Goal: Register for event/course

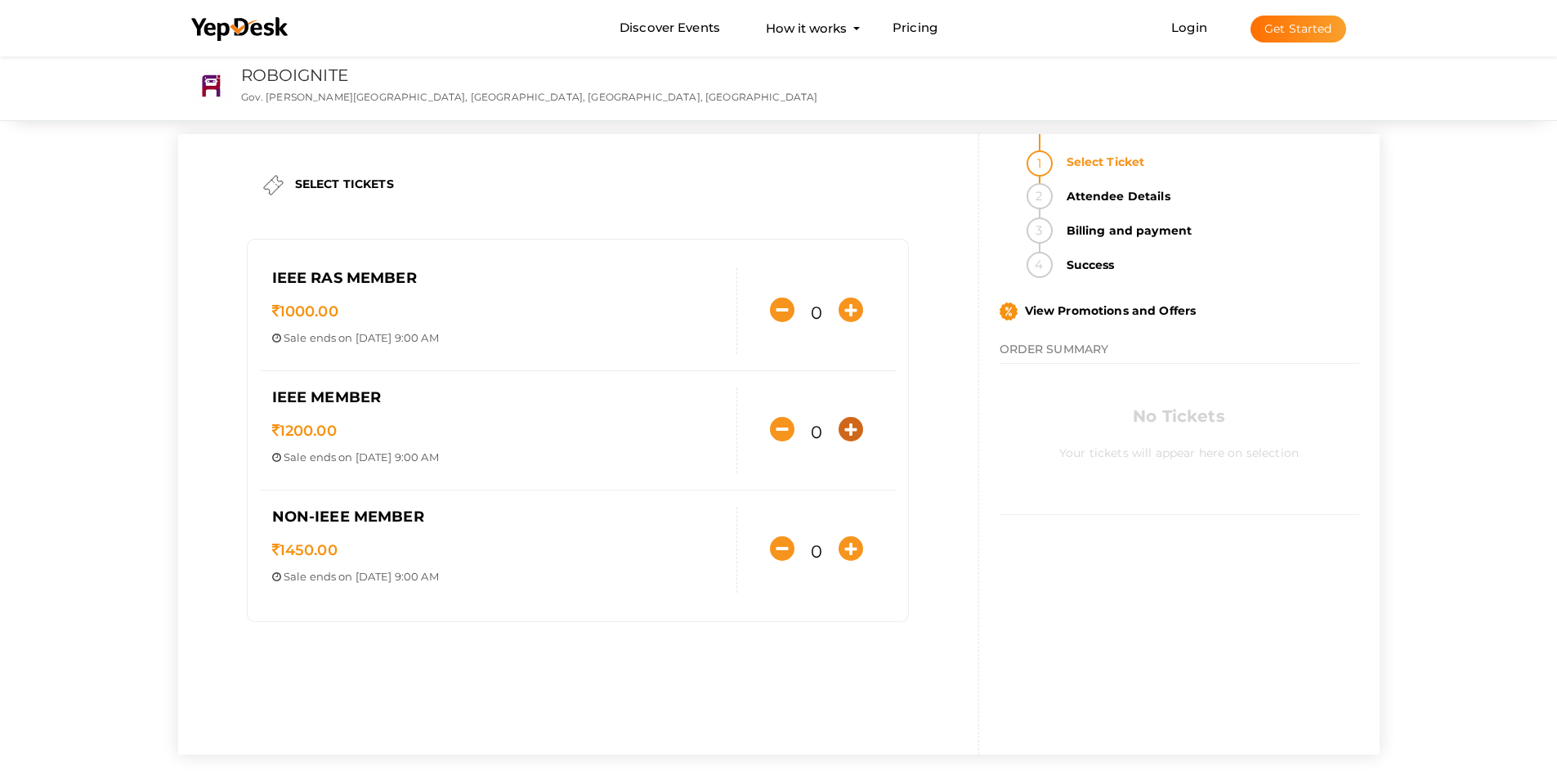
click at [851, 432] on icon "button" at bounding box center [850, 429] width 24 height 24
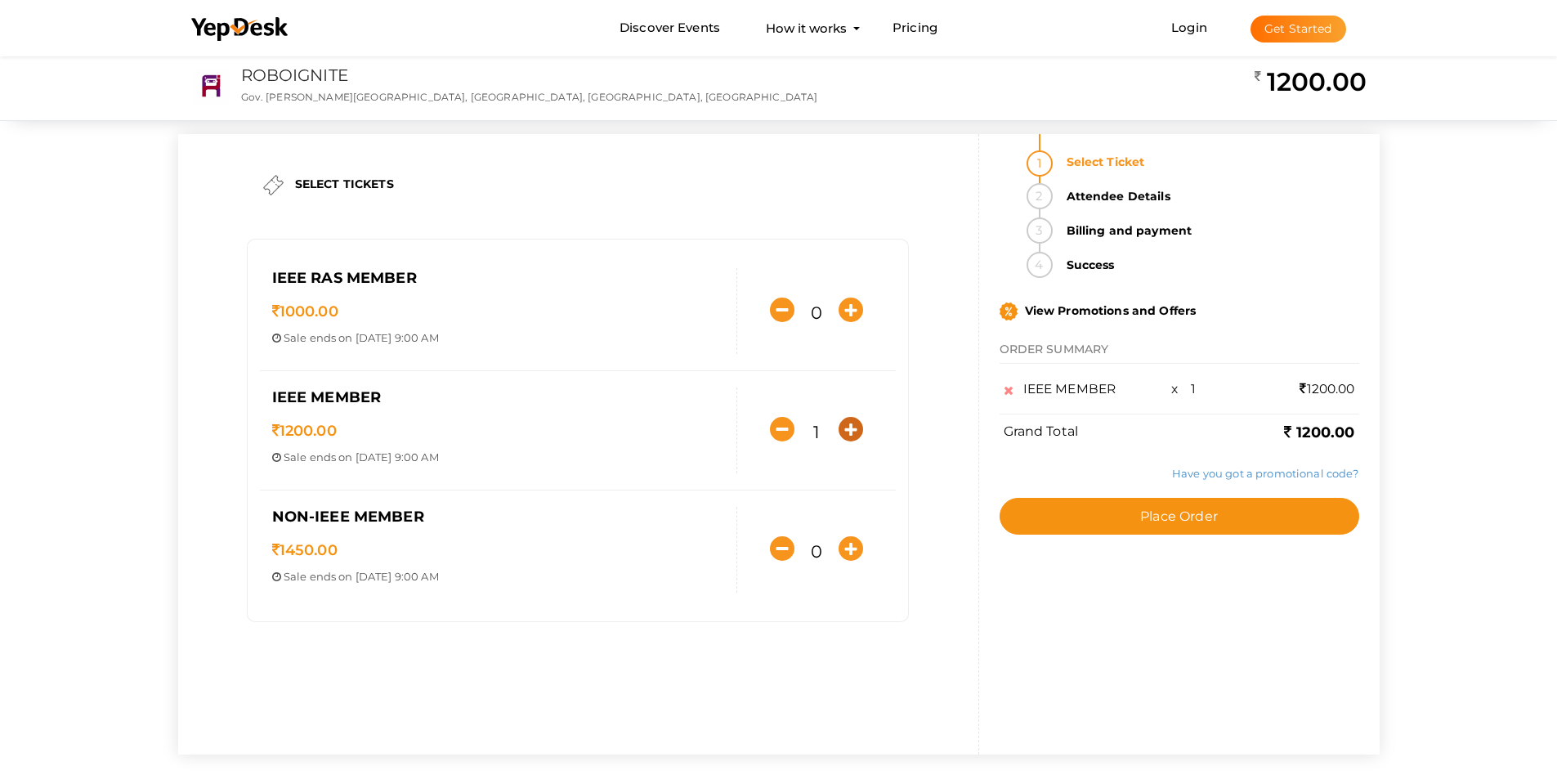
click at [851, 432] on icon "button" at bounding box center [850, 429] width 24 height 24
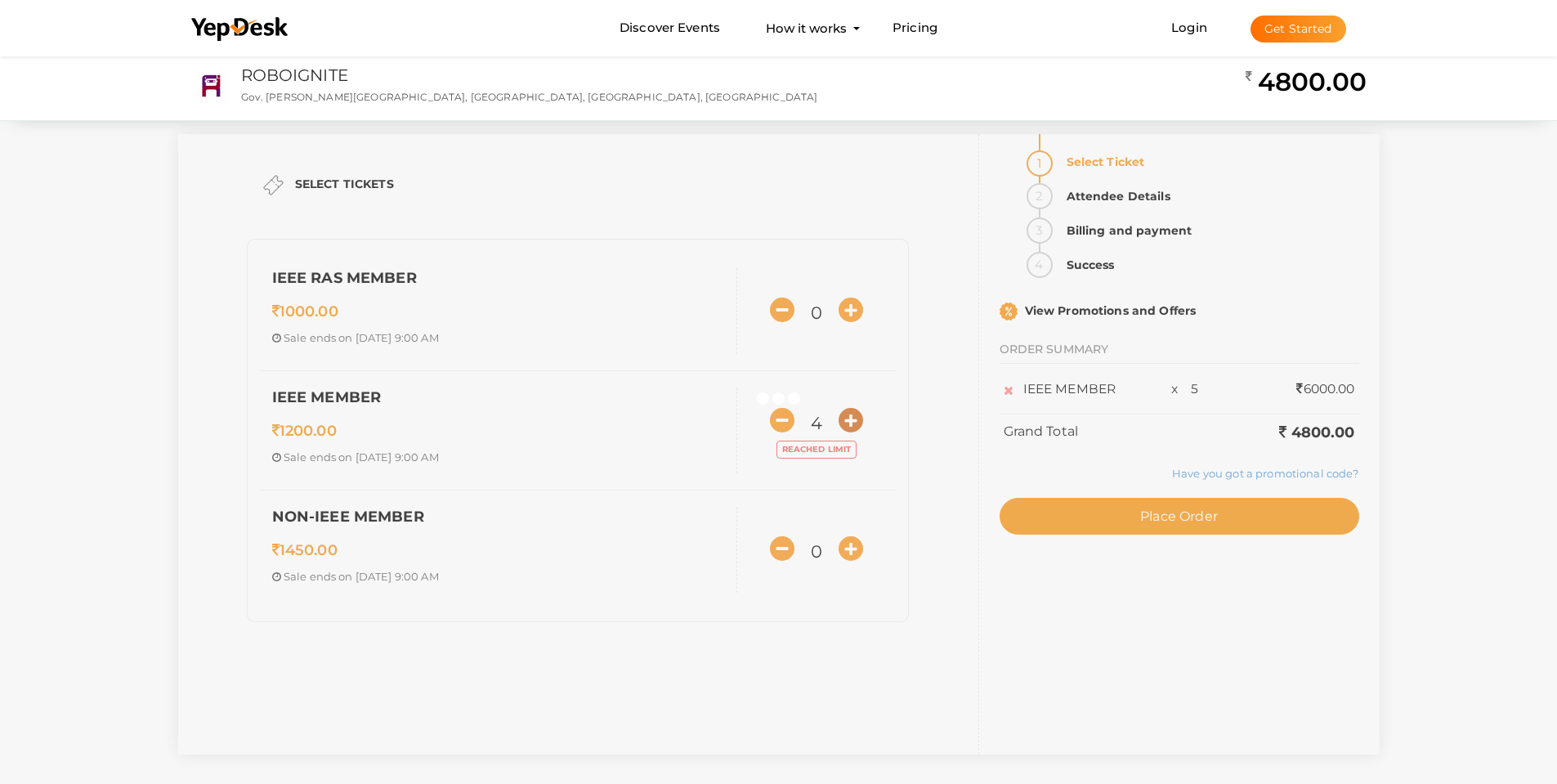
type input "5"
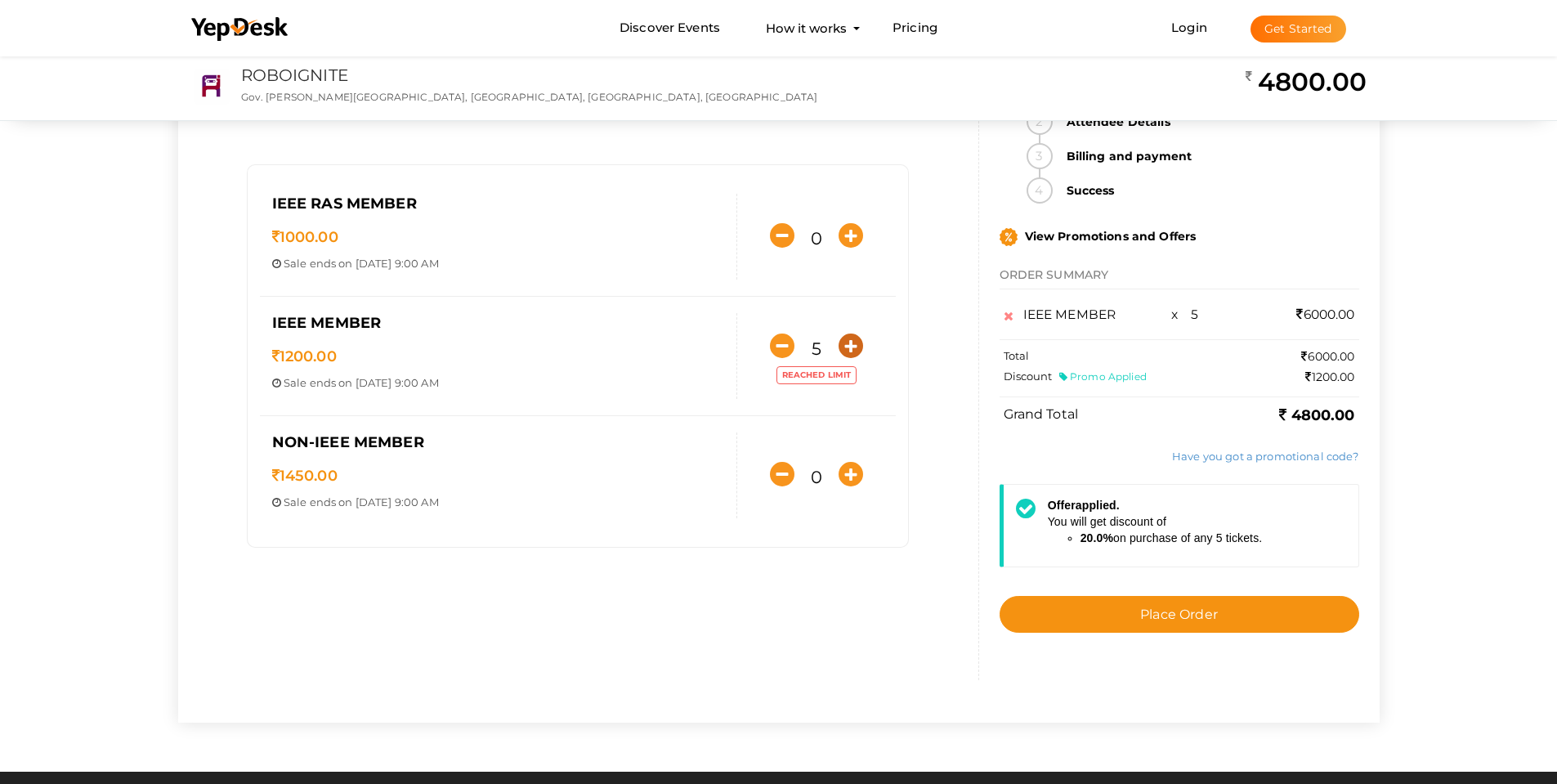
scroll to position [82, 0]
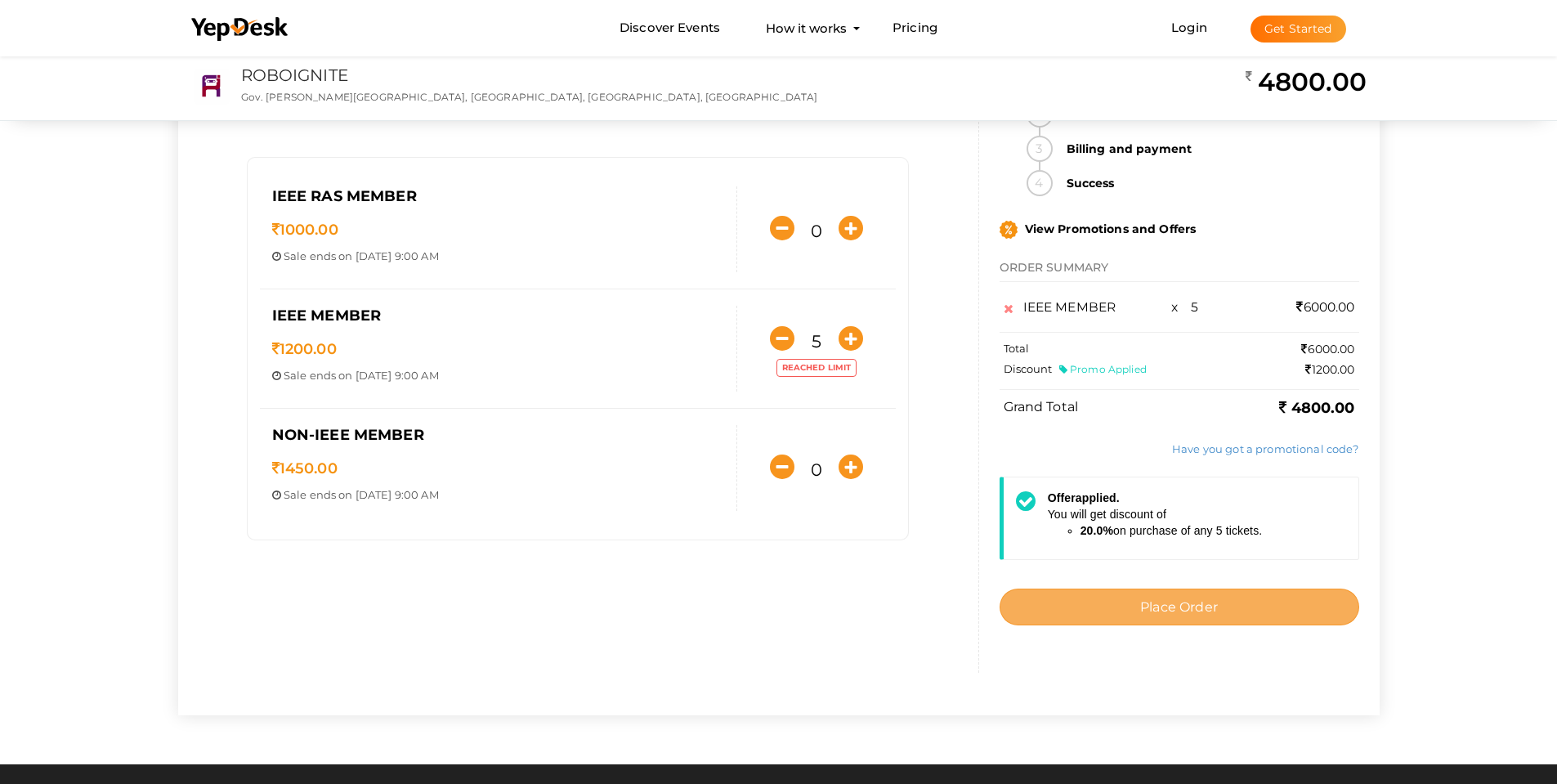
click at [1152, 602] on span "Place Order" at bounding box center [1179, 606] width 78 height 16
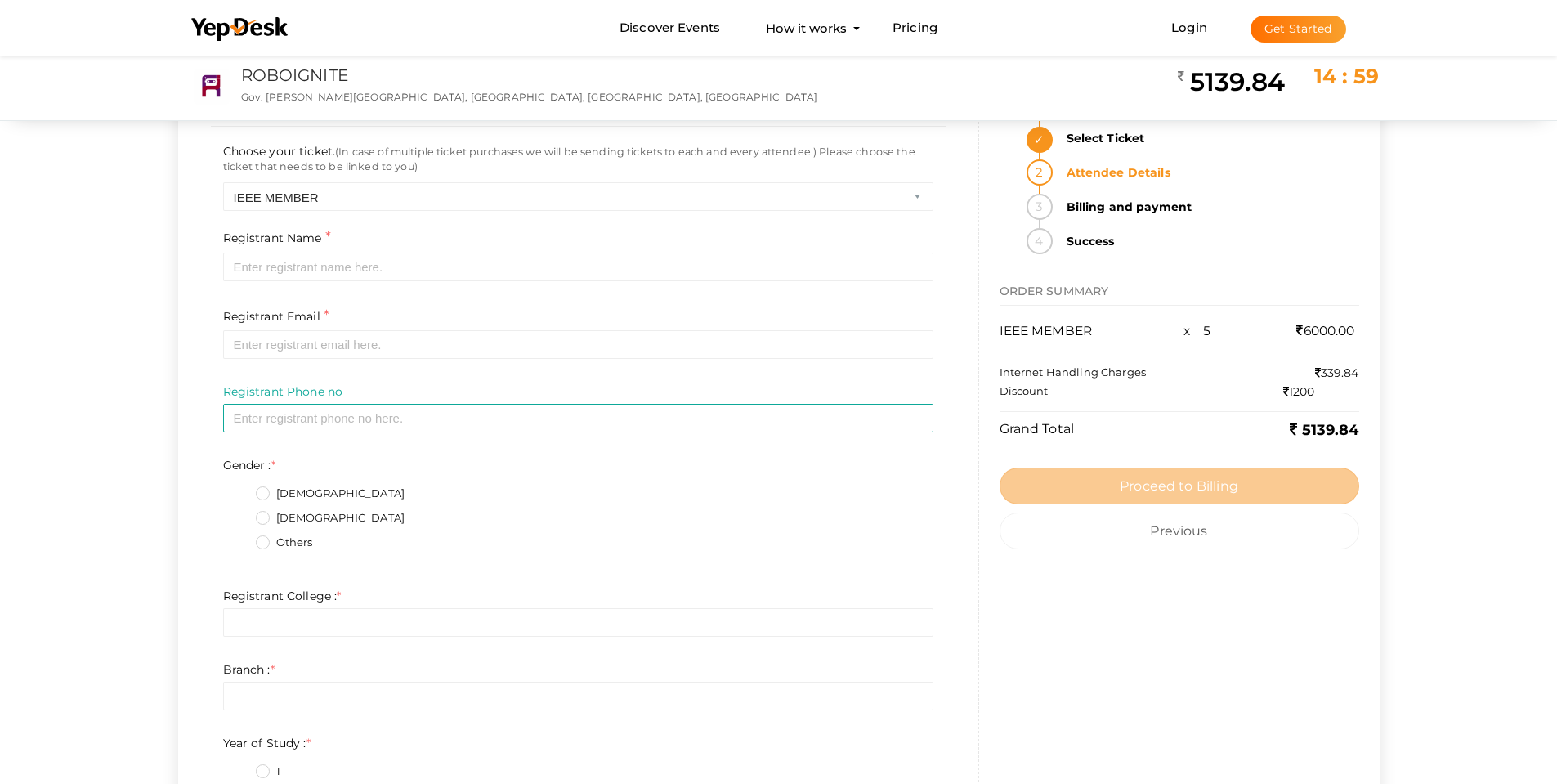
scroll to position [0, 0]
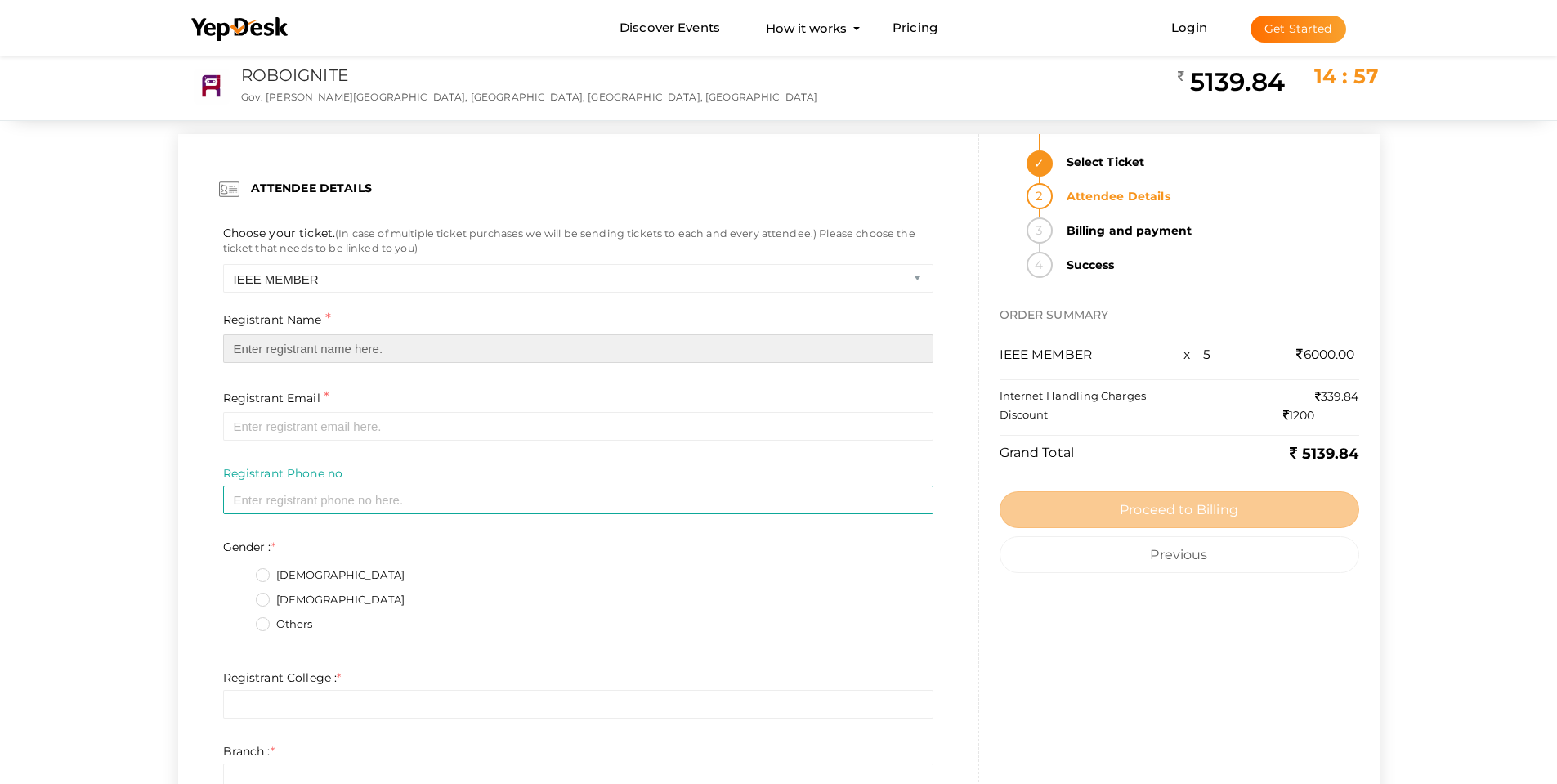
click at [394, 354] on input "text" at bounding box center [579, 347] width 711 height 28
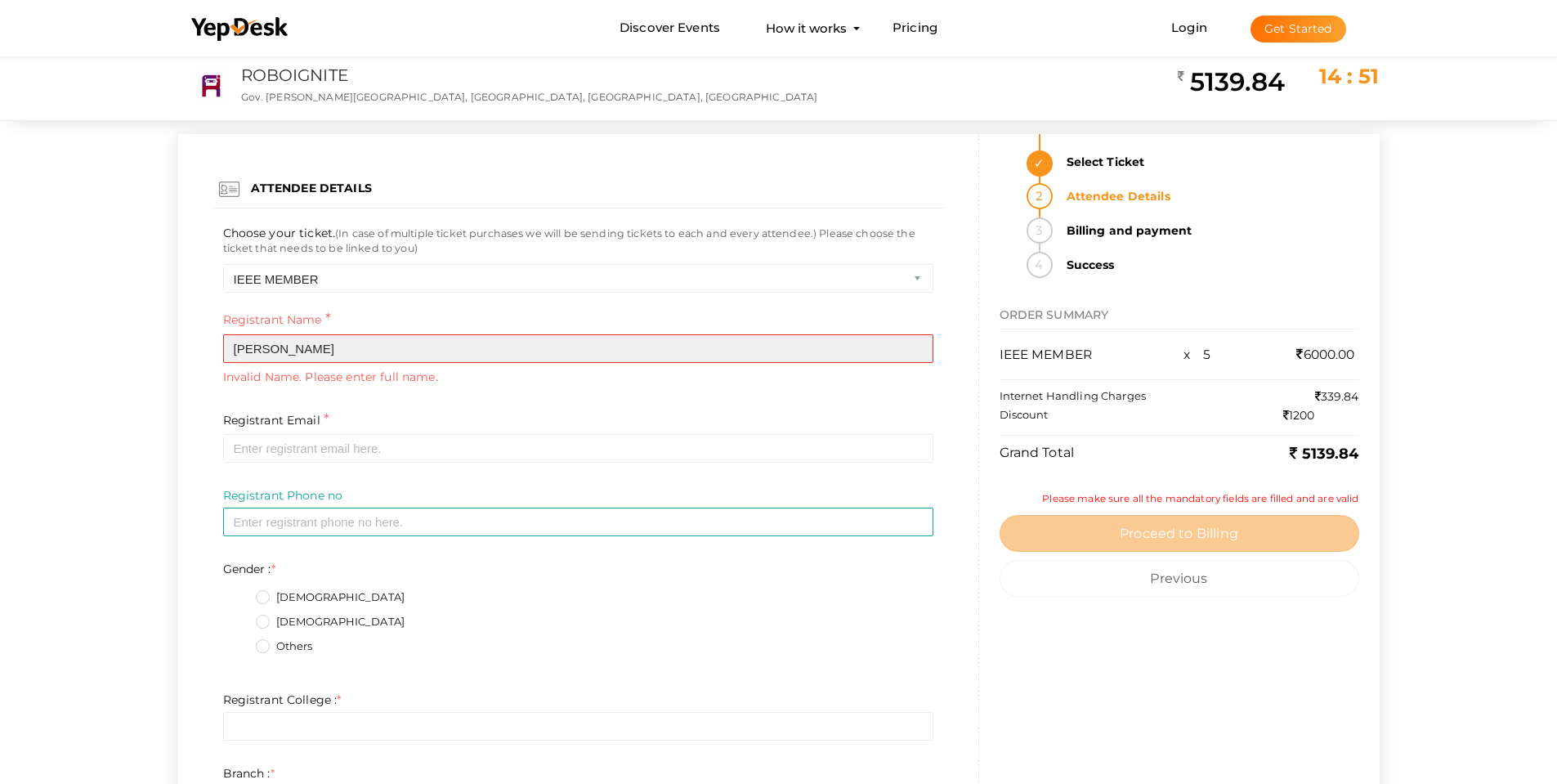
type input "noe"
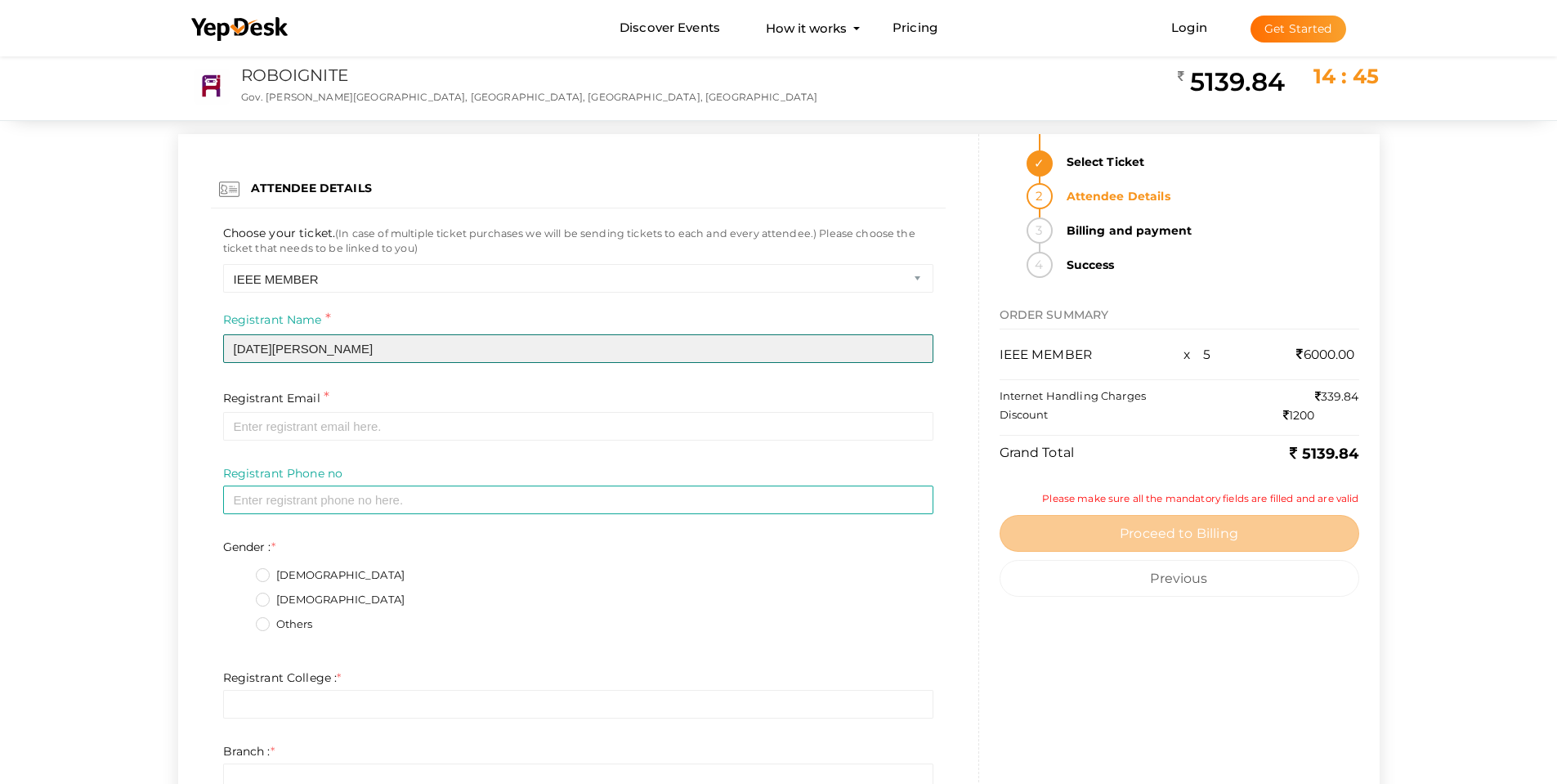
type input "Noel Samuel"
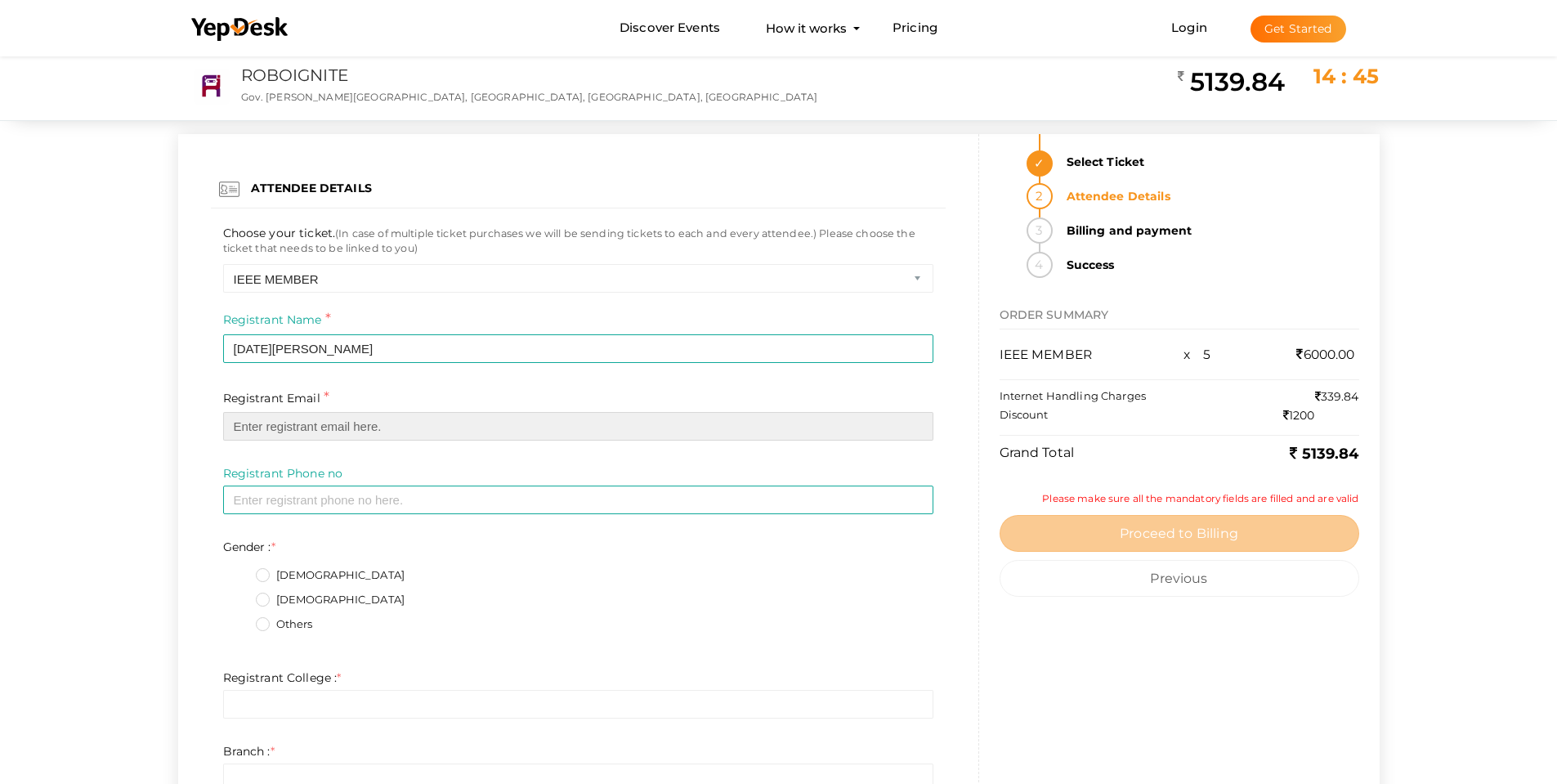
click at [262, 434] on input "email" at bounding box center [579, 425] width 711 height 28
type input "[EMAIL_ADDRESS][DOMAIN_NAME]"
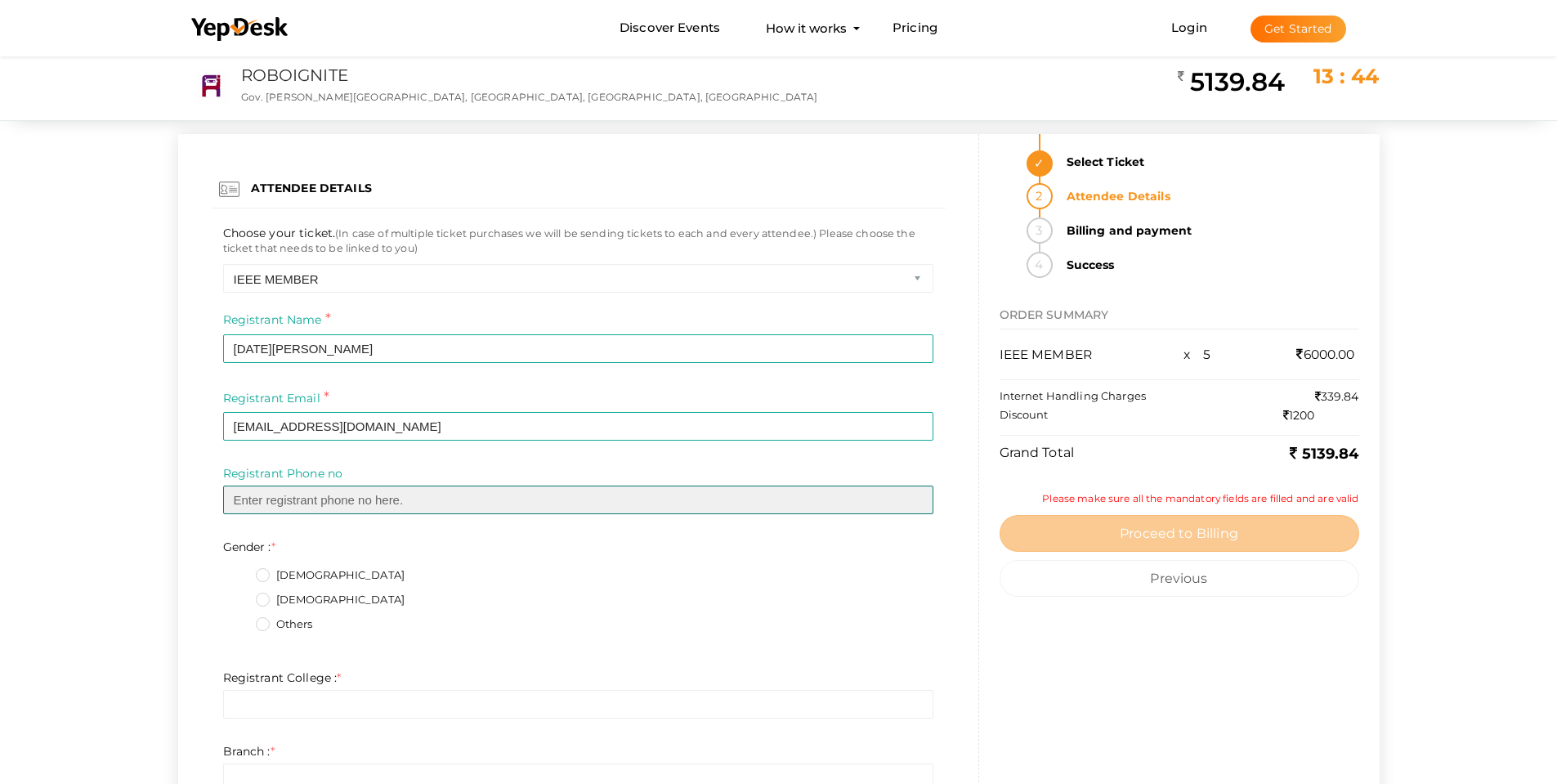
click at [308, 510] on input "text" at bounding box center [579, 499] width 711 height 28
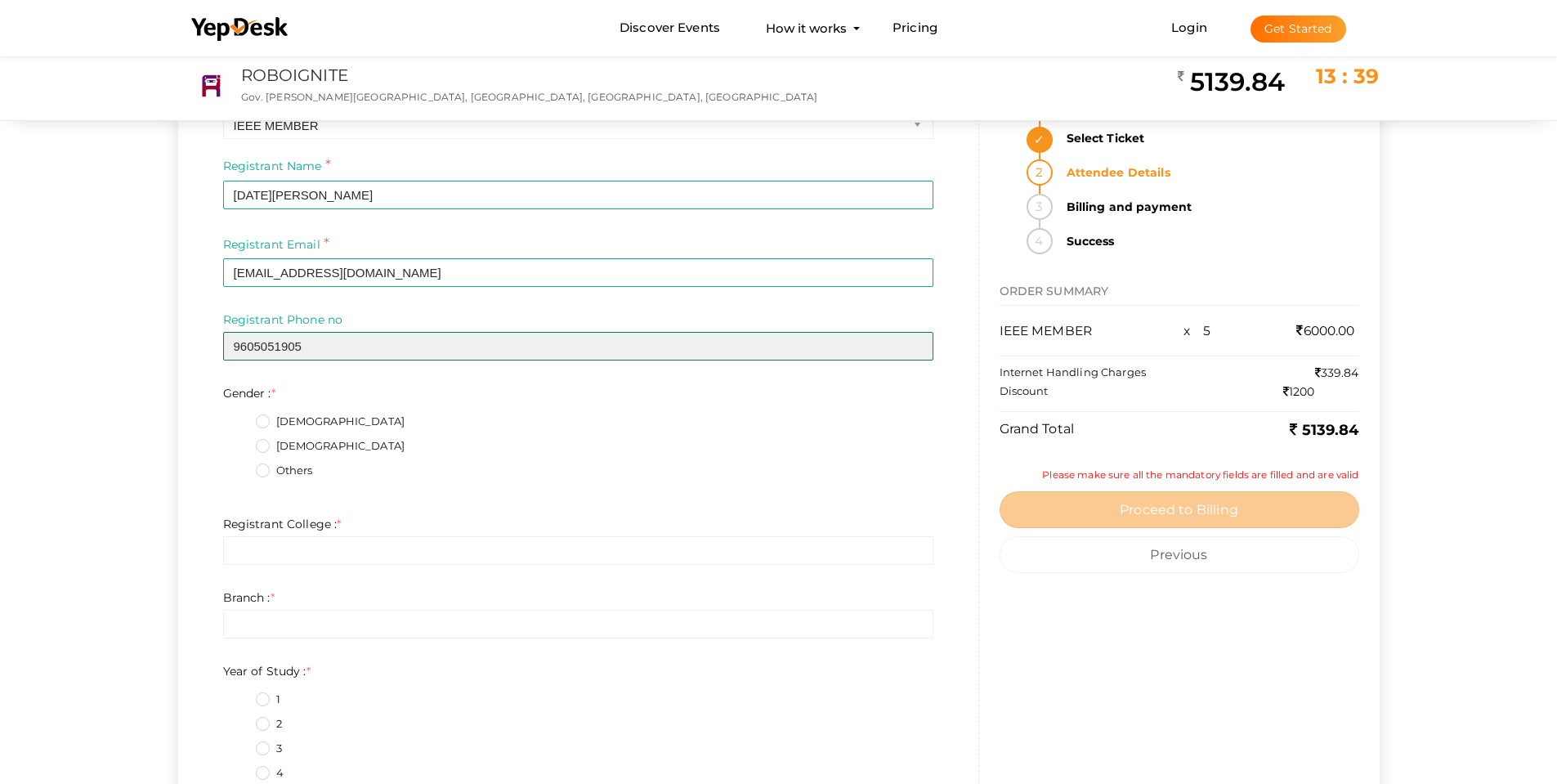
scroll to position [163, 0]
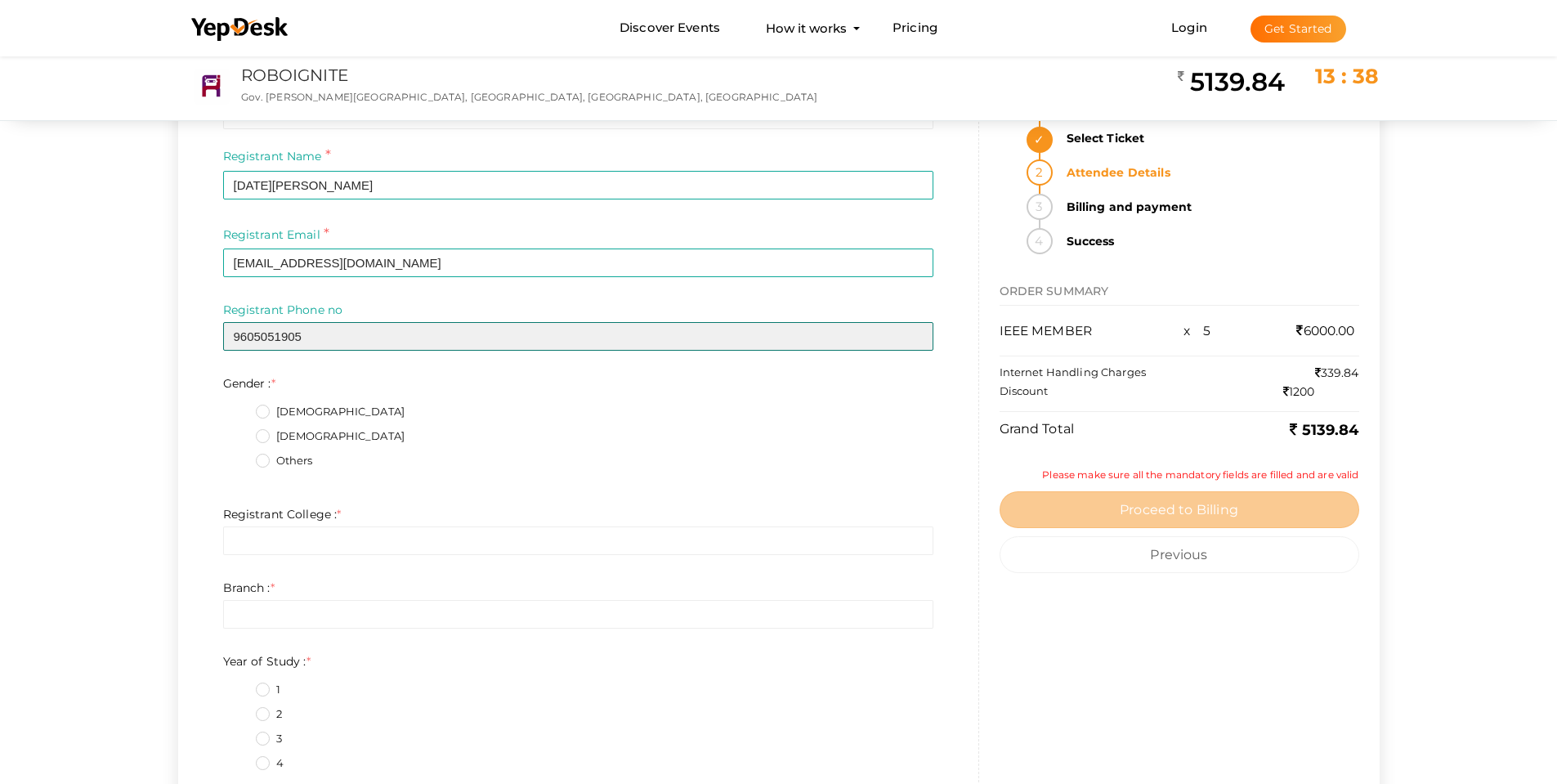
type input "9605051905"
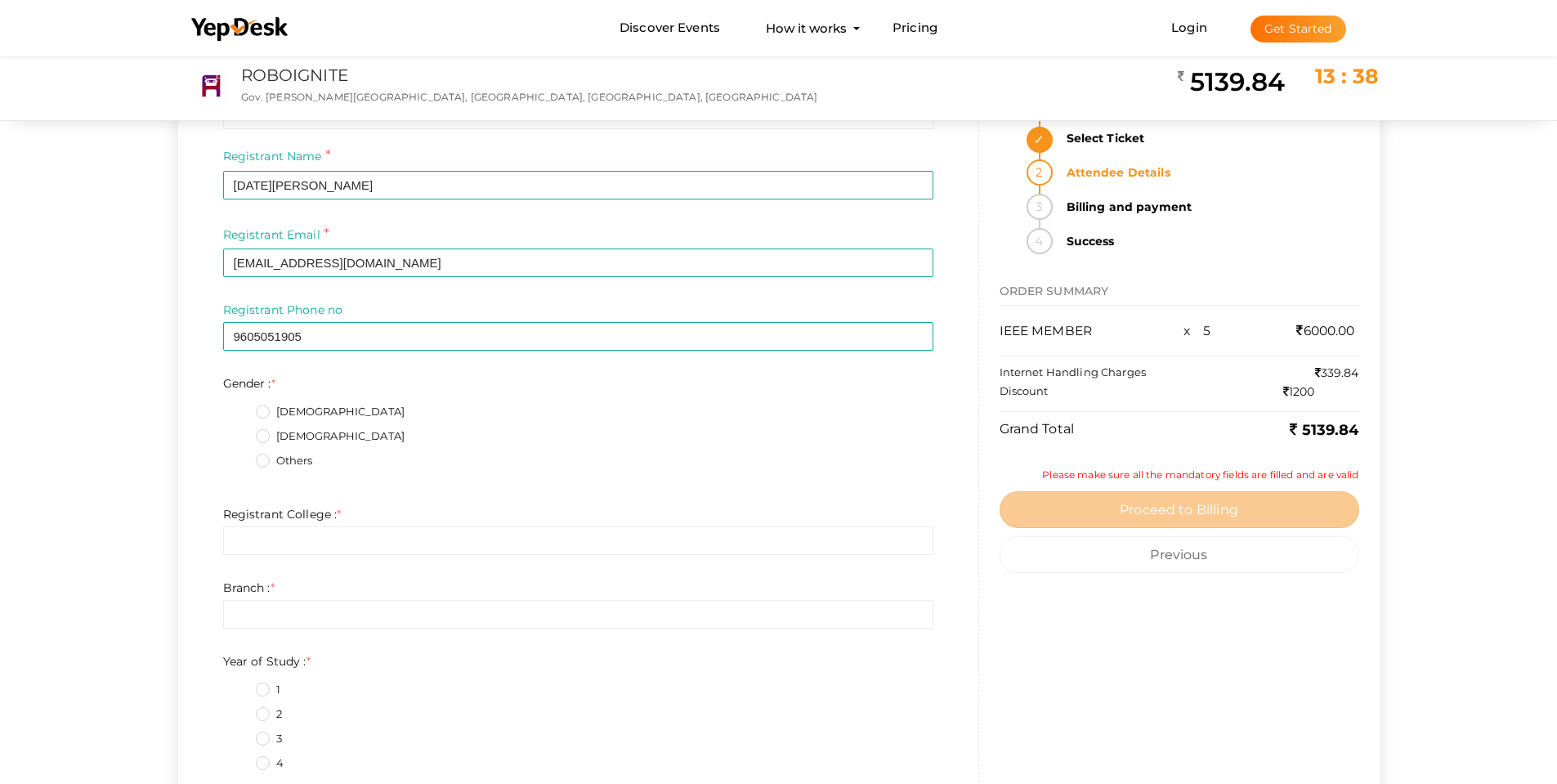
click at [265, 411] on label "[DEMOGRAPHIC_DATA]" at bounding box center [331, 411] width 149 height 16
click at [240, 407] on input "[DEMOGRAPHIC_DATA]" at bounding box center [240, 407] width 0 height 0
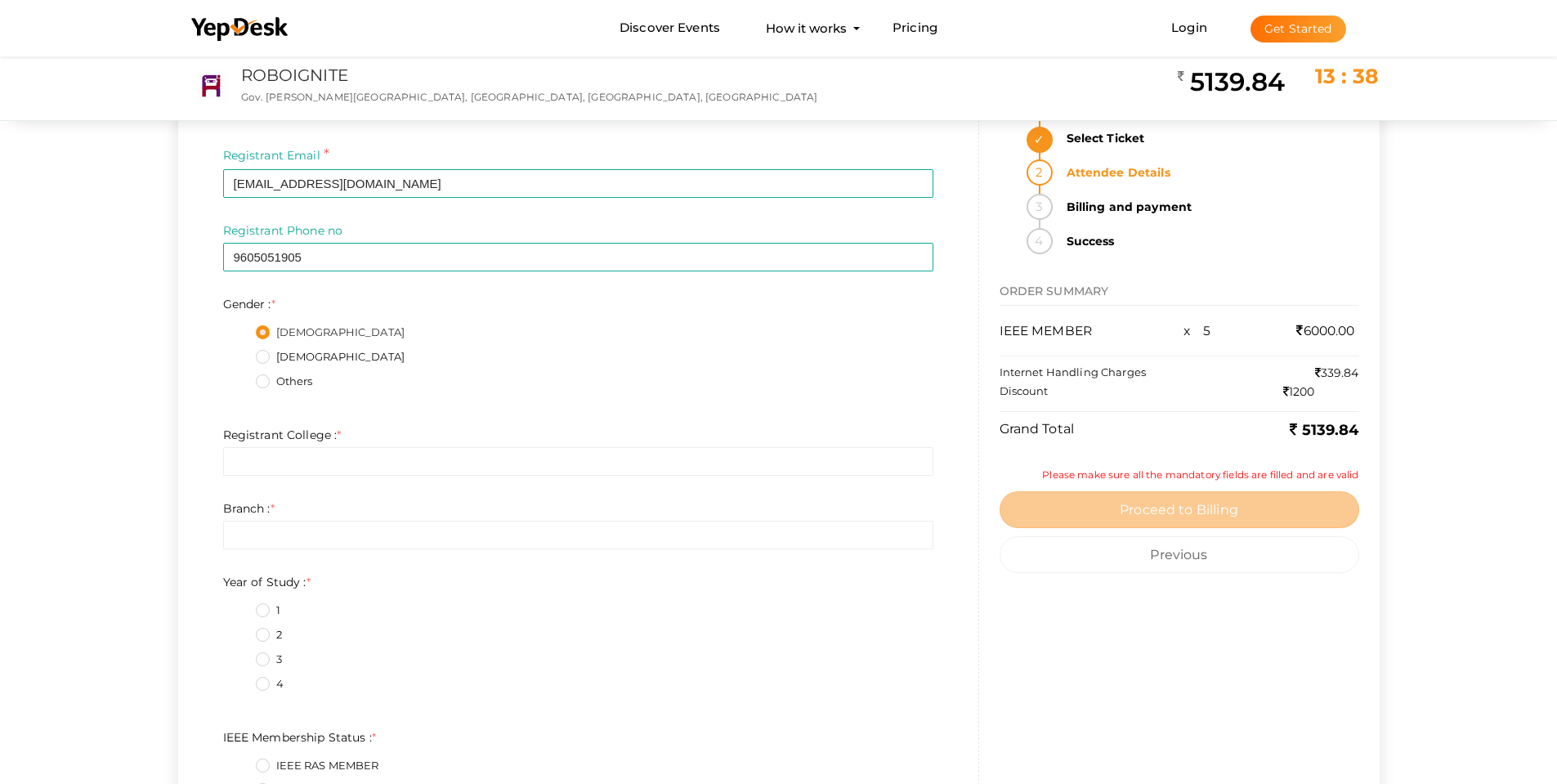
scroll to position [245, 0]
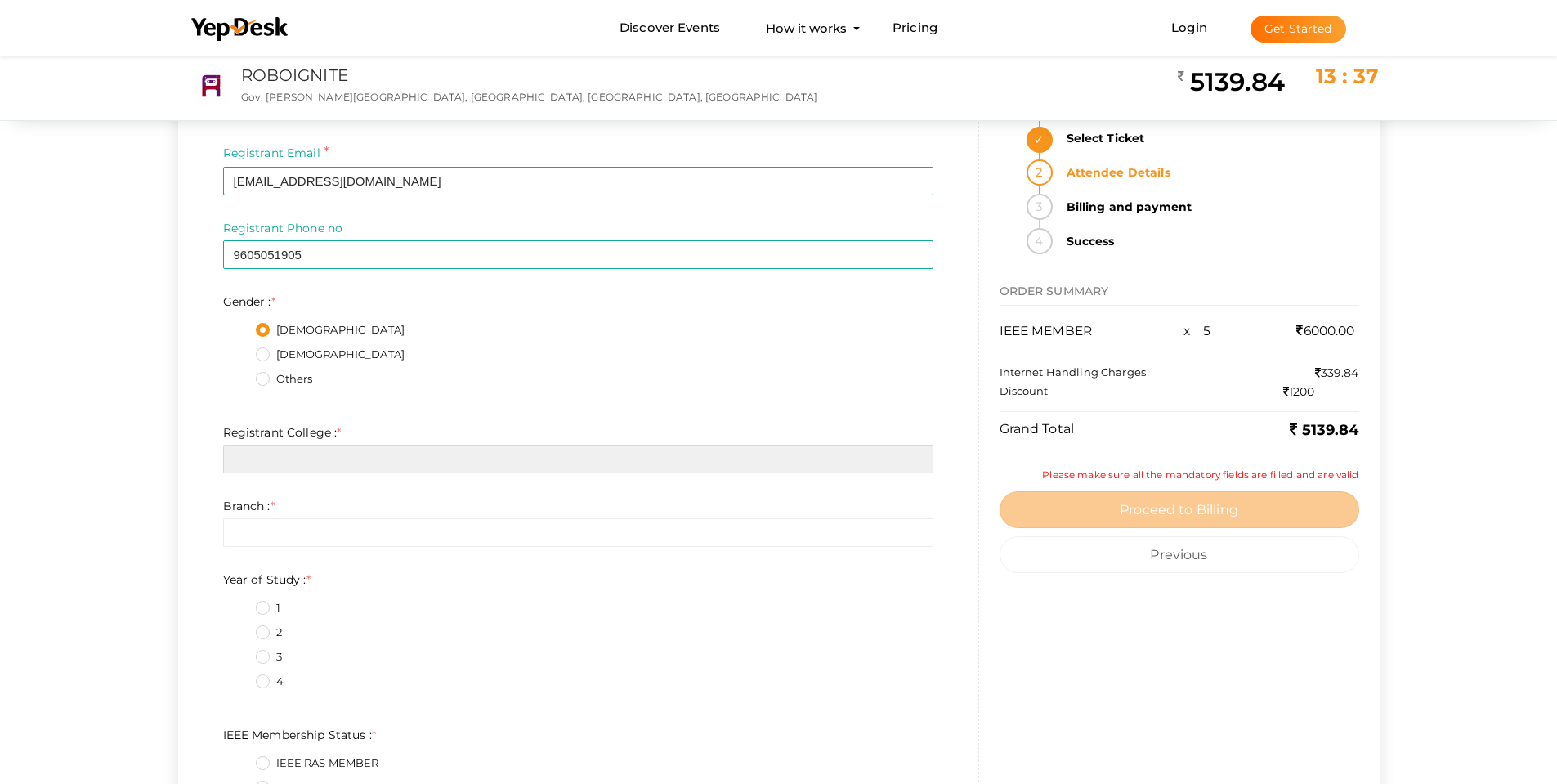
click at [314, 460] on input "text" at bounding box center [579, 458] width 711 height 28
type input "Providence College of Engineering"
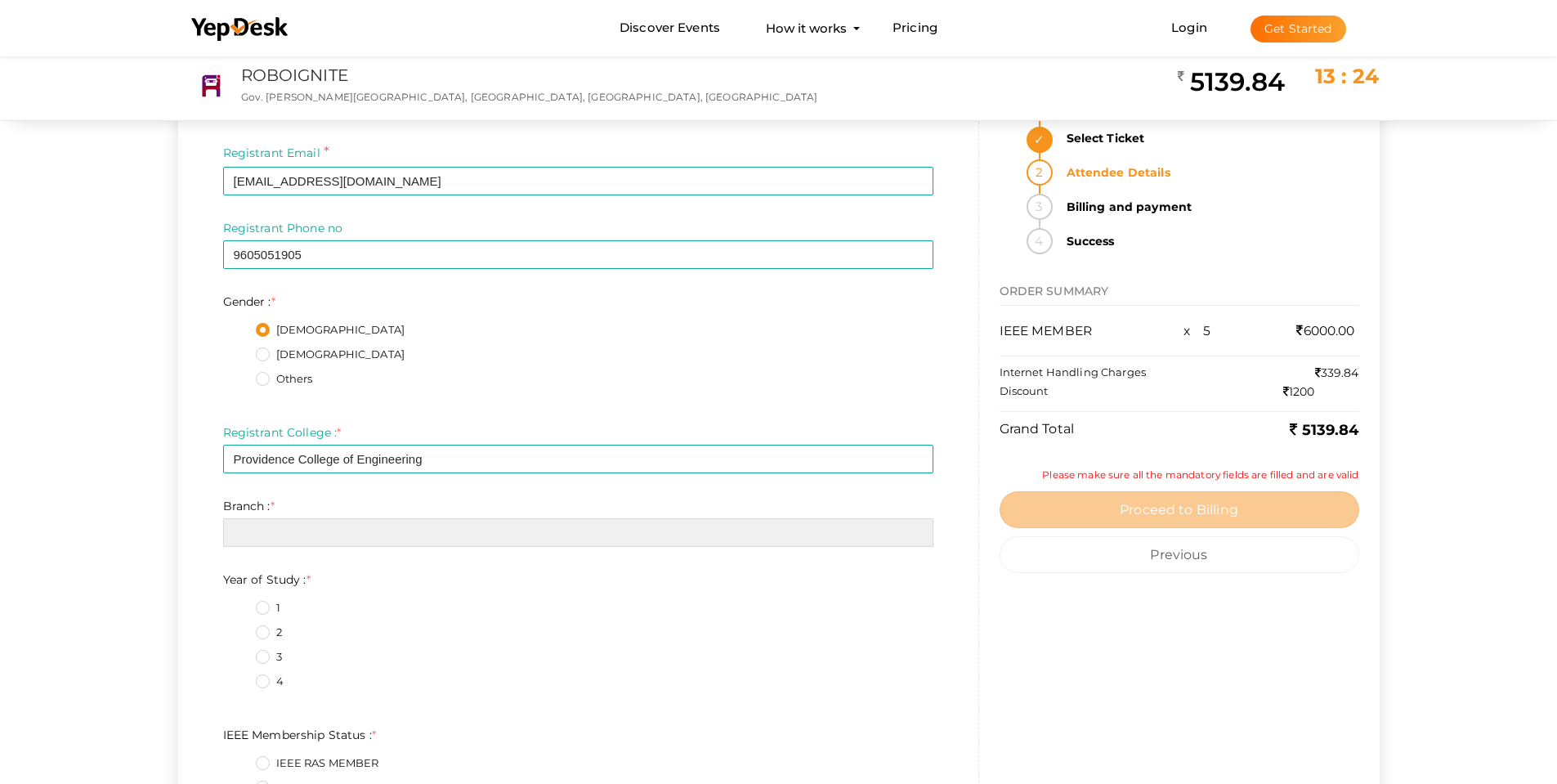
click at [279, 534] on input "text" at bounding box center [579, 532] width 711 height 28
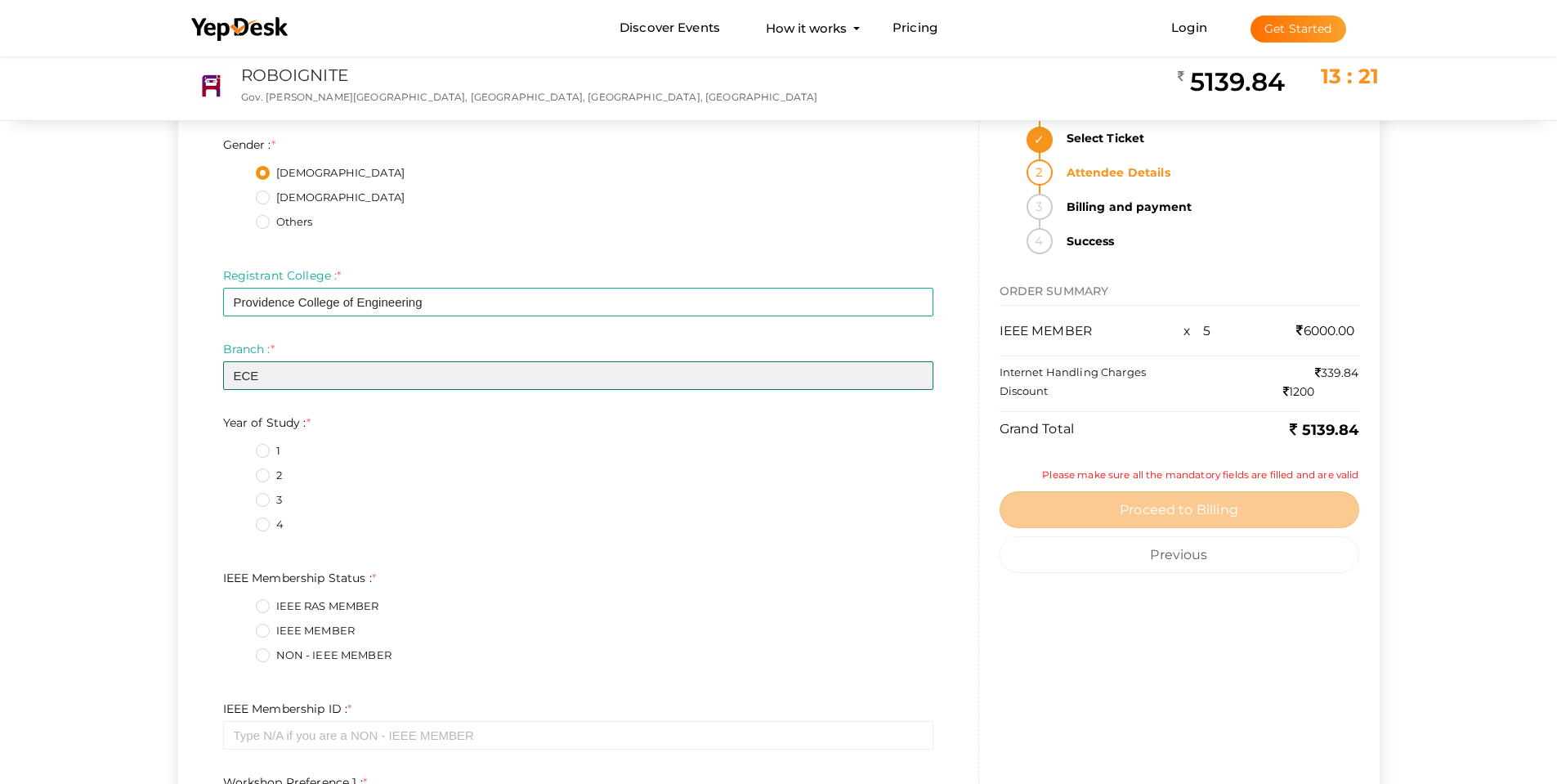
scroll to position [408, 0]
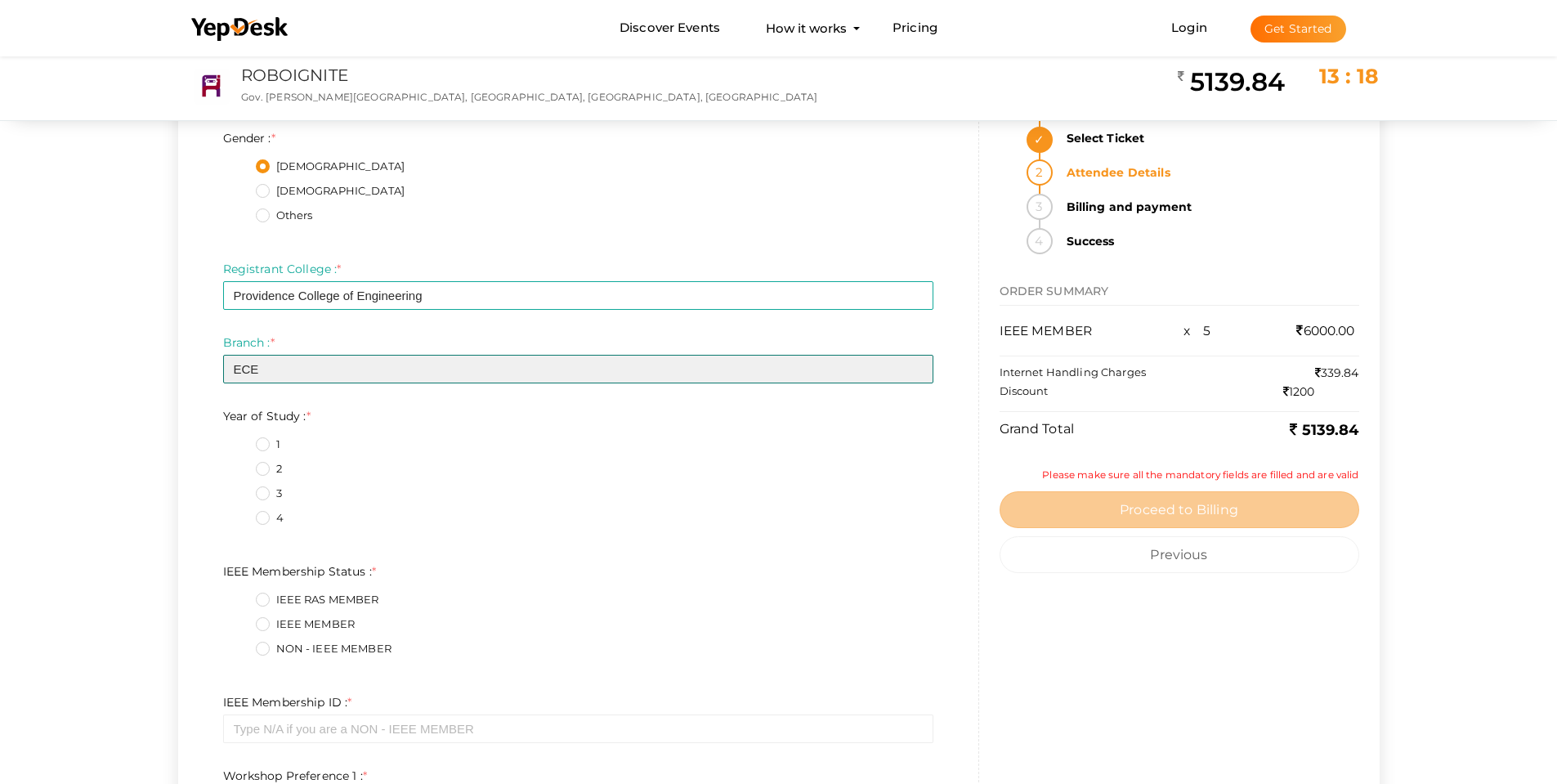
type input "ECE"
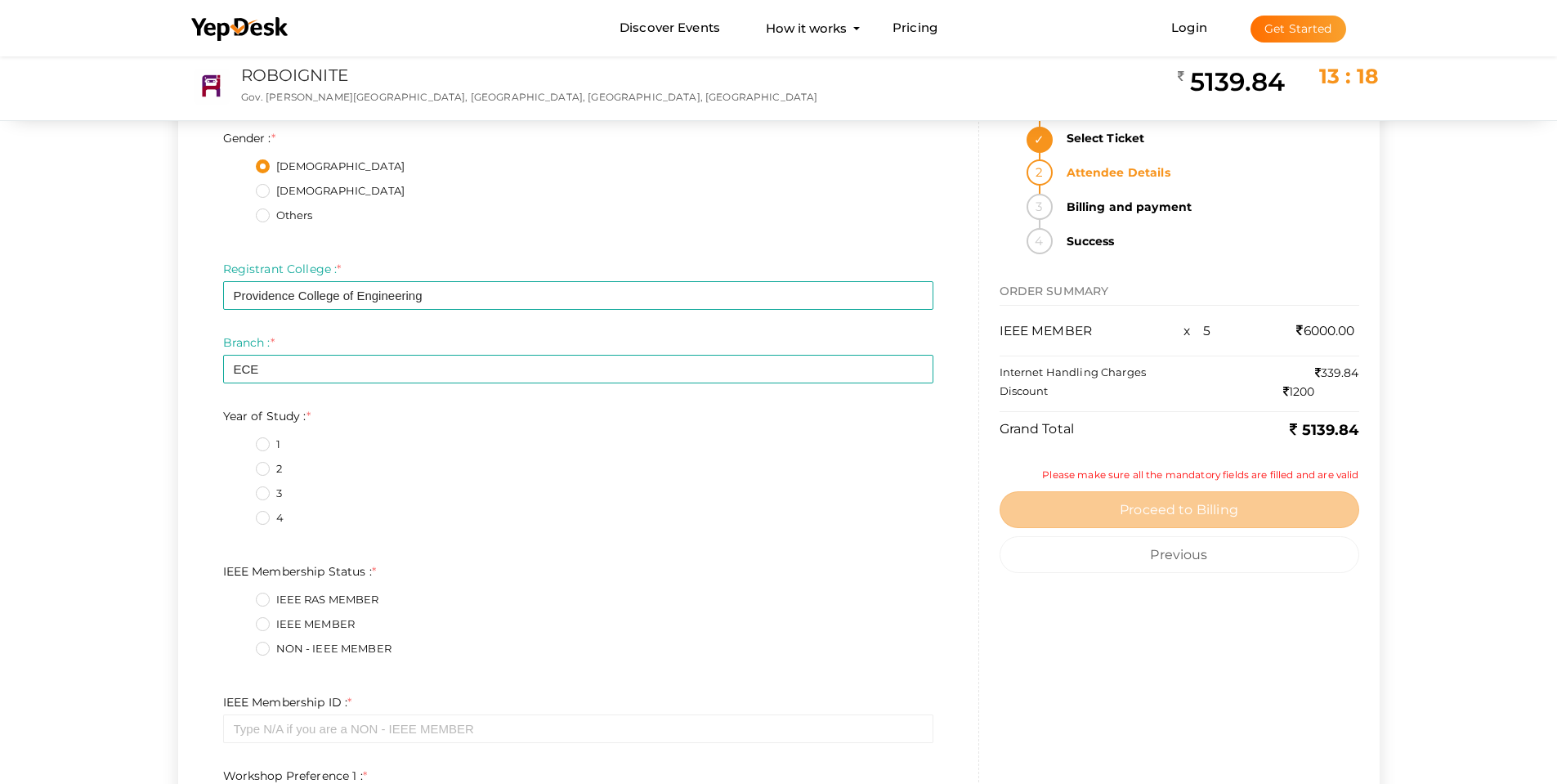
click at [270, 500] on label "3" at bounding box center [269, 493] width 26 height 16
click at [240, 489] on Study\+2\+1 "3" at bounding box center [240, 489] width 0 height 0
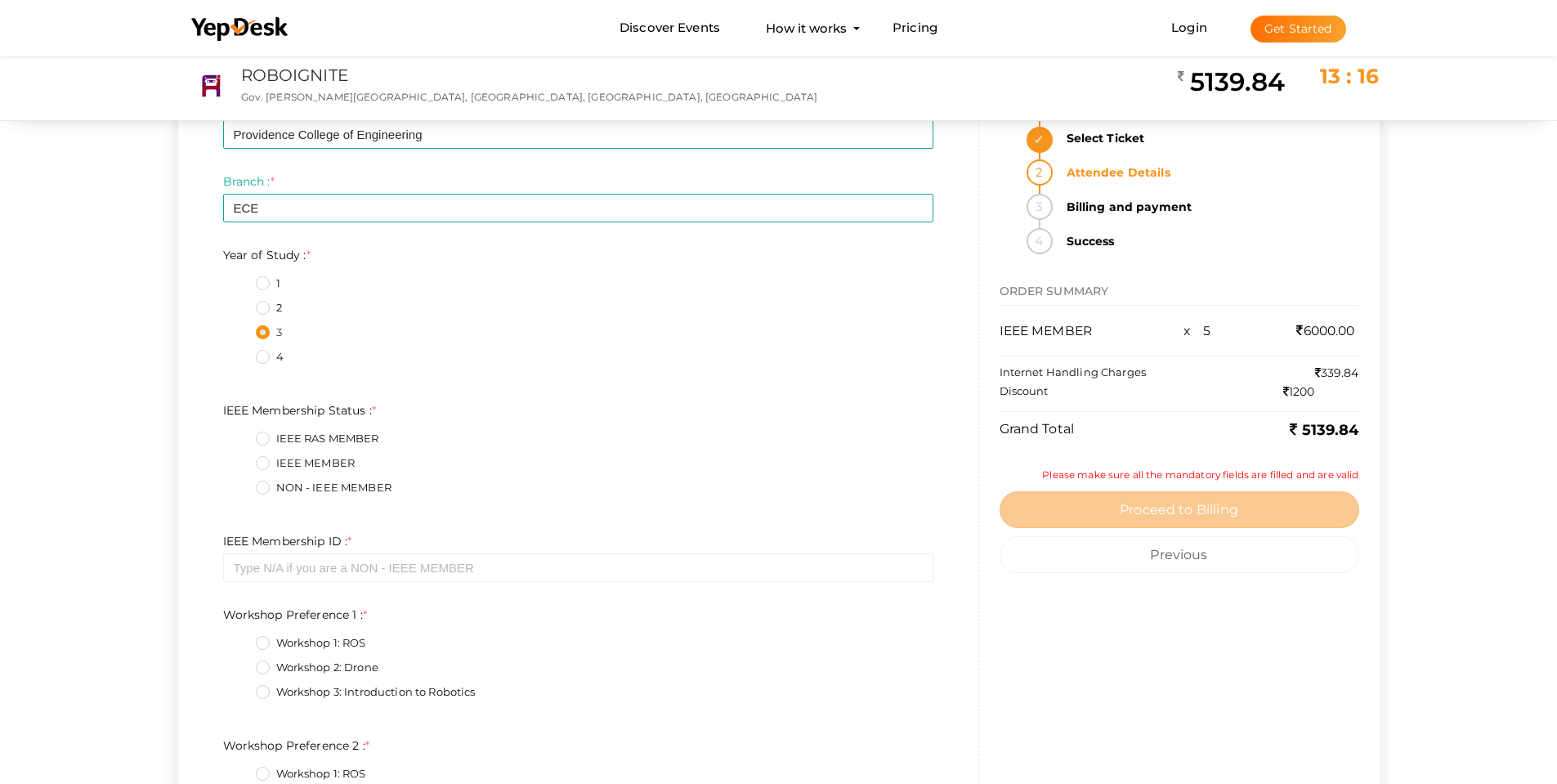
scroll to position [572, 0]
click at [271, 462] on label "IEEE MEMBER" at bounding box center [306, 461] width 100 height 16
click at [240, 456] on Status\+1\+1 "IEEE MEMBER" at bounding box center [240, 456] width 0 height 0
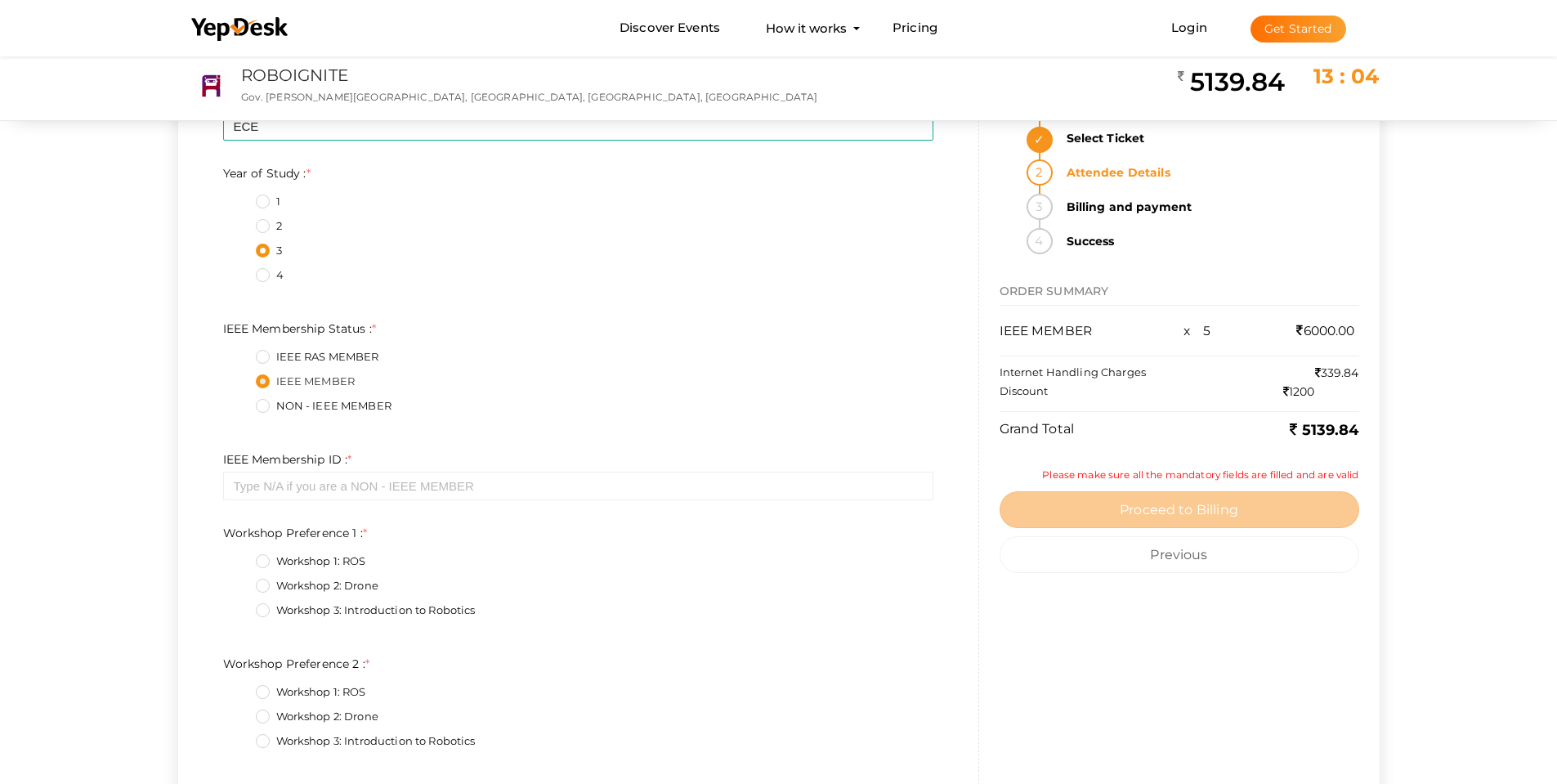
scroll to position [654, 0]
click at [320, 490] on input "text" at bounding box center [579, 482] width 711 height 28
click at [314, 491] on input "text" at bounding box center [579, 482] width 711 height 28
paste input "100564658"
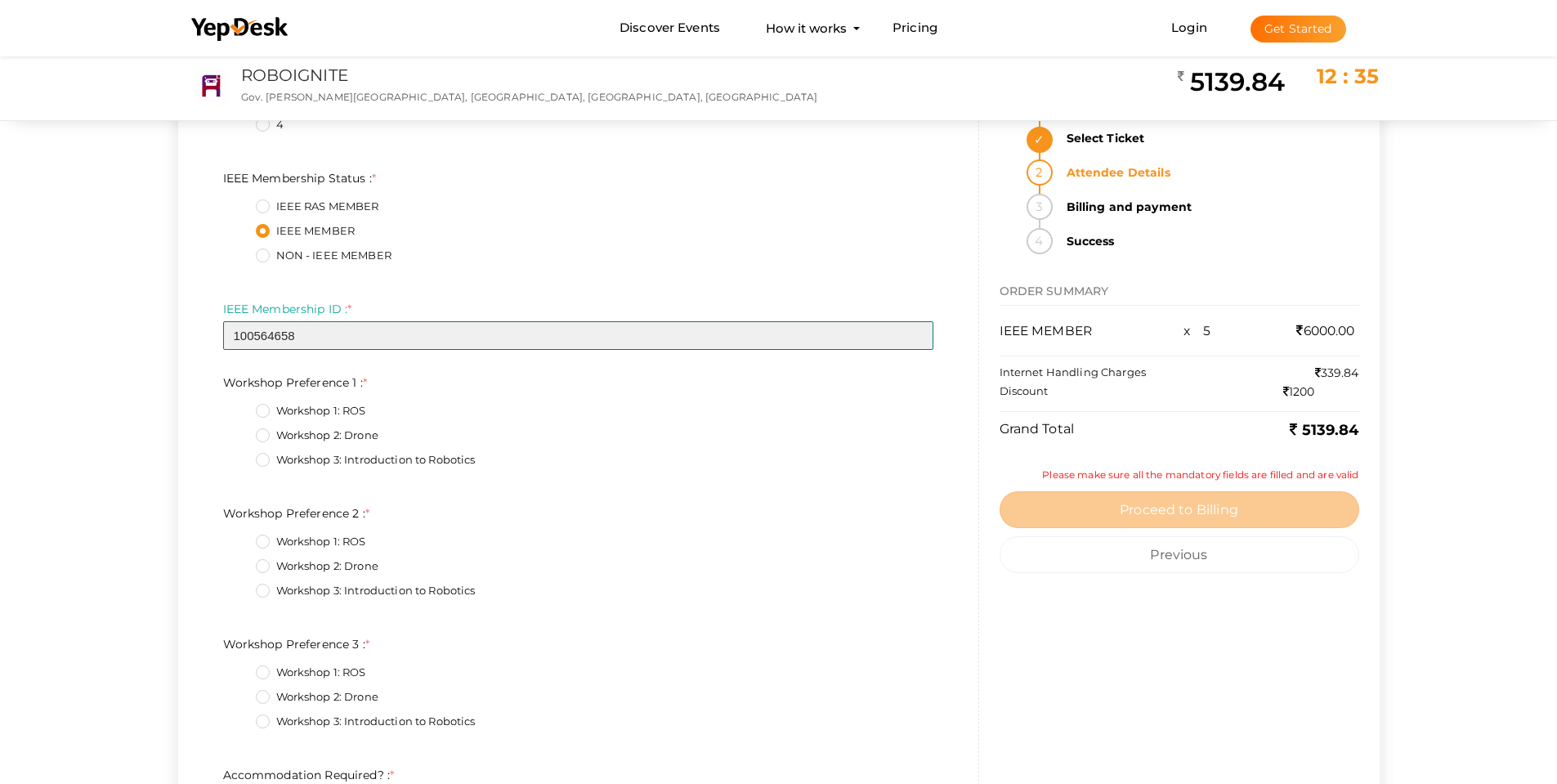
scroll to position [817, 0]
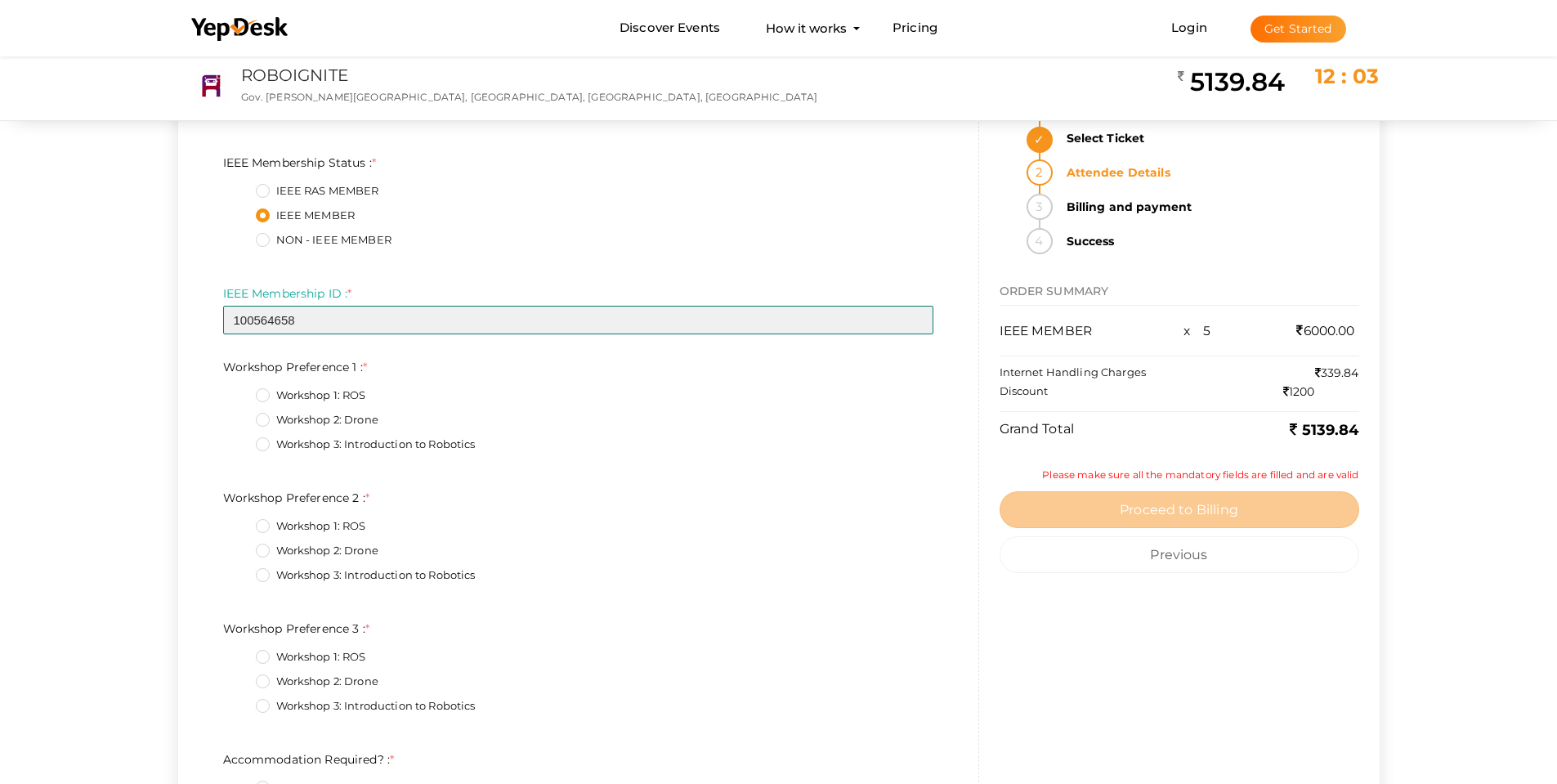
type input "100564658"
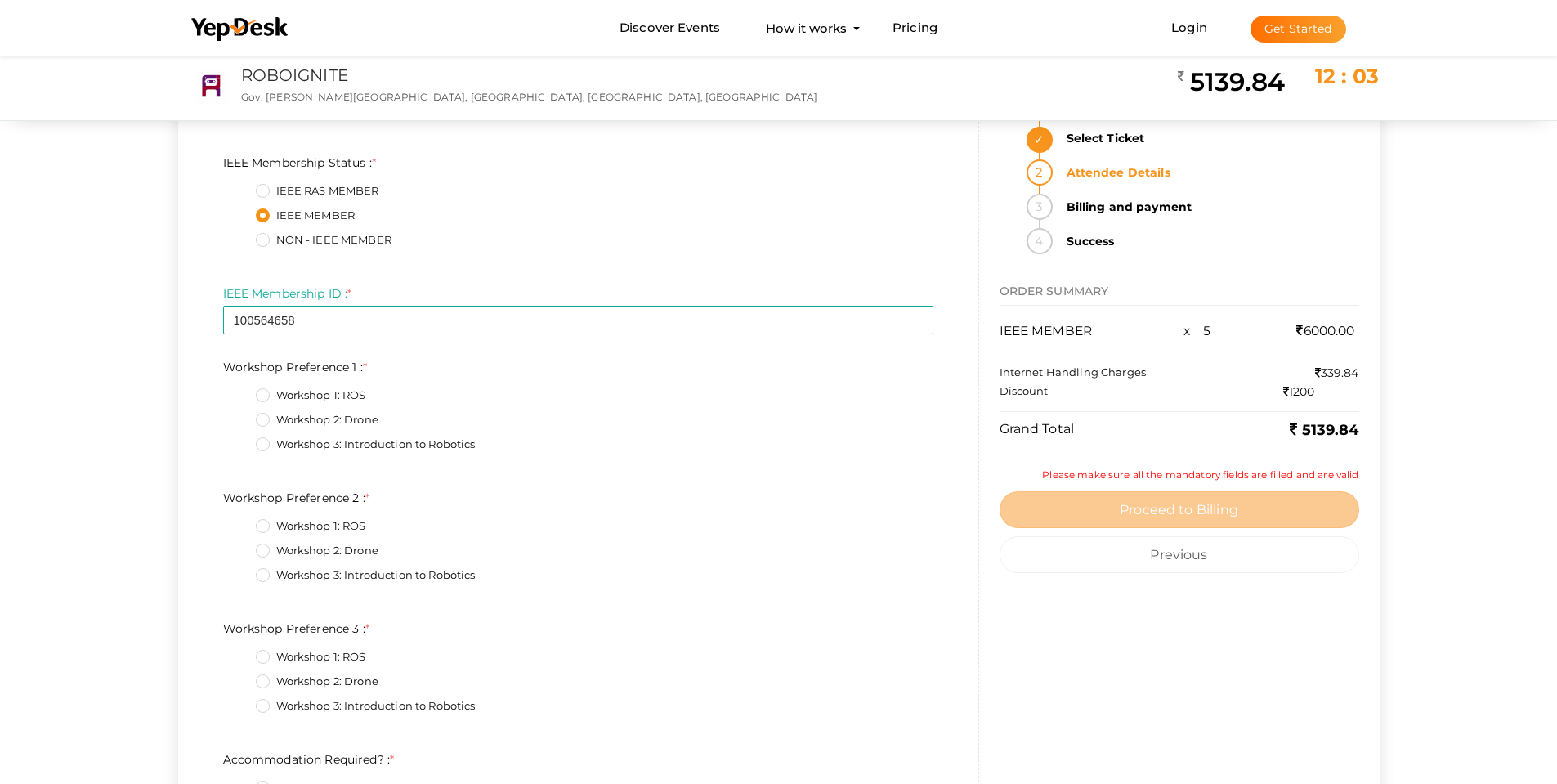
click at [263, 417] on label "Workshop 2: Drone" at bounding box center [317, 419] width 122 height 16
click at [240, 415] on 1\+1\+1 "Workshop 2: Drone" at bounding box center [240, 415] width 0 height 0
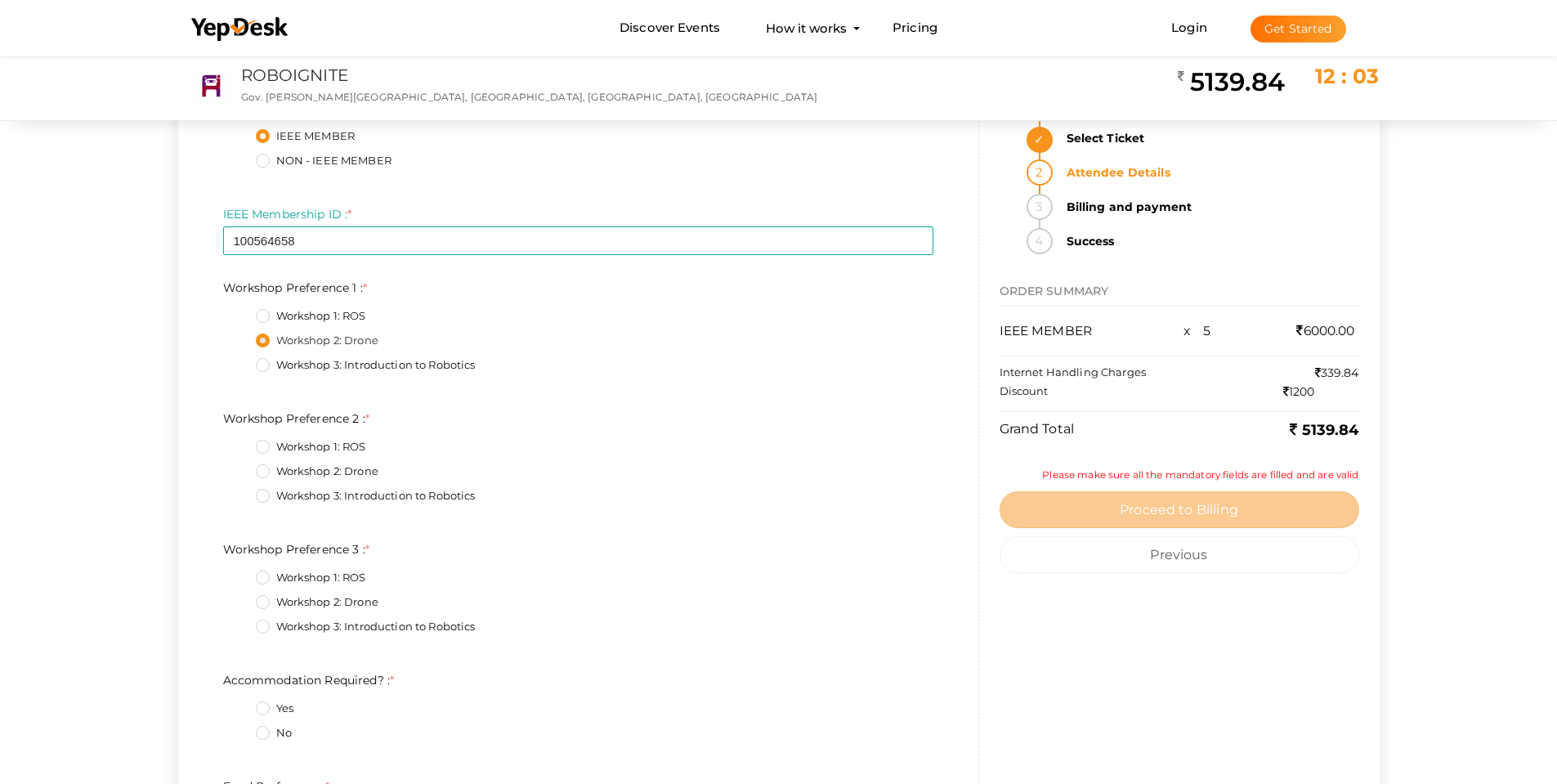
scroll to position [898, 0]
click at [261, 496] on label "Workshop 3: Introduction to Robotics" at bounding box center [366, 493] width 220 height 16
click at [240, 489] on 2\+2\+1 "Workshop 3: Introduction to Robotics" at bounding box center [240, 489] width 0 height 0
click at [268, 575] on label "Workshop 1: ROS" at bounding box center [312, 574] width 111 height 16
click at [240, 571] on 3\+0\+1 "Workshop 1: ROS" at bounding box center [240, 571] width 0 height 0
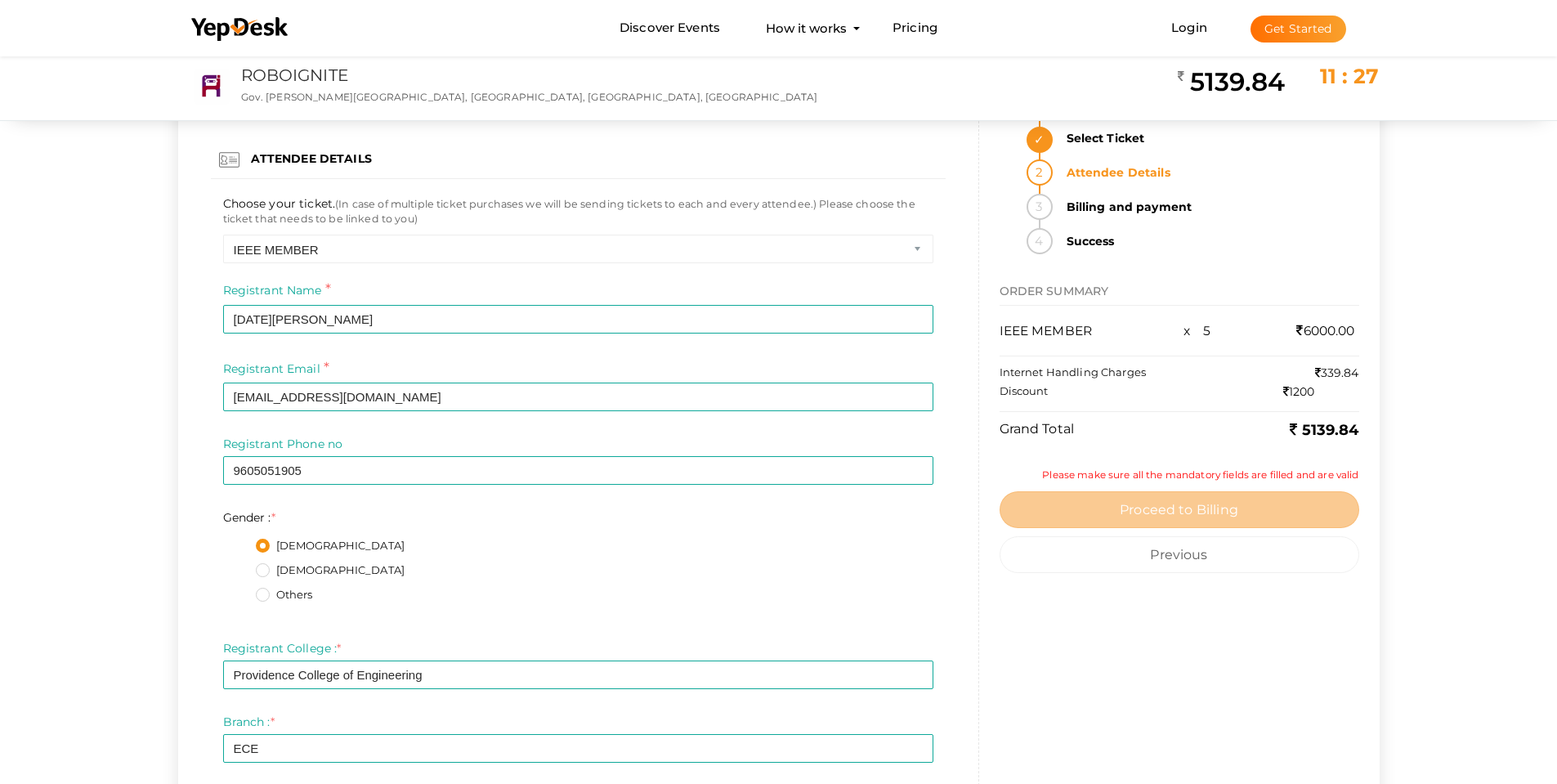
scroll to position [0, 0]
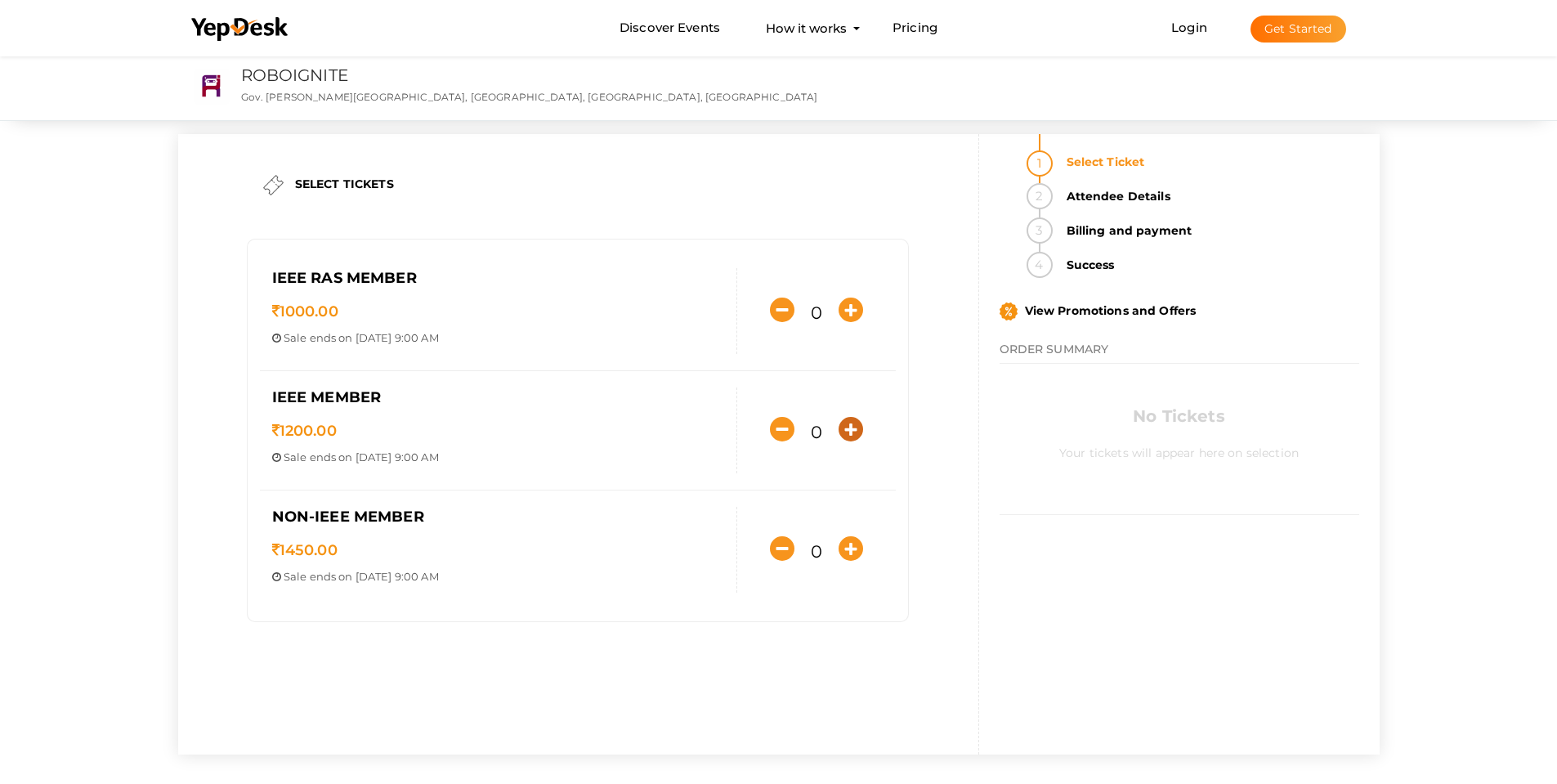
click at [858, 431] on icon "button" at bounding box center [850, 429] width 24 height 24
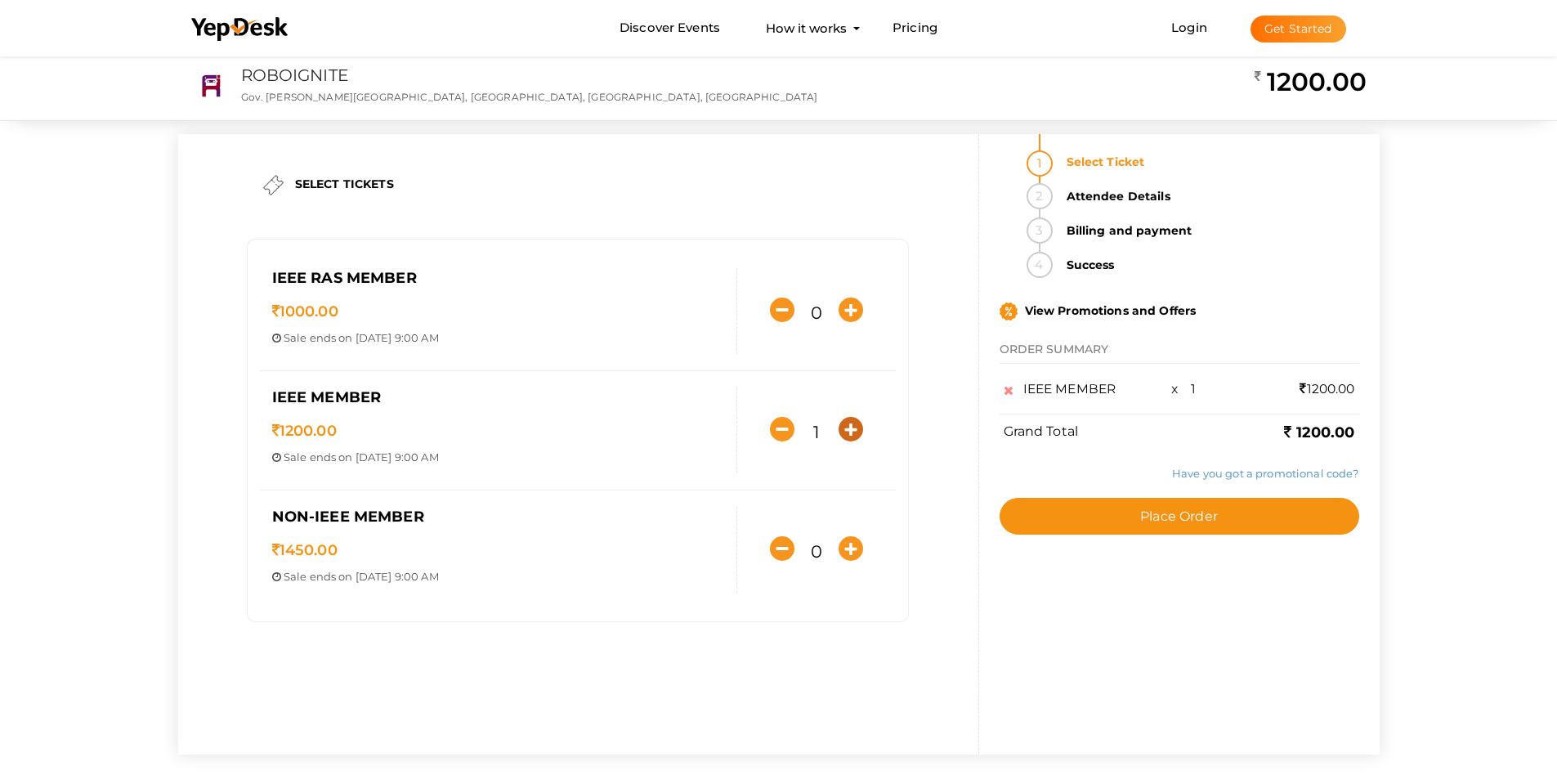
click at [858, 431] on icon "button" at bounding box center [850, 429] width 24 height 24
click at [778, 436] on icon "button" at bounding box center [781, 429] width 24 height 24
click at [855, 438] on icon "button" at bounding box center [850, 429] width 24 height 24
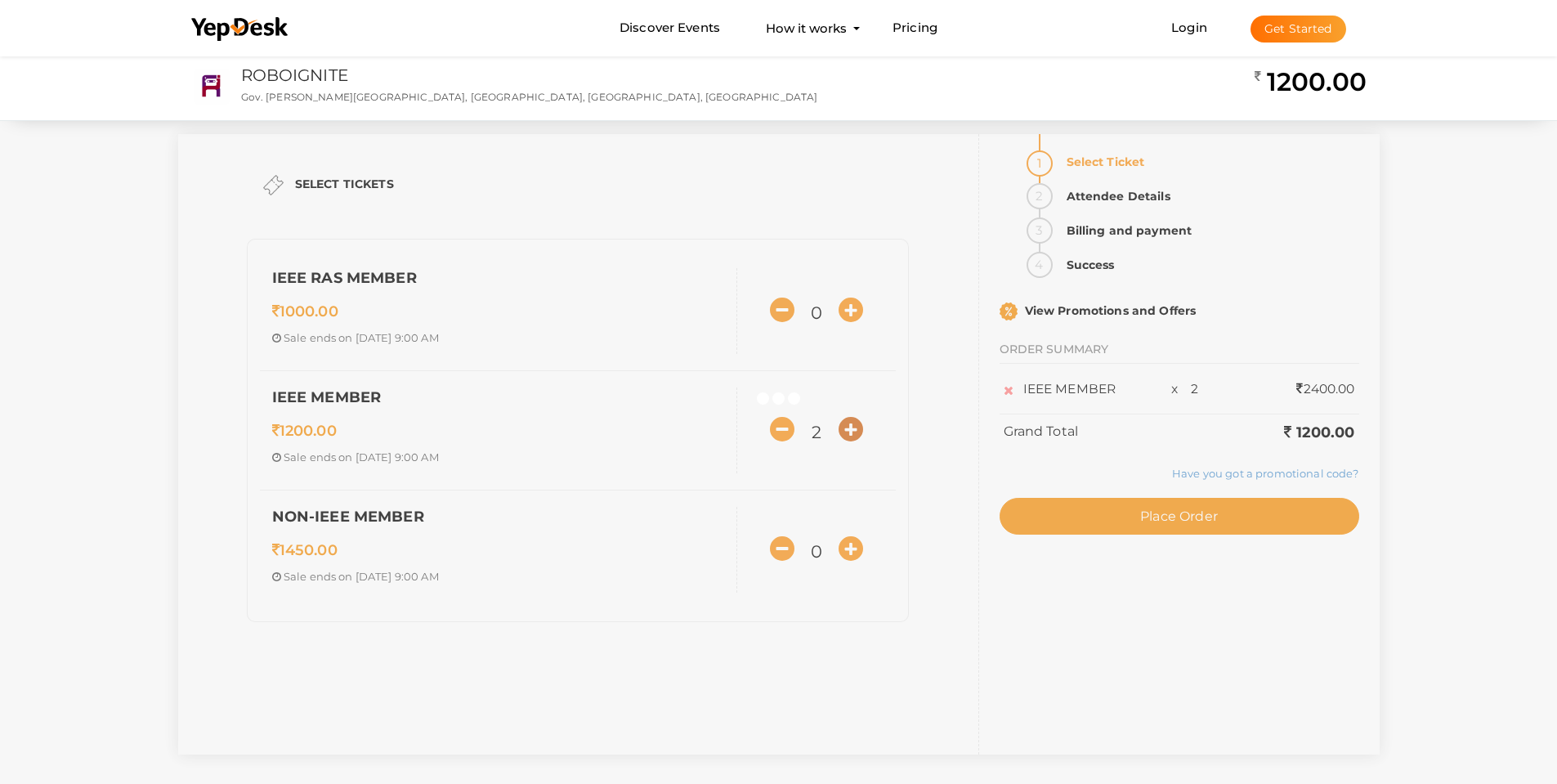
click at [855, 438] on div at bounding box center [778, 392] width 1557 height 784
click at [855, 438] on div "SELECT TICKETS IEEE RAS MEMBER 1000.00 Sale ends on Sep 26, 2025 9:00 AM Sale S…" at bounding box center [779, 443] width 1202 height 620
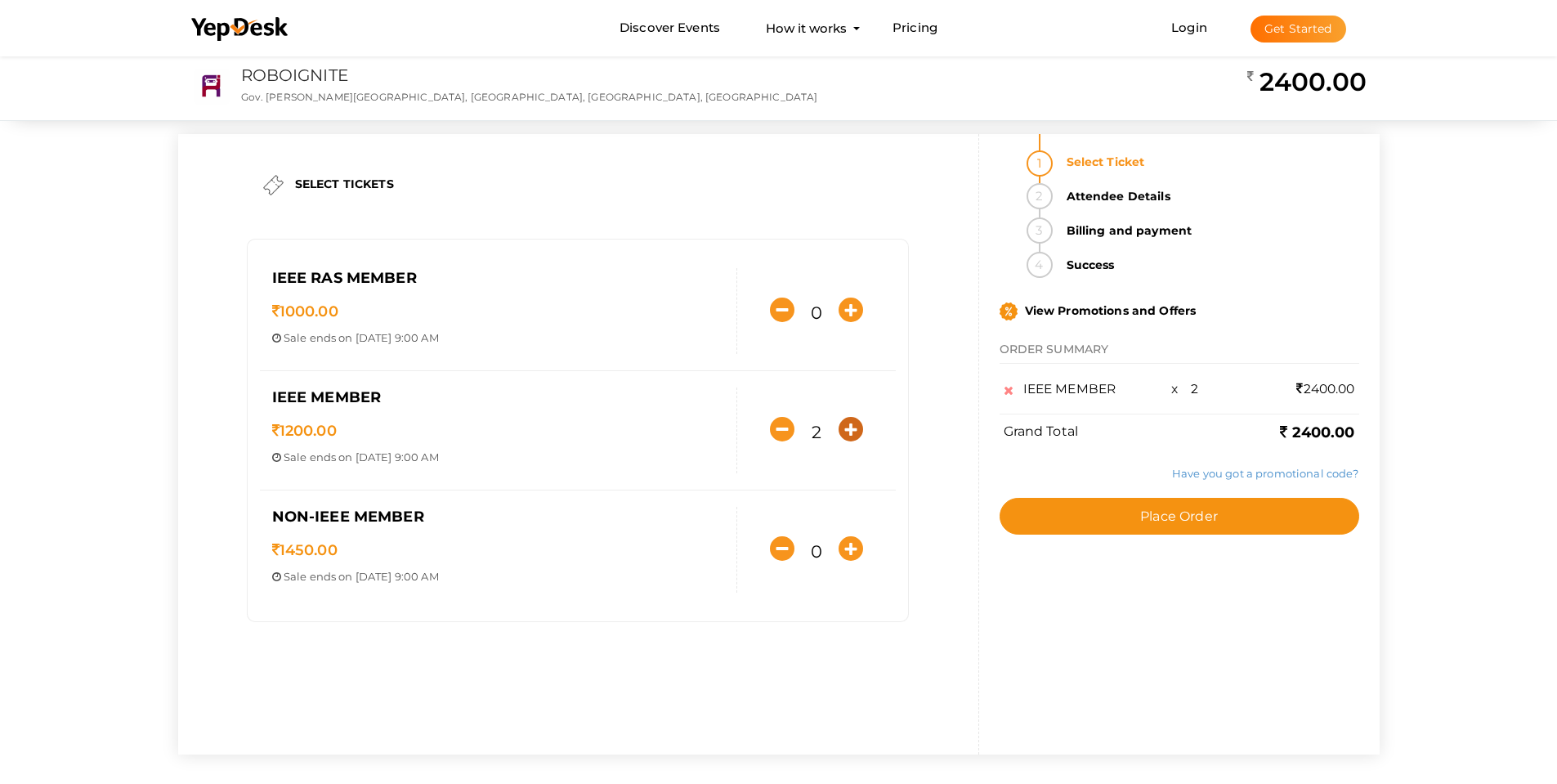
click at [855, 438] on icon "button" at bounding box center [850, 429] width 24 height 24
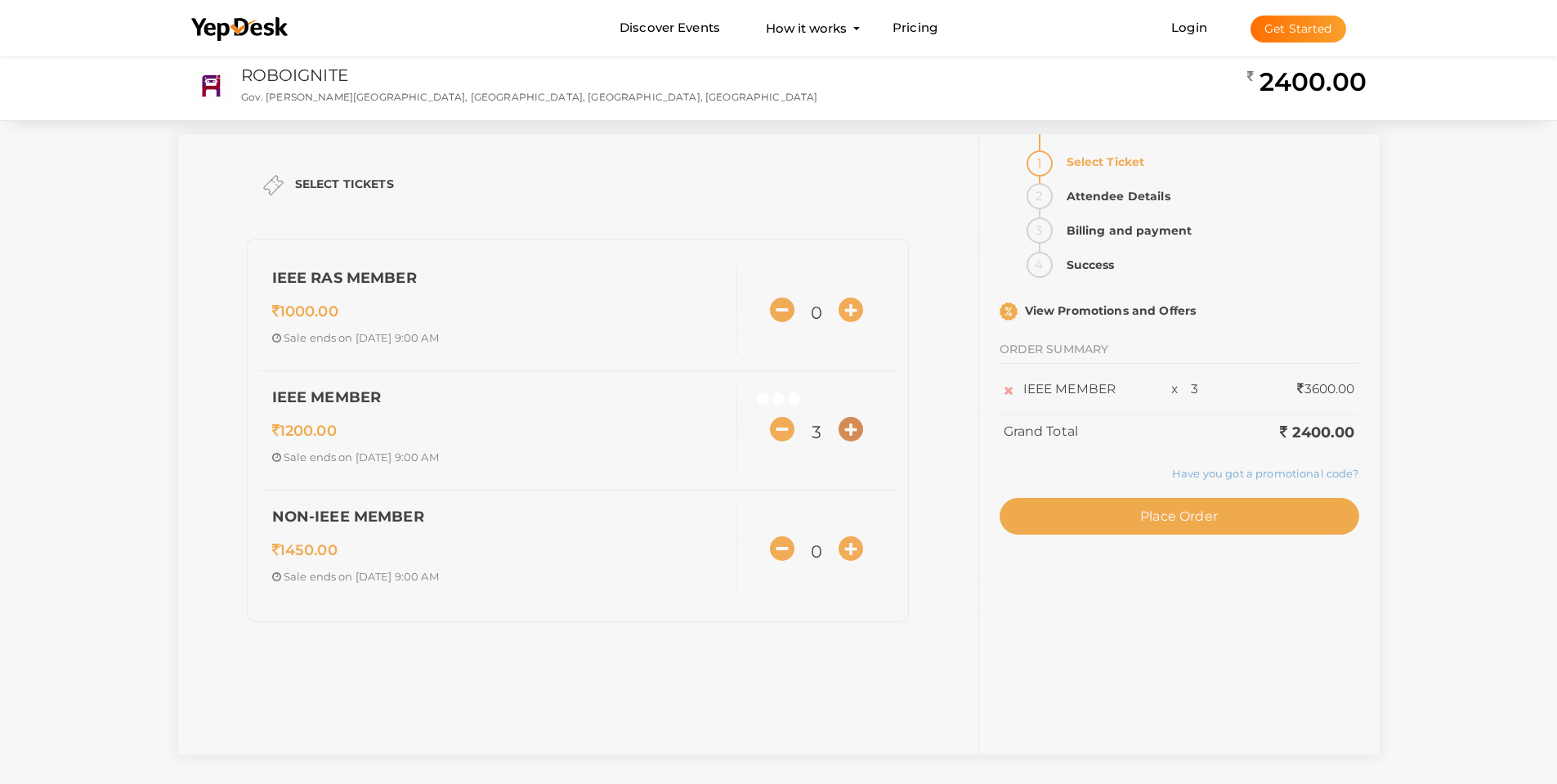
click at [855, 438] on div at bounding box center [778, 392] width 1557 height 784
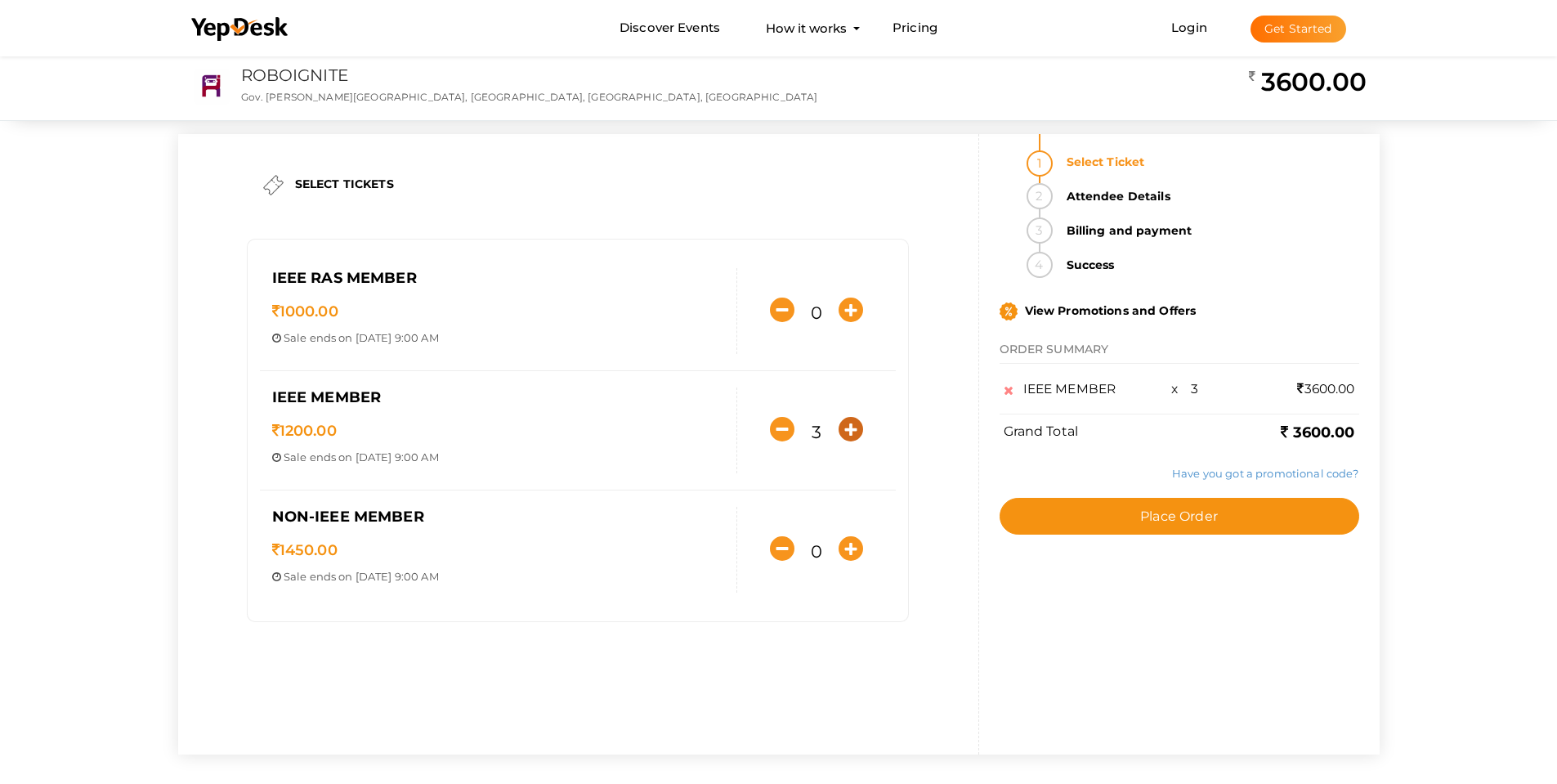
click at [855, 438] on icon "button" at bounding box center [850, 429] width 24 height 24
type input "5"
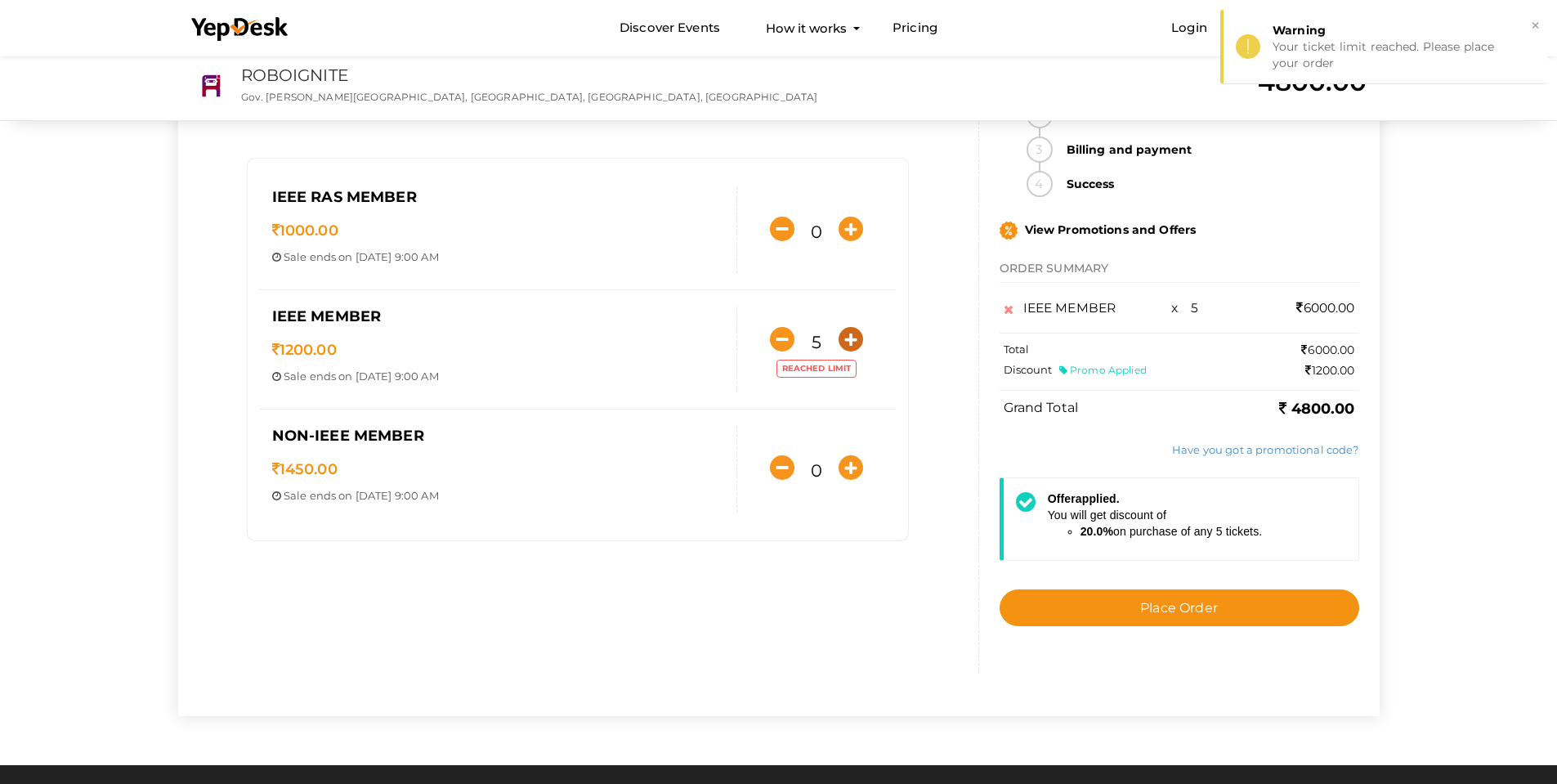
scroll to position [82, 0]
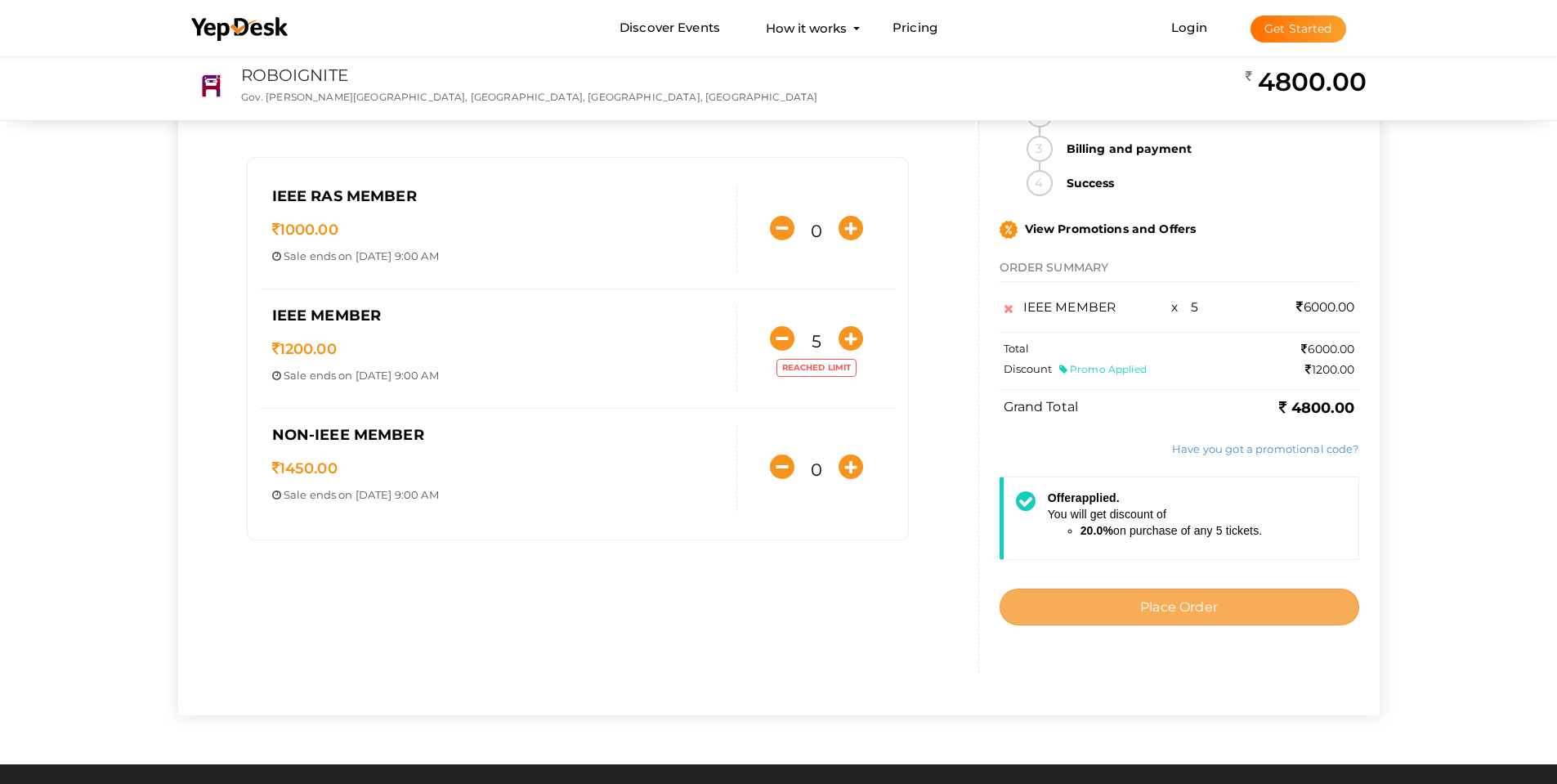
click at [1206, 588] on button "Place Order" at bounding box center [1179, 606] width 360 height 37
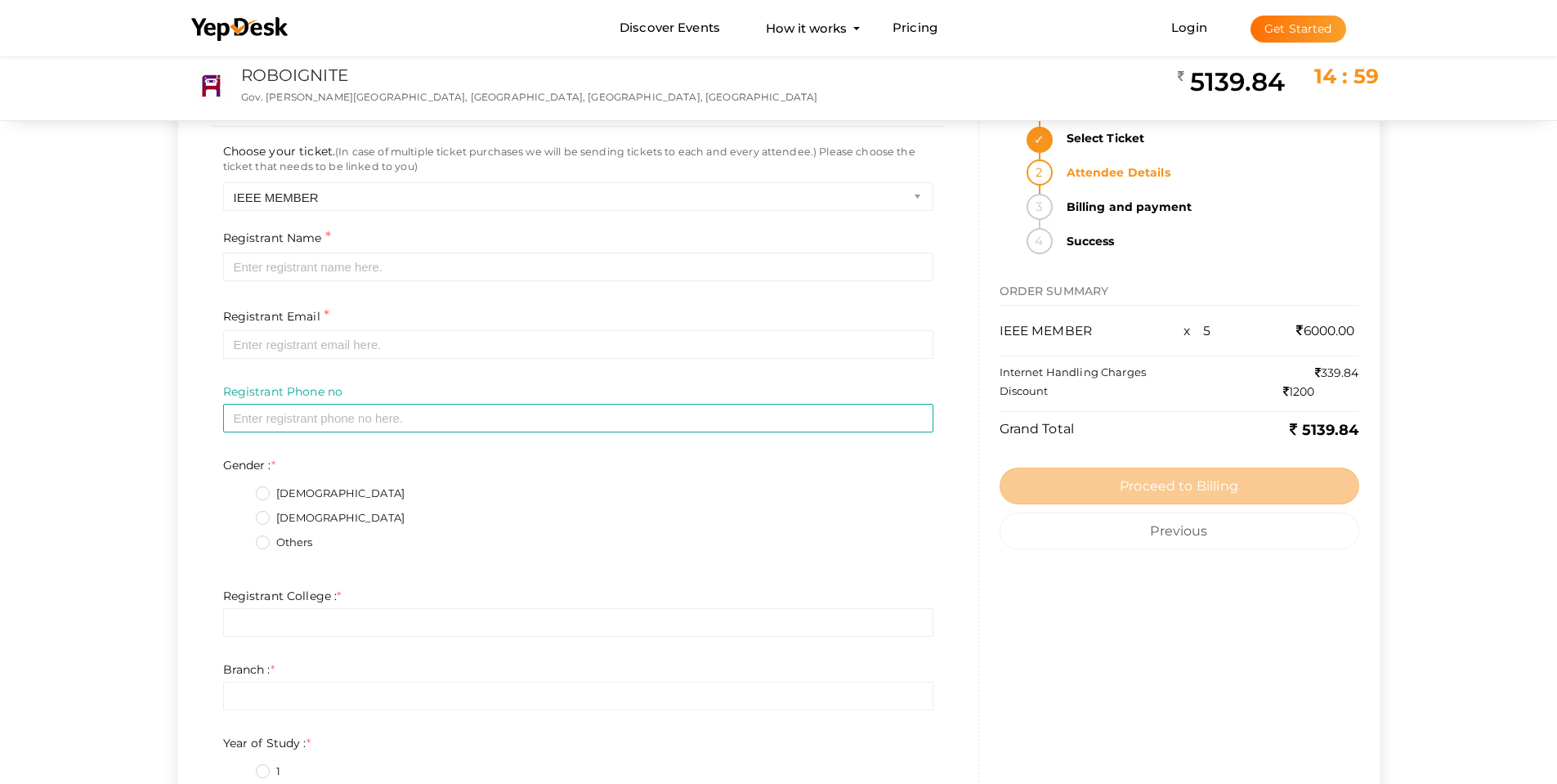
scroll to position [0, 0]
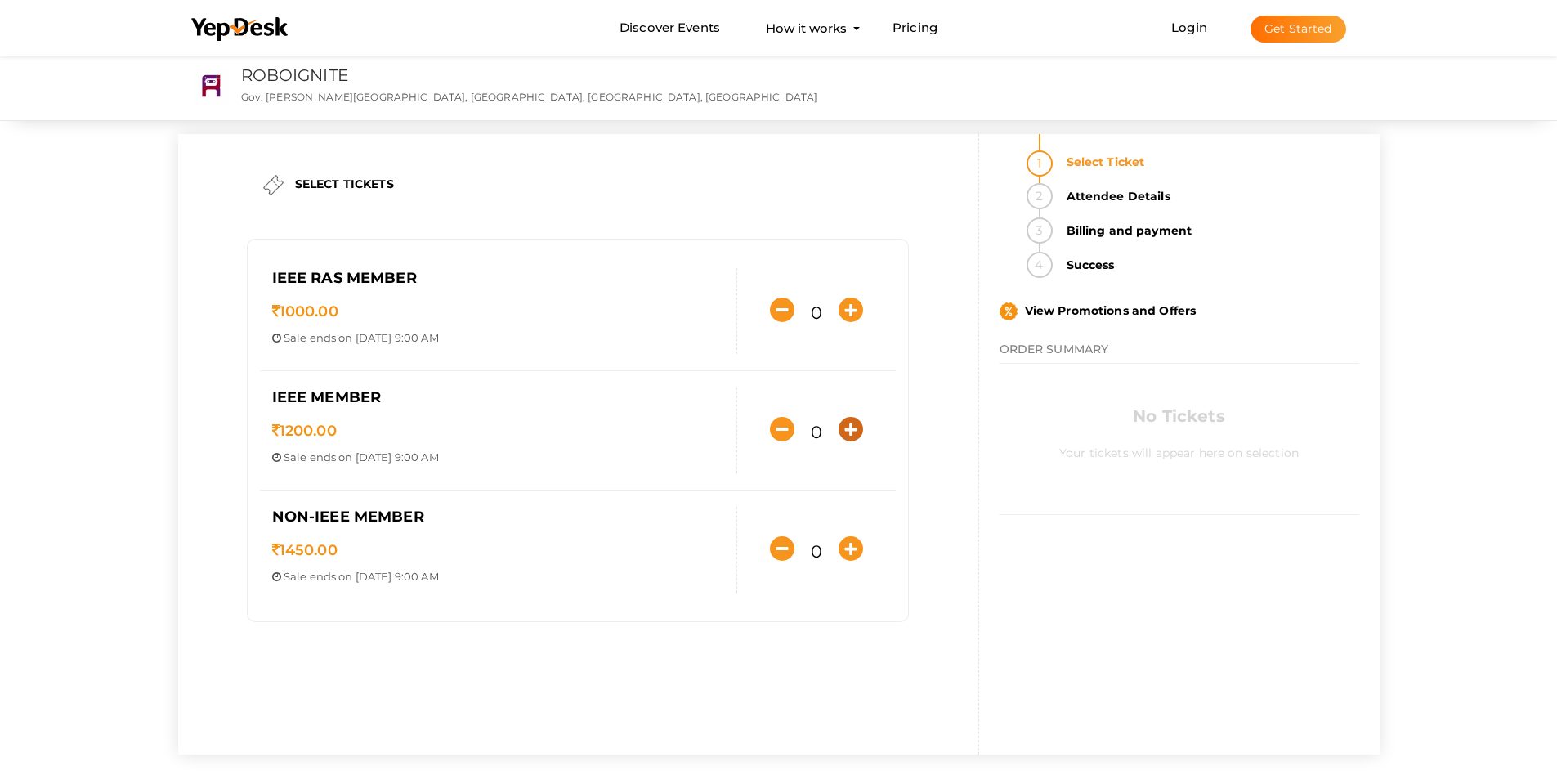
click at [845, 429] on icon "button" at bounding box center [850, 429] width 24 height 24
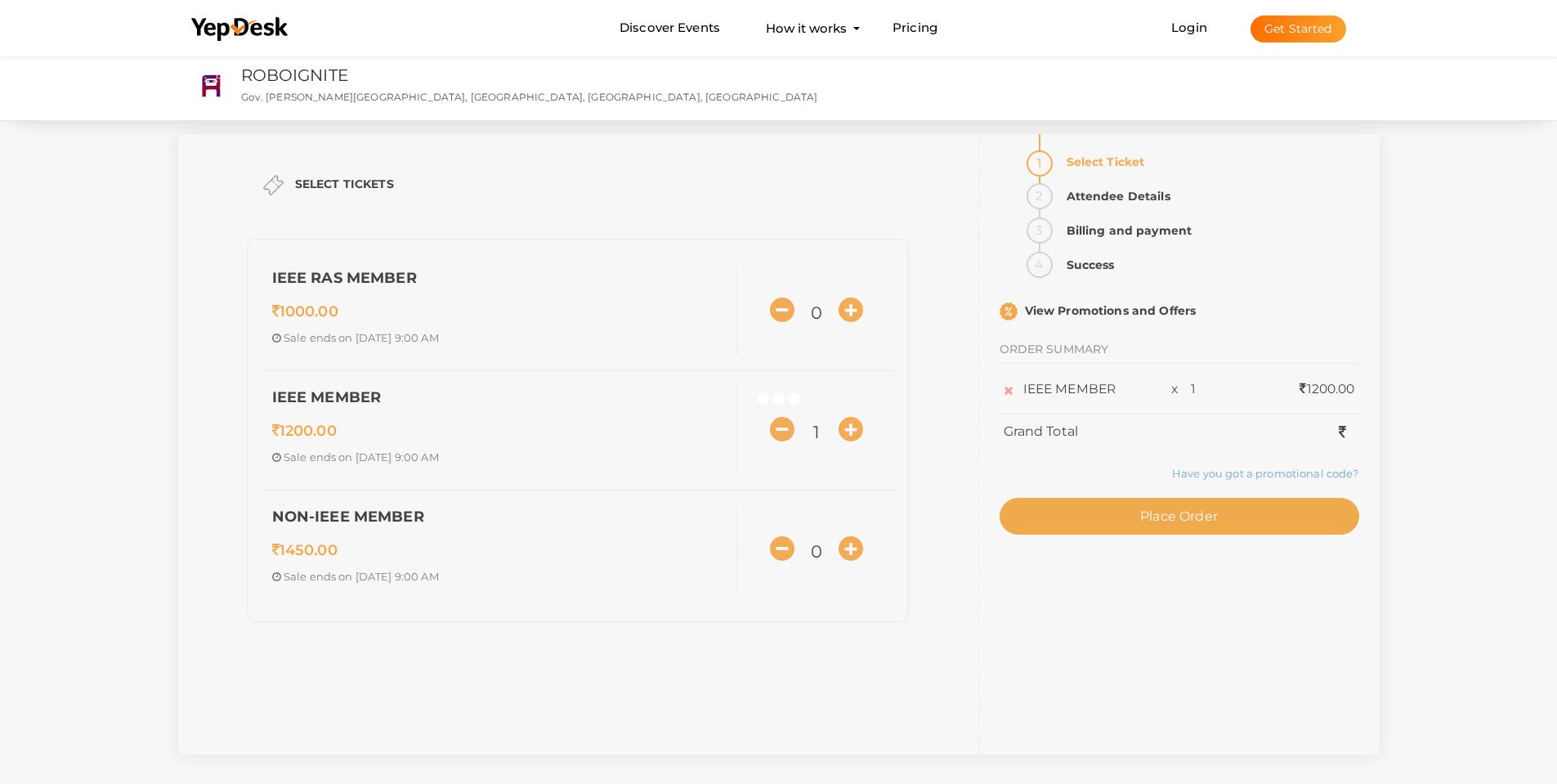
click at [845, 429] on div at bounding box center [778, 392] width 1557 height 784
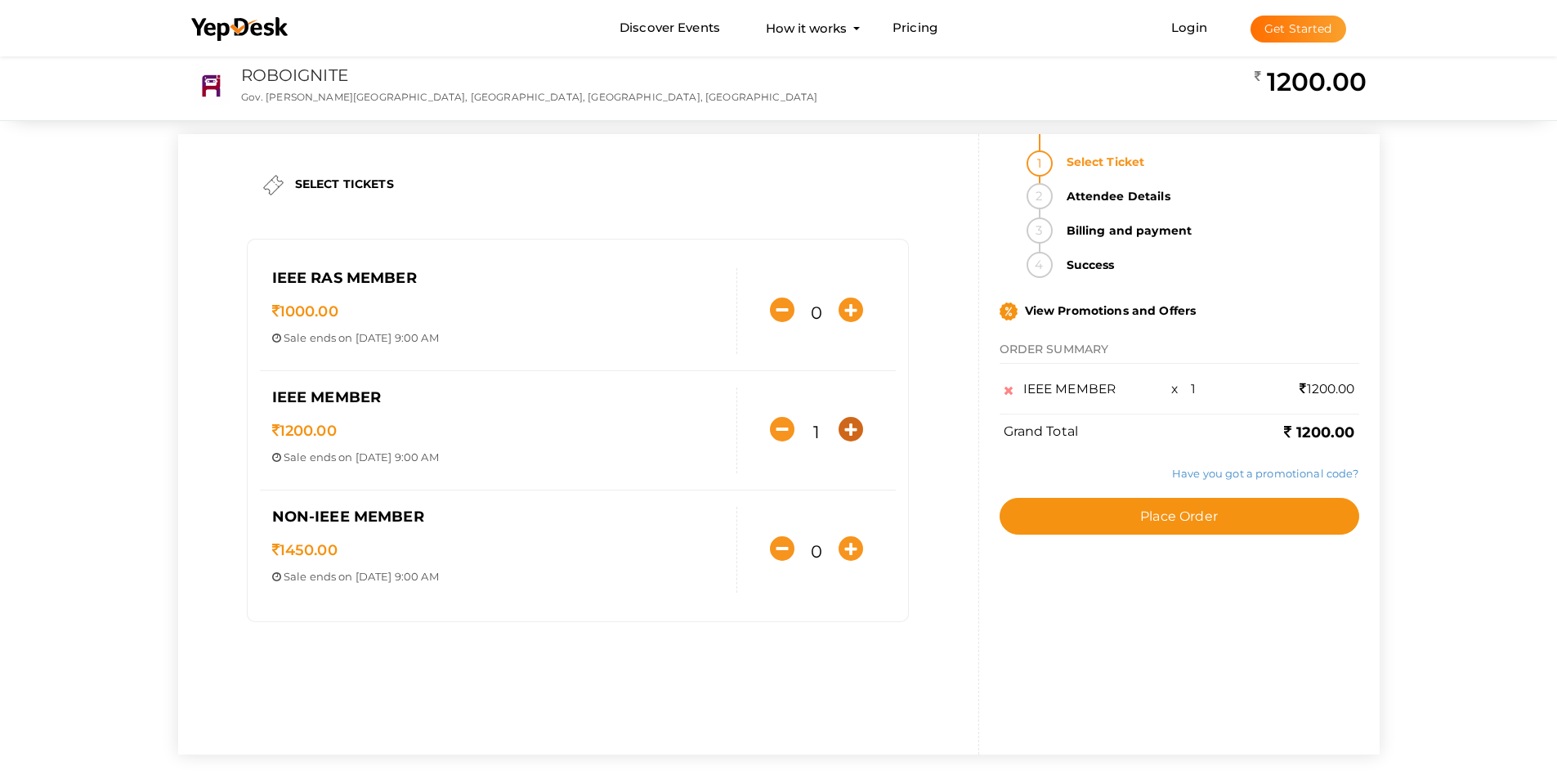
click at [845, 429] on icon "button" at bounding box center [850, 429] width 24 height 24
click at [846, 430] on icon "button" at bounding box center [850, 429] width 24 height 24
click at [850, 433] on icon "button" at bounding box center [850, 429] width 24 height 24
type input "5"
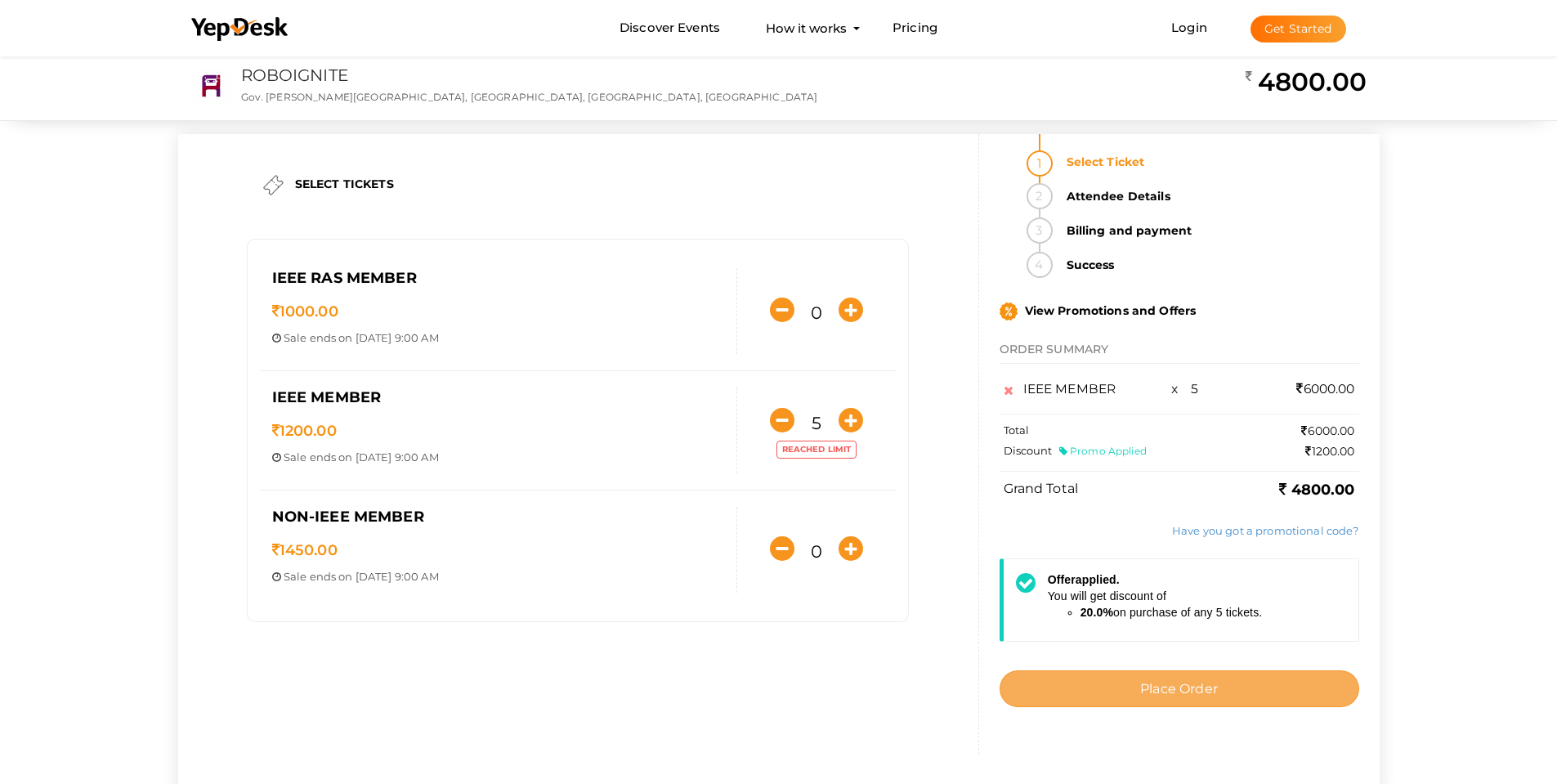
click at [1230, 679] on button "Place Order" at bounding box center [1179, 689] width 360 height 37
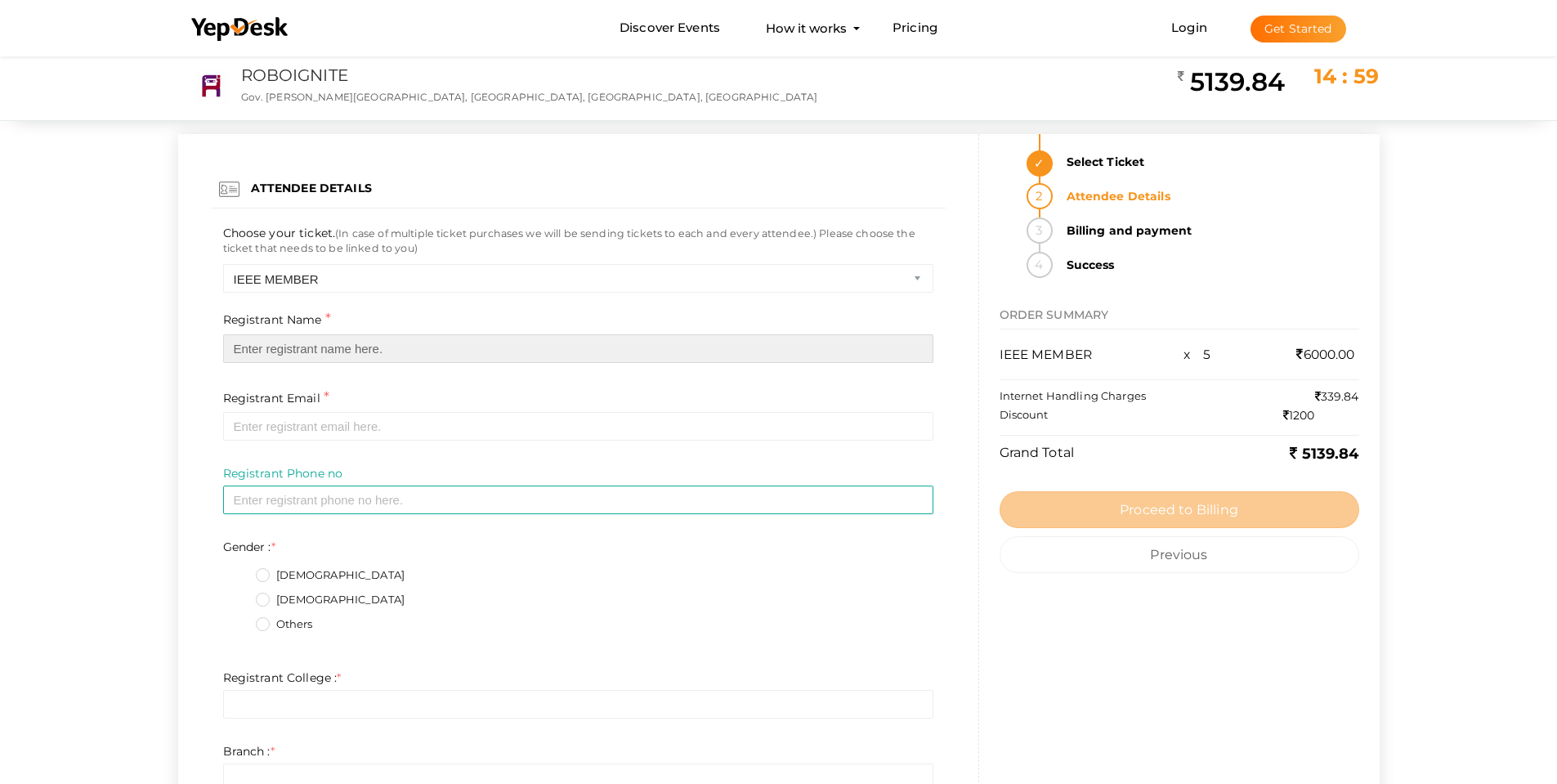
click at [329, 344] on input "text" at bounding box center [579, 347] width 711 height 28
click at [330, 347] on input "text" at bounding box center [579, 347] width 711 height 28
paste input "Judit Mathew"
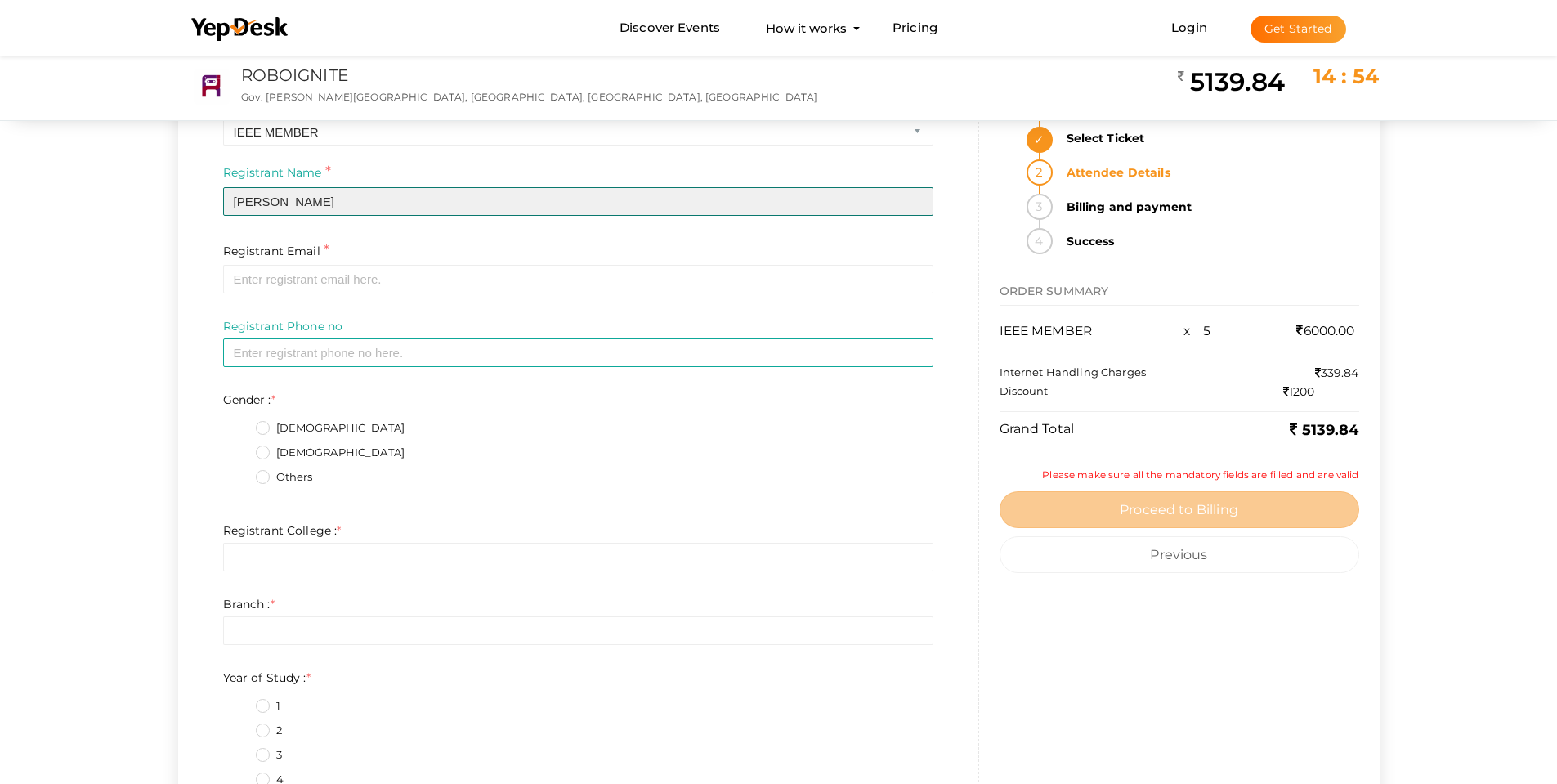
scroll to position [163, 0]
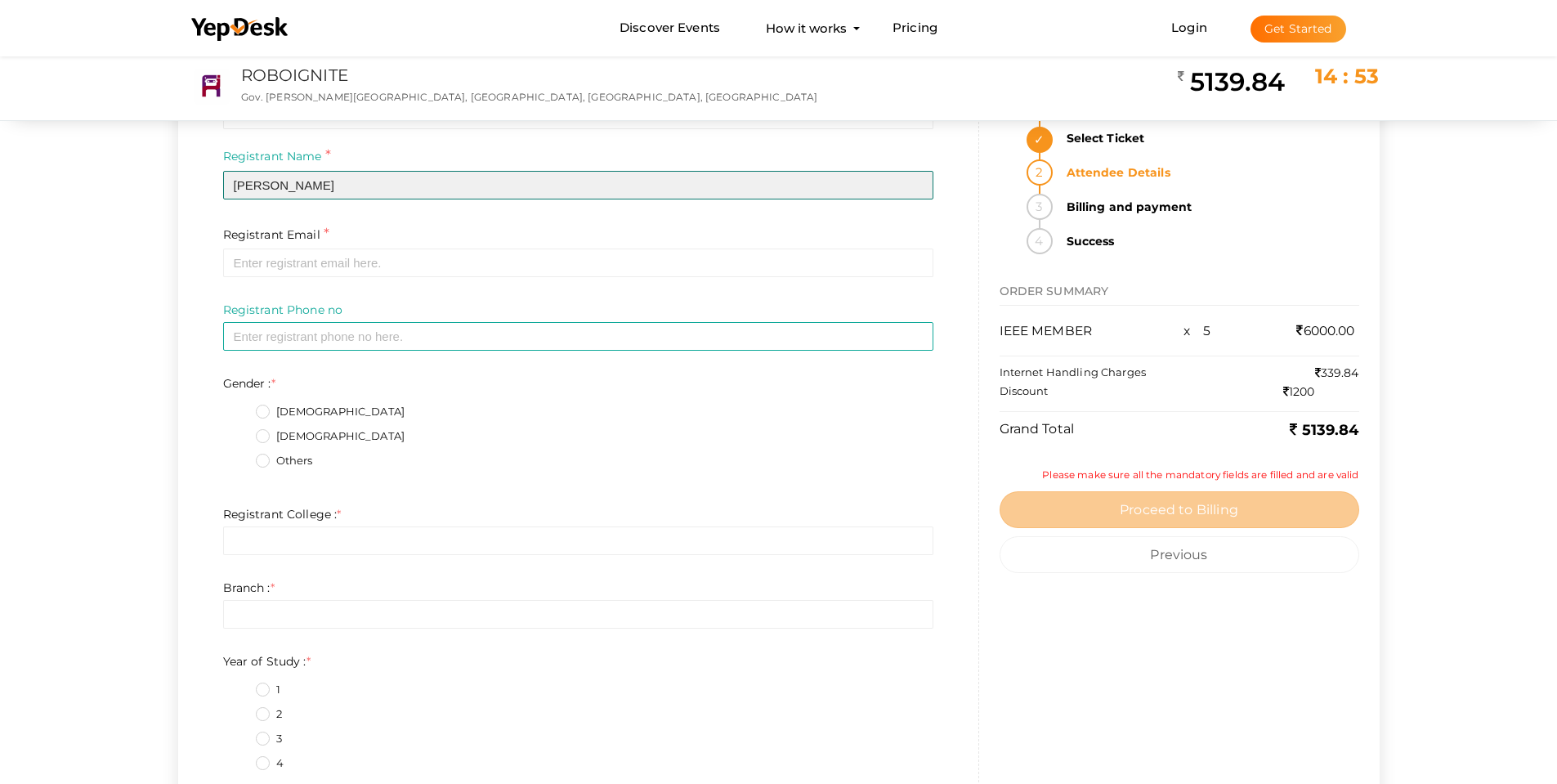
type input "Judit Mathew"
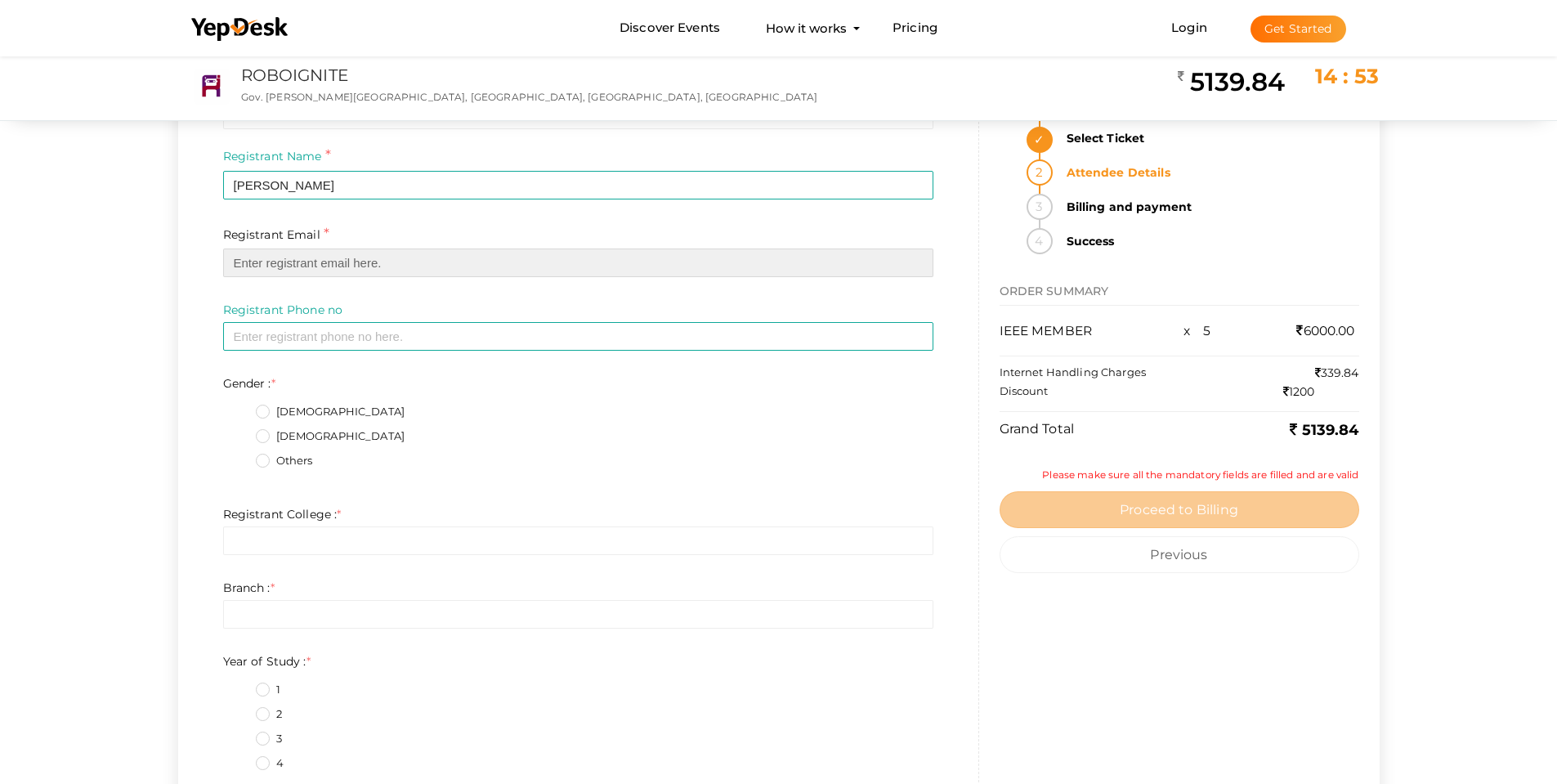
click at [327, 260] on input "email" at bounding box center [579, 262] width 711 height 28
click at [358, 269] on input "email" at bounding box center [579, 262] width 711 height 28
paste input "juditmathew2005@gmail.com"
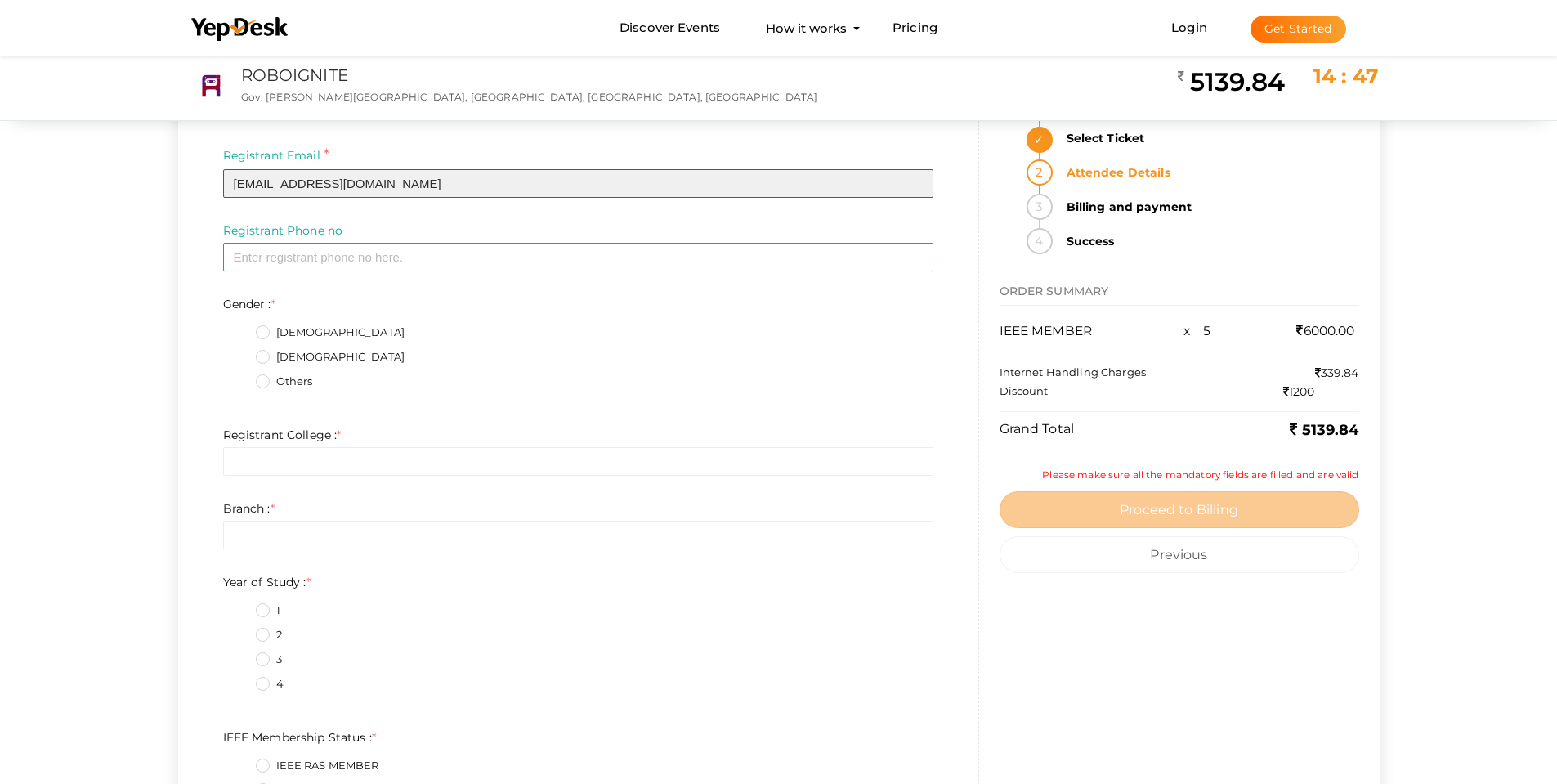
scroll to position [245, 0]
type input "juditmathew2005@gmail.com"
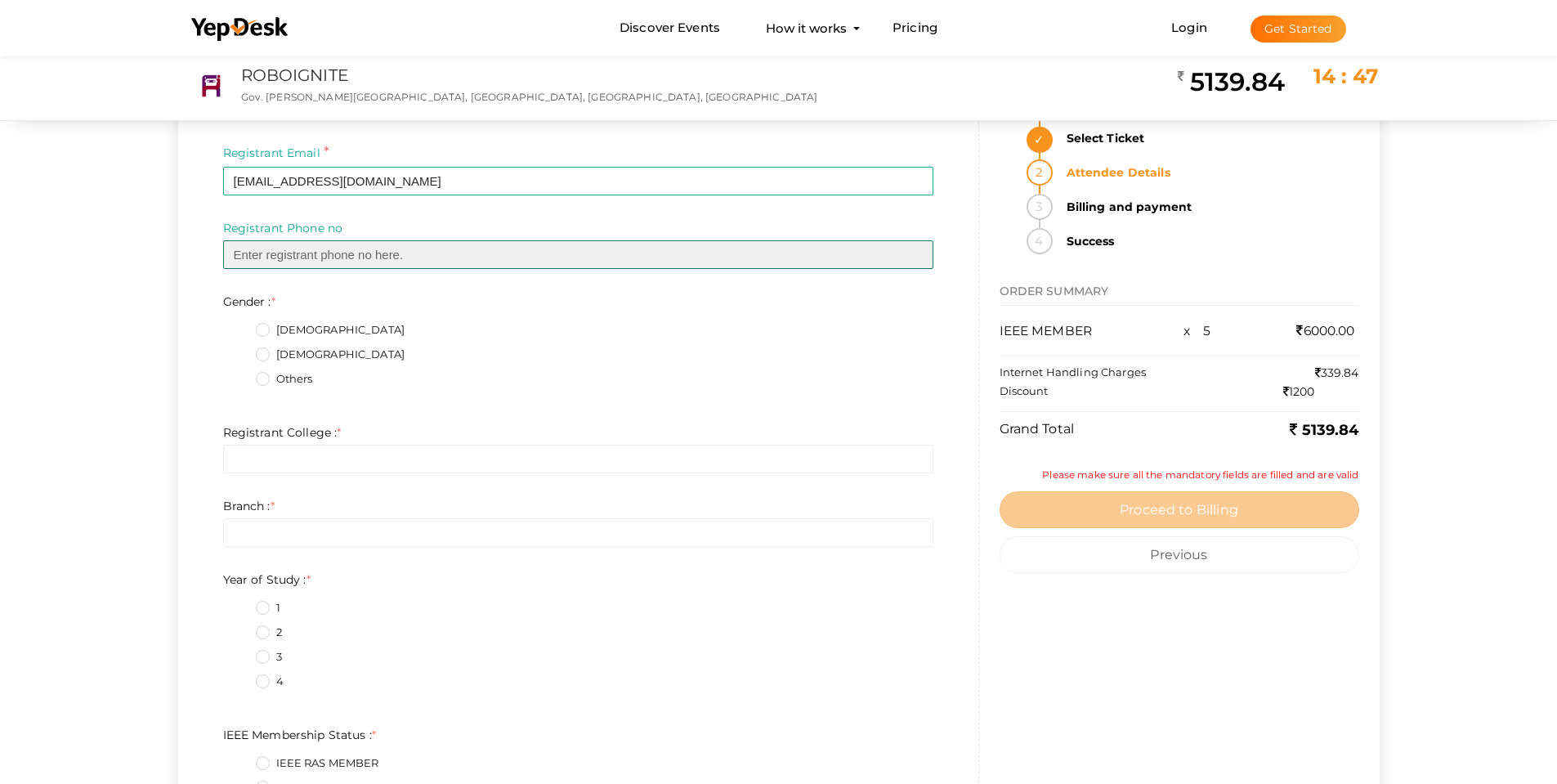
click at [317, 251] on input "text" at bounding box center [579, 254] width 711 height 28
paste input "85900 49906"
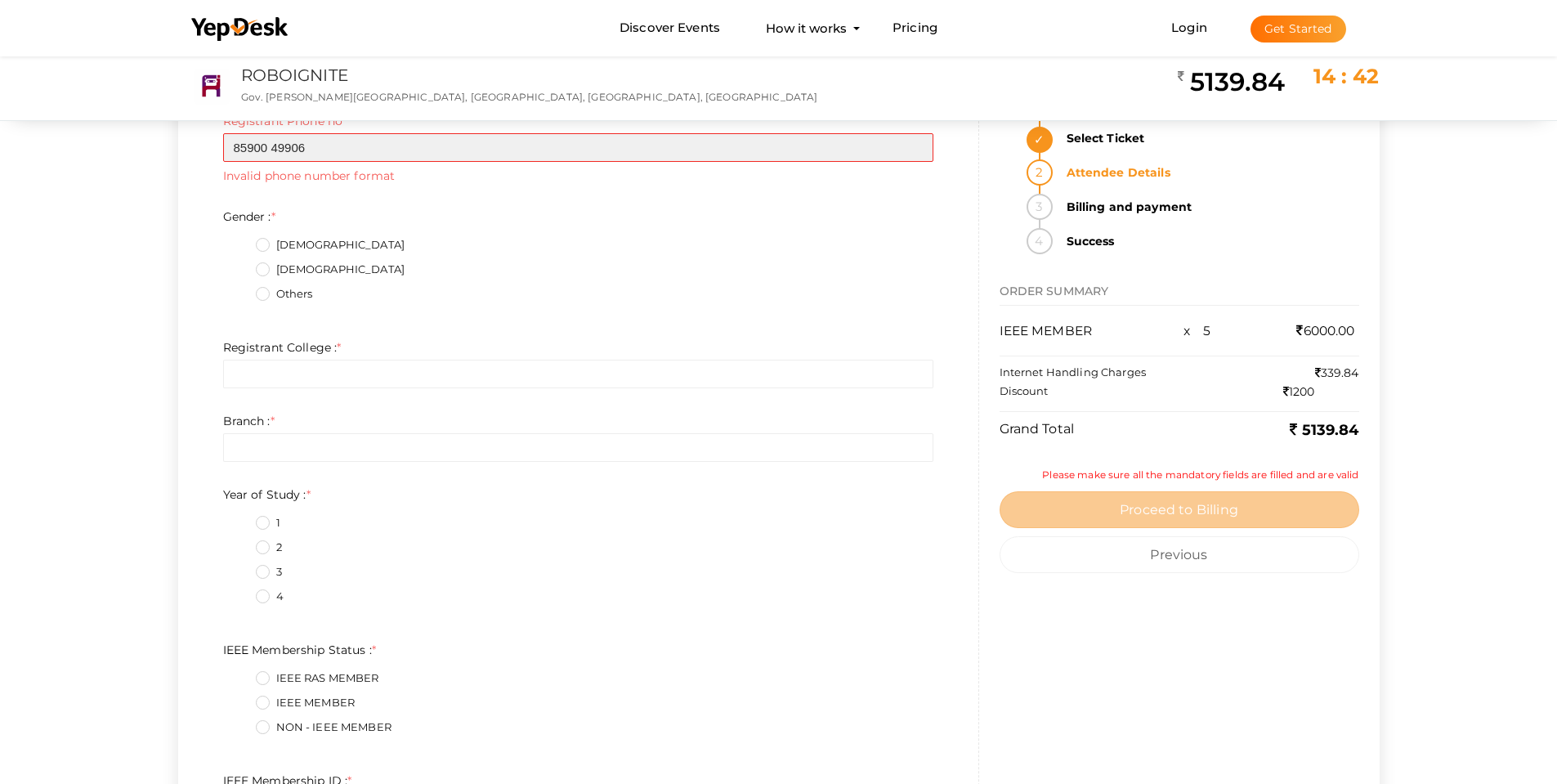
scroll to position [408, 0]
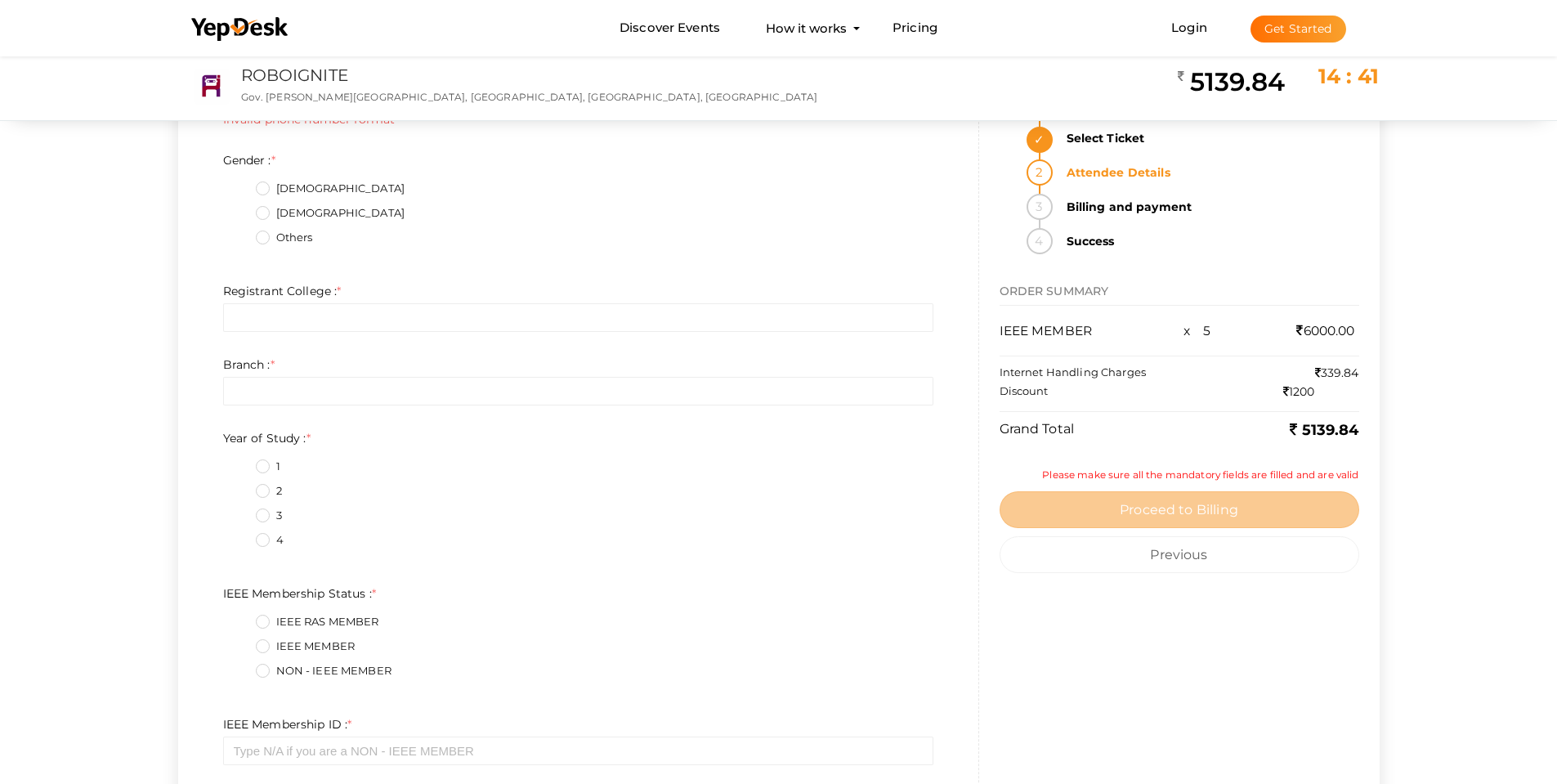
type input "85900 49906"
click at [287, 214] on label "Female" at bounding box center [331, 212] width 149 height 16
click at [240, 209] on input "Female" at bounding box center [240, 209] width 0 height 0
click at [255, 318] on input "text" at bounding box center [579, 316] width 711 height 28
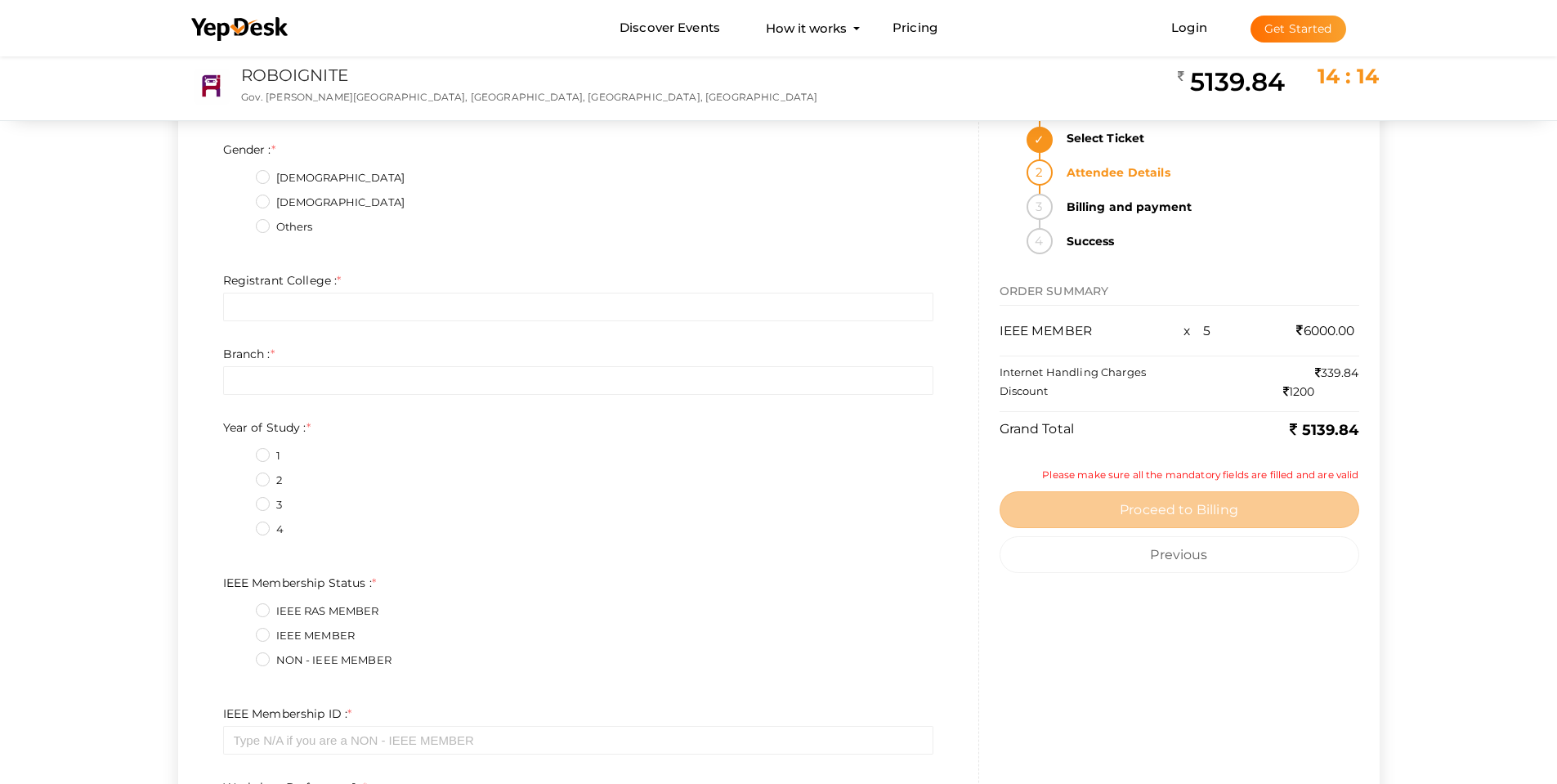
type input "Providence College of Engineering"
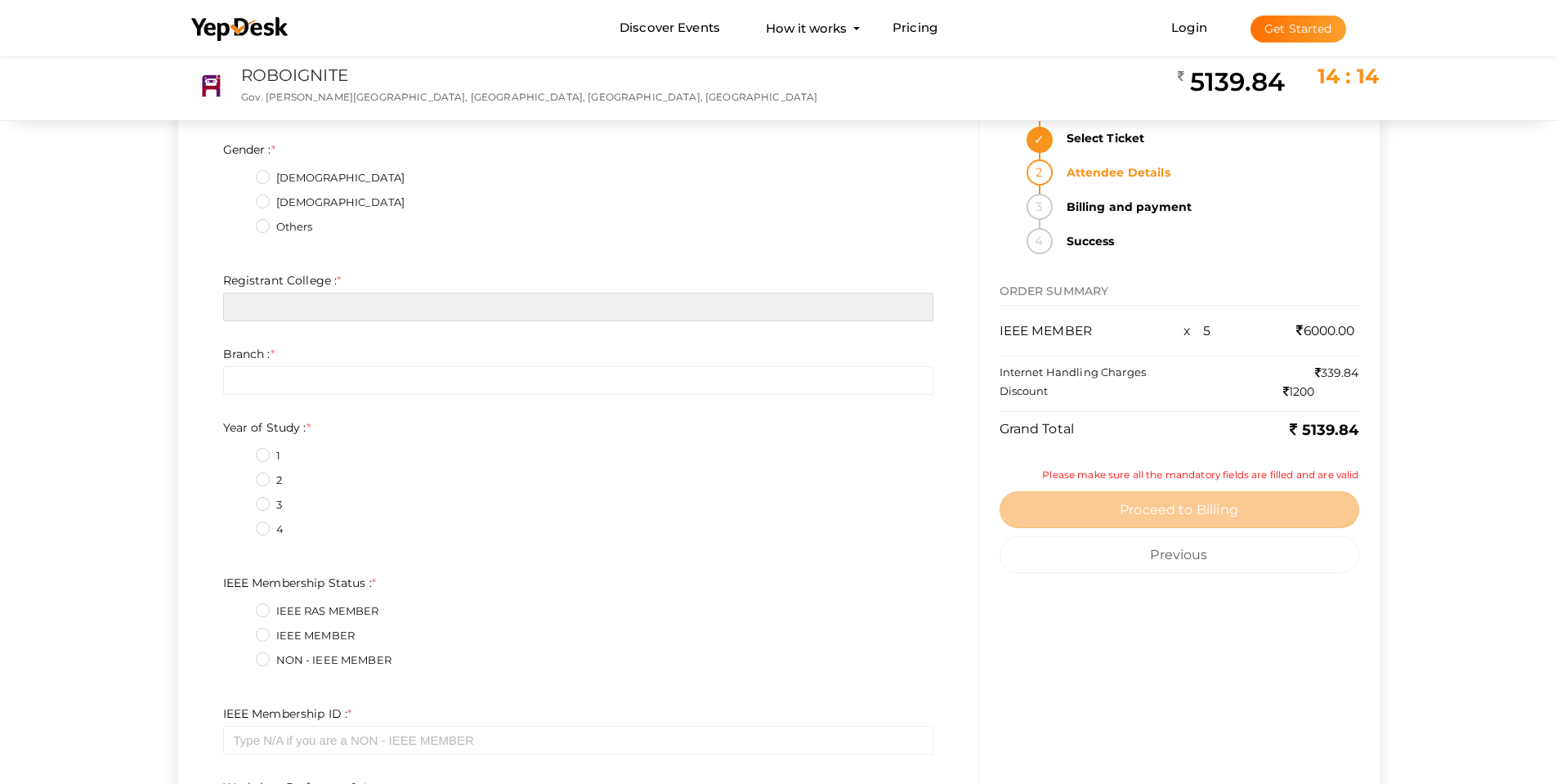
drag, startPoint x: 328, startPoint y: 301, endPoint x: 322, endPoint y: 312, distance: 12.5
click at [327, 304] on input "text" at bounding box center [579, 306] width 711 height 28
paste input "Providence College of Engineering"
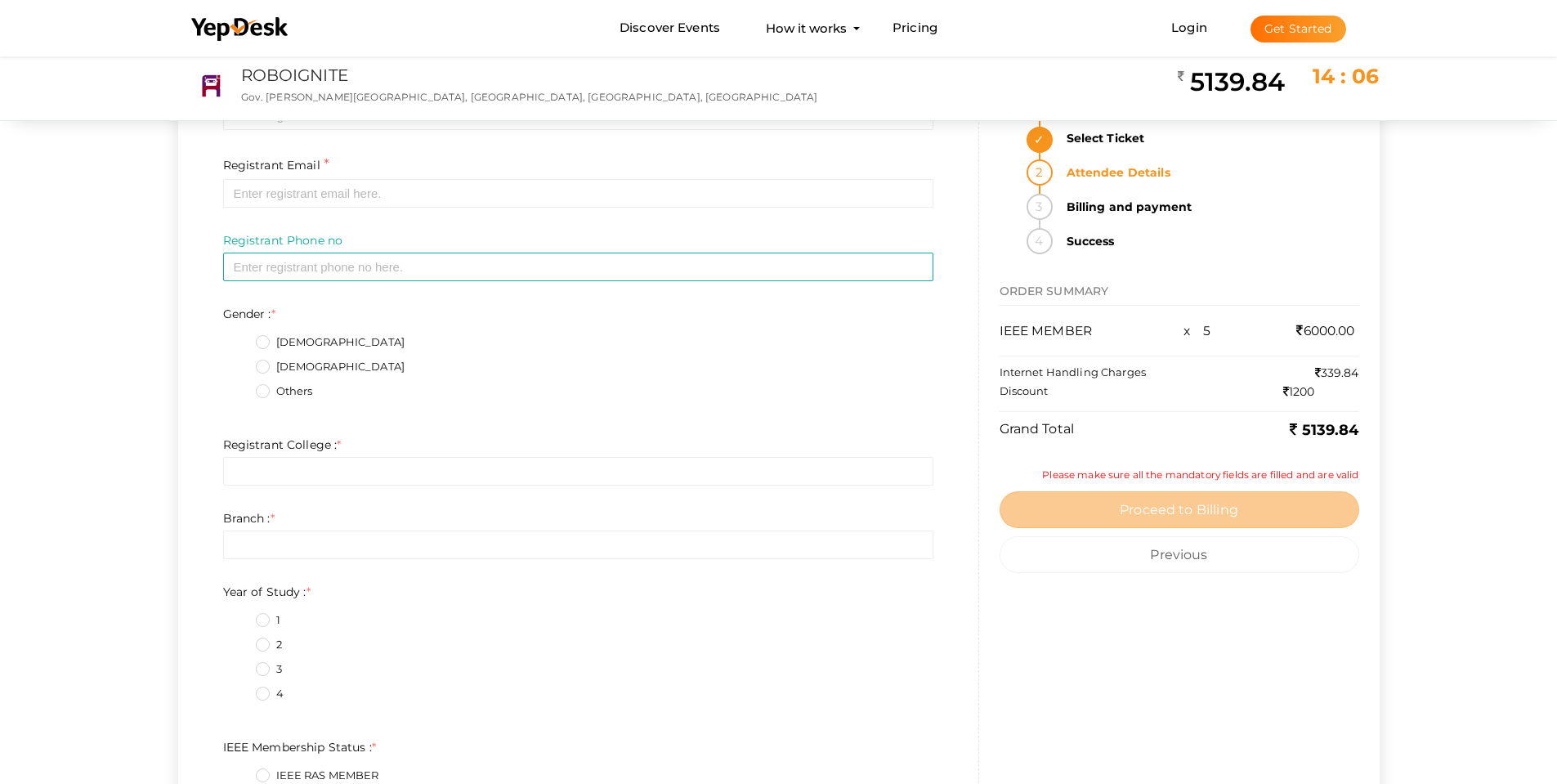
scroll to position [3677, 0]
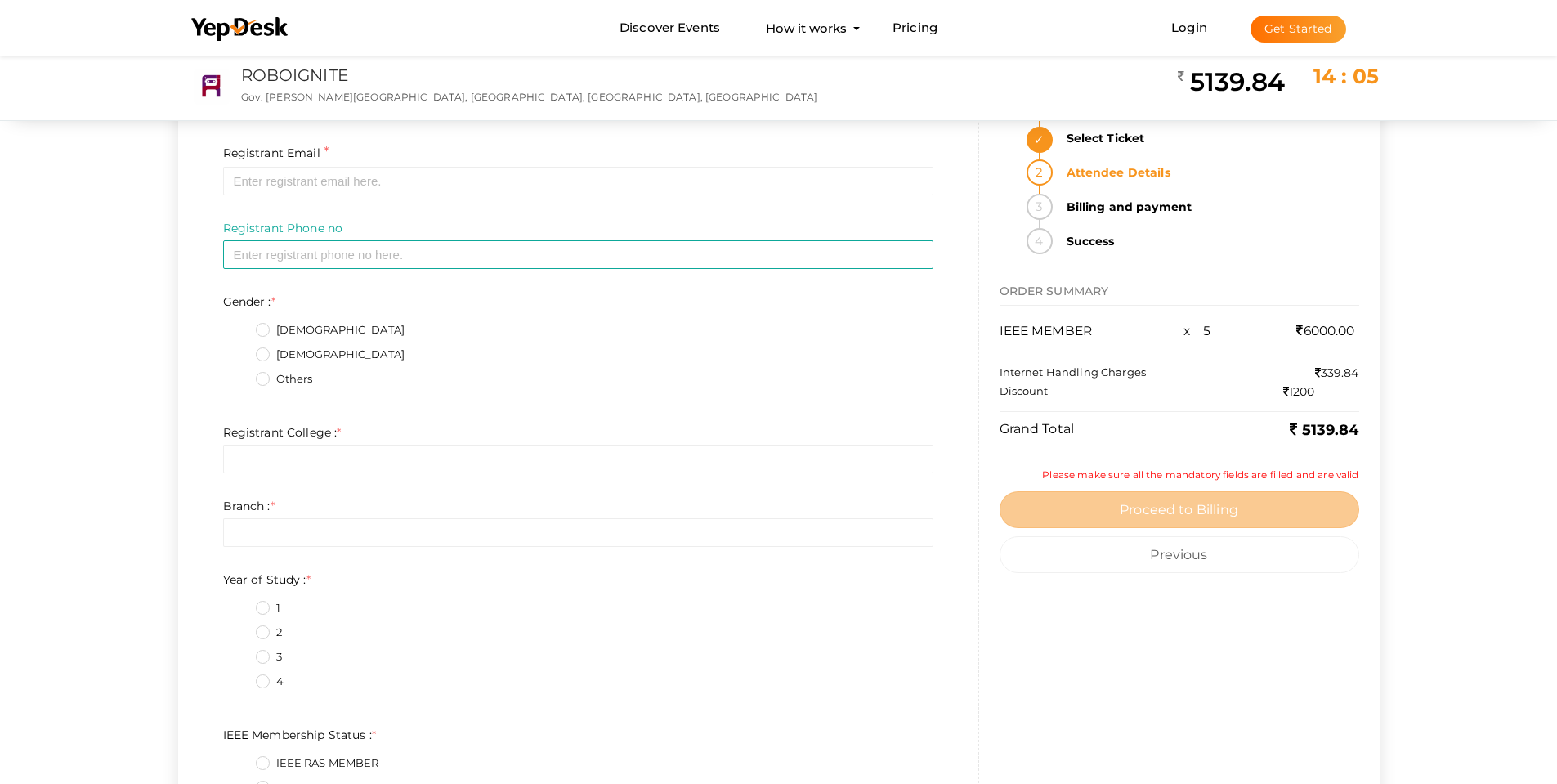
type input "Providence College of Engineering"
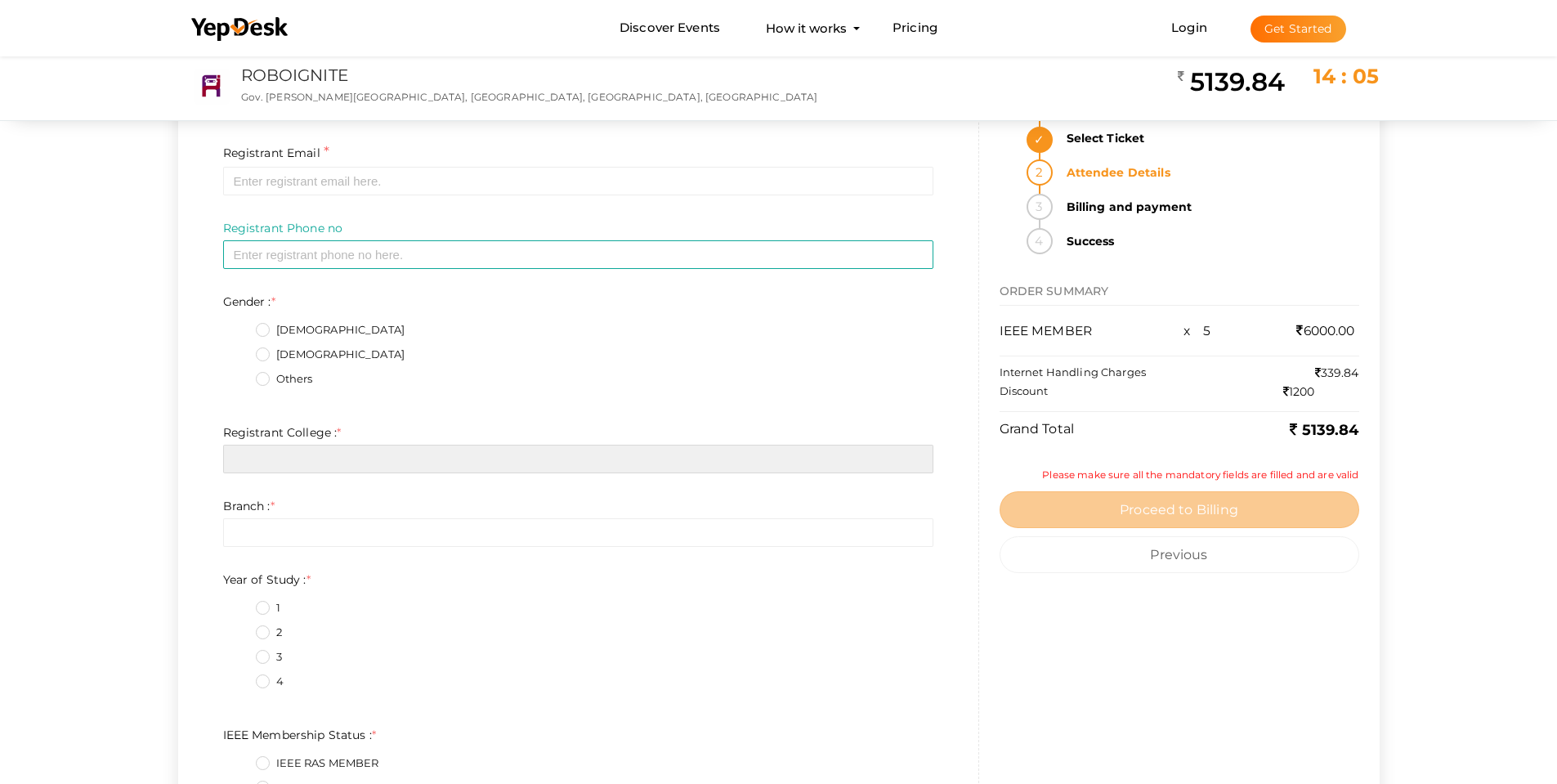
click at [319, 463] on input "text" at bounding box center [579, 458] width 711 height 28
paste input "Providence College of Engineering"
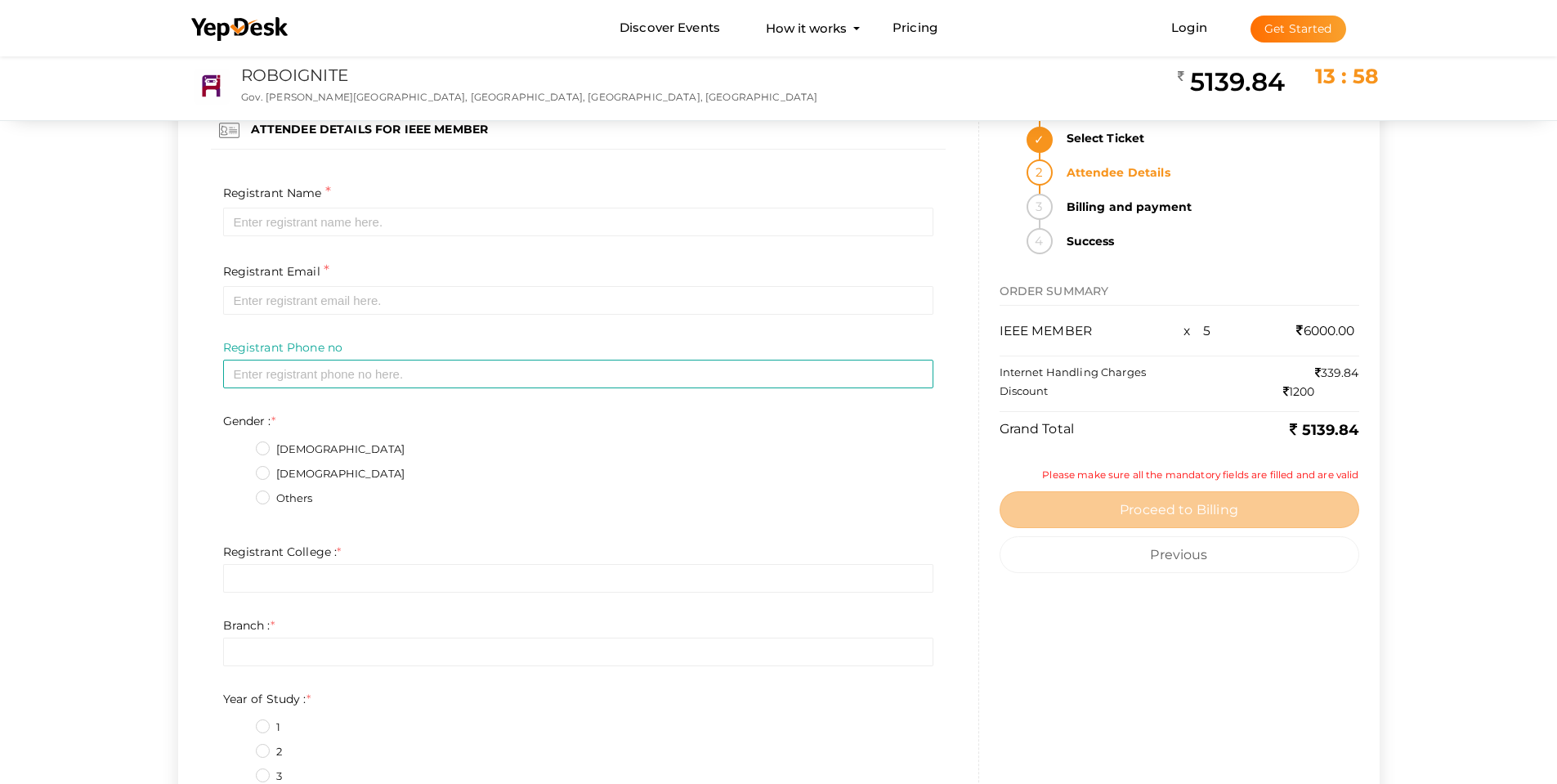
scroll to position [5311, 0]
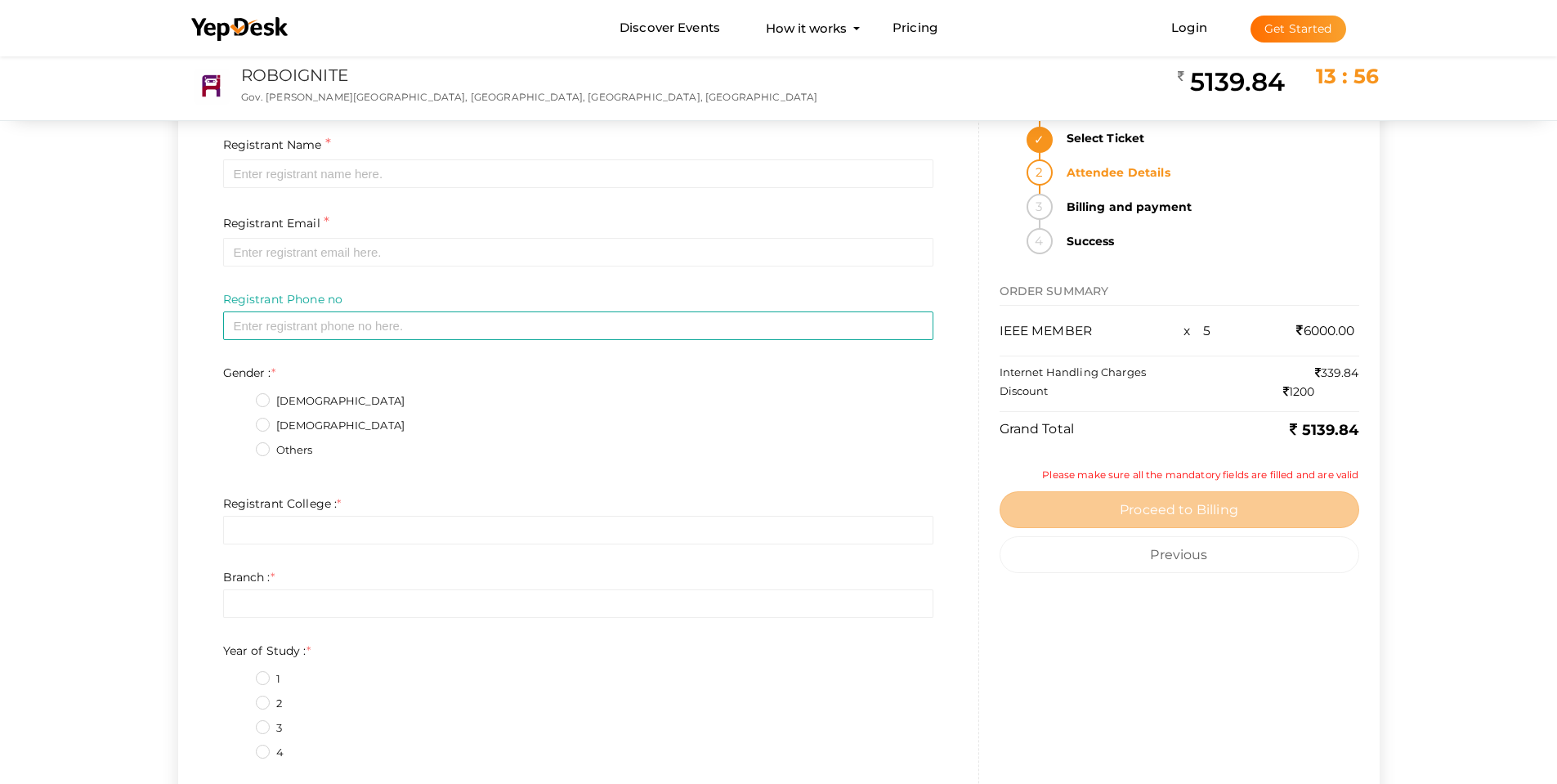
type input "Providence College of Engineering"
click at [282, 520] on input "text" at bounding box center [579, 529] width 711 height 28
paste input "Providence College of Engineering"
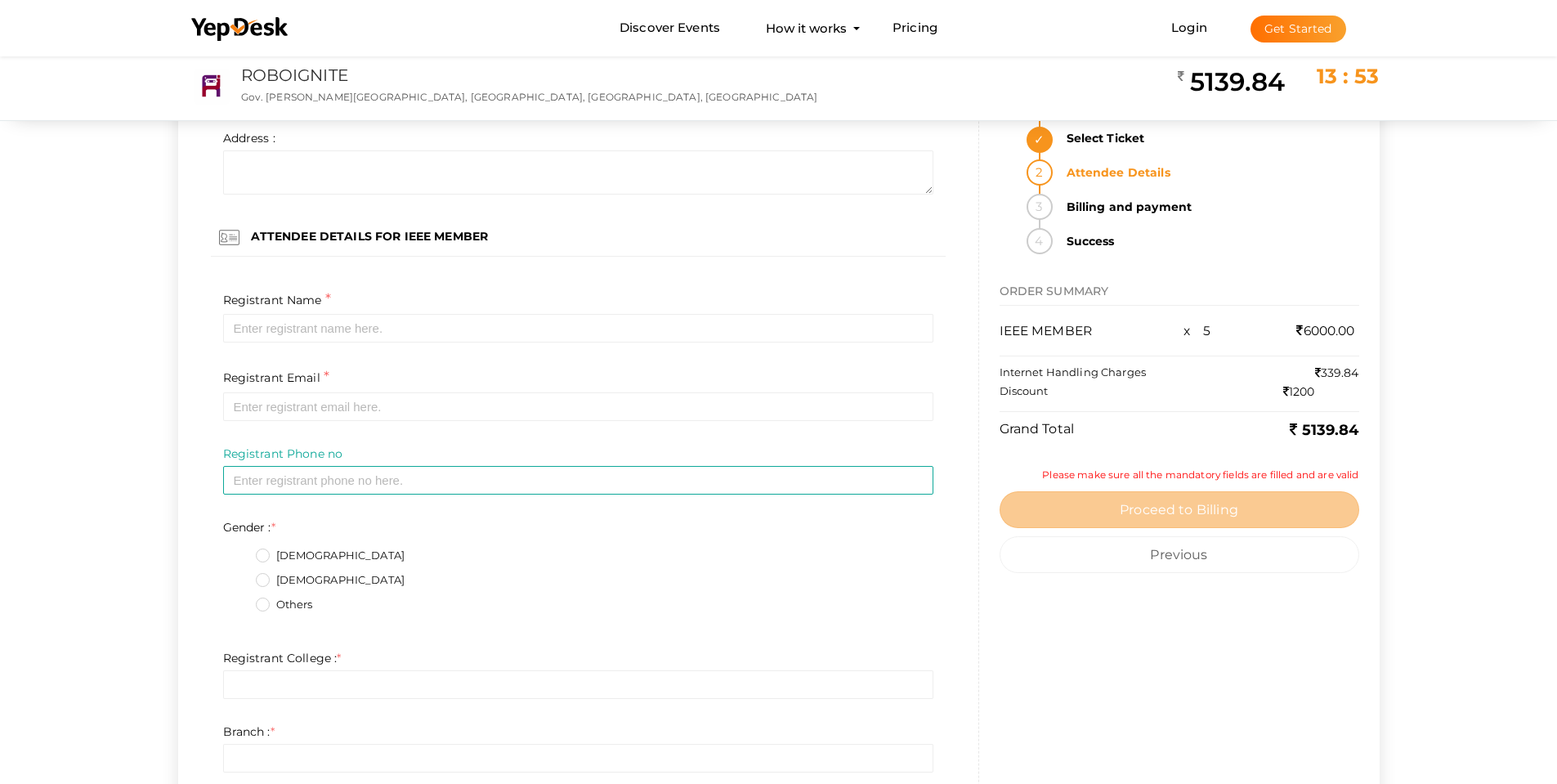
scroll to position [6864, 0]
type input "Providence College of Engineering"
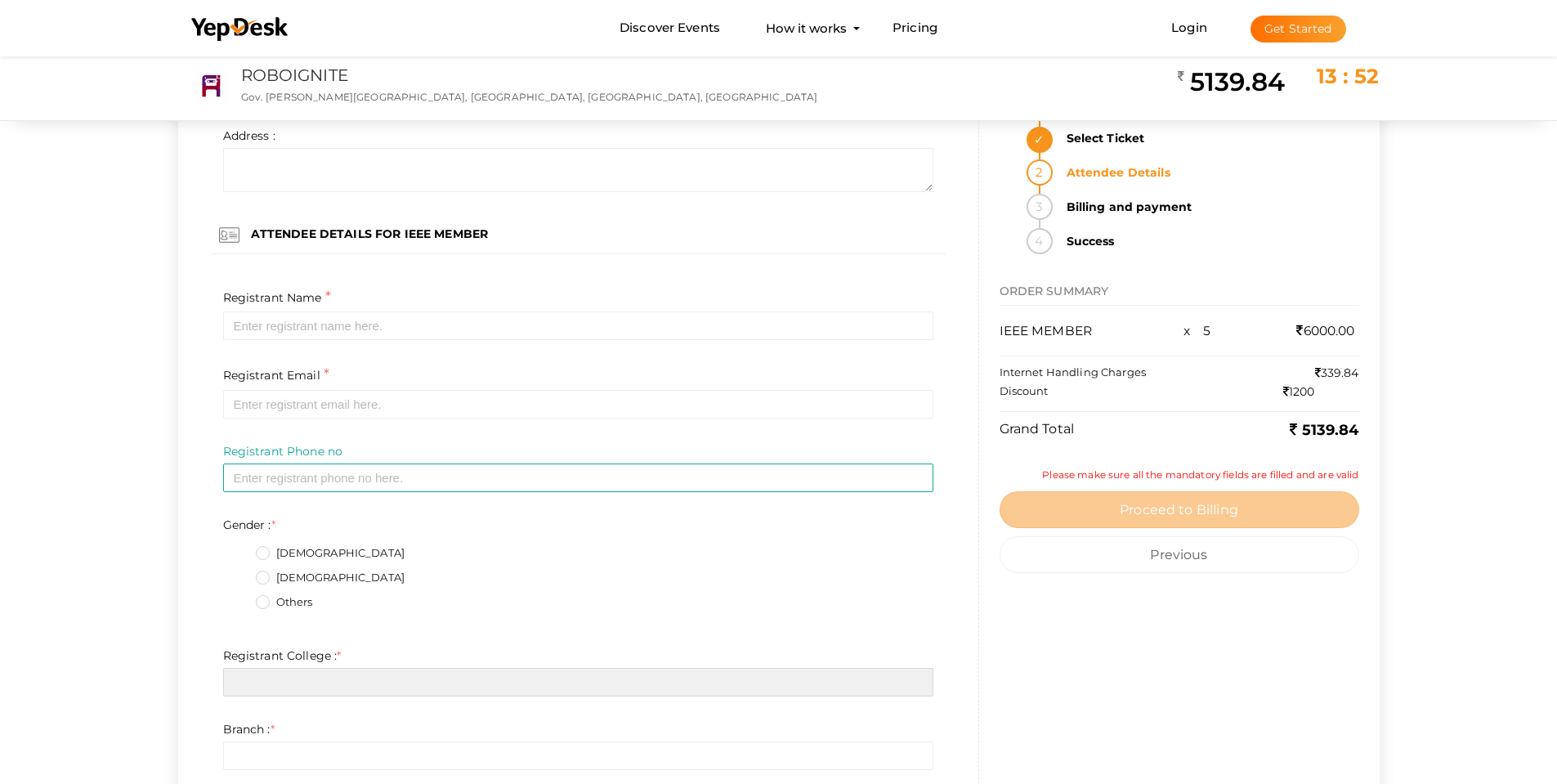
click at [321, 681] on input "text" at bounding box center [579, 681] width 711 height 28
paste input "Providence College of Engineering"
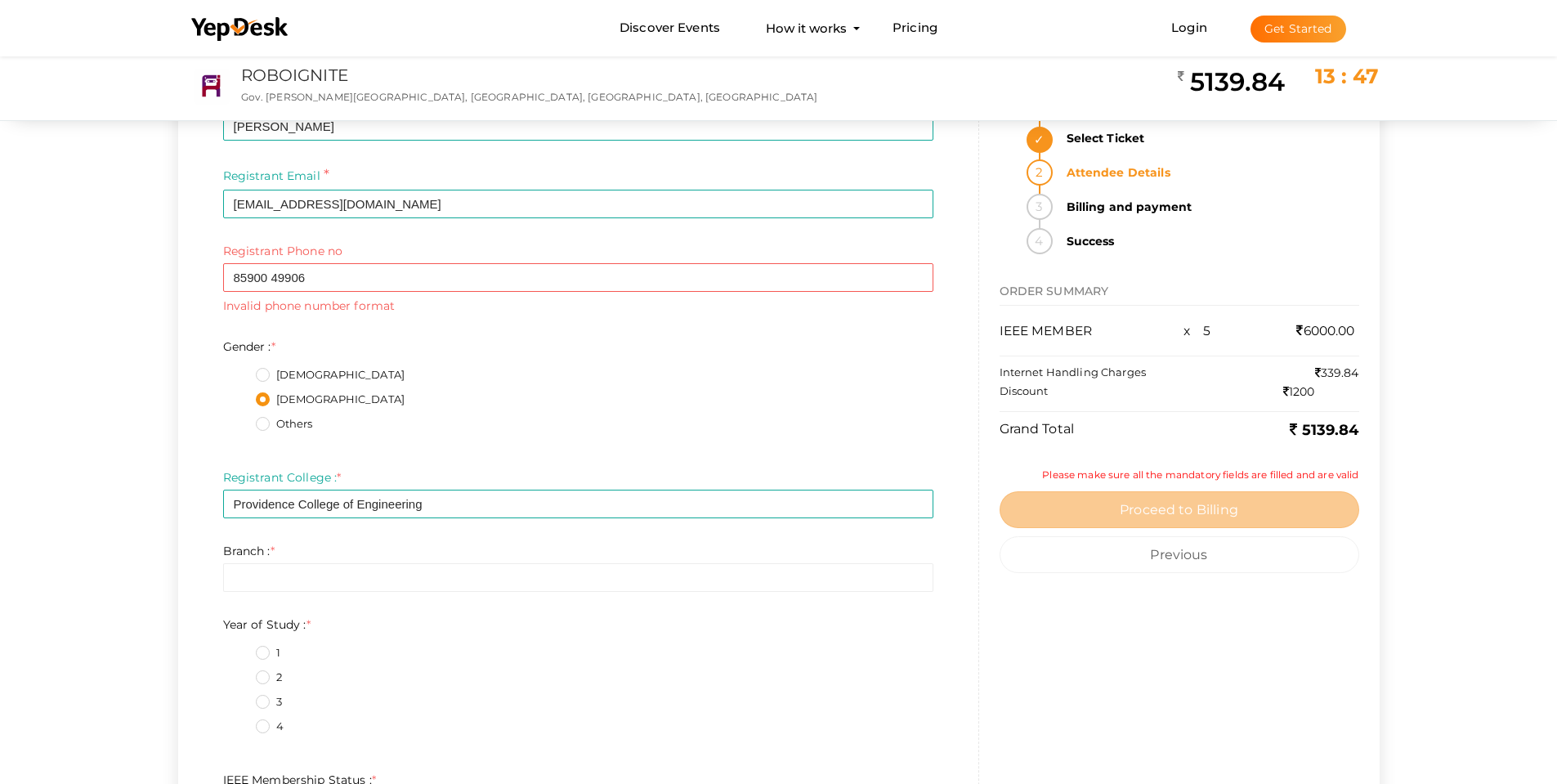
scroll to position [0, 0]
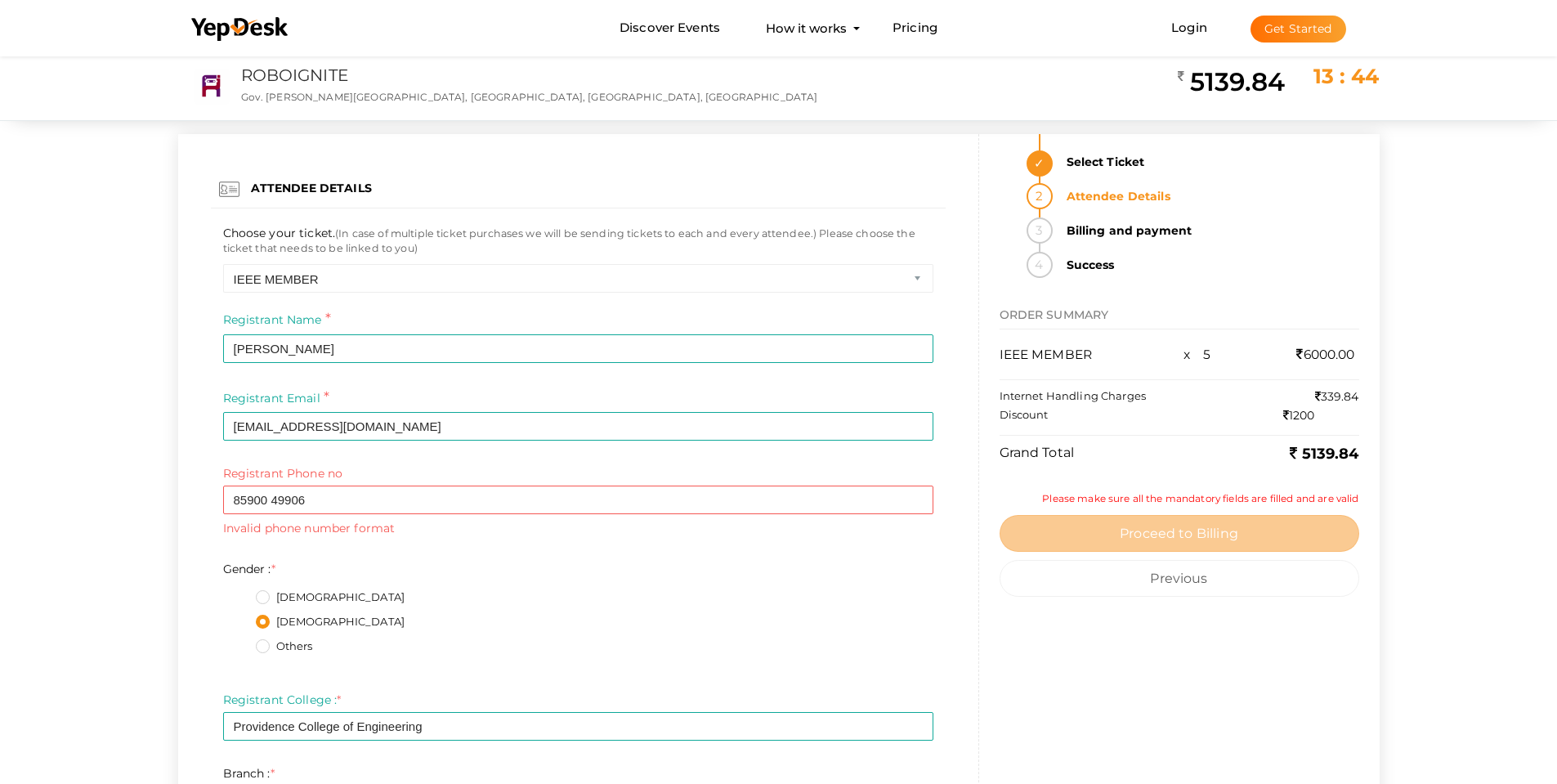
type input "Providence College of Engineering"
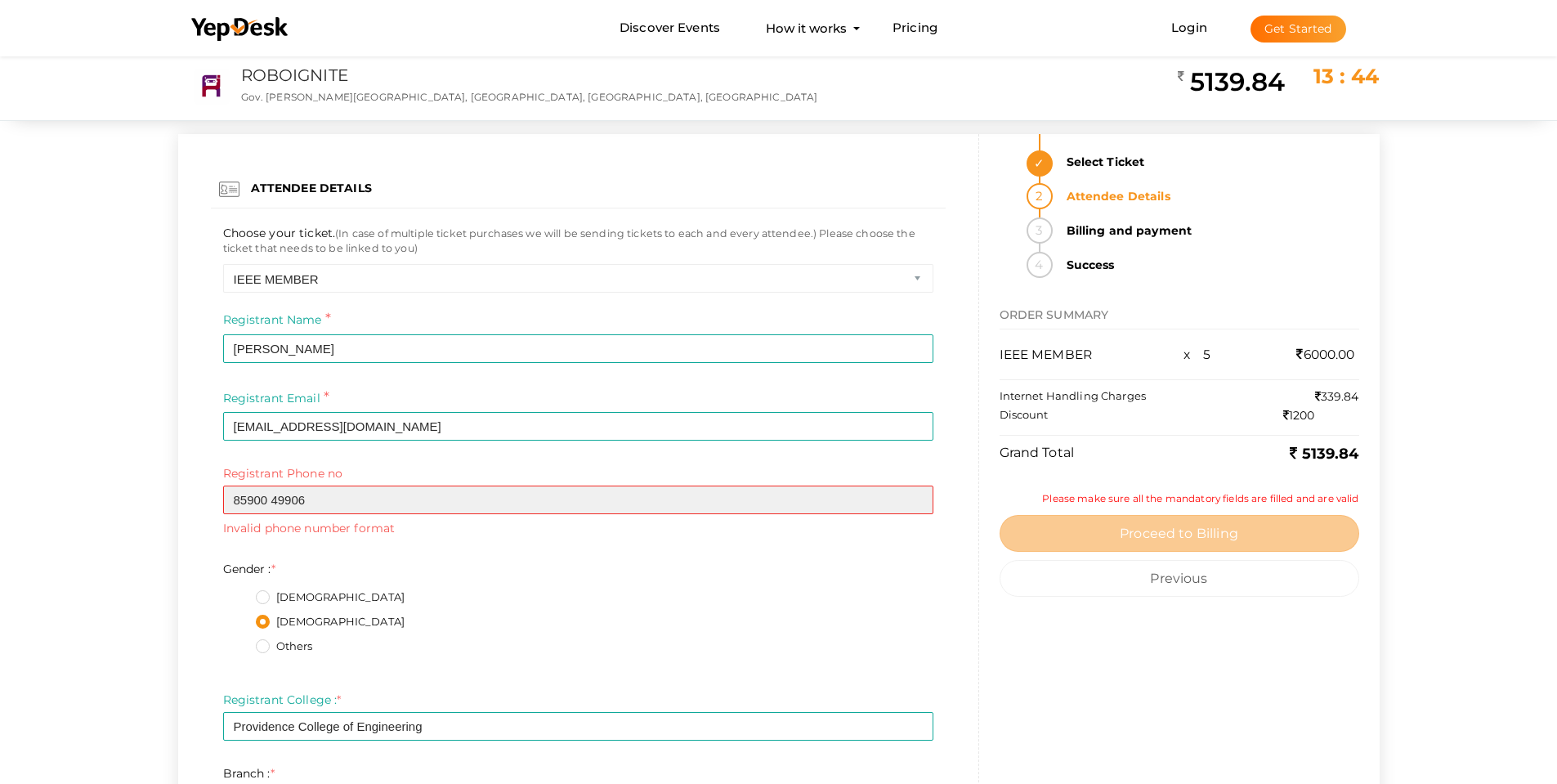
click at [271, 499] on input "85900 49906" at bounding box center [579, 499] width 711 height 28
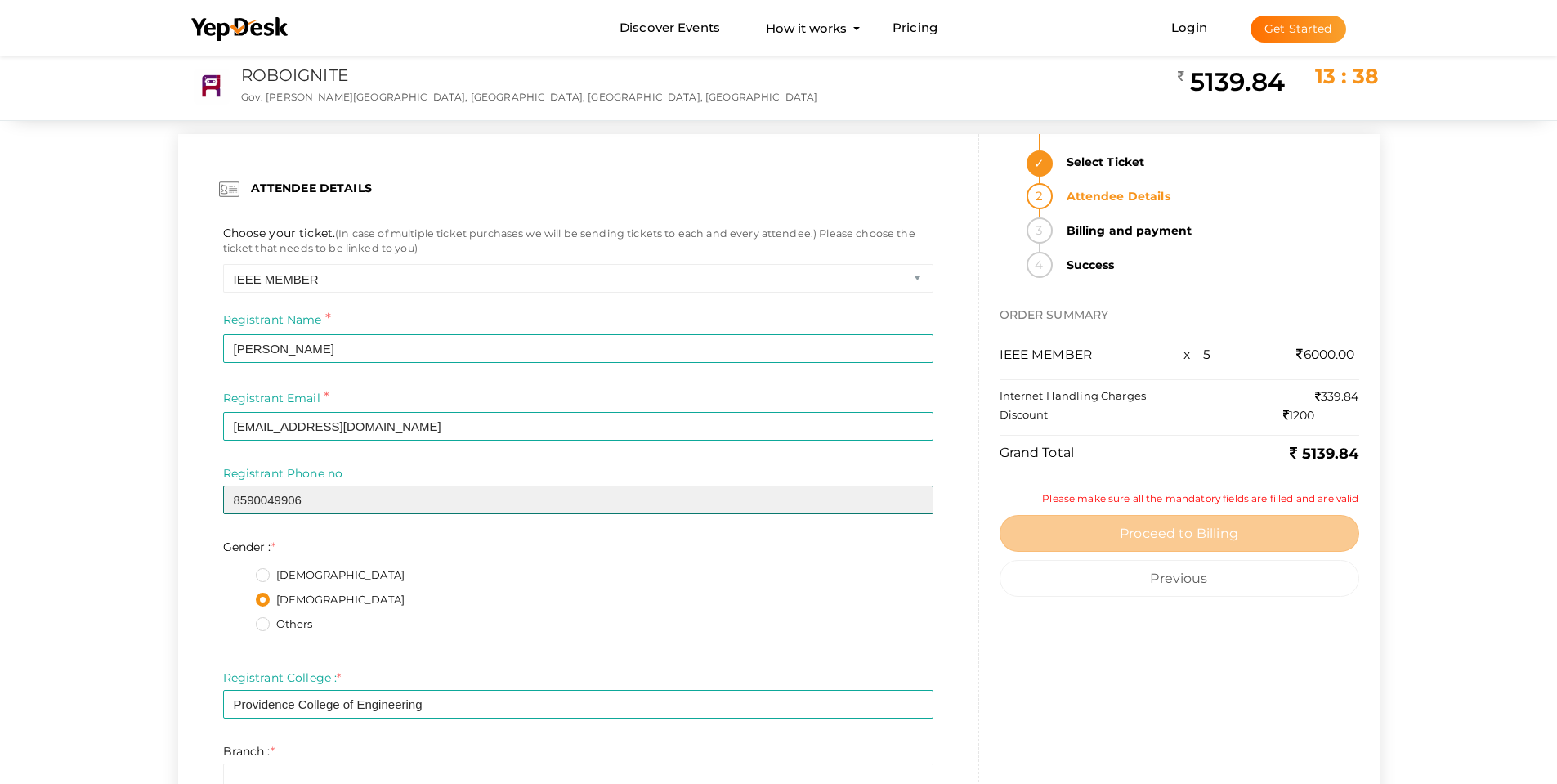
type input "8590049906"
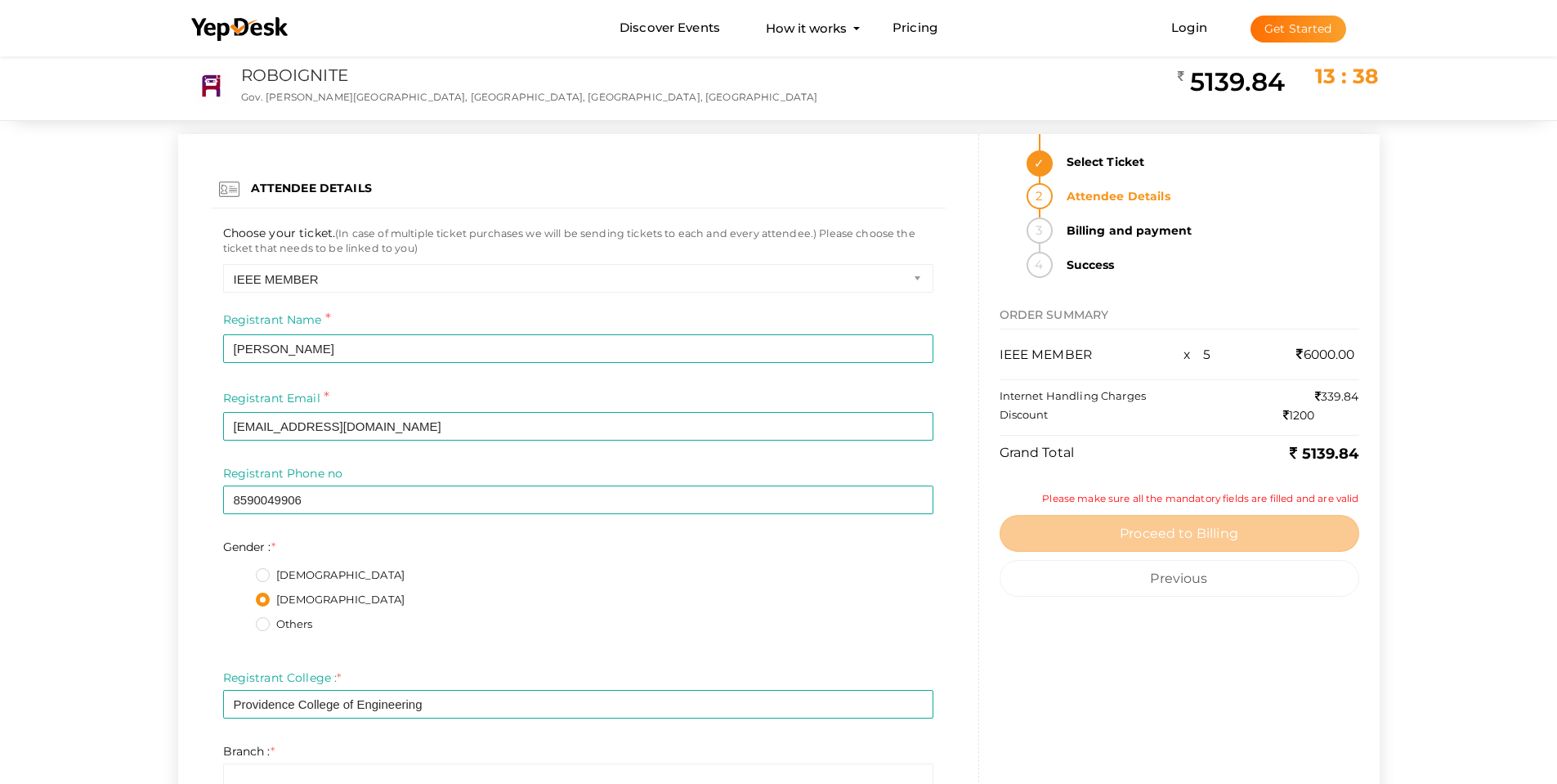
click at [376, 462] on div "Registrant Email * juditmathew2005@gmail.com Required Invalid email" at bounding box center [578, 426] width 735 height 79
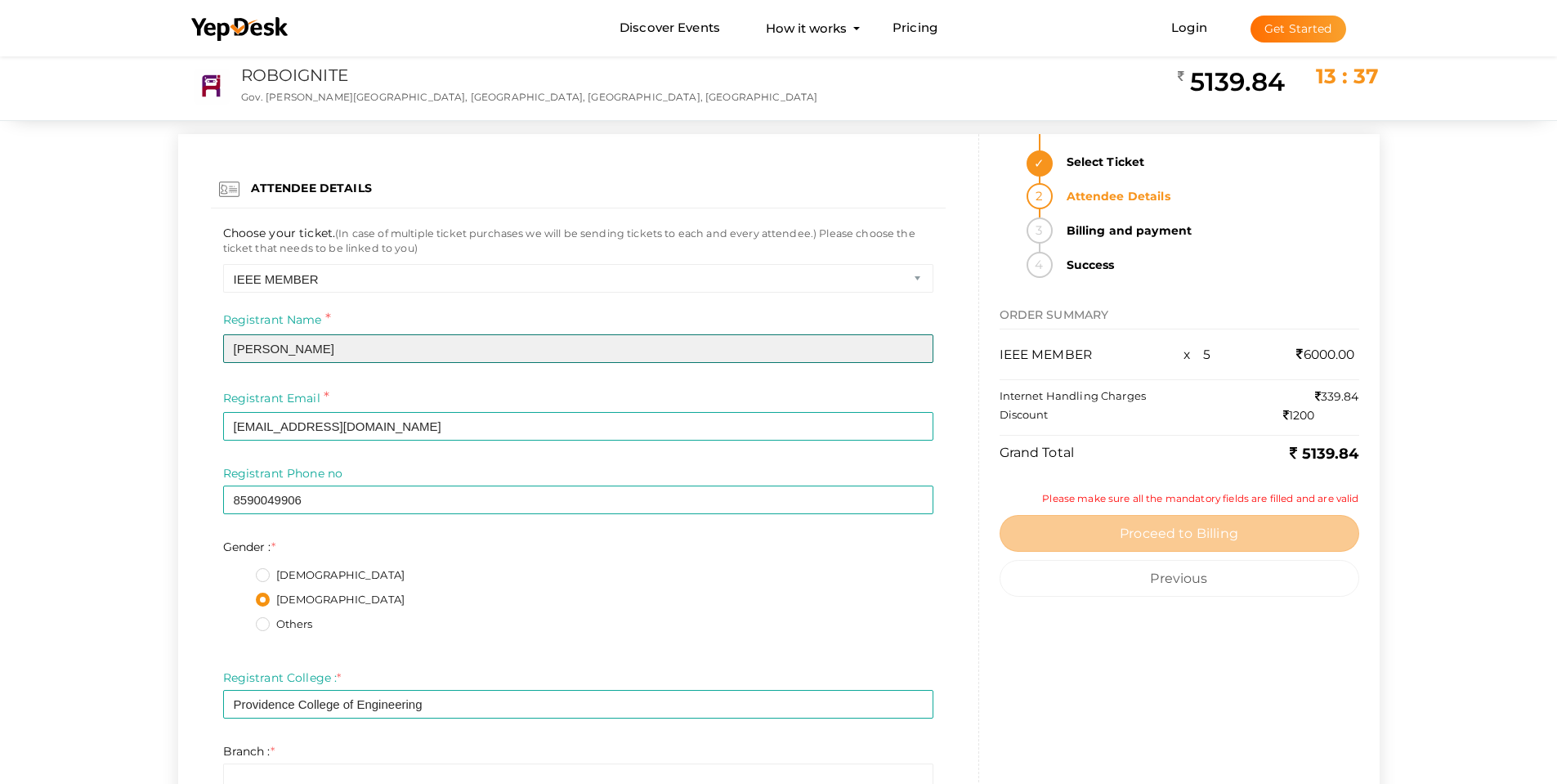
click at [318, 345] on input "Judit Mathew" at bounding box center [579, 347] width 711 height 28
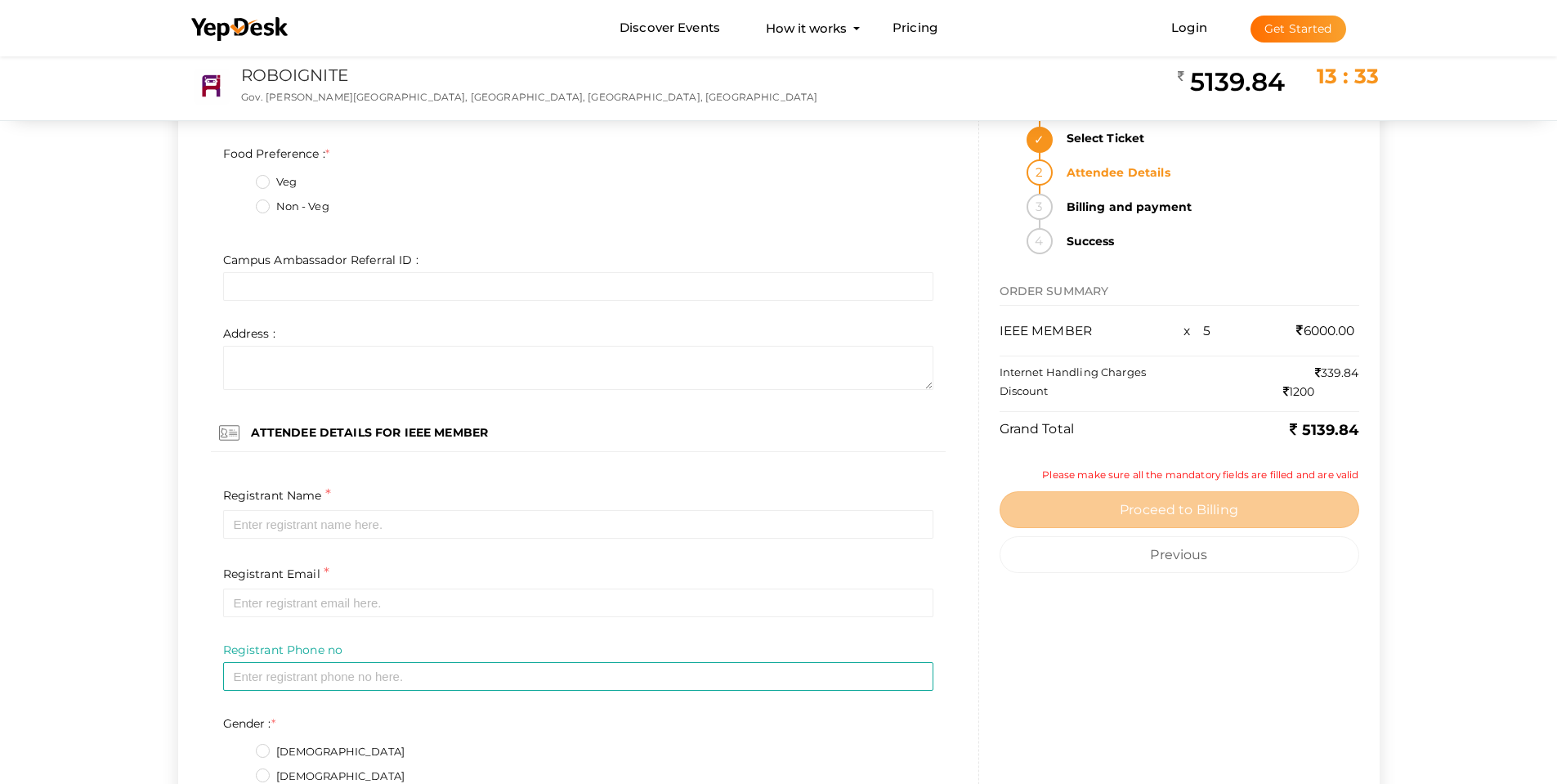
scroll to position [1552, 0]
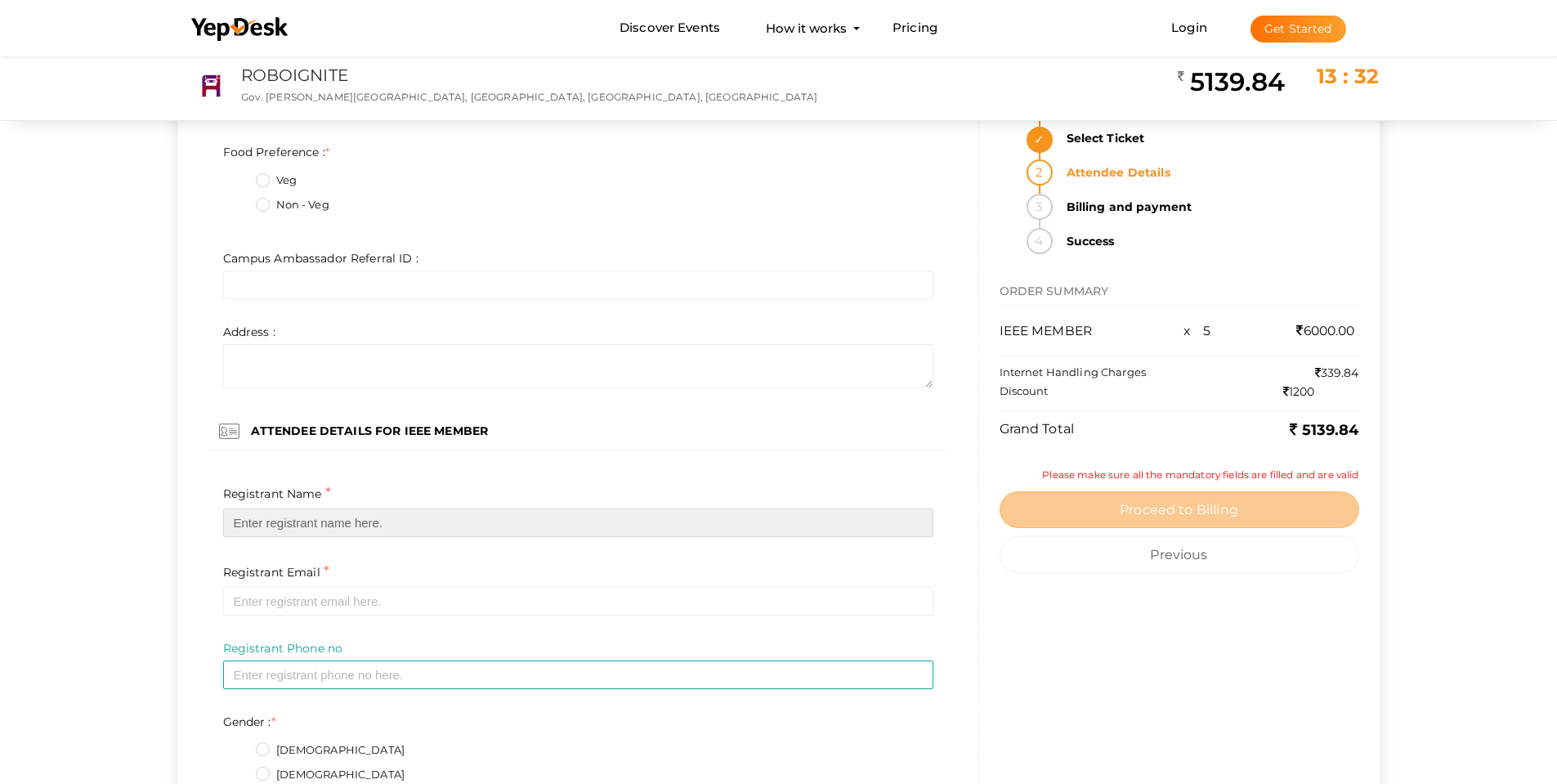
click at [300, 525] on input "text" at bounding box center [579, 522] width 711 height 28
paste input "Judit Mathew"
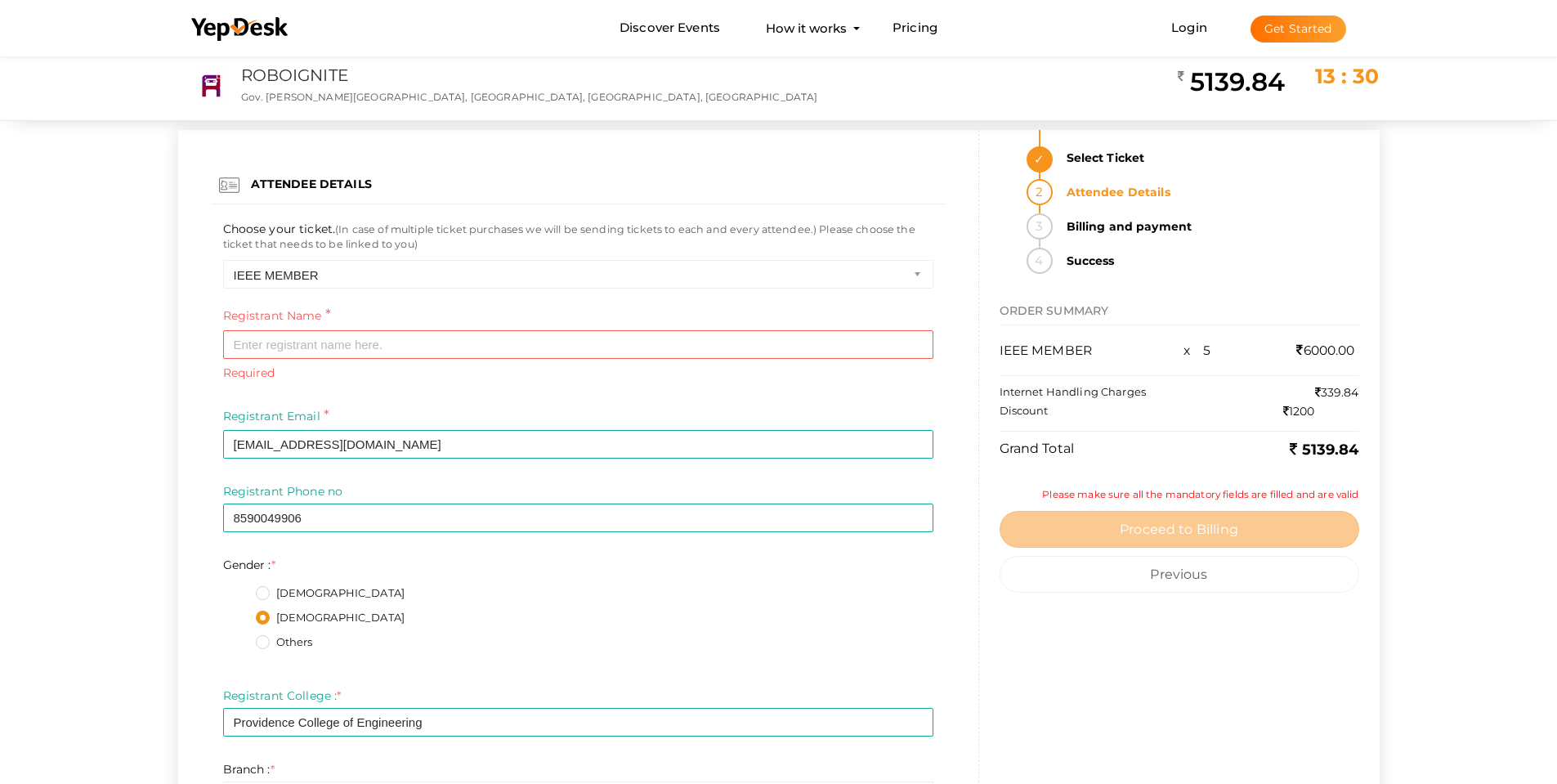
scroll to position [0, 0]
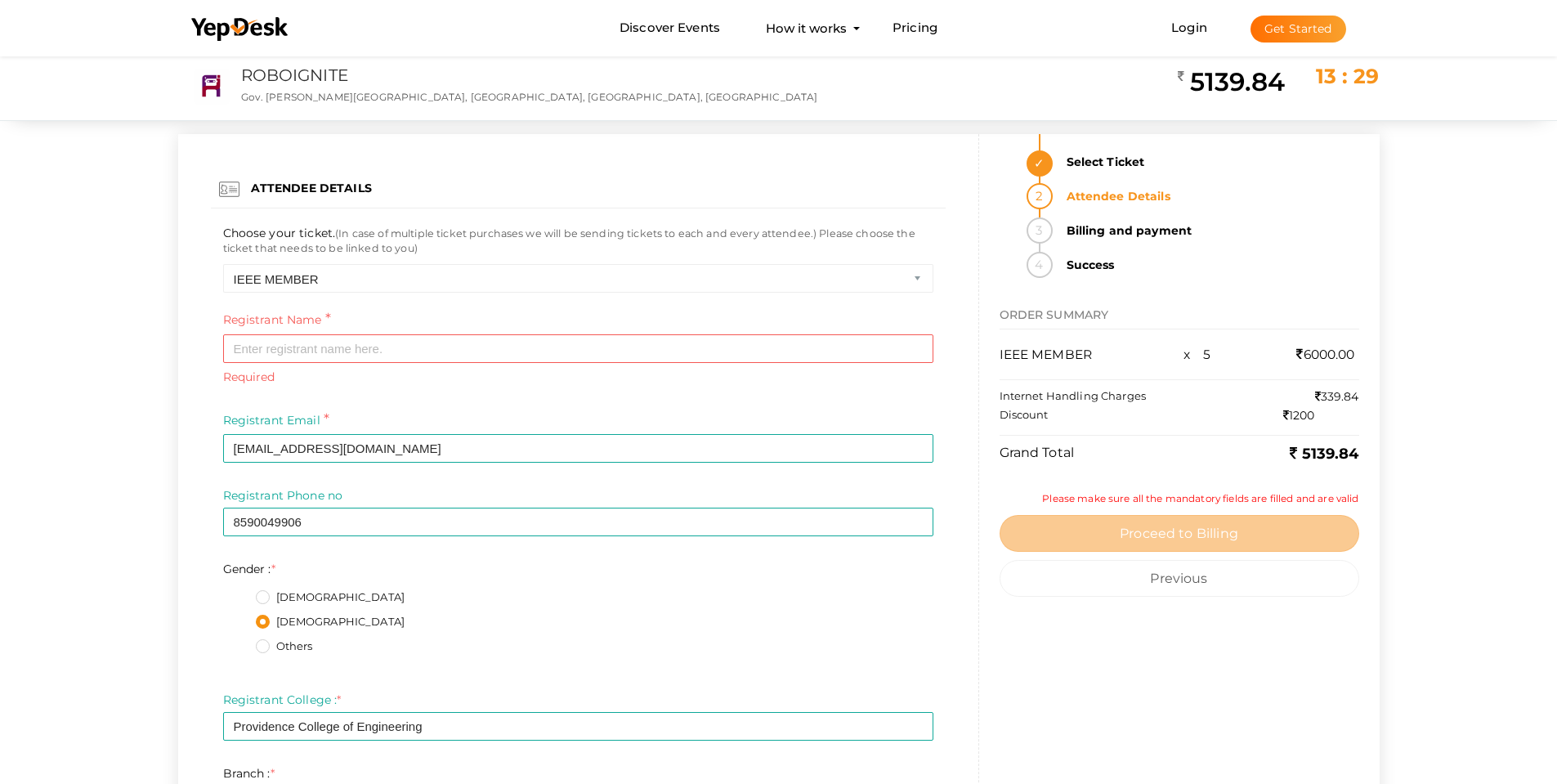
type input "Judit Mathew"
click at [334, 449] on input "juditmathew2005@gmail.com" at bounding box center [579, 447] width 711 height 28
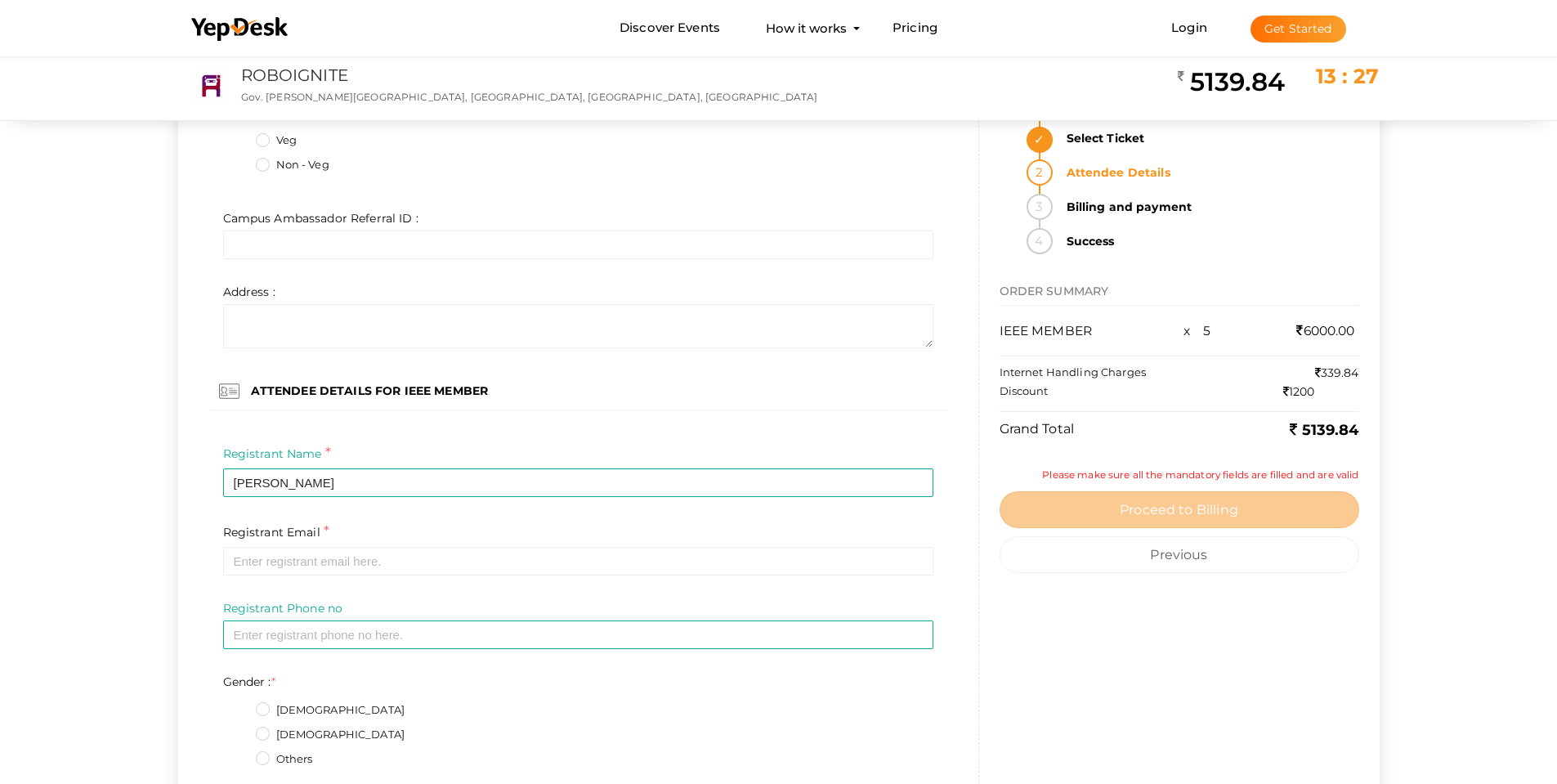
scroll to position [1634, 0]
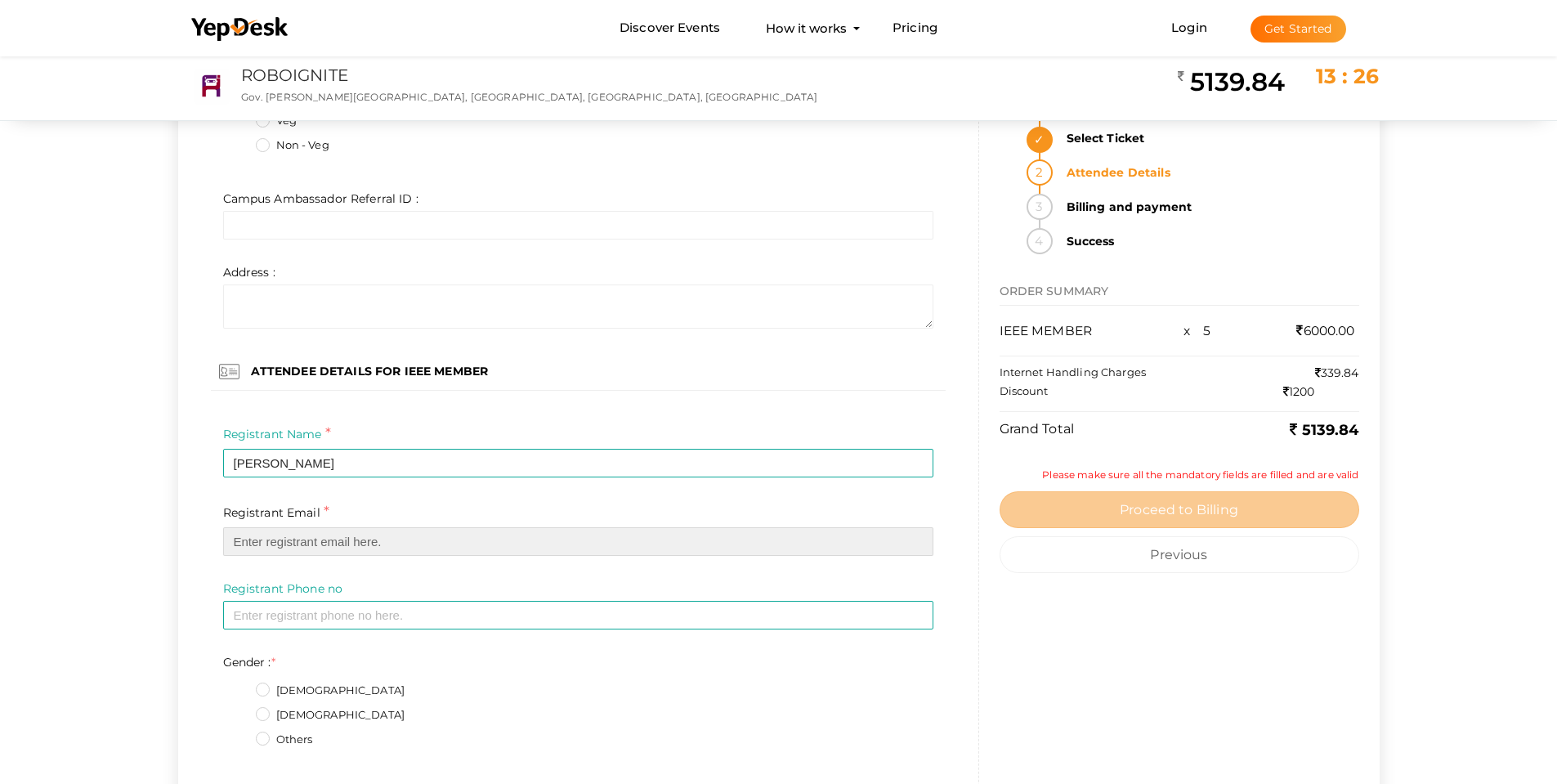
click at [304, 543] on input "email" at bounding box center [579, 540] width 711 height 28
paste input "juditmathew2005@gmail.com"
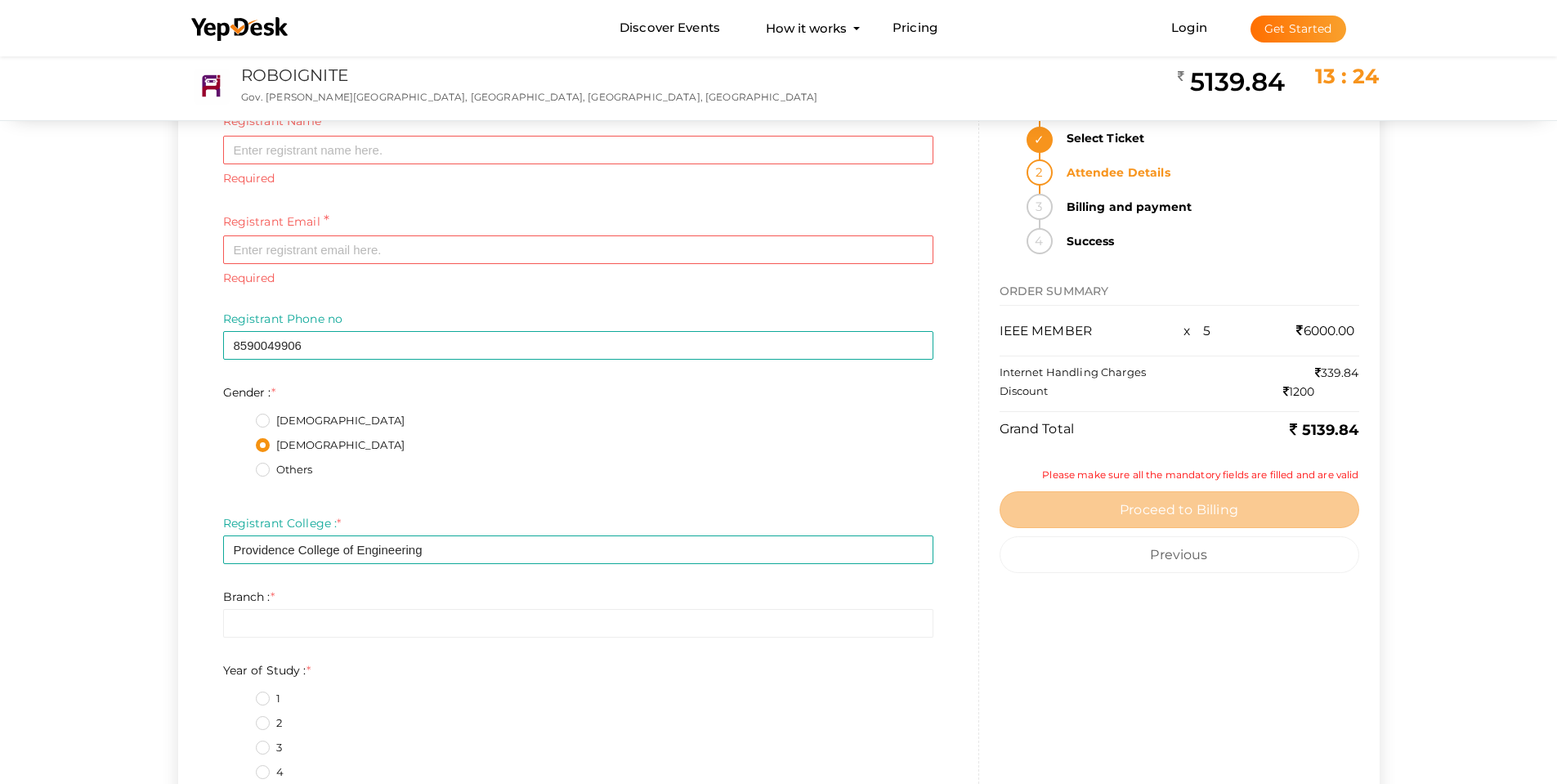
scroll to position [0, 0]
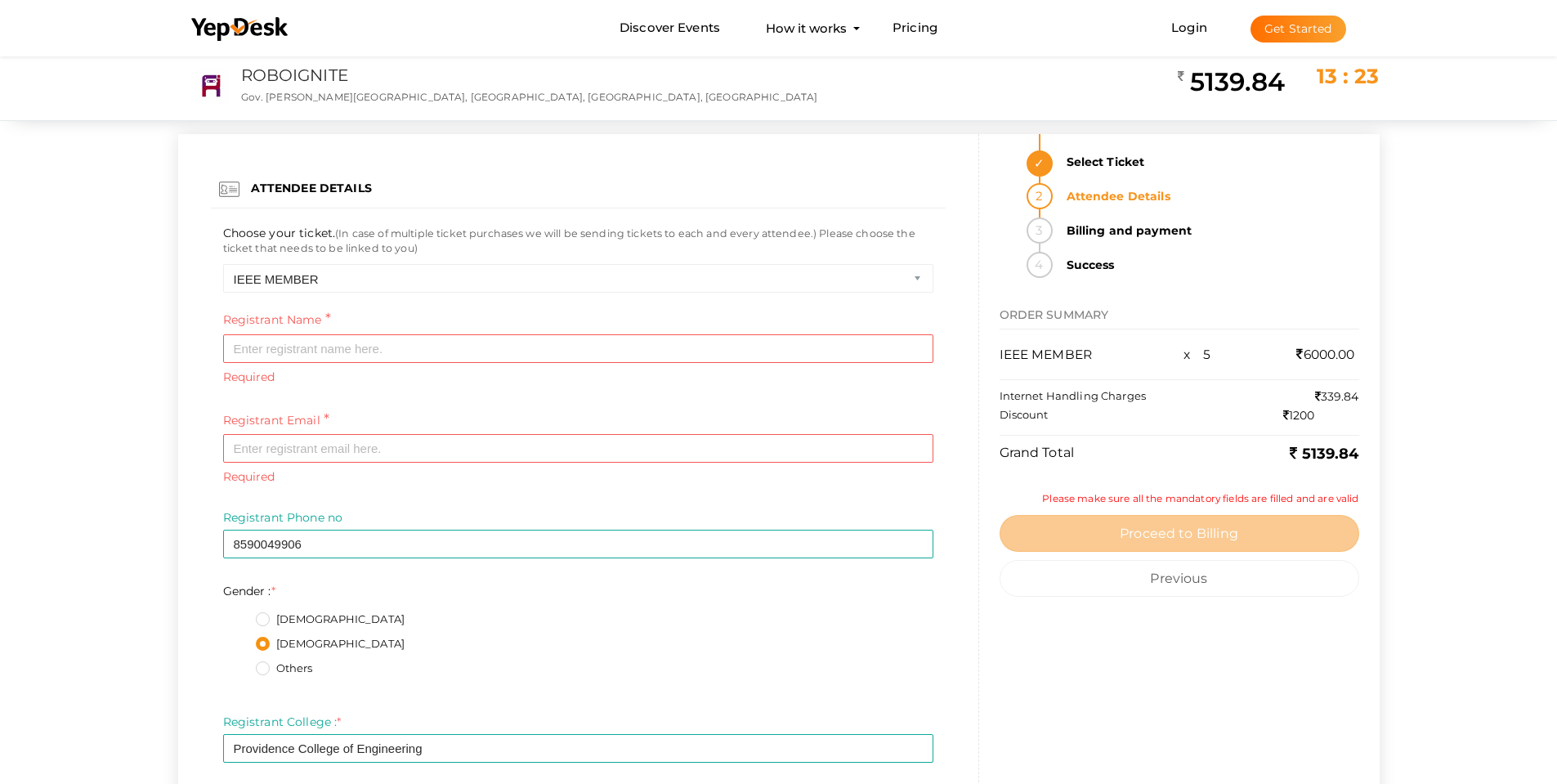
type input "juditmathew2005@gmail.com"
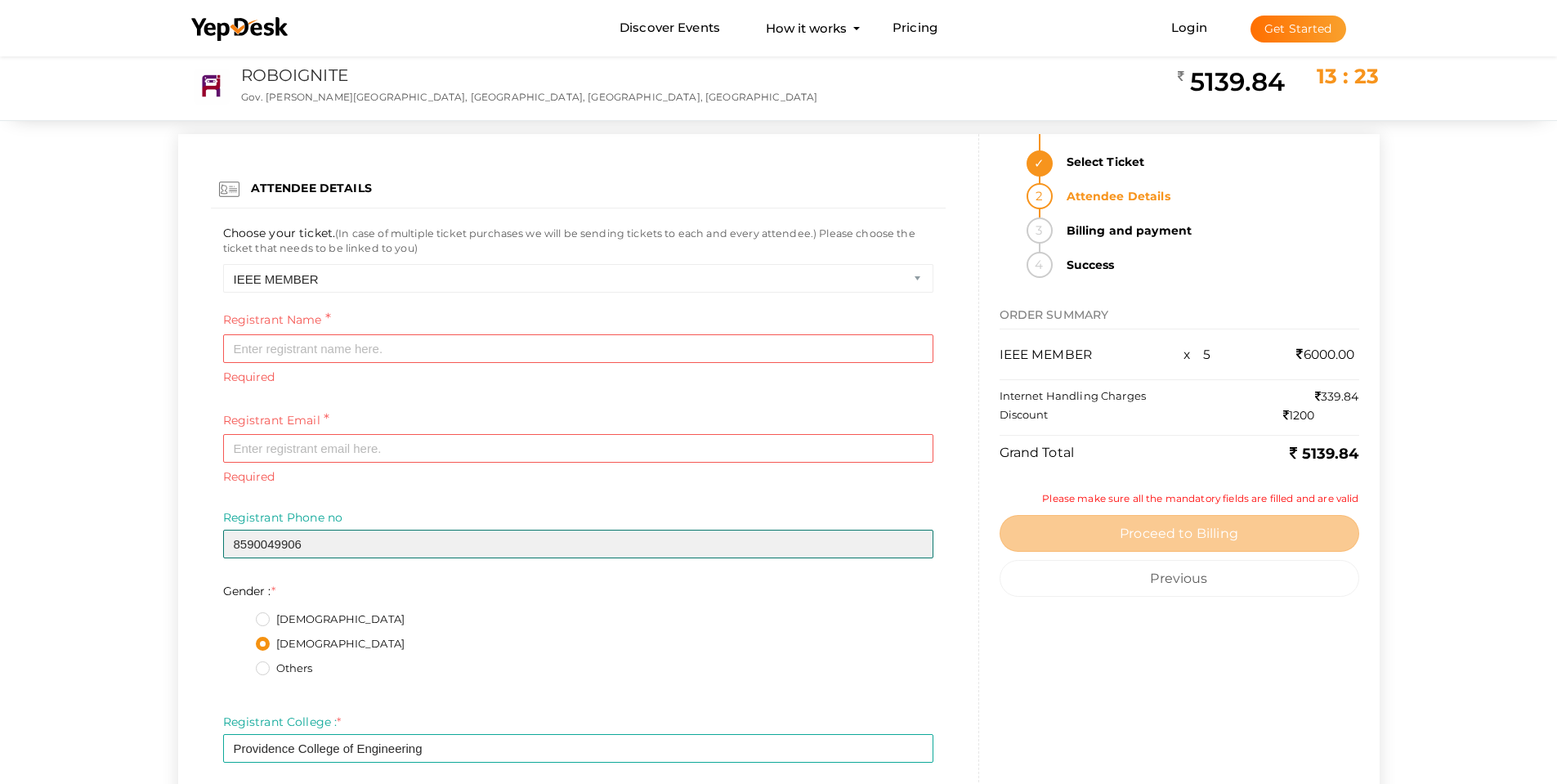
click at [267, 548] on input "8590049906" at bounding box center [579, 543] width 711 height 28
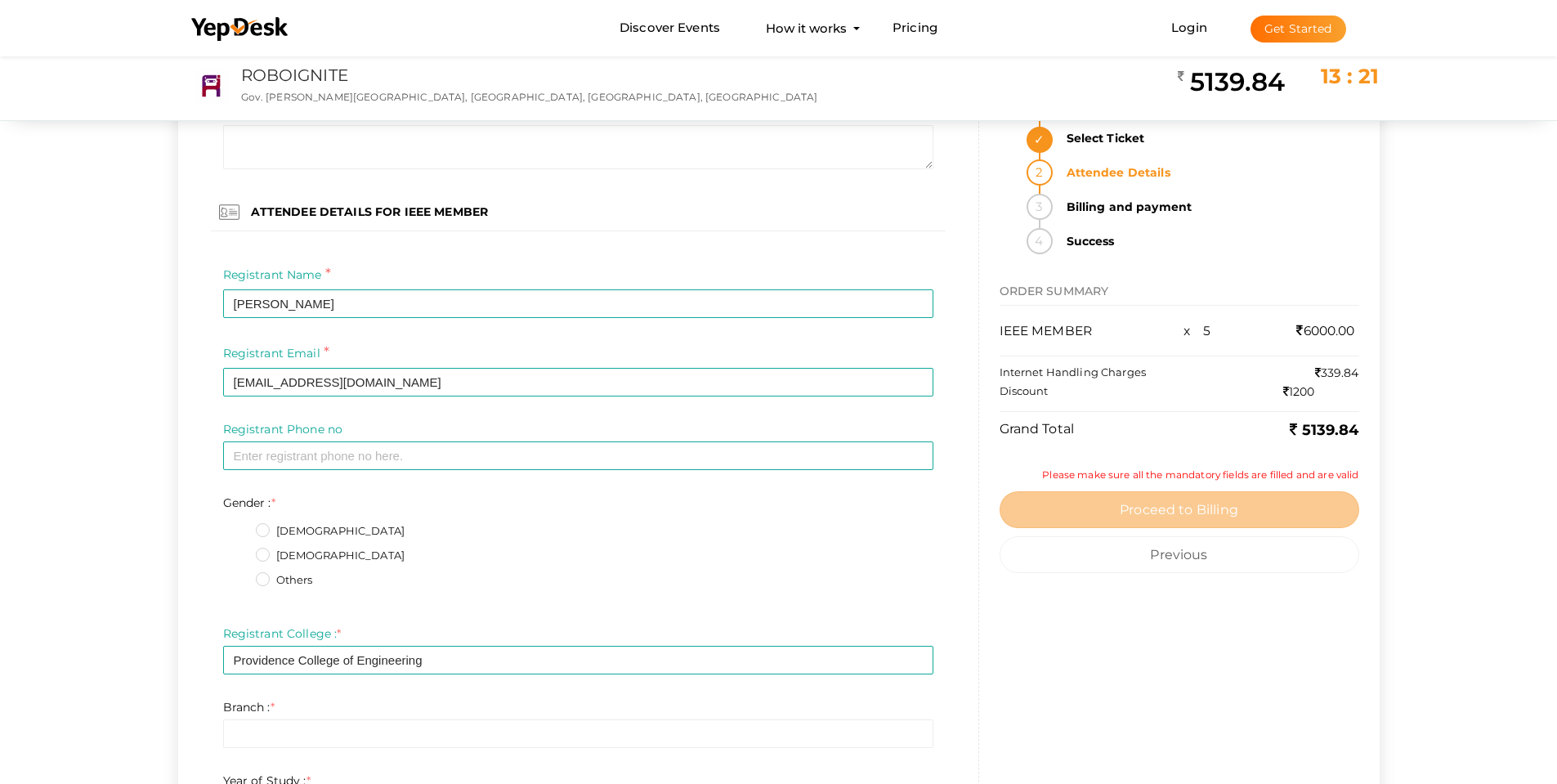
scroll to position [1798, 0]
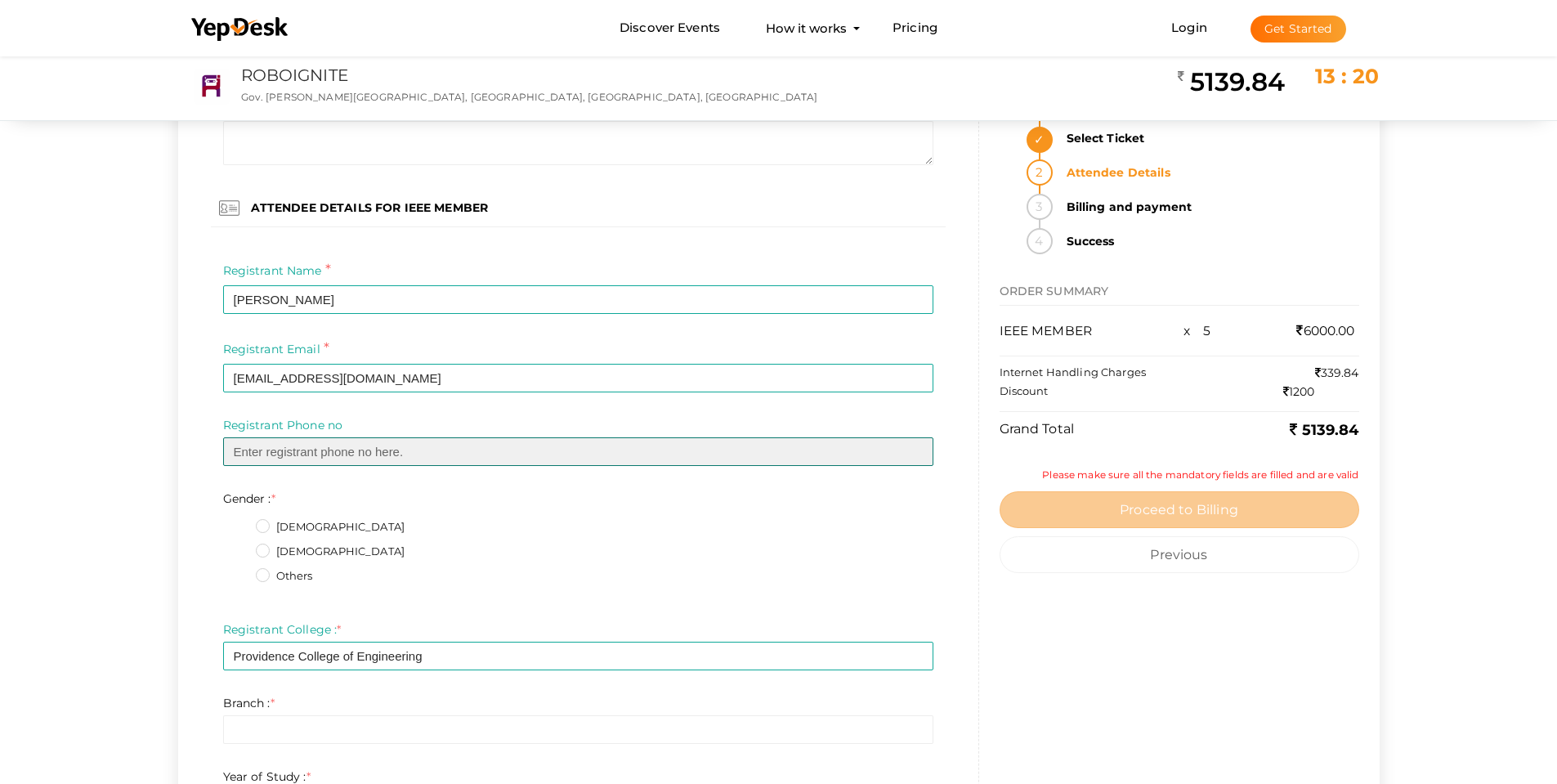
click at [320, 453] on input "text" at bounding box center [579, 451] width 711 height 28
paste input "8590049906"
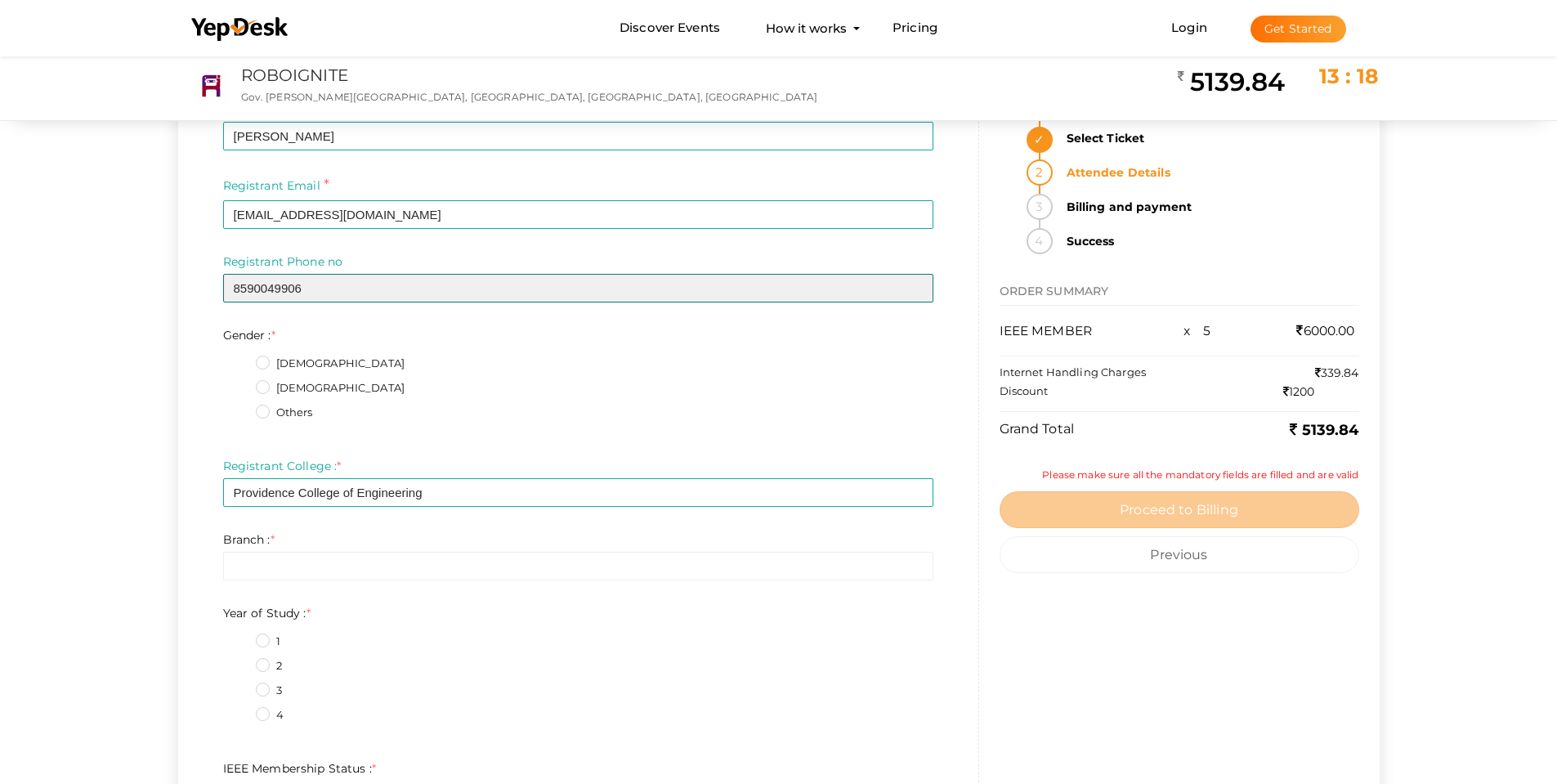
type input "8590049906"
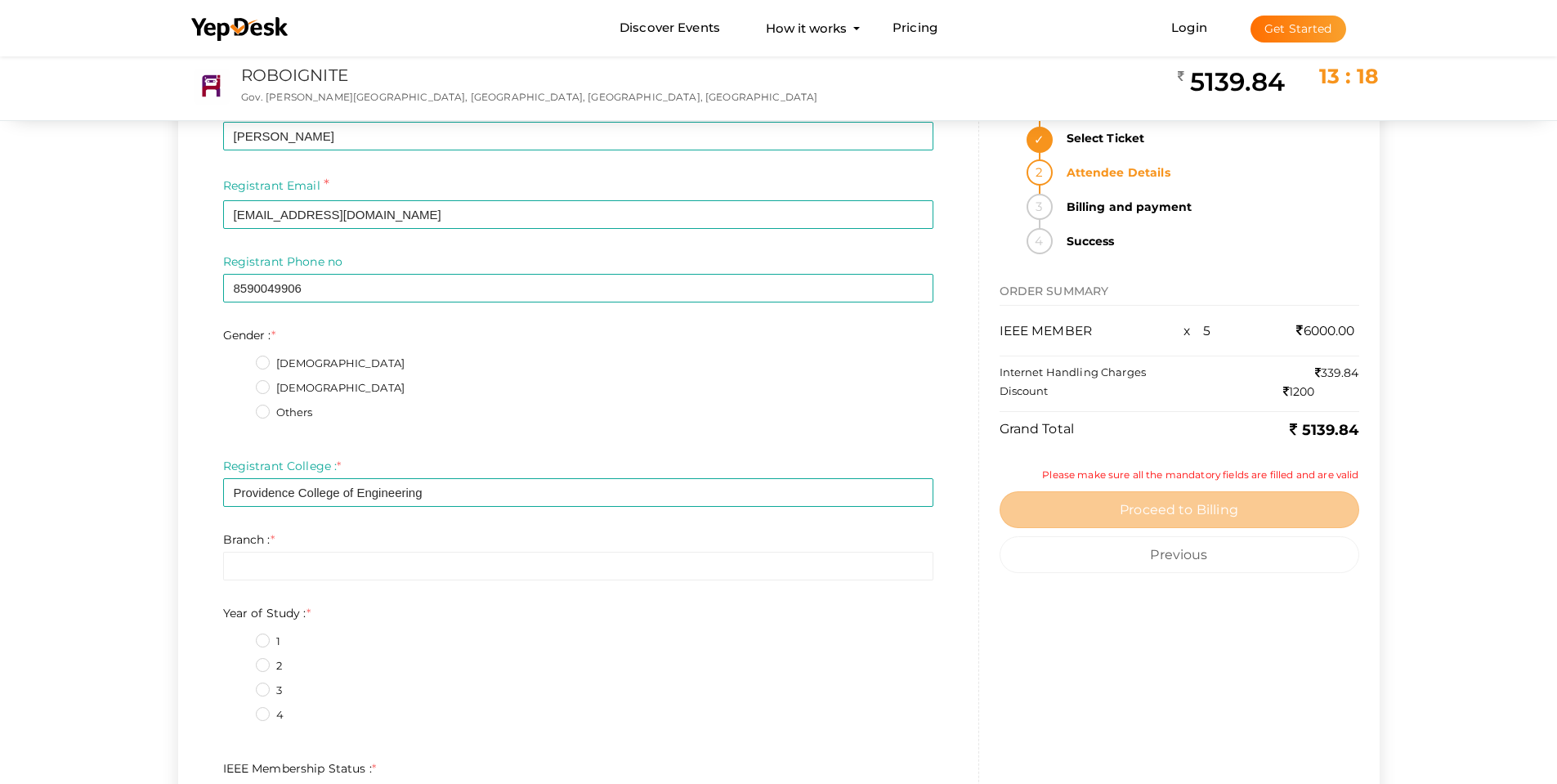
click at [263, 384] on label "Female" at bounding box center [331, 388] width 149 height 16
click at [240, 383] on input "Female" at bounding box center [240, 383] width 0 height 0
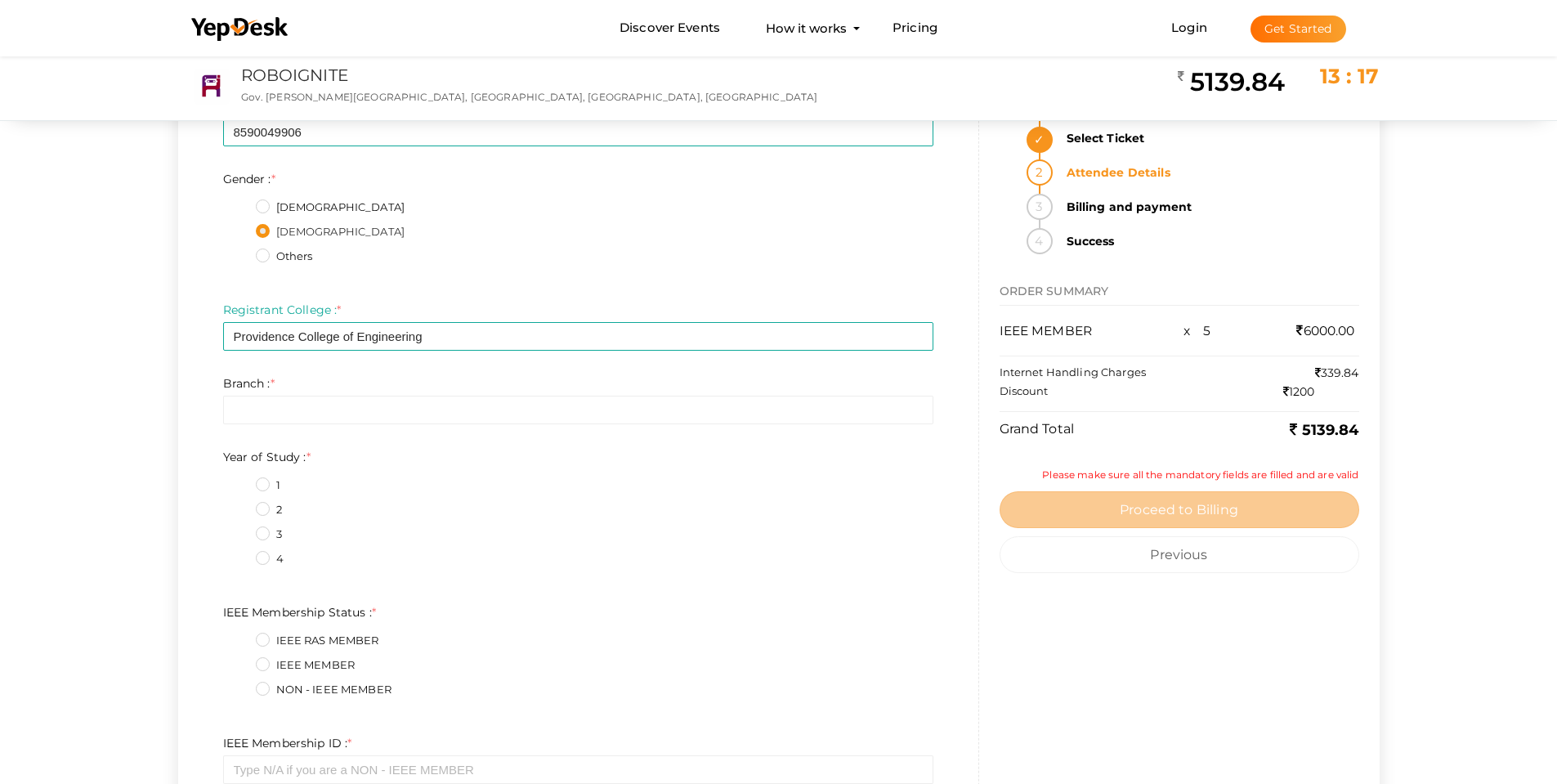
scroll to position [2125, 0]
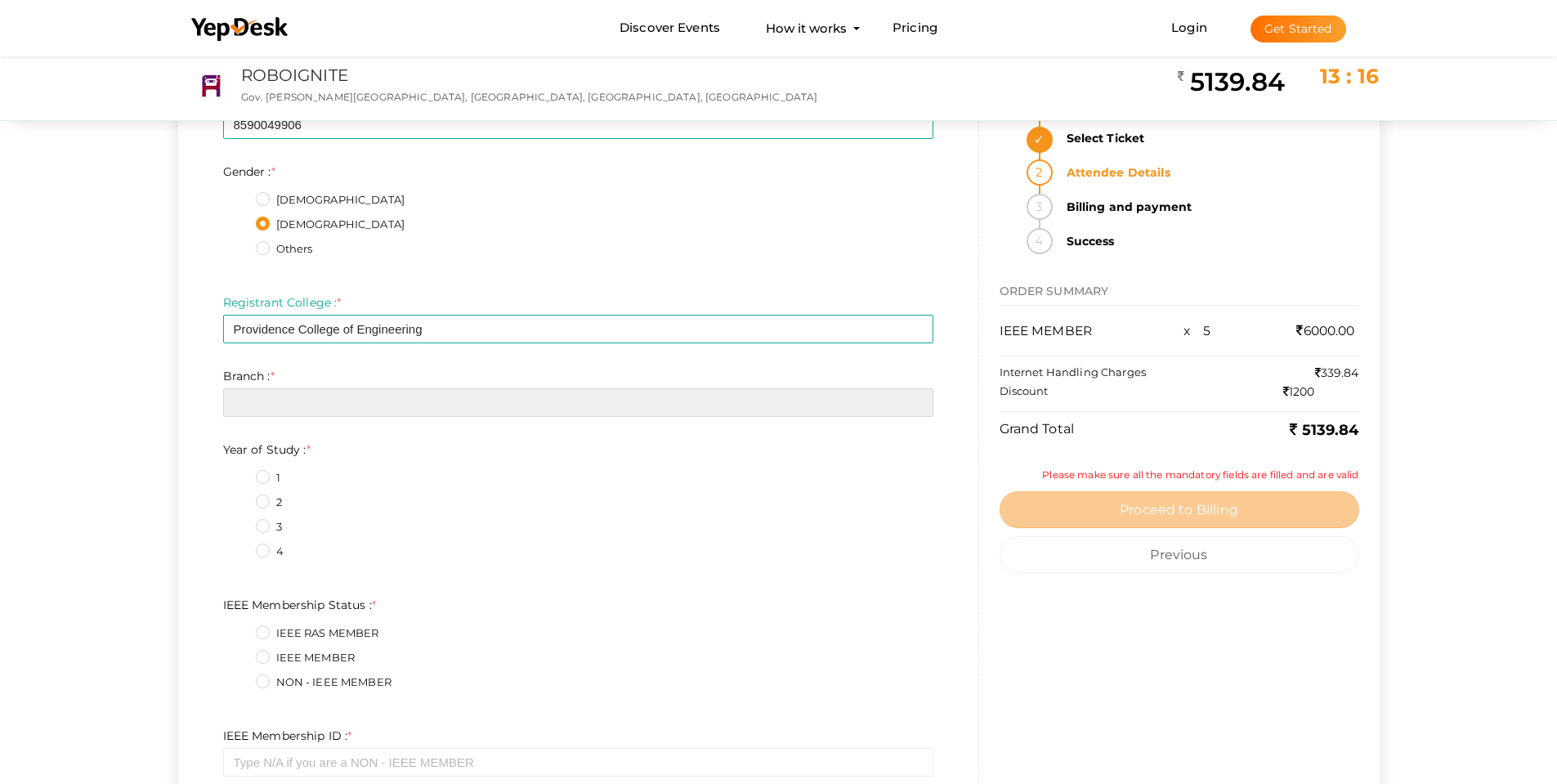
click at [288, 404] on input "text" at bounding box center [579, 402] width 711 height 28
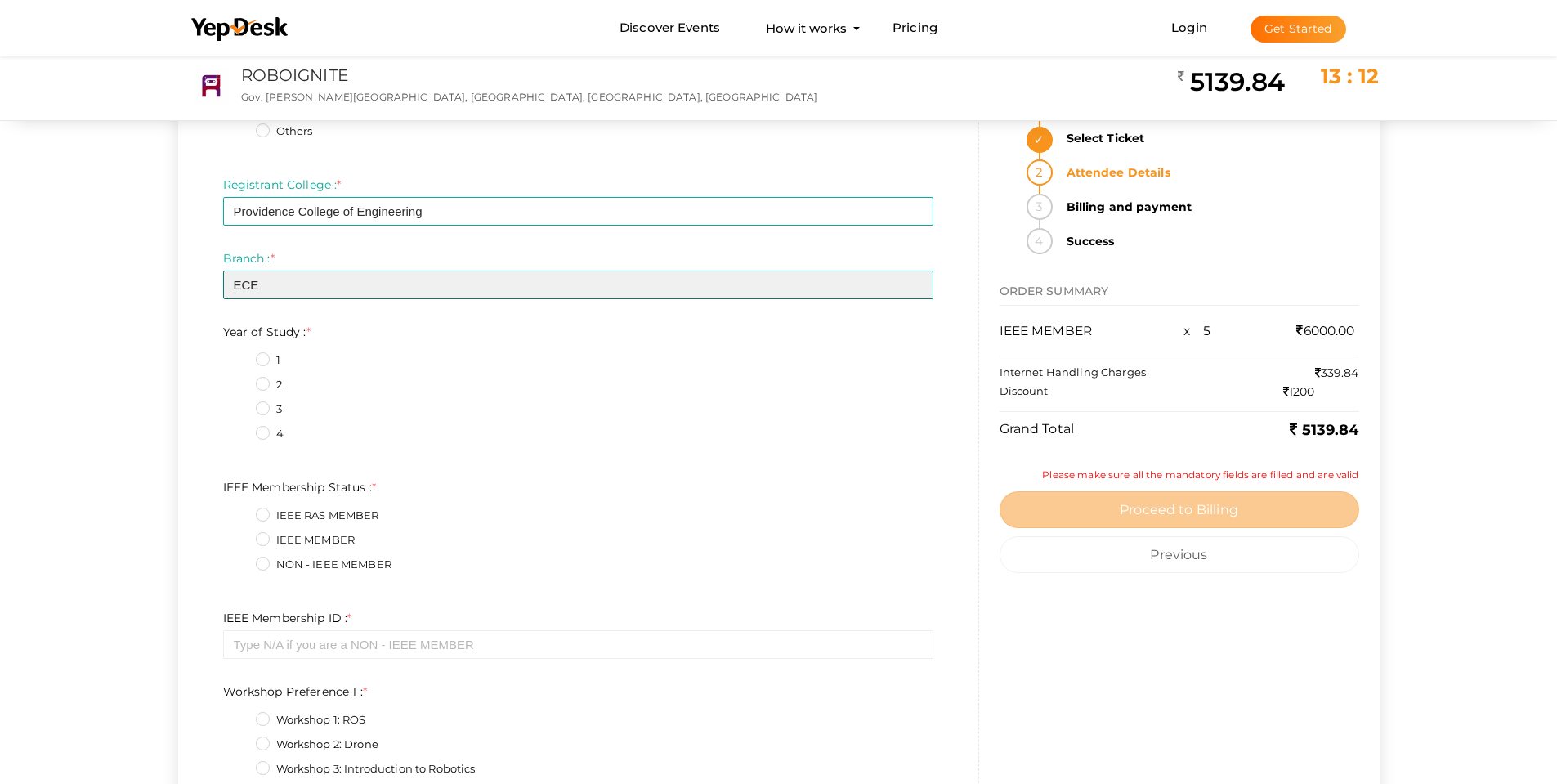
scroll to position [2288, 0]
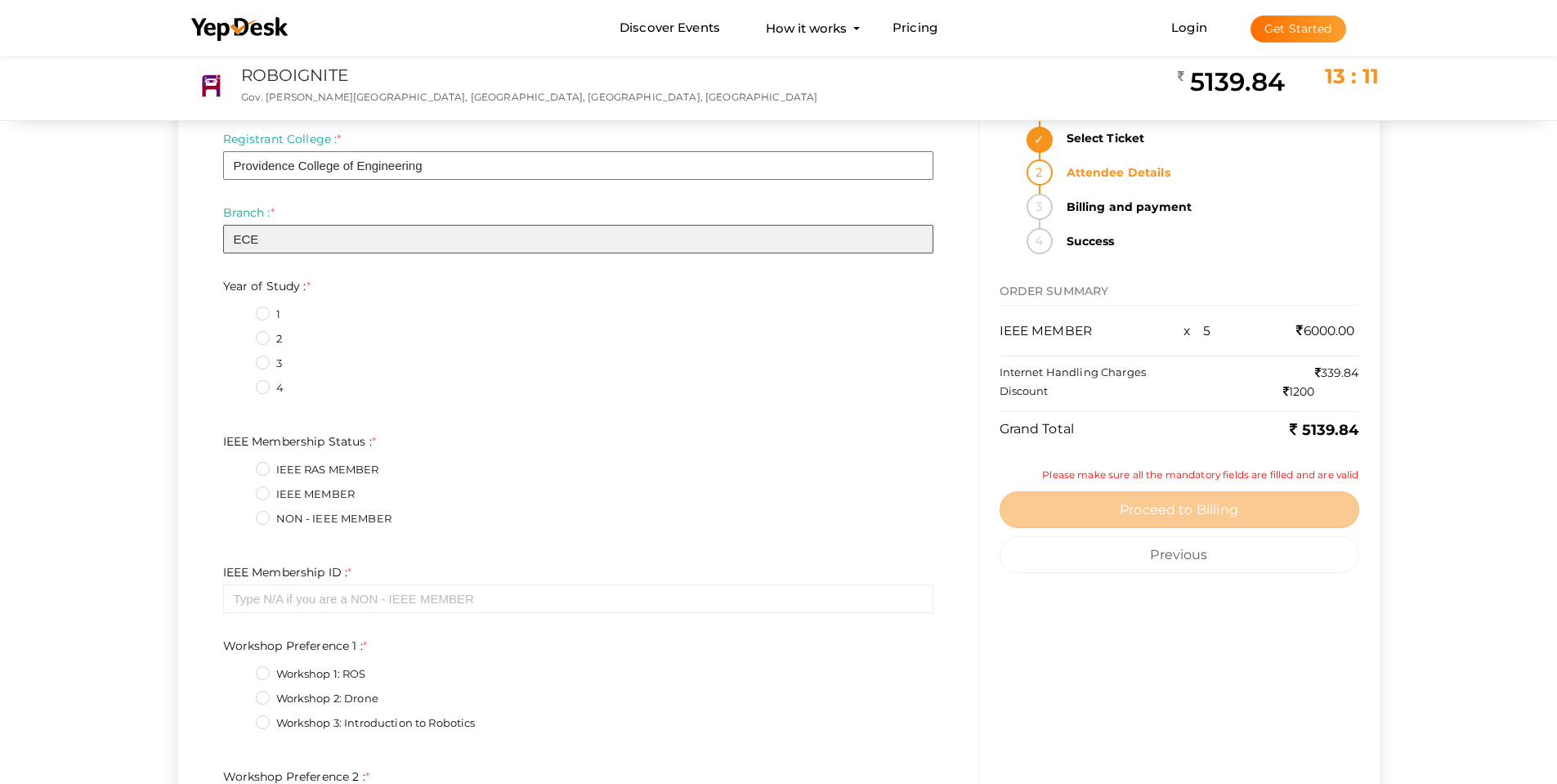
type input "ECE"
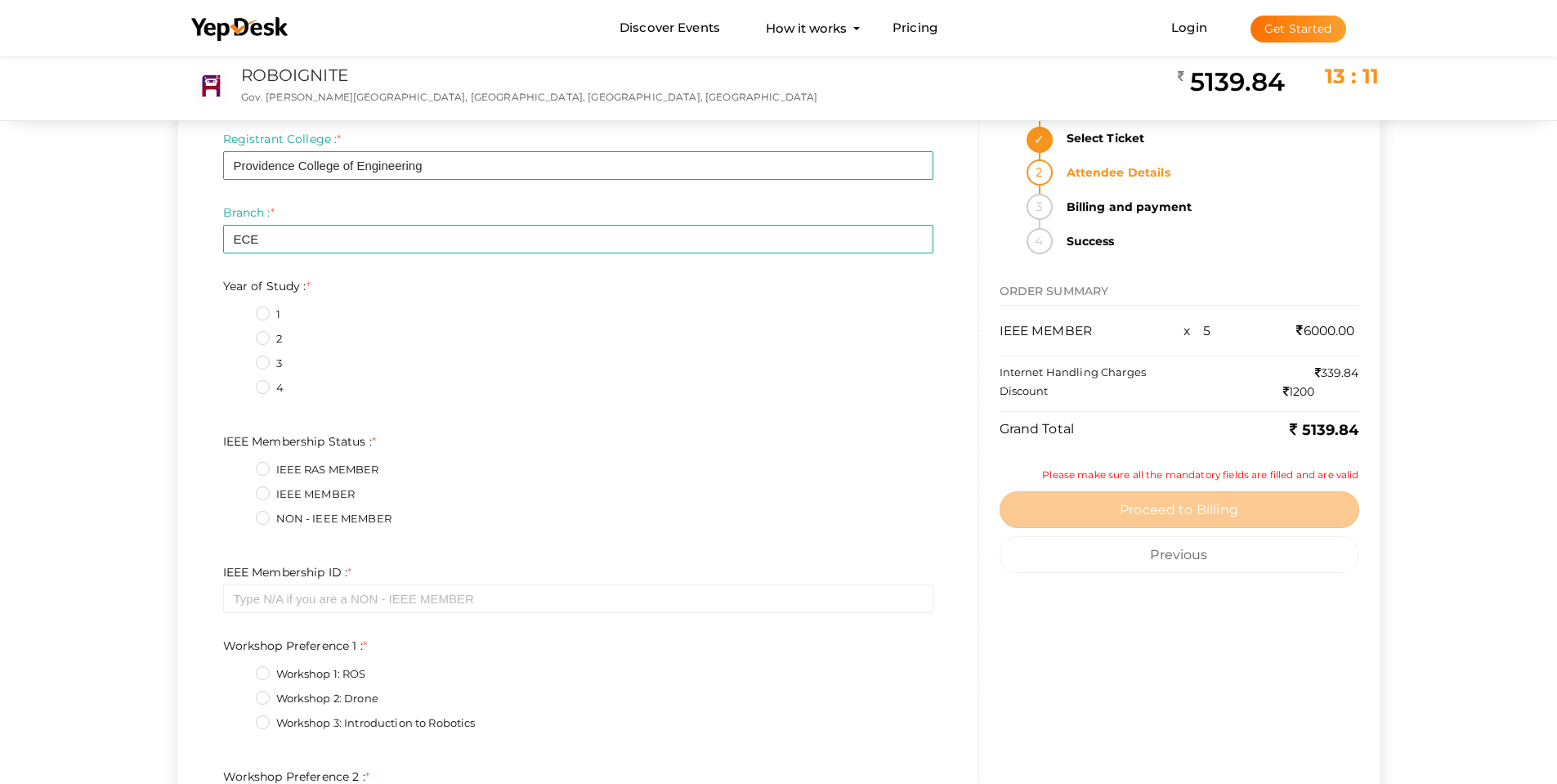
click at [265, 365] on label "3" at bounding box center [269, 363] width 26 height 16
click at [240, 359] on Study\+2\+2 "3" at bounding box center [240, 359] width 0 height 0
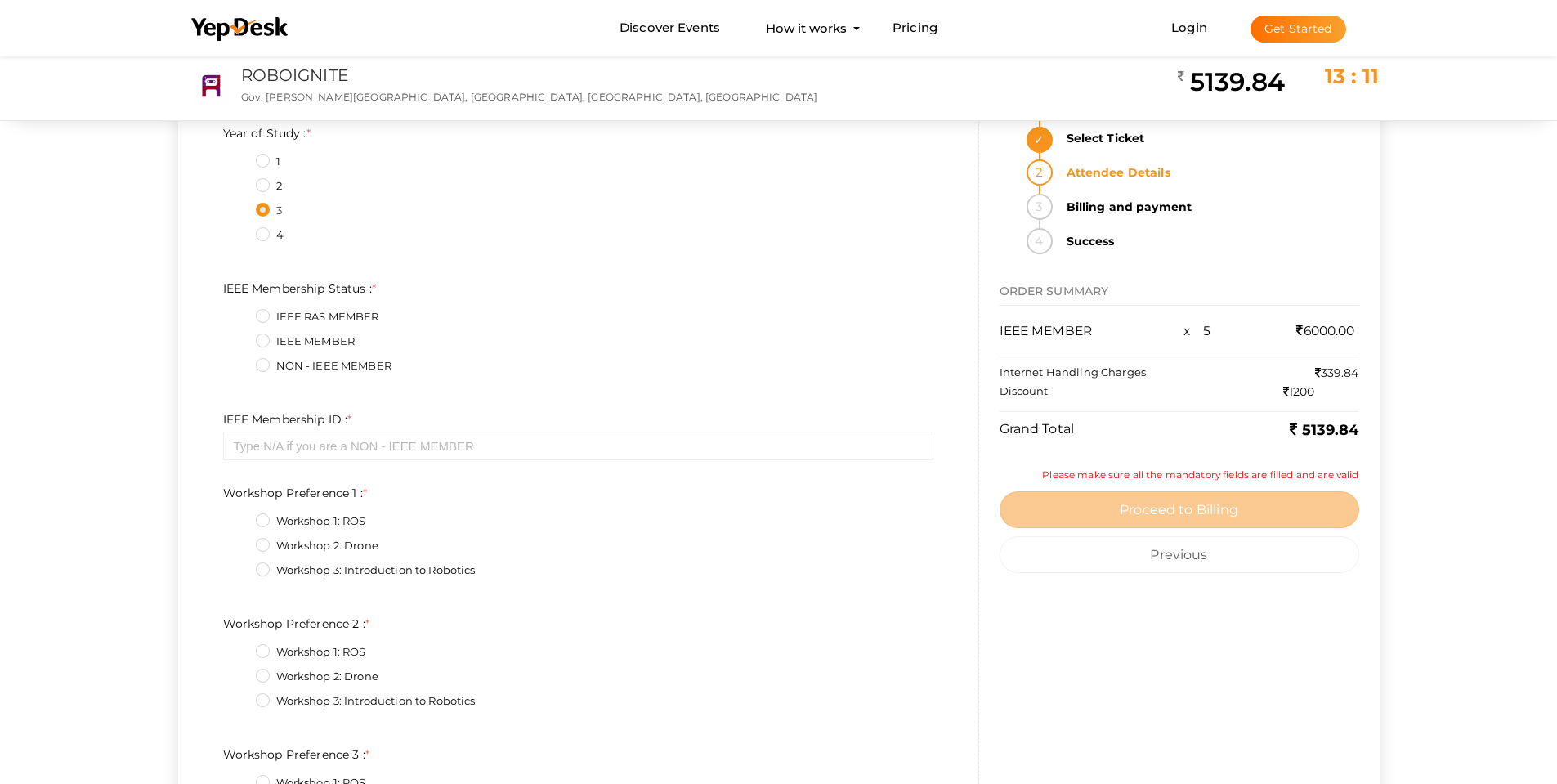
scroll to position [2452, 0]
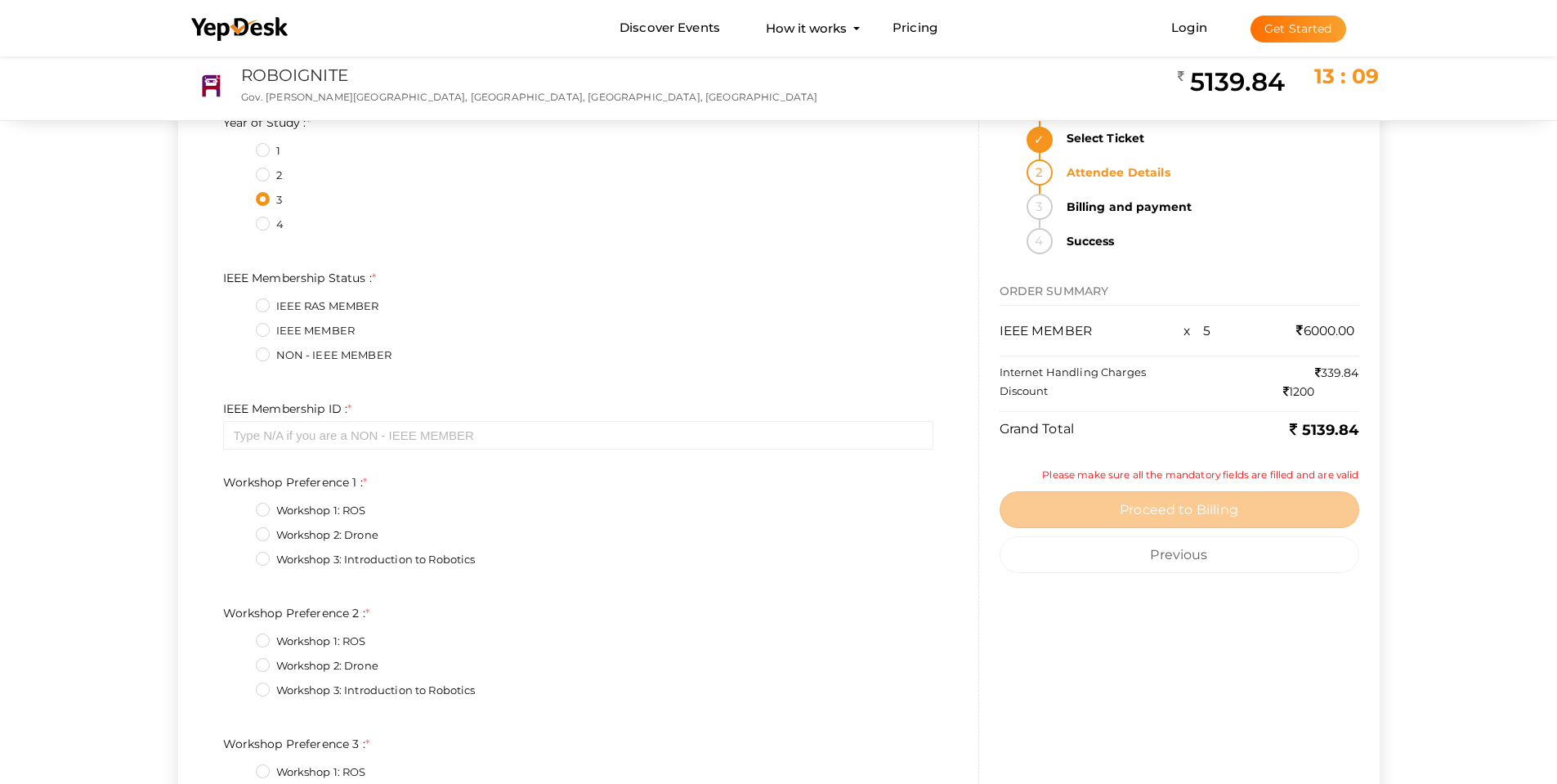
click at [262, 330] on label "IEEE MEMBER" at bounding box center [306, 331] width 100 height 16
click at [240, 326] on Status\+1\+2 "IEEE MEMBER" at bounding box center [240, 326] width 0 height 0
click at [314, 431] on input "text" at bounding box center [579, 435] width 711 height 28
click at [302, 433] on input "text" at bounding box center [579, 435] width 711 height 28
paste input "100115443"
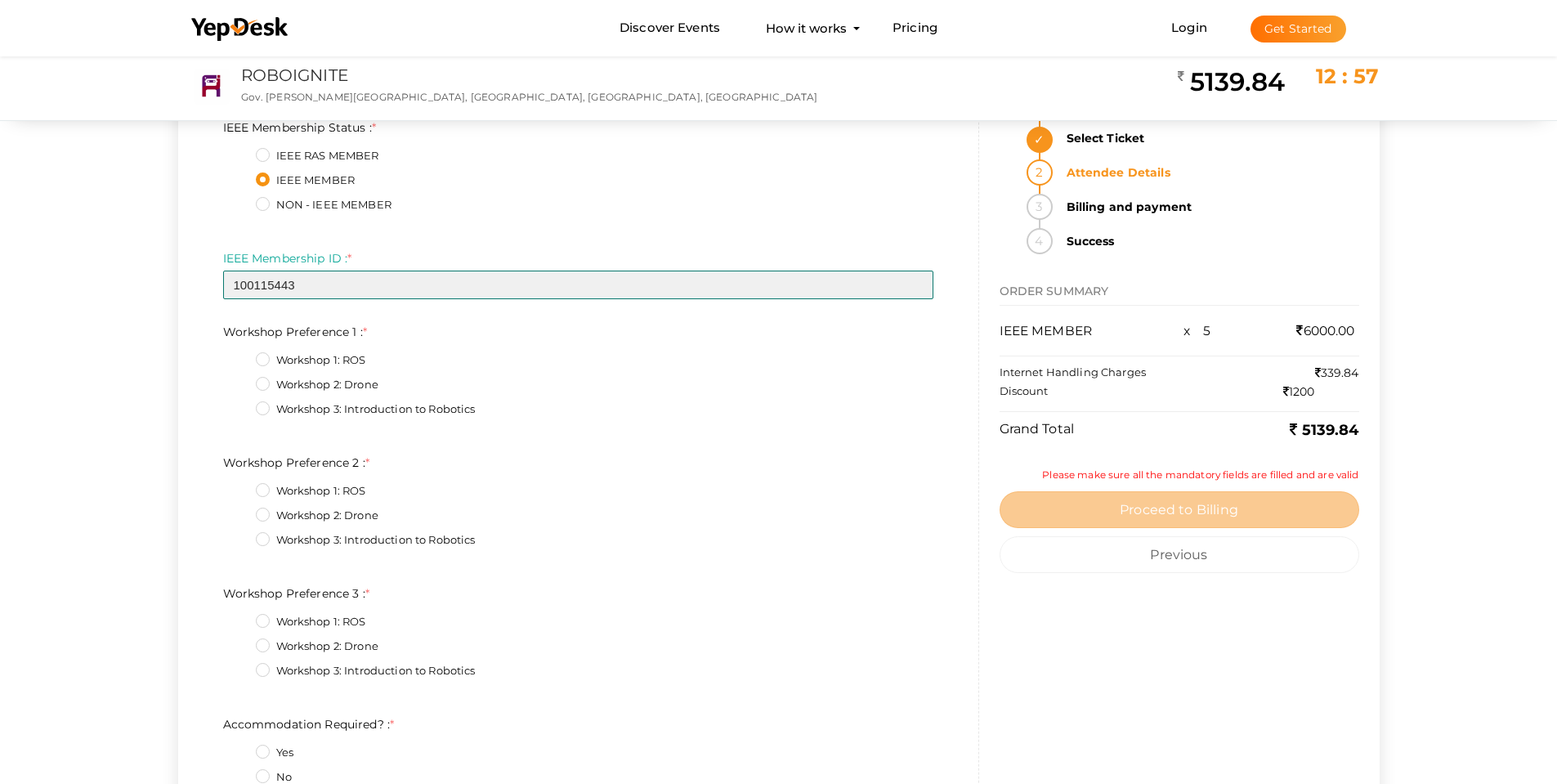
scroll to position [2615, 0]
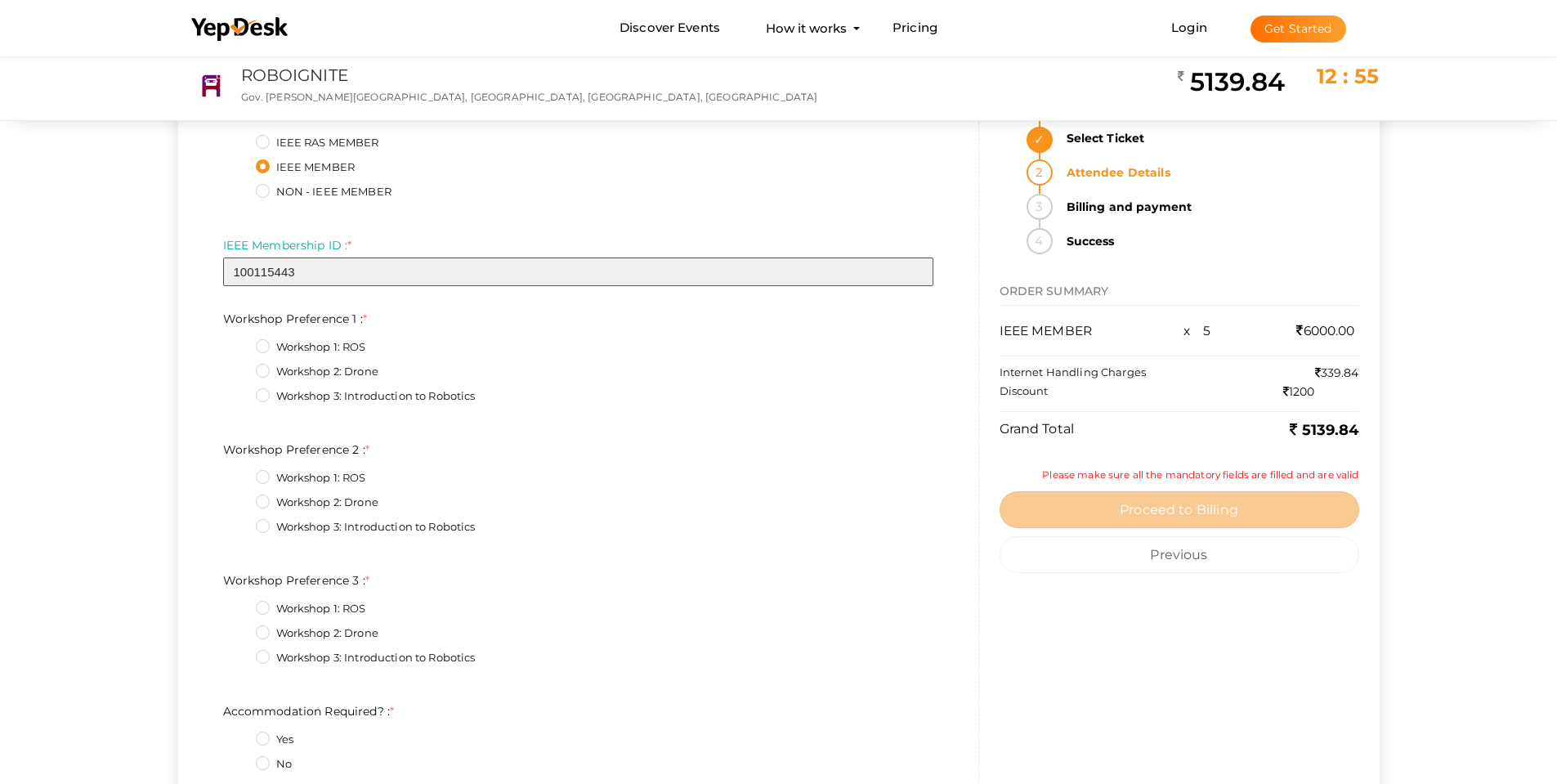
type input "100115443"
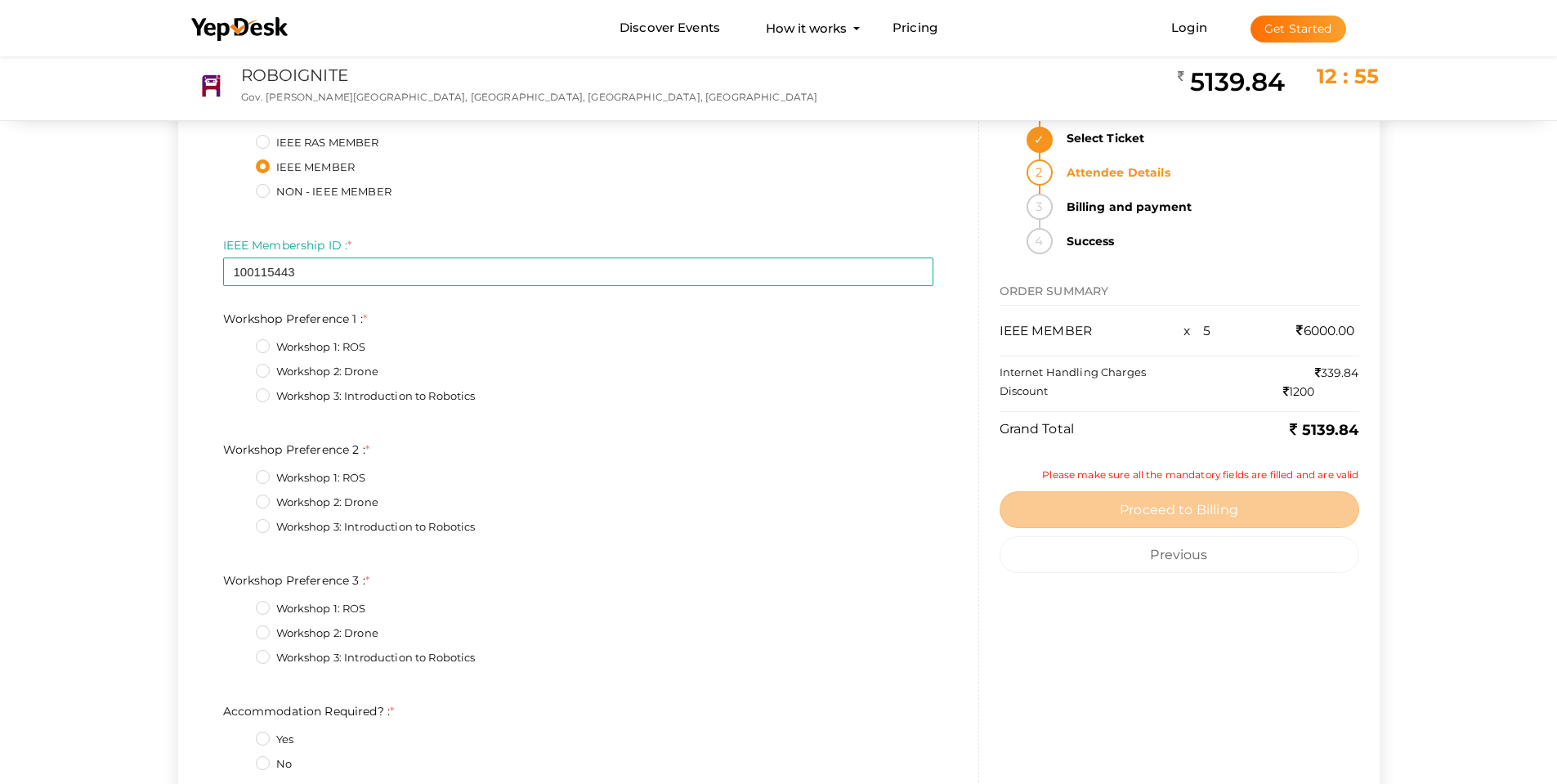
click at [263, 370] on label "Workshop 2: Drone" at bounding box center [317, 372] width 122 height 16
click at [240, 367] on 1\+1\+2 "Workshop 2: Drone" at bounding box center [240, 367] width 0 height 0
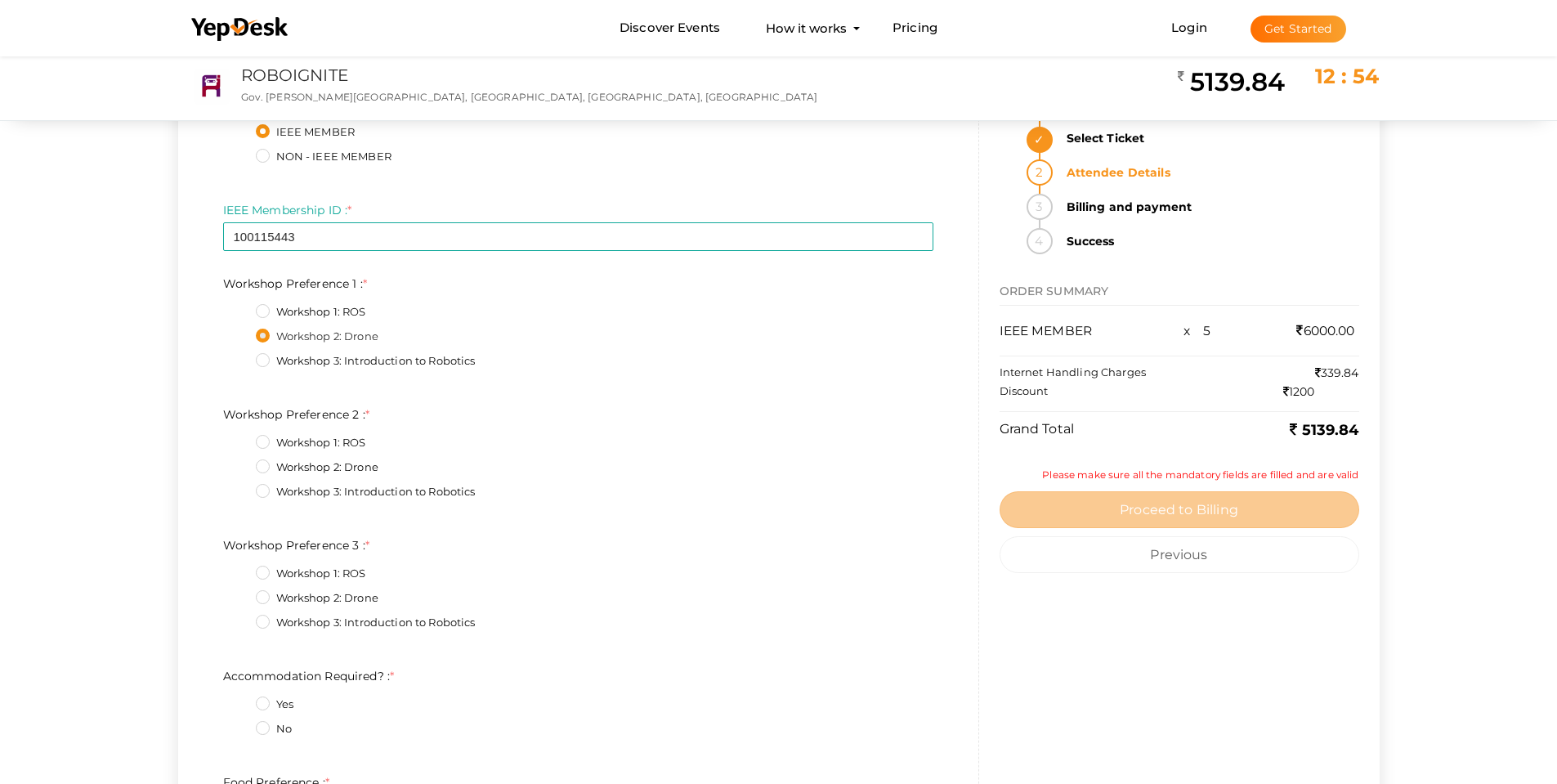
scroll to position [2696, 0]
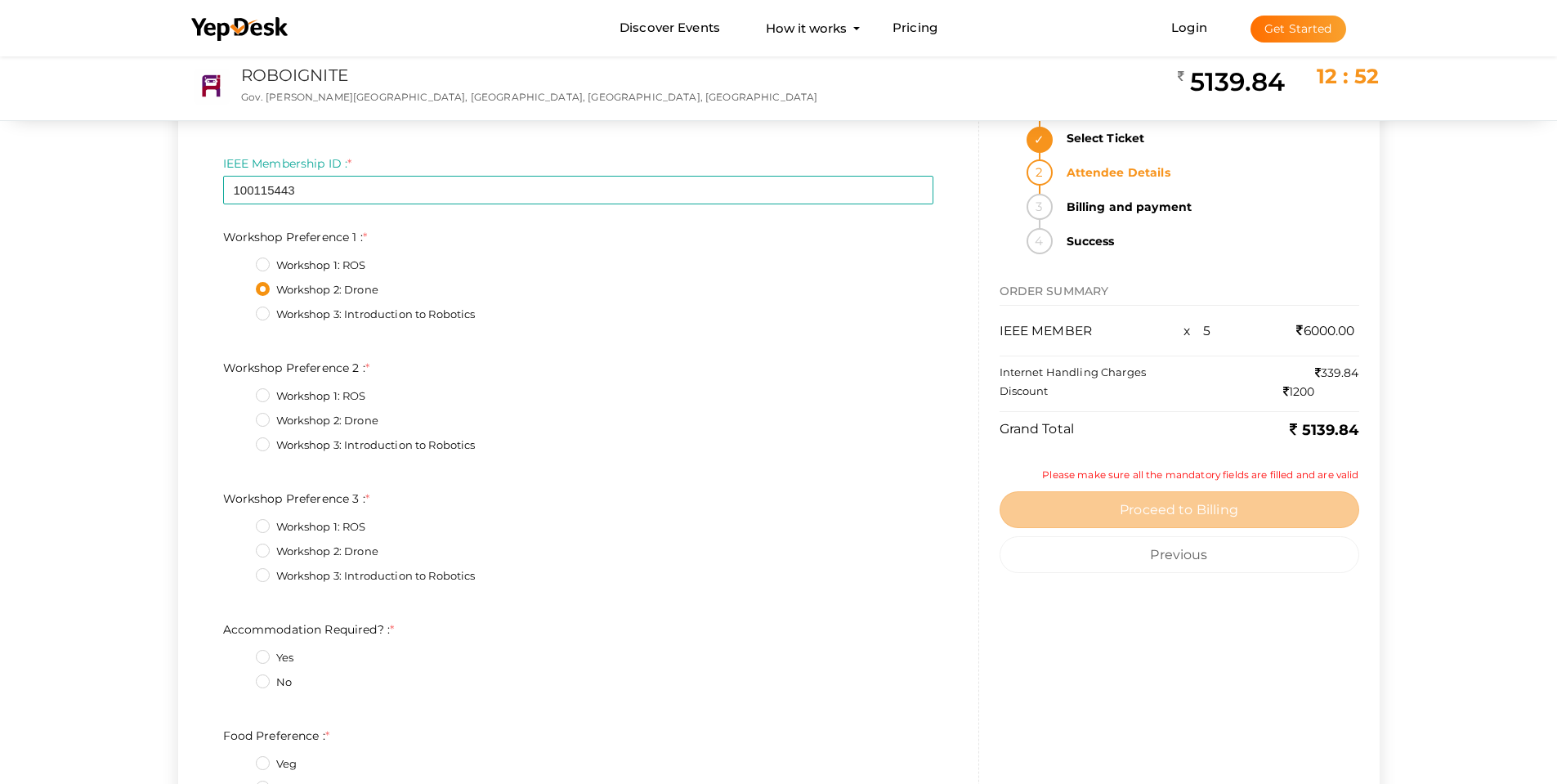
click at [264, 441] on label "Workshop 3: Introduction to Robotics" at bounding box center [366, 445] width 220 height 16
click at [240, 441] on 2\+2\+2 "Workshop 3: Introduction to Robotics" at bounding box center [240, 441] width 0 height 0
click at [269, 523] on label "Workshop 1: ROS" at bounding box center [312, 527] width 111 height 16
click at [240, 522] on 3\+0\+2 "Workshop 1: ROS" at bounding box center [240, 522] width 0 height 0
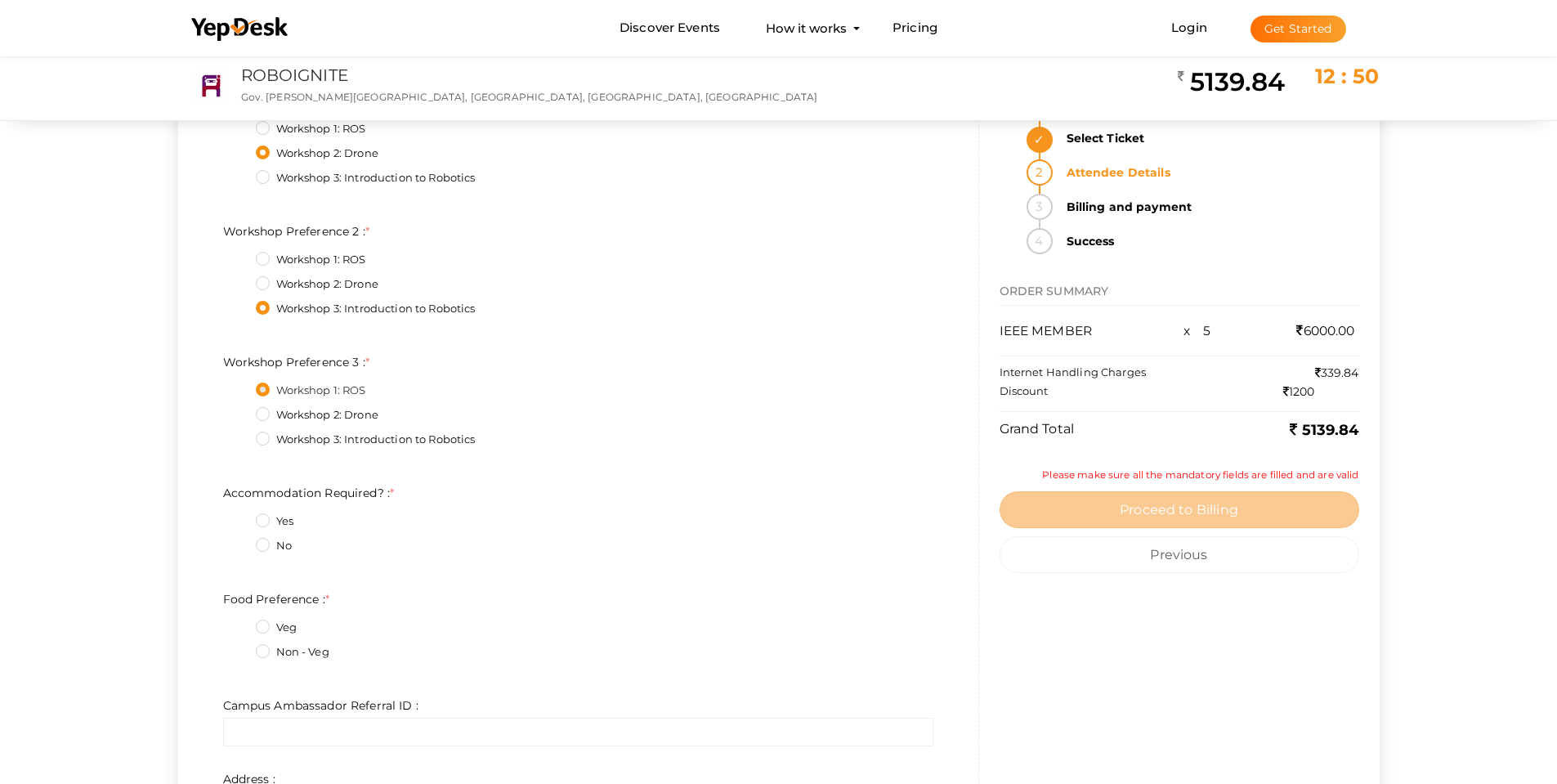
scroll to position [2860, 0]
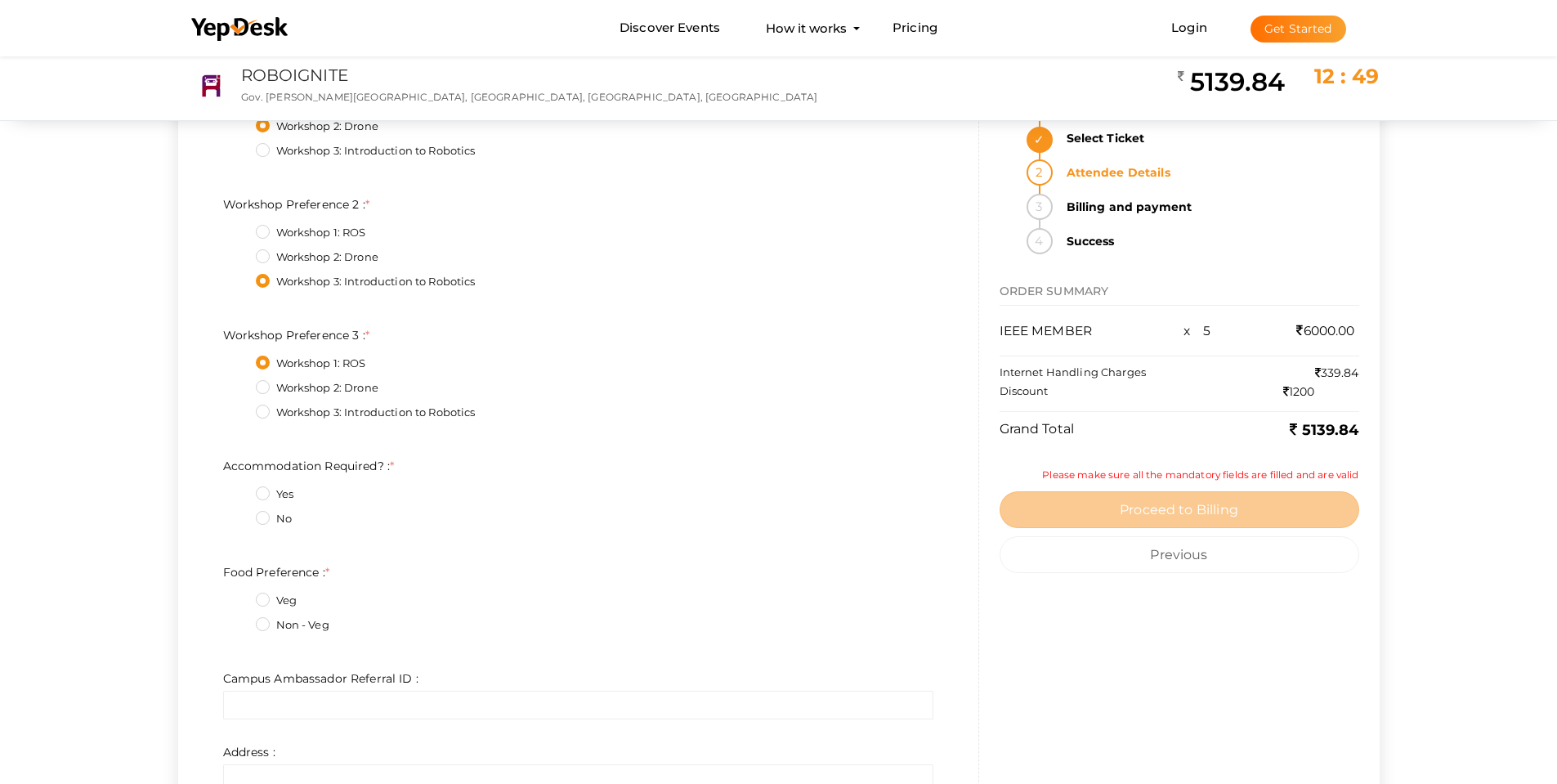
click at [266, 493] on label "Yes" at bounding box center [275, 494] width 38 height 16
click at [240, 489] on Required\?\+0\+2 "Yes" at bounding box center [240, 489] width 0 height 0
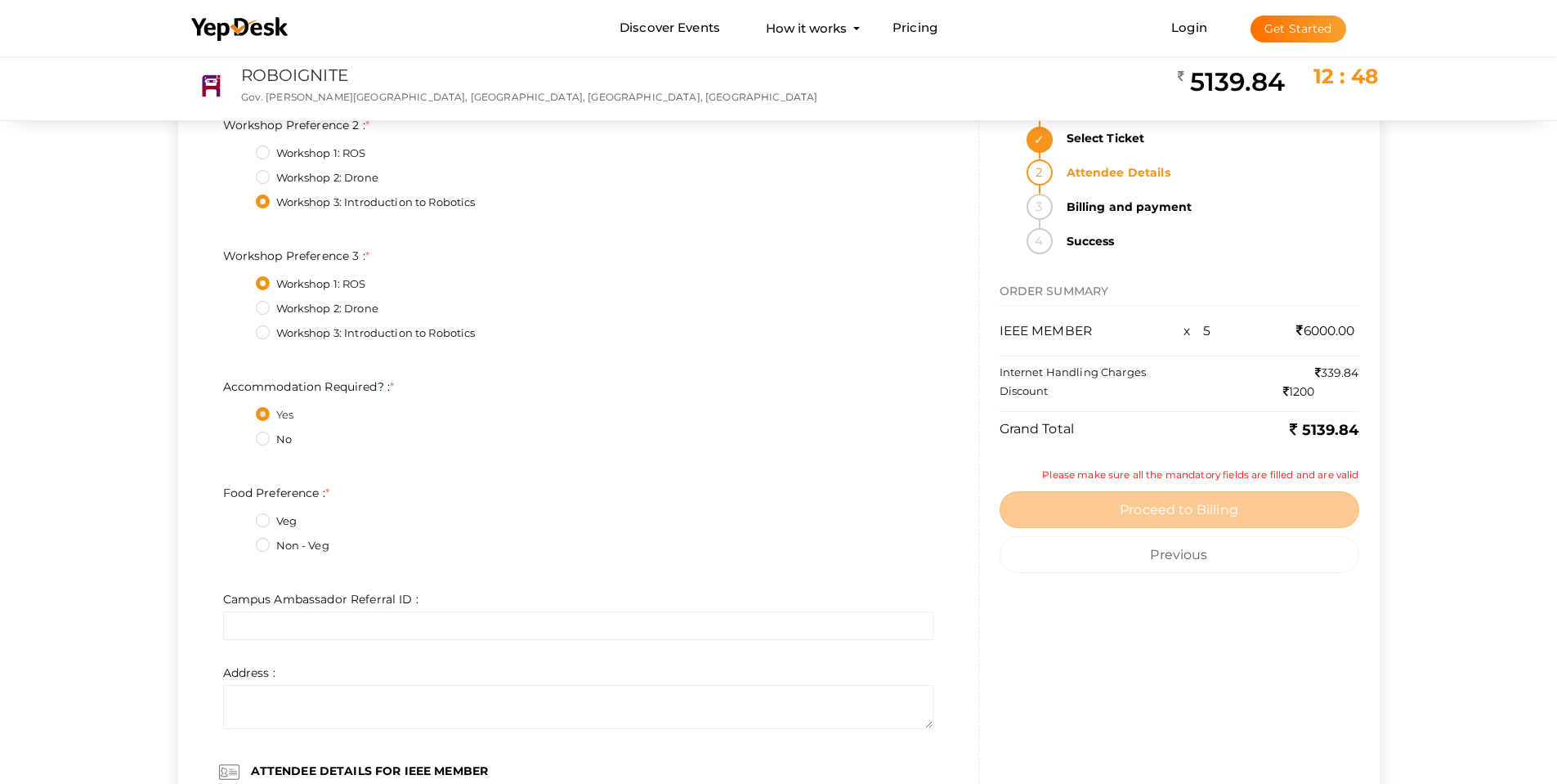
scroll to position [2942, 0]
drag, startPoint x: 266, startPoint y: 539, endPoint x: 385, endPoint y: 481, distance: 132.4
click at [266, 540] on label "Non - Veg" at bounding box center [293, 543] width 74 height 16
click at [240, 539] on Preference\+1\+2 "Non - Veg" at bounding box center [240, 539] width 0 height 0
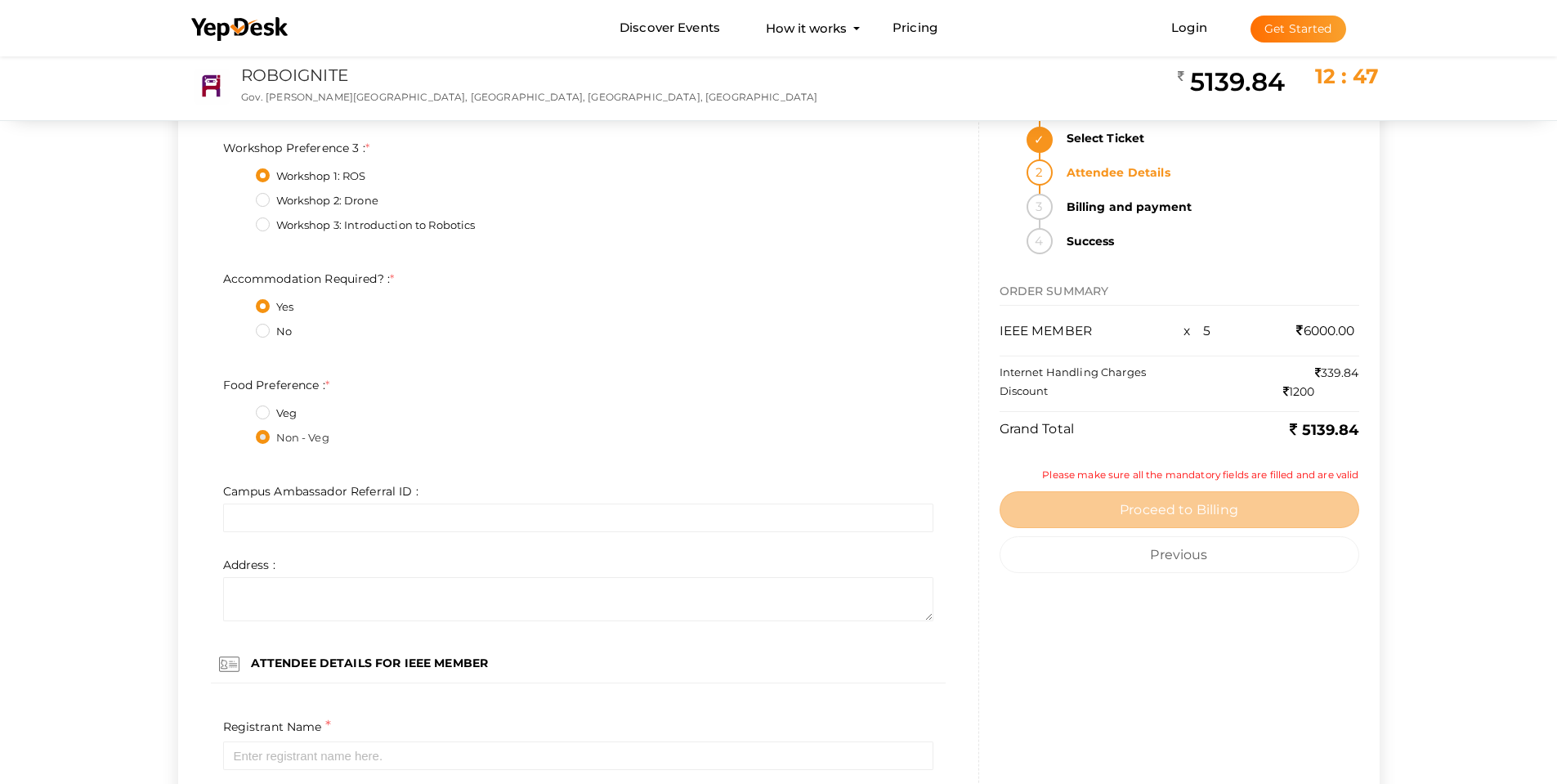
scroll to position [3105, 0]
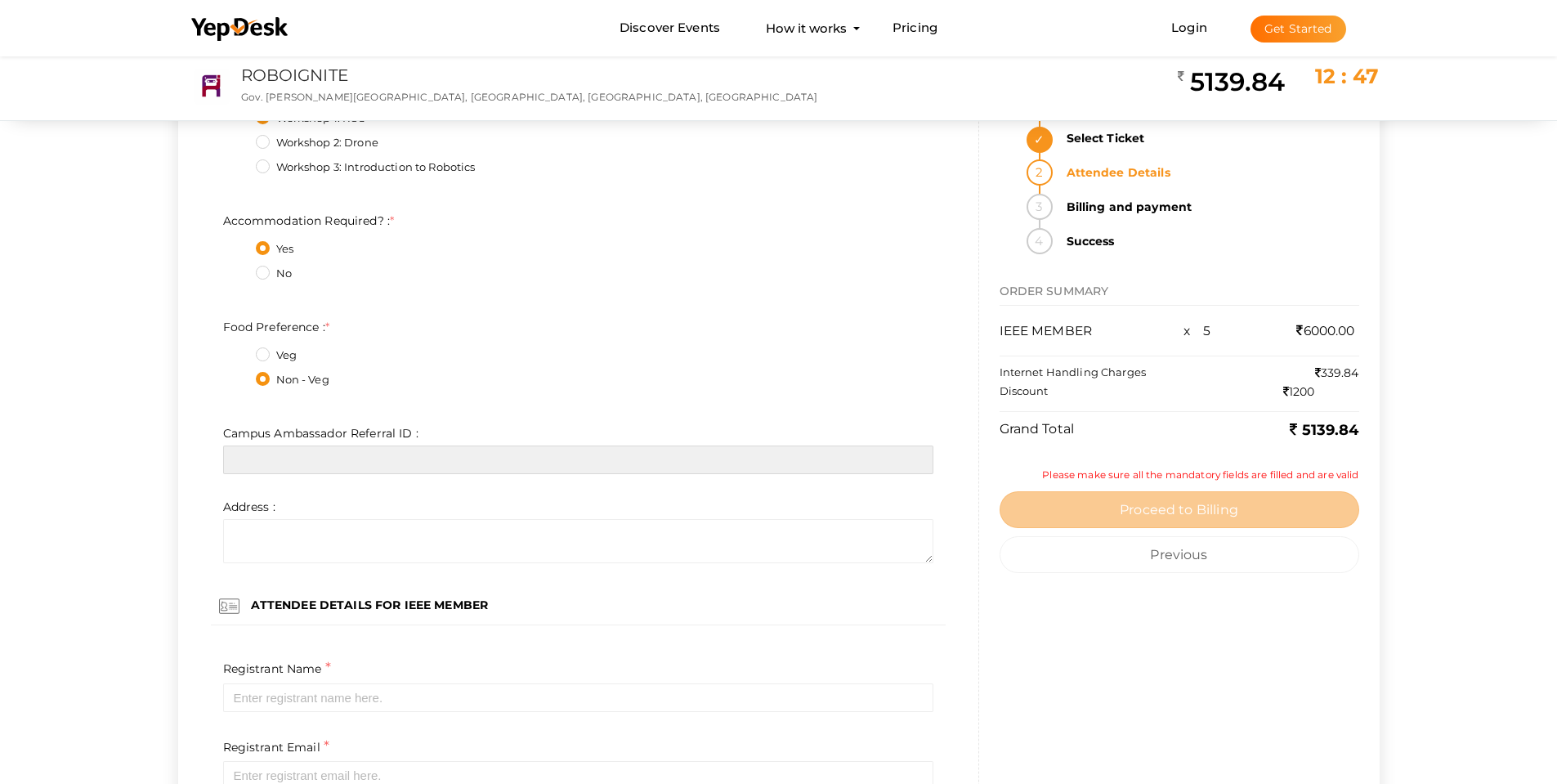
click at [386, 461] on input "text" at bounding box center [579, 459] width 711 height 28
click at [395, 451] on input "text" at bounding box center [579, 459] width 711 height 28
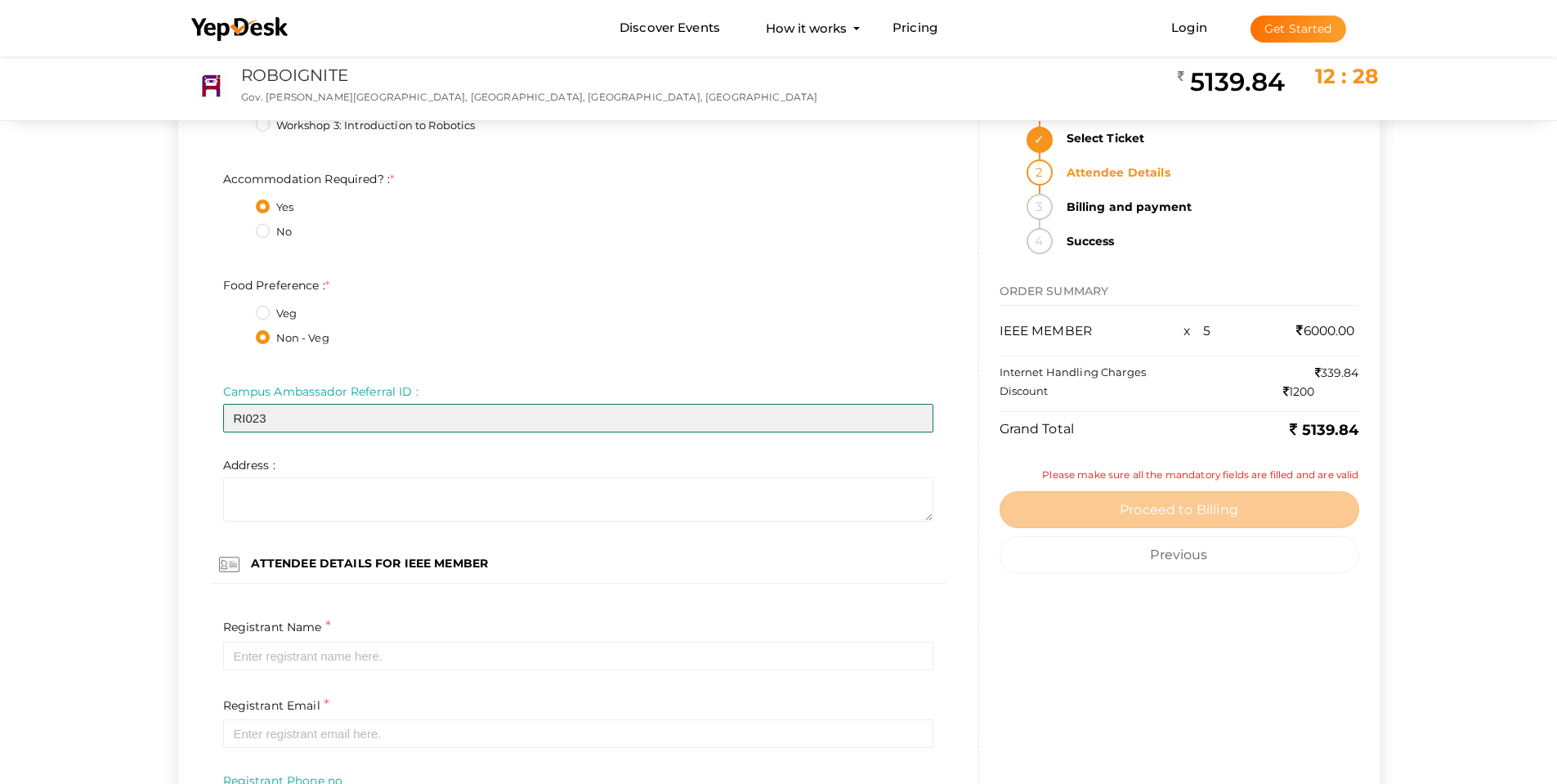
scroll to position [3269, 0]
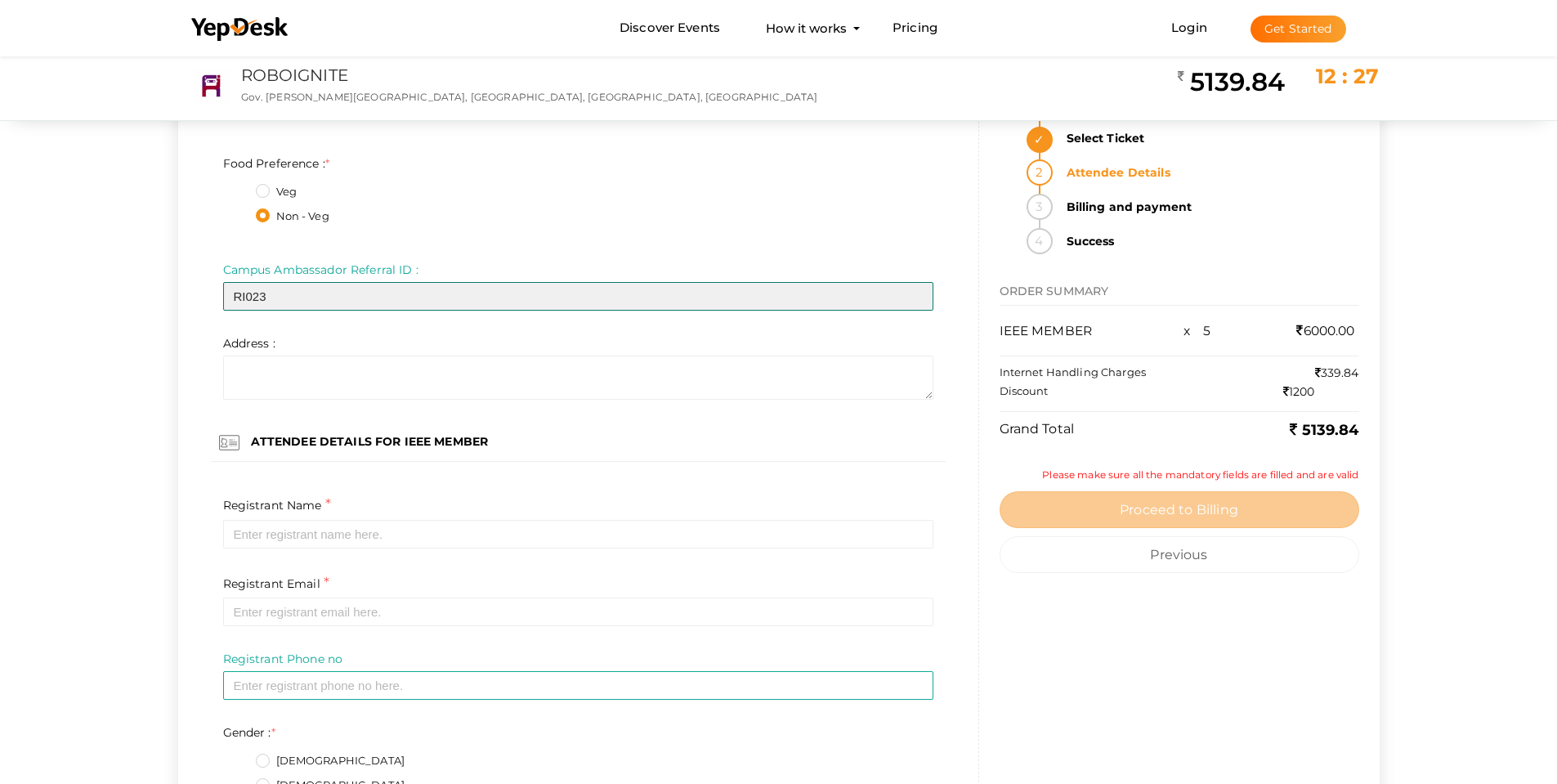
type input "RI023"
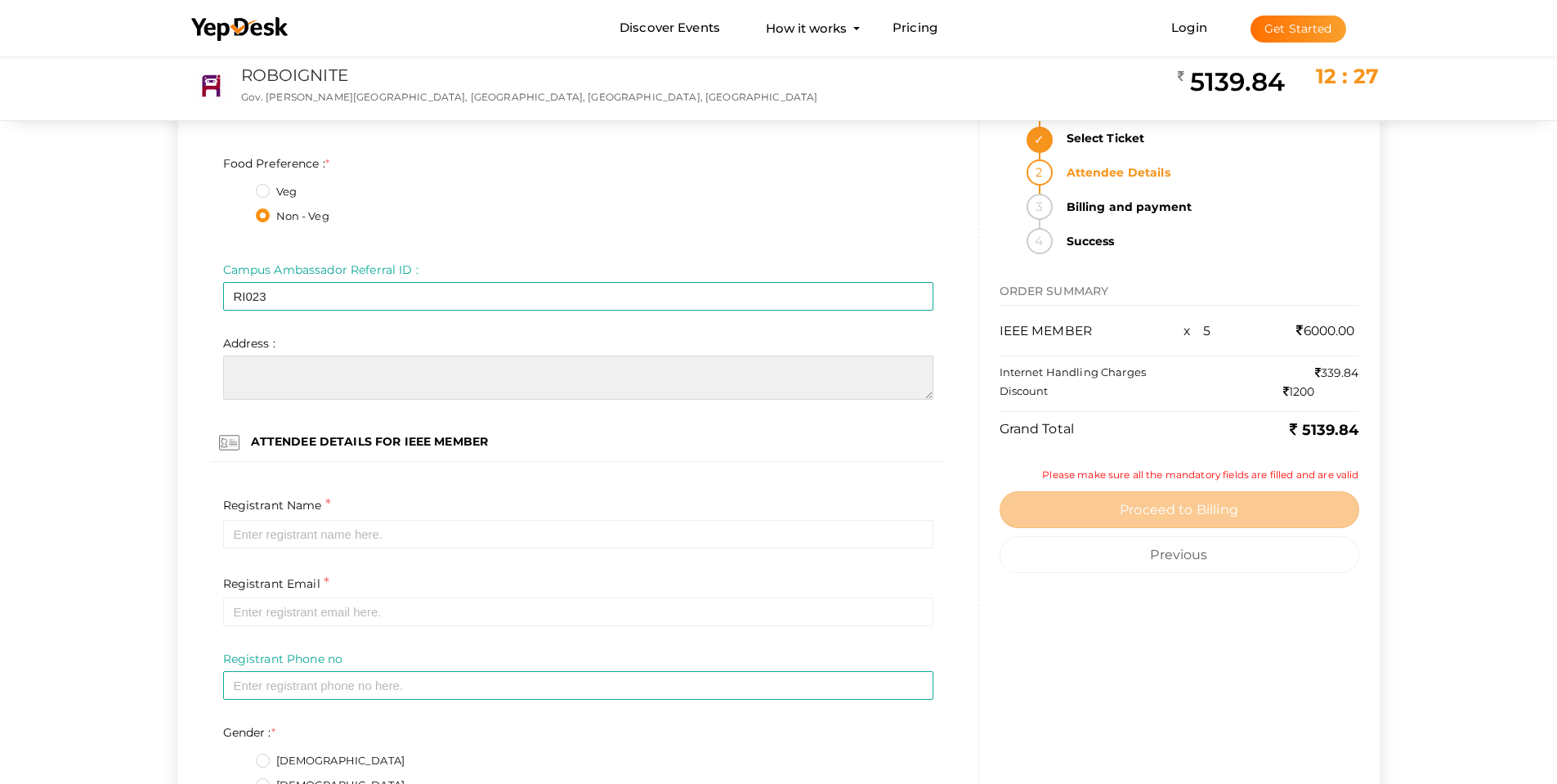
click at [307, 365] on textarea at bounding box center [579, 376] width 711 height 44
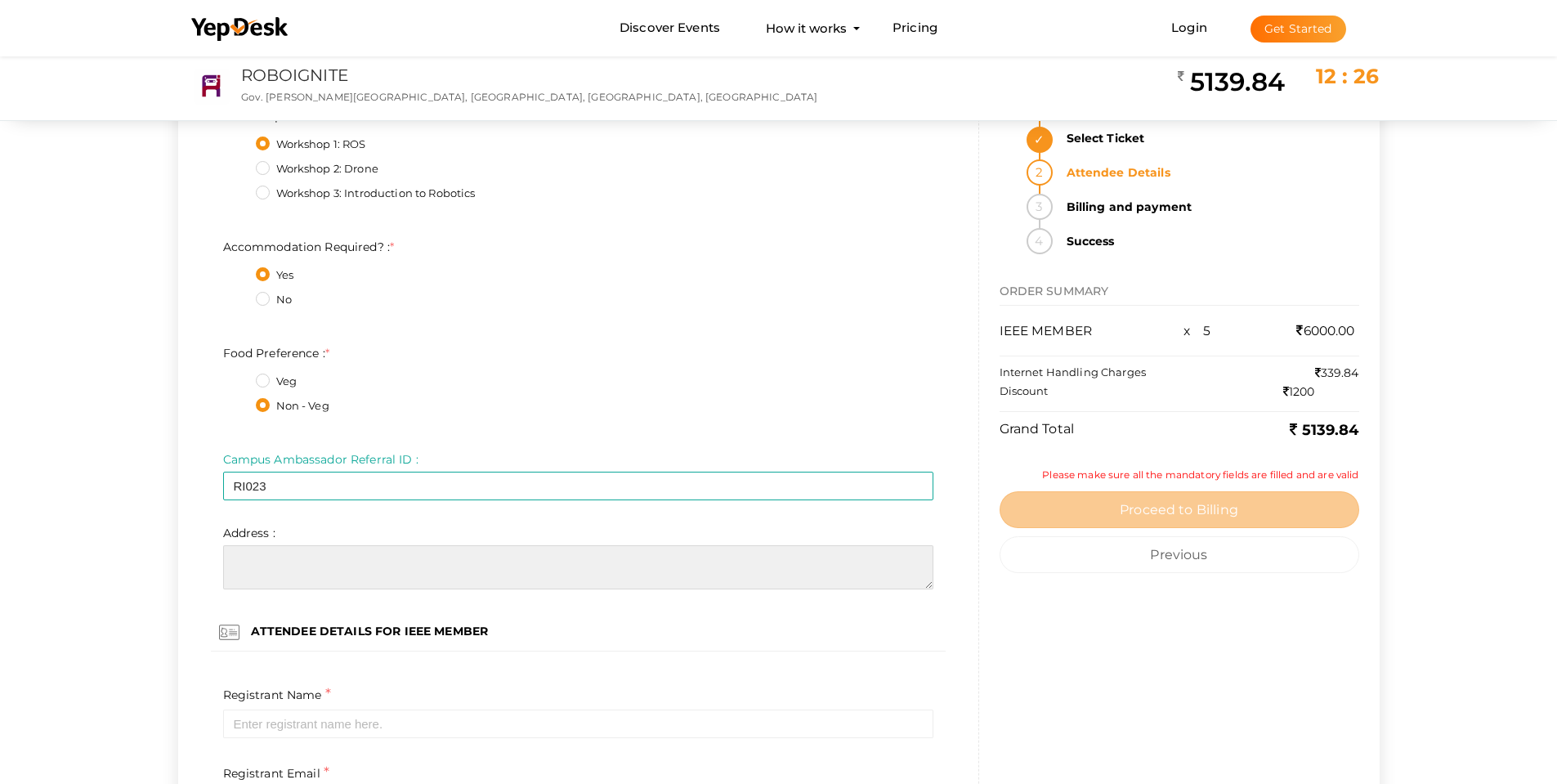
scroll to position [3023, 0]
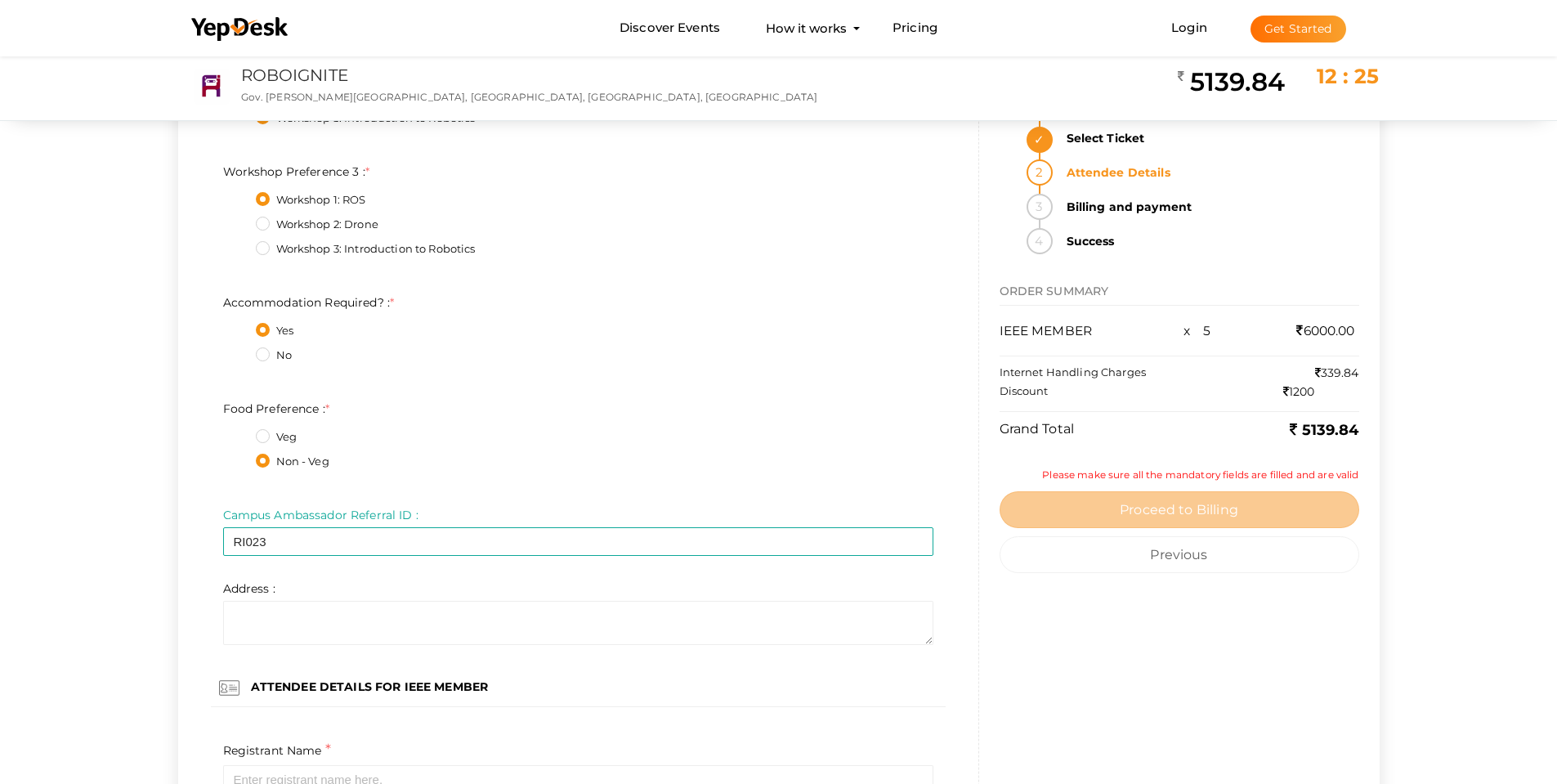
click at [531, 426] on fieldset "Veg Non - Veg" at bounding box center [579, 451] width 711 height 61
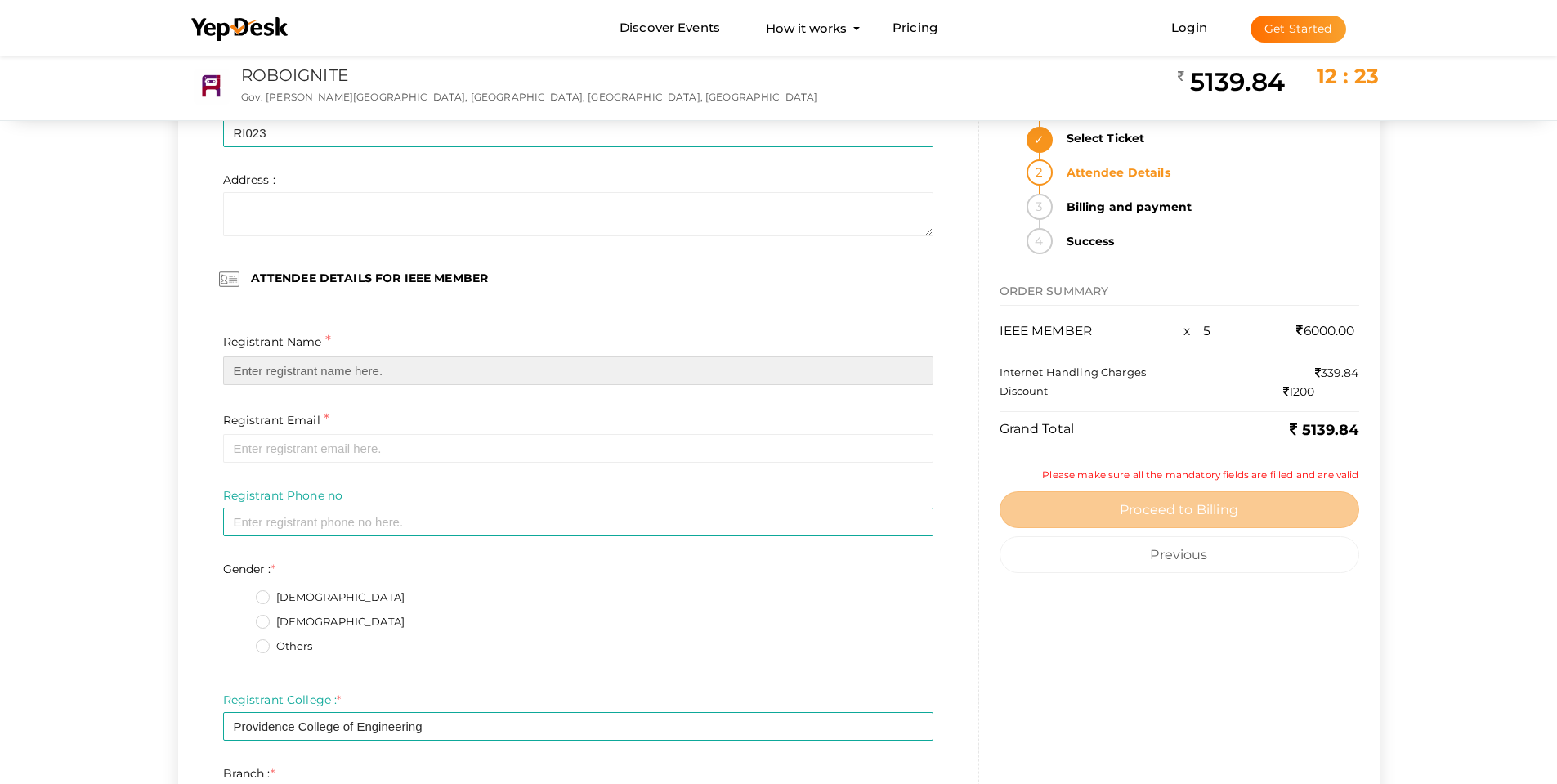
click at [288, 371] on input "text" at bounding box center [579, 370] width 711 height 28
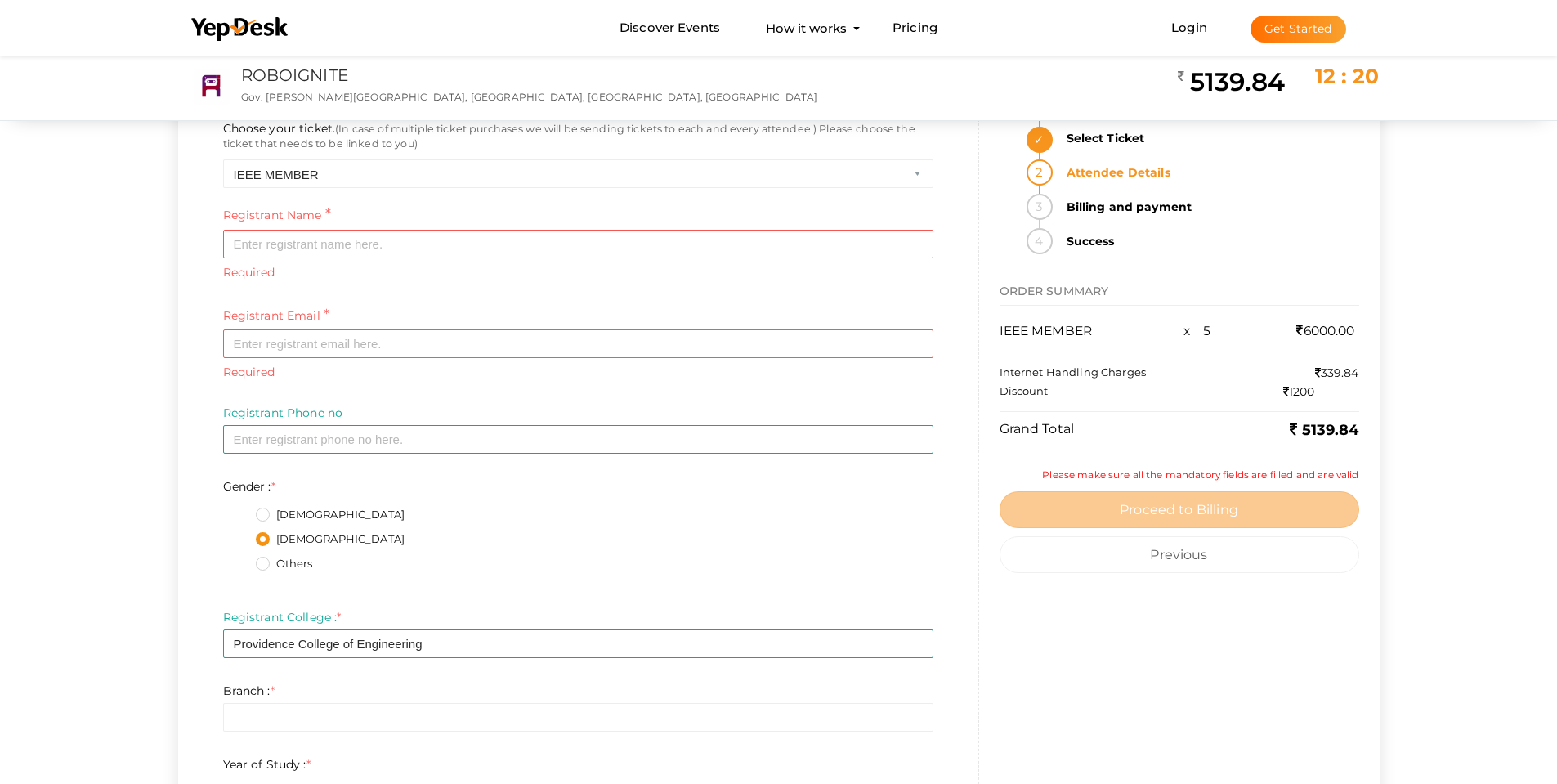
scroll to position [0, 0]
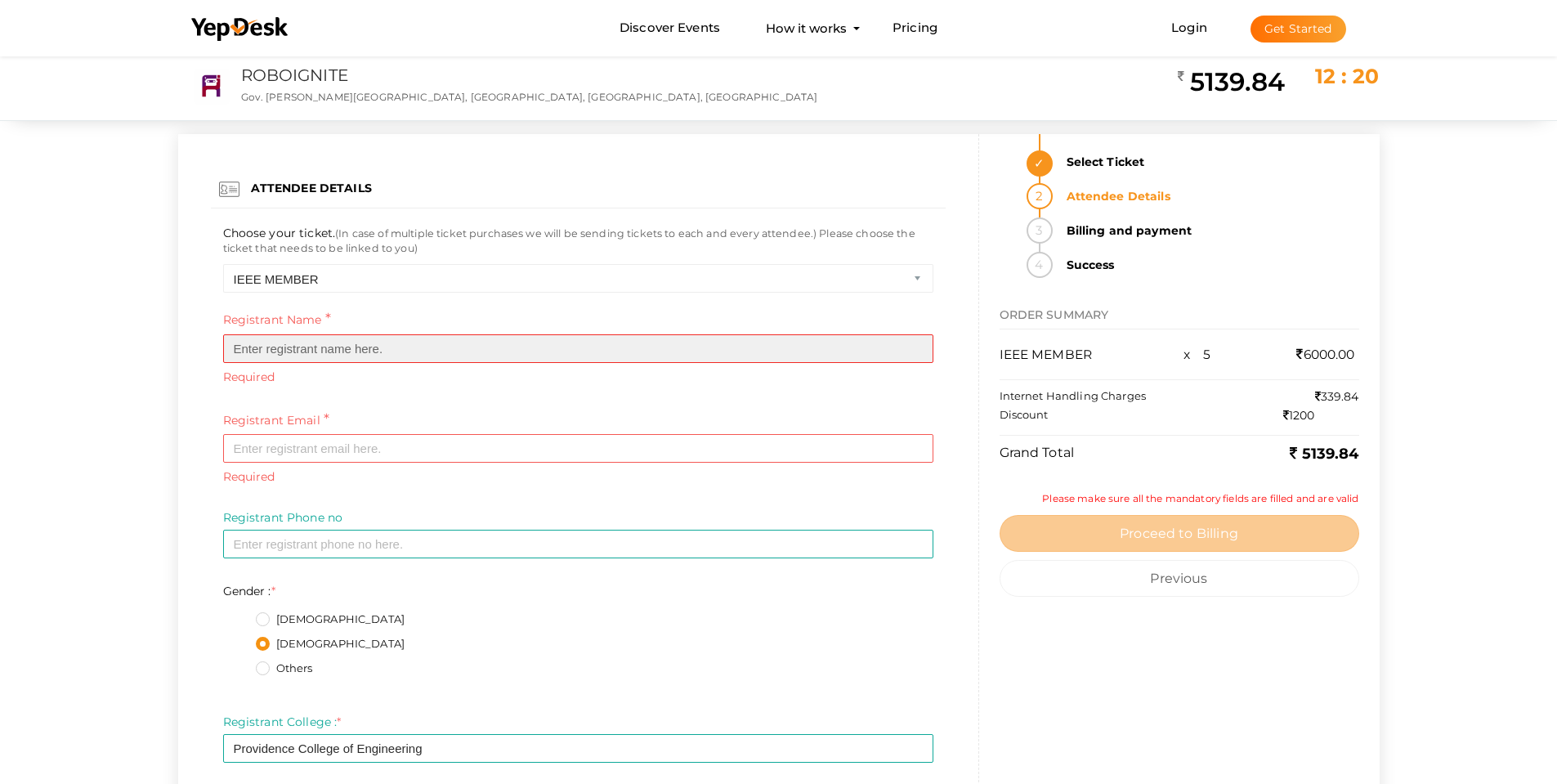
click at [315, 339] on input "text" at bounding box center [579, 347] width 711 height 28
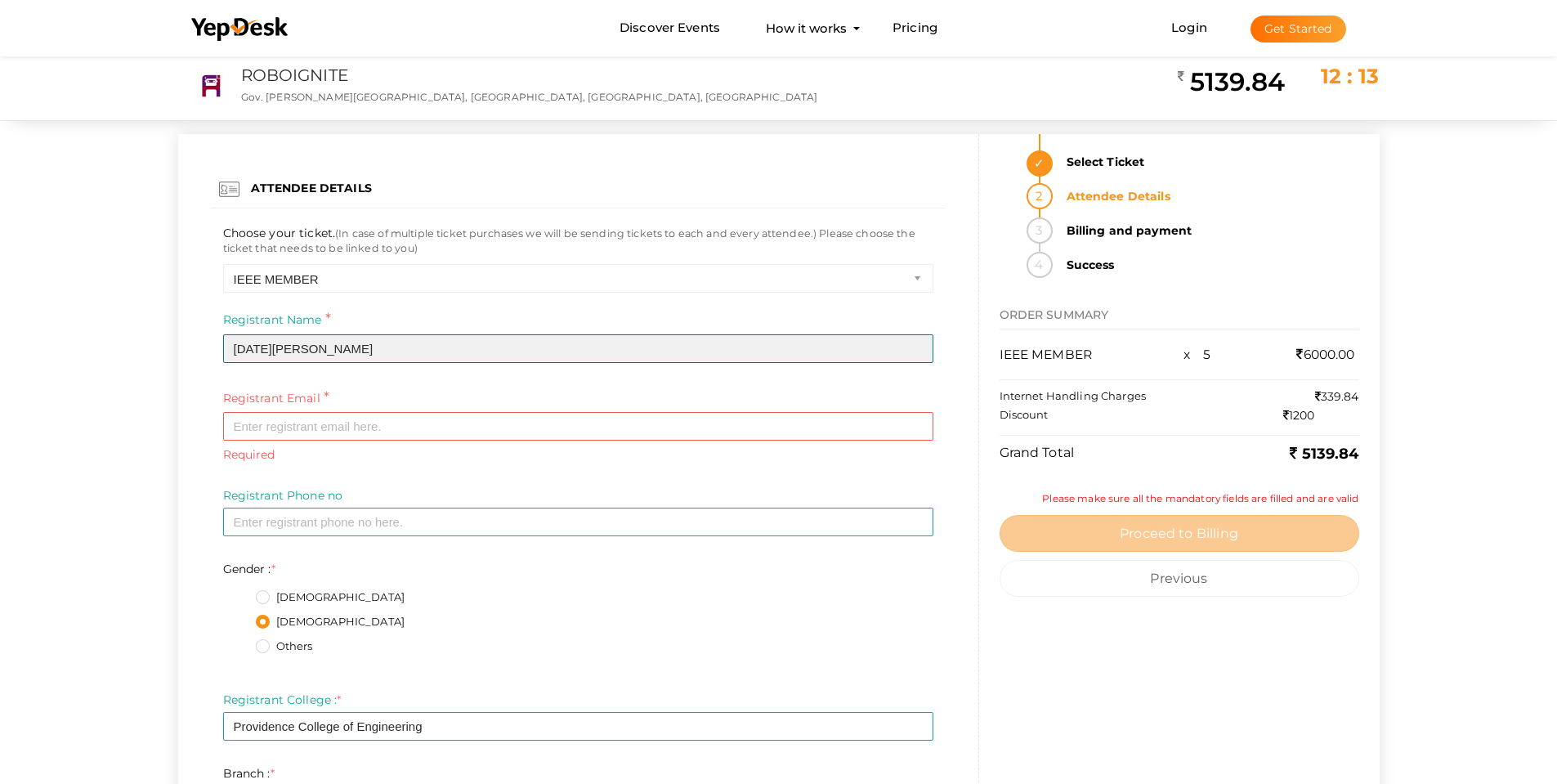
type input "Noel Samue"
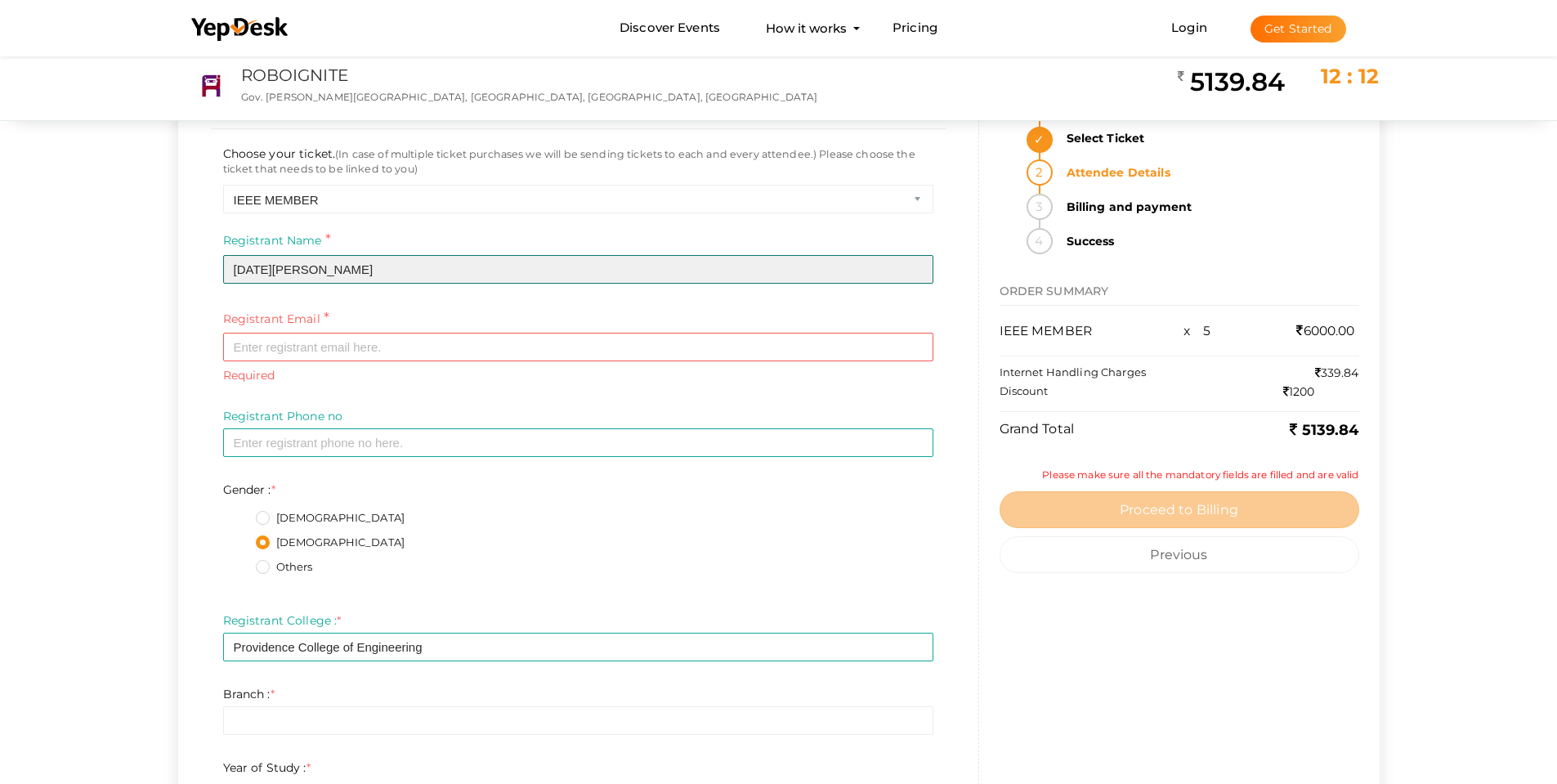
scroll to position [82, 0]
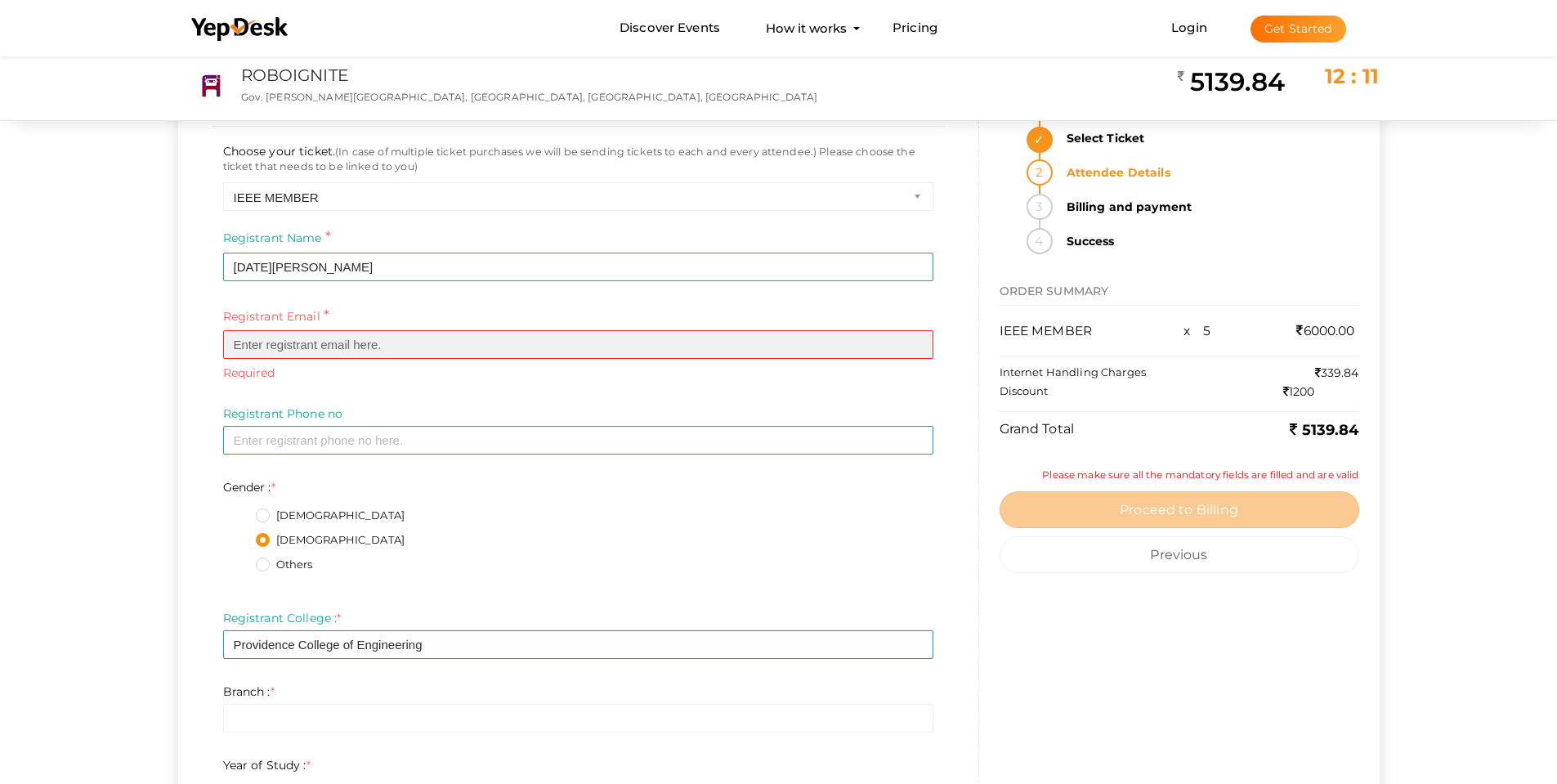
click at [261, 348] on input "email" at bounding box center [579, 343] width 711 height 28
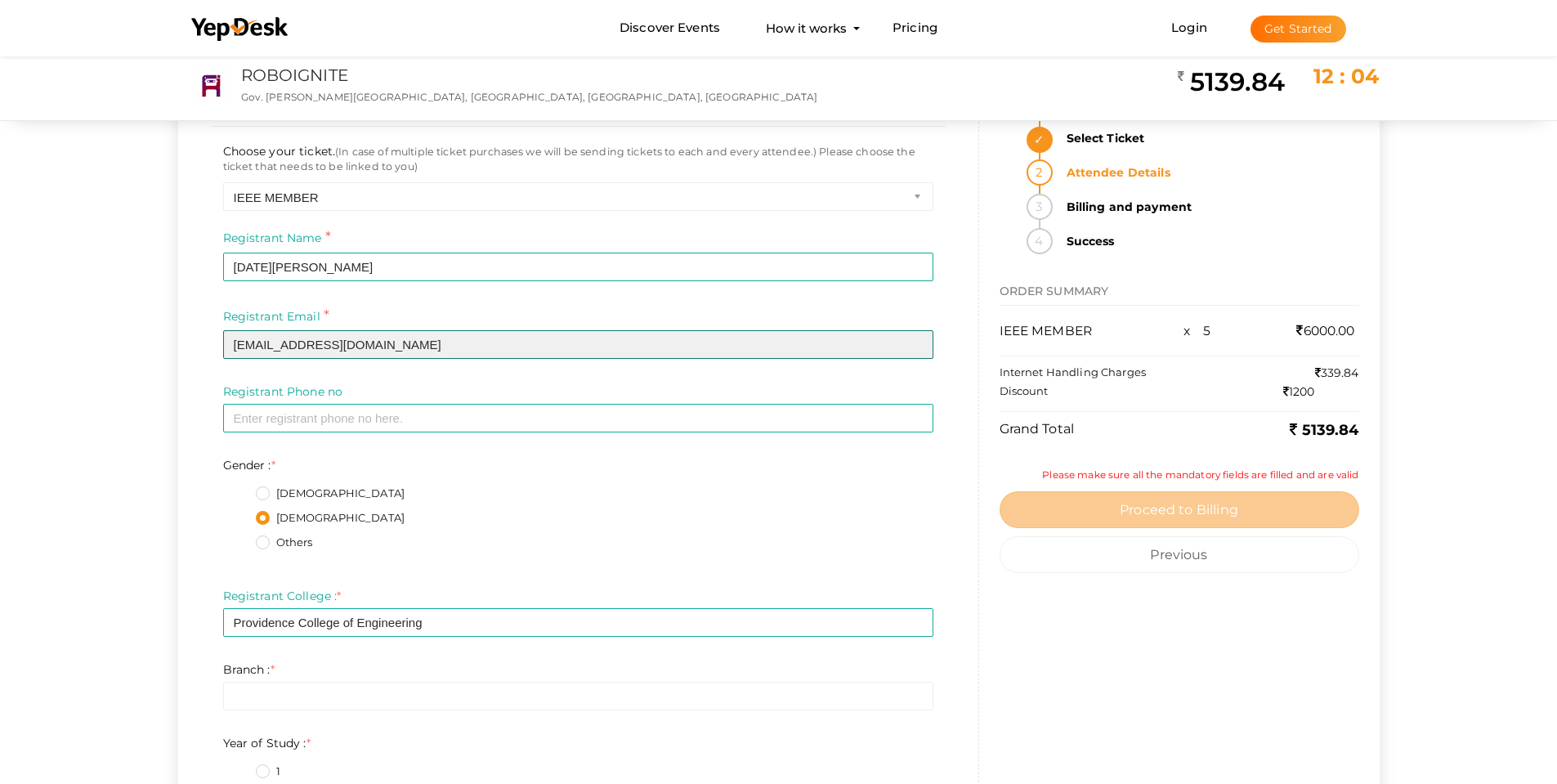
type input "noelsamuel0508@gmail.com"
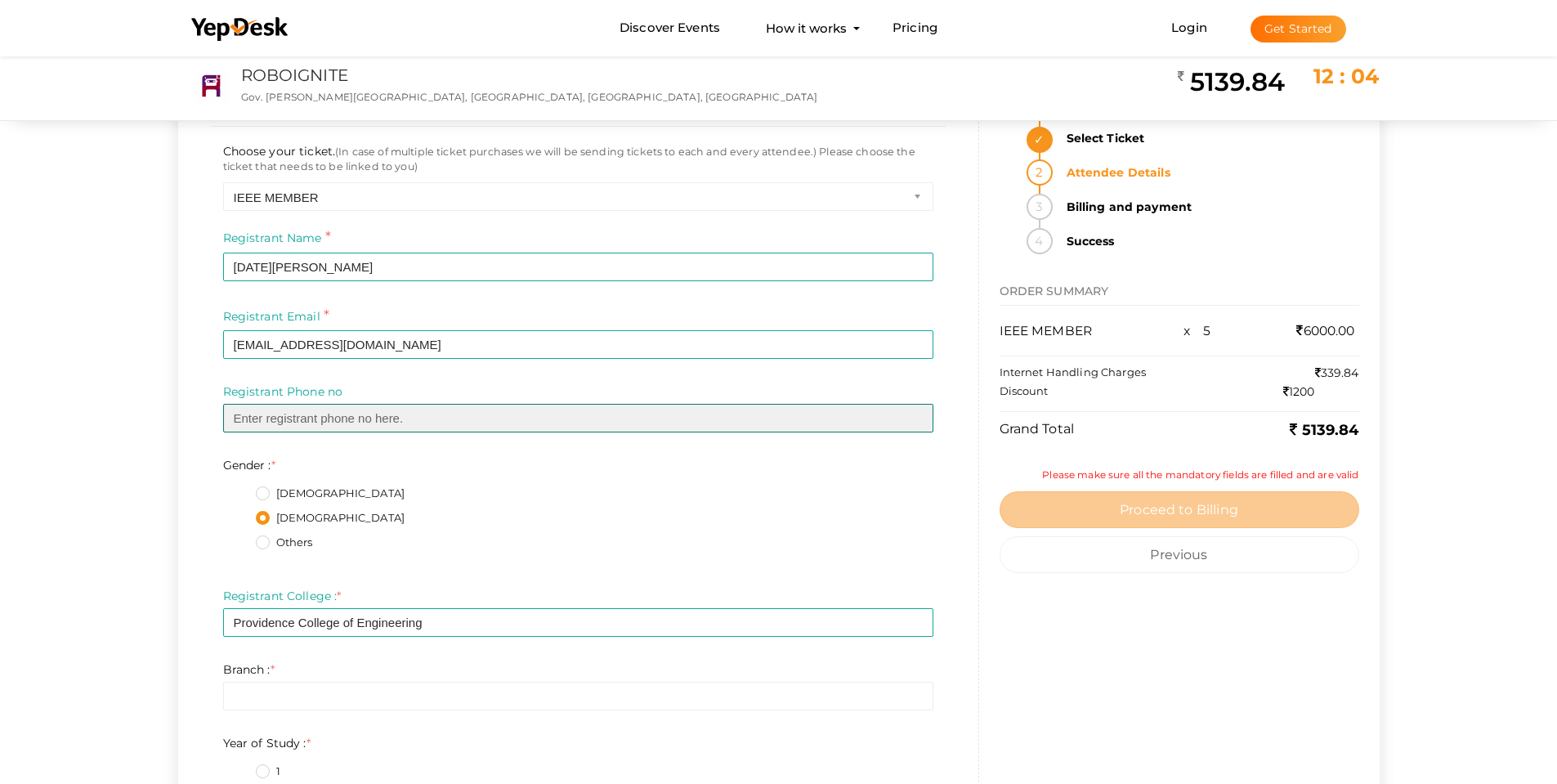
click at [274, 418] on input "text" at bounding box center [579, 417] width 711 height 28
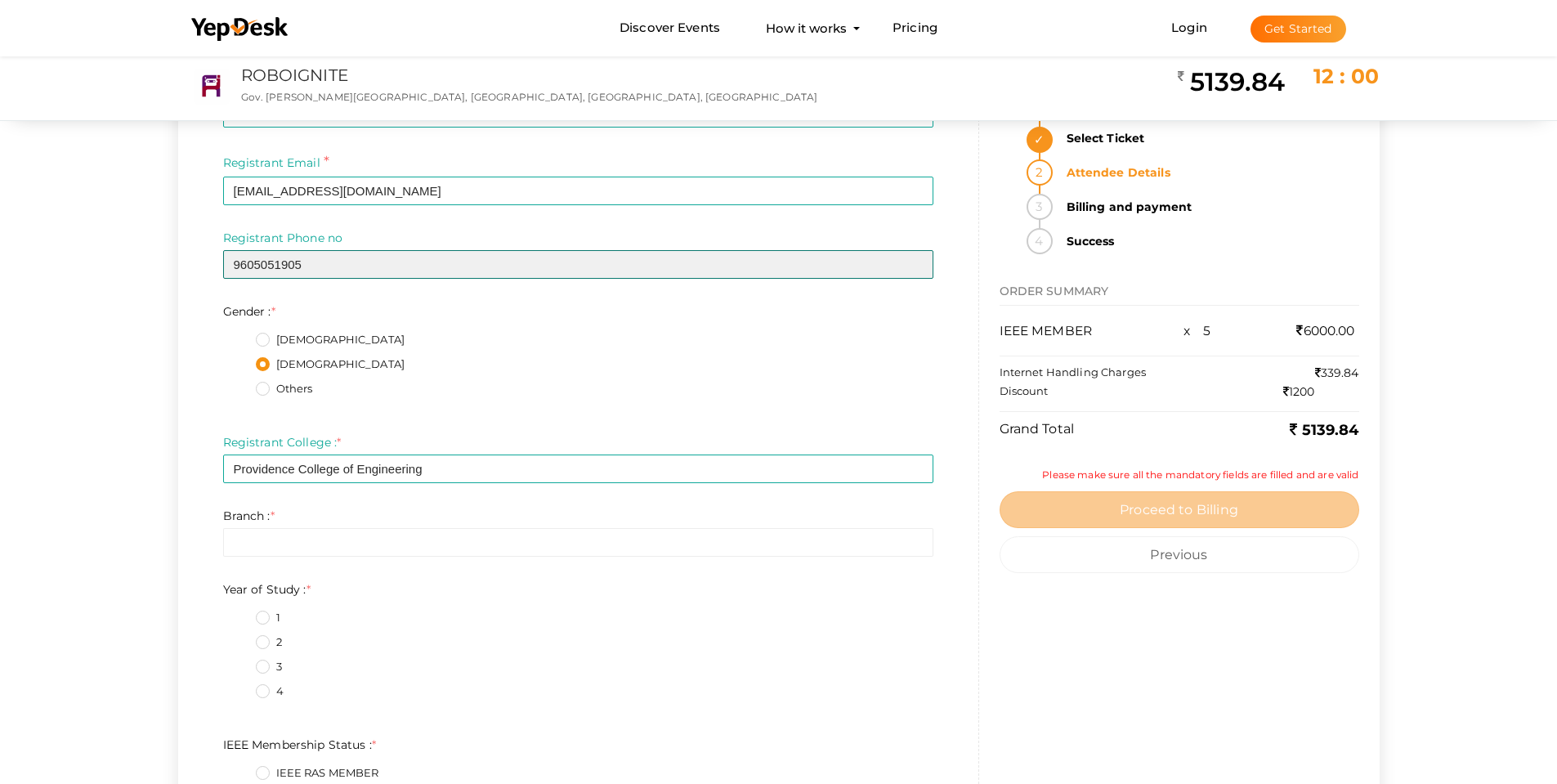
scroll to position [245, 0]
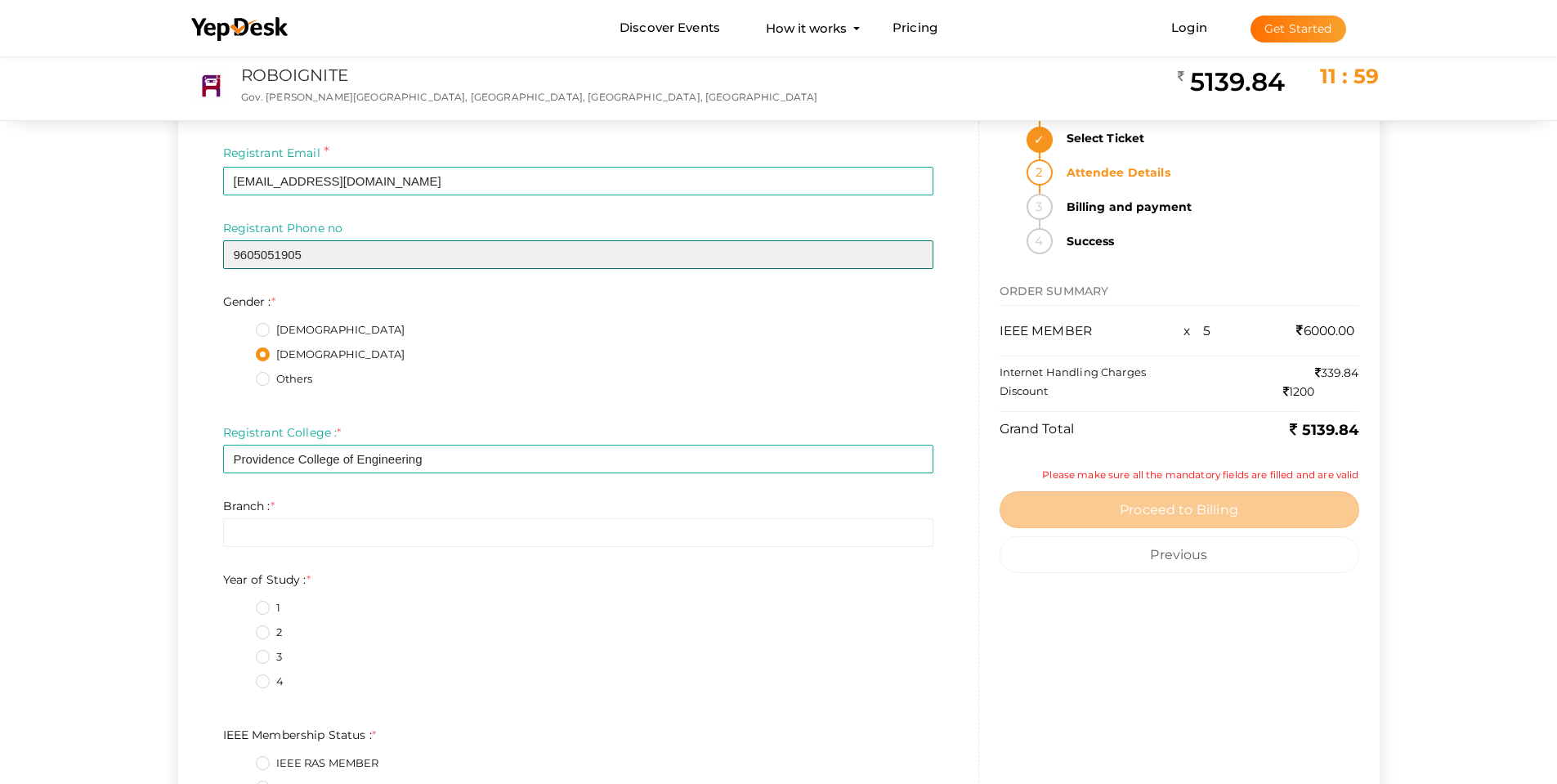
type input "9605051905"
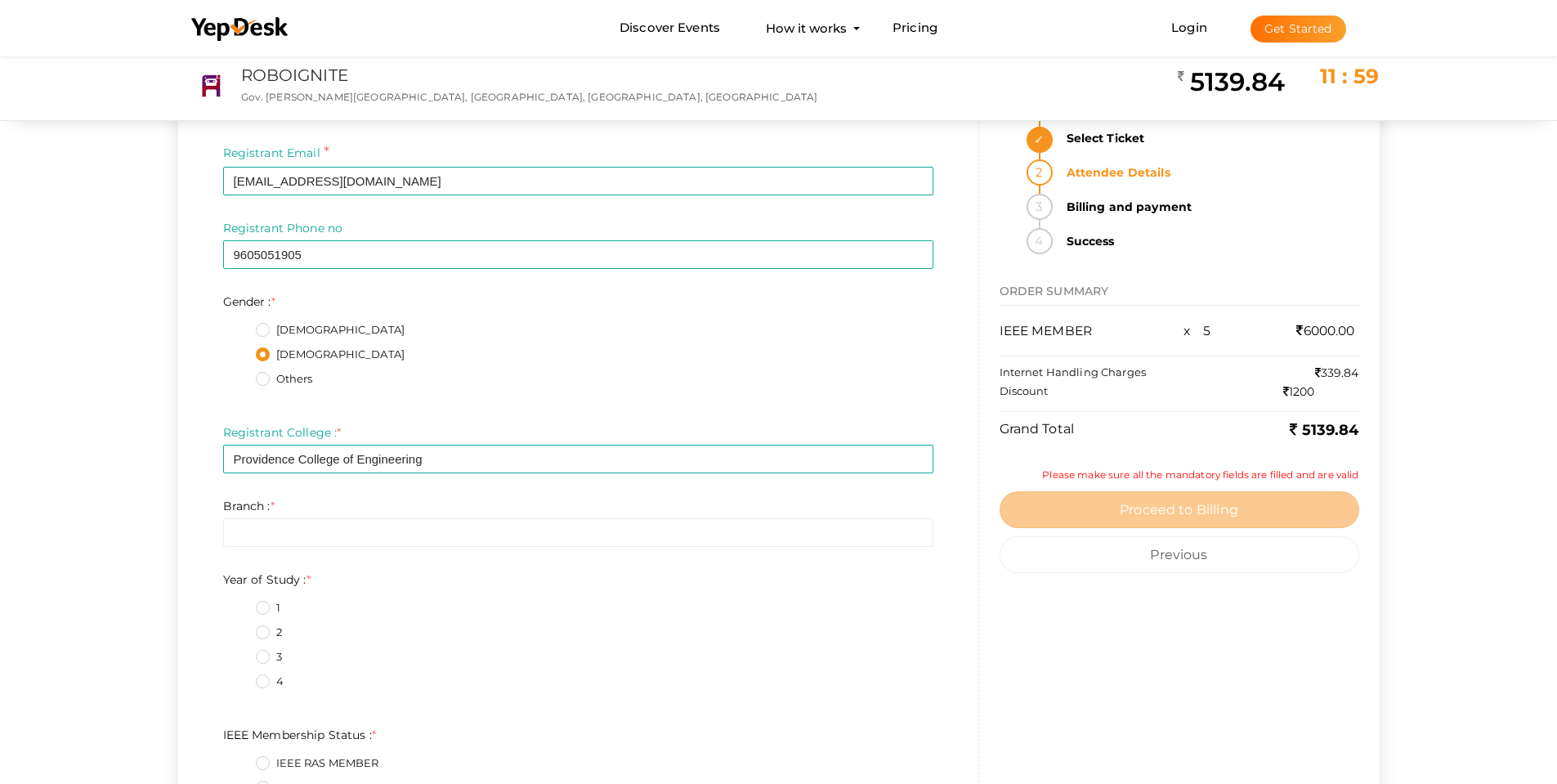
click at [259, 323] on label "Male" at bounding box center [331, 330] width 149 height 16
click at [240, 325] on input "Male" at bounding box center [240, 325] width 0 height 0
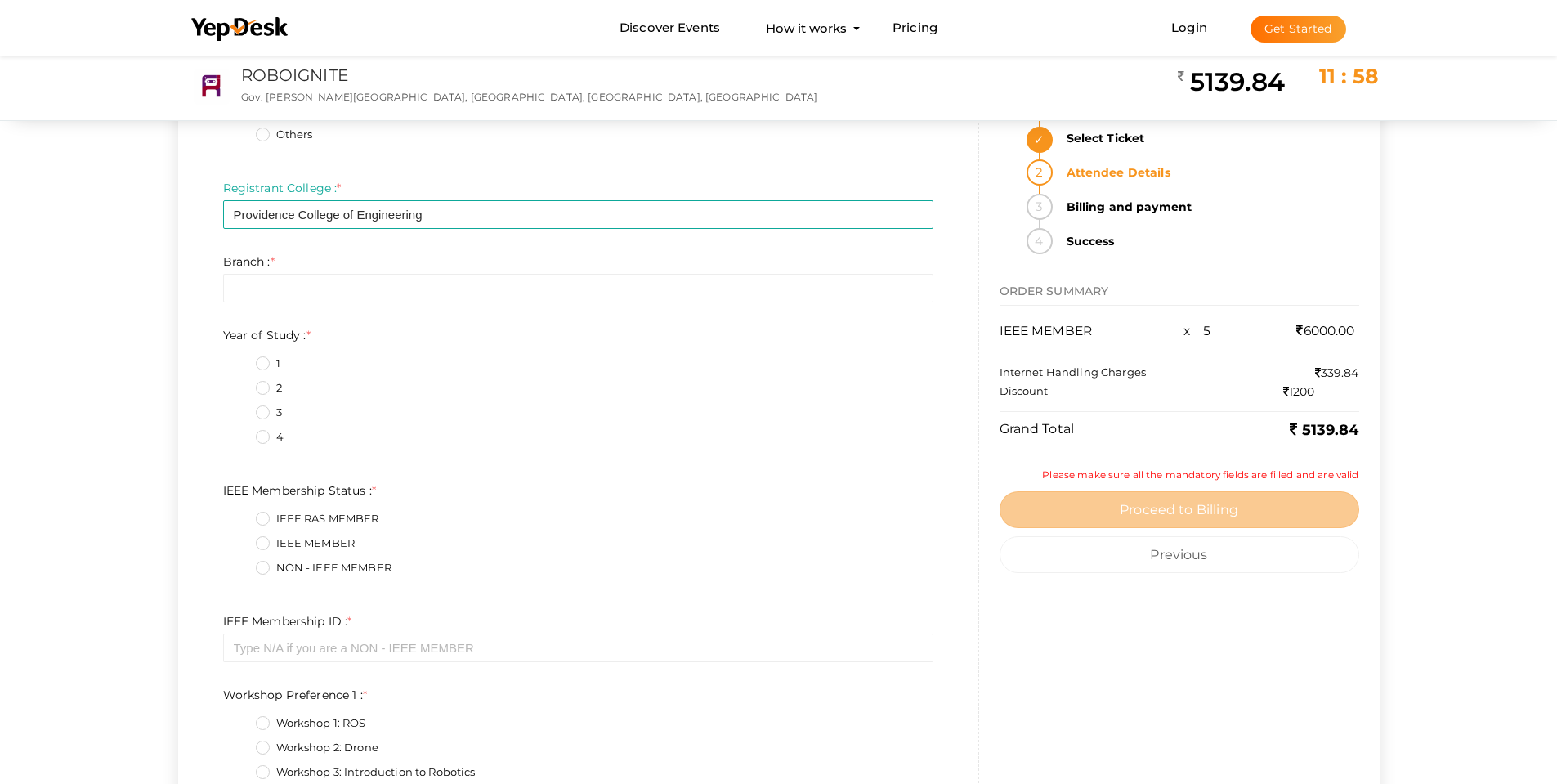
scroll to position [490, 0]
click at [269, 284] on input "text" at bounding box center [579, 286] width 711 height 28
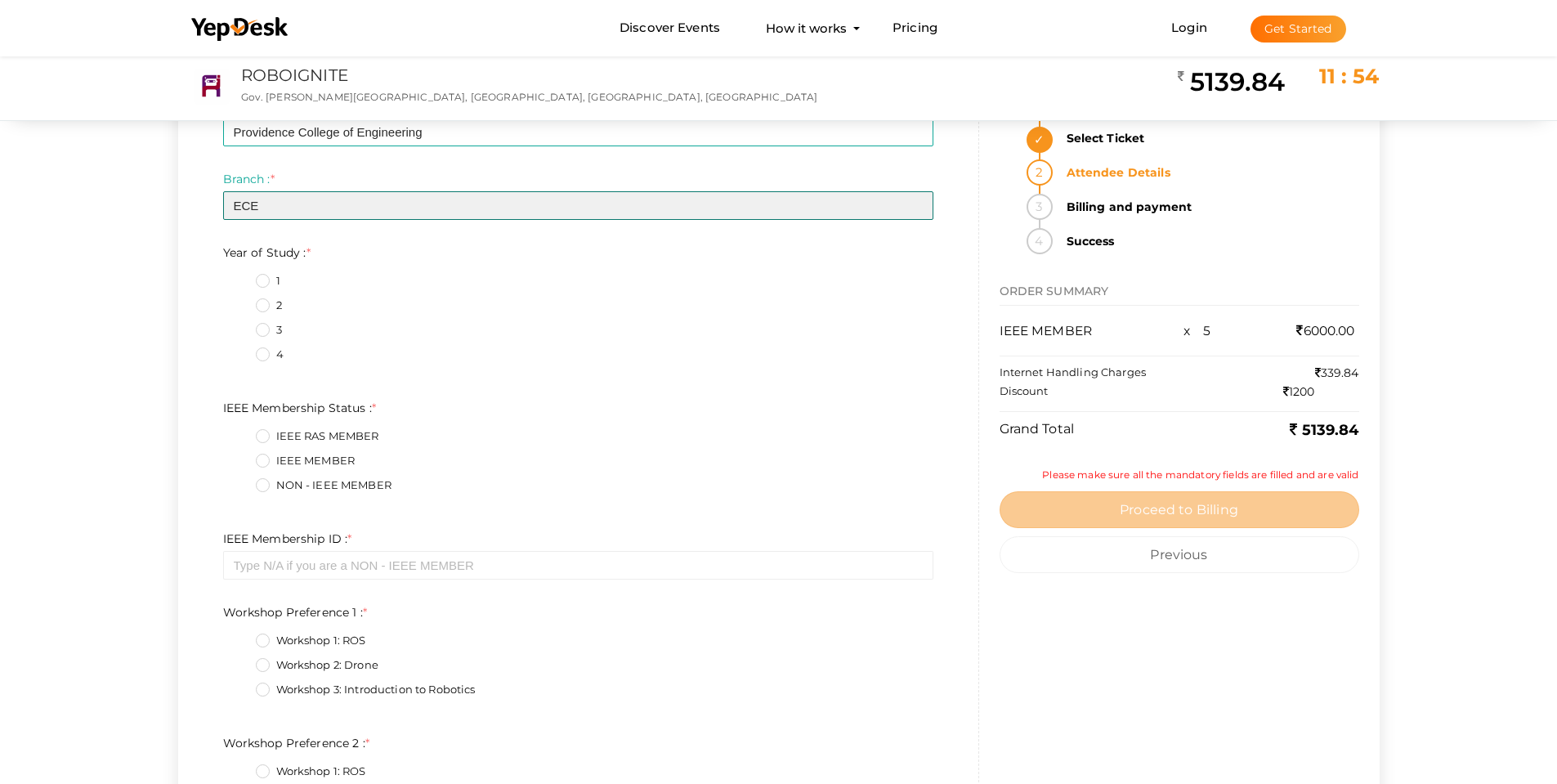
type input "ECE"
click at [261, 329] on label "3" at bounding box center [269, 330] width 26 height 16
click at [240, 325] on Study\+2\+1 "3" at bounding box center [240, 325] width 0 height 0
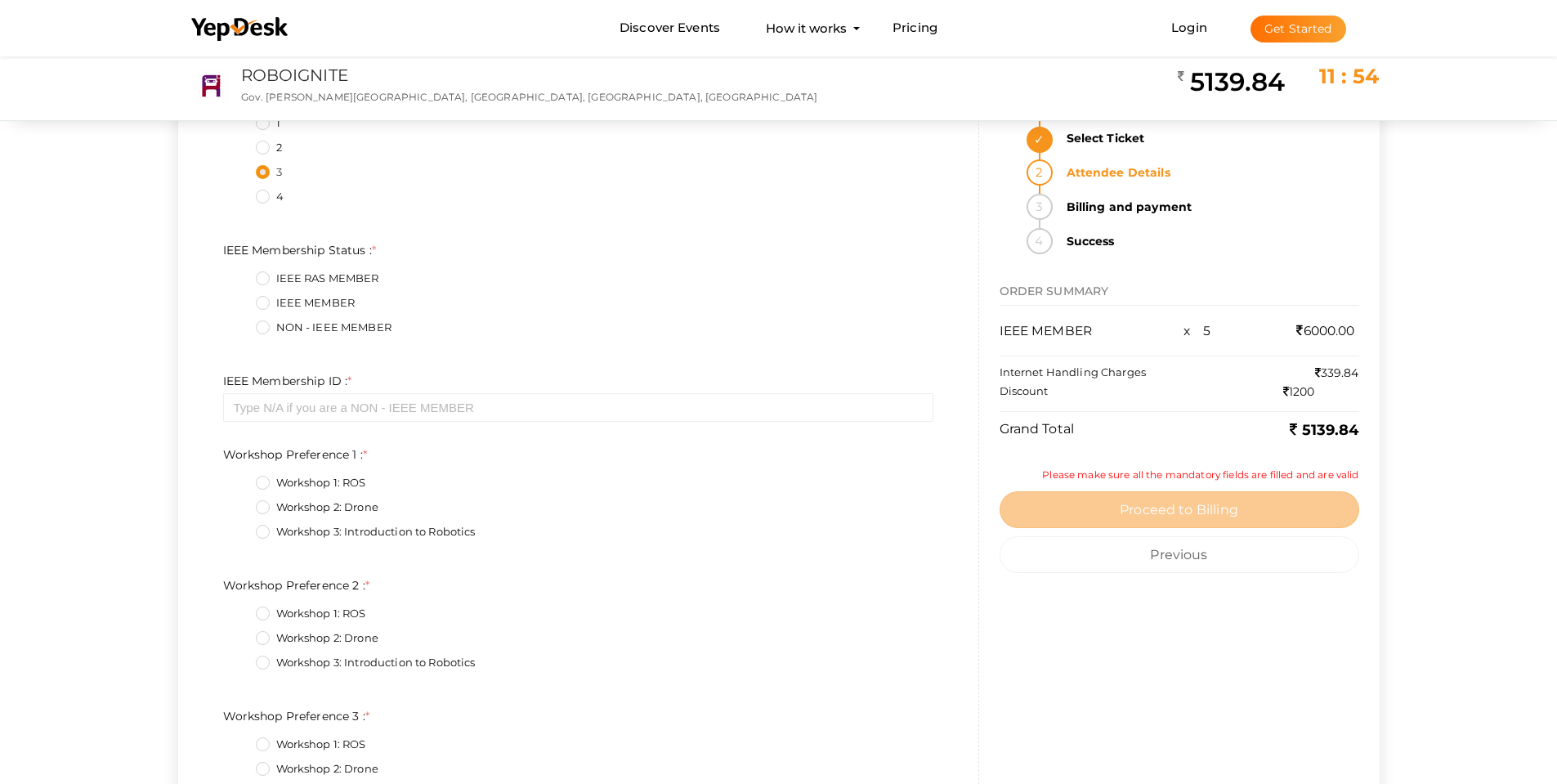
scroll to position [735, 0]
click at [262, 293] on label "IEEE MEMBER" at bounding box center [306, 297] width 100 height 16
click at [240, 292] on Status\+1\+1 "IEEE MEMBER" at bounding box center [240, 292] width 0 height 0
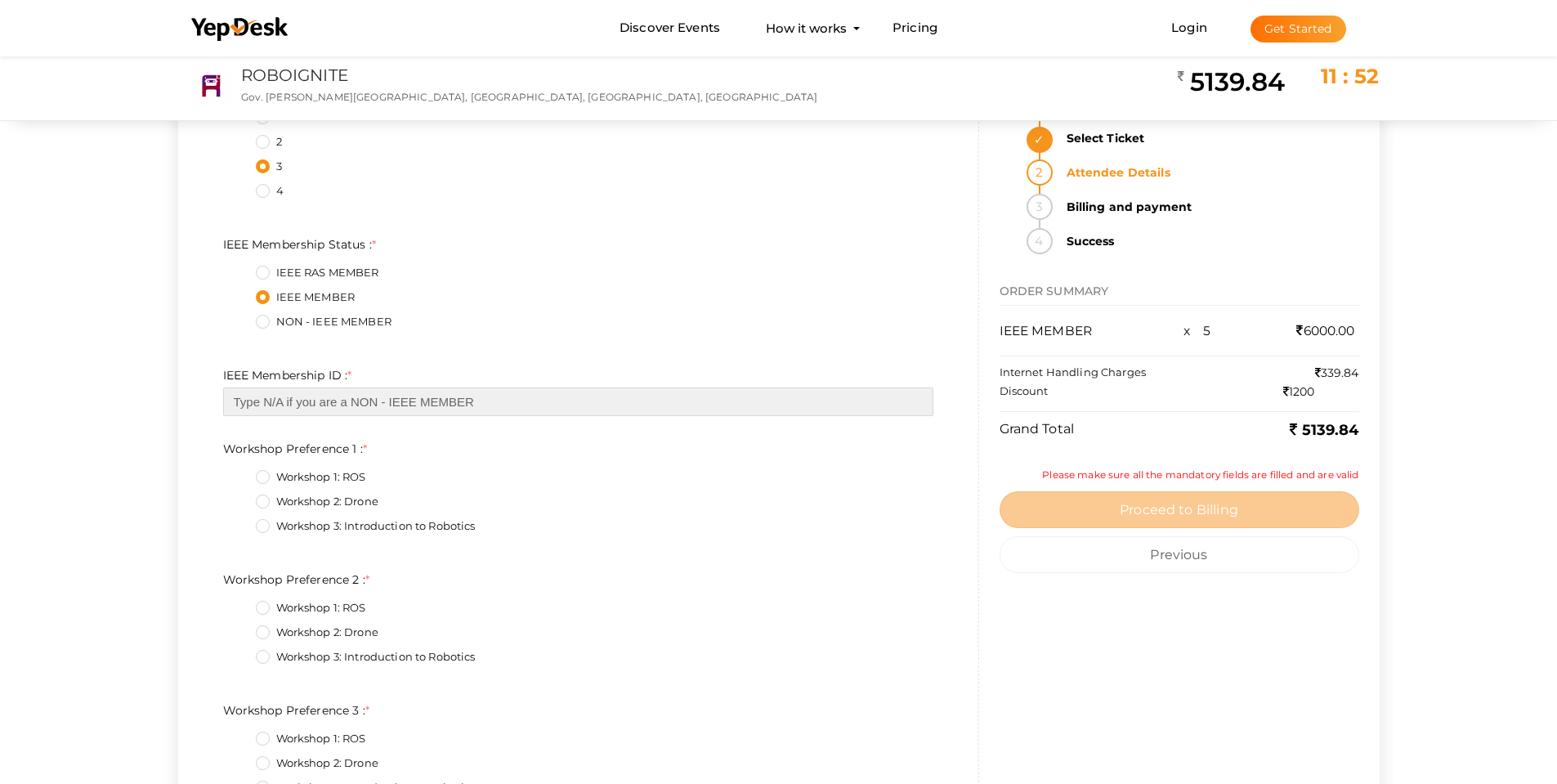
click at [339, 402] on input "text" at bounding box center [579, 401] width 711 height 28
click at [292, 391] on input "text" at bounding box center [579, 401] width 711 height 28
paste input "100564658"
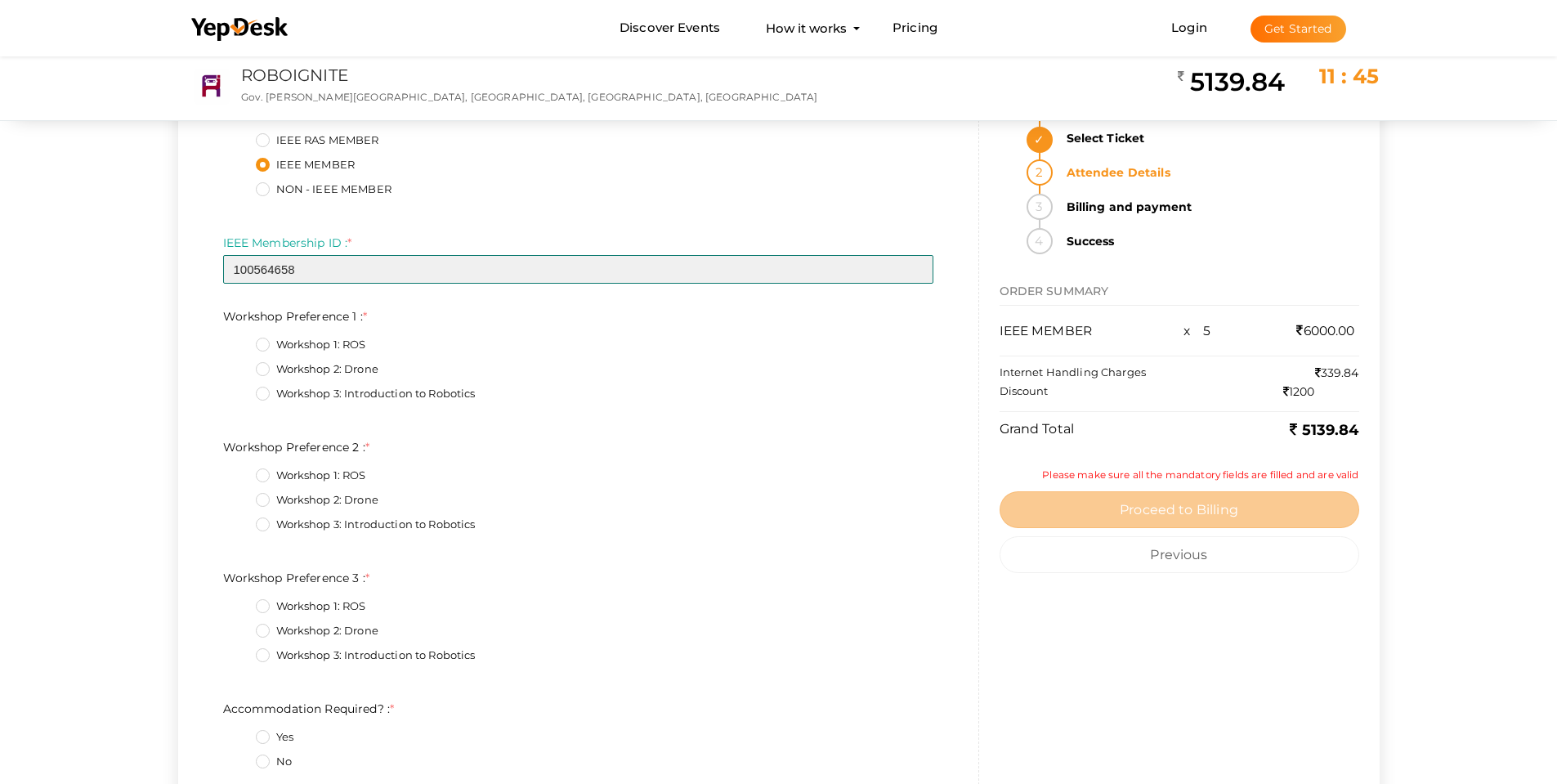
scroll to position [898, 0]
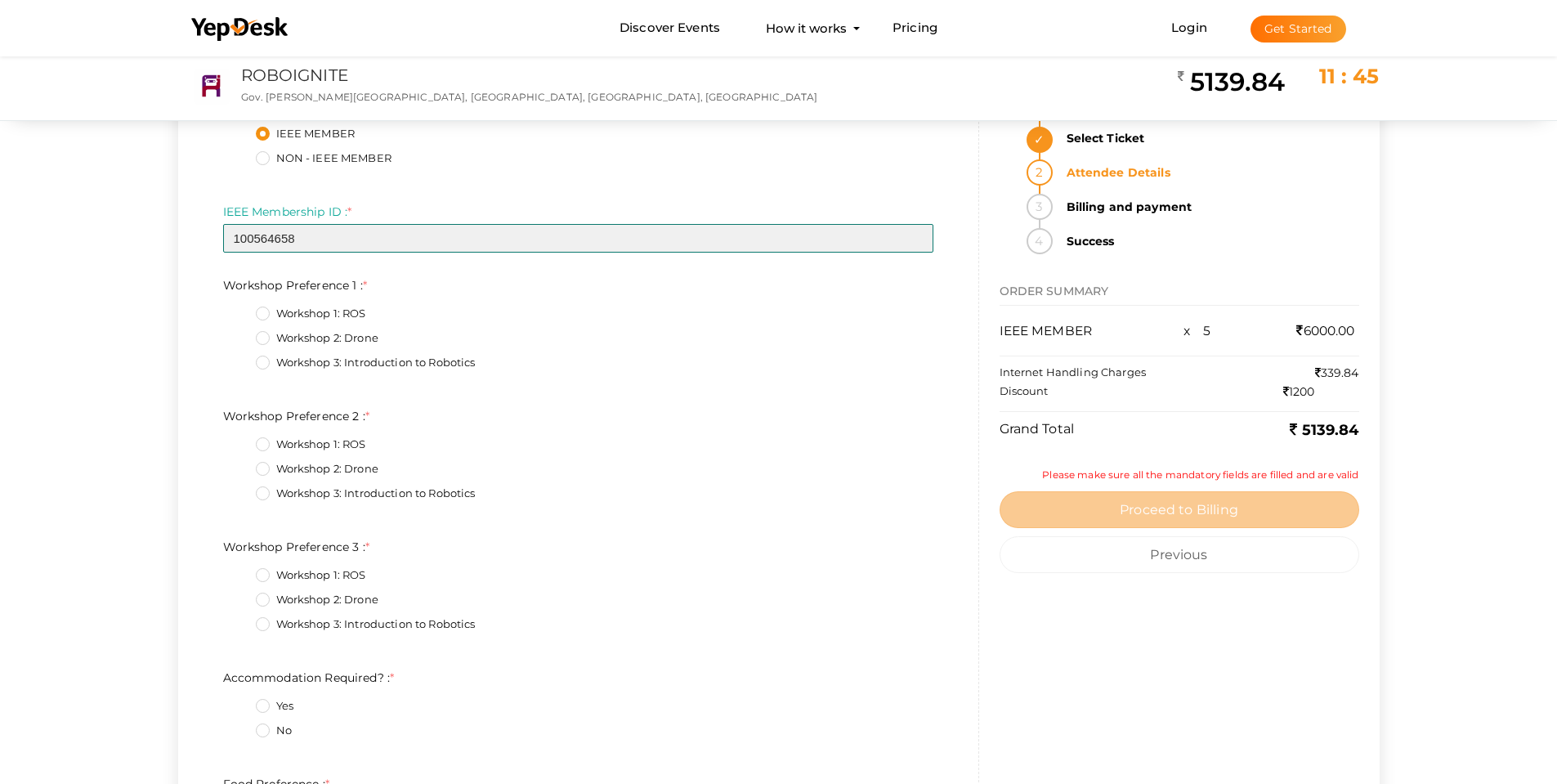
type input "100564658"
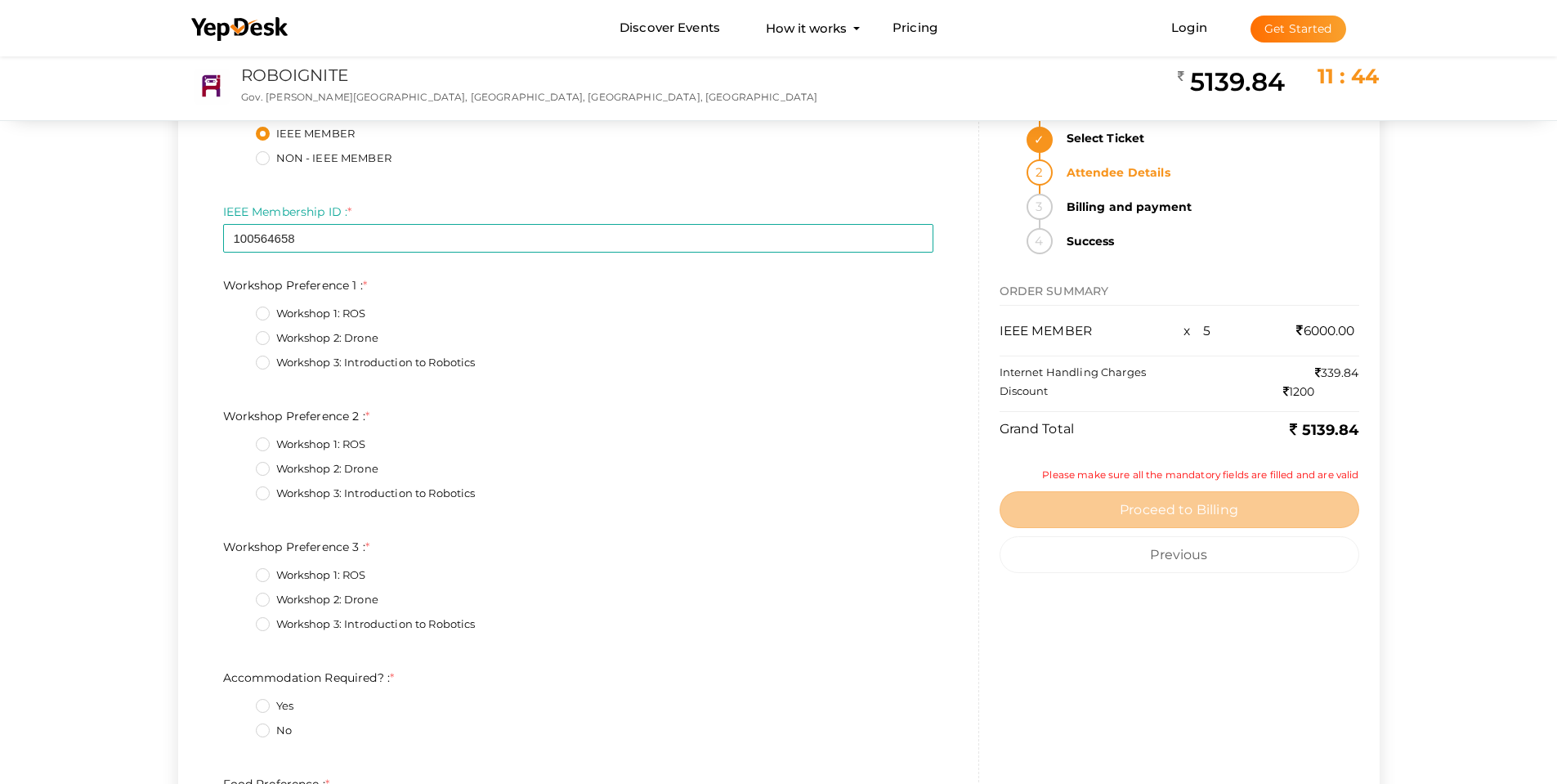
click at [260, 338] on label "Workshop 2: Drone" at bounding box center [317, 338] width 122 height 16
click at [240, 334] on 1\+1\+1 "Workshop 2: Drone" at bounding box center [240, 334] width 0 height 0
drag, startPoint x: 264, startPoint y: 496, endPoint x: 273, endPoint y: 499, distance: 9.5
click at [264, 495] on label "Workshop 3: Introduction to Robotics" at bounding box center [366, 493] width 220 height 16
click at [240, 489] on 2\+2\+1 "Workshop 3: Introduction to Robotics" at bounding box center [240, 489] width 0 height 0
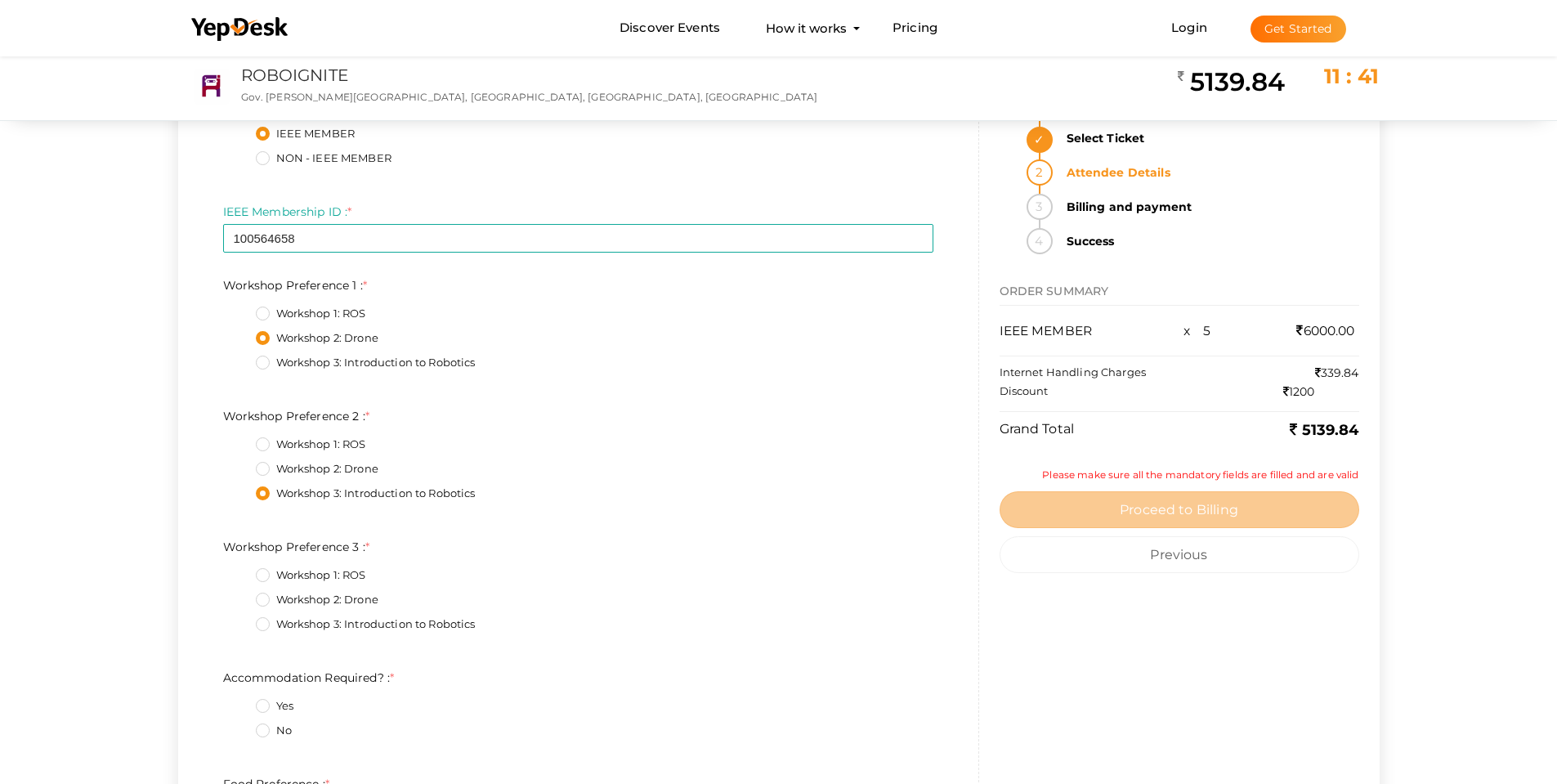
click at [263, 574] on label "Workshop 1: ROS" at bounding box center [312, 574] width 111 height 16
click at [240, 571] on 3\+0\+1 "Workshop 1: ROS" at bounding box center [240, 571] width 0 height 0
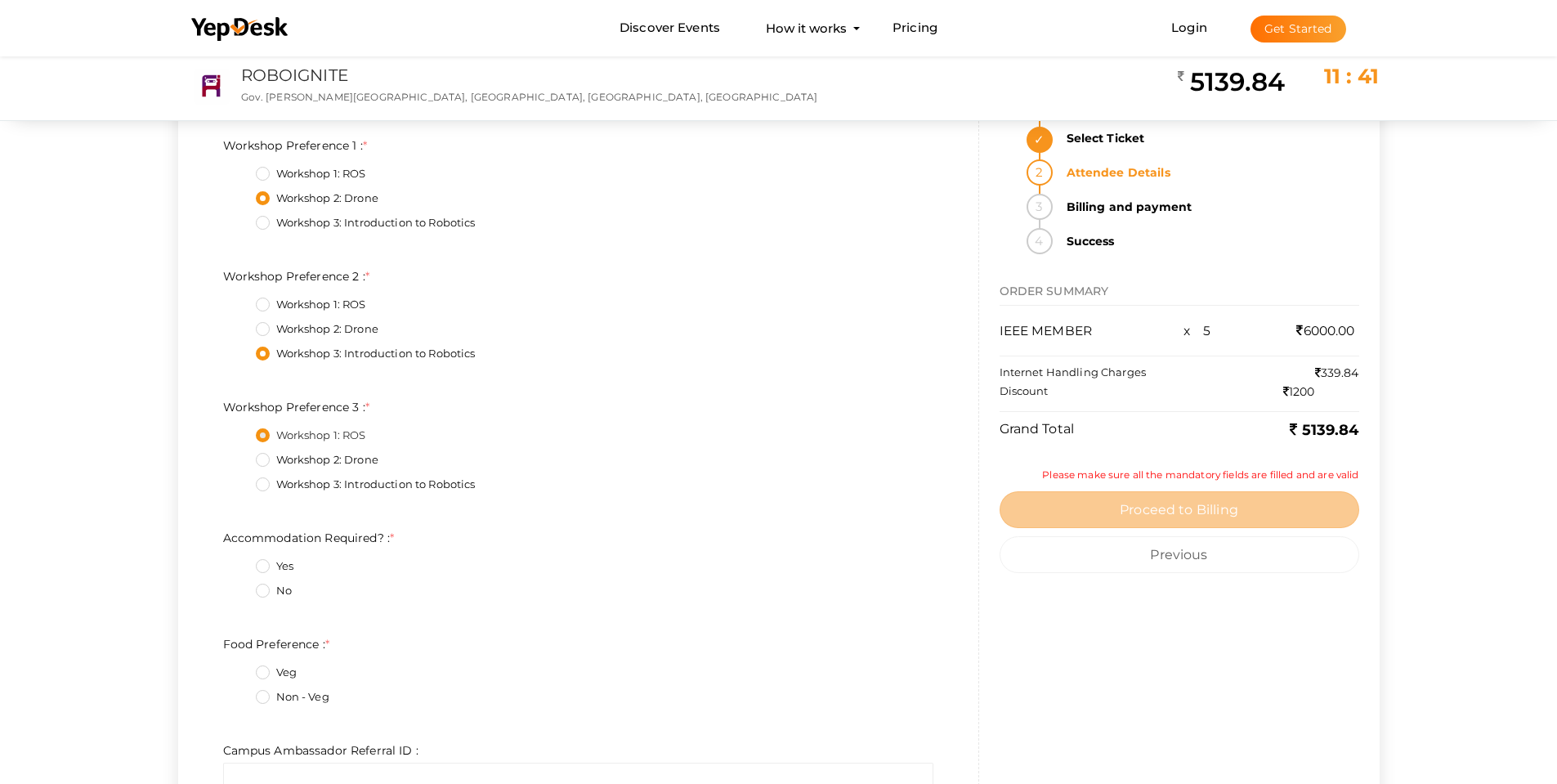
scroll to position [1062, 0]
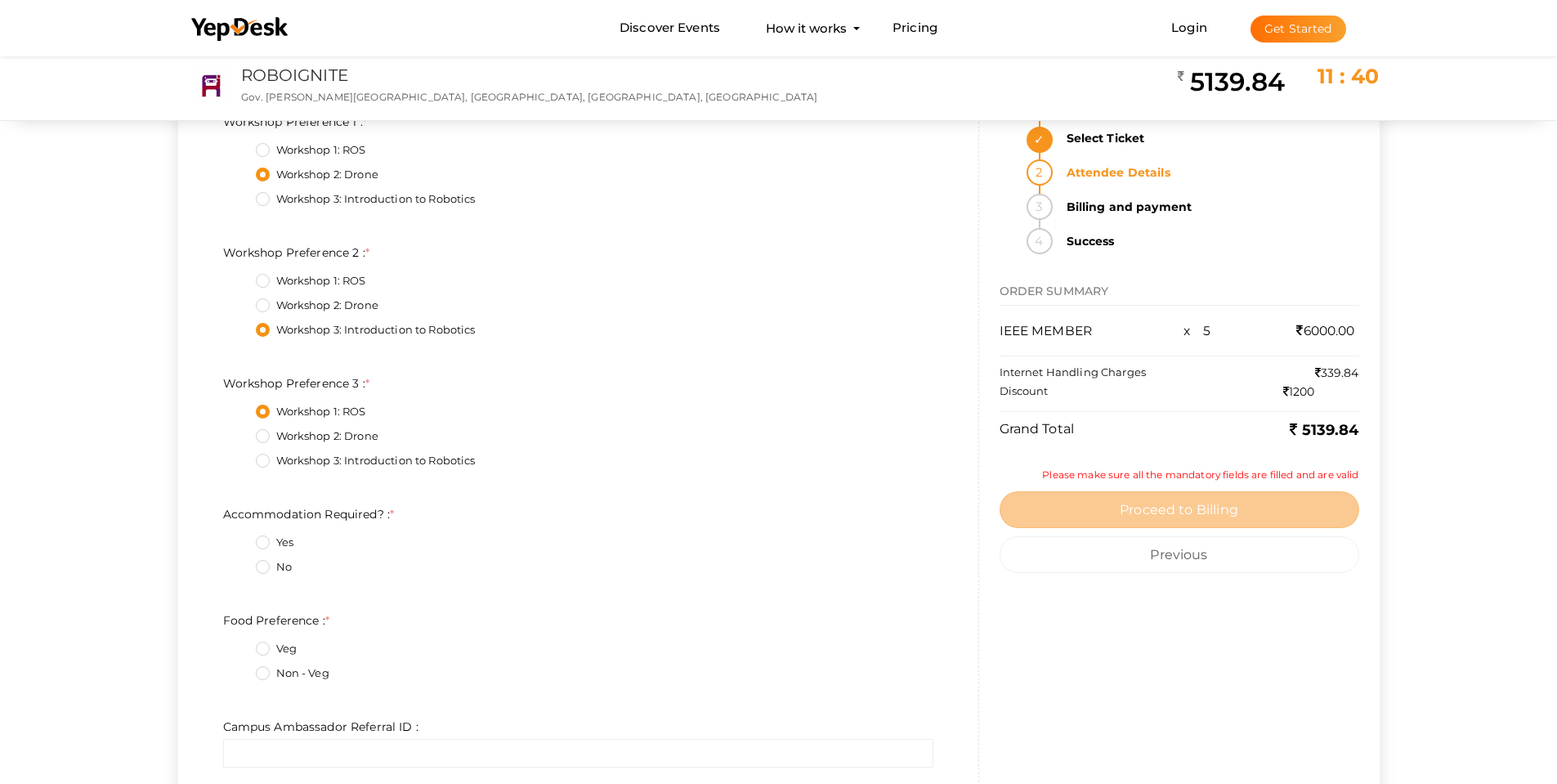
click at [267, 537] on label "Yes" at bounding box center [275, 542] width 38 height 16
click at [240, 538] on Required\?\+0\+1 "Yes" at bounding box center [240, 538] width 0 height 0
click at [261, 673] on label "Non - Veg" at bounding box center [293, 673] width 74 height 16
click at [240, 669] on Preference\+1\+1 "Non - Veg" at bounding box center [240, 669] width 0 height 0
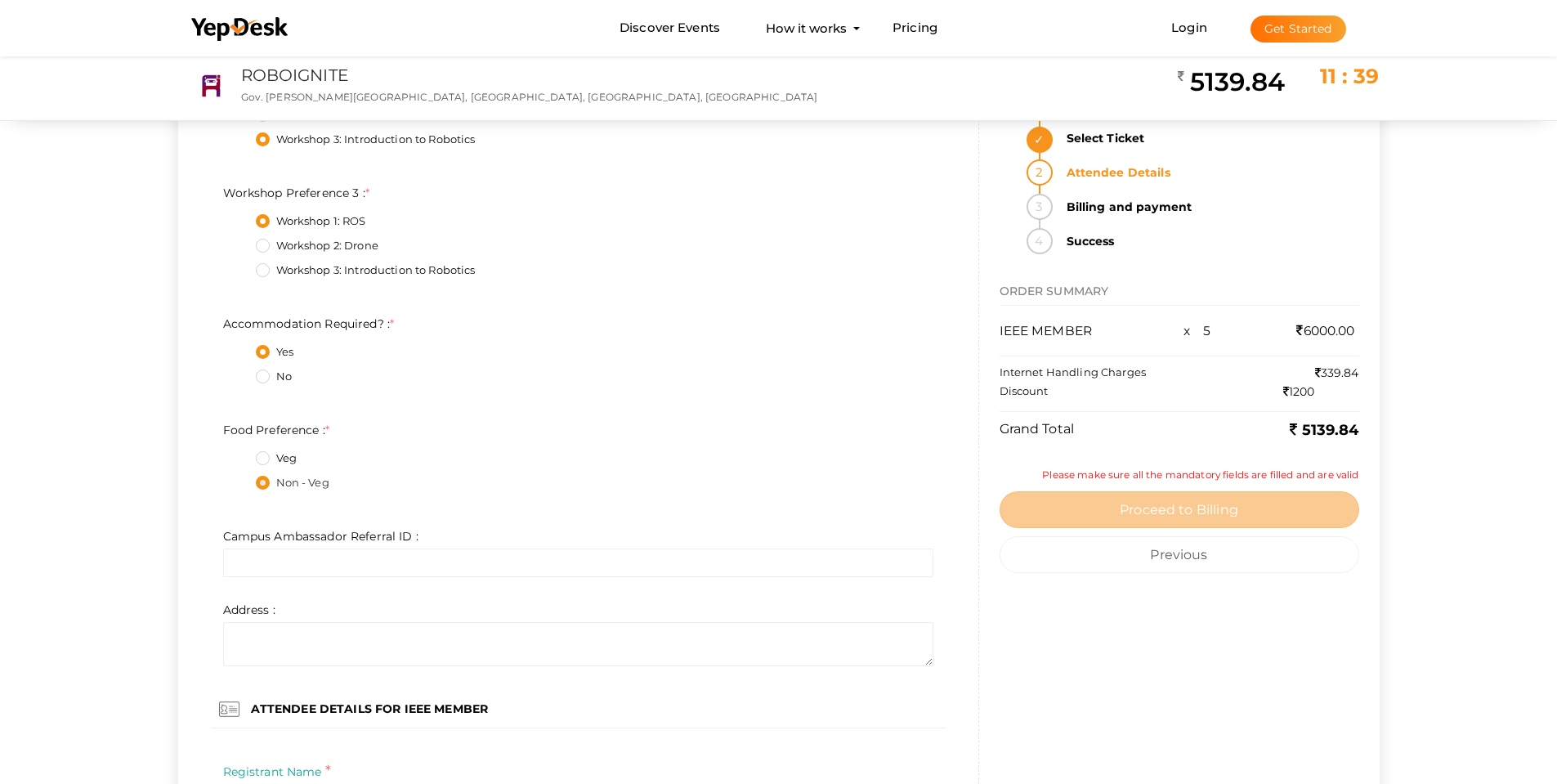
scroll to position [1307, 0]
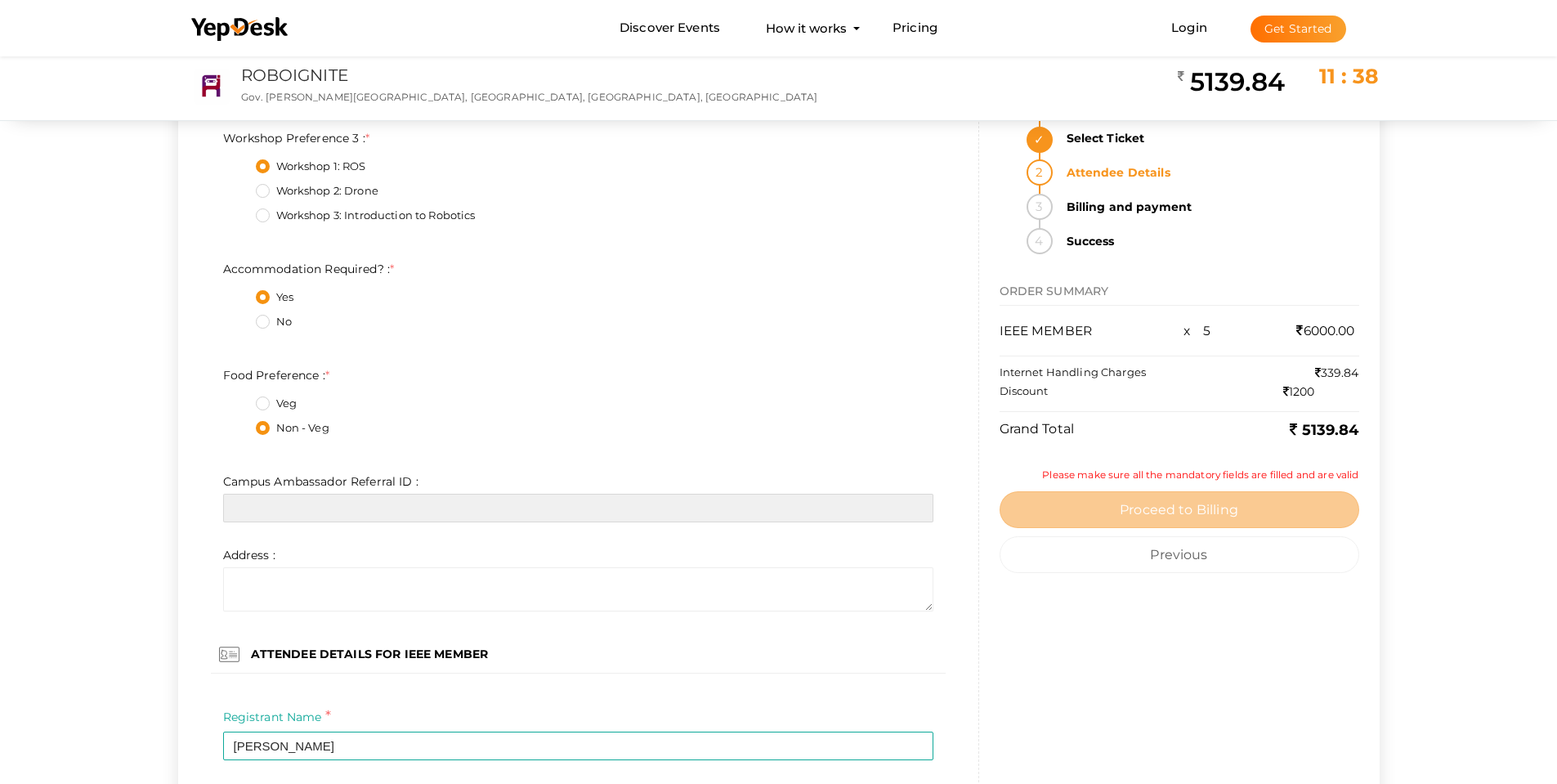
click at [374, 513] on input "text" at bounding box center [579, 507] width 711 height 28
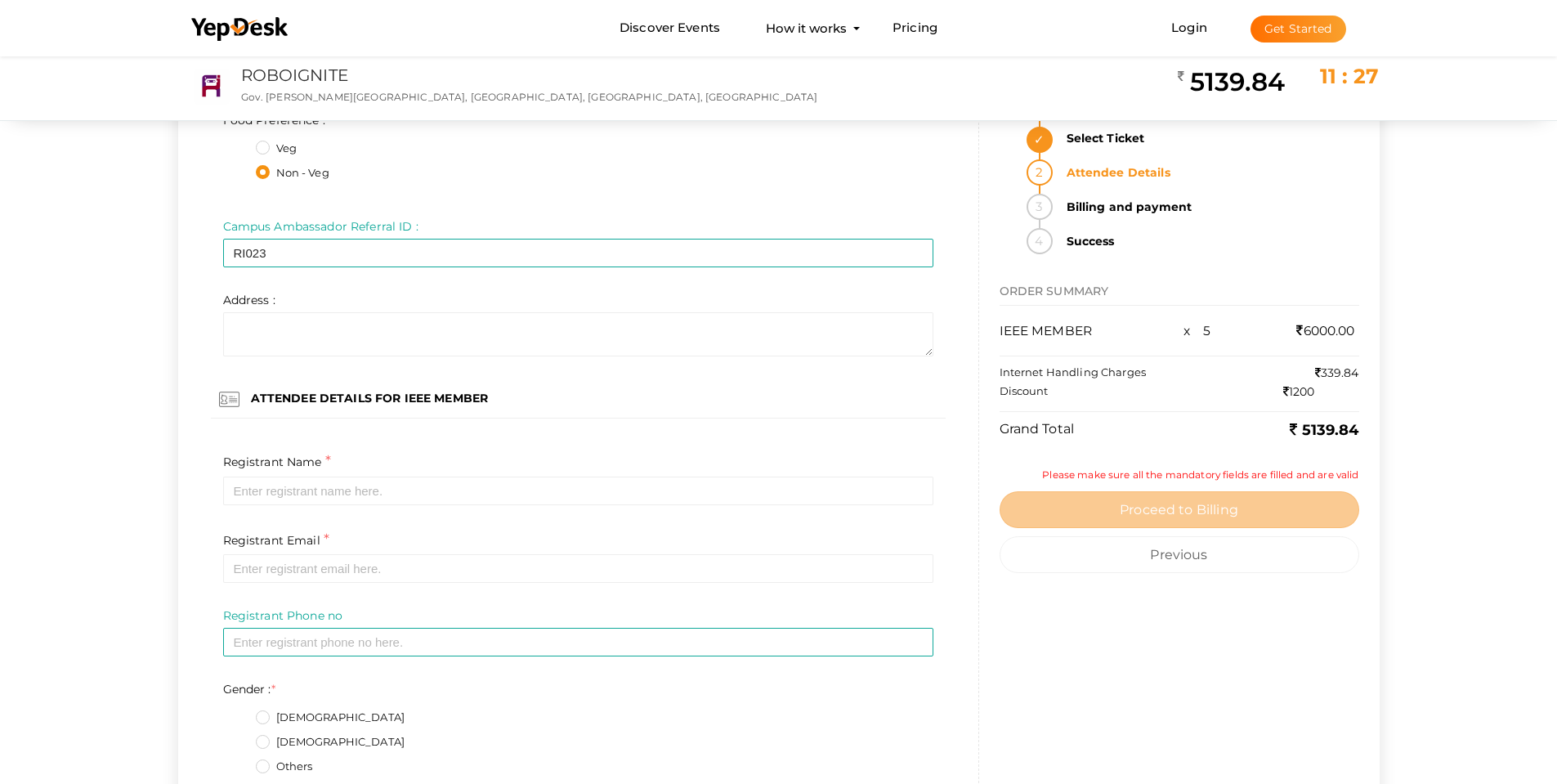
scroll to position [3269, 0]
type input "RI023"
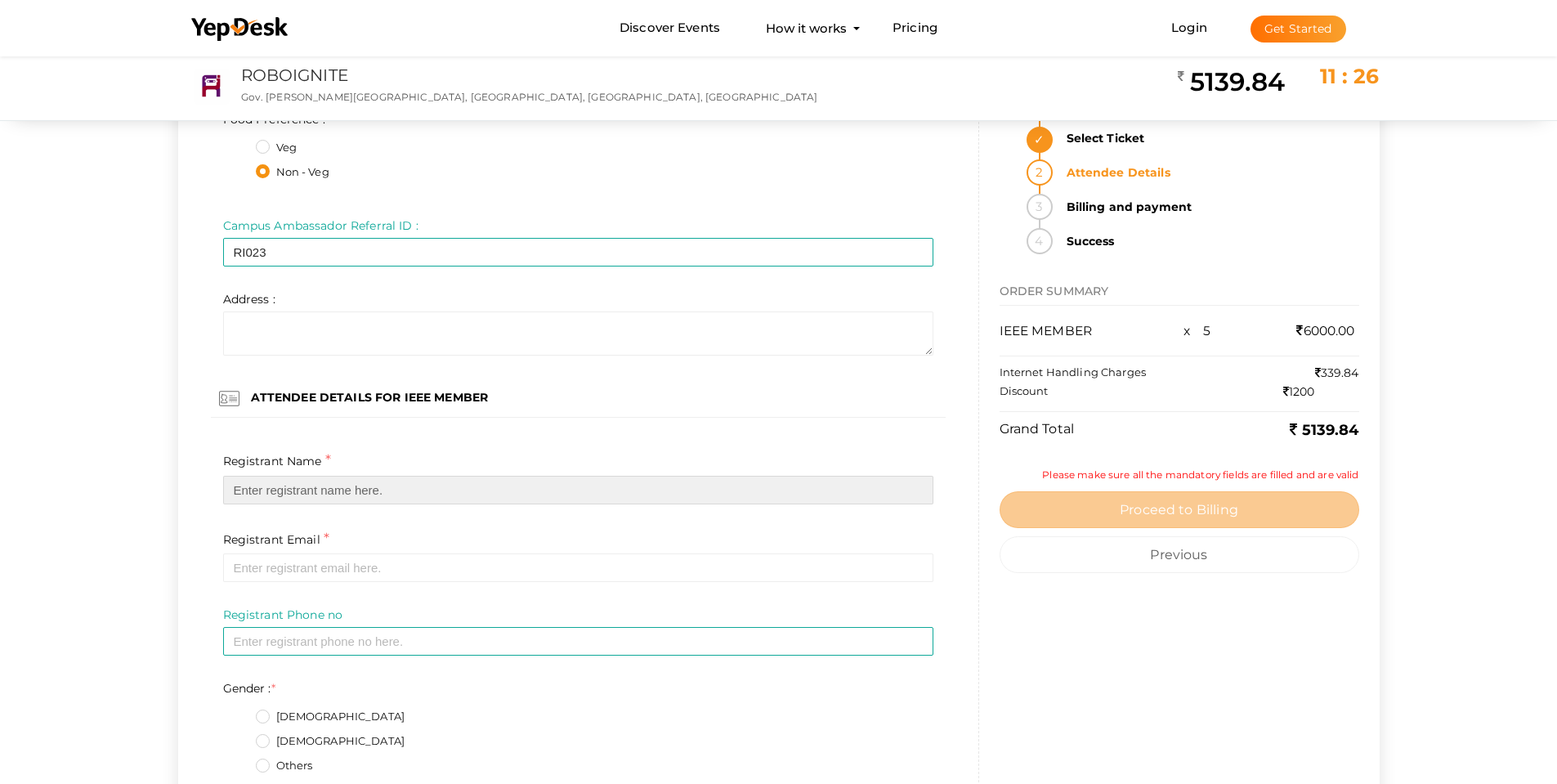
click at [280, 492] on input "text" at bounding box center [579, 489] width 711 height 28
click at [319, 488] on input "text" at bounding box center [579, 489] width 711 height 28
paste input "ARrundhathy S Nair"
click at [250, 488] on input "ARrundhathy S Nair" at bounding box center [579, 489] width 711 height 28
type input "Arundhathy S Nair"
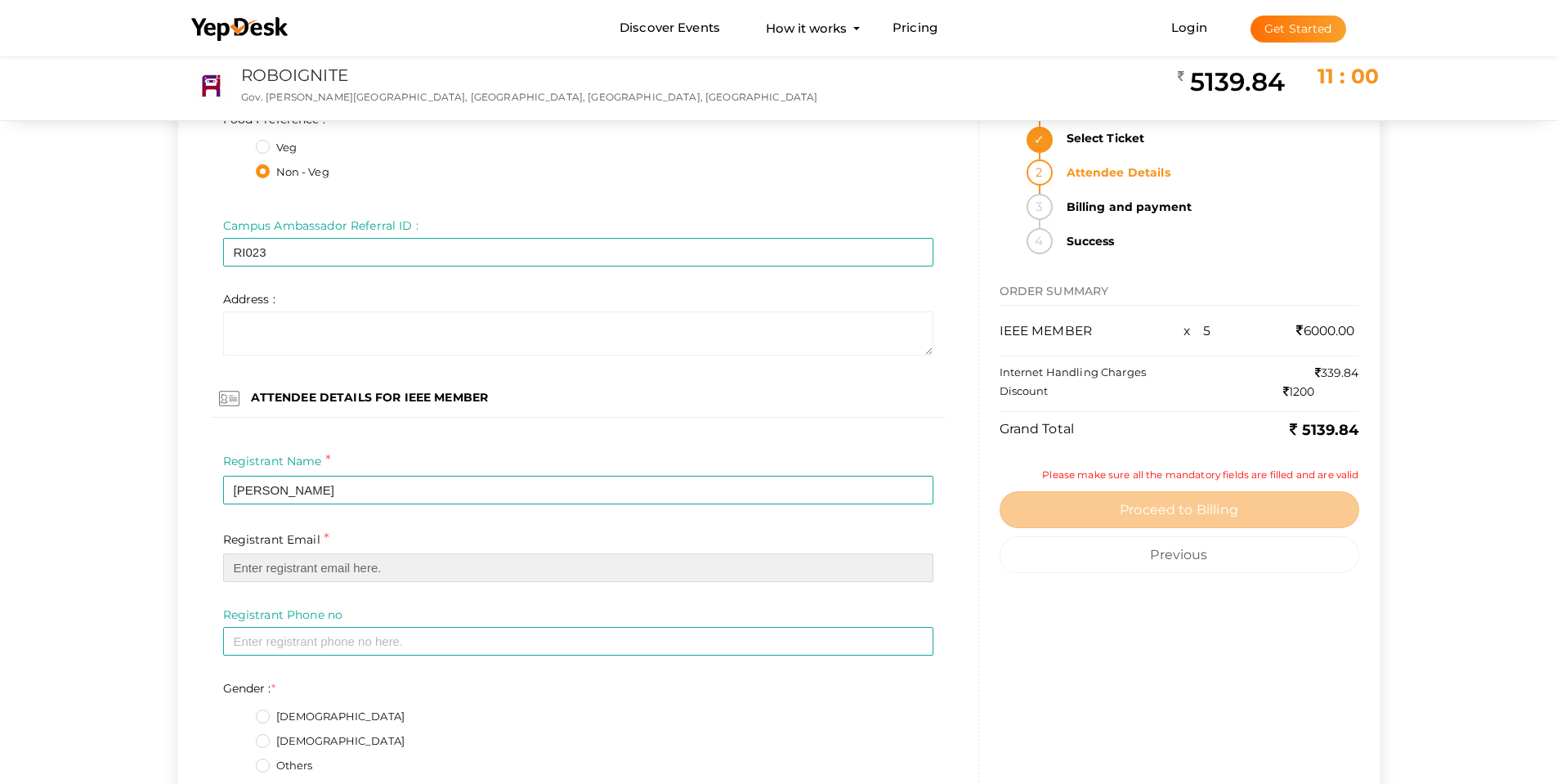
click at [314, 569] on input "email" at bounding box center [579, 567] width 711 height 28
click at [311, 562] on input "email" at bounding box center [579, 567] width 711 height 28
paste input "arundhathysnair18@gmail.com"
type input "arundhathysnair18@gmail.com"
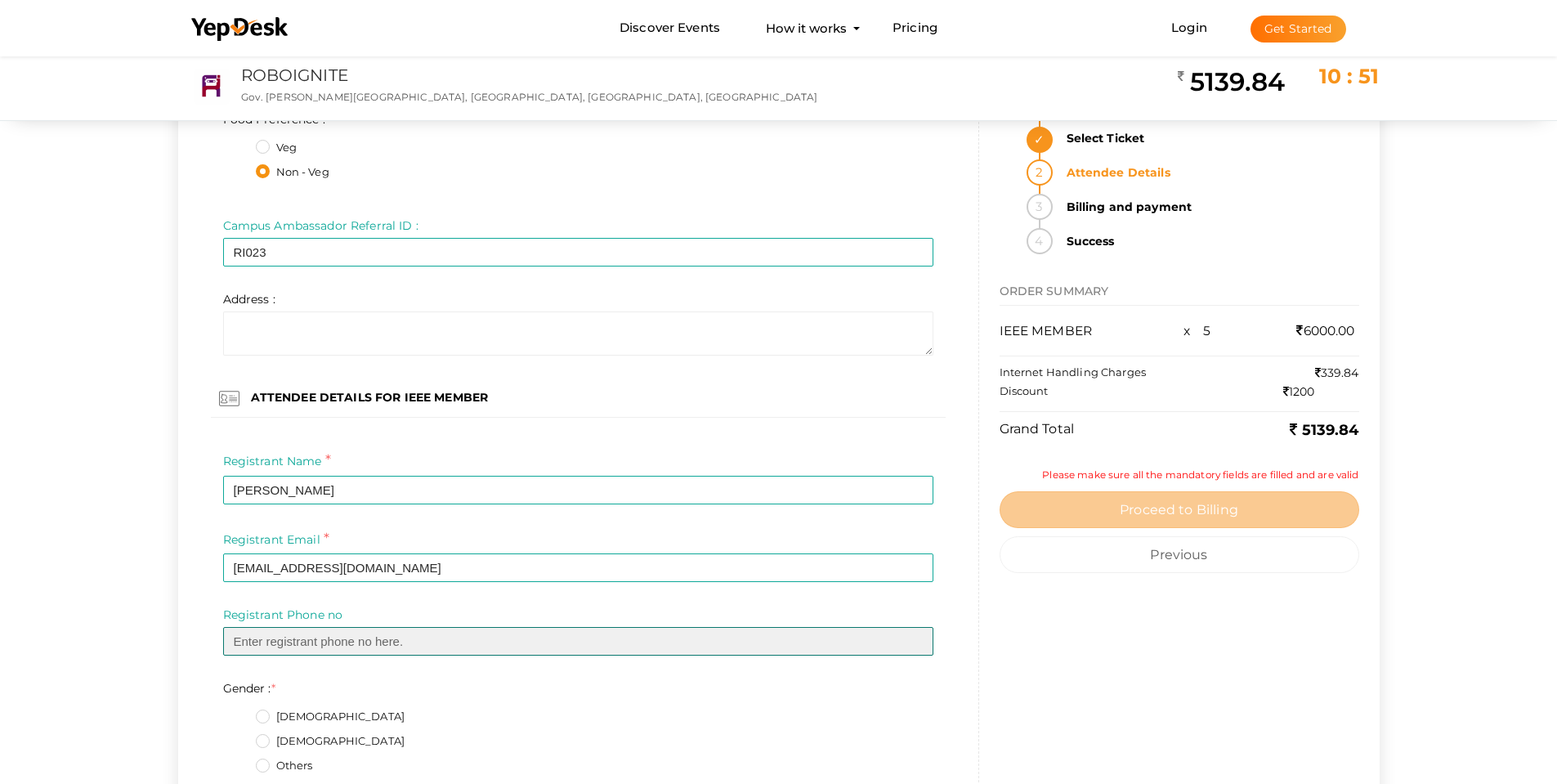
click at [294, 644] on input "text" at bounding box center [579, 640] width 711 height 28
paste input "9188457331"
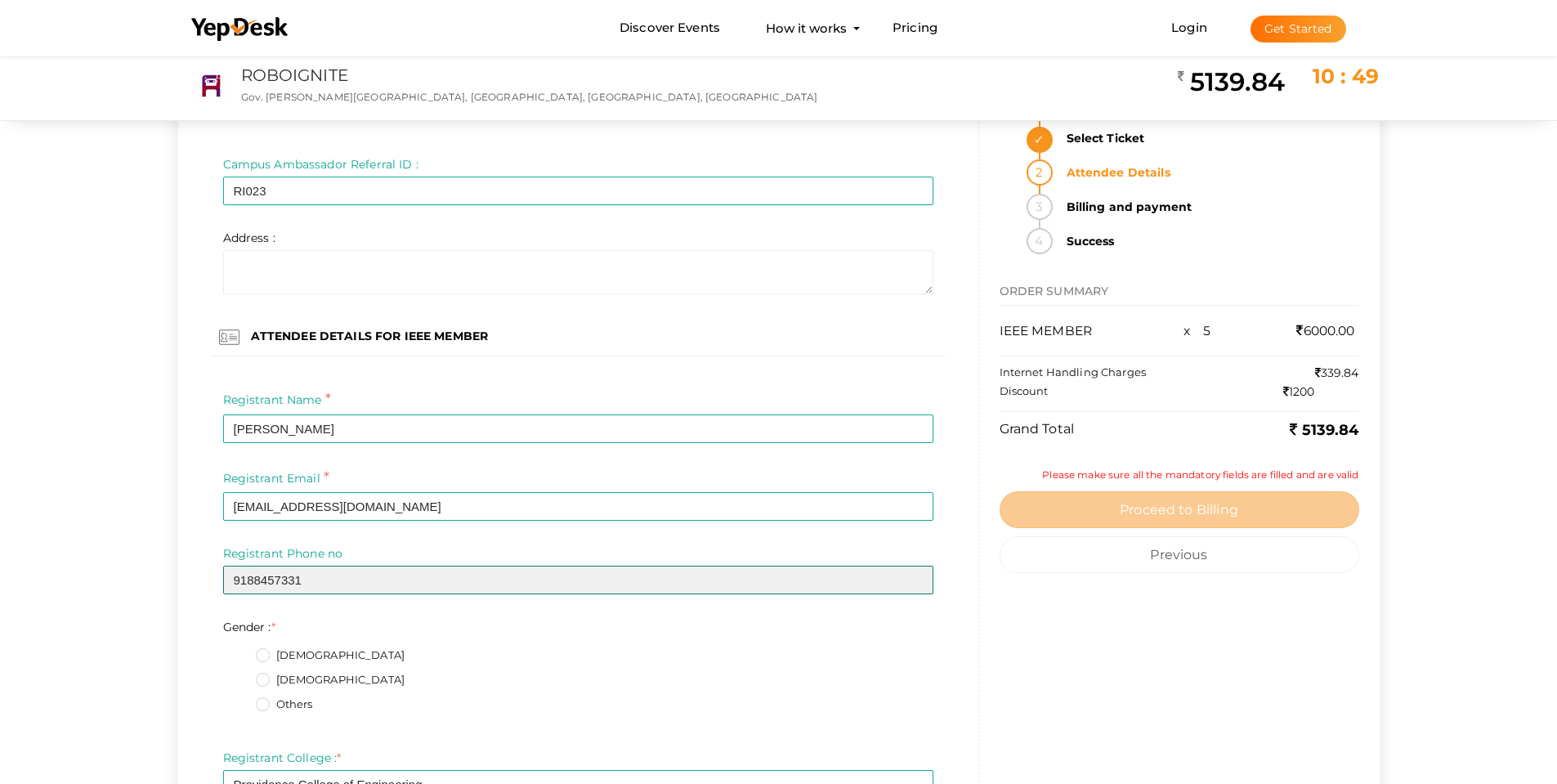
scroll to position [3513, 0]
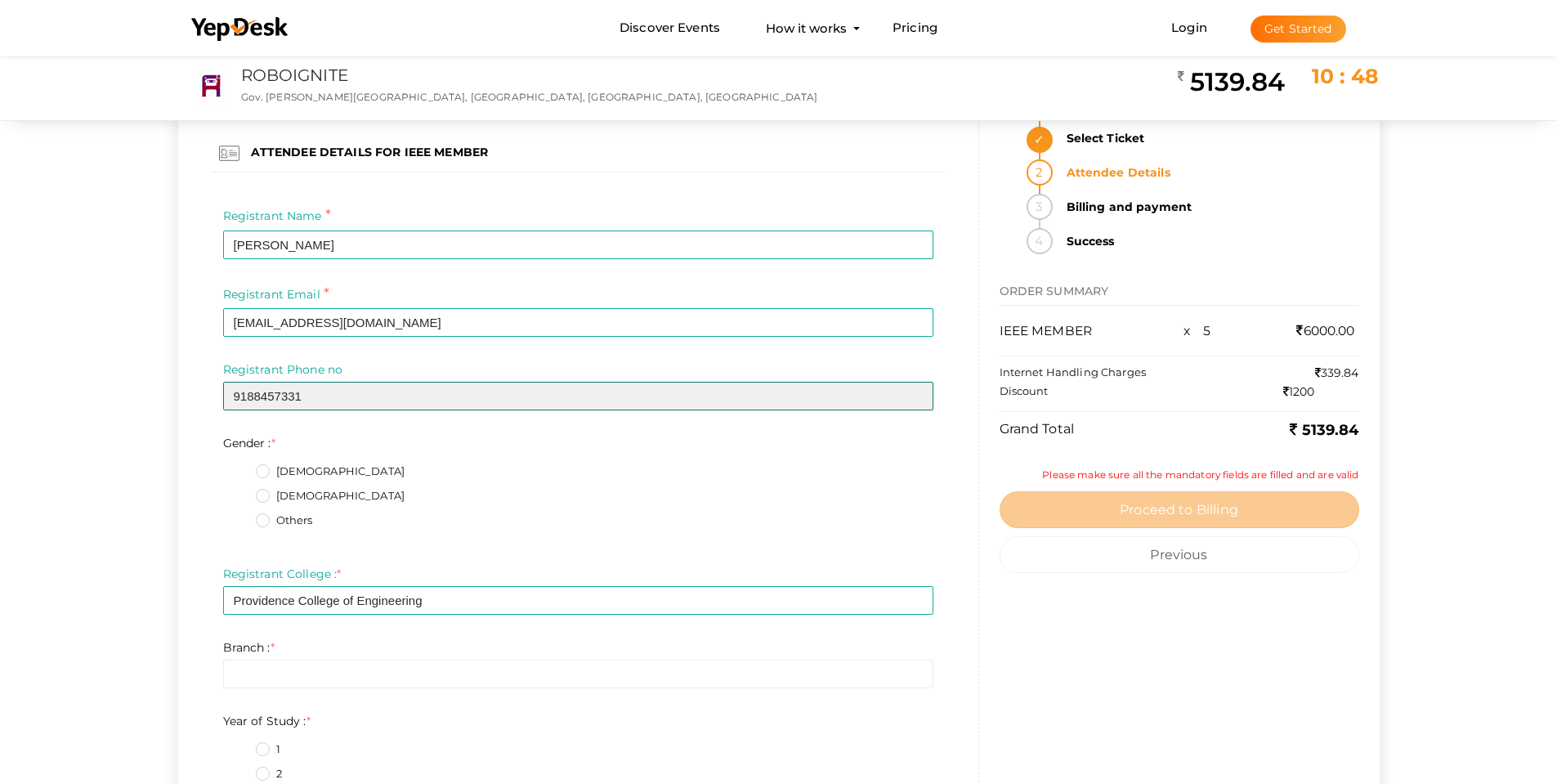
type input "9188457331"
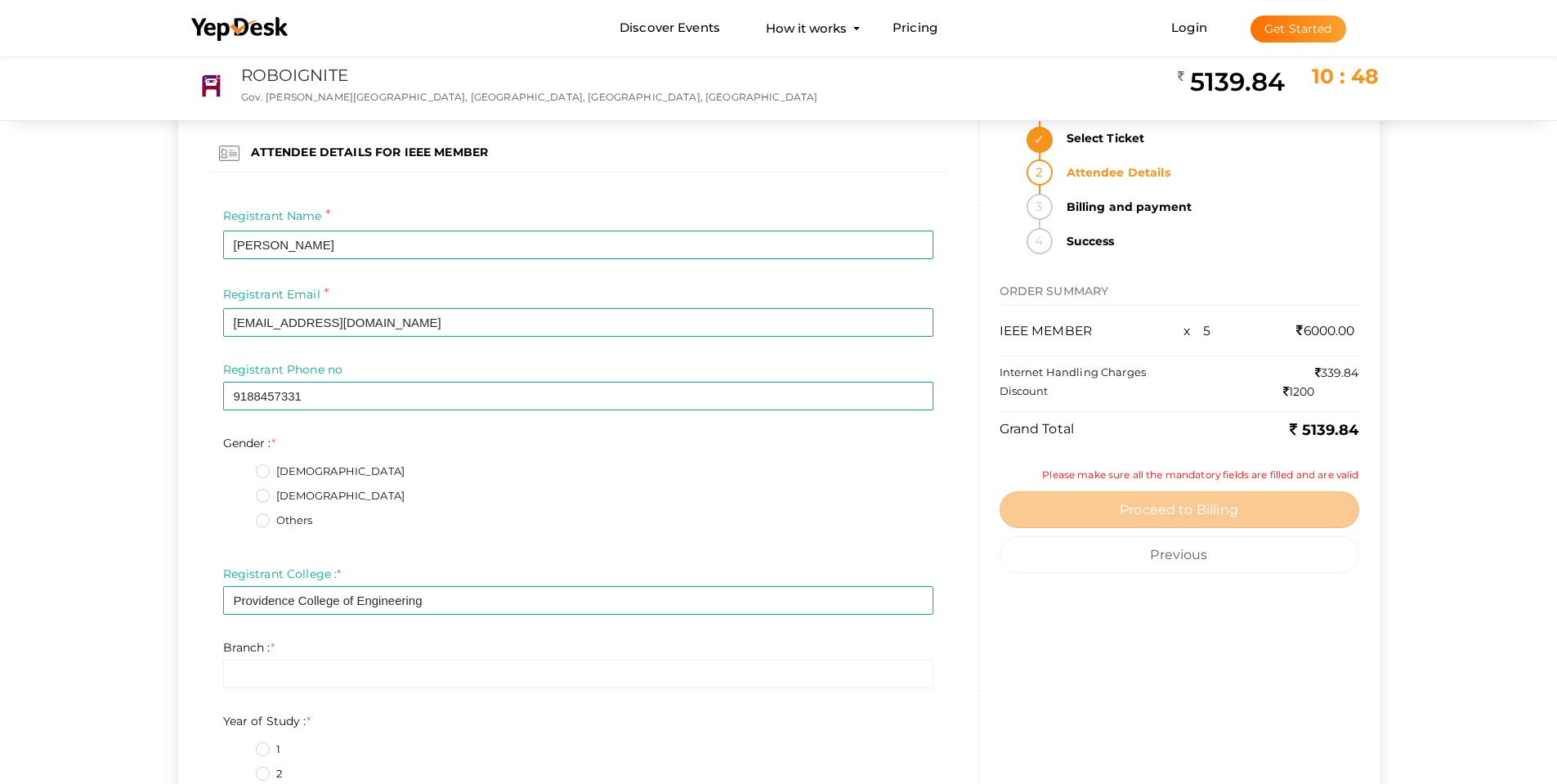
click at [262, 500] on label "Female" at bounding box center [331, 496] width 149 height 16
click at [240, 491] on input "Female" at bounding box center [240, 491] width 0 height 0
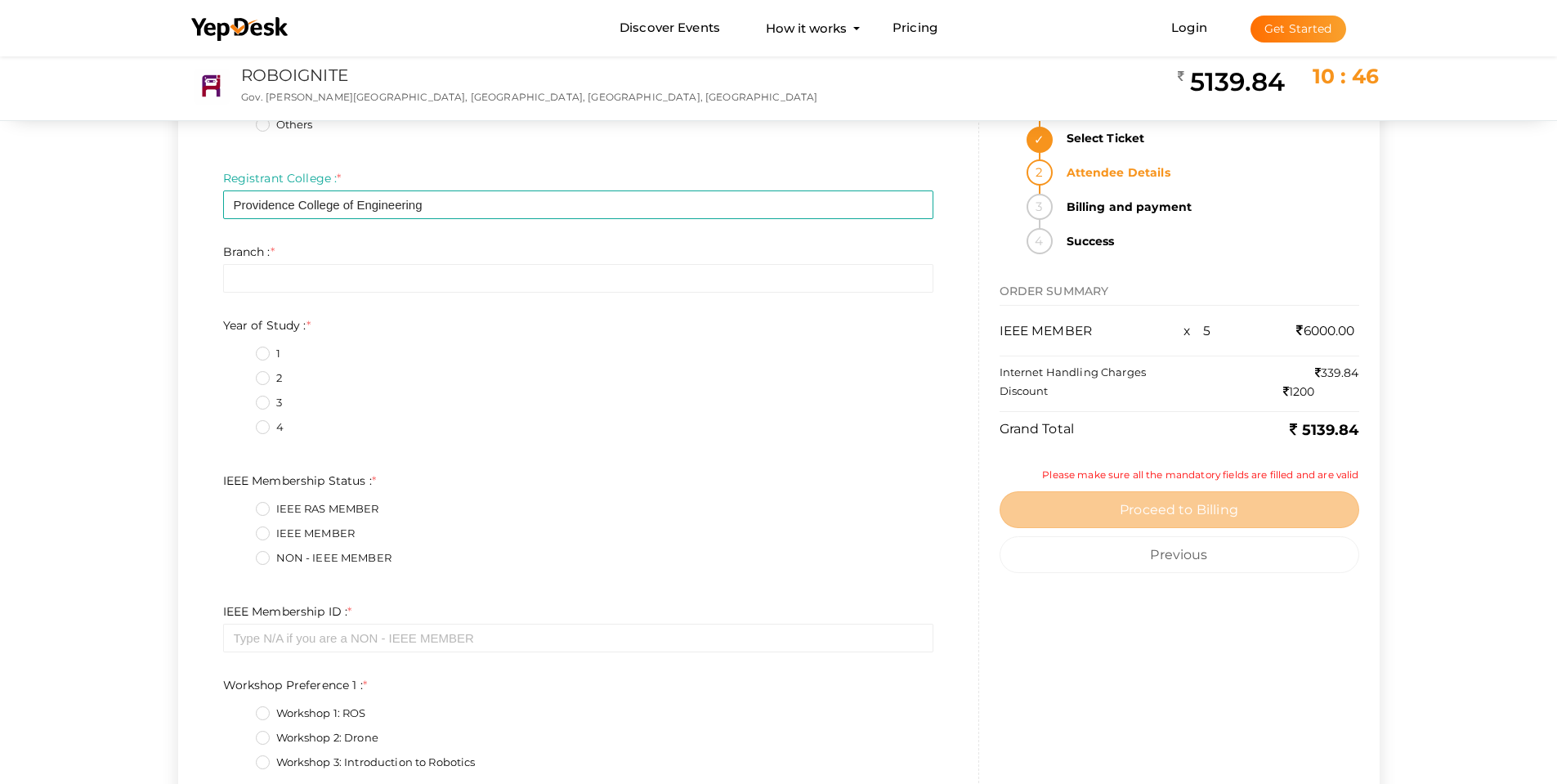
scroll to position [3922, 0]
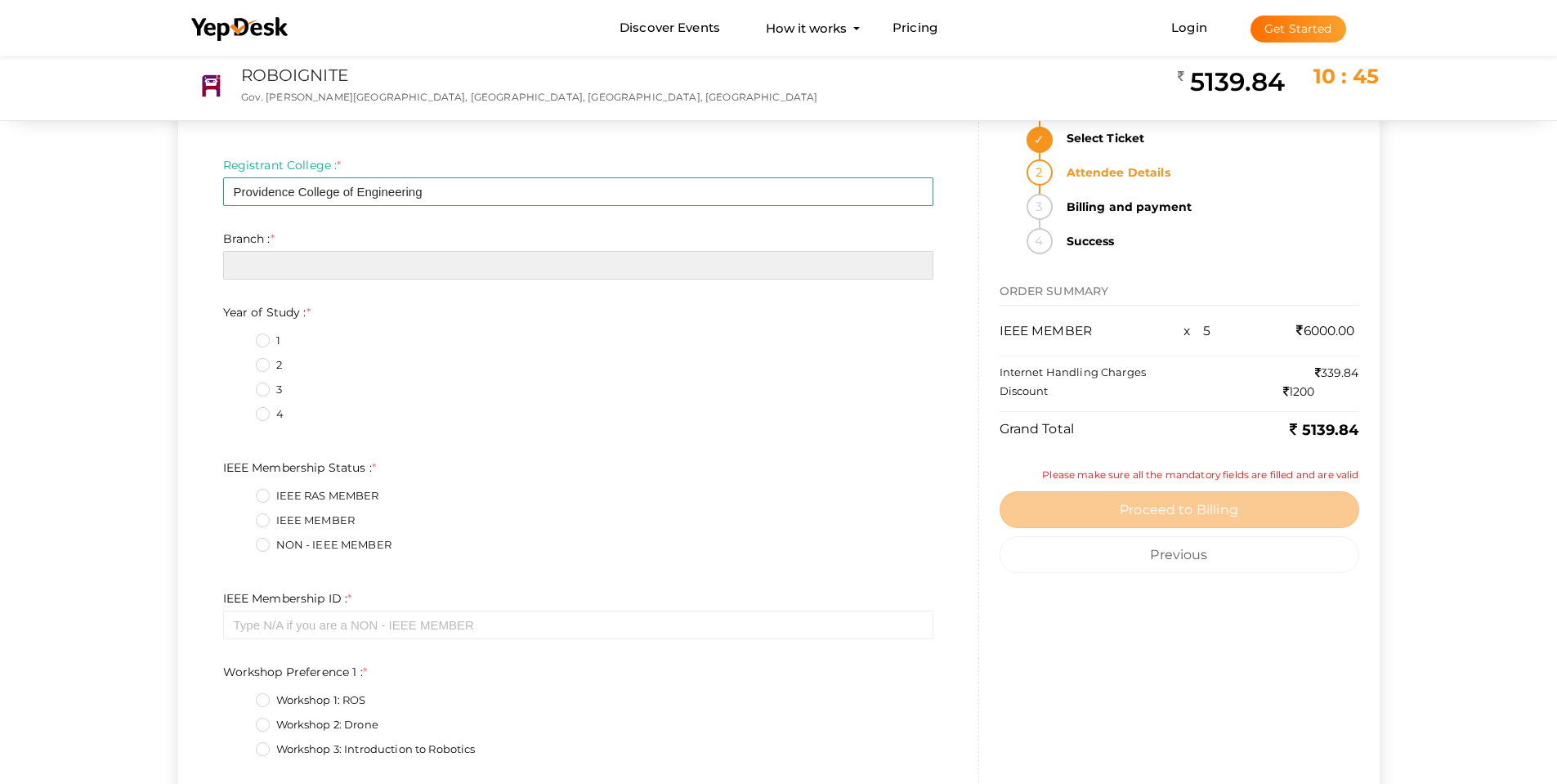
click at [287, 270] on input "text" at bounding box center [579, 265] width 711 height 28
type input "CSE"
click at [262, 384] on label "3" at bounding box center [269, 389] width 26 height 16
click at [240, 385] on Study\+2\+3 "3" at bounding box center [240, 385] width 0 height 0
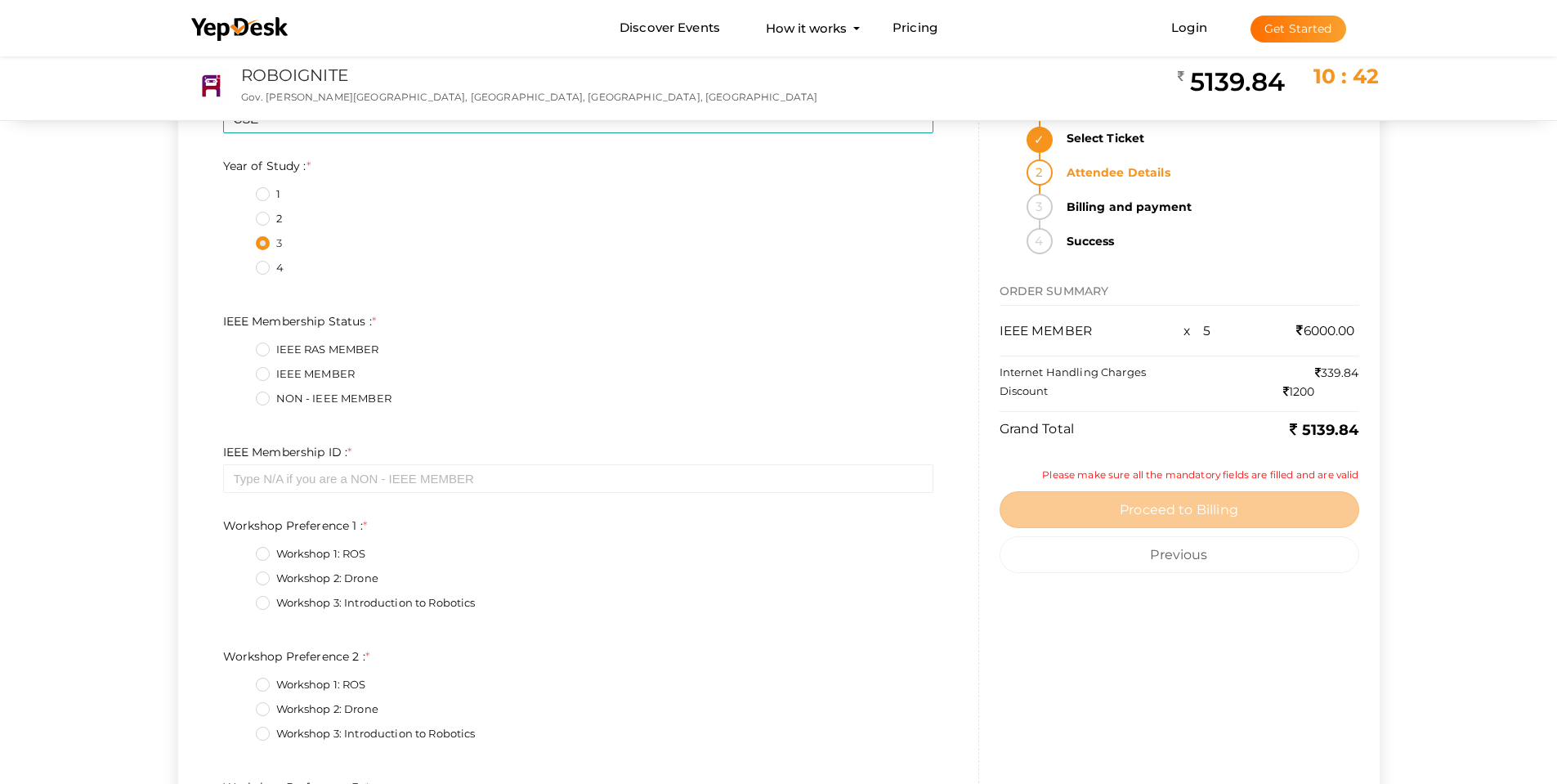
scroll to position [4086, 0]
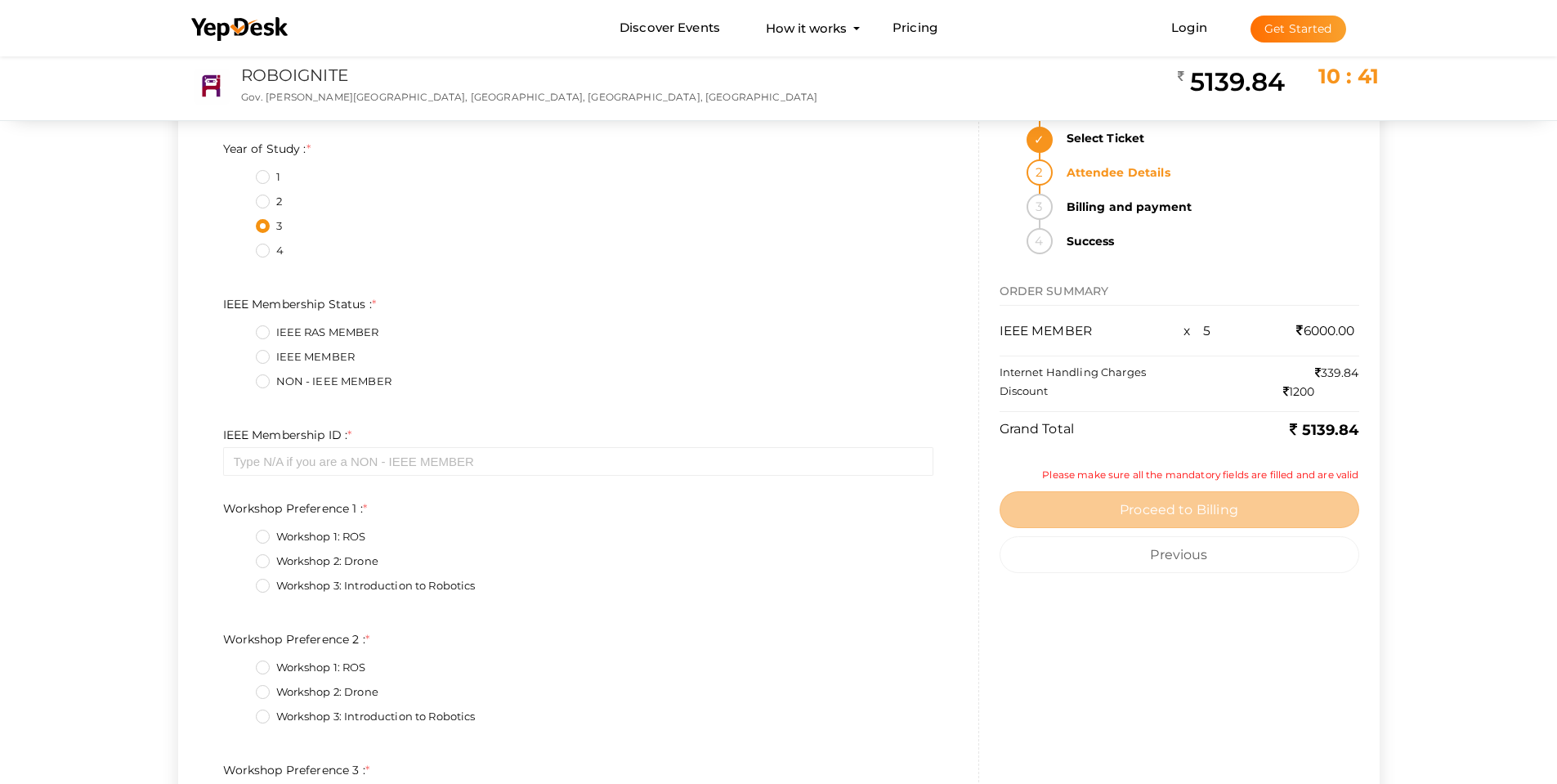
click at [264, 359] on label "IEEE MEMBER" at bounding box center [306, 357] width 100 height 16
click at [240, 352] on Status\+1\+3 "IEEE MEMBER" at bounding box center [240, 352] width 0 height 0
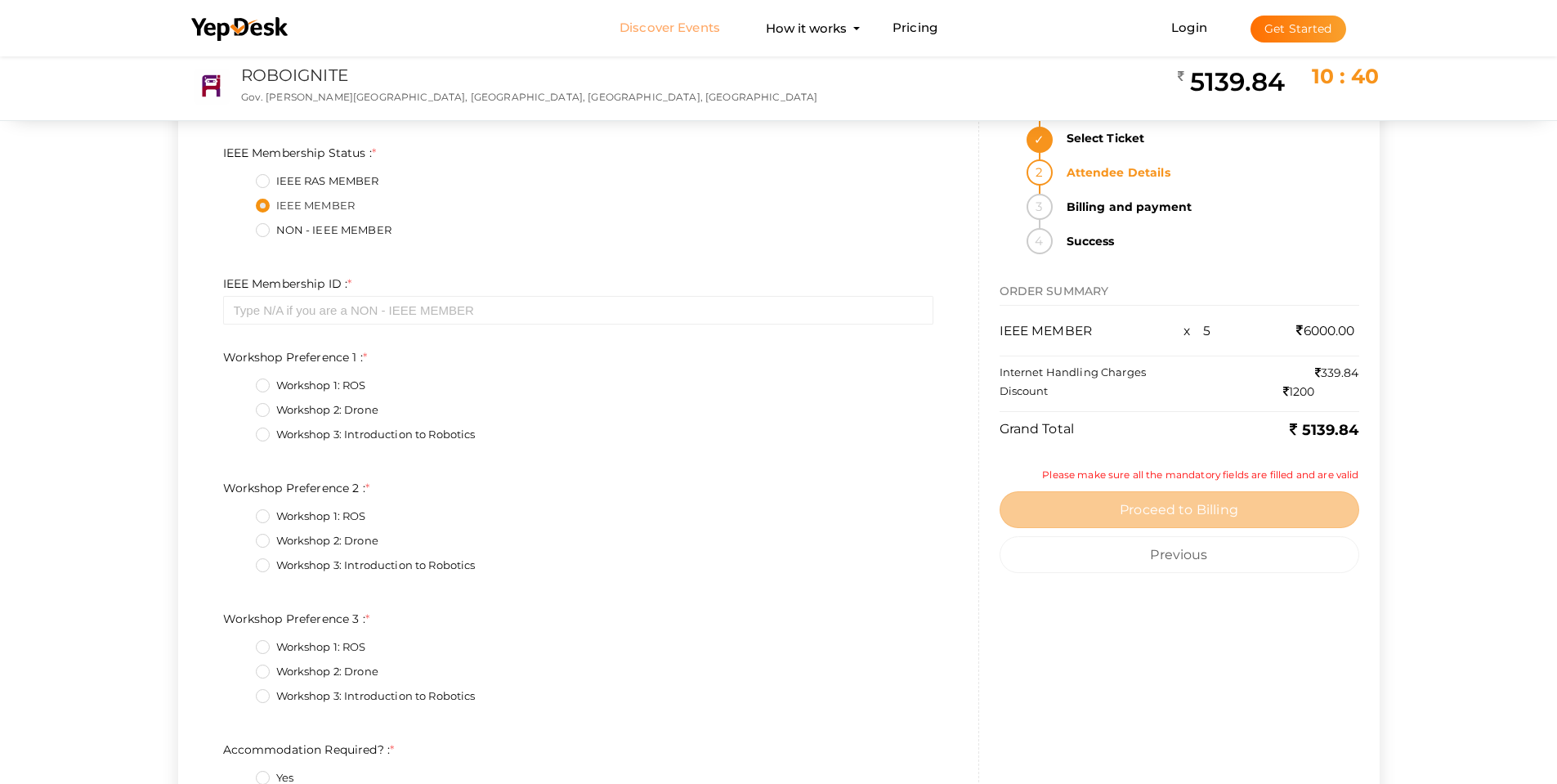
scroll to position [4249, 0]
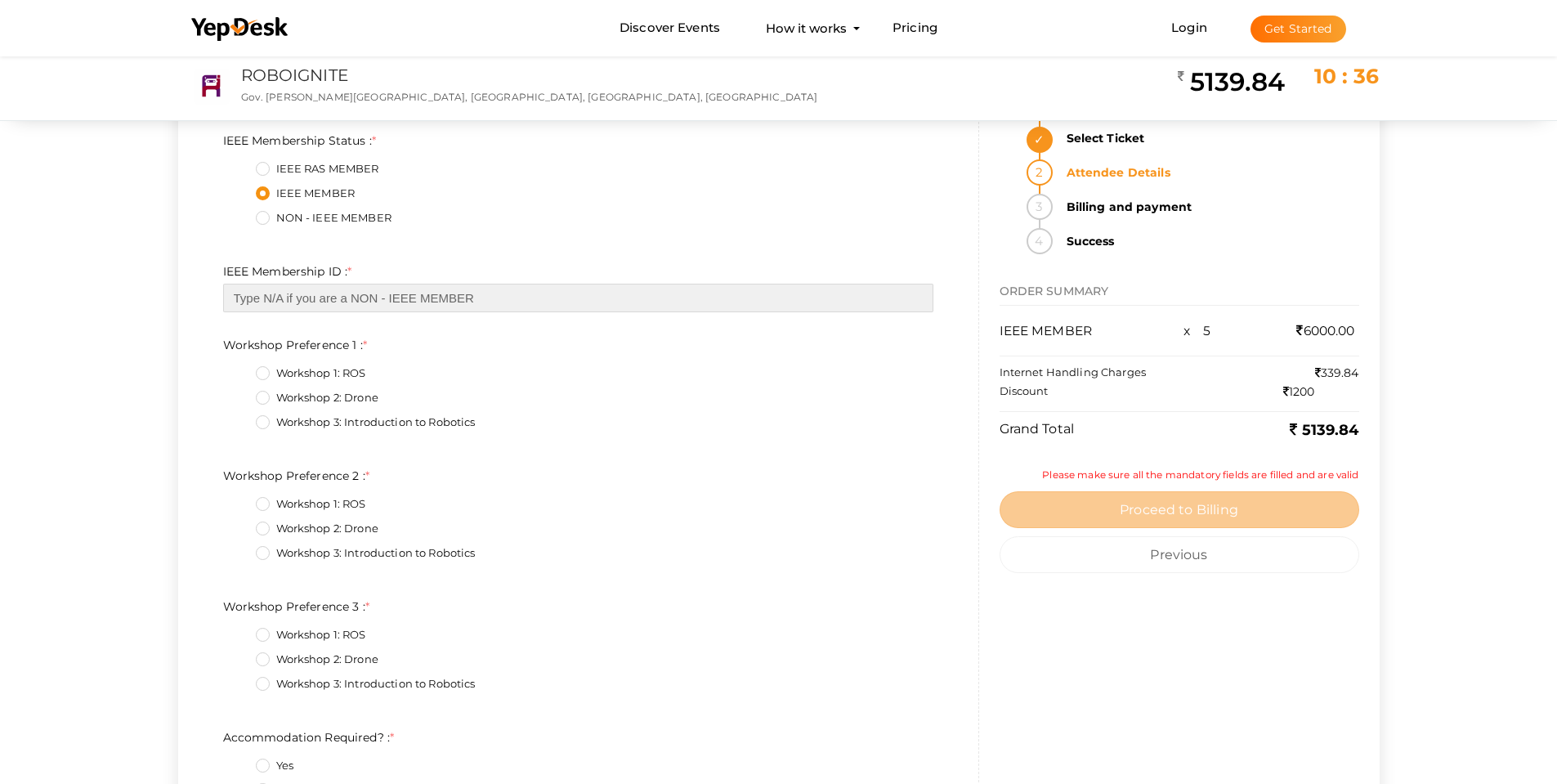
click at [278, 298] on input "text" at bounding box center [579, 297] width 711 height 28
paste input "101711189"
type input "101711189"
click at [256, 392] on label "Workshop 2: Drone" at bounding box center [317, 398] width 122 height 16
click at [240, 393] on 1\+1\+3 "Workshop 2: Drone" at bounding box center [240, 393] width 0 height 0
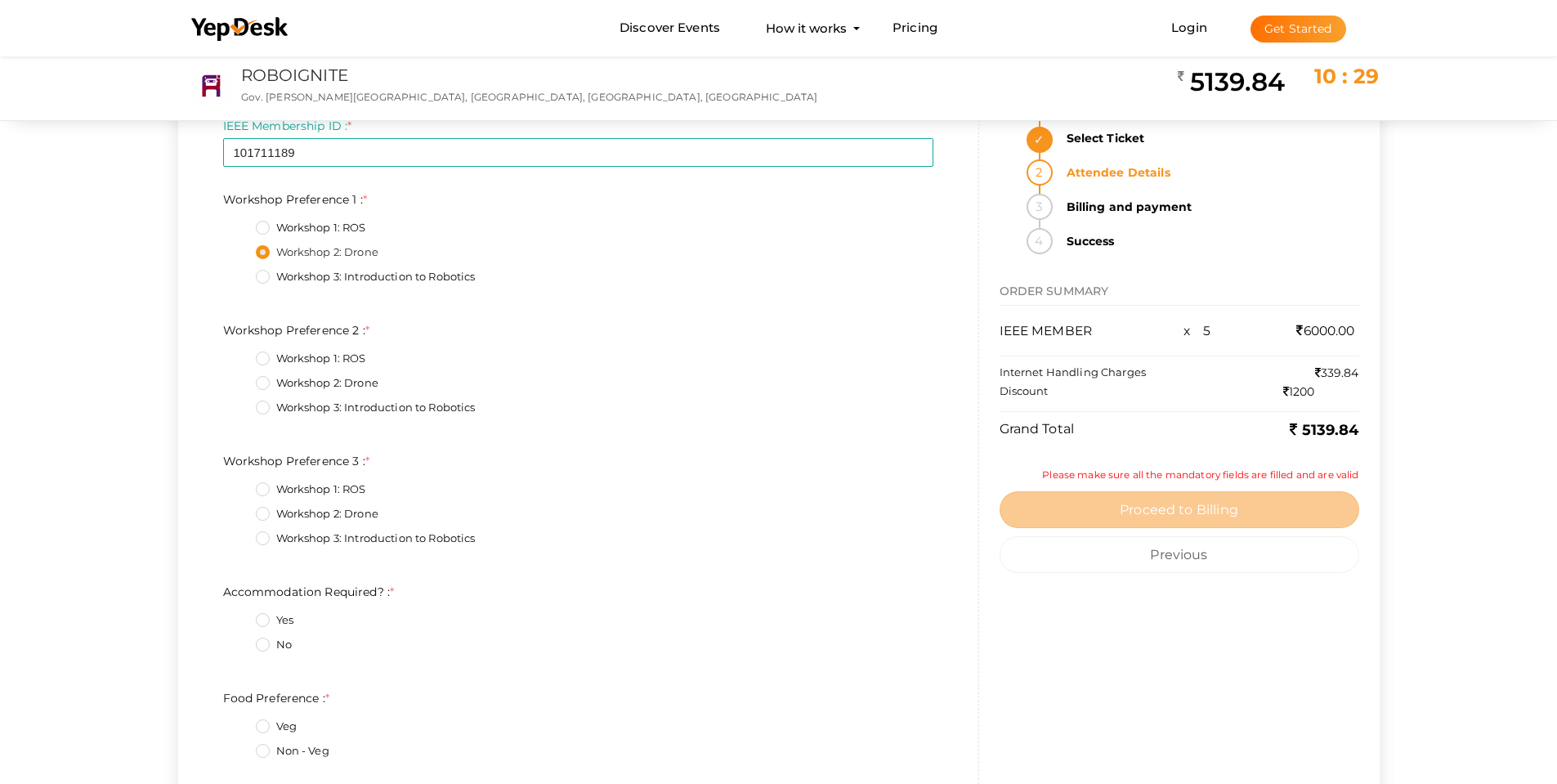
scroll to position [4413, 0]
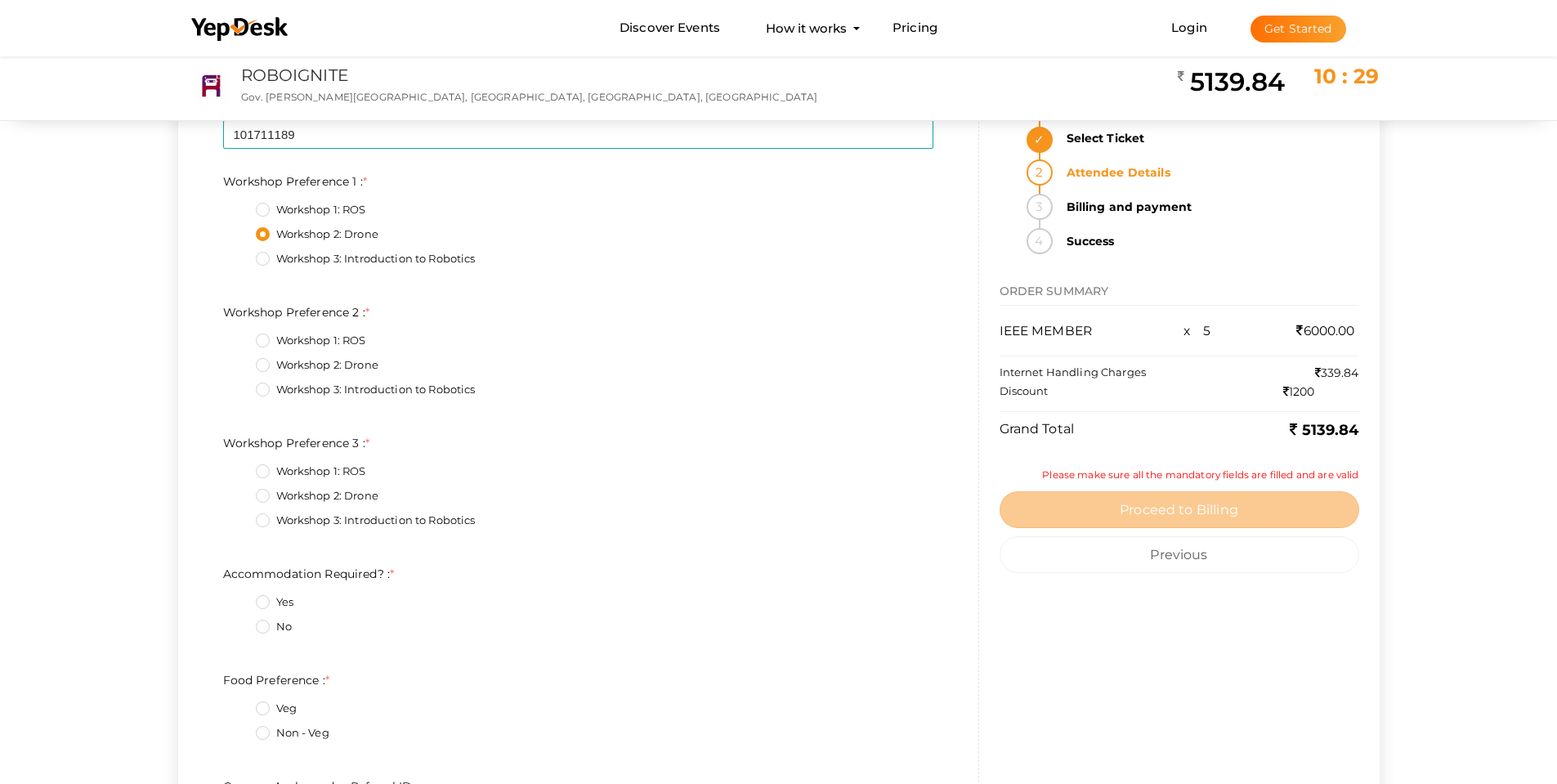
click at [261, 395] on label "Workshop 3: Introduction to Robotics" at bounding box center [366, 389] width 220 height 16
click at [240, 385] on 2\+2\+3 "Workshop 3: Introduction to Robotics" at bounding box center [240, 385] width 0 height 0
click at [263, 474] on label "Workshop 1: ROS" at bounding box center [312, 472] width 111 height 16
click at [240, 467] on 3\+0\+3 "Workshop 1: ROS" at bounding box center [240, 467] width 0 height 0
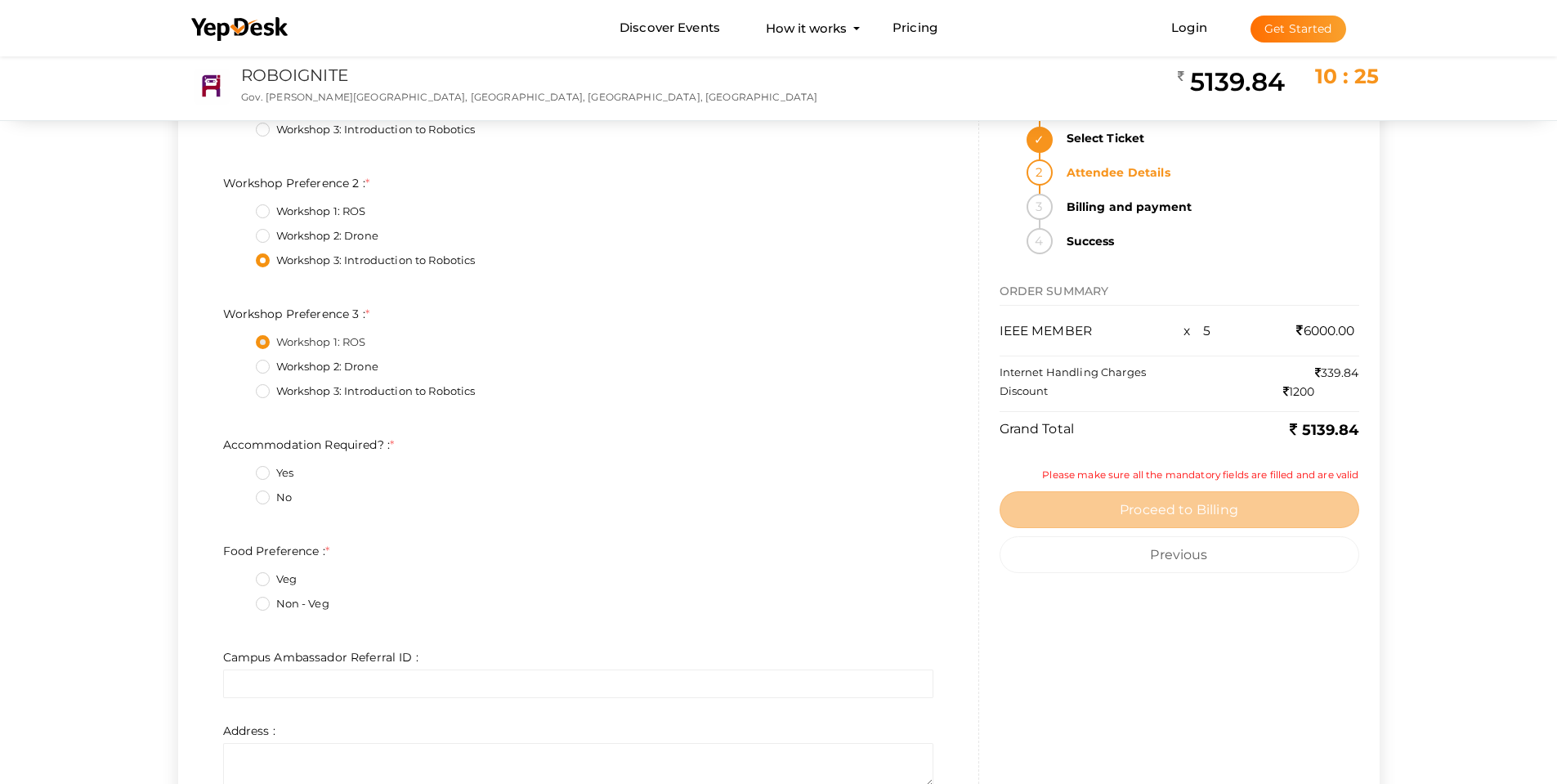
scroll to position [4576, 0]
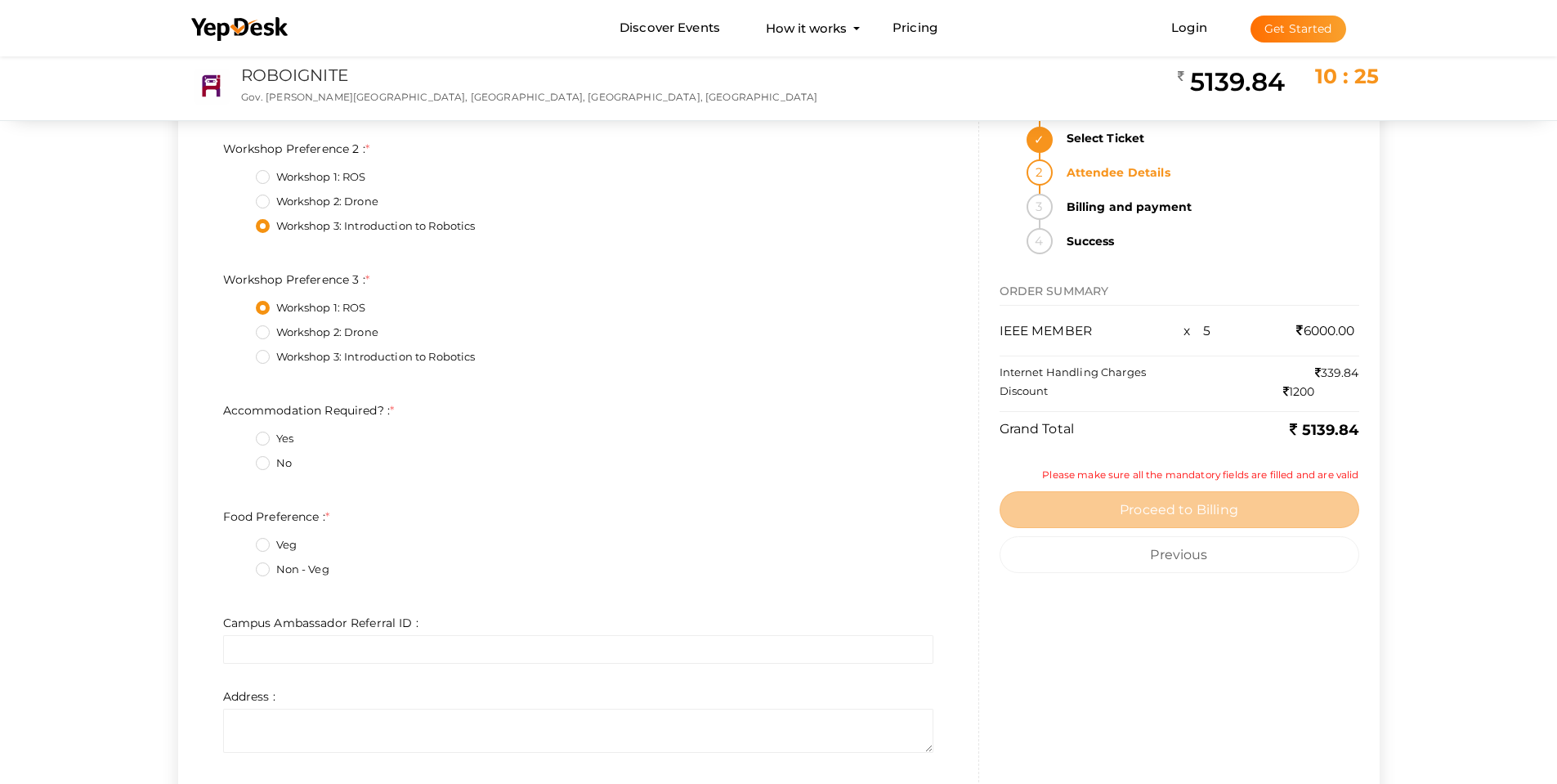
click at [269, 440] on label "Yes" at bounding box center [275, 439] width 38 height 16
click at [240, 434] on Required\?\+0\+3 "Yes" at bounding box center [240, 434] width 0 height 0
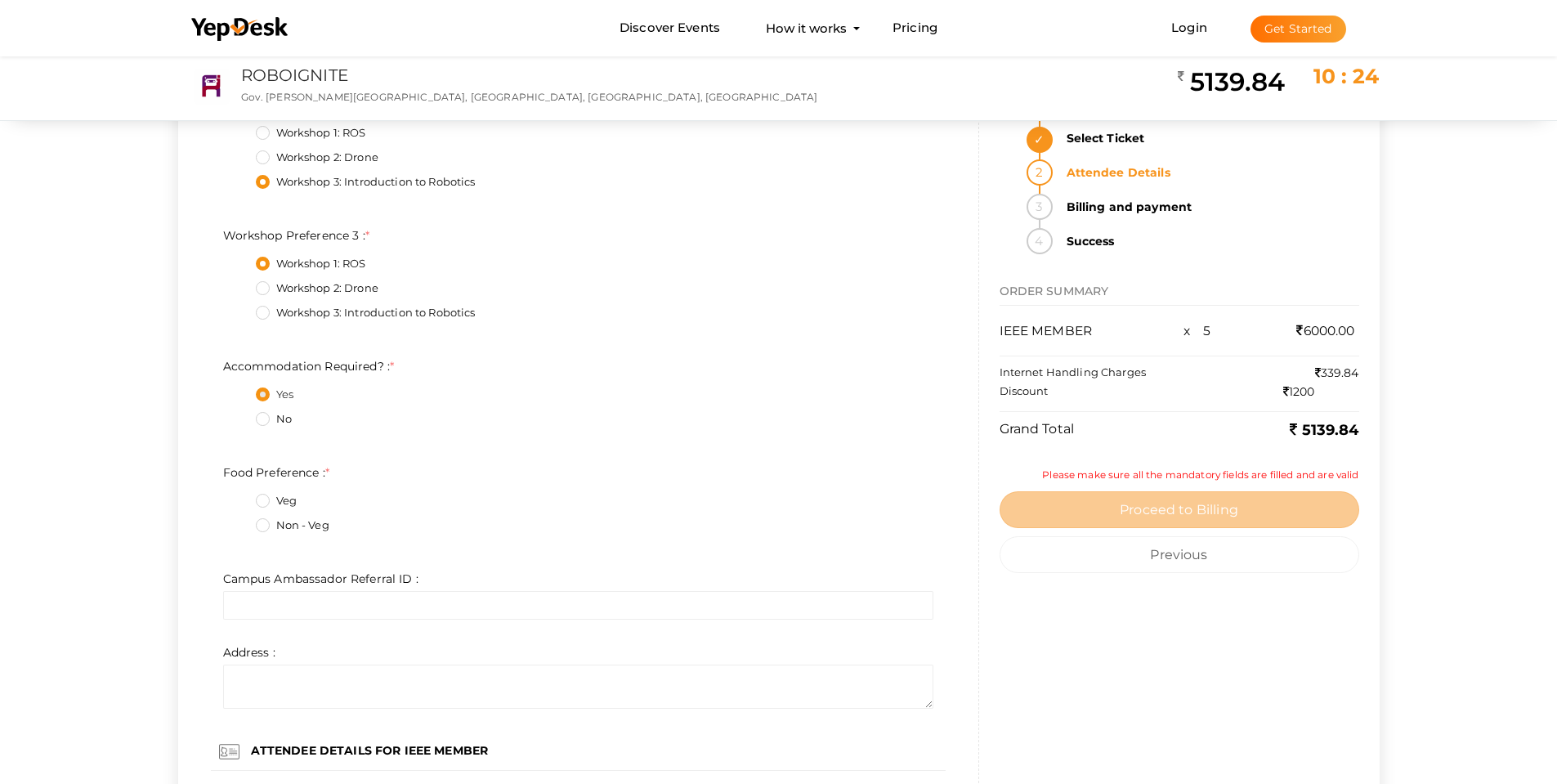
scroll to position [4740, 0]
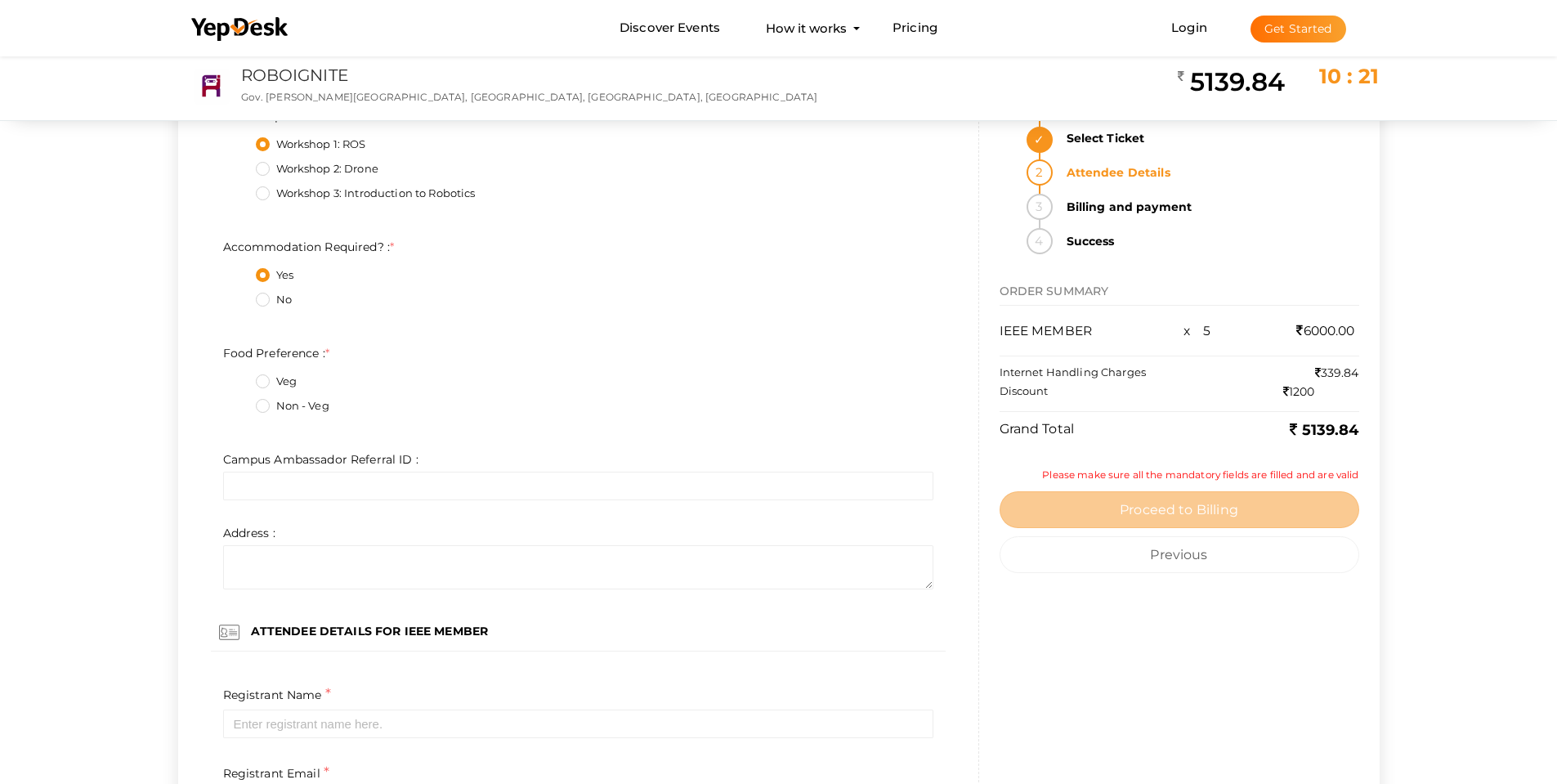
click at [268, 380] on label "Veg" at bounding box center [277, 381] width 41 height 16
click at [240, 376] on Preference\+0\+3 "Veg" at bounding box center [240, 376] width 0 height 0
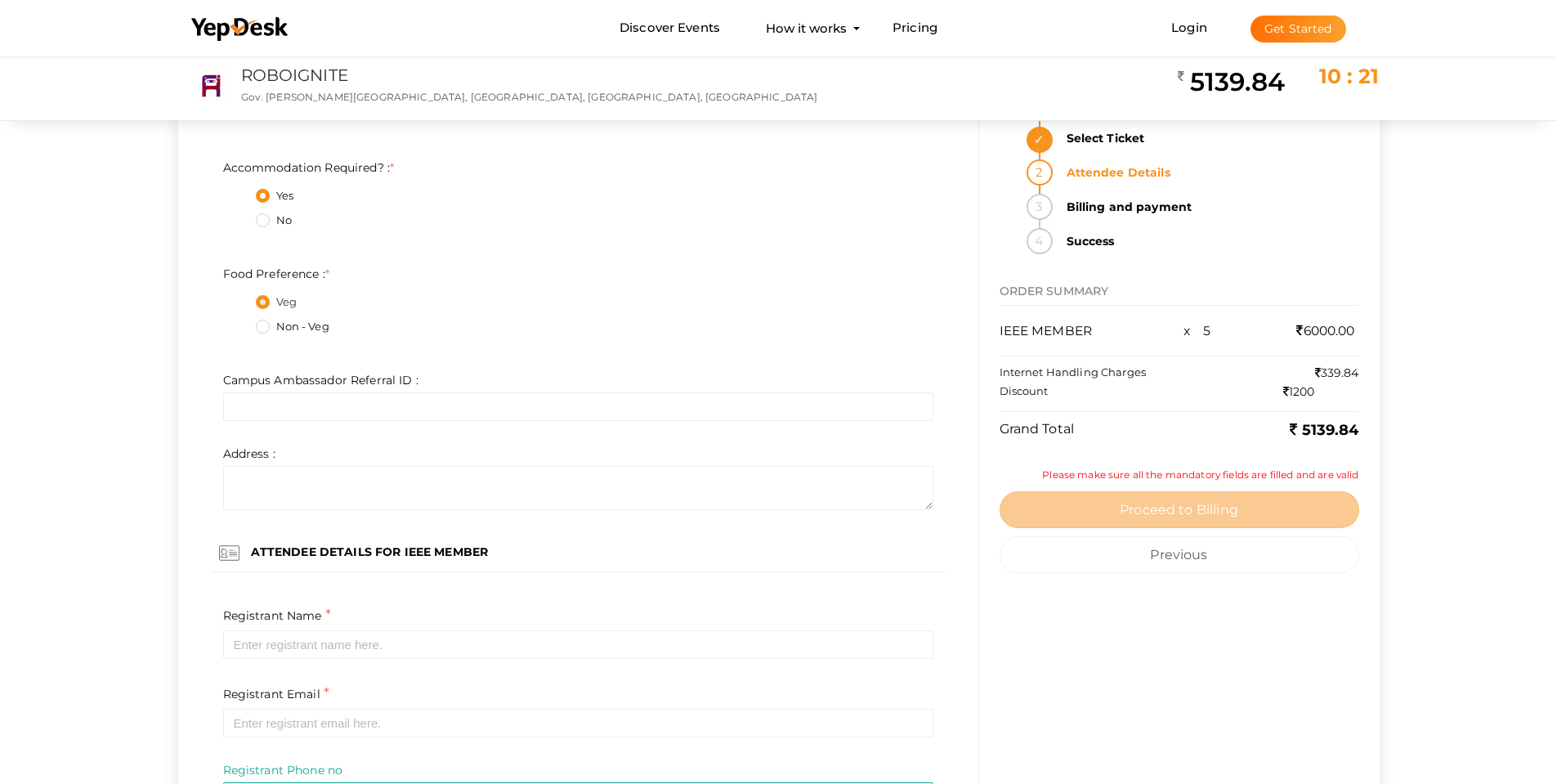
scroll to position [4821, 0]
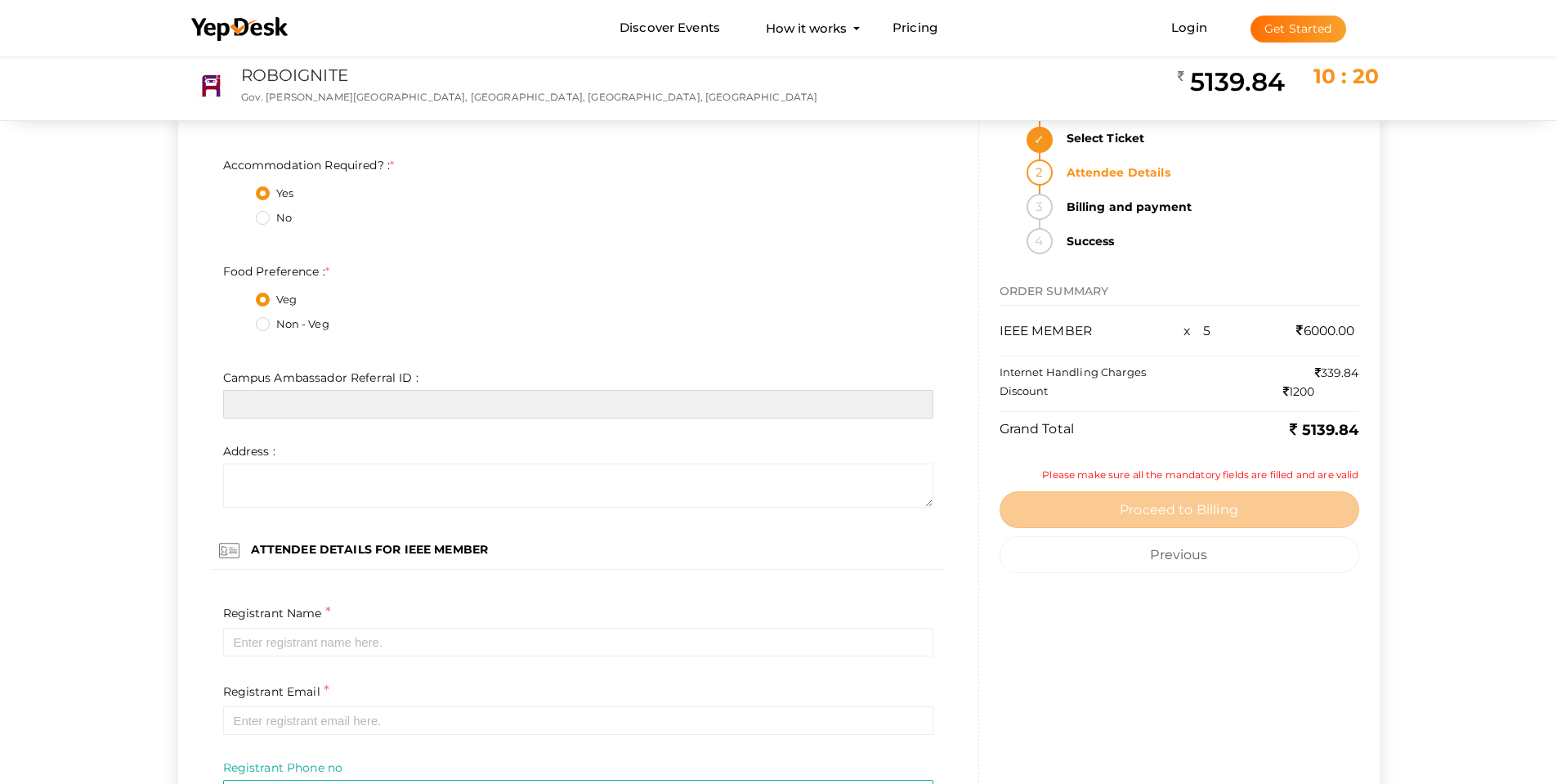
click at [321, 411] on input "text" at bounding box center [579, 404] width 711 height 28
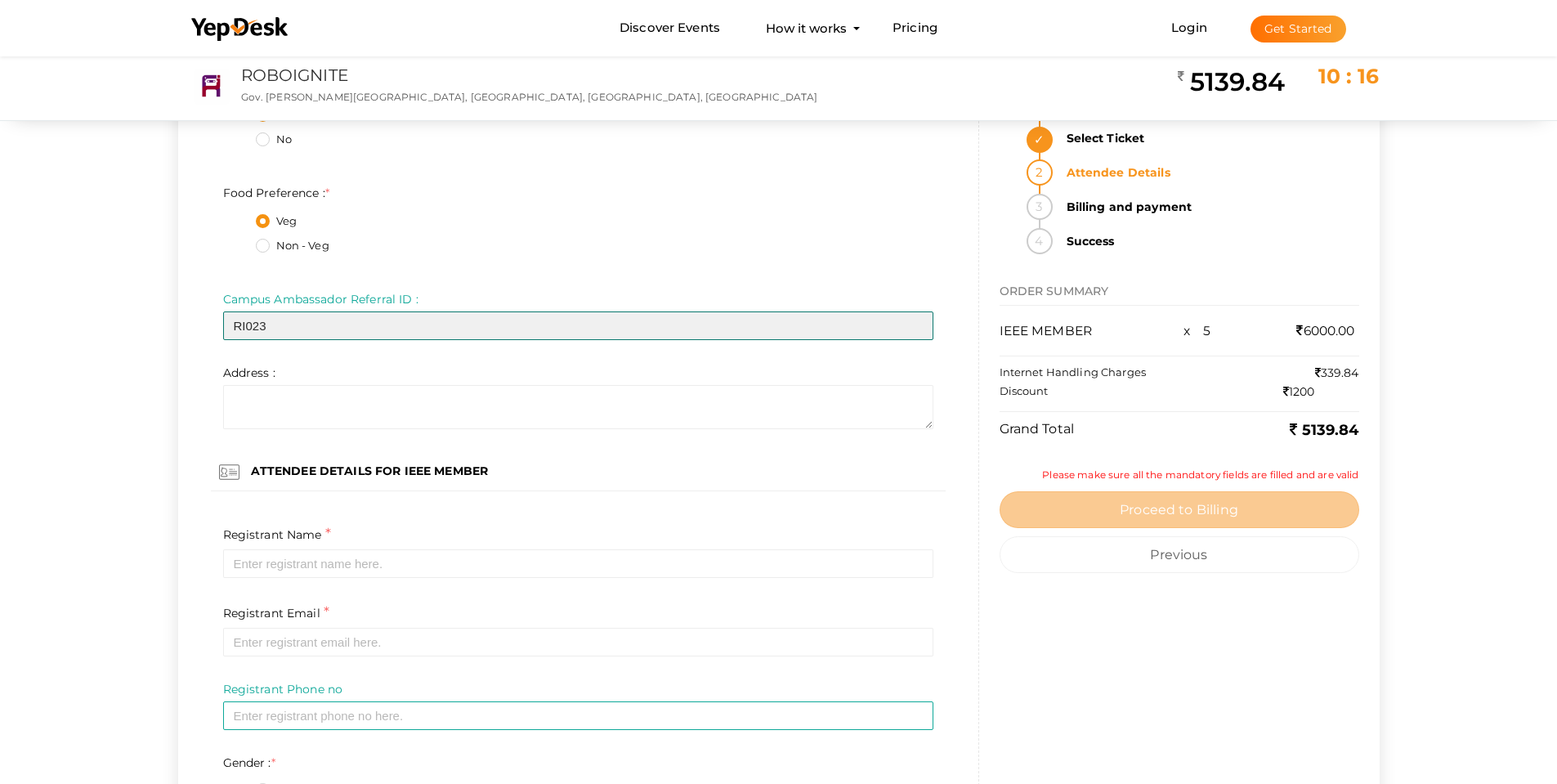
scroll to position [5066, 0]
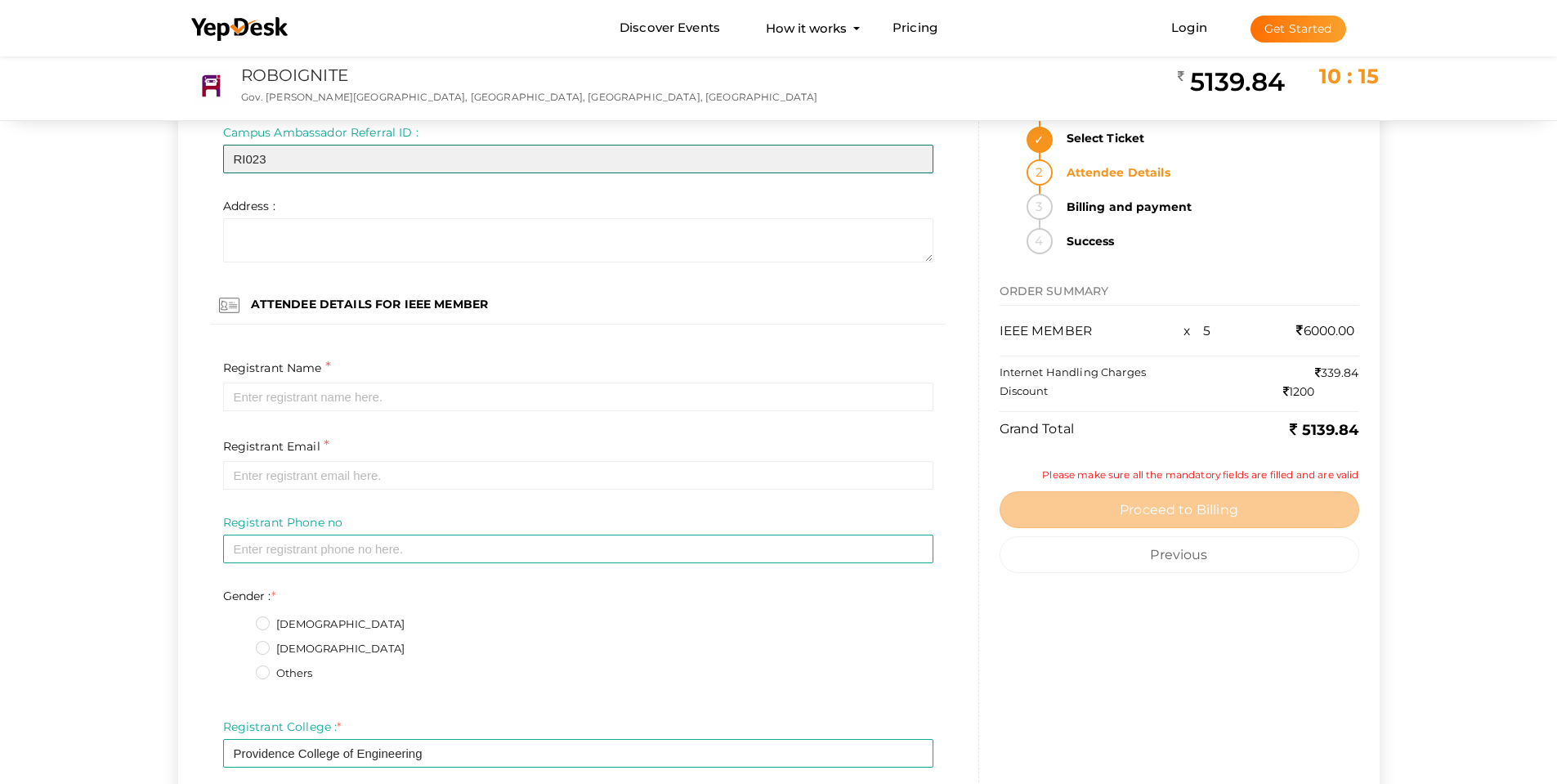
type input "RI023"
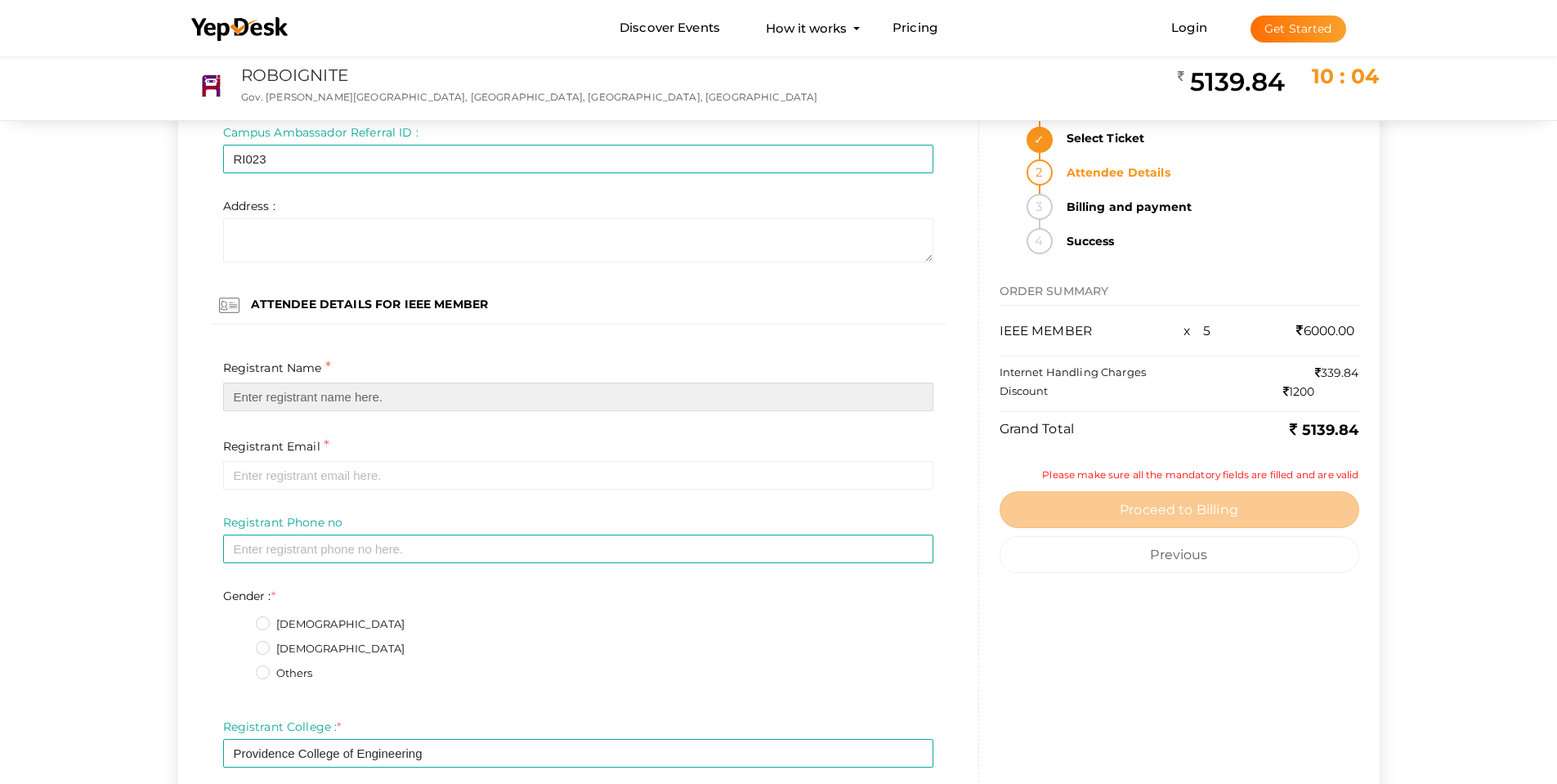
click at [338, 395] on input "text" at bounding box center [579, 396] width 711 height 28
paste input "Raj Kumar soni"
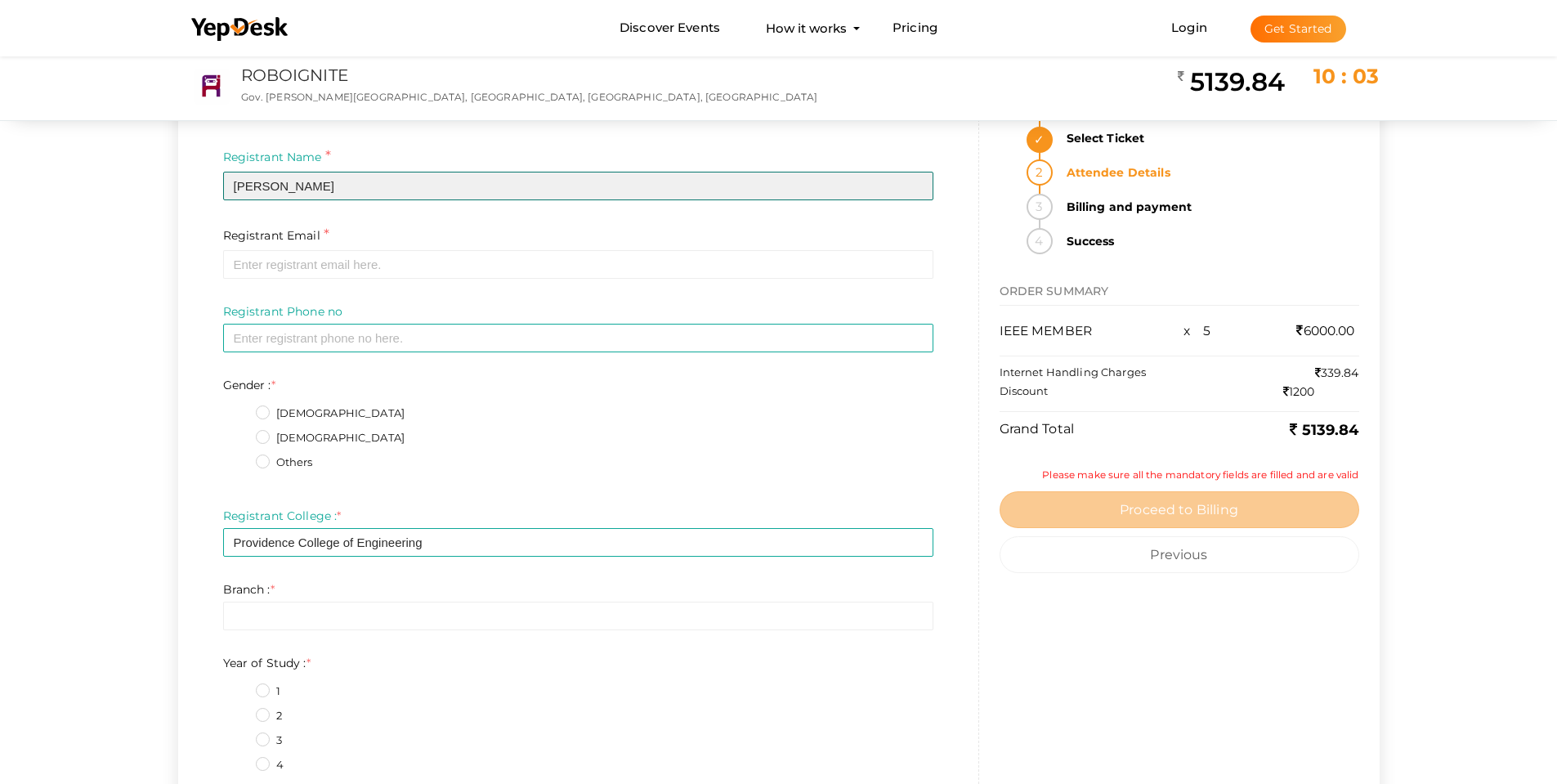
scroll to position [5311, 0]
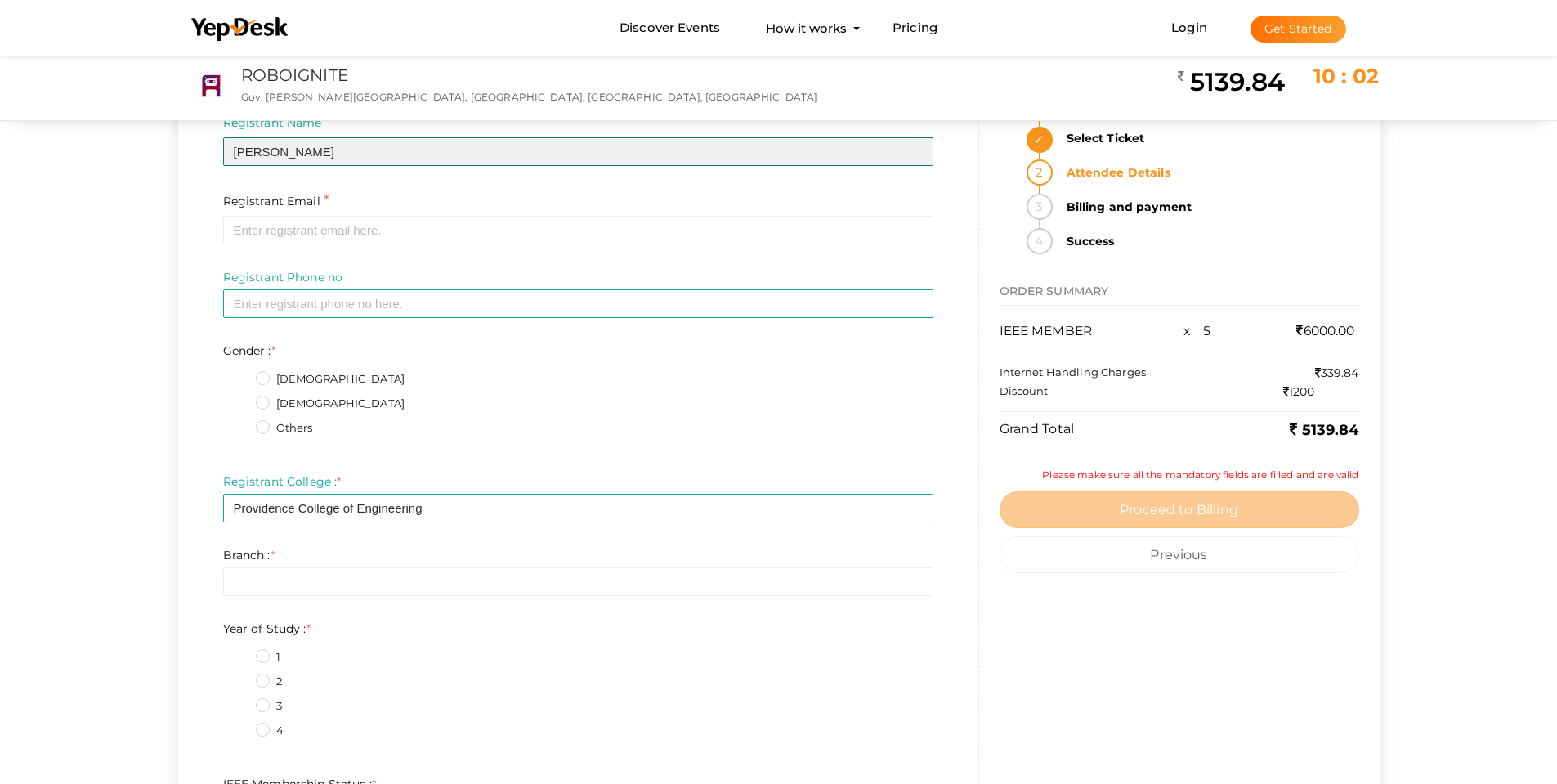
type input "Raj Kumar soni"
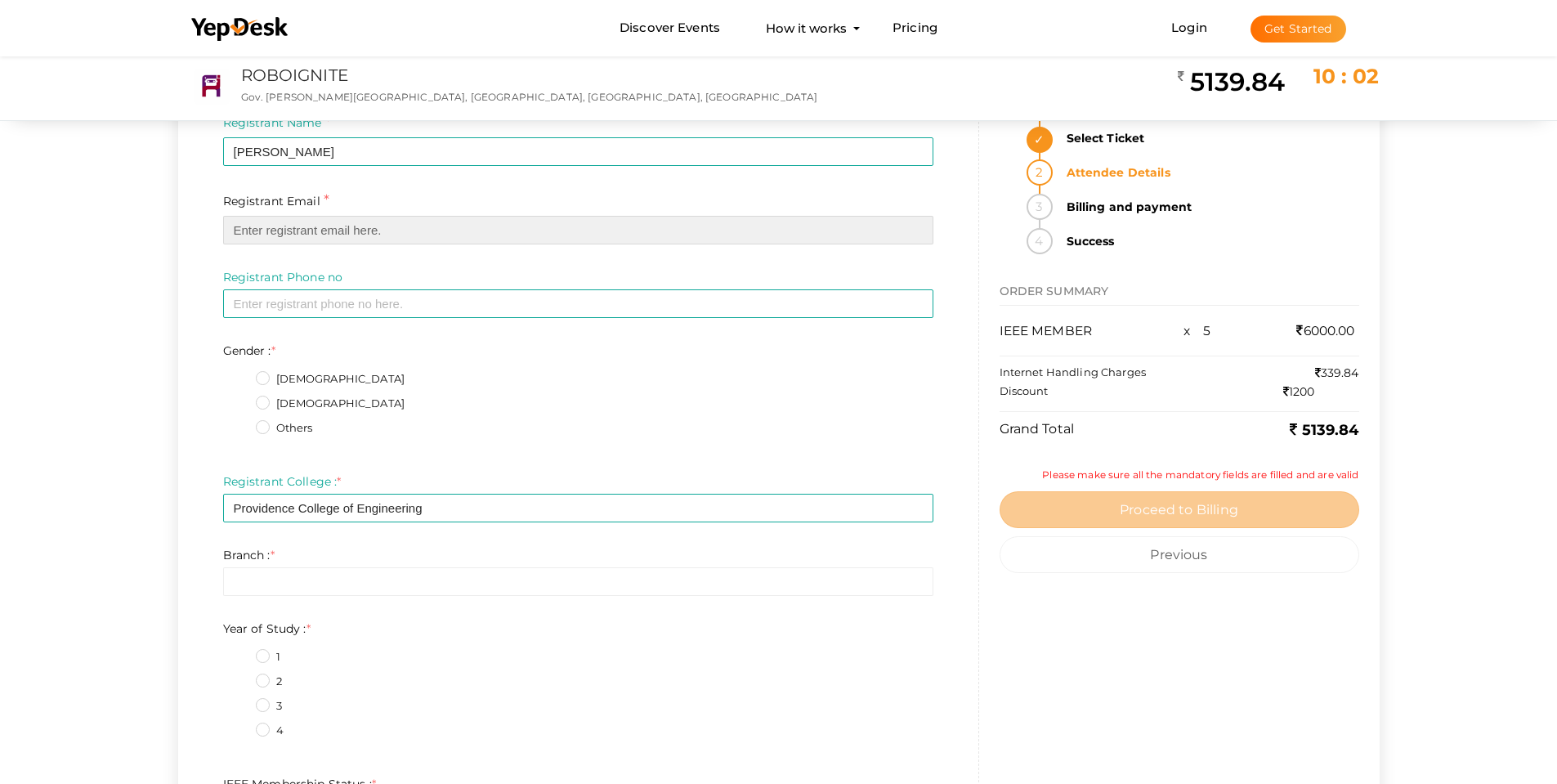
click at [323, 230] on input "email" at bounding box center [579, 229] width 711 height 28
paste input "raj310994@gmail.com"
type input "raj310994@gmail.com"
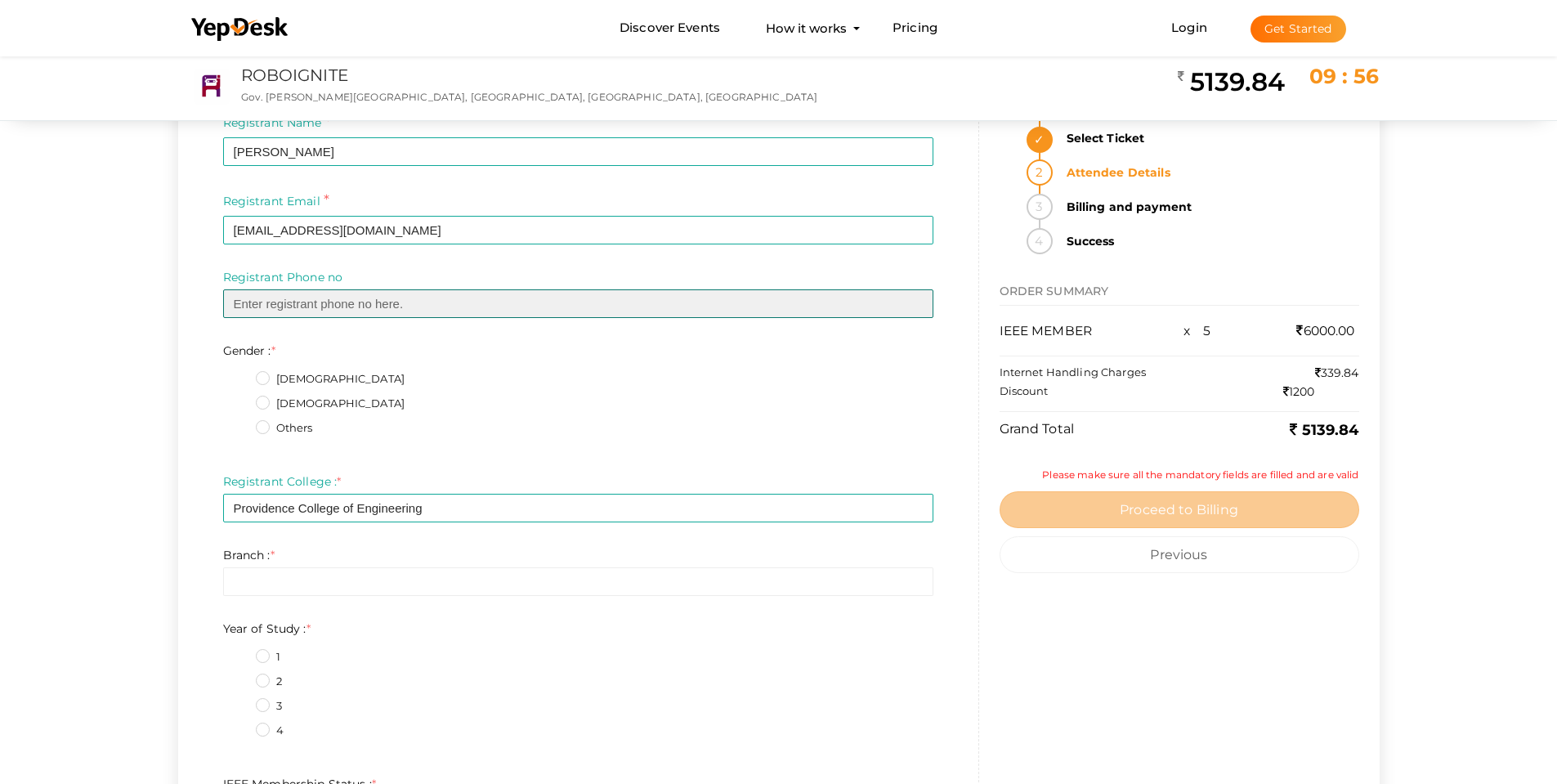
click at [298, 316] on input "text" at bounding box center [579, 303] width 711 height 28
paste input "8848164075"
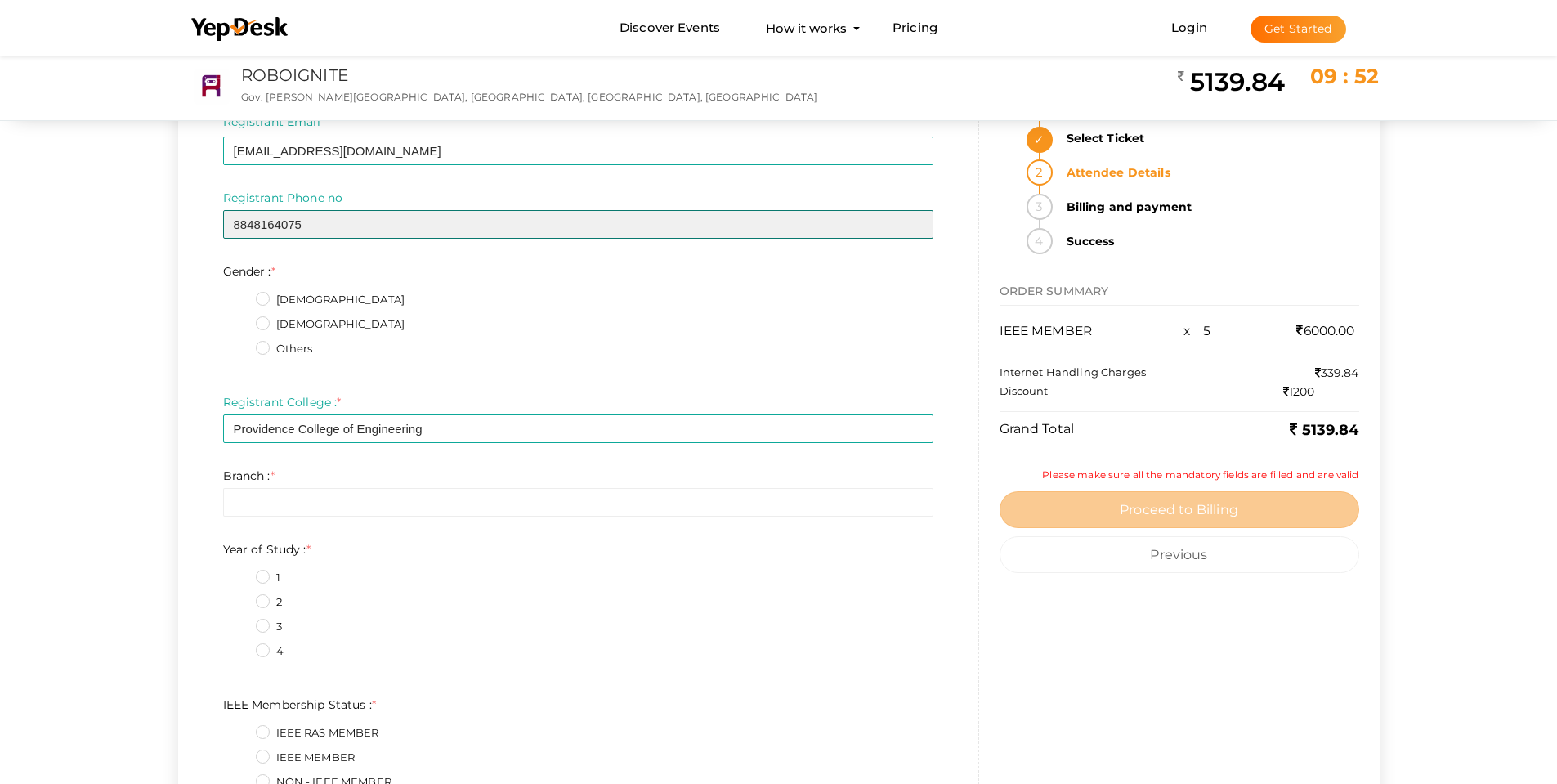
scroll to position [5393, 0]
type input "8848164075"
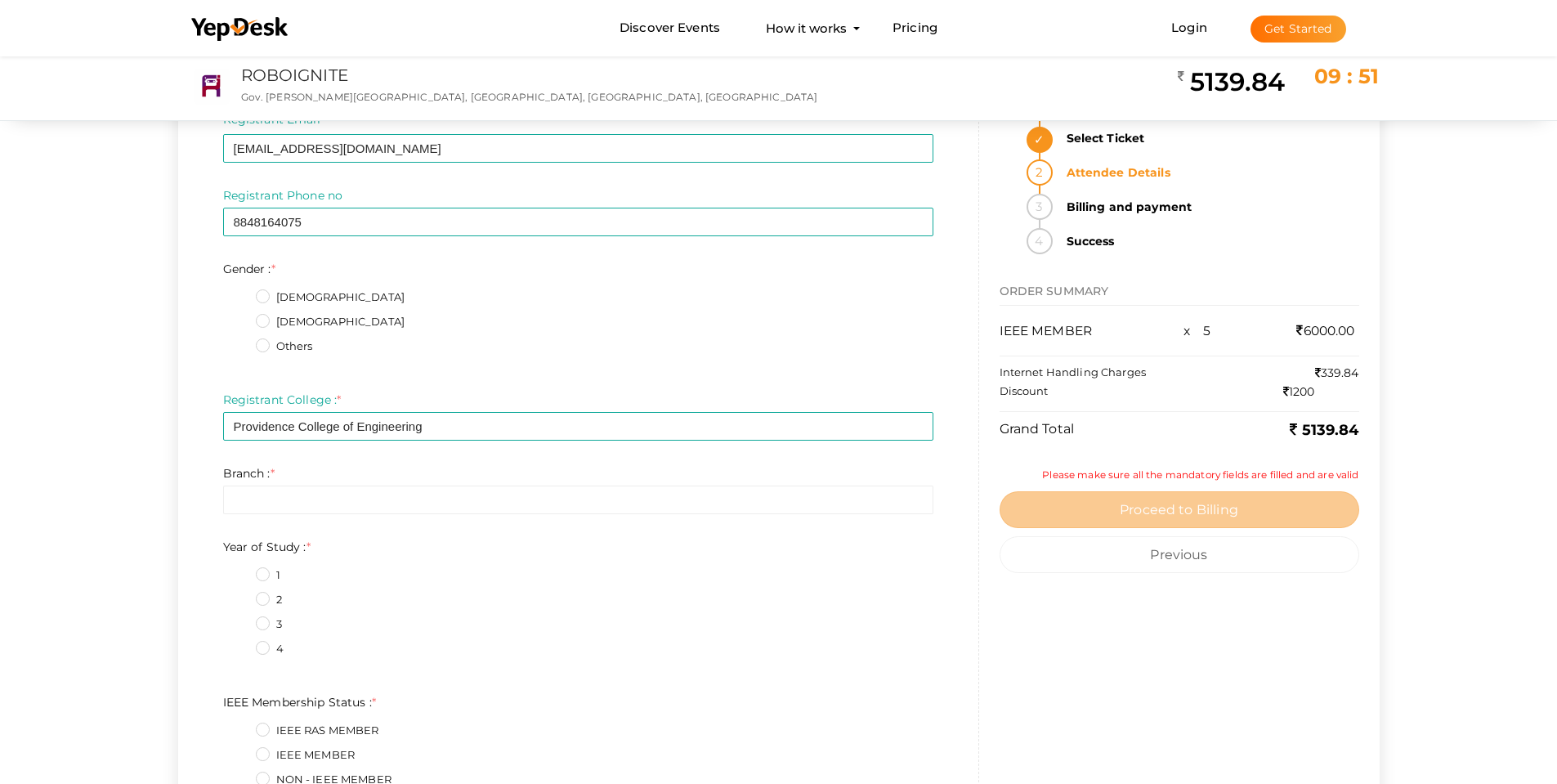
click at [261, 299] on label "Male" at bounding box center [331, 297] width 149 height 16
click at [240, 292] on input "Male" at bounding box center [240, 292] width 0 height 0
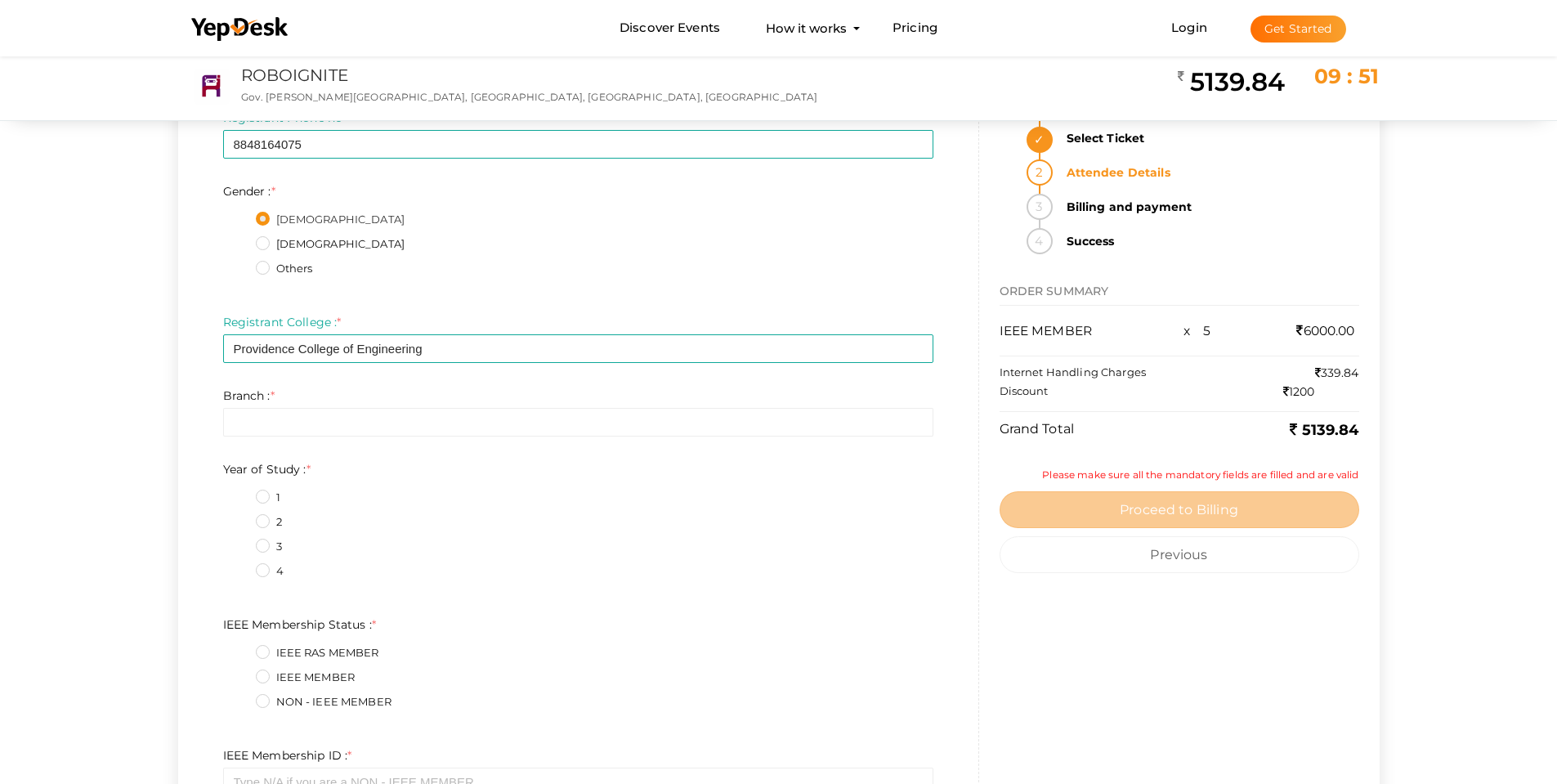
scroll to position [5475, 0]
click at [276, 421] on input "text" at bounding box center [579, 417] width 711 height 28
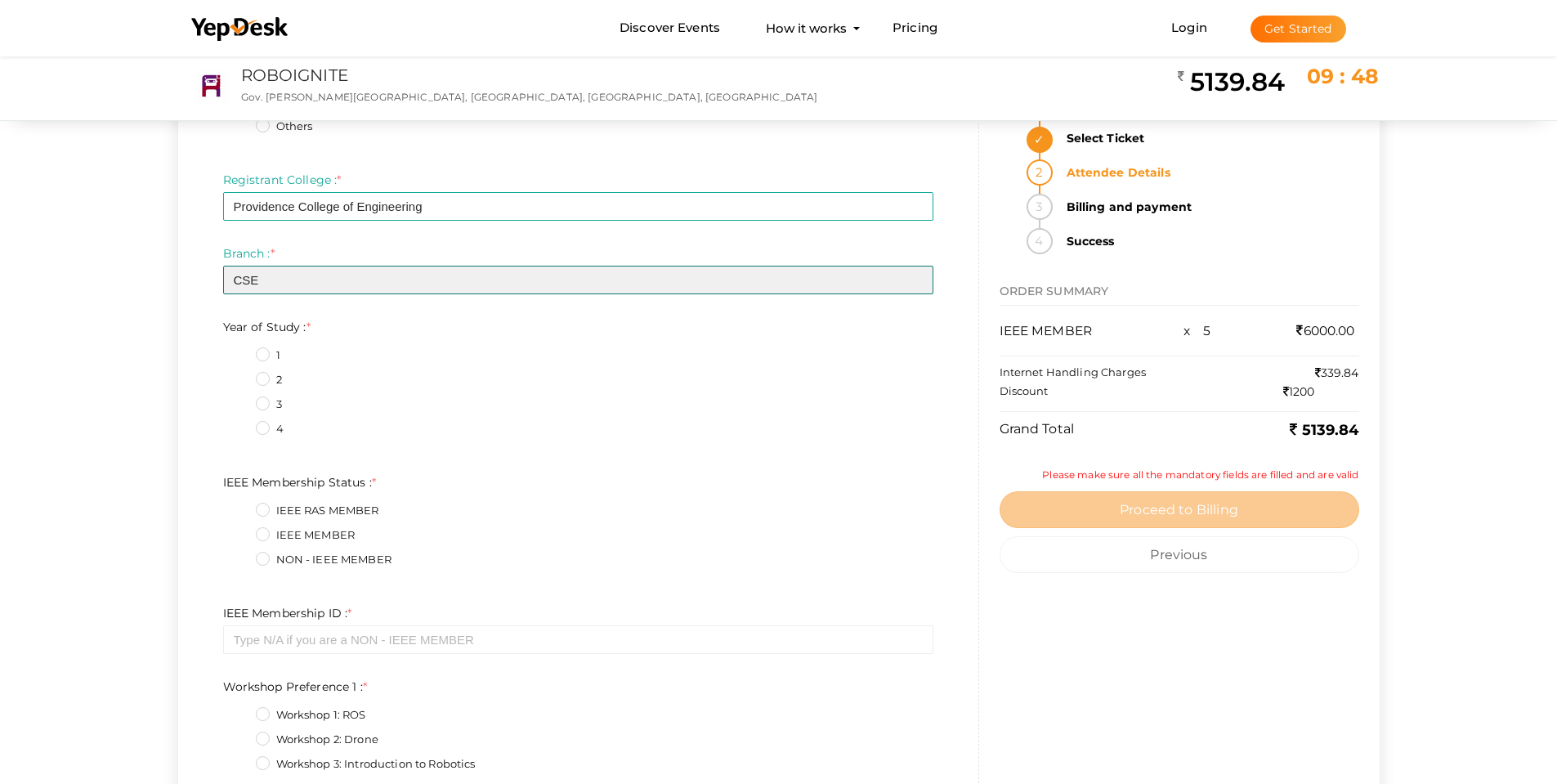
scroll to position [5638, 0]
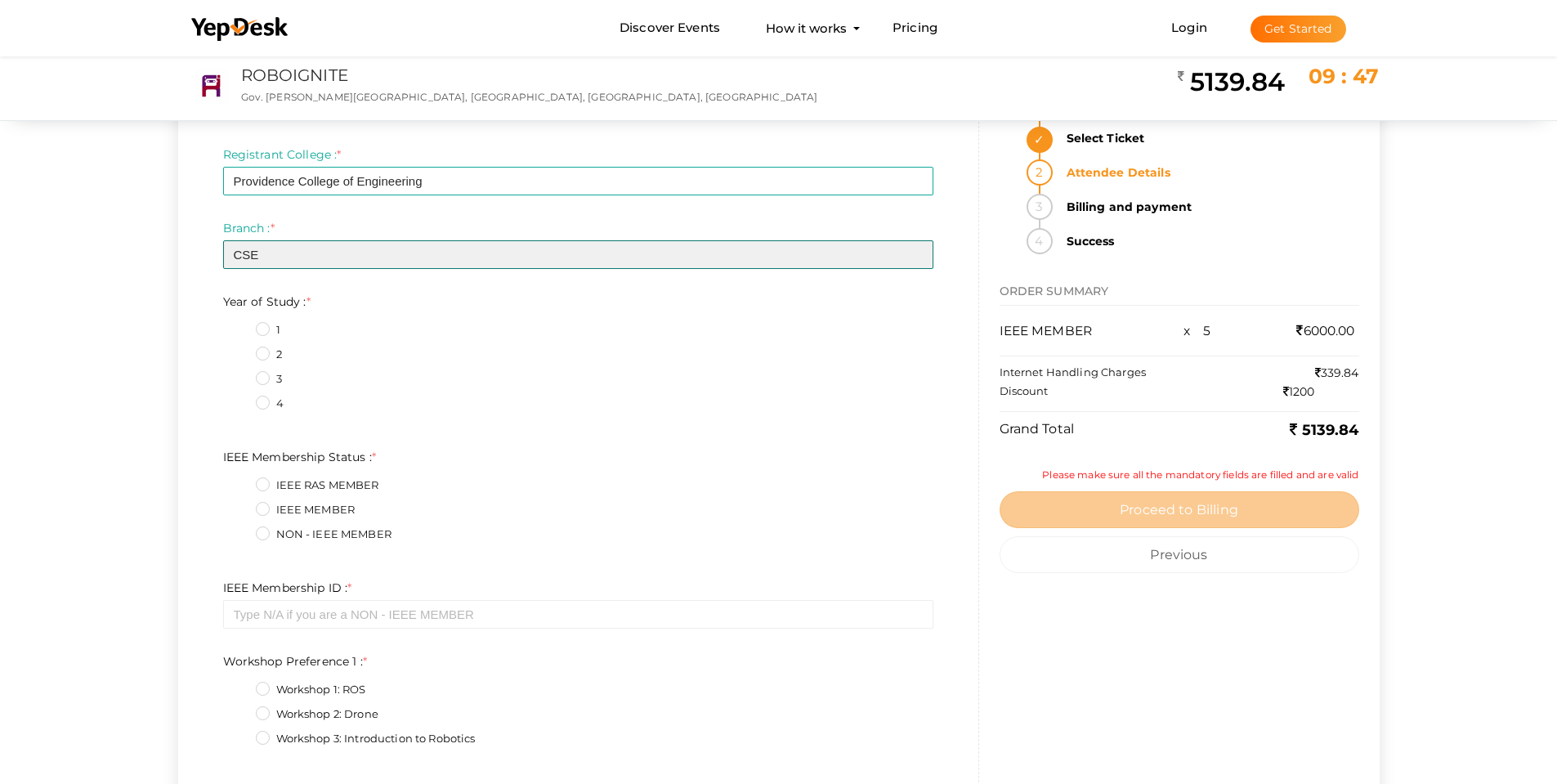
type input "CSE"
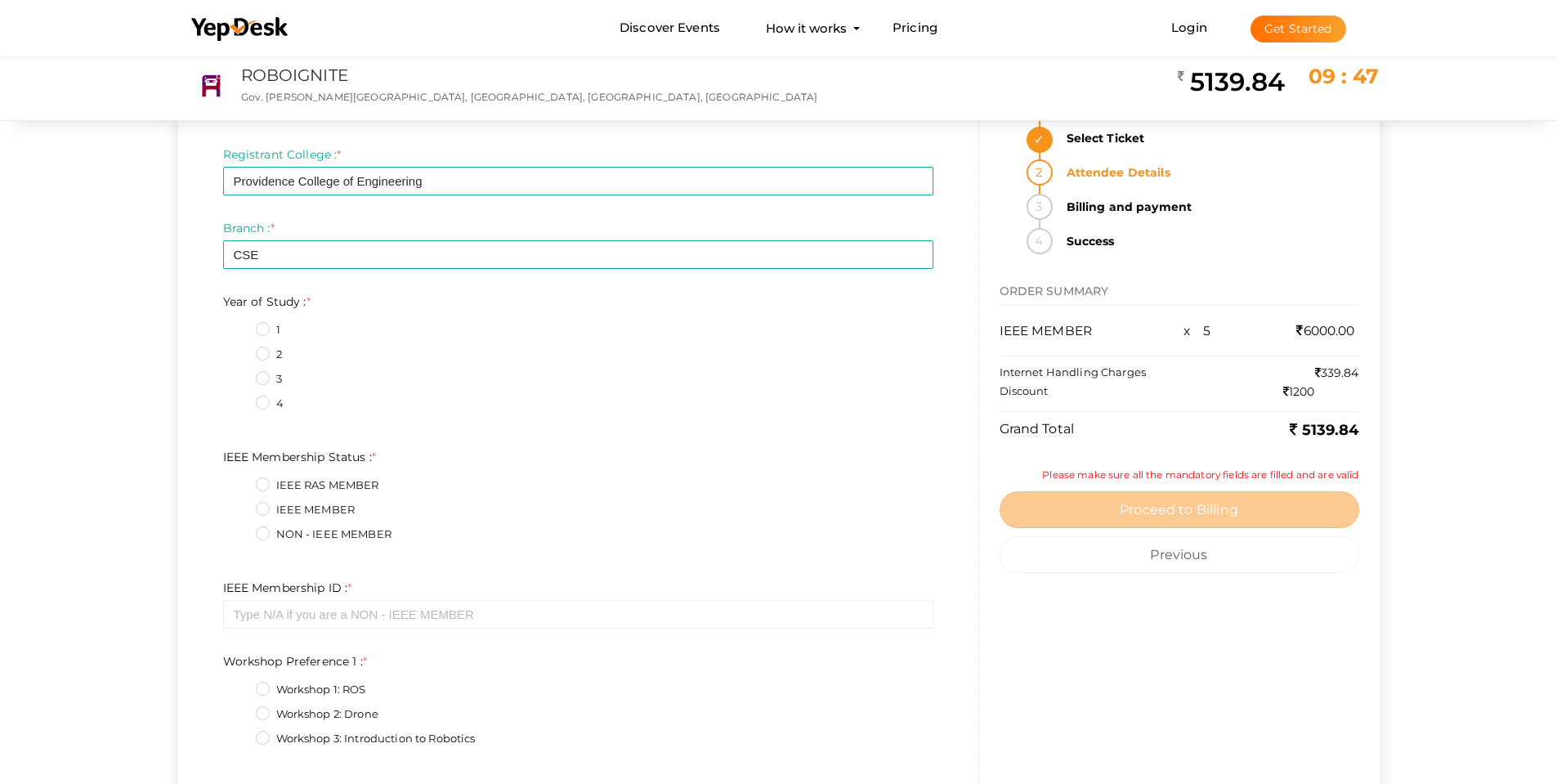
click at [264, 382] on label "3" at bounding box center [269, 378] width 26 height 16
click at [240, 375] on Study\+2\+4 "3" at bounding box center [240, 375] width 0 height 0
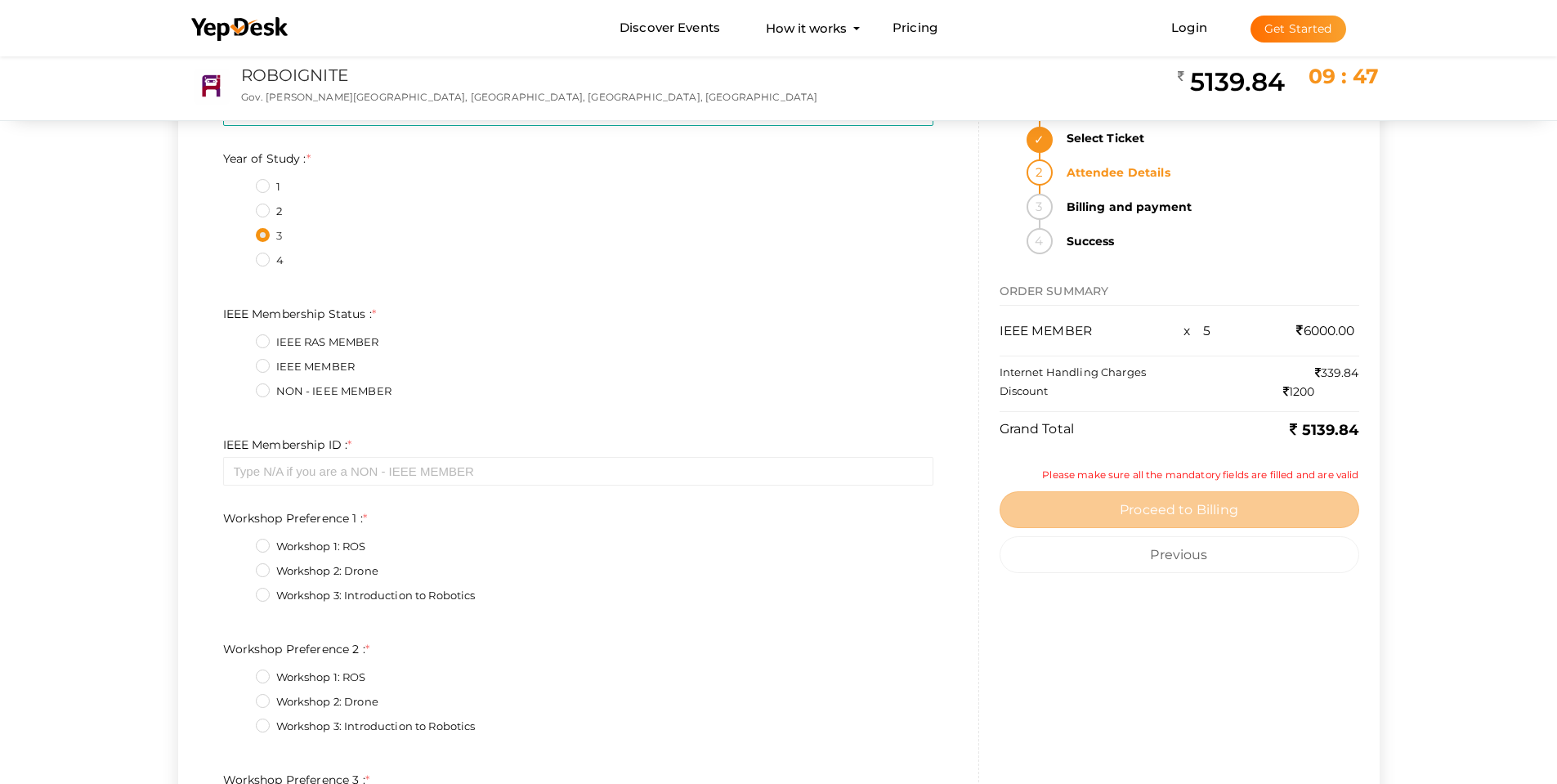
scroll to position [5801, 0]
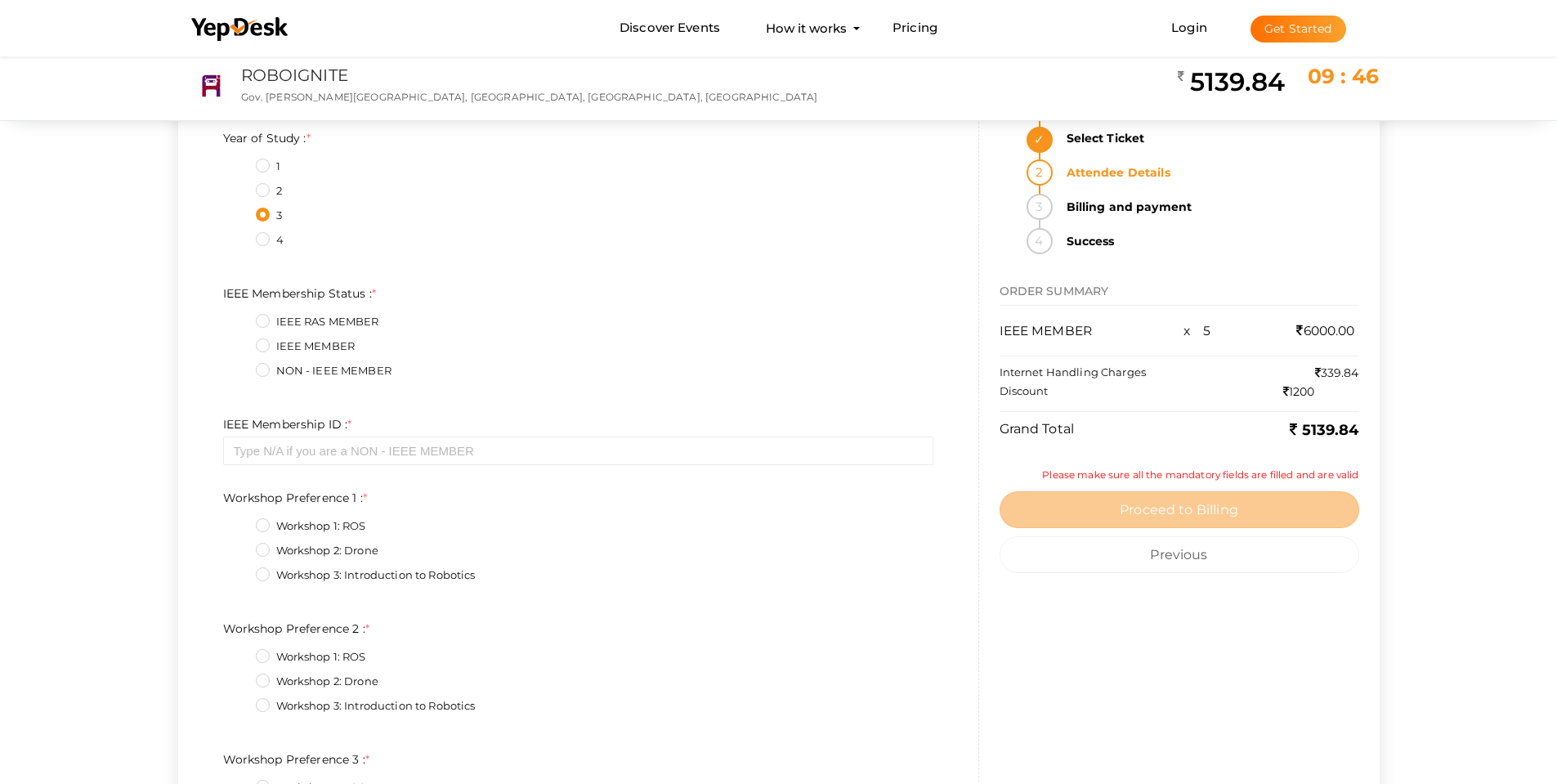
click at [271, 342] on label "IEEE MEMBER" at bounding box center [306, 346] width 100 height 16
click at [240, 342] on Status\+1\+4 "IEEE MEMBER" at bounding box center [240, 342] width 0 height 0
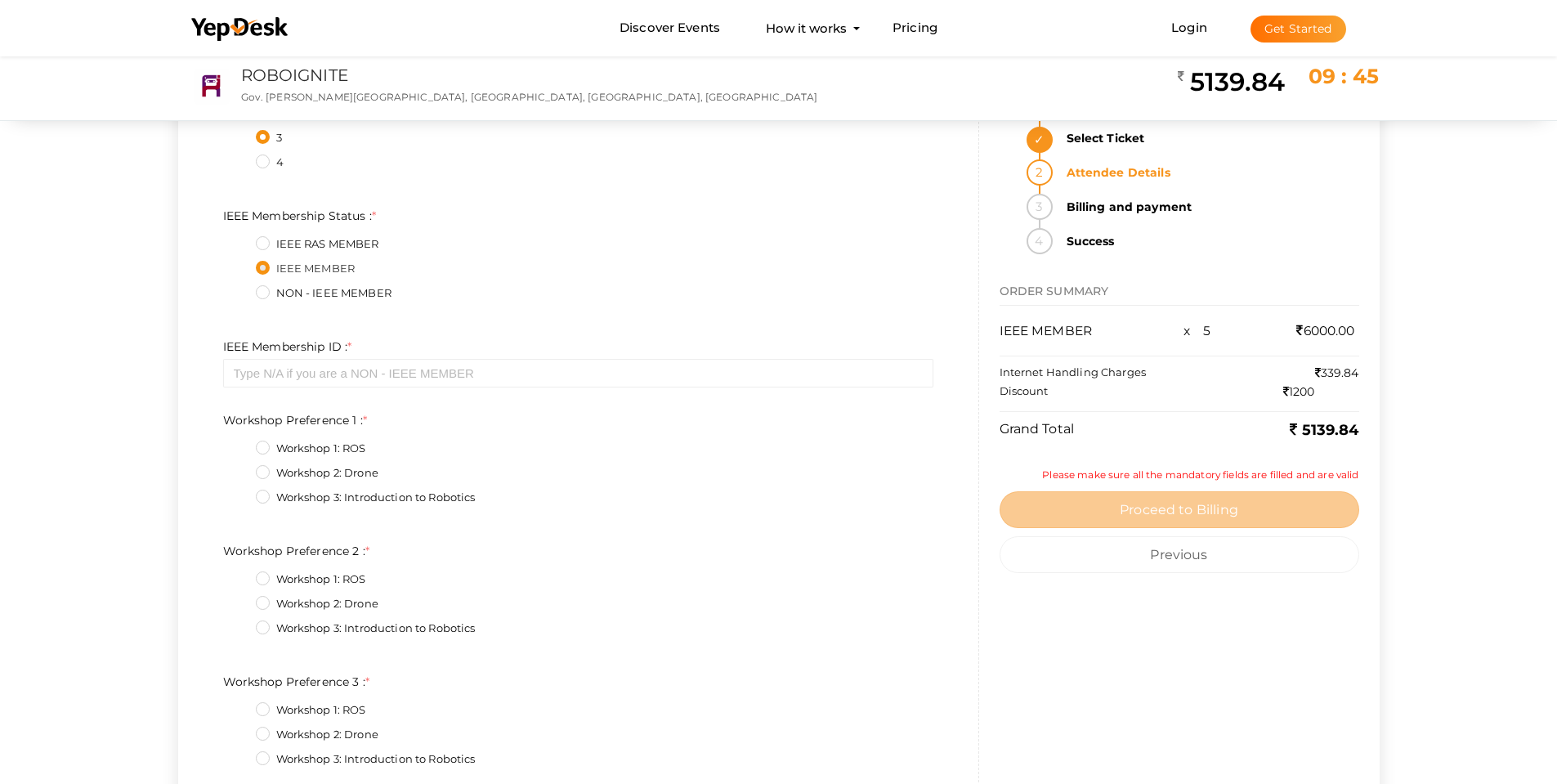
scroll to position [5884, 0]
click at [339, 372] on input "text" at bounding box center [579, 369] width 711 height 28
click at [286, 363] on input "text" at bounding box center [579, 369] width 711 height 28
paste input "100513052"
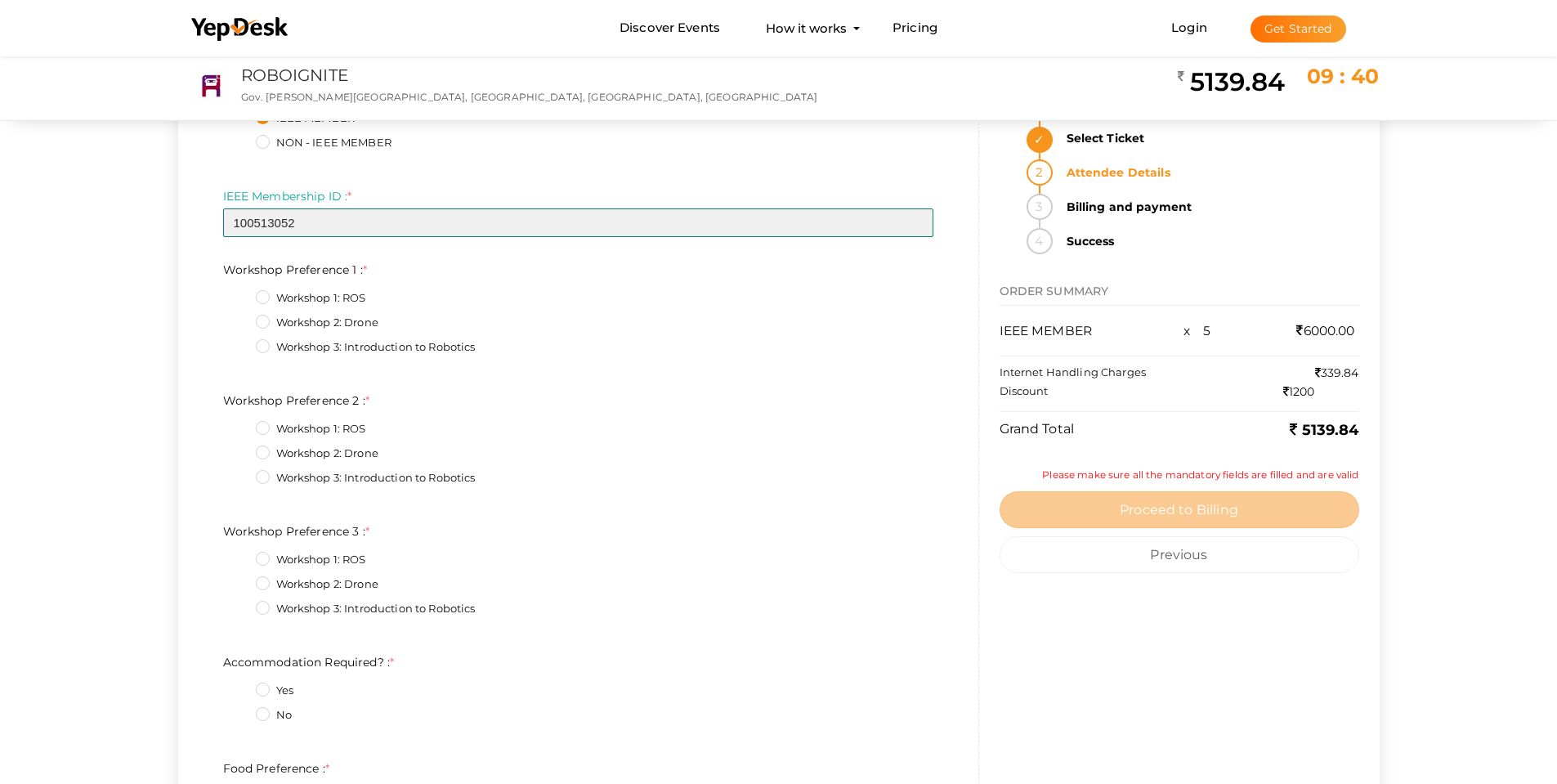
scroll to position [6047, 0]
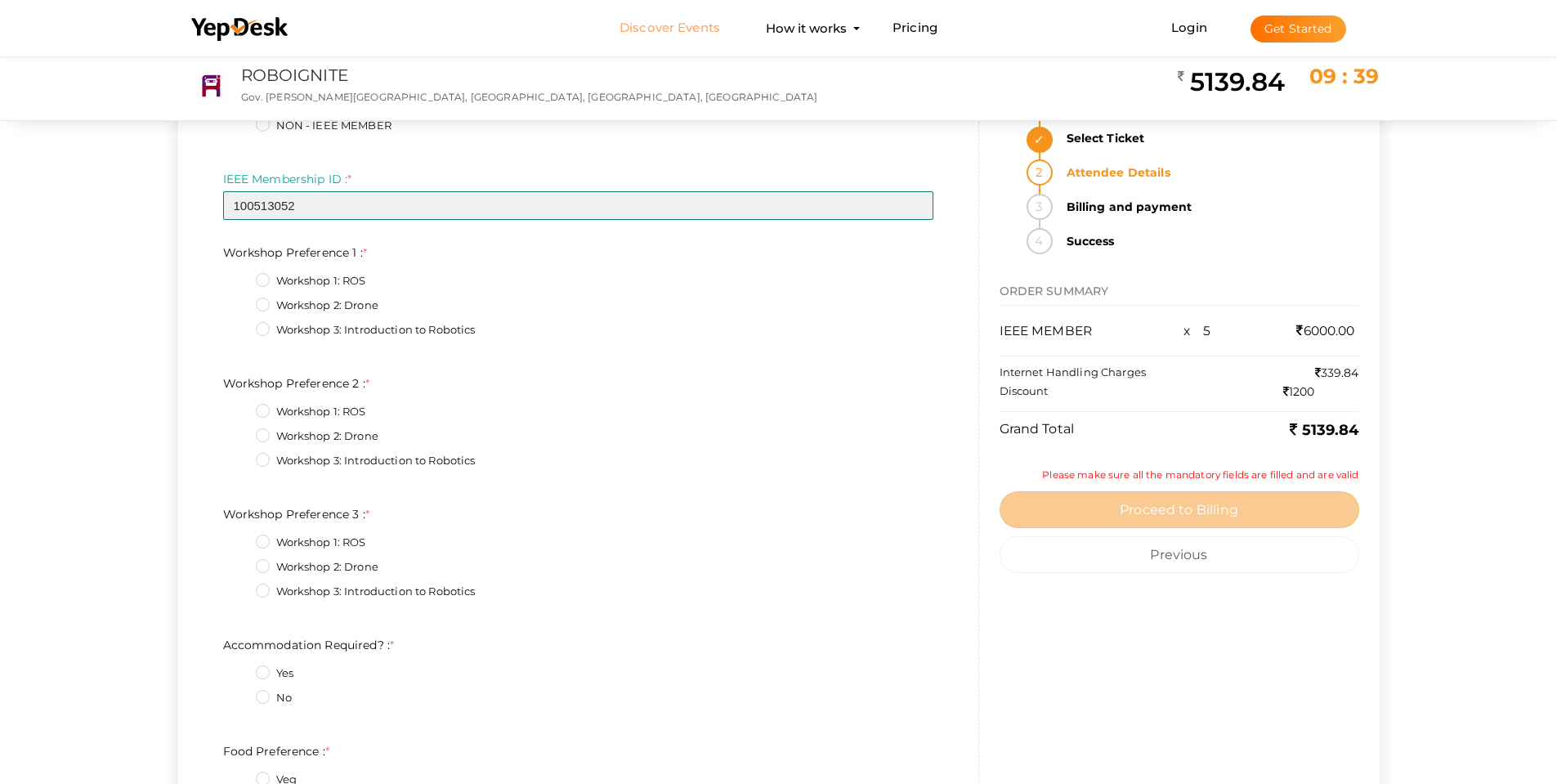
type input "100513052"
click at [260, 307] on label "Workshop 2: Drone" at bounding box center [317, 306] width 122 height 16
click at [240, 301] on 1\+1\+4 "Workshop 2: Drone" at bounding box center [240, 301] width 0 height 0
click at [270, 458] on label "Workshop 3: Introduction to Robotics" at bounding box center [366, 461] width 220 height 16
click at [240, 456] on 2\+2\+4 "Workshop 3: Introduction to Robotics" at bounding box center [240, 456] width 0 height 0
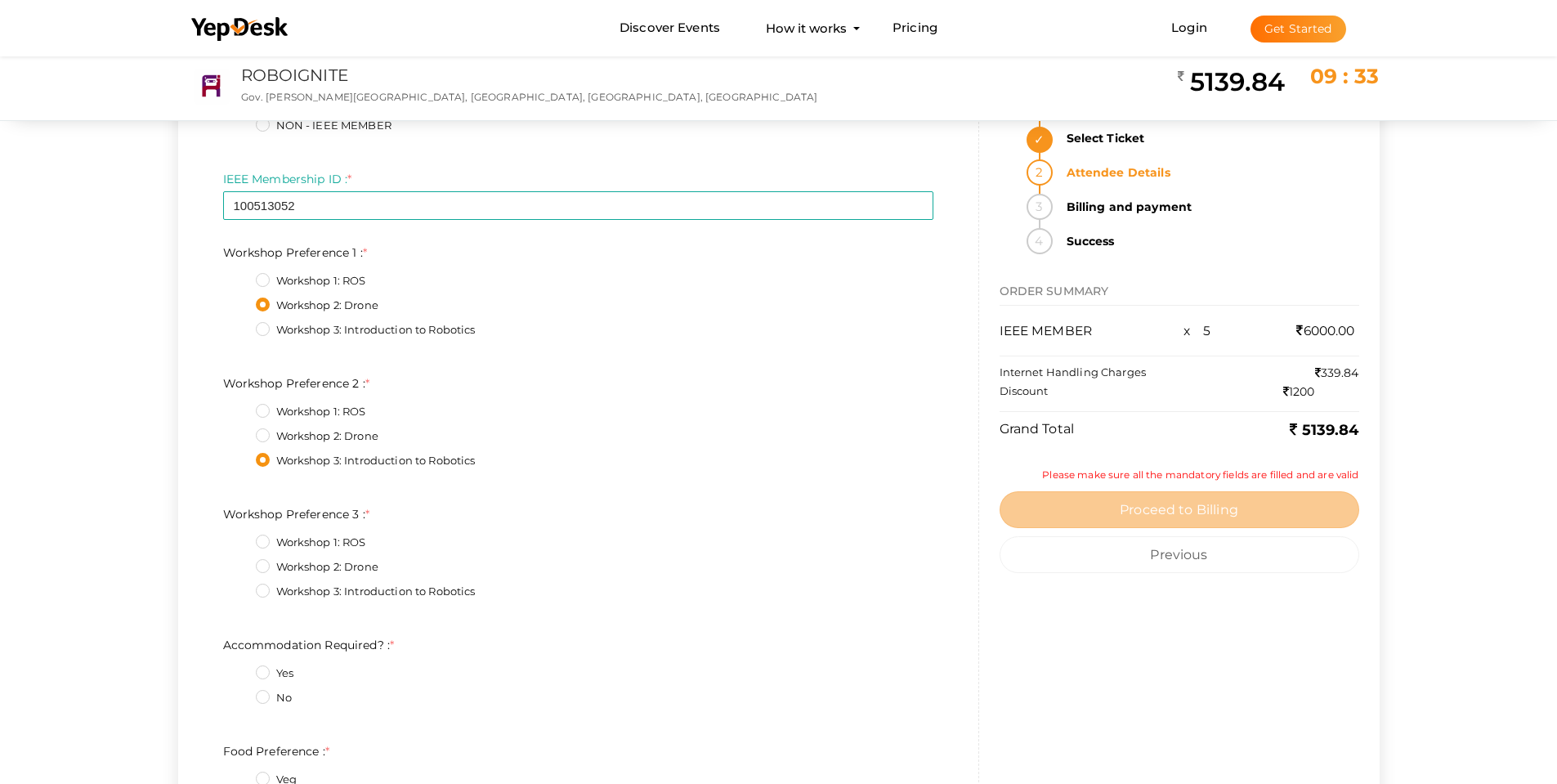
click at [260, 539] on label "Workshop 1: ROS" at bounding box center [312, 542] width 111 height 16
click at [240, 538] on 3\+0\+4 "Workshop 1: ROS" at bounding box center [240, 538] width 0 height 0
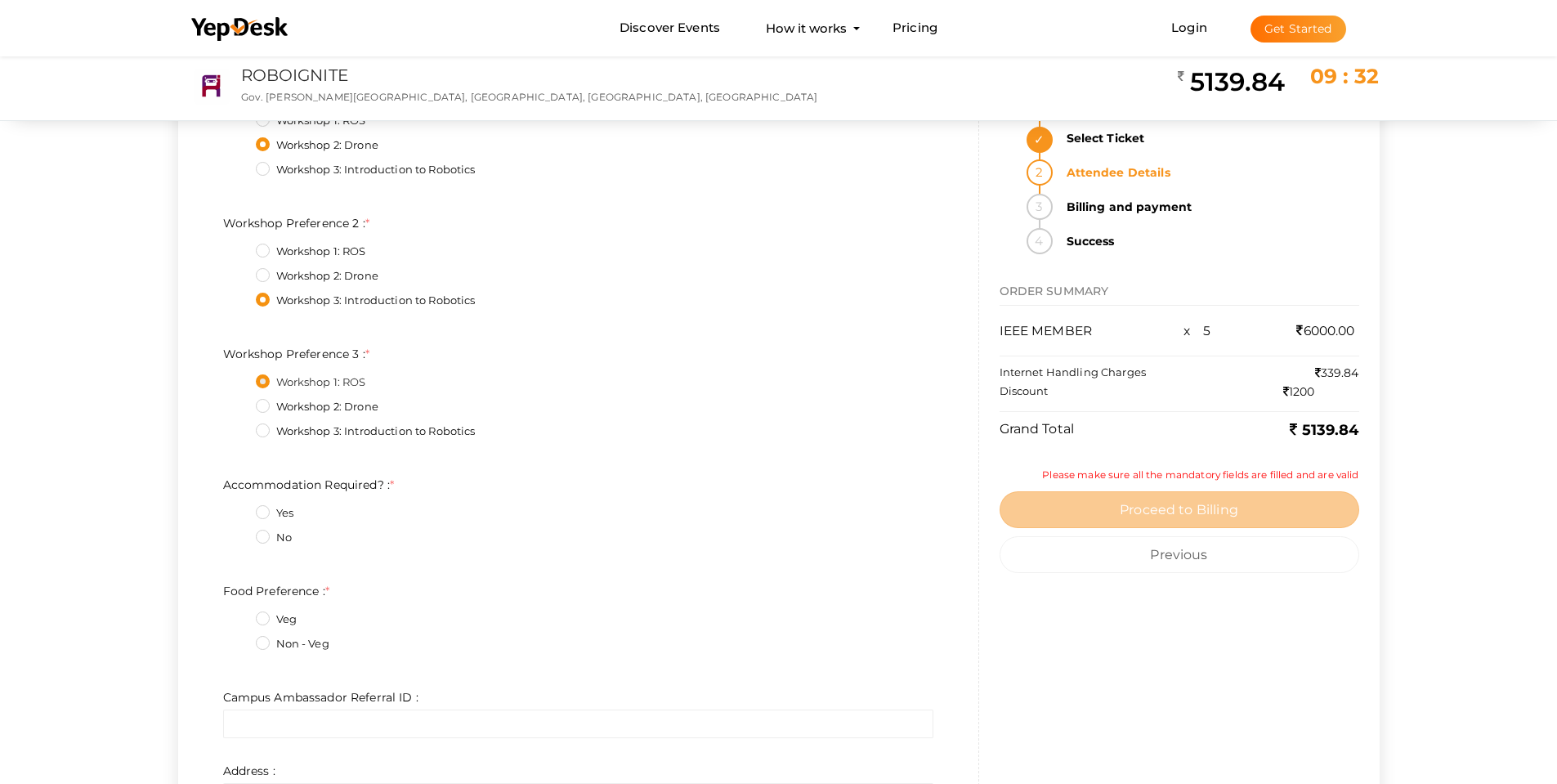
scroll to position [6210, 0]
click at [267, 509] on label "Yes" at bounding box center [275, 509] width 38 height 16
click at [240, 505] on Required\?\+0\+4 "Yes" at bounding box center [240, 505] width 0 height 0
drag, startPoint x: 265, startPoint y: 603, endPoint x: 265, endPoint y: 619, distance: 16.0
click at [265, 609] on fieldset "Veg Non - Veg" at bounding box center [579, 630] width 711 height 61
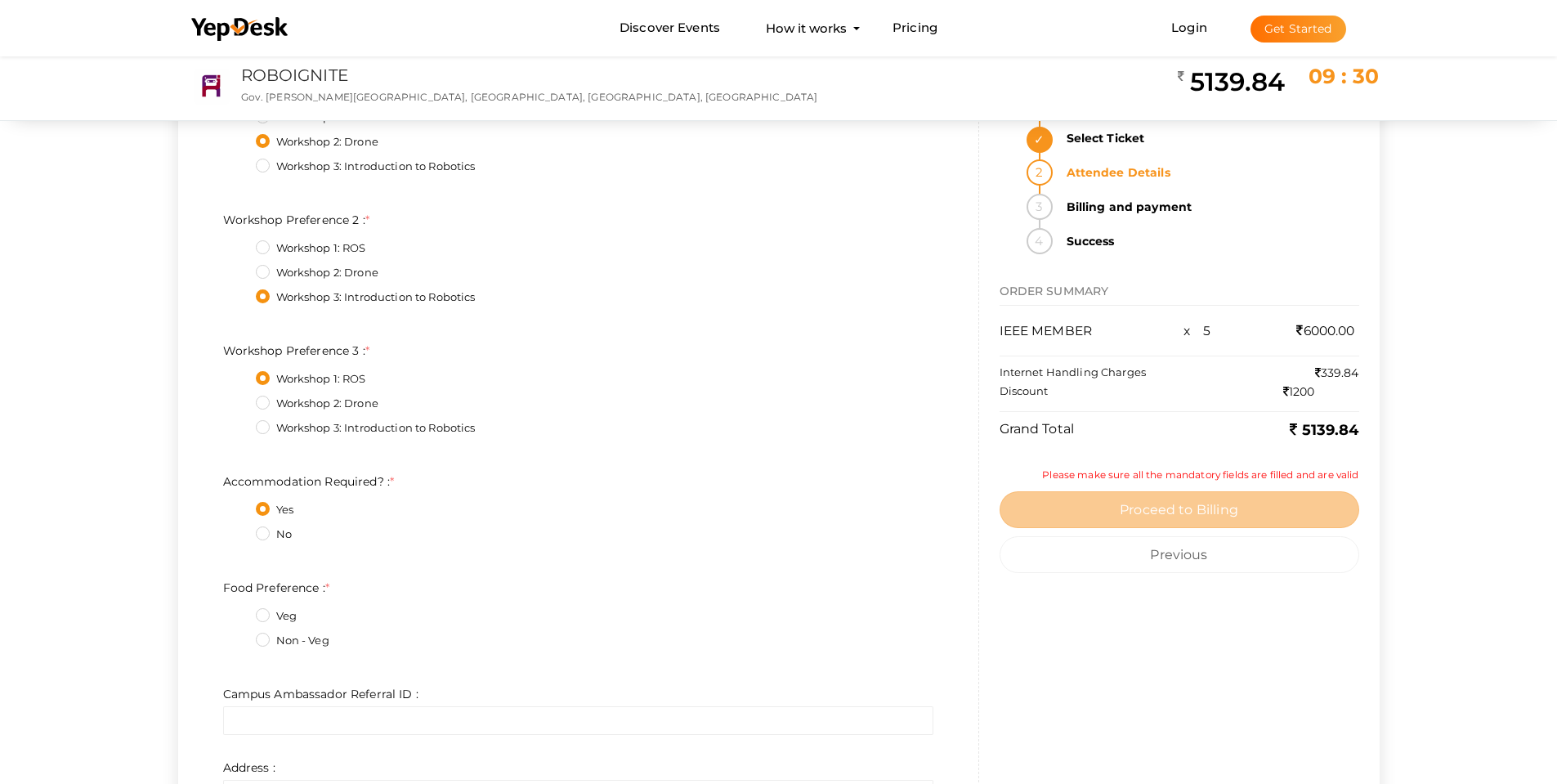
click at [265, 619] on label "Veg" at bounding box center [277, 616] width 41 height 16
click at [240, 611] on Preference\+0\+4 "Veg" at bounding box center [240, 611] width 0 height 0
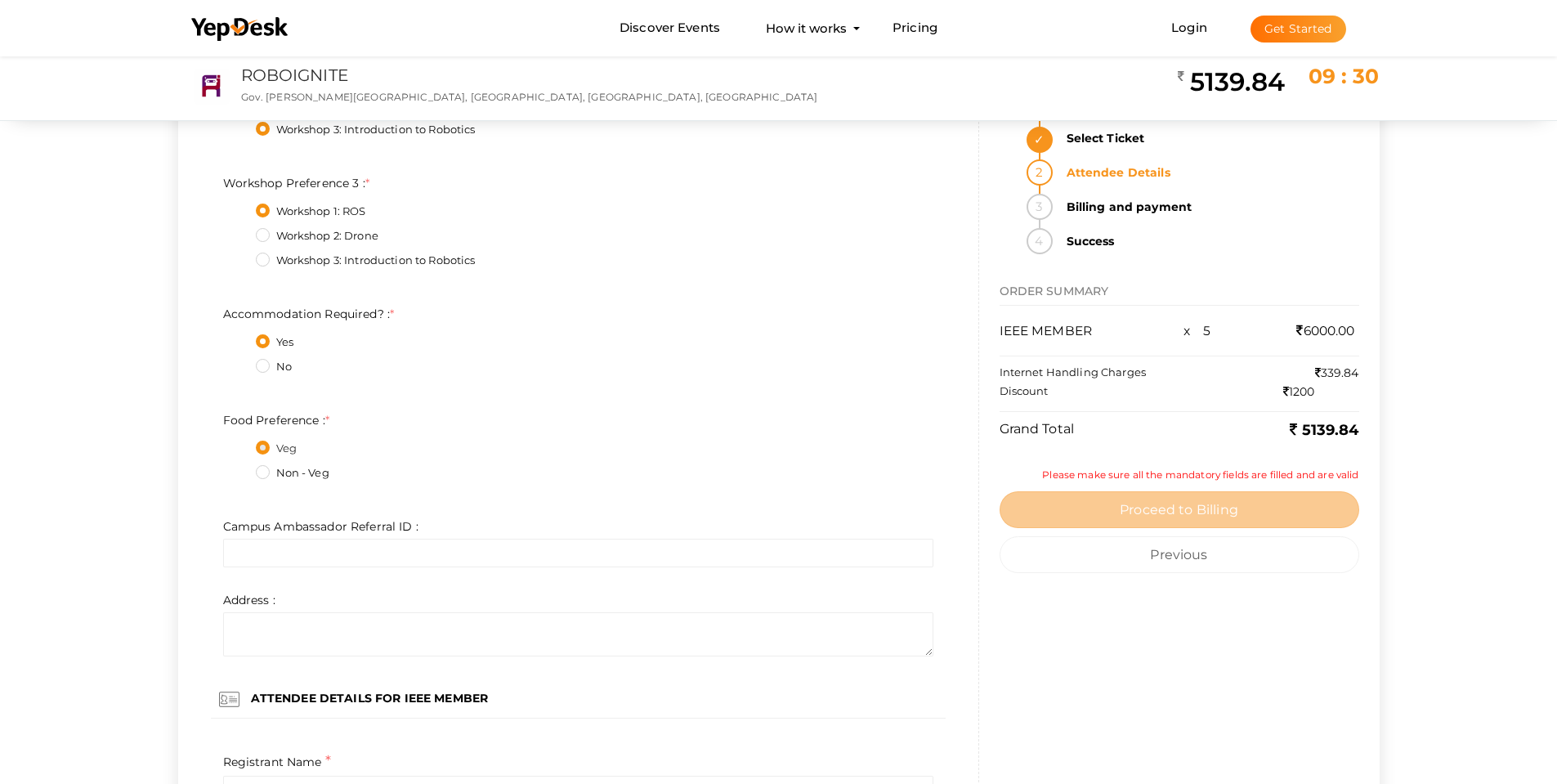
scroll to position [6455, 0]
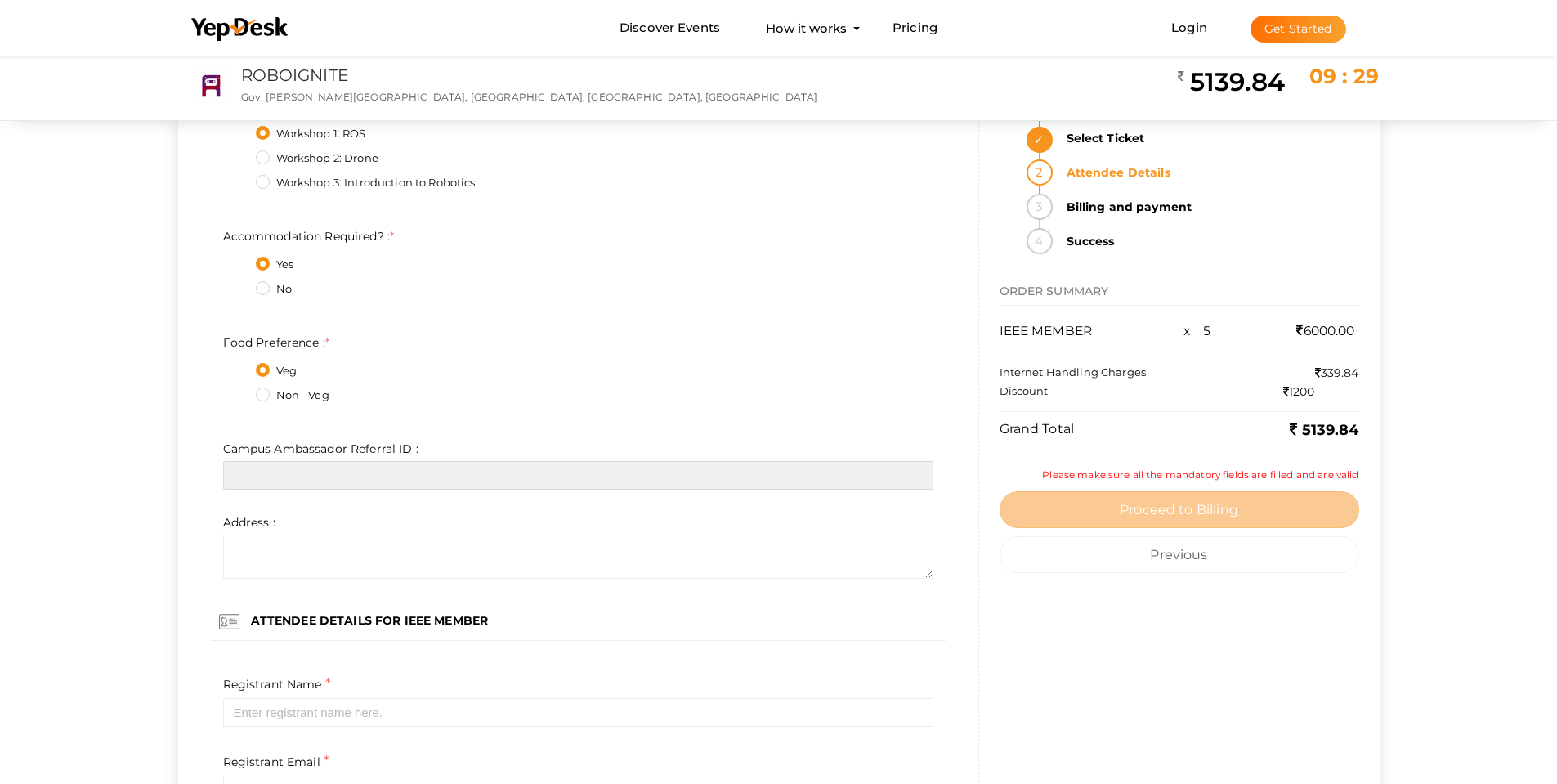
click at [316, 484] on input "text" at bounding box center [579, 474] width 711 height 28
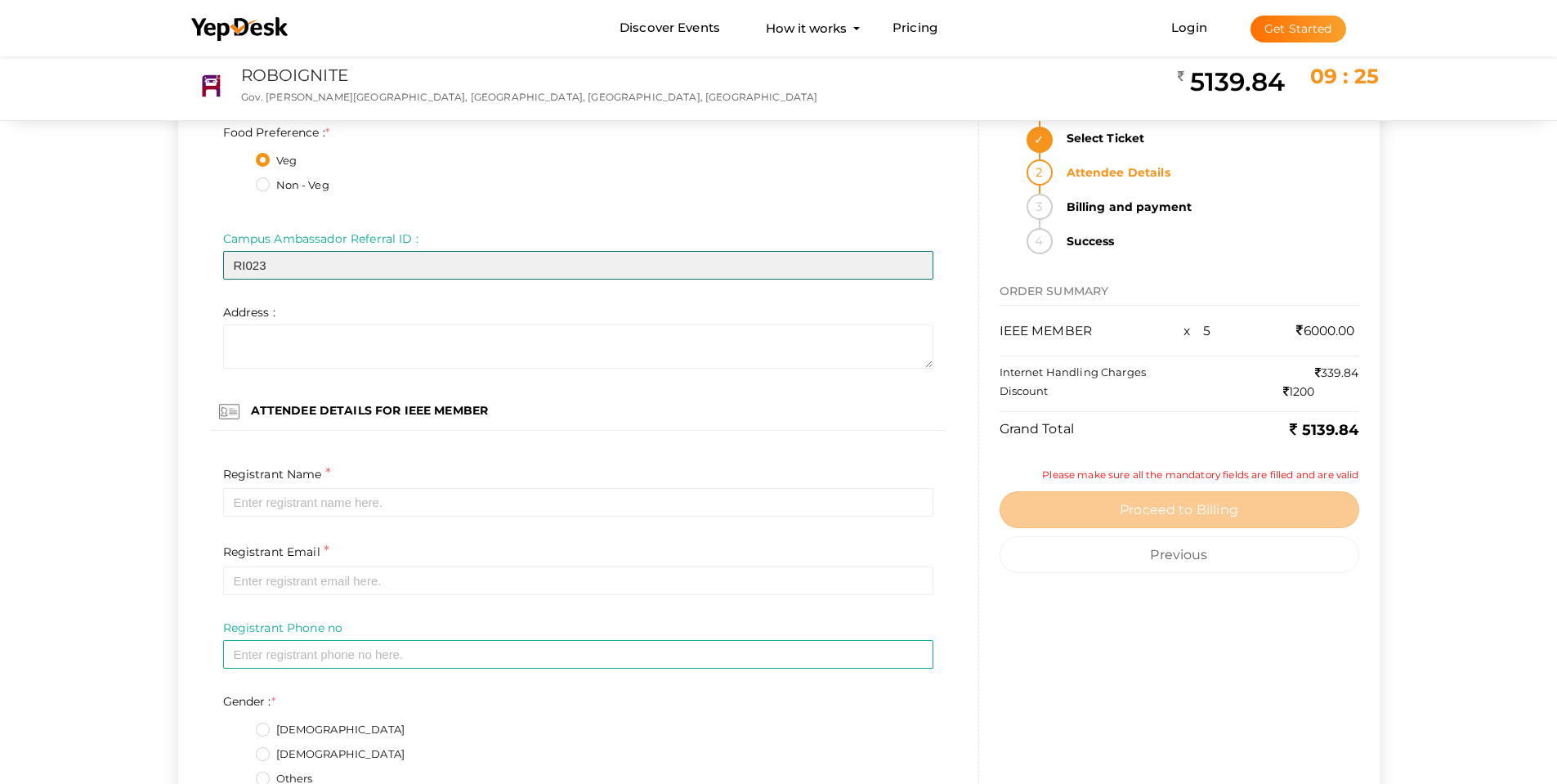
scroll to position [6701, 0]
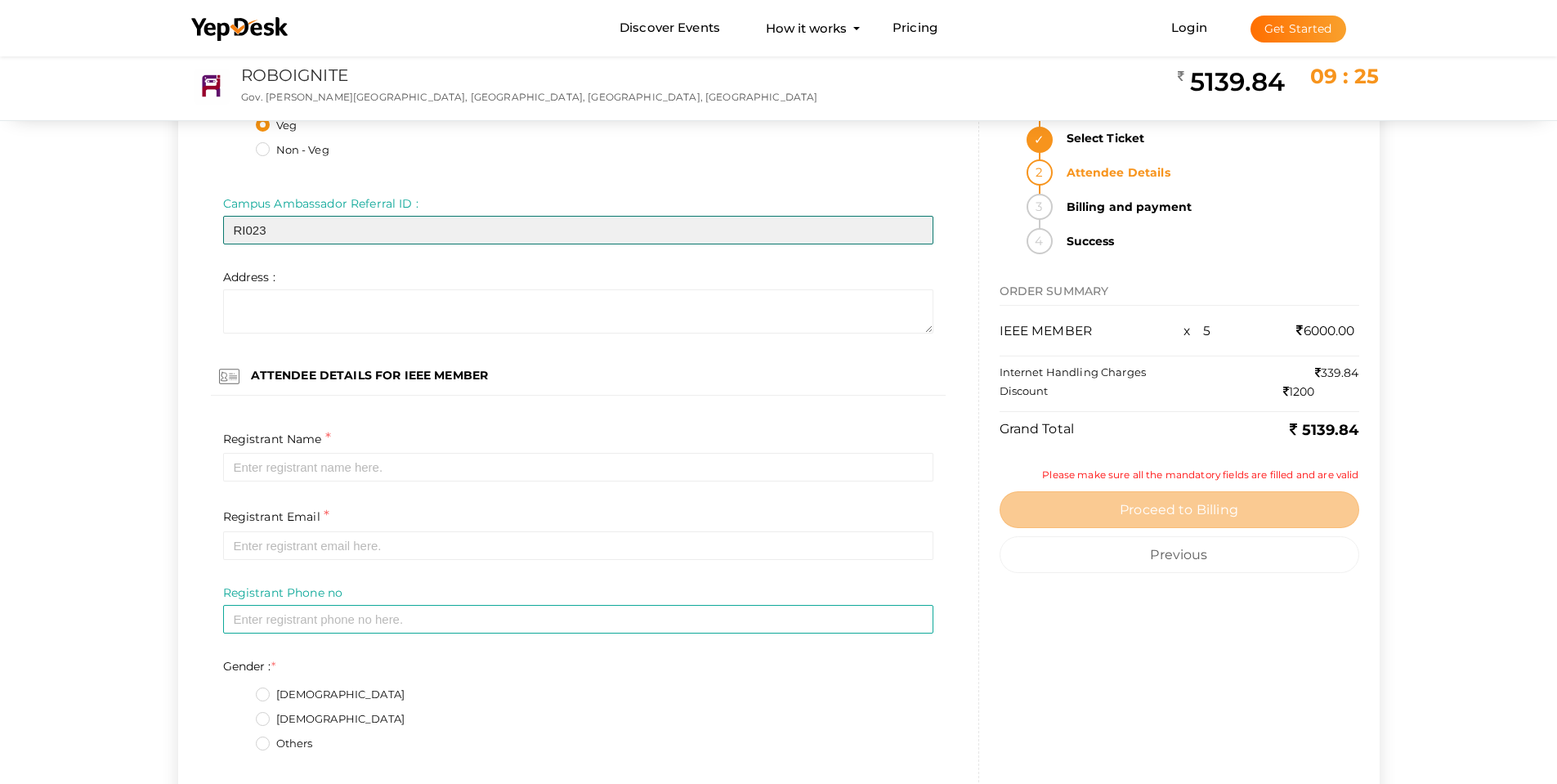
type input "RI023"
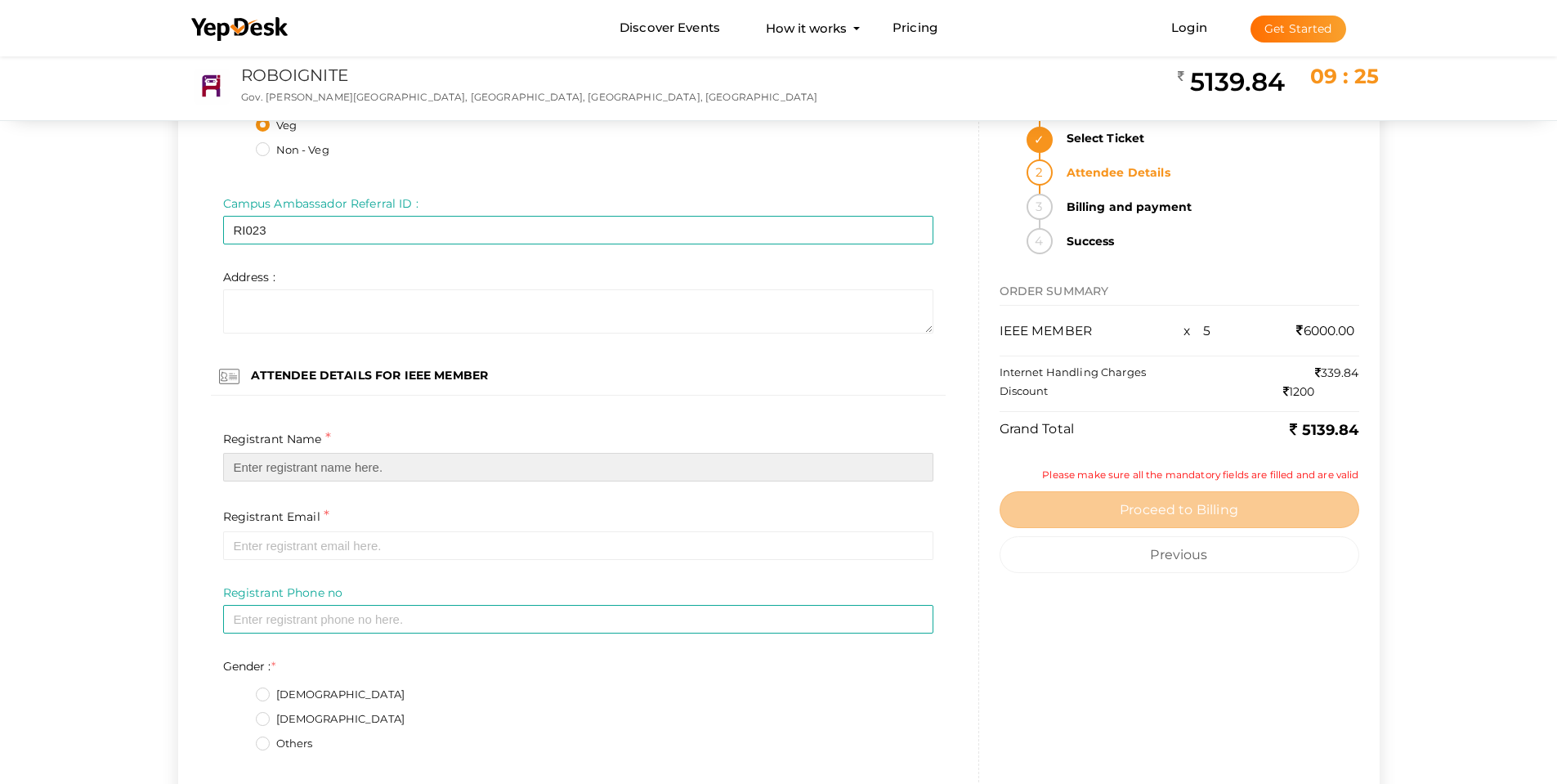
drag, startPoint x: 321, startPoint y: 456, endPoint x: 315, endPoint y: 464, distance: 10.0
click at [321, 457] on input "text" at bounding box center [579, 467] width 711 height 28
click at [282, 472] on input "text" at bounding box center [579, 467] width 711 height 28
paste input "Fathima Neha"
type input "Fathima Neha"
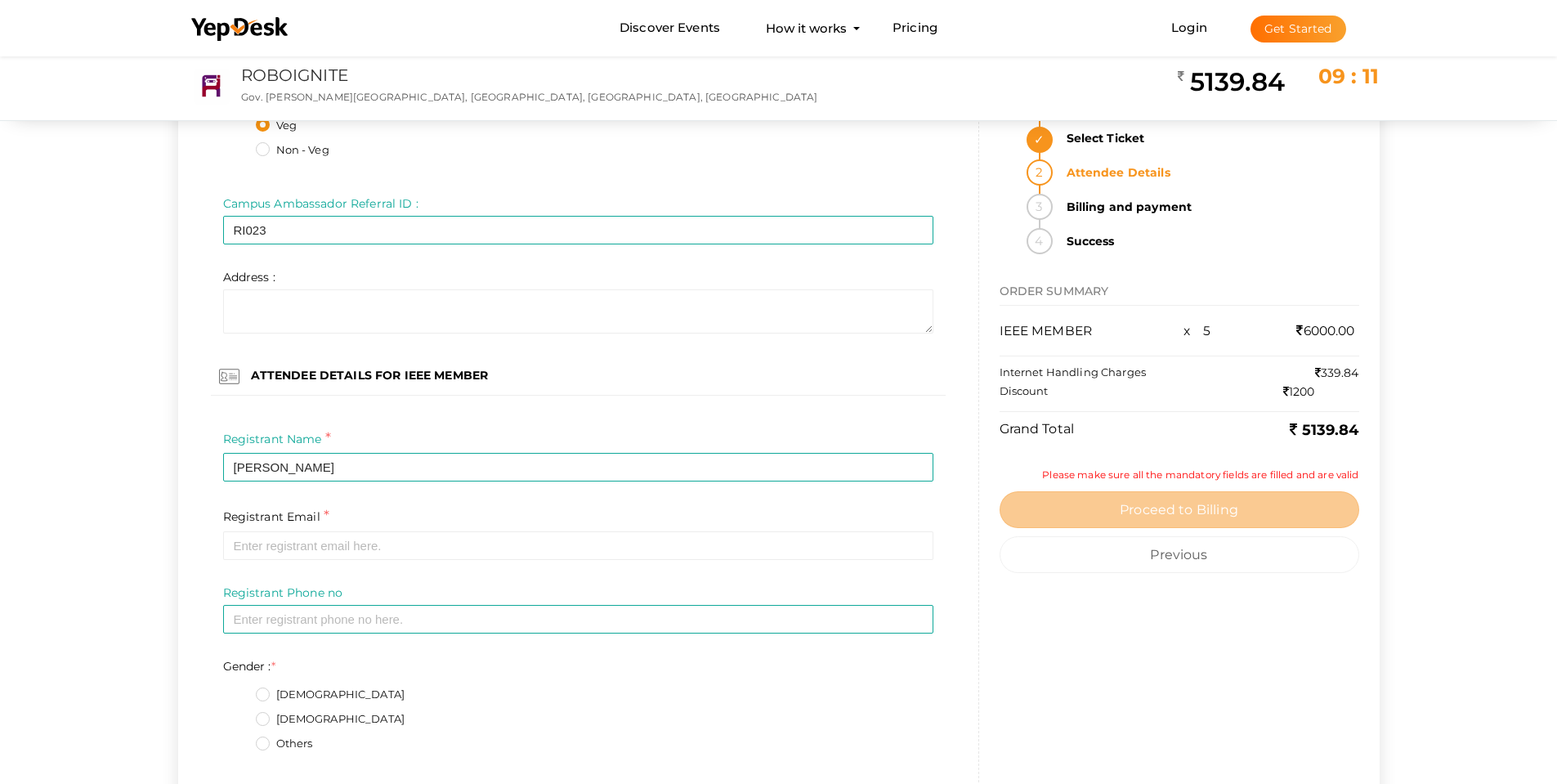
drag, startPoint x: 312, startPoint y: 564, endPoint x: 318, endPoint y: 551, distance: 14.3
click at [312, 562] on div "Registrant Email * Required Invalid email" at bounding box center [578, 544] width 735 height 79
click at [319, 550] on input "email" at bounding box center [579, 544] width 711 height 28
click at [278, 548] on input "email" at bounding box center [579, 544] width 711 height 28
paste input "nehaf7707@gmail.com"
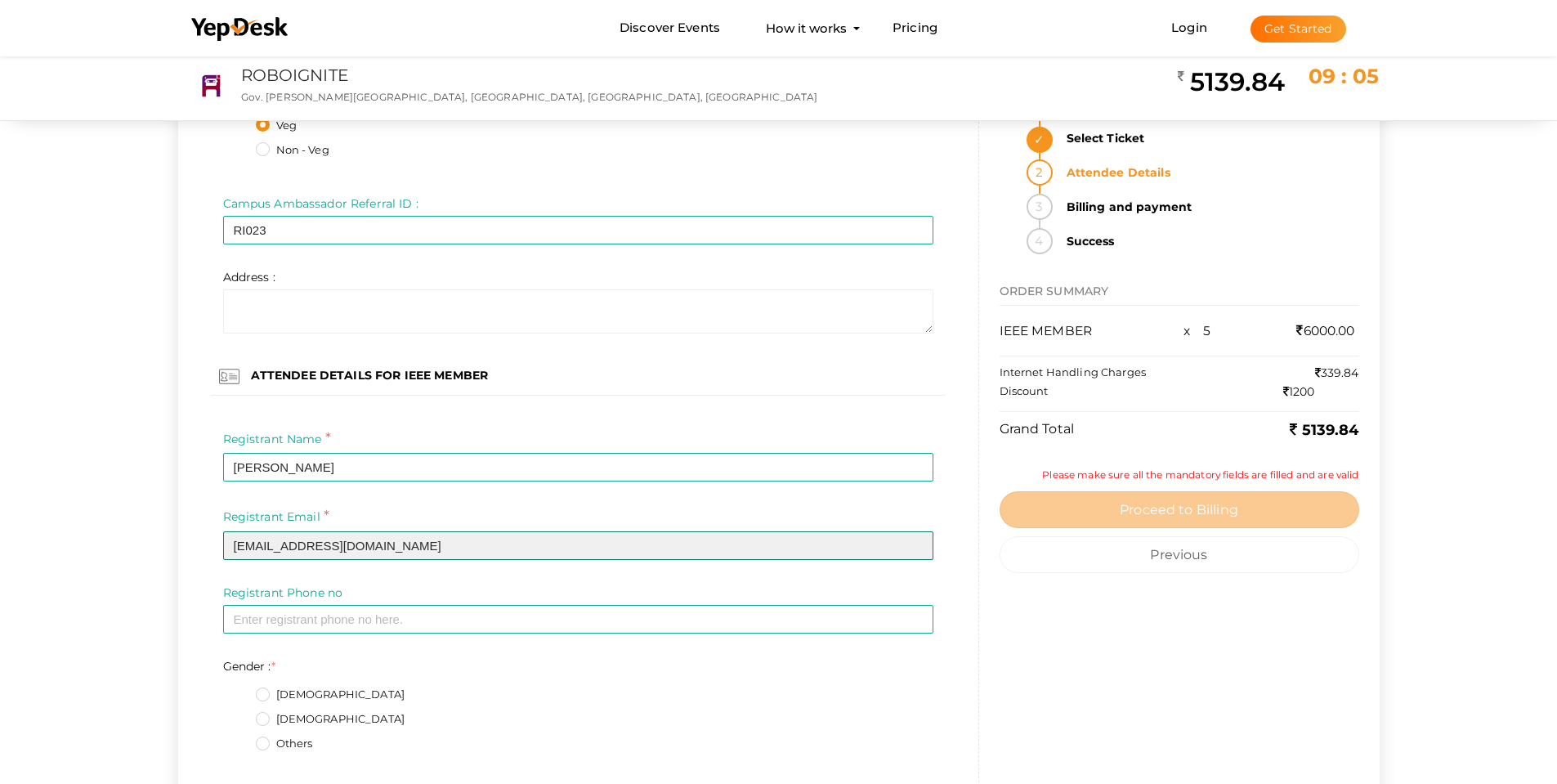
type input "nehaf7707@gmail.com"
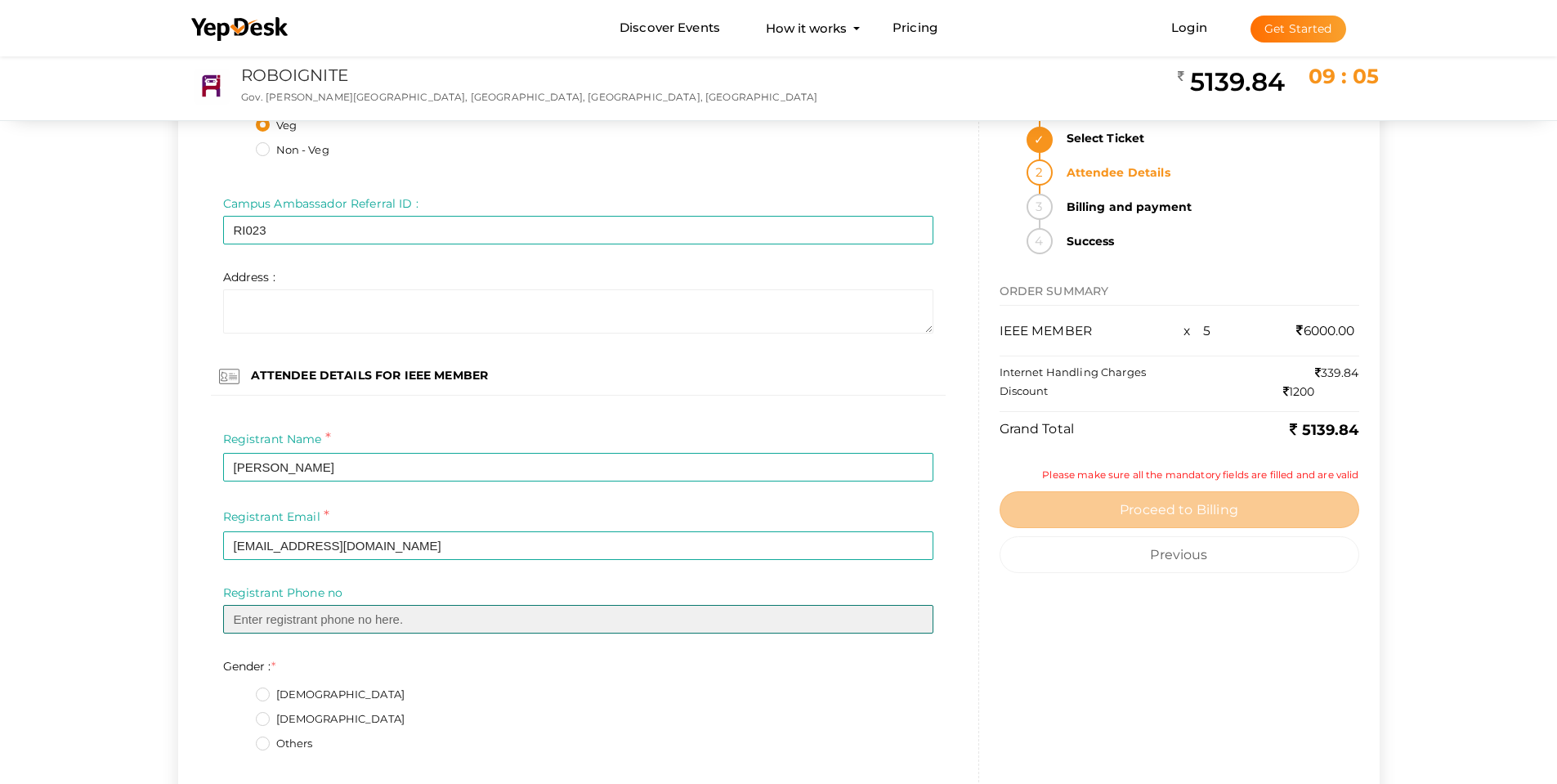
click at [309, 628] on input "text" at bounding box center [579, 618] width 711 height 28
paste input "7592029677"
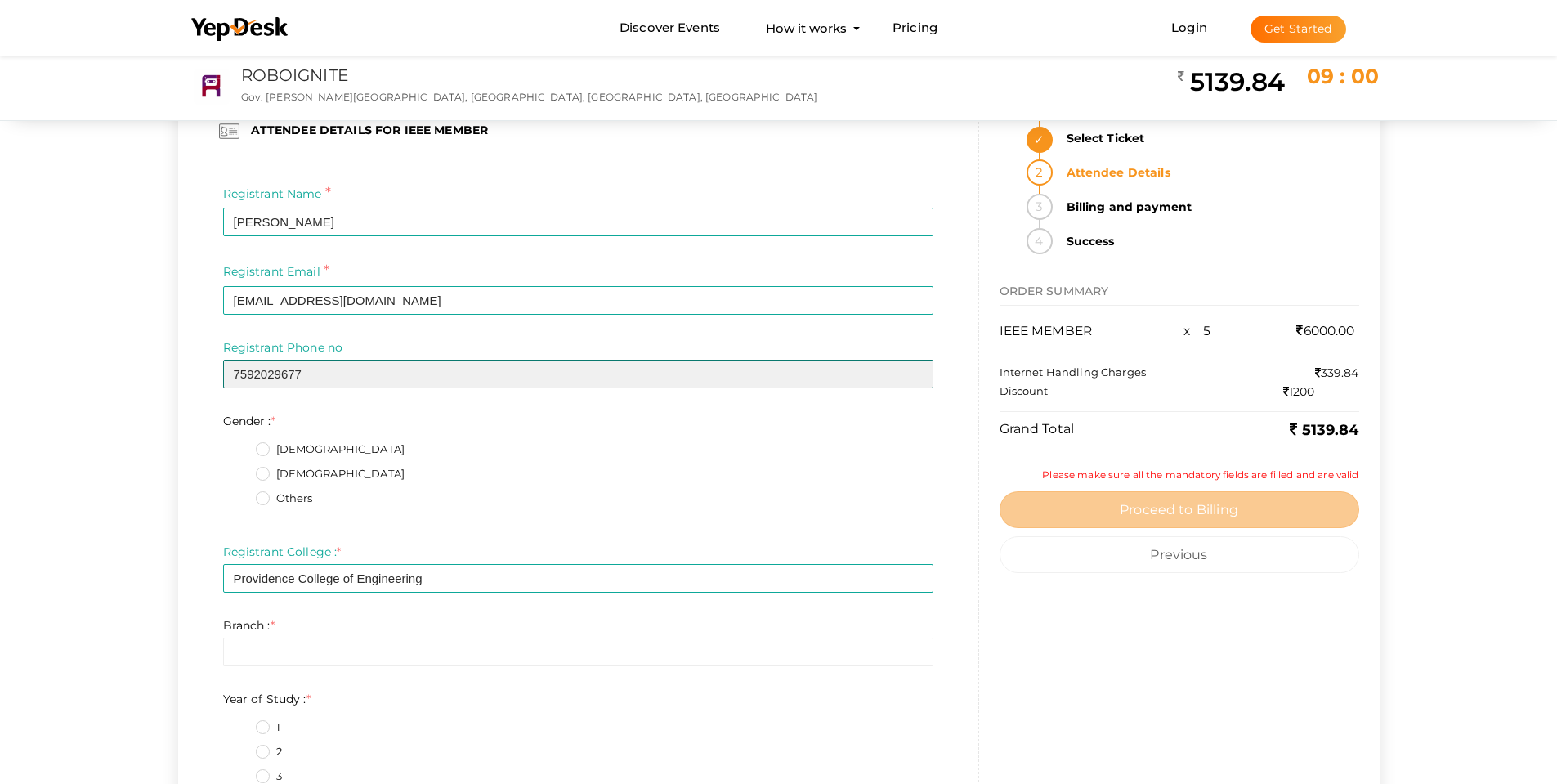
type input "7592029677"
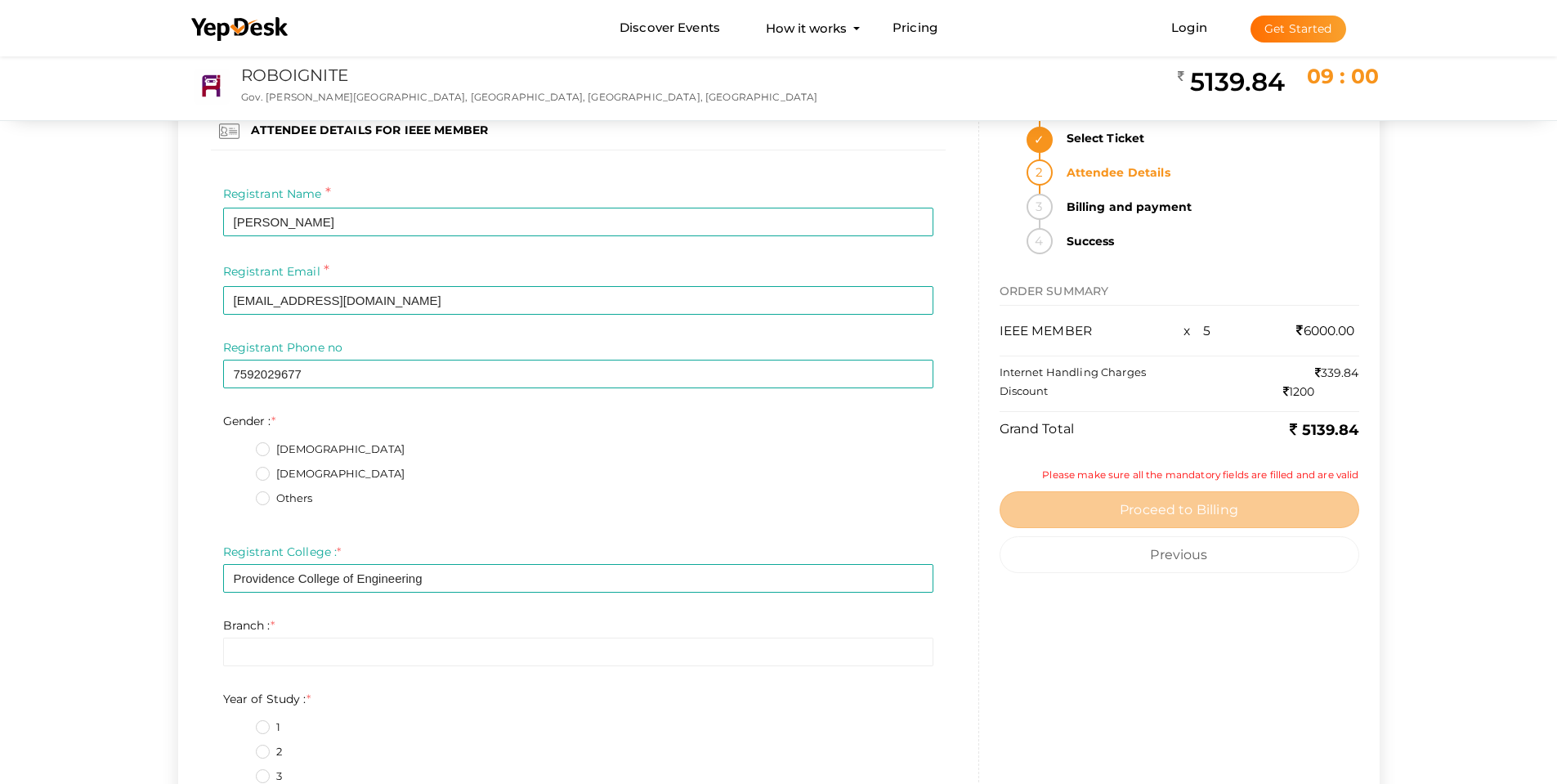
click at [261, 474] on label "Female" at bounding box center [331, 474] width 149 height 16
click at [240, 469] on input "Female" at bounding box center [240, 469] width 0 height 0
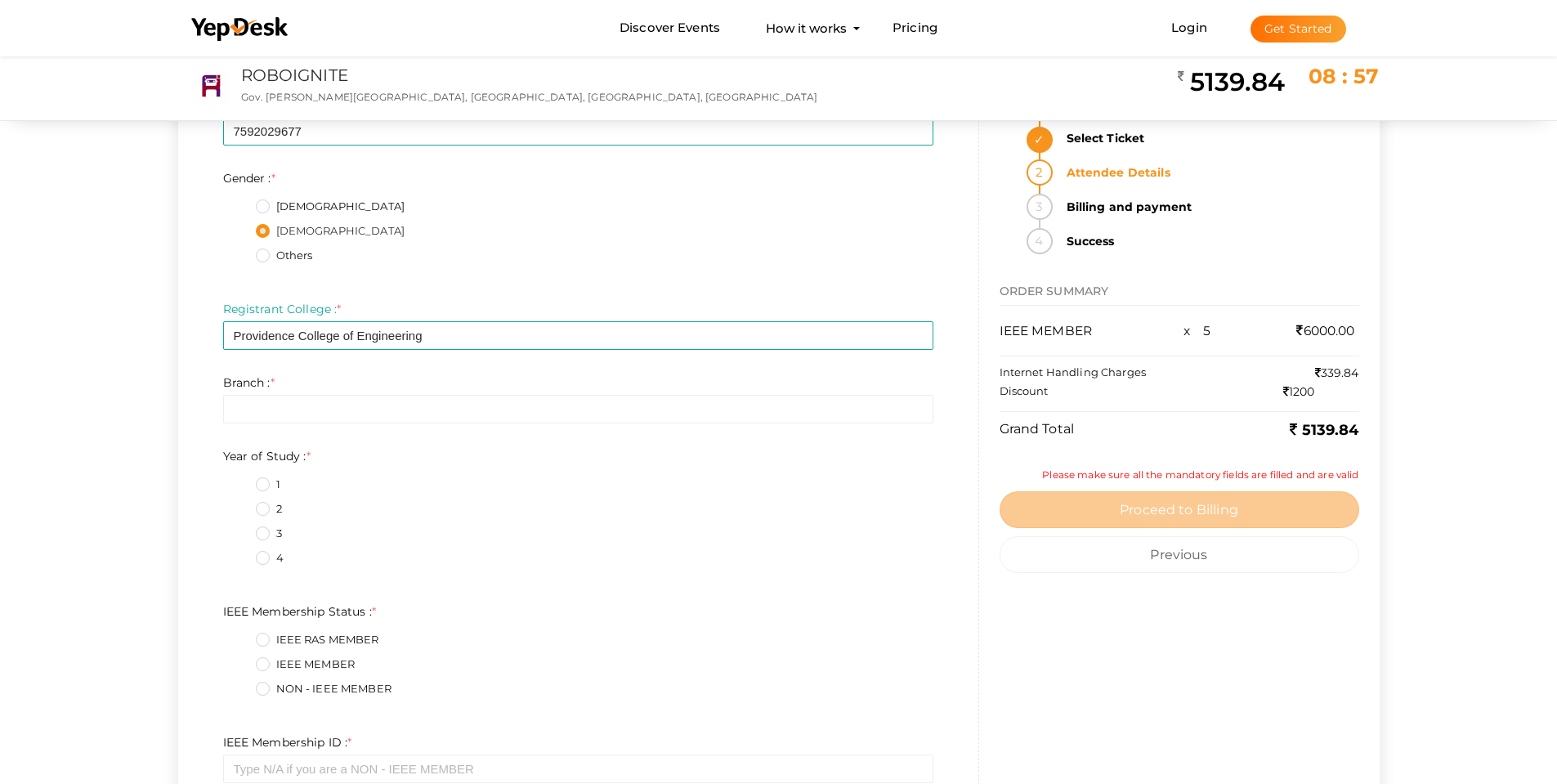
scroll to position [7191, 0]
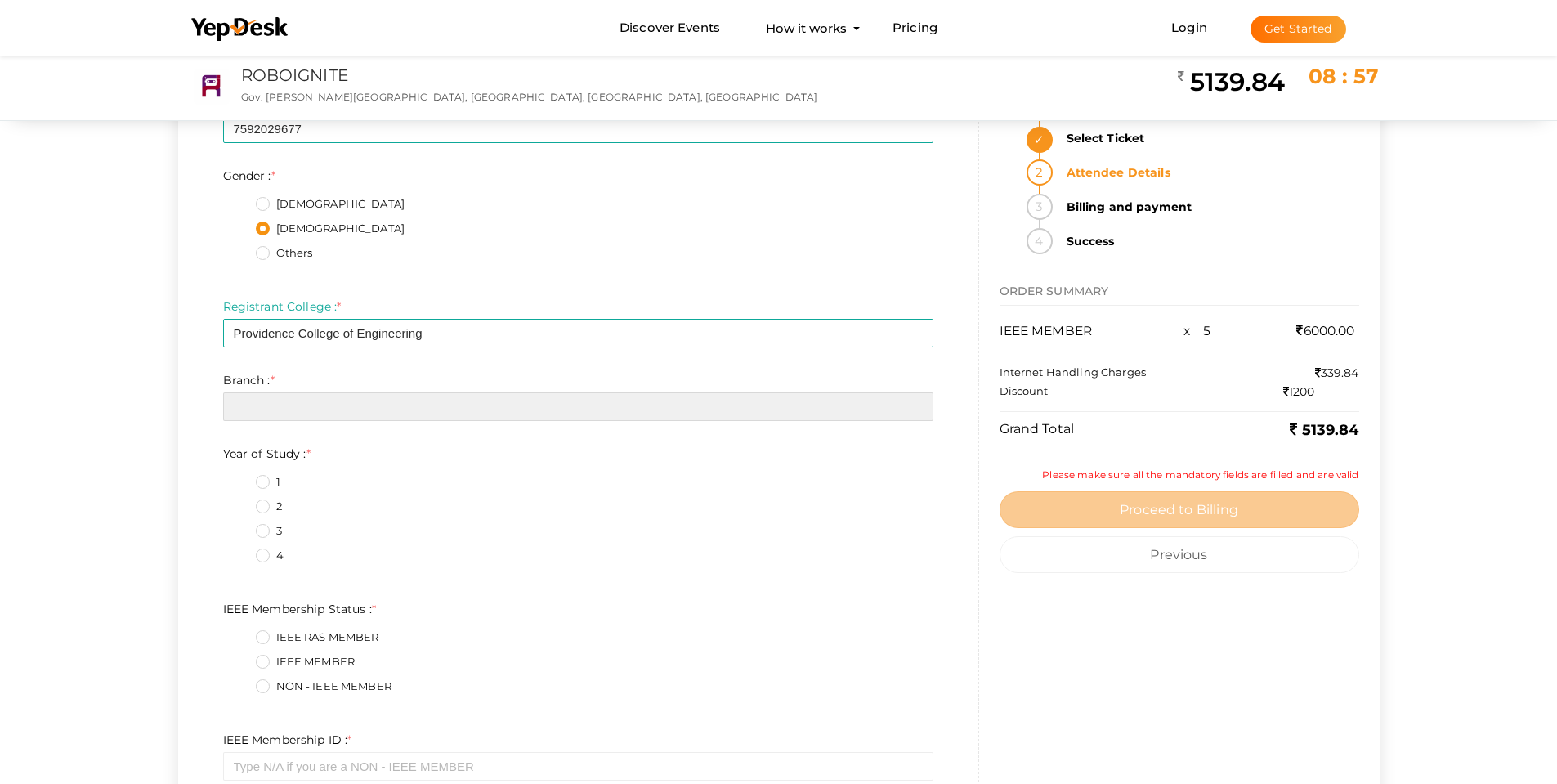
click at [302, 396] on input "text" at bounding box center [579, 406] width 711 height 28
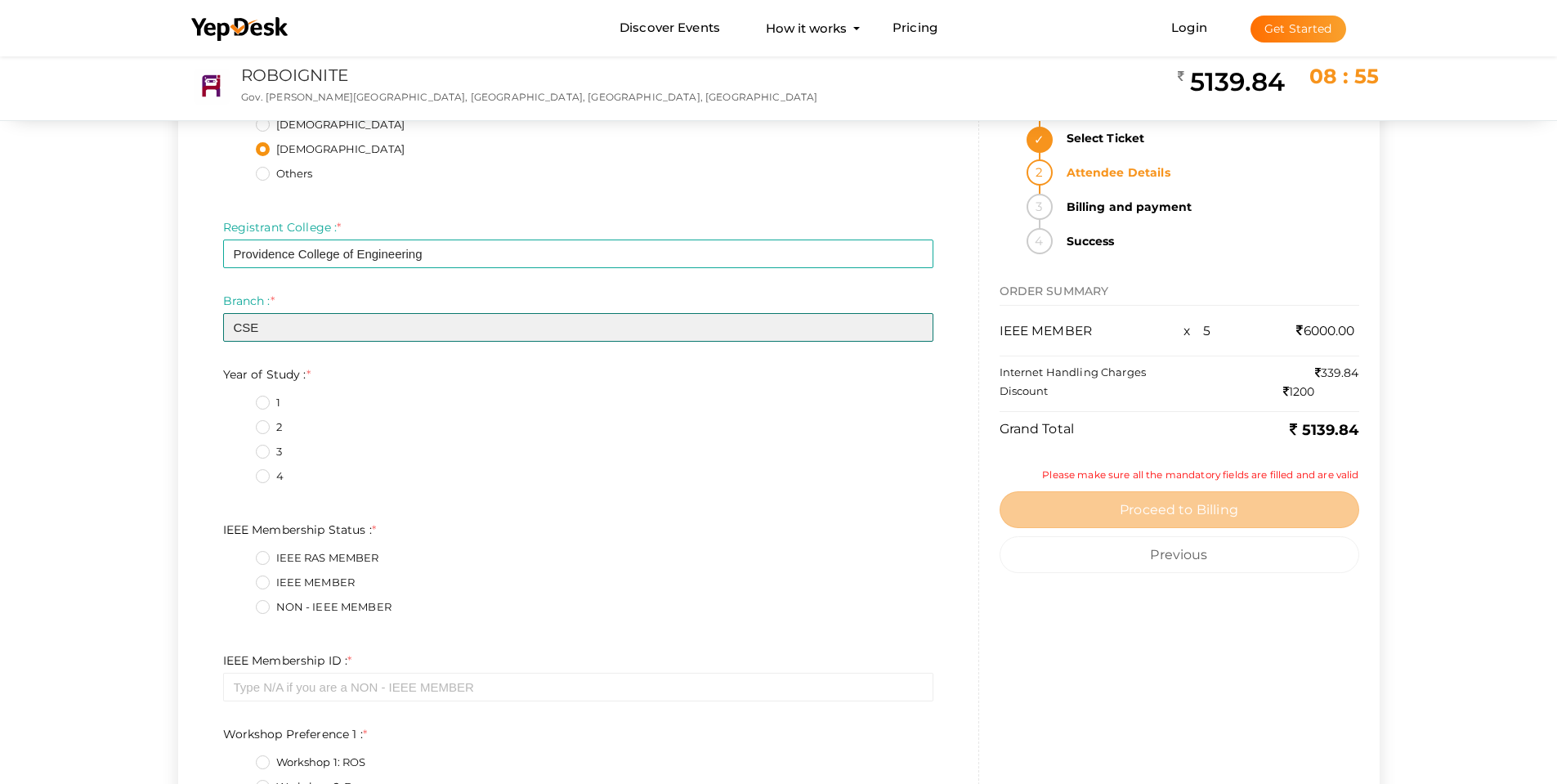
scroll to position [7272, 0]
type input "CSE"
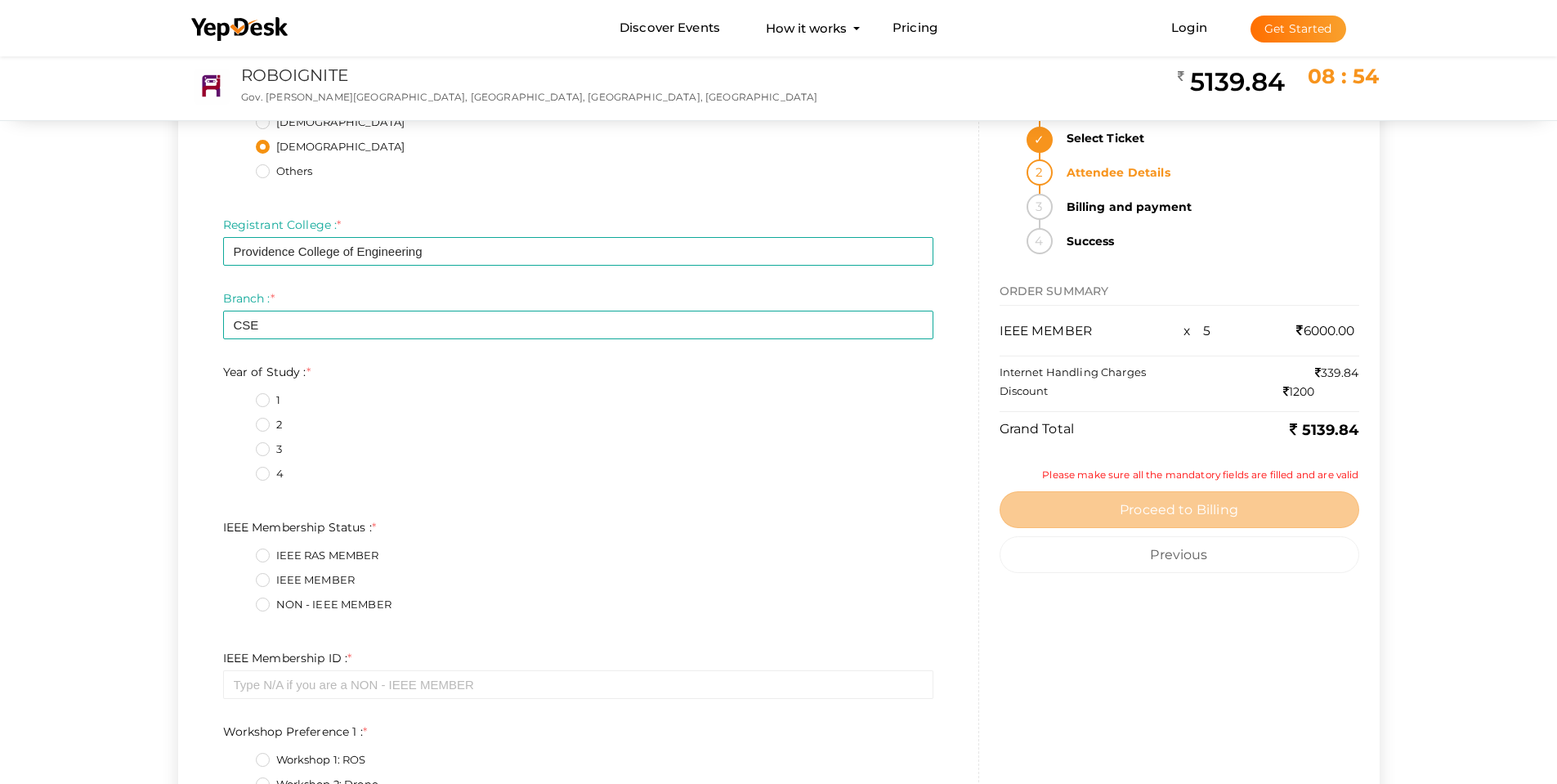
click at [256, 454] on label "3" at bounding box center [269, 449] width 26 height 16
click at [240, 444] on Study\+2\+5 "3" at bounding box center [240, 444] width 0 height 0
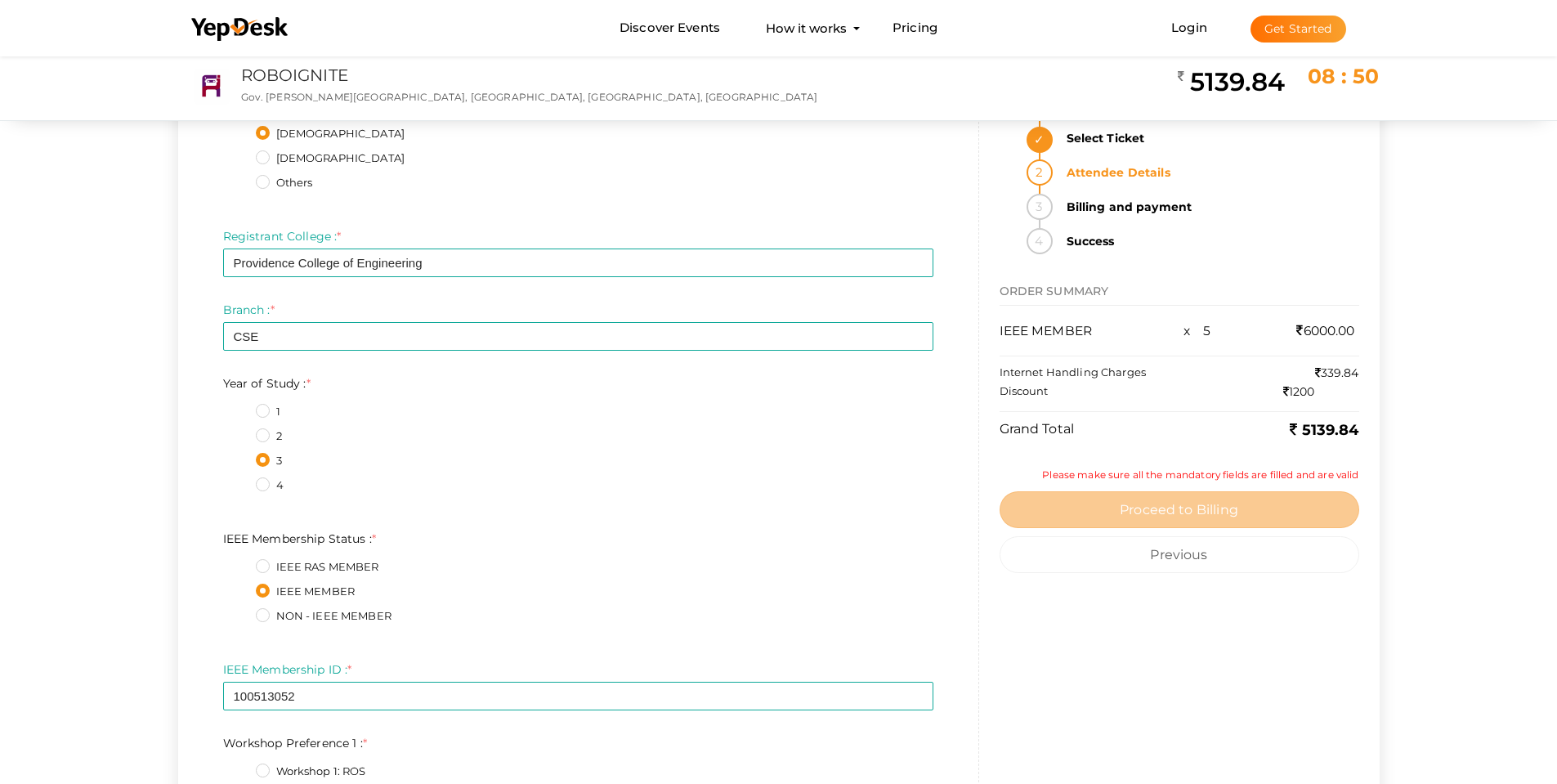
click at [266, 431] on label "2" at bounding box center [269, 436] width 26 height 16
click at [240, 432] on Study\+1\+4 "2" at bounding box center [240, 432] width 0 height 0
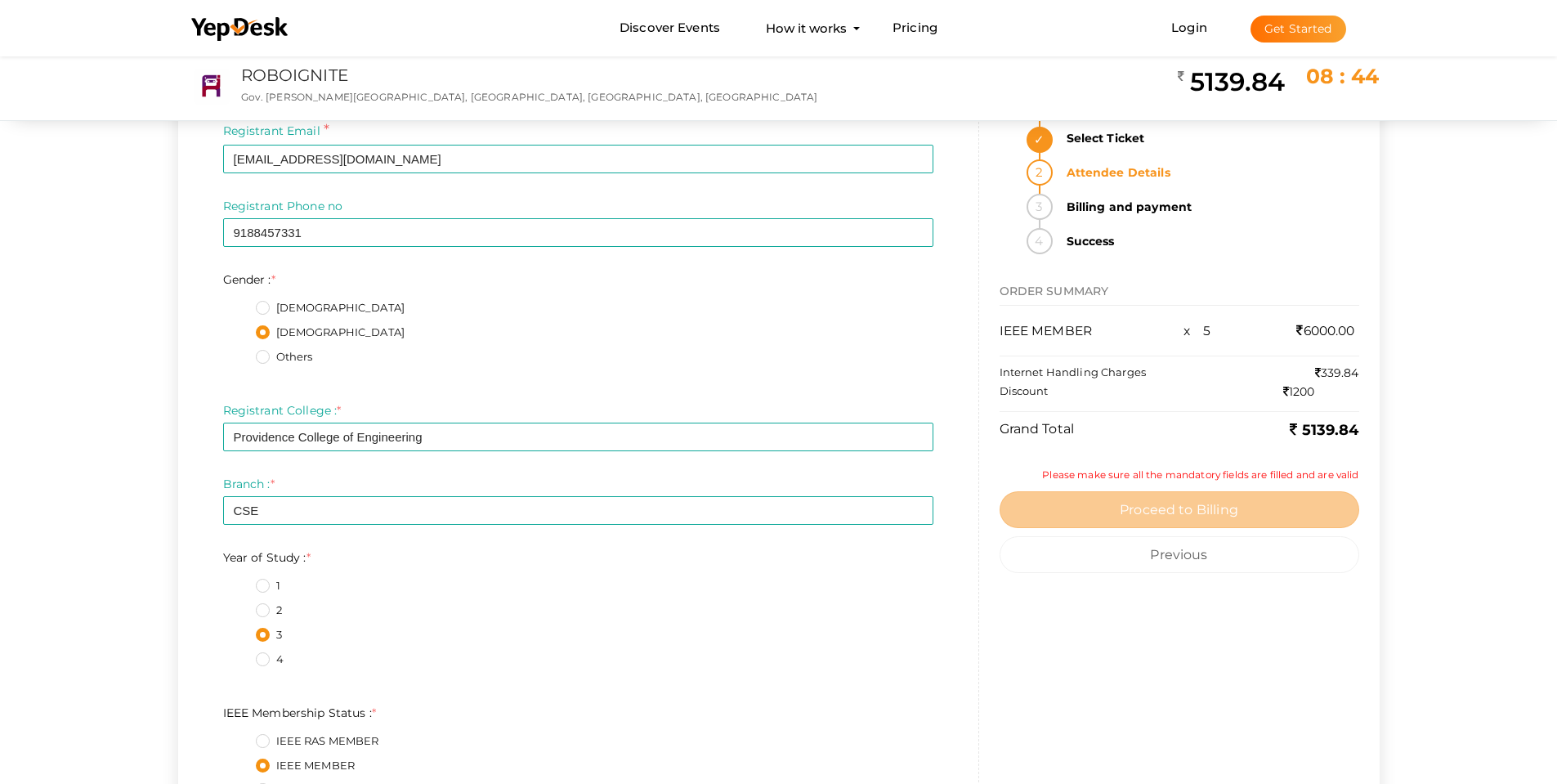
click at [269, 611] on label "2" at bounding box center [269, 610] width 26 height 16
click at [240, 605] on Study\+1\+3 "2" at bounding box center [240, 605] width 0 height 0
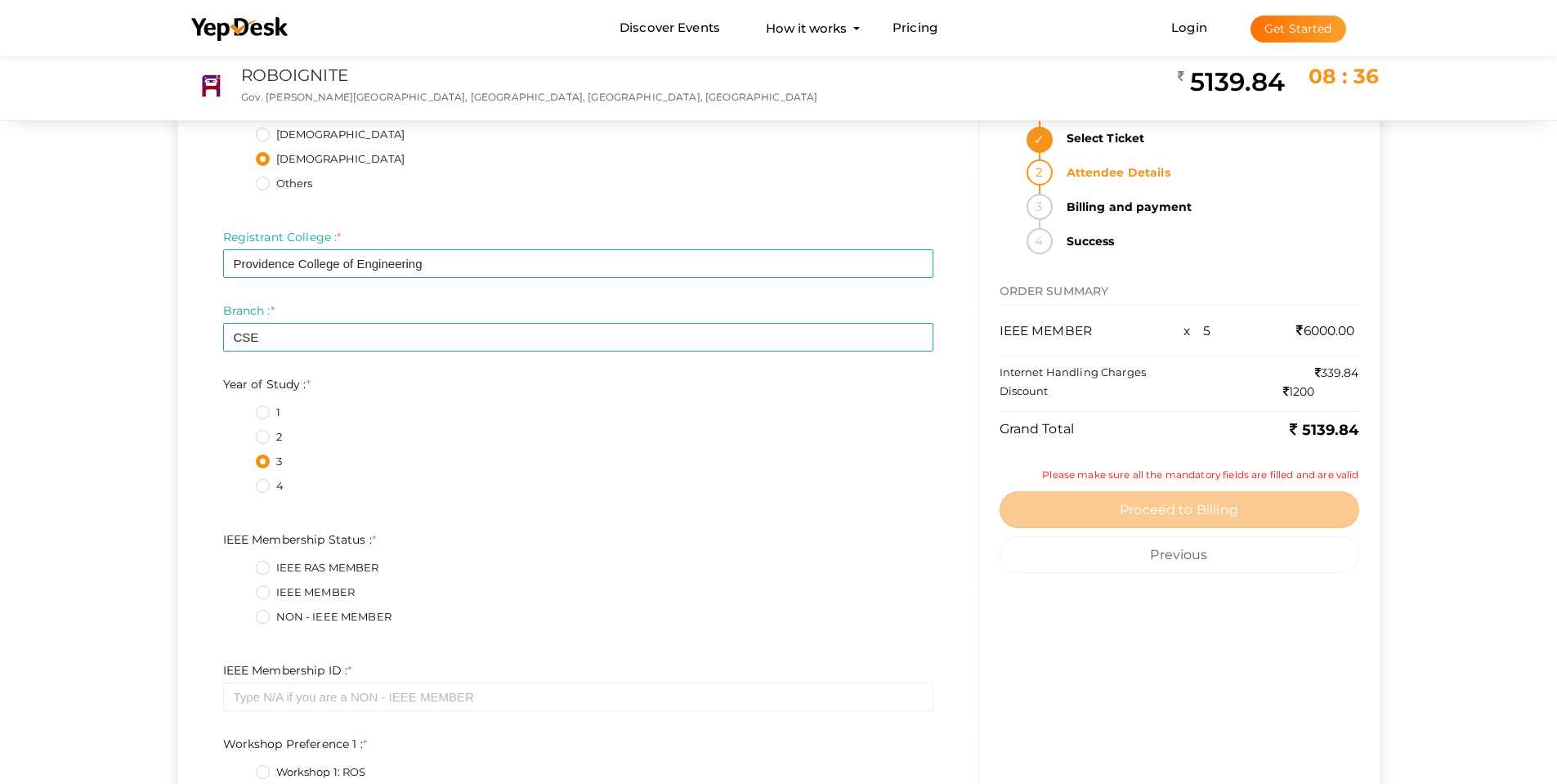
scroll to position [7272, 0]
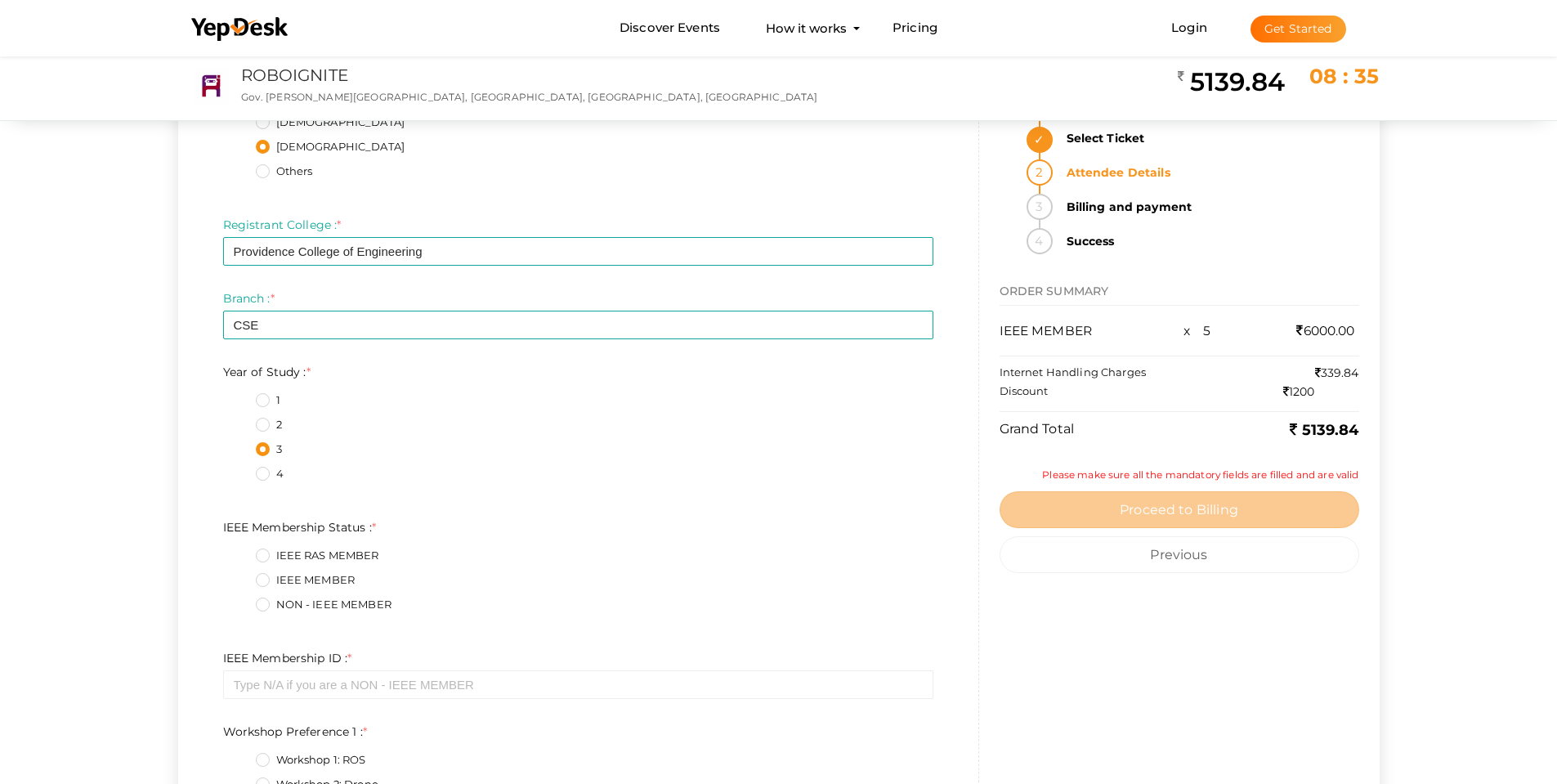
click at [272, 584] on label "IEEE MEMBER" at bounding box center [306, 580] width 100 height 16
click at [240, 575] on Status\+1\+5 "IEEE MEMBER" at bounding box center [240, 575] width 0 height 0
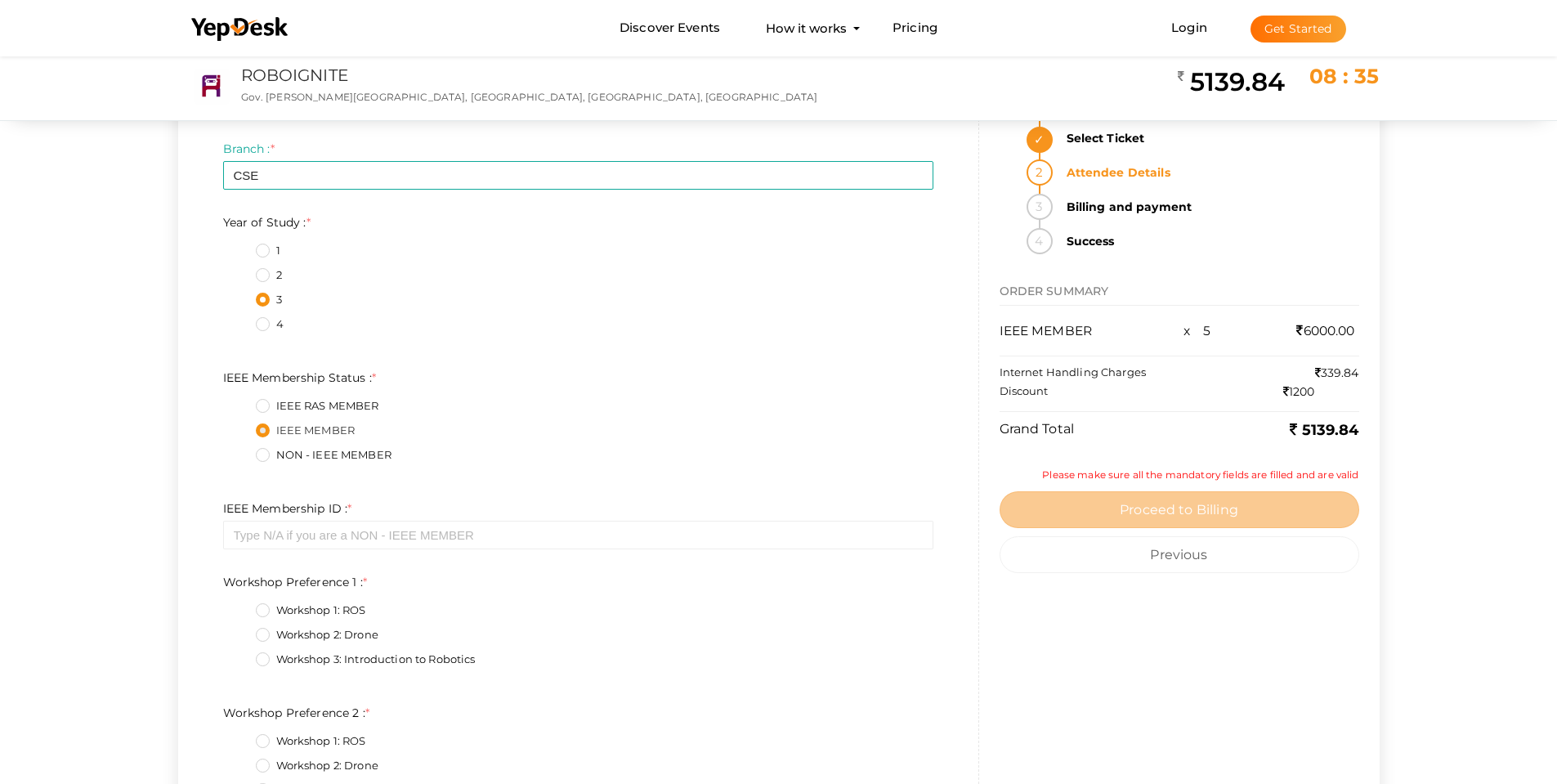
scroll to position [7436, 0]
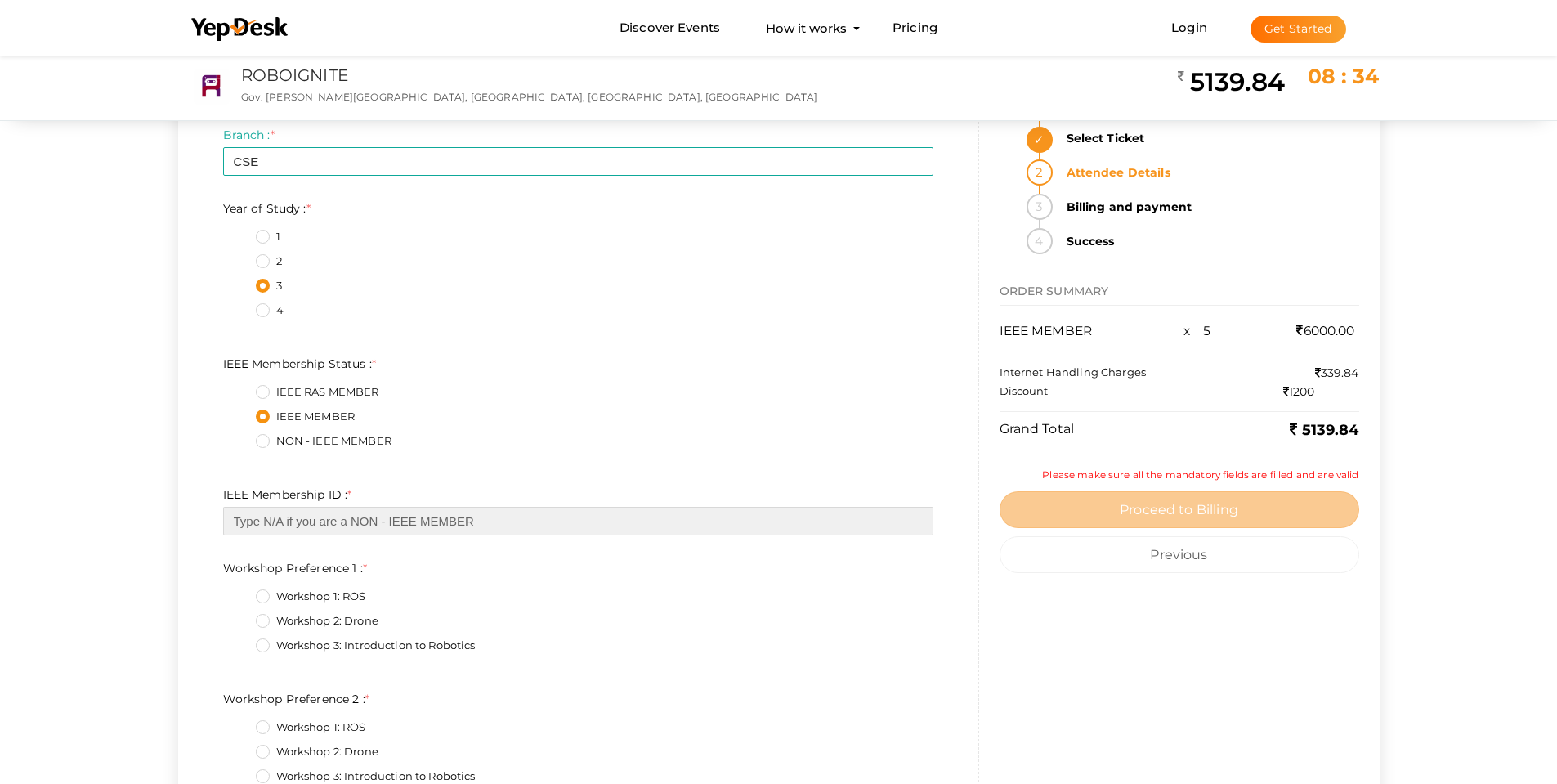
click at [364, 522] on input "text" at bounding box center [579, 520] width 711 height 28
paste input "100115501"
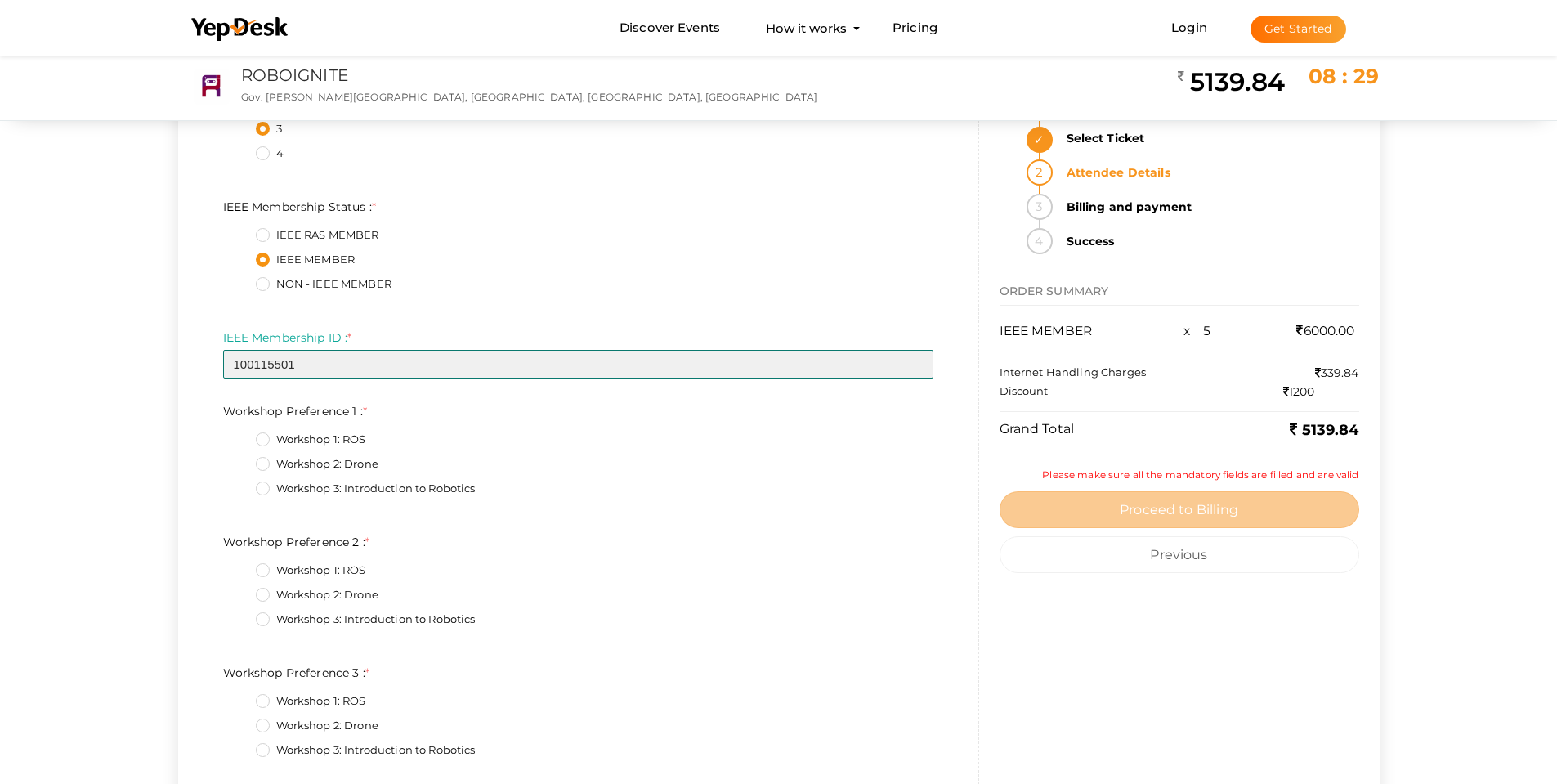
scroll to position [7681, 0]
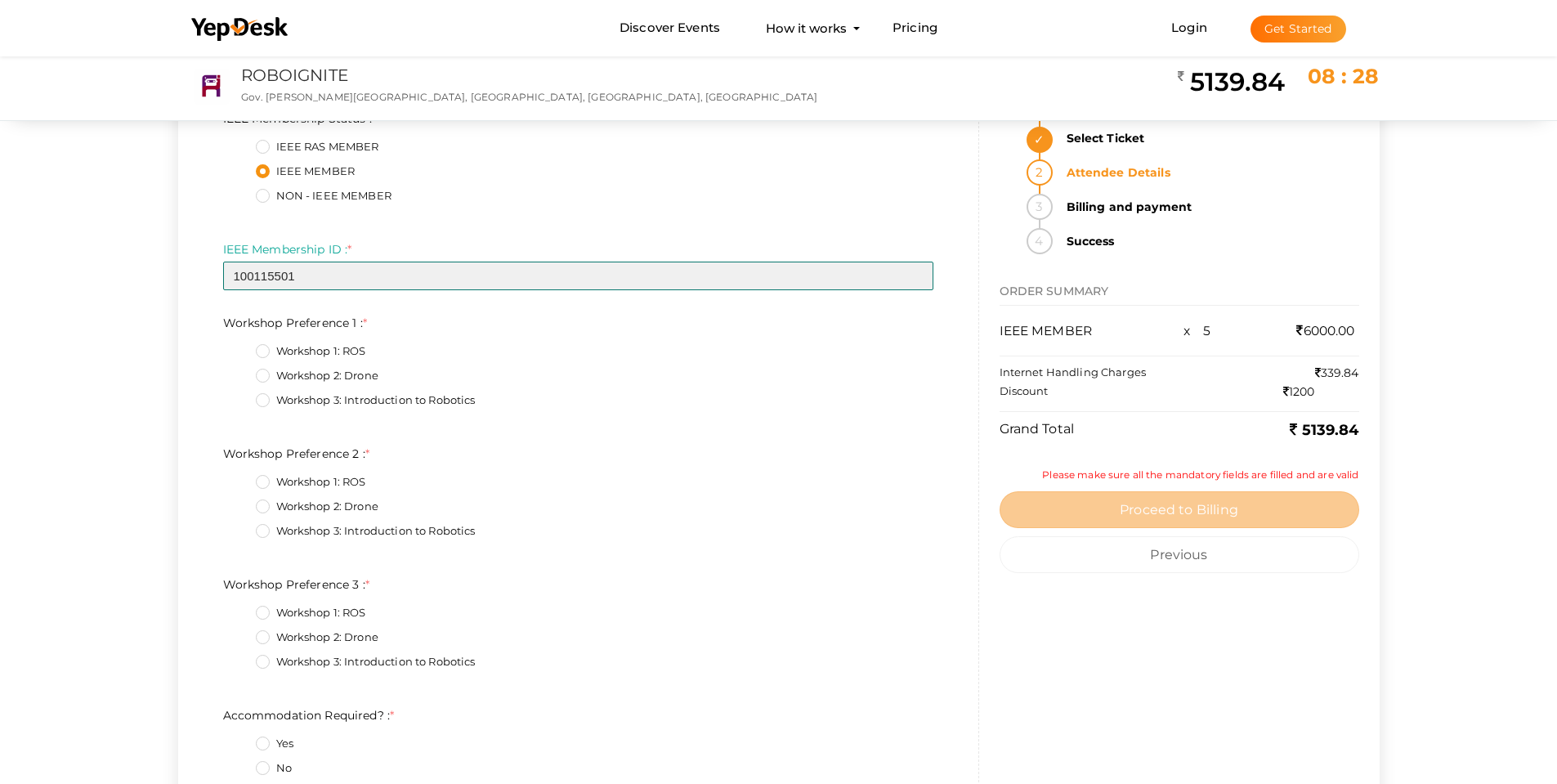
type input "100115501"
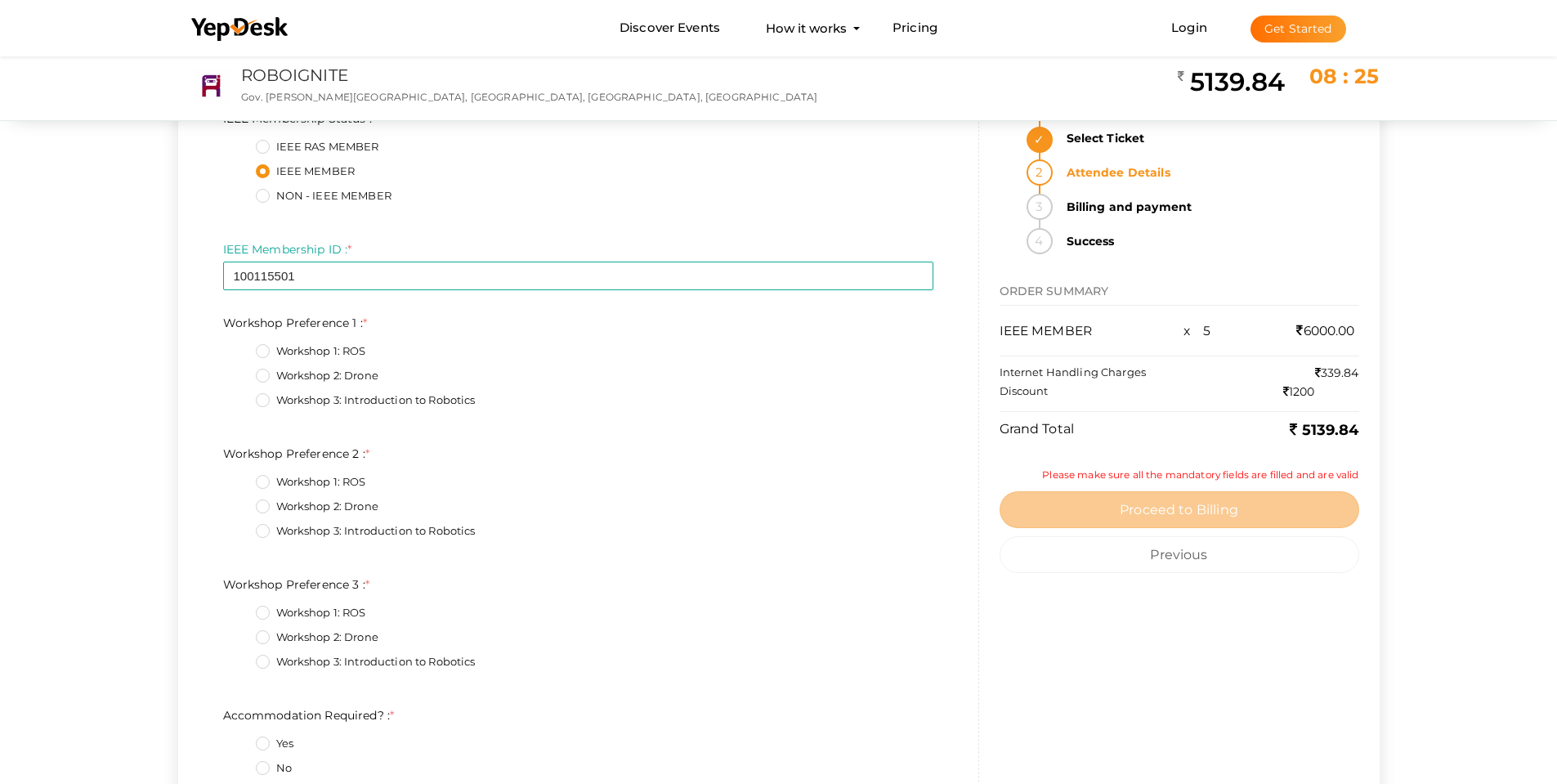
click at [289, 370] on label "Workshop 2: Drone" at bounding box center [317, 376] width 122 height 16
click at [240, 371] on 1\+1\+5 "Workshop 2: Drone" at bounding box center [240, 371] width 0 height 0
click at [288, 528] on label "Workshop 3: Introduction to Robotics" at bounding box center [366, 531] width 220 height 16
click at [240, 526] on 2\+2\+5 "Workshop 3: Introduction to Robotics" at bounding box center [240, 526] width 0 height 0
click at [276, 618] on label "Workshop 1: ROS" at bounding box center [312, 612] width 111 height 16
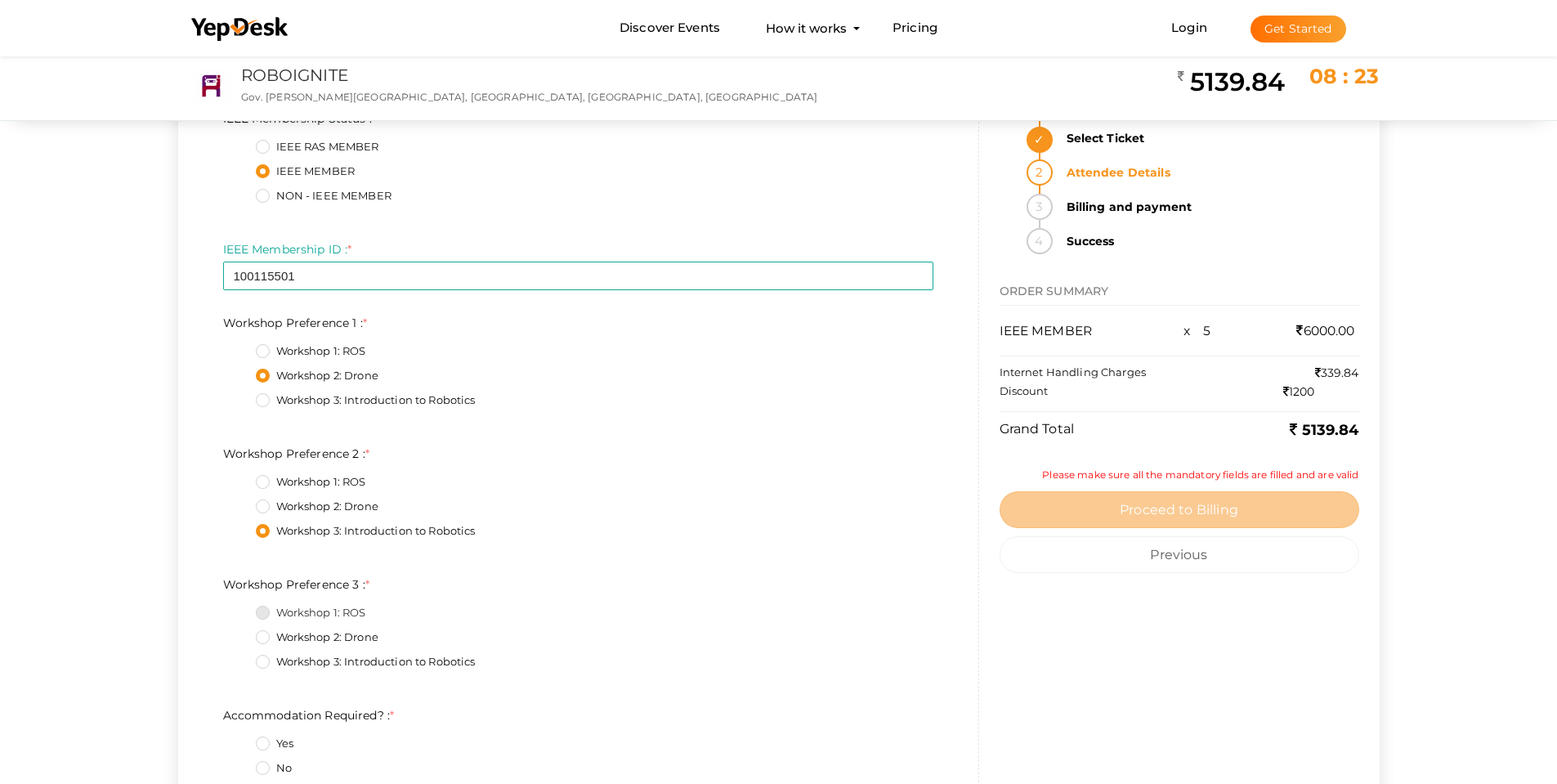
click at [240, 608] on 3\+0\+5 "Workshop 1: ROS" at bounding box center [240, 608] width 0 height 0
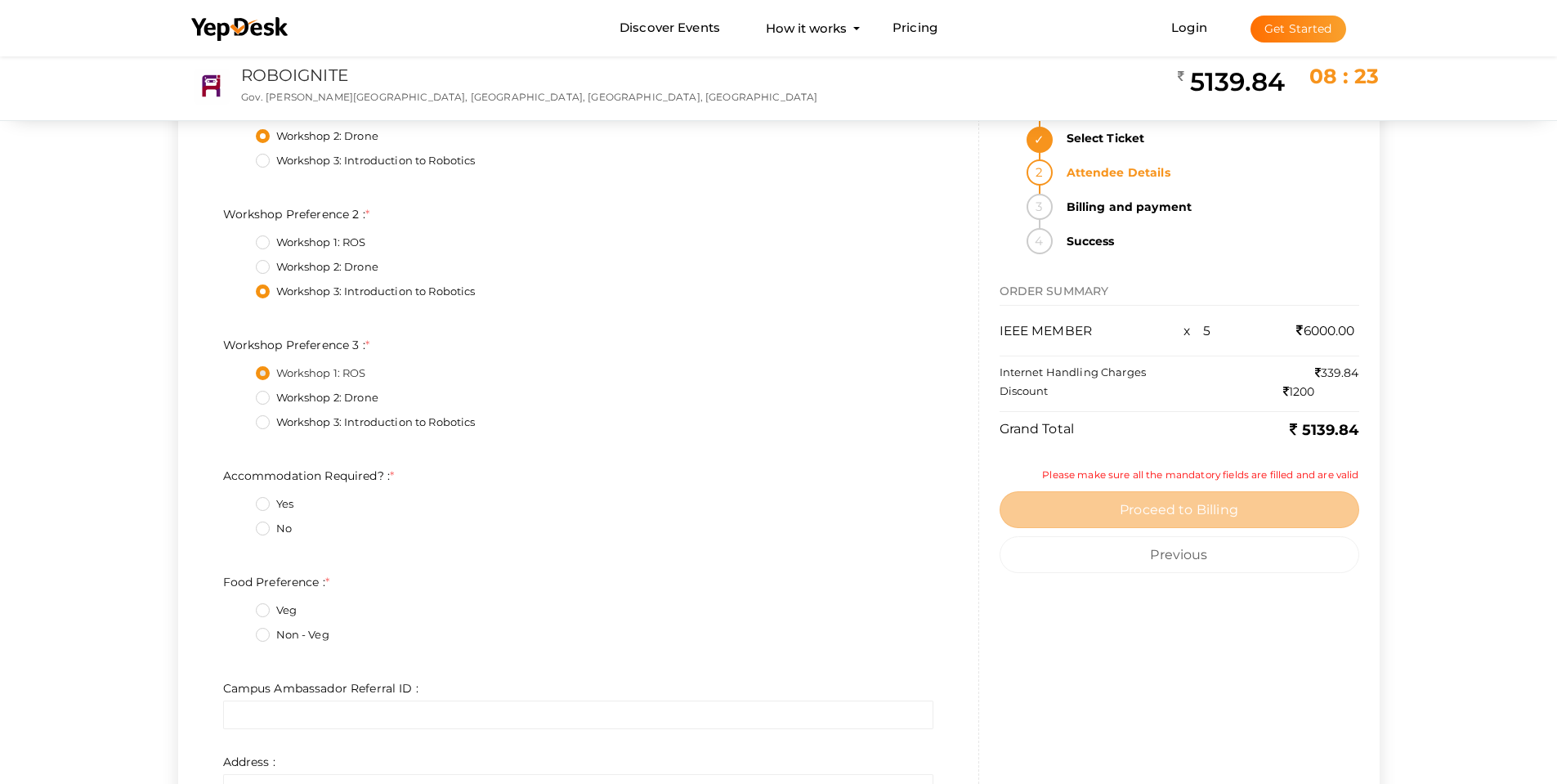
scroll to position [7926, 0]
click at [282, 503] on label "Yes" at bounding box center [275, 498] width 38 height 16
click at [240, 494] on Required\?\+0\+5 "Yes" at bounding box center [240, 494] width 0 height 0
click at [287, 626] on label "Non - Veg" at bounding box center [293, 629] width 74 height 16
click at [240, 624] on Preference\+1\+5 "Non - Veg" at bounding box center [240, 624] width 0 height 0
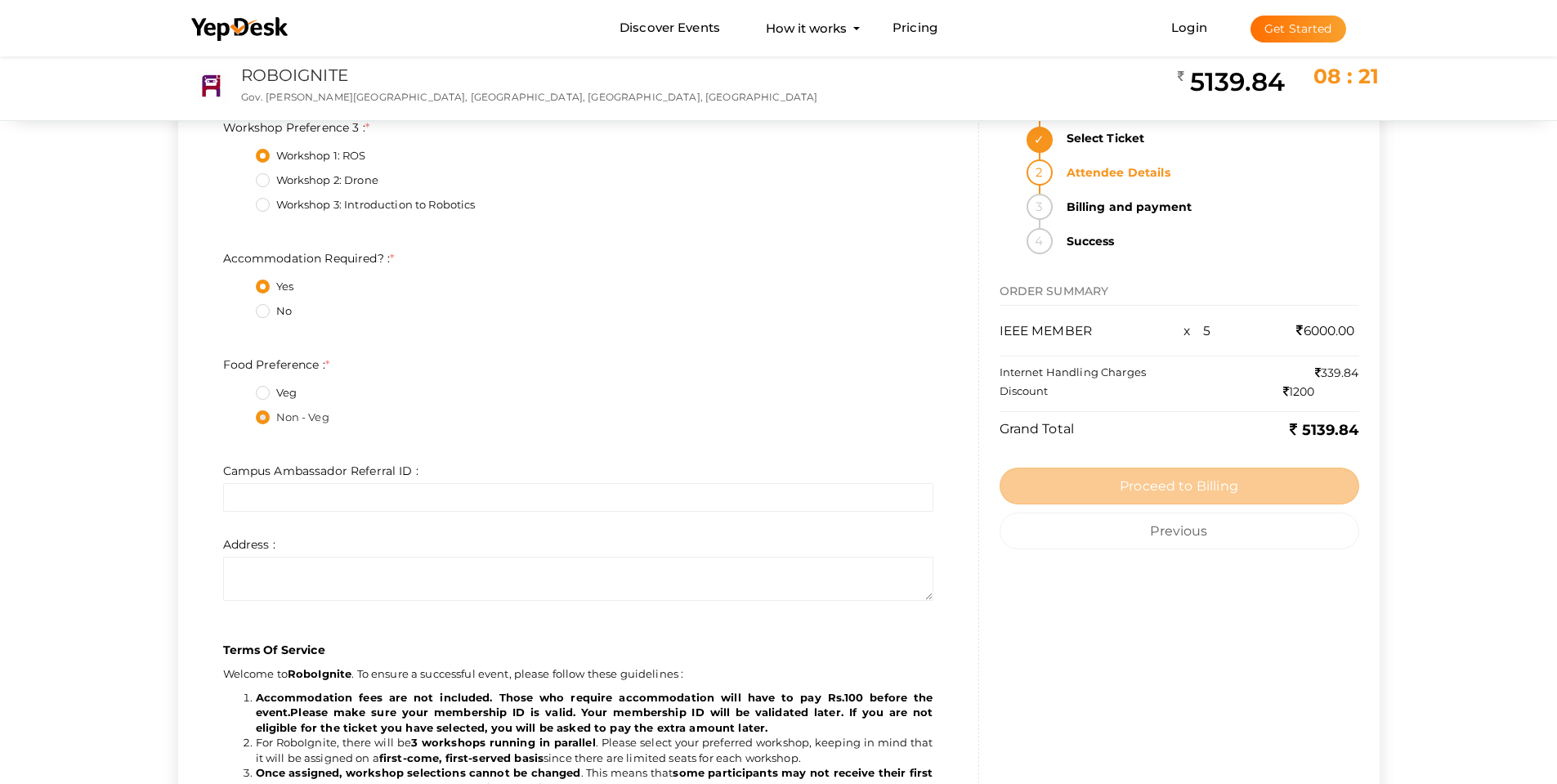
scroll to position [8172, 0]
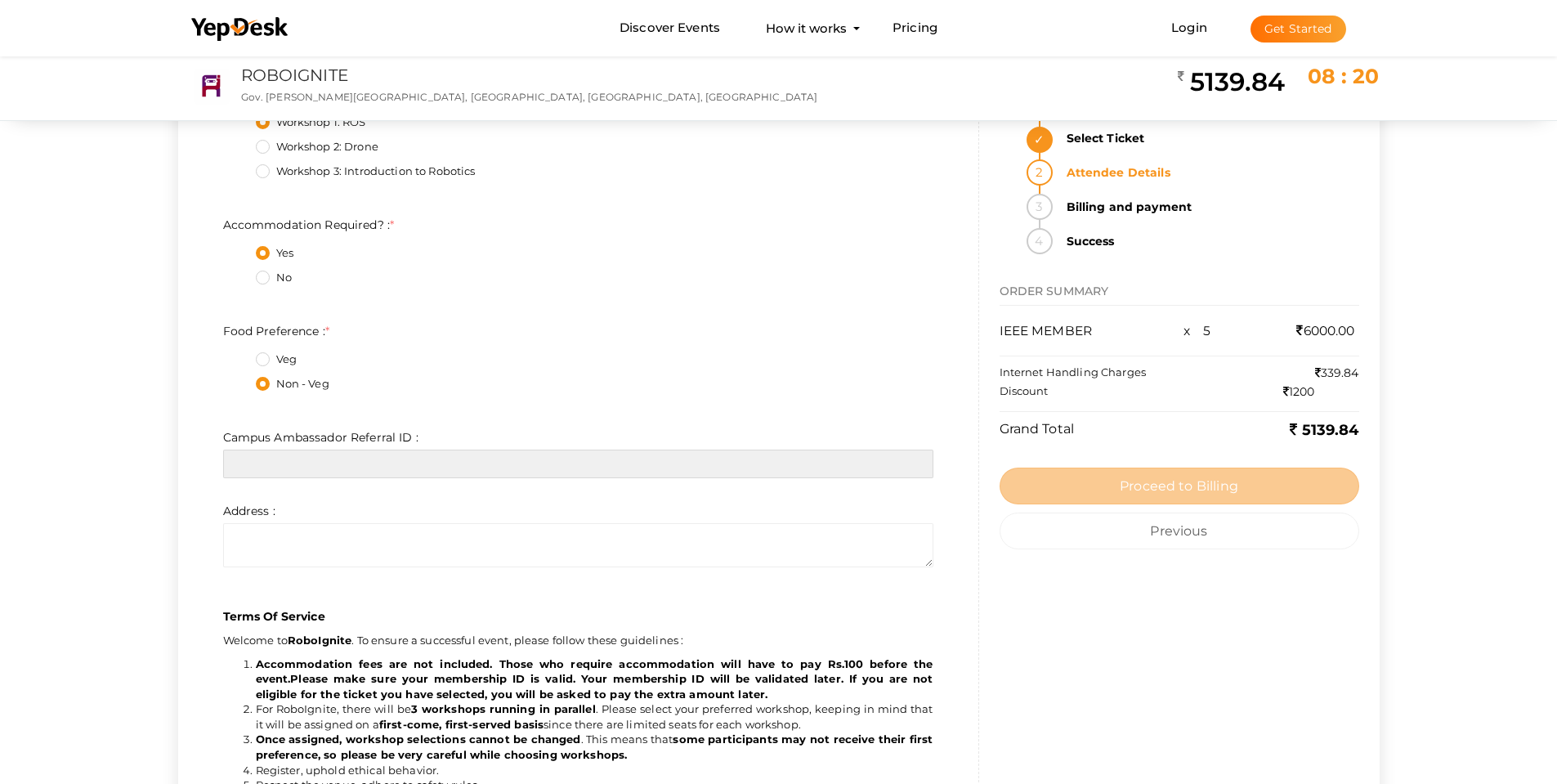
click at [322, 462] on input "text" at bounding box center [579, 463] width 711 height 28
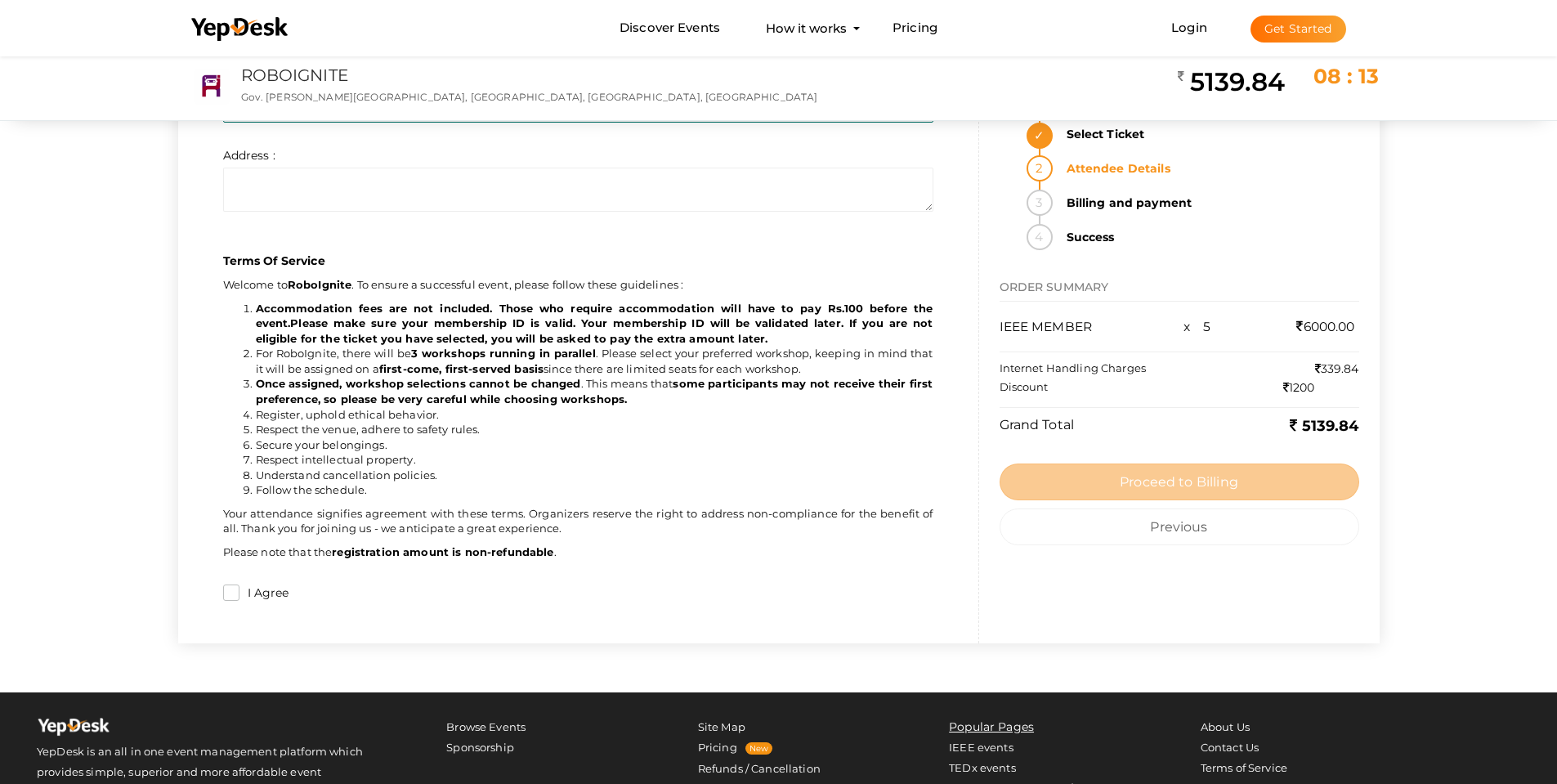
scroll to position [8664, 0]
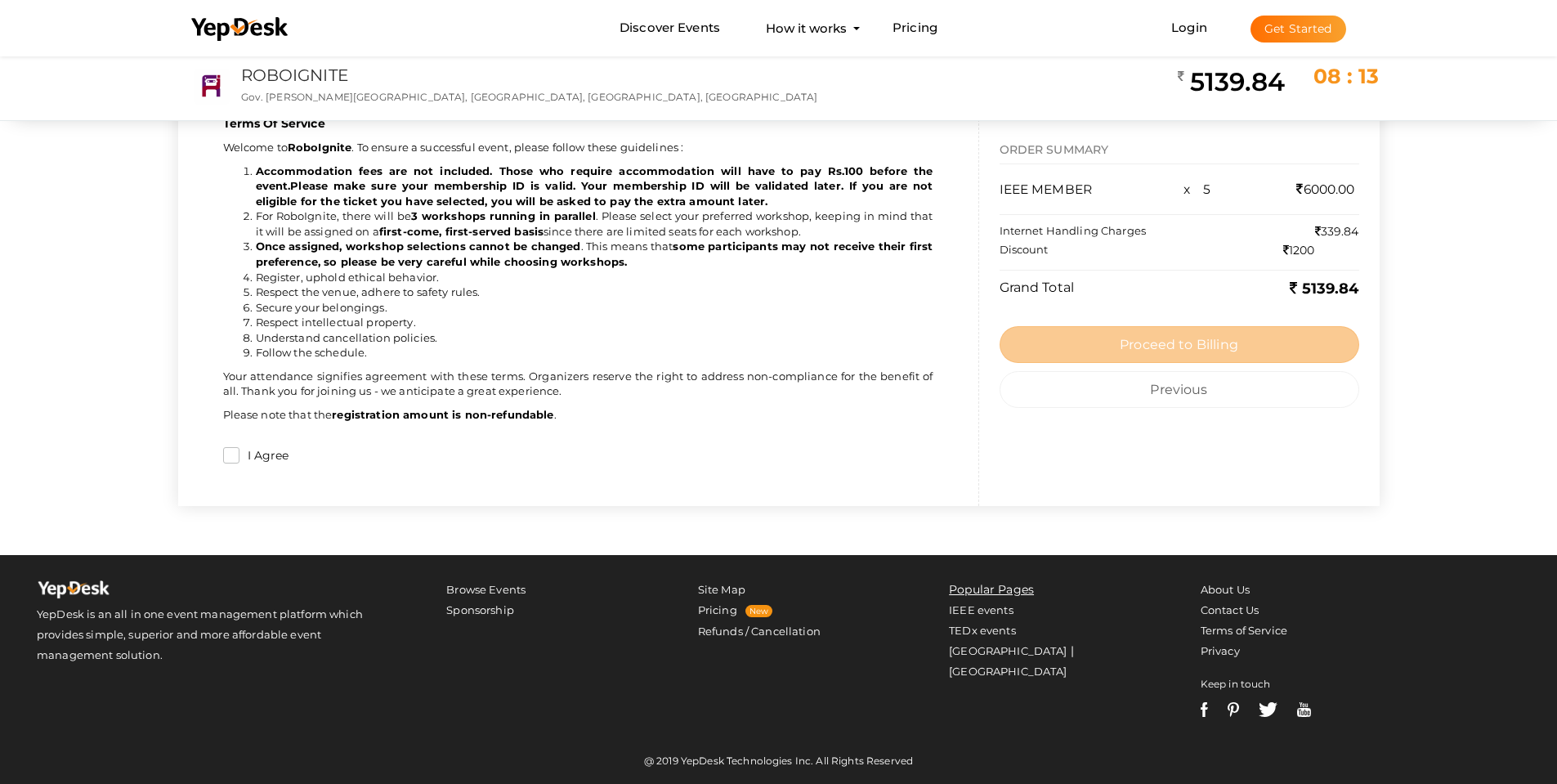
type input "RI023"
click at [234, 450] on input "I Agree" at bounding box center [231, 455] width 17 height 16
checkbox input "true"
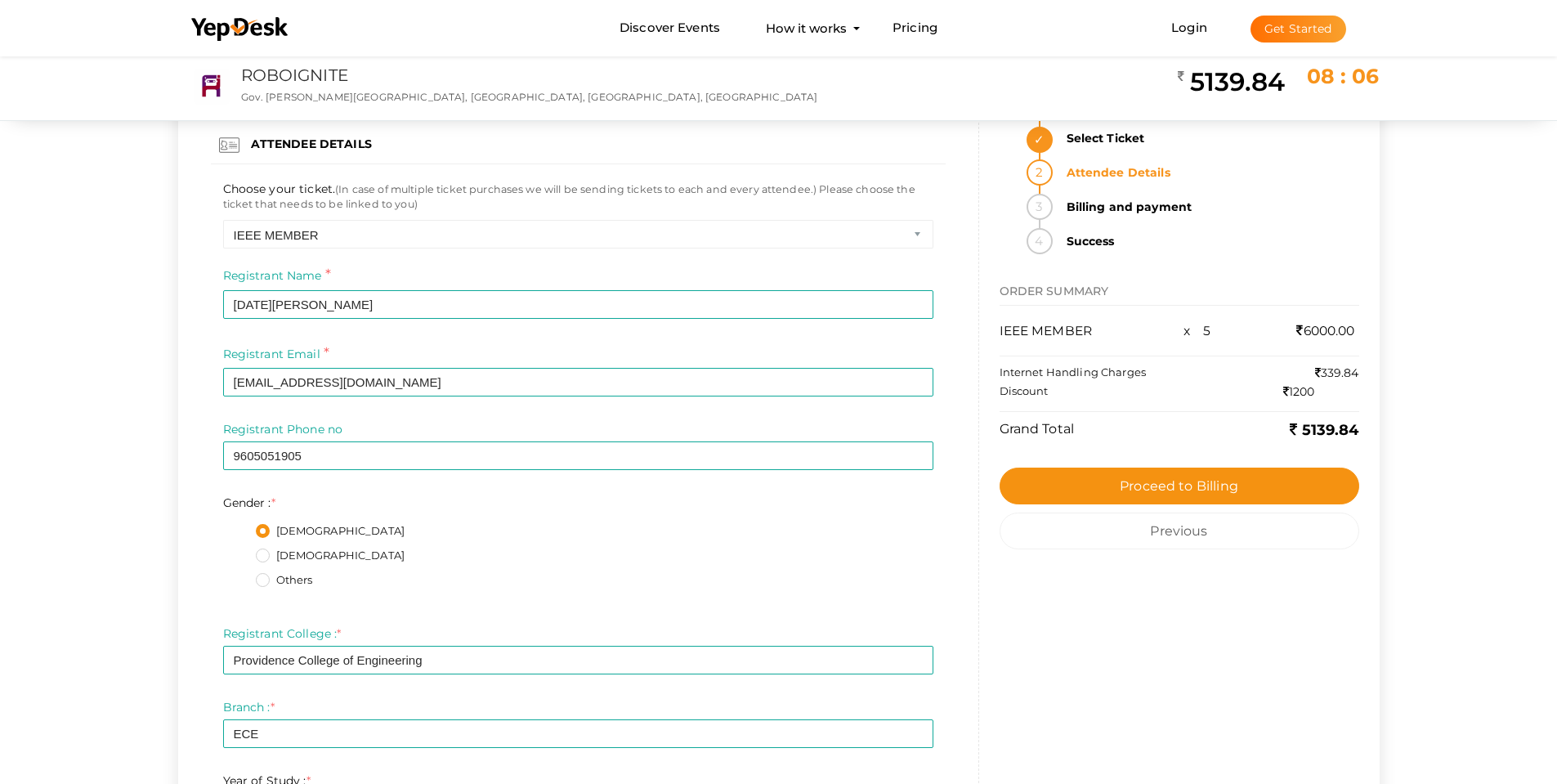
scroll to position [0, 0]
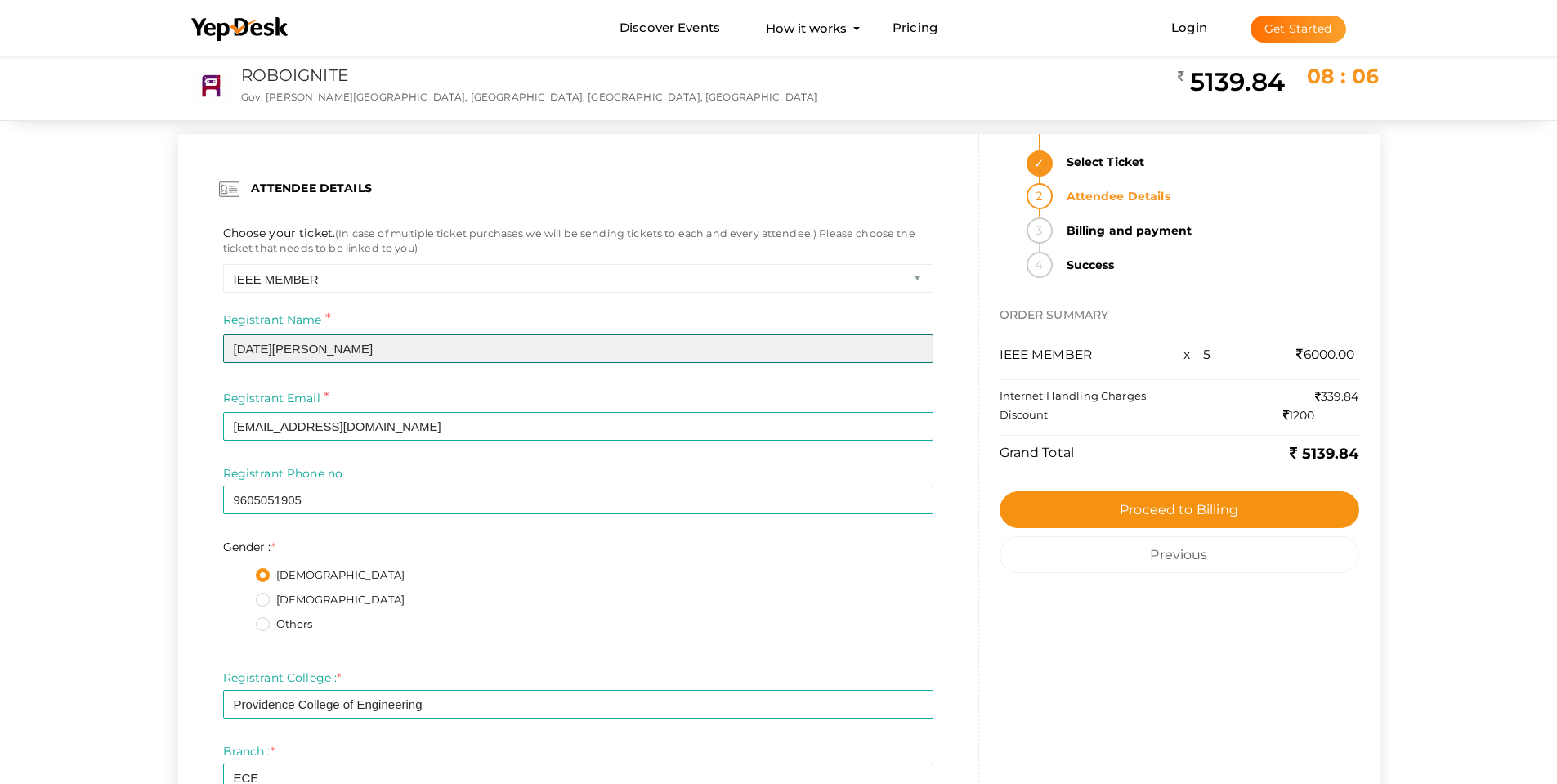
click at [327, 346] on input "Noel Samue" at bounding box center [579, 347] width 711 height 28
type input "Noel Samuel"
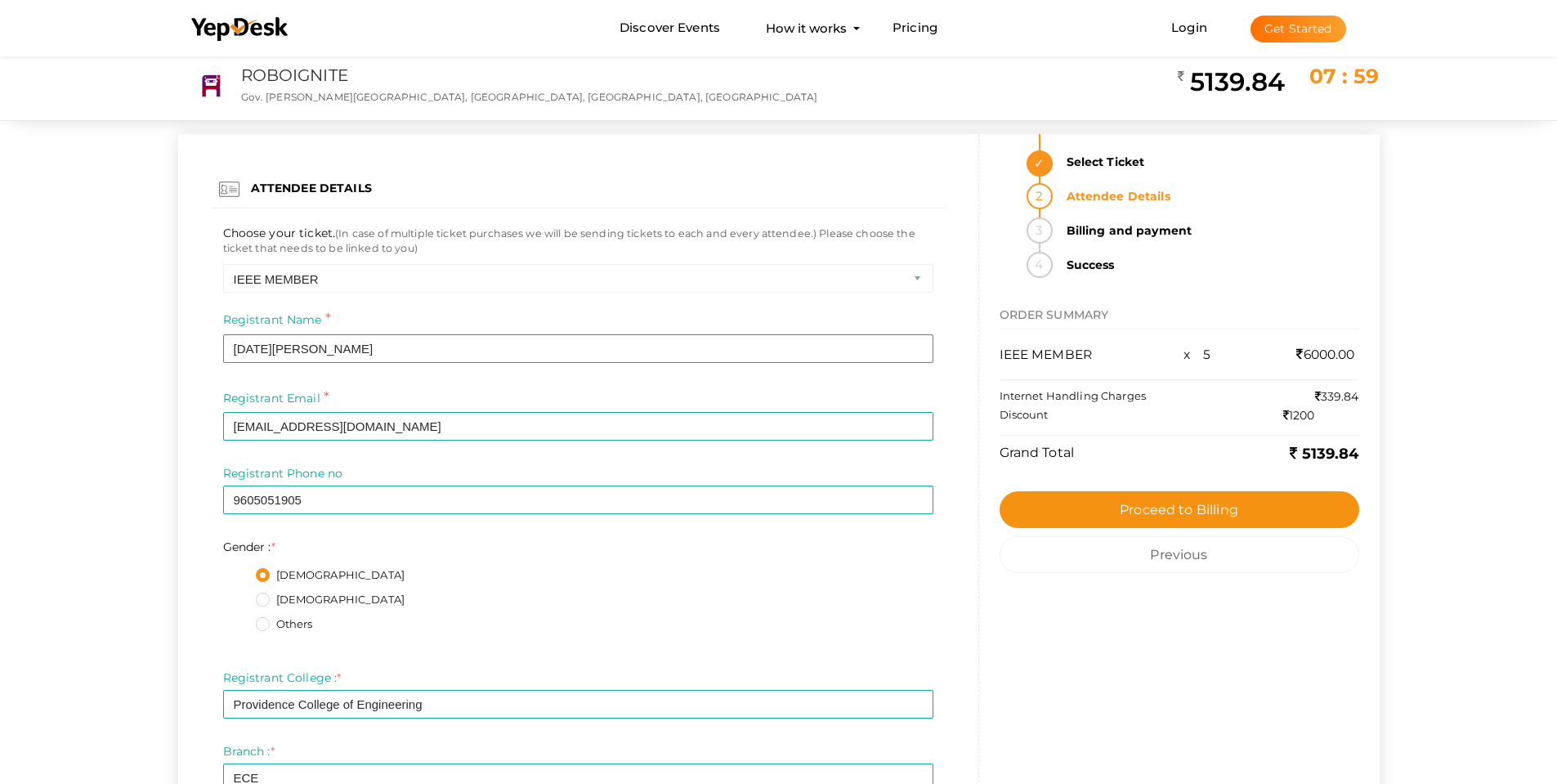
click at [542, 458] on div "Registrant Email * noelsamuel0508@gmail.com Required Invalid email" at bounding box center [578, 426] width 735 height 79
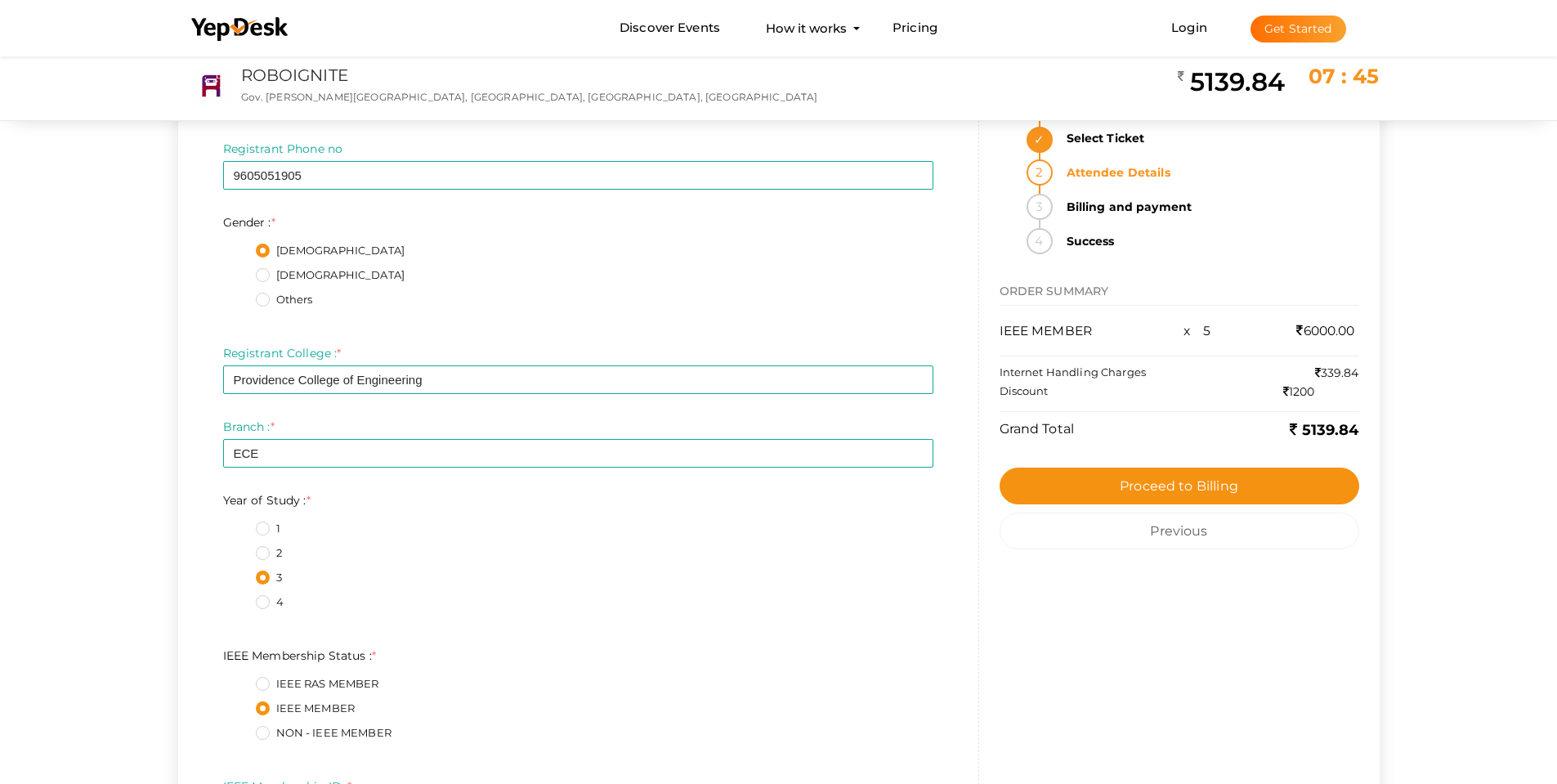
scroll to position [327, 0]
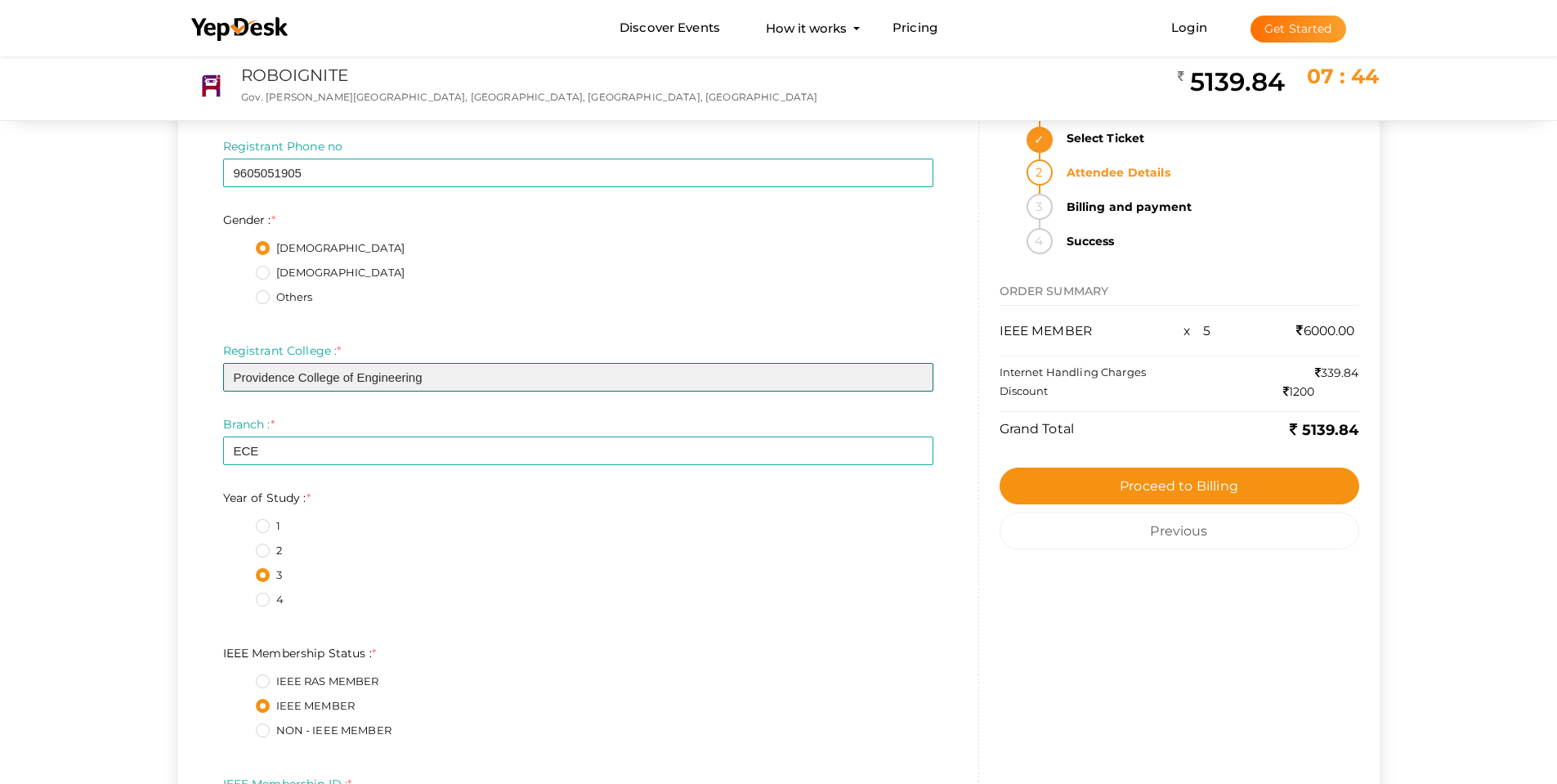
click at [435, 378] on input "Providence College of Engineering" at bounding box center [579, 376] width 711 height 28
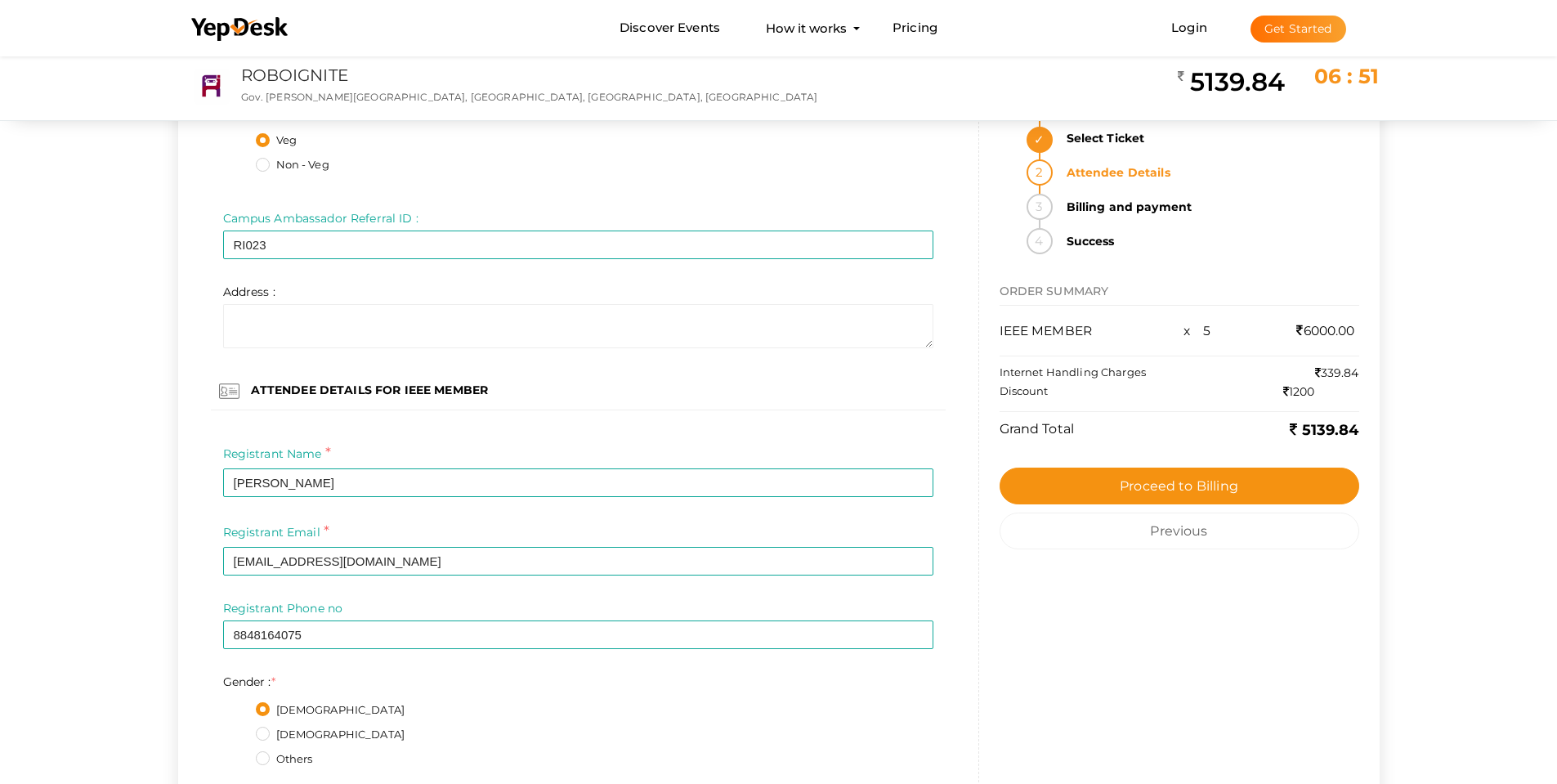
scroll to position [4984, 0]
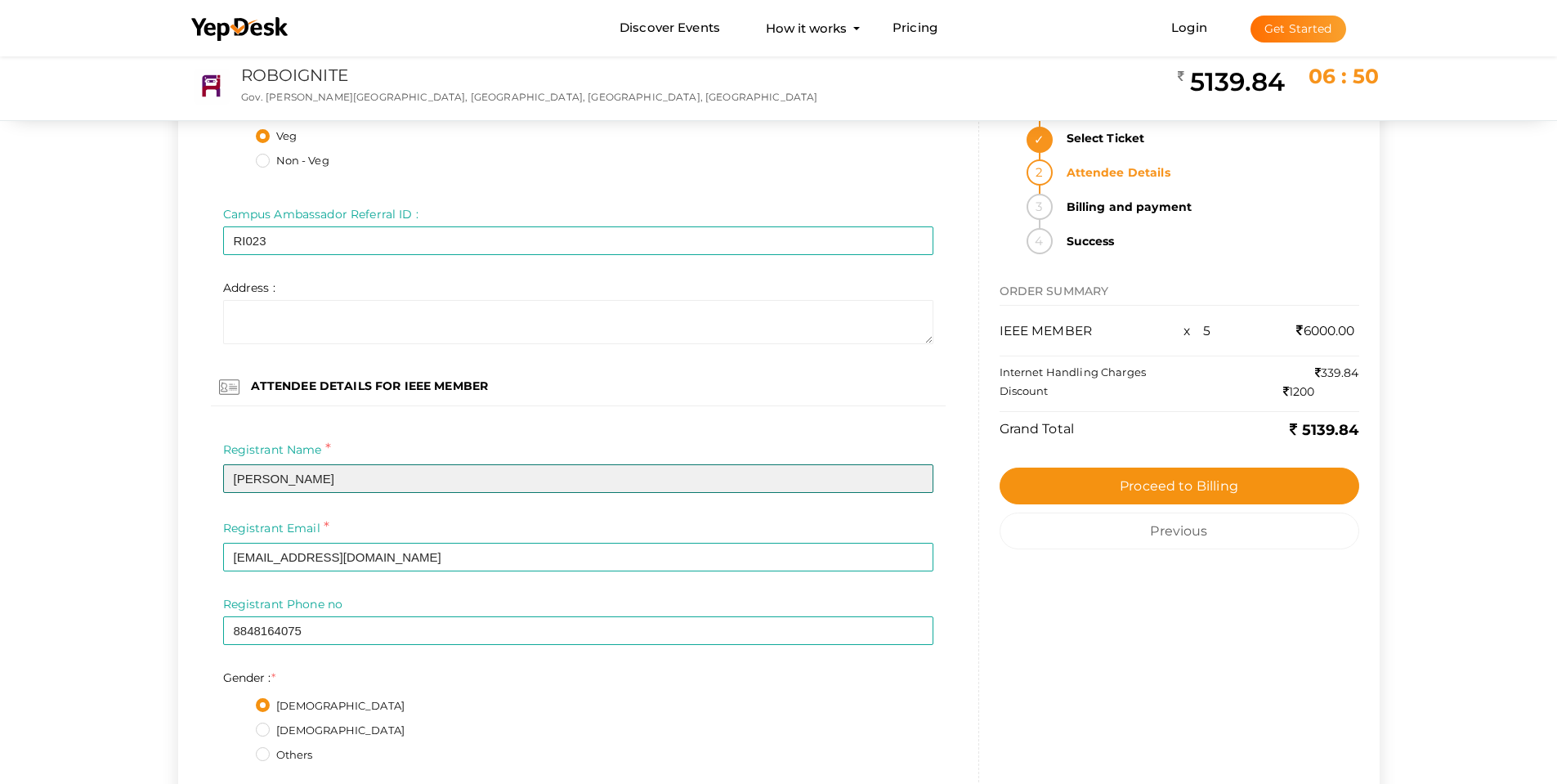
click at [296, 480] on input "Raj Kumar soni" at bounding box center [579, 477] width 711 height 28
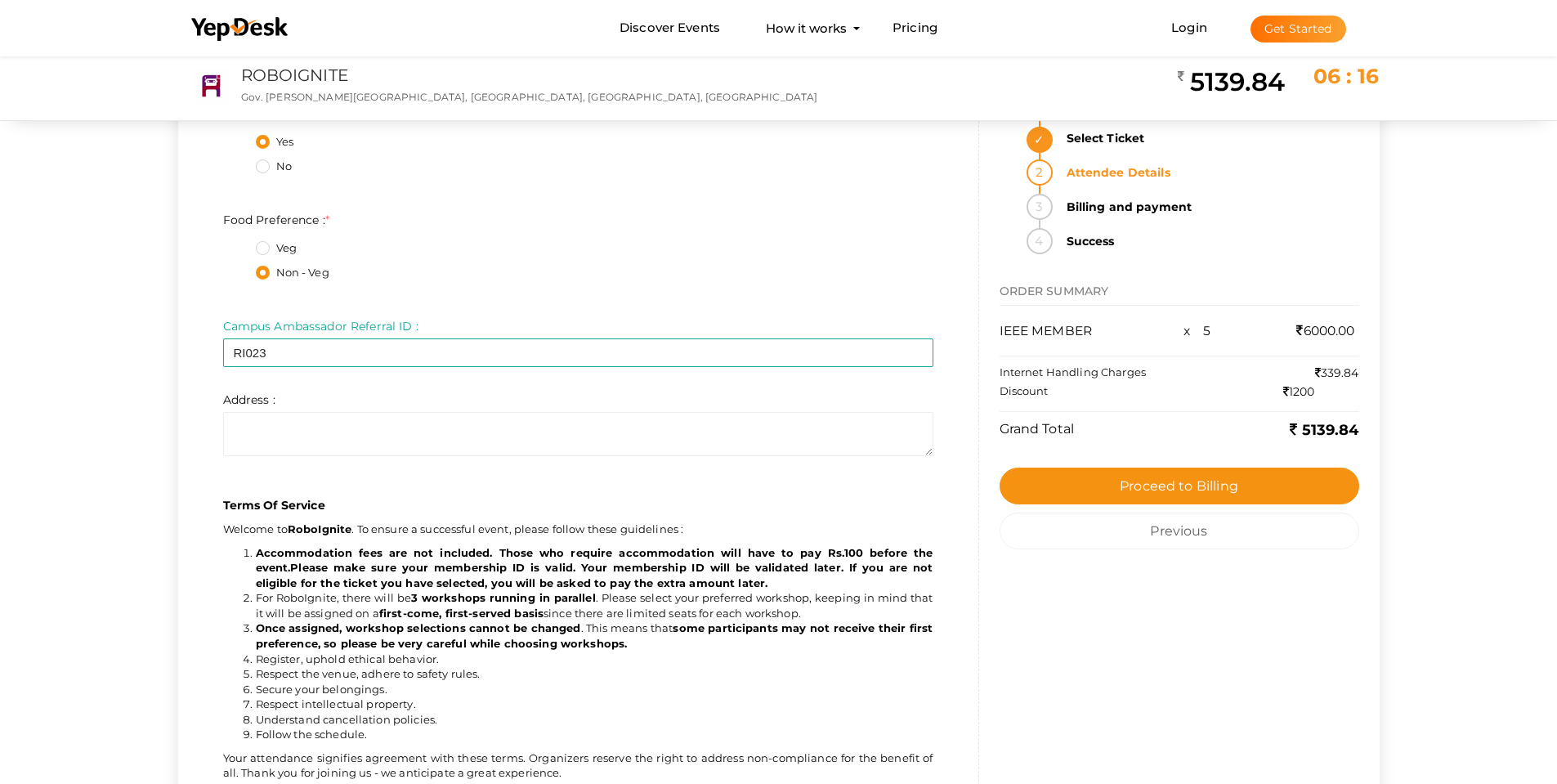
scroll to position [8499, 0]
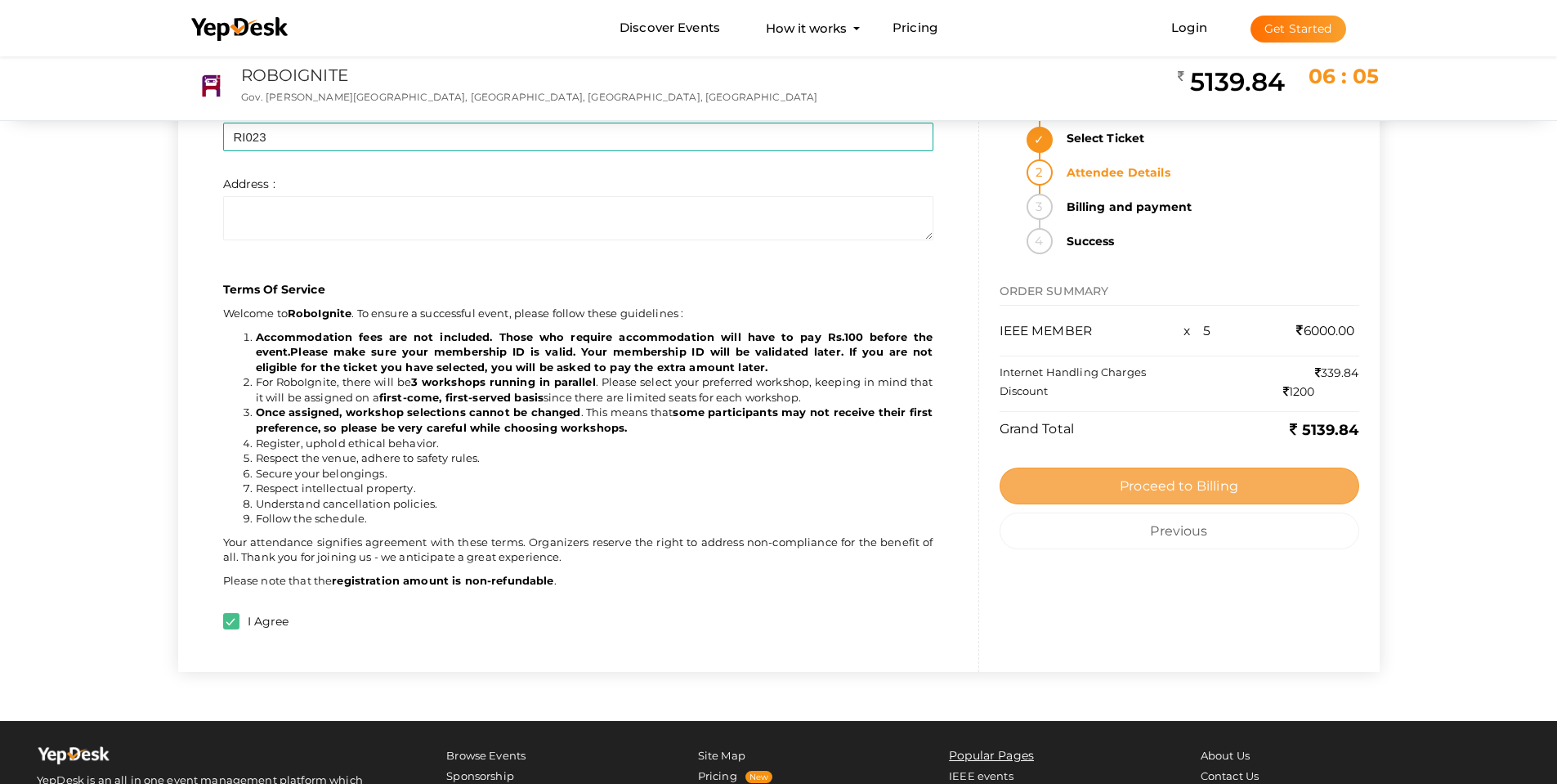
type input "Raj Kumar Soni"
click at [1153, 475] on button "Proceed to Billing" at bounding box center [1179, 486] width 360 height 37
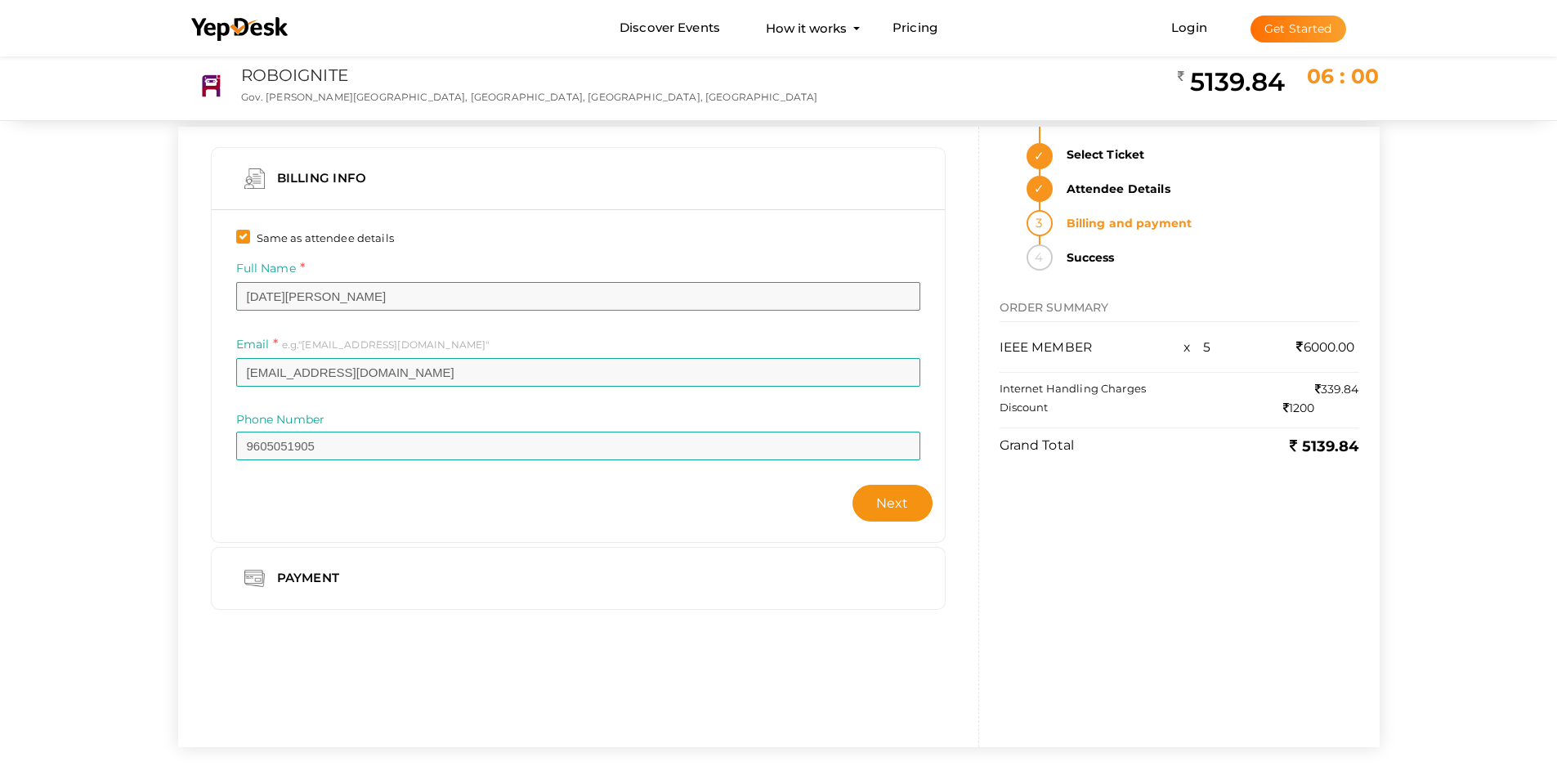
scroll to position [0, 0]
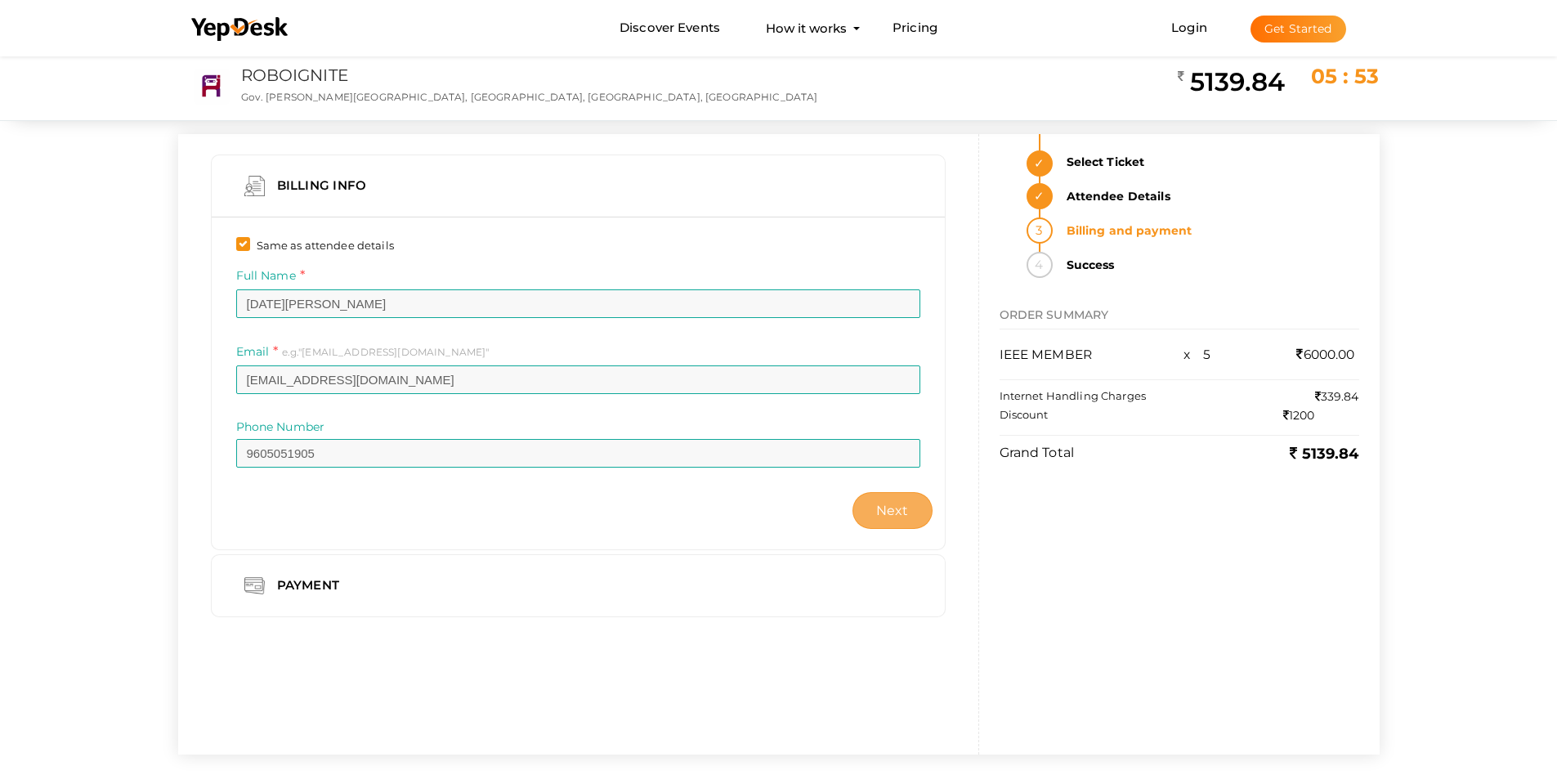
click at [911, 510] on button "Next" at bounding box center [892, 510] width 81 height 37
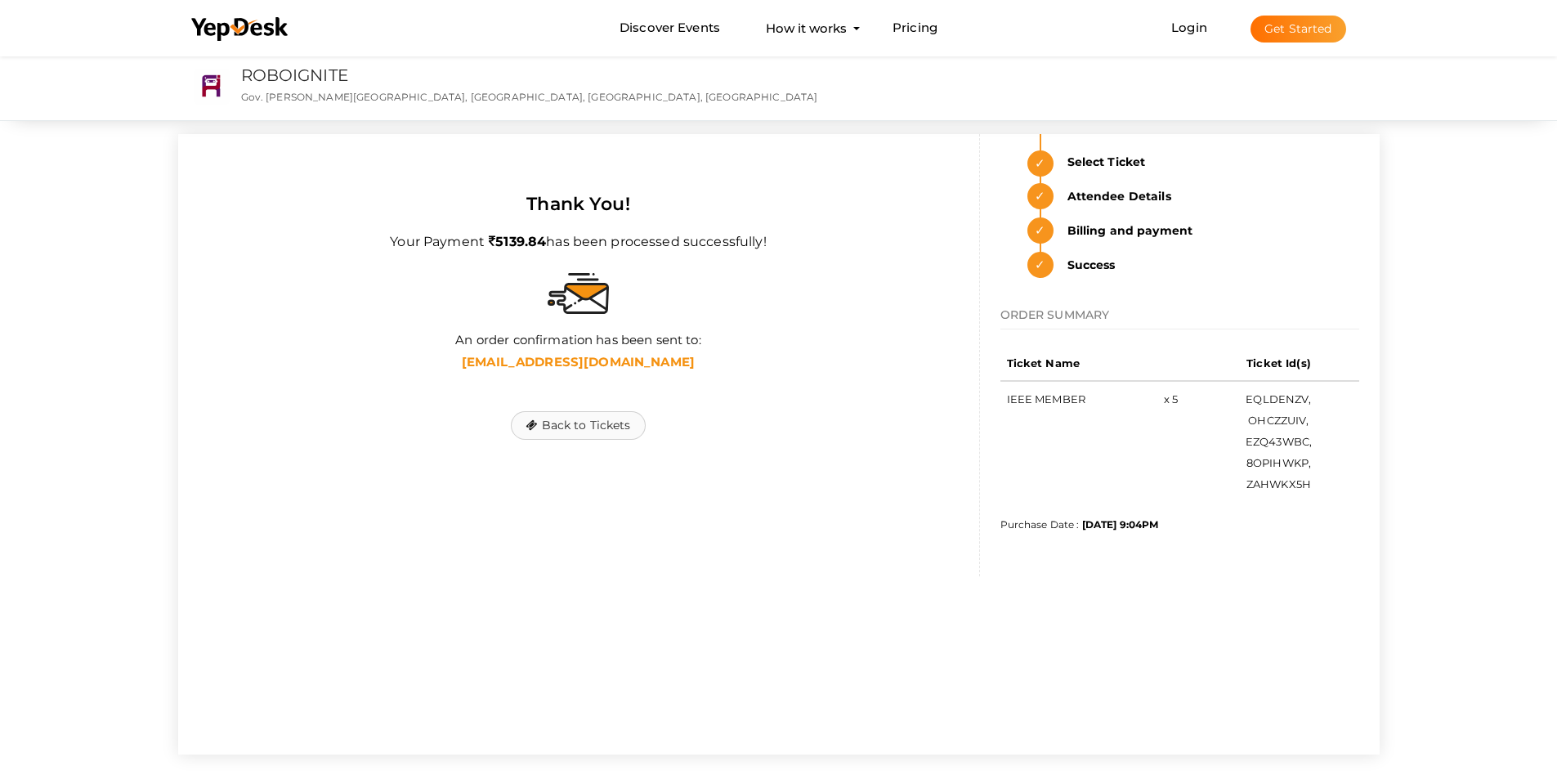
click at [624, 433] on button "Back to Tickets" at bounding box center [578, 425] width 134 height 28
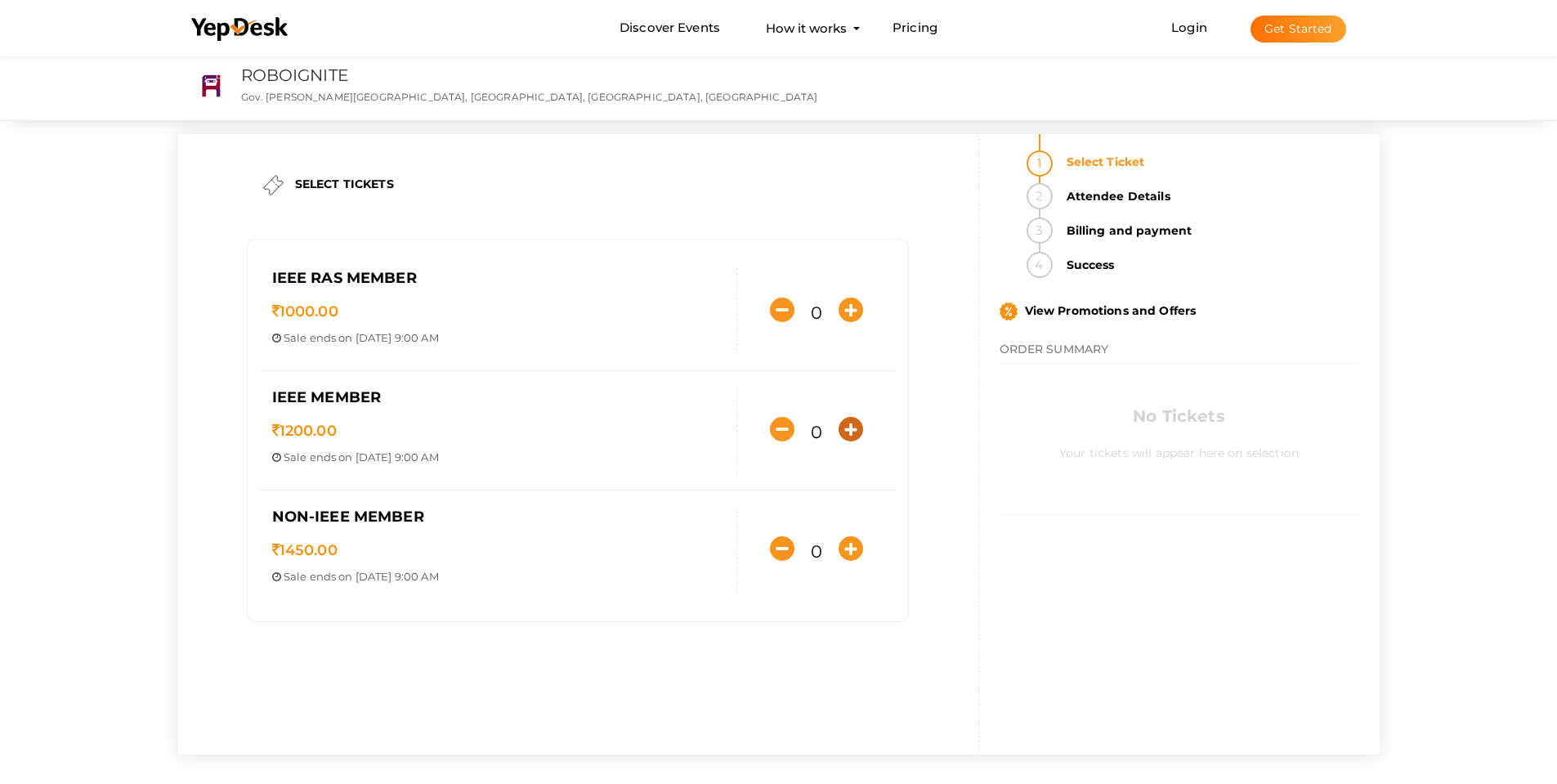
click at [842, 429] on icon "button" at bounding box center [850, 429] width 24 height 24
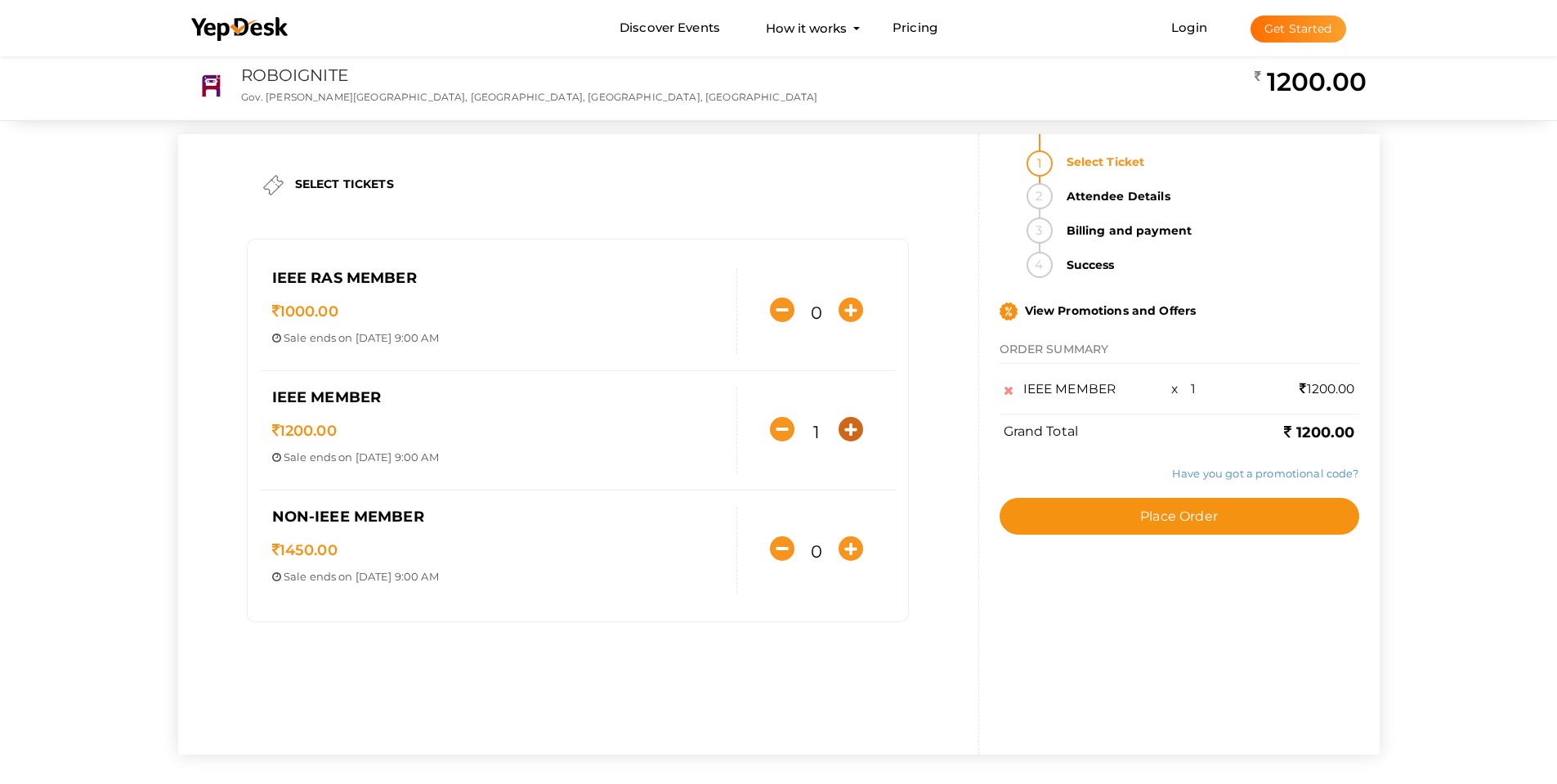
click at [852, 436] on icon "button" at bounding box center [850, 429] width 24 height 24
type input "5"
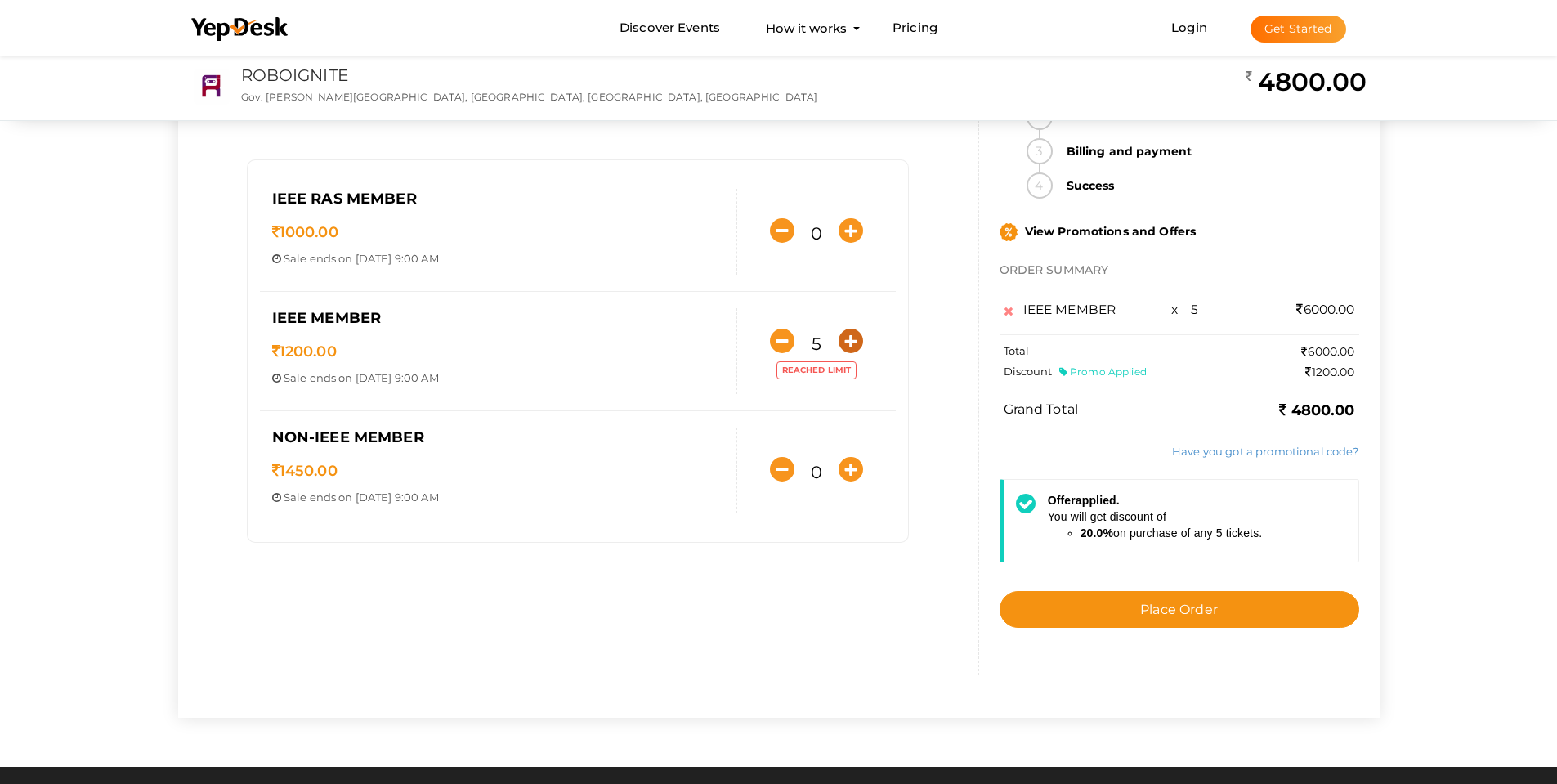
scroll to position [82, 0]
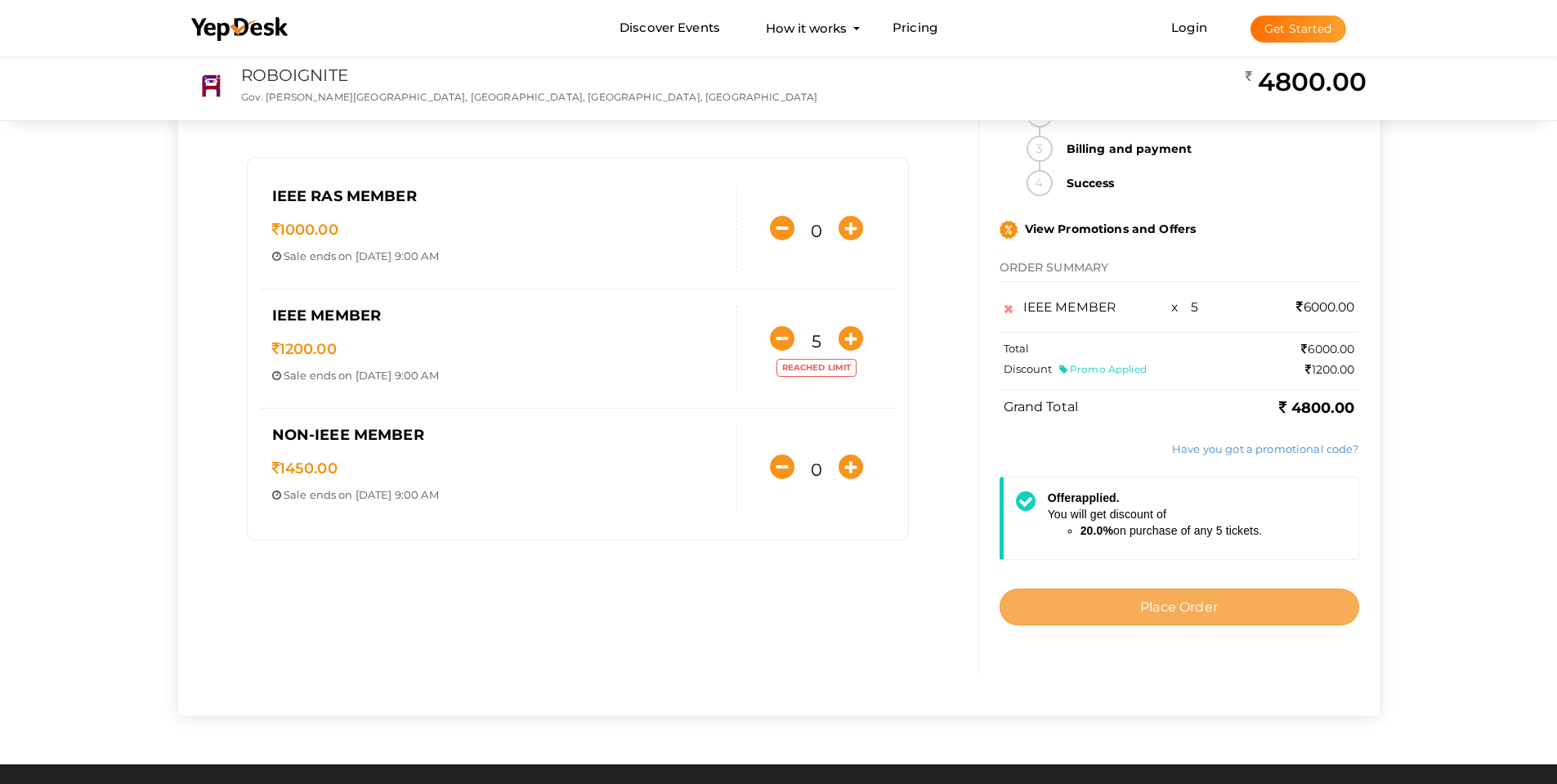
click at [1180, 604] on span "Place Order" at bounding box center [1179, 606] width 78 height 16
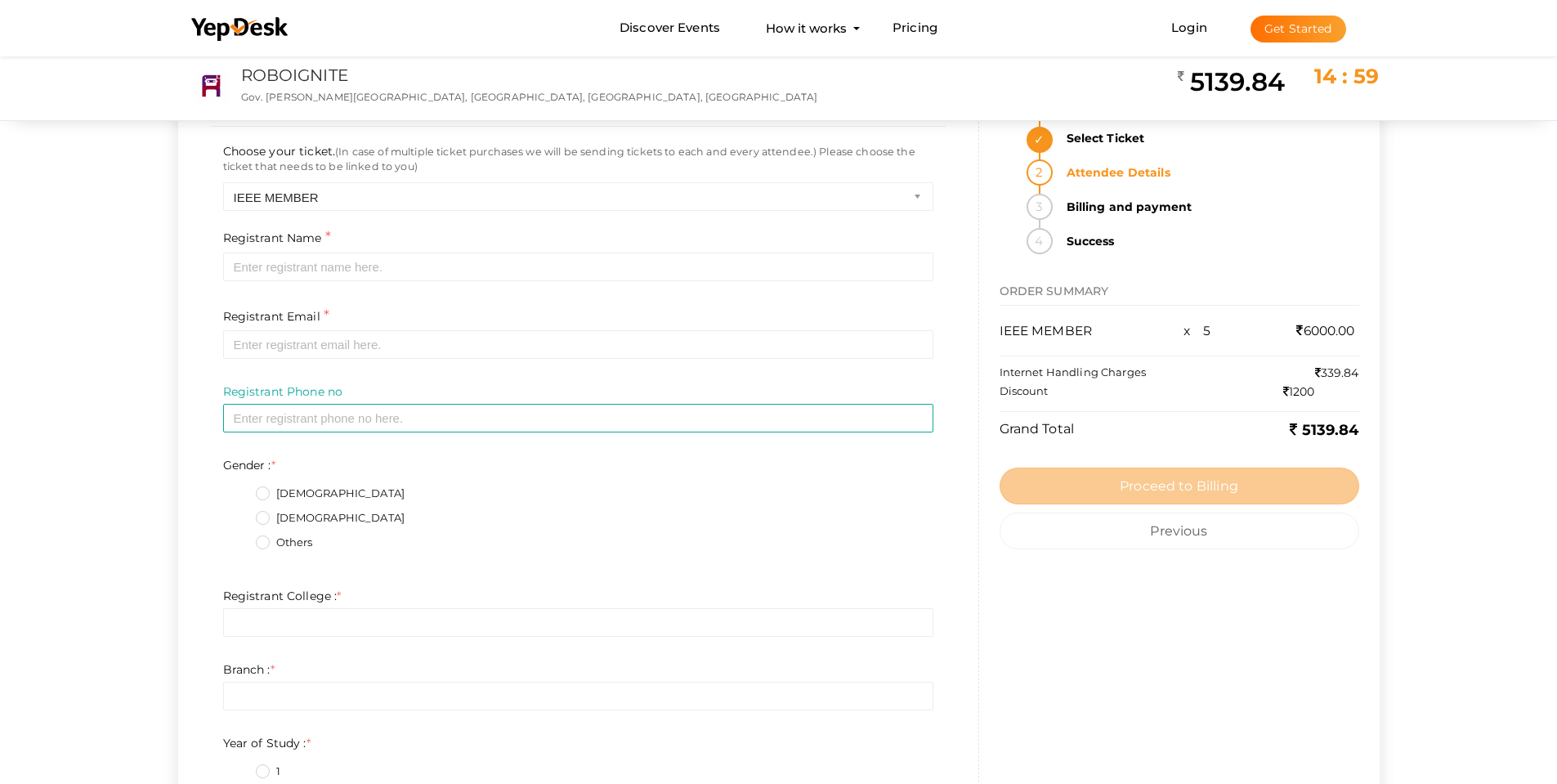
scroll to position [0, 0]
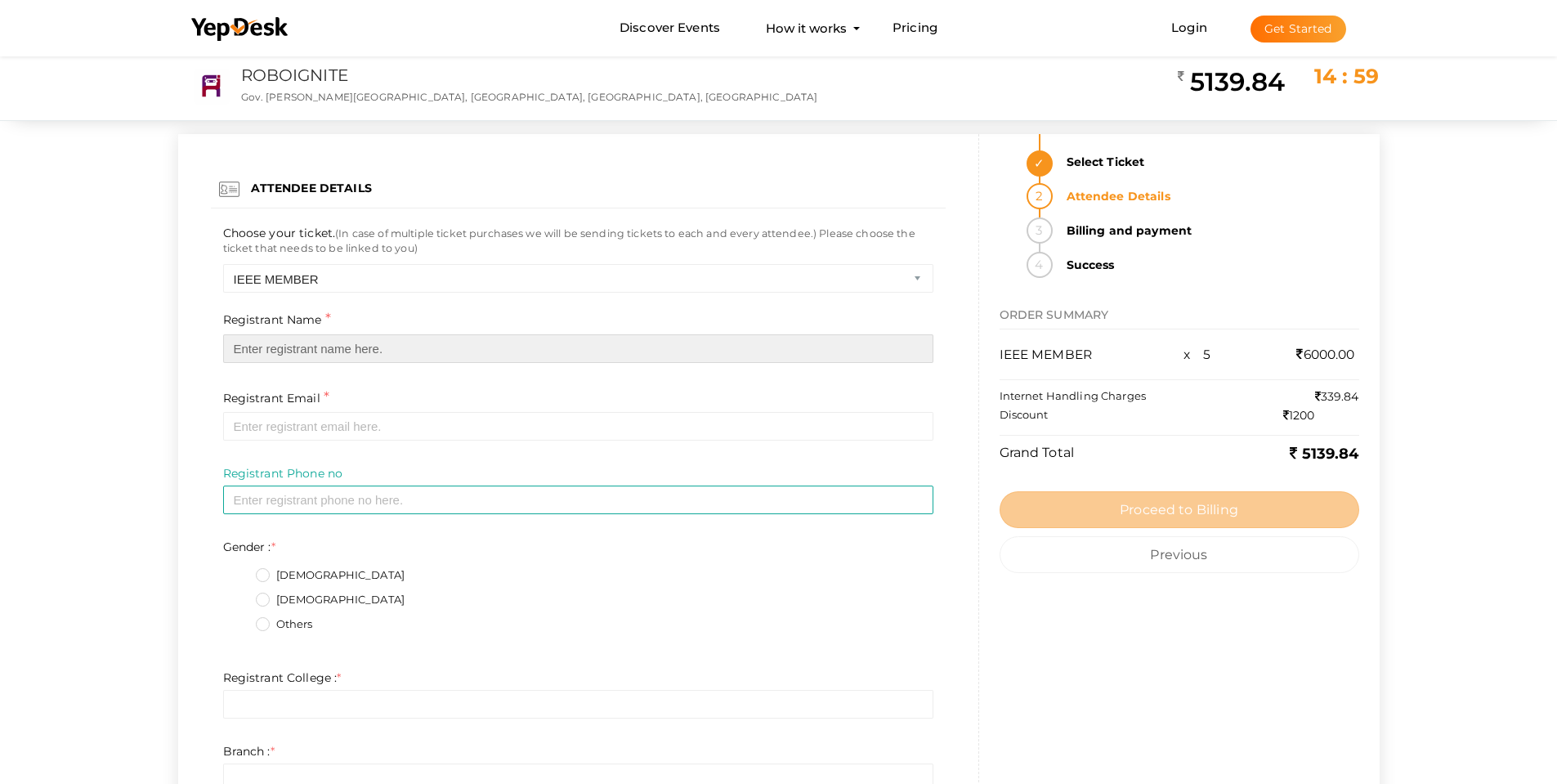
click at [334, 346] on input "text" at bounding box center [579, 347] width 711 height 28
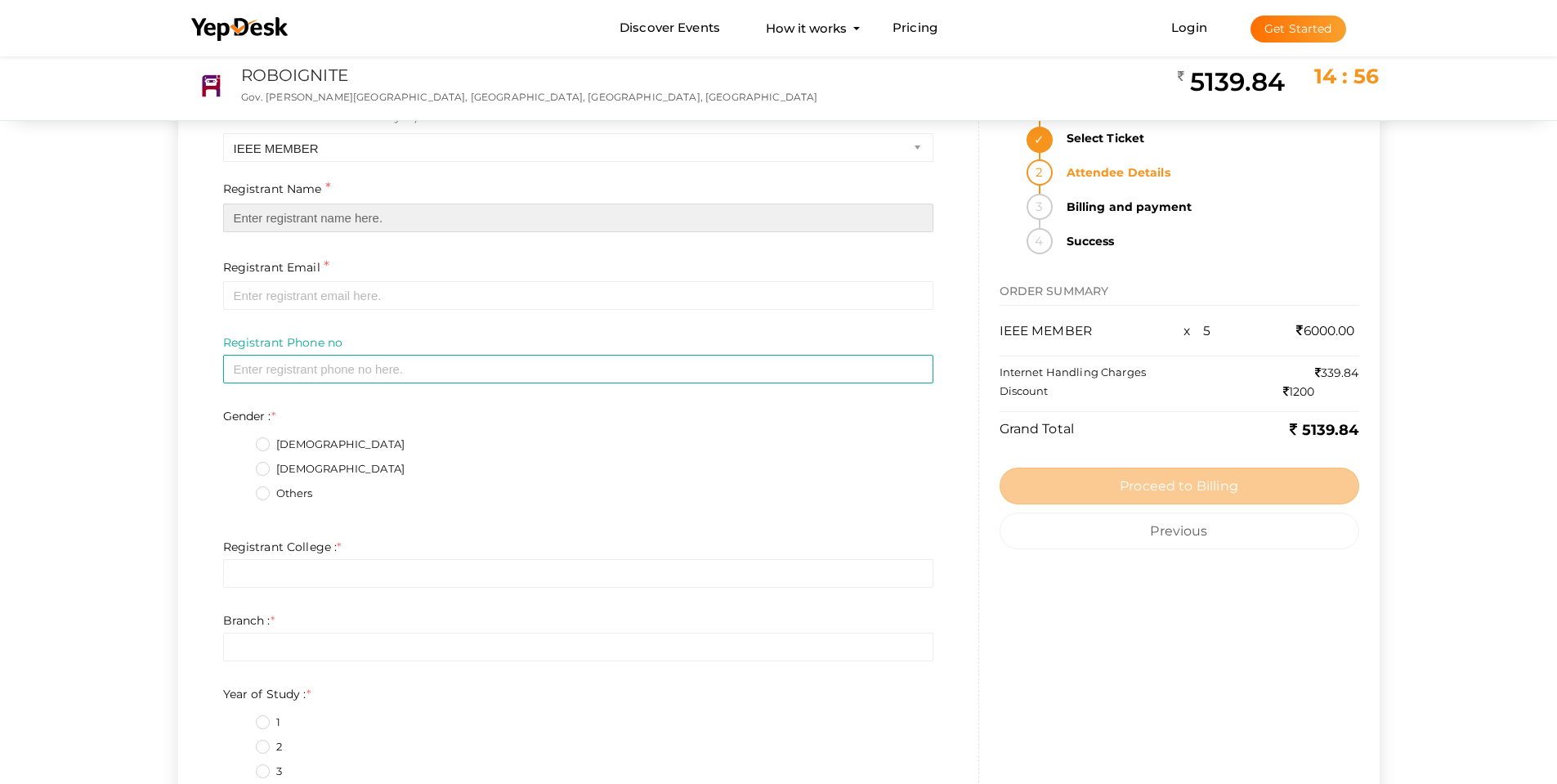
scroll to position [163, 0]
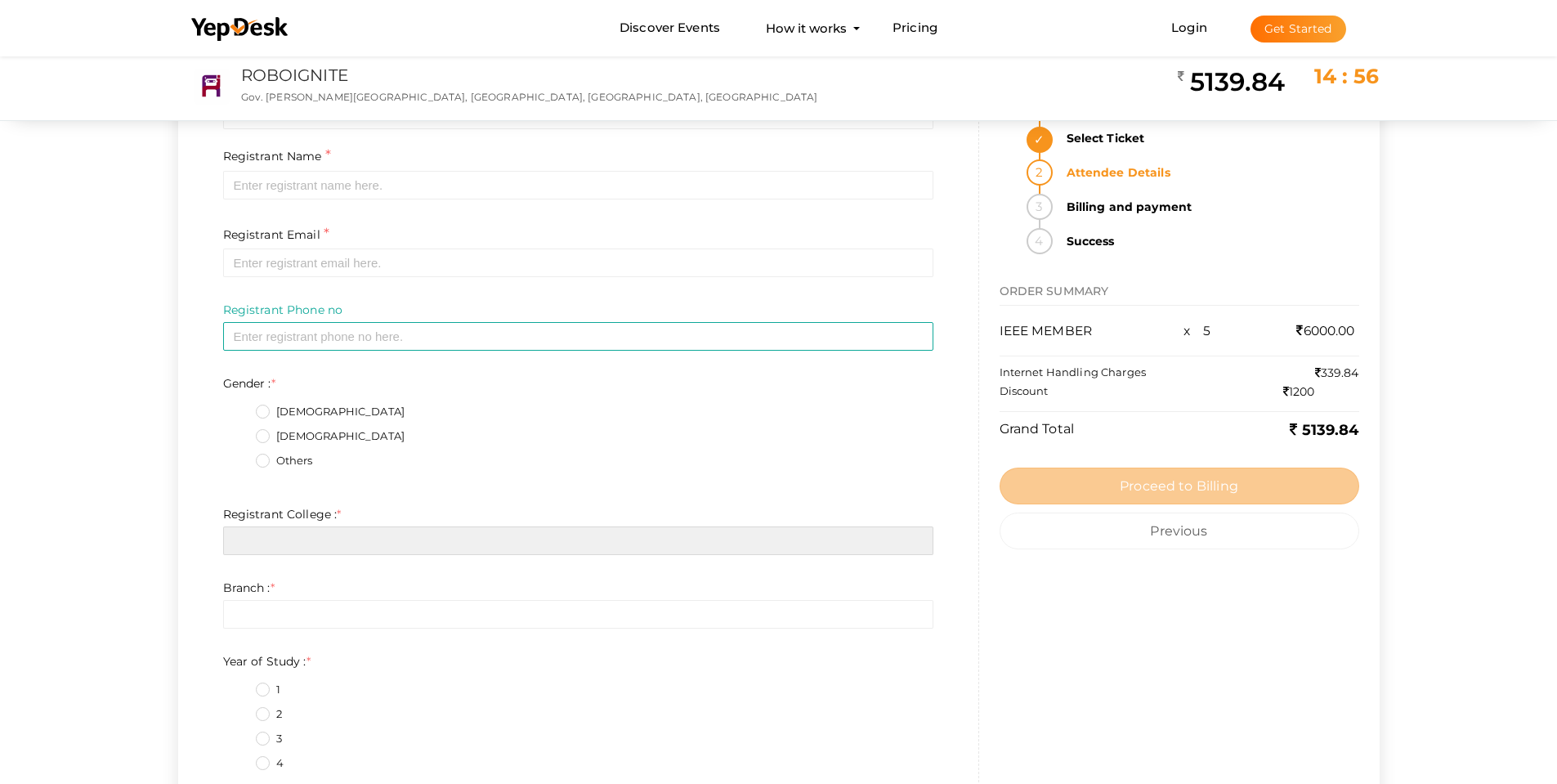
click at [309, 543] on input "text" at bounding box center [579, 539] width 711 height 28
type input "Providence College of Engineering"
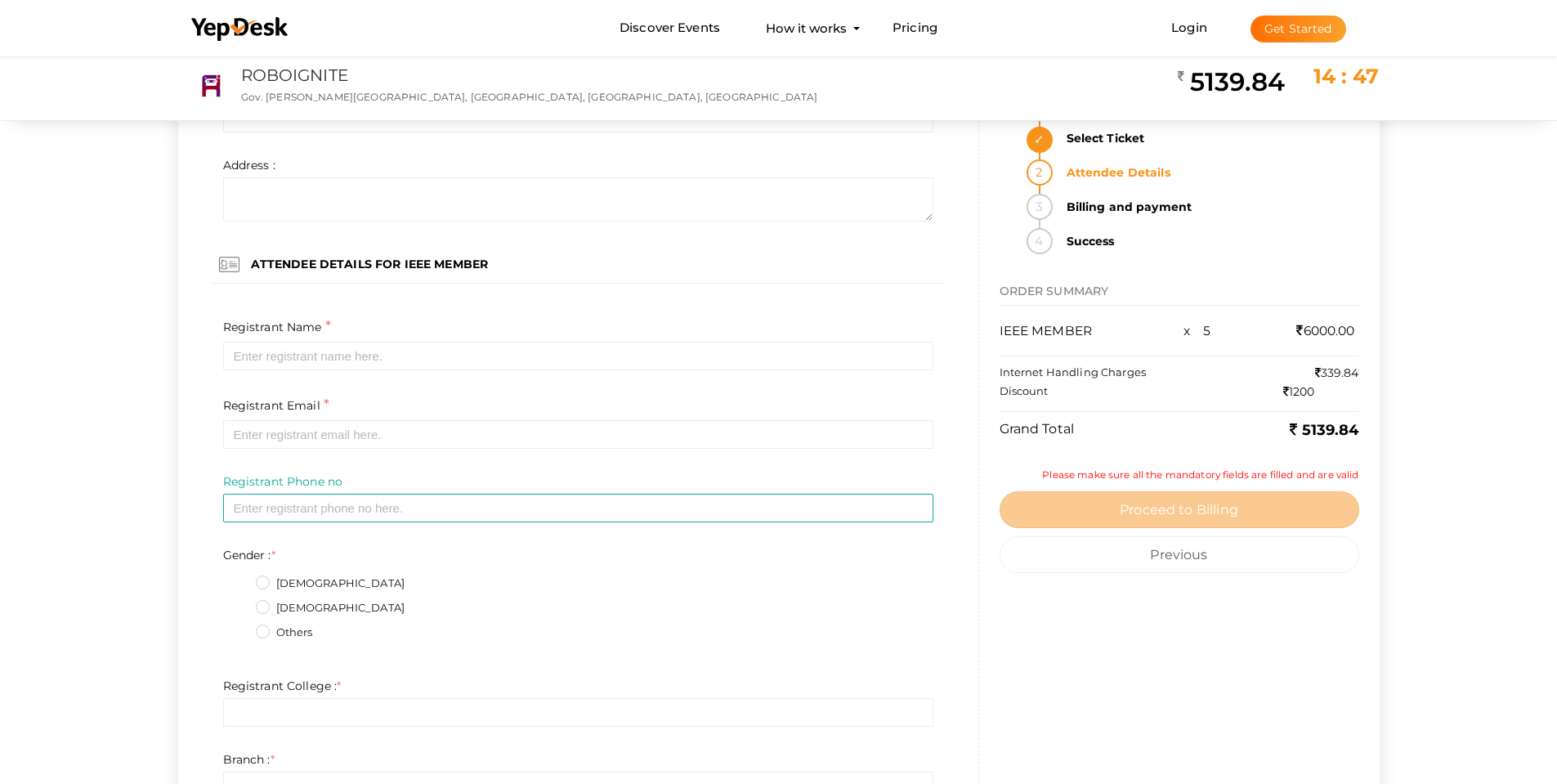
scroll to position [1716, 0]
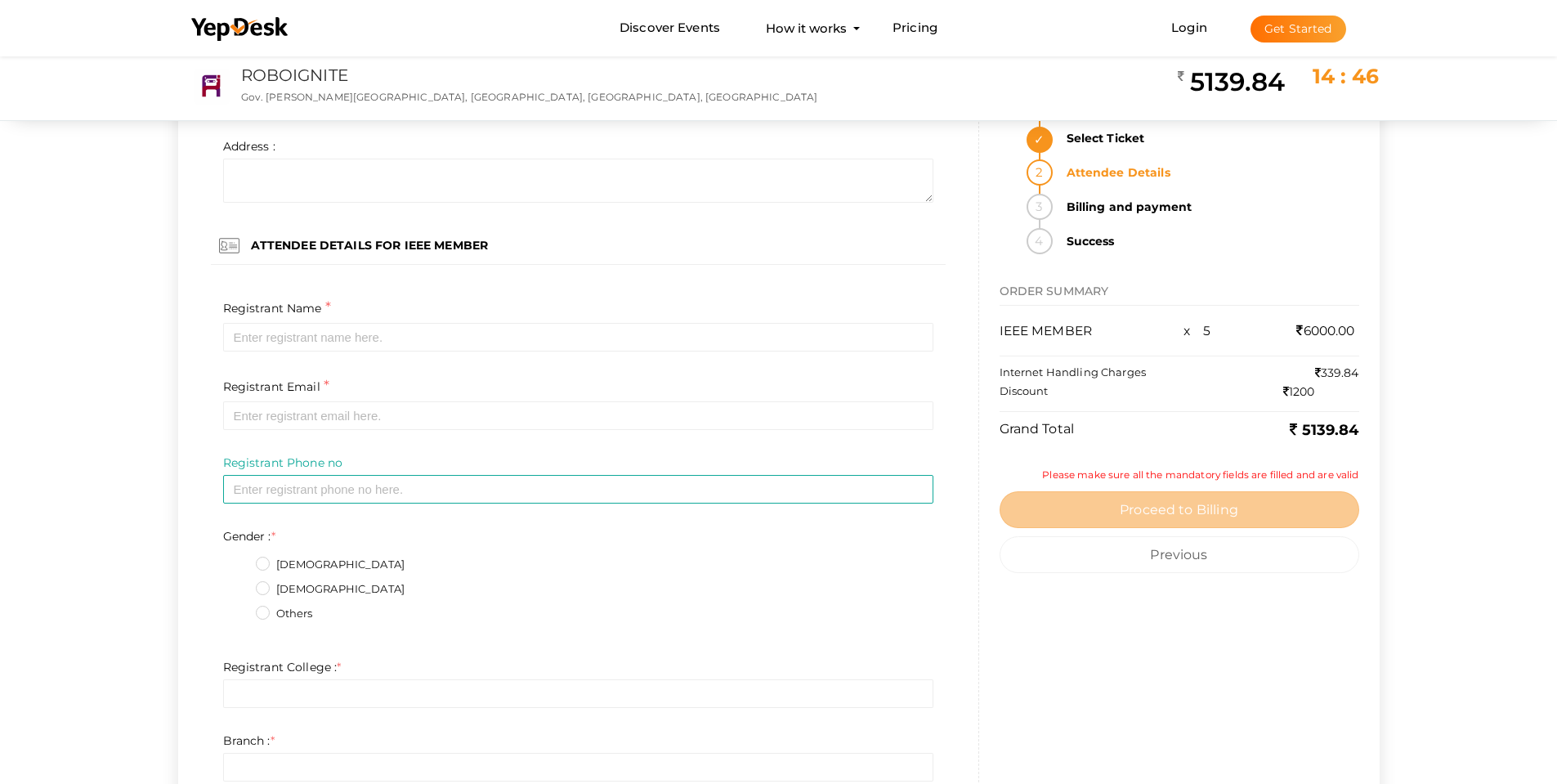
click at [289, 691] on input "text" at bounding box center [579, 693] width 711 height 28
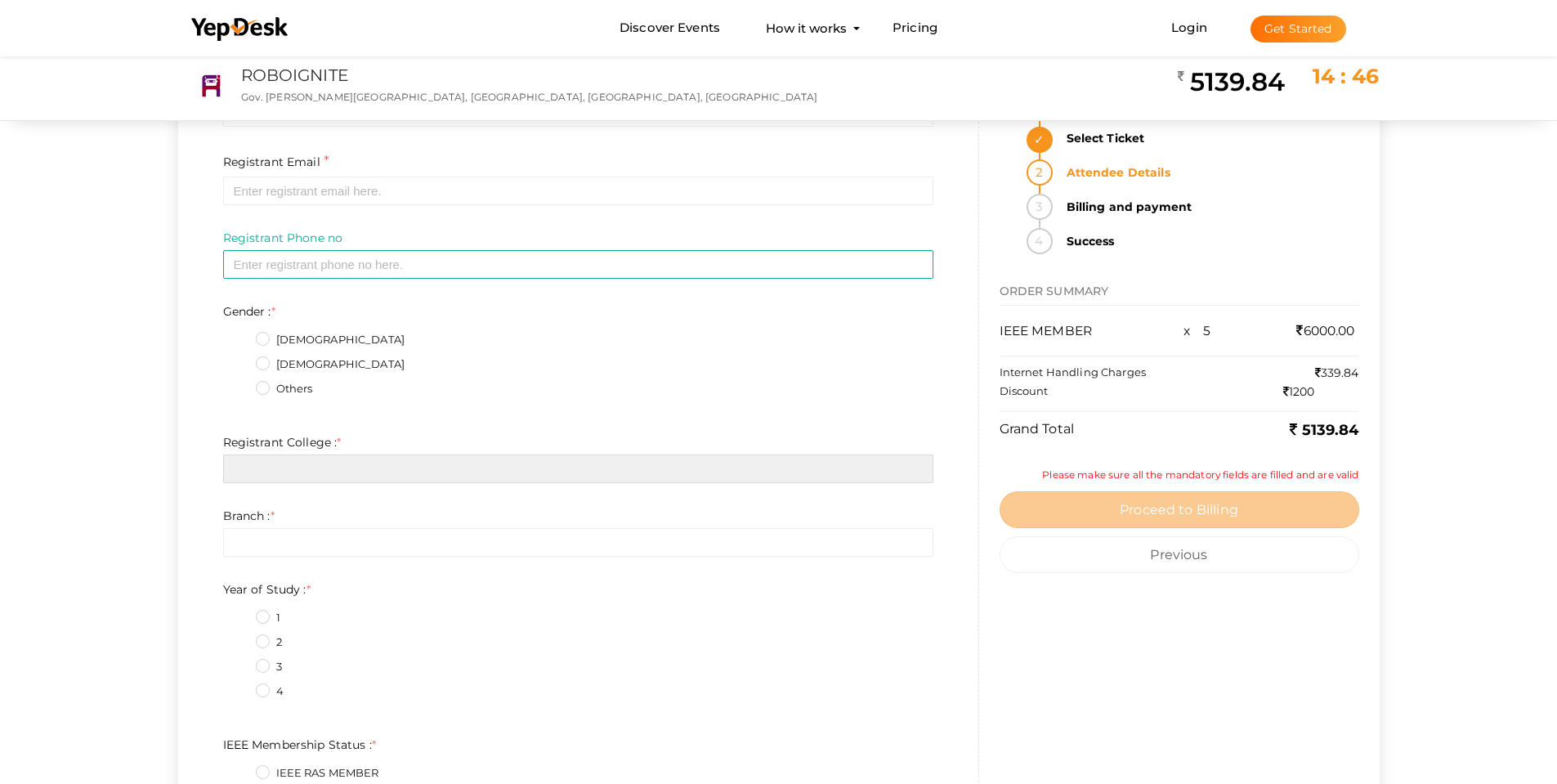
scroll to position [1961, 0]
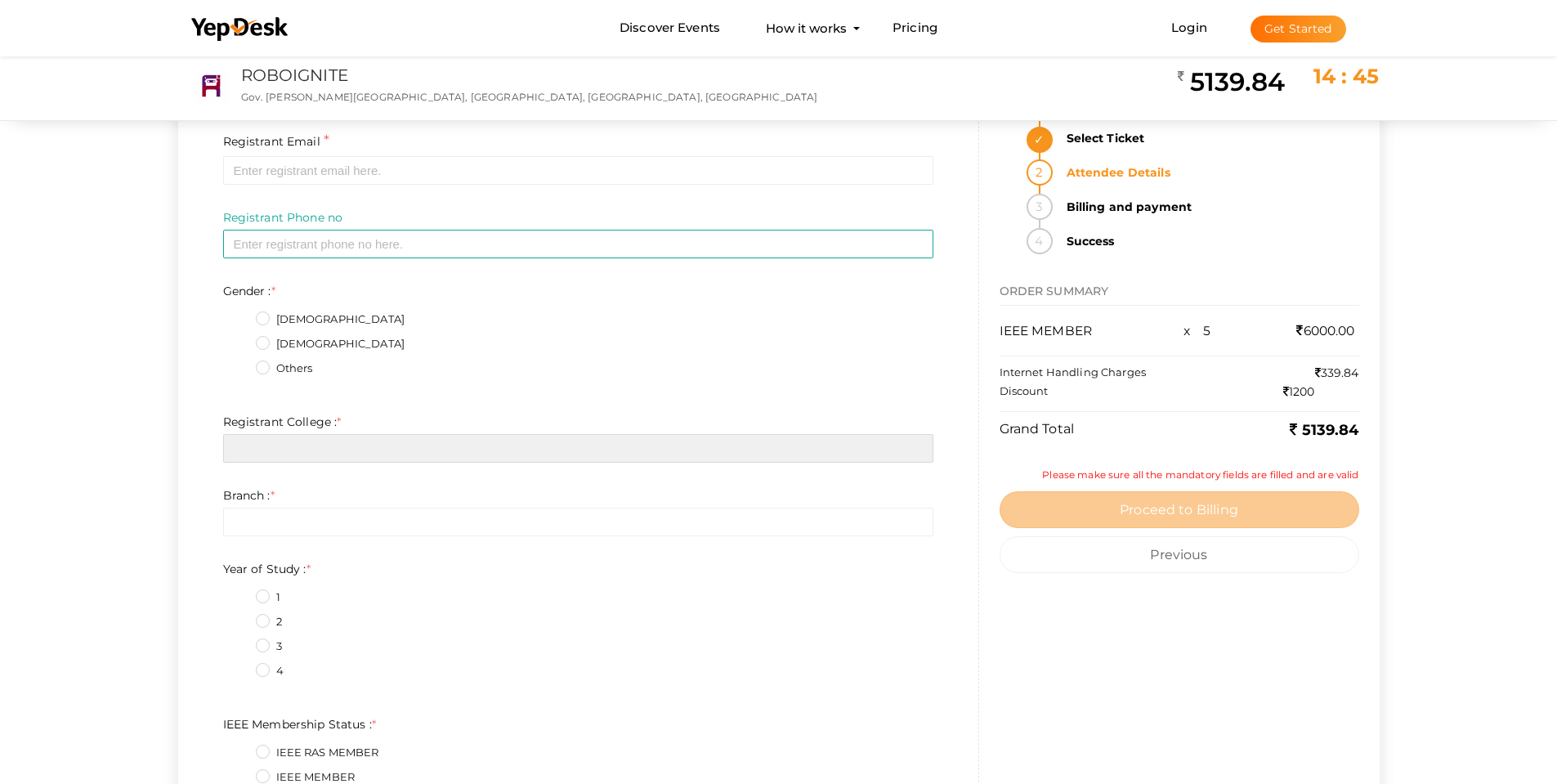
click at [324, 448] on input "text" at bounding box center [579, 447] width 711 height 28
type input "Providence College of Engineering"
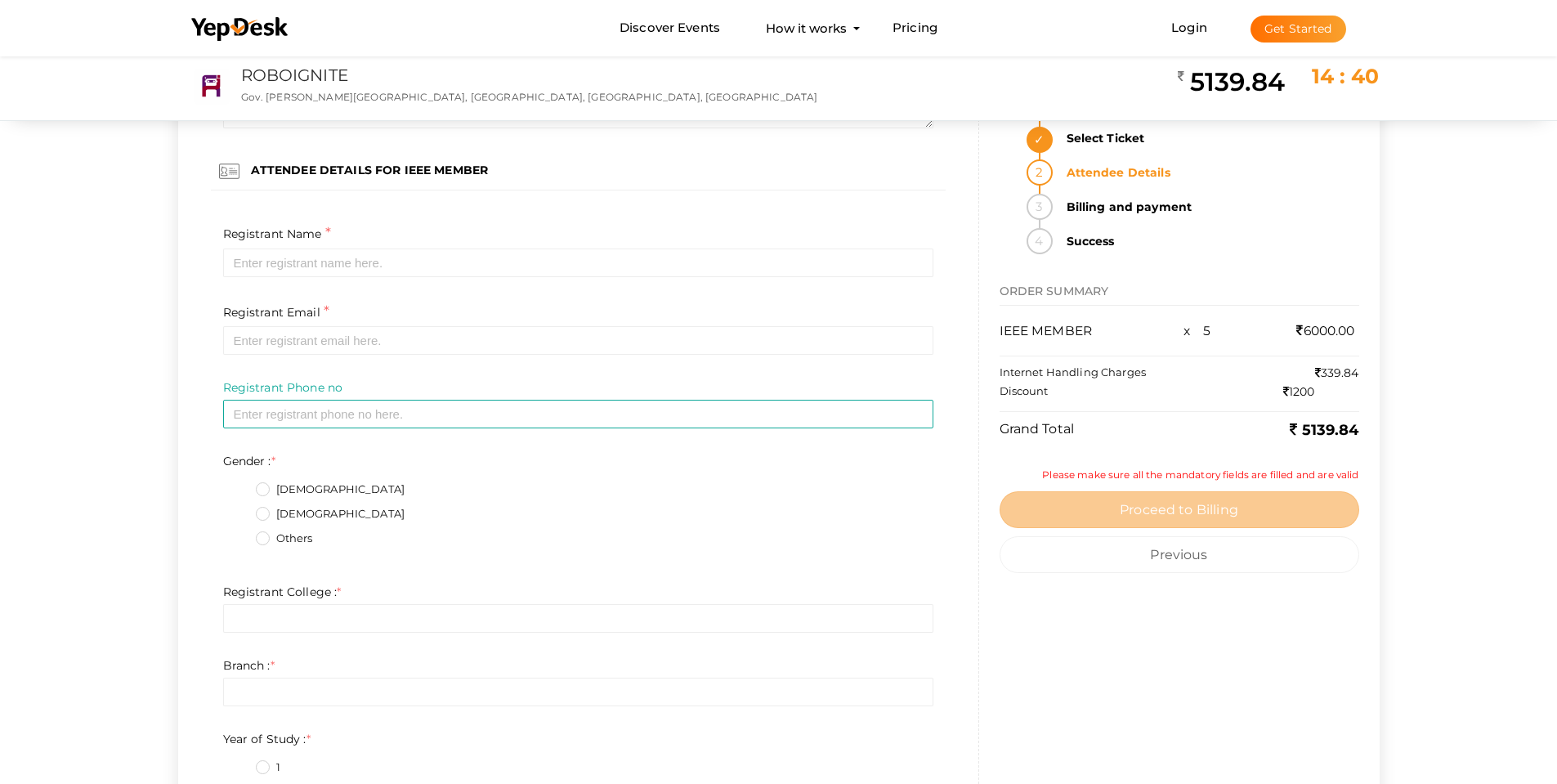
scroll to position [3513, 0]
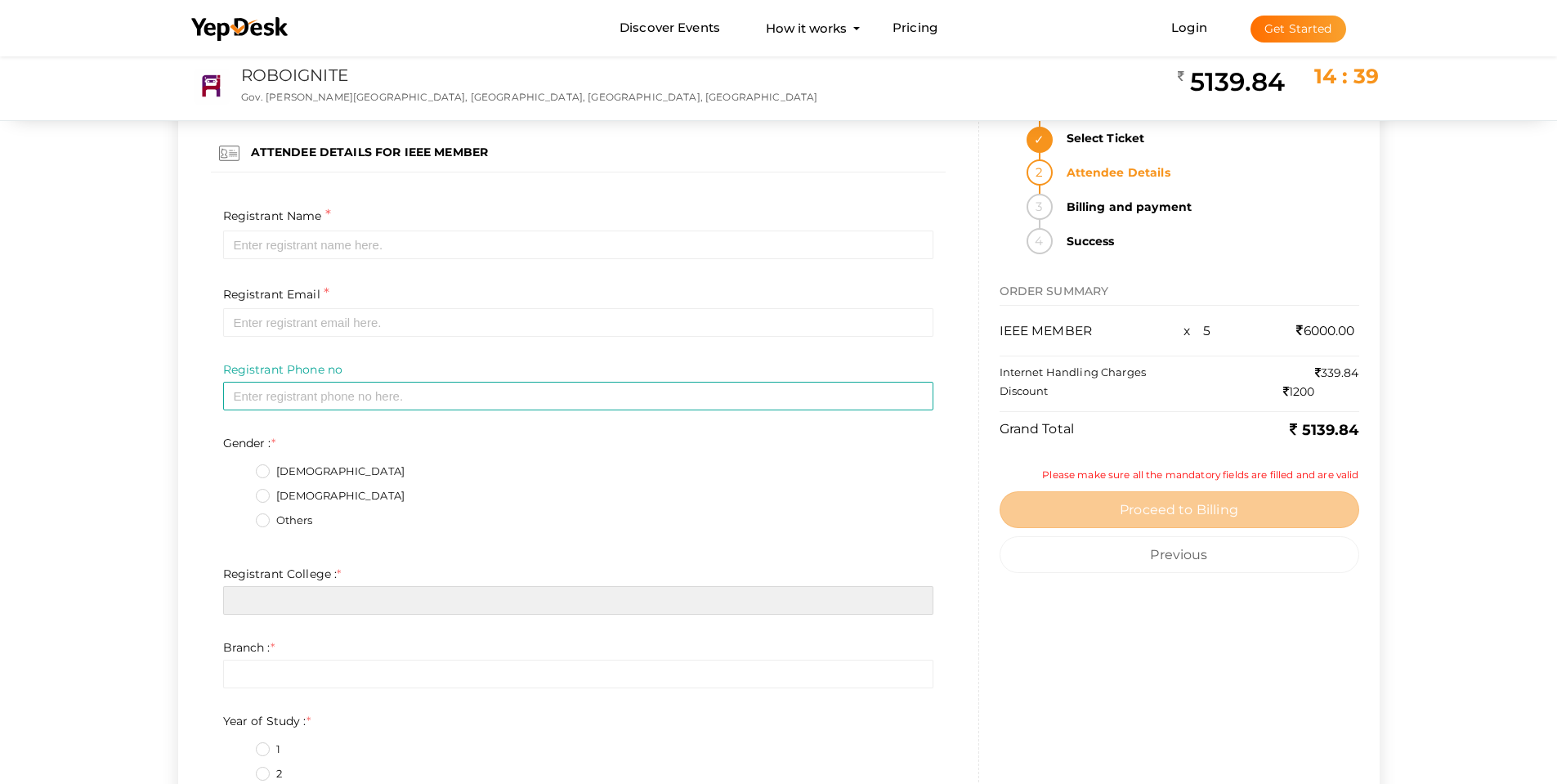
click at [318, 597] on input "text" at bounding box center [579, 600] width 711 height 28
type input "Providence College of Engineering"
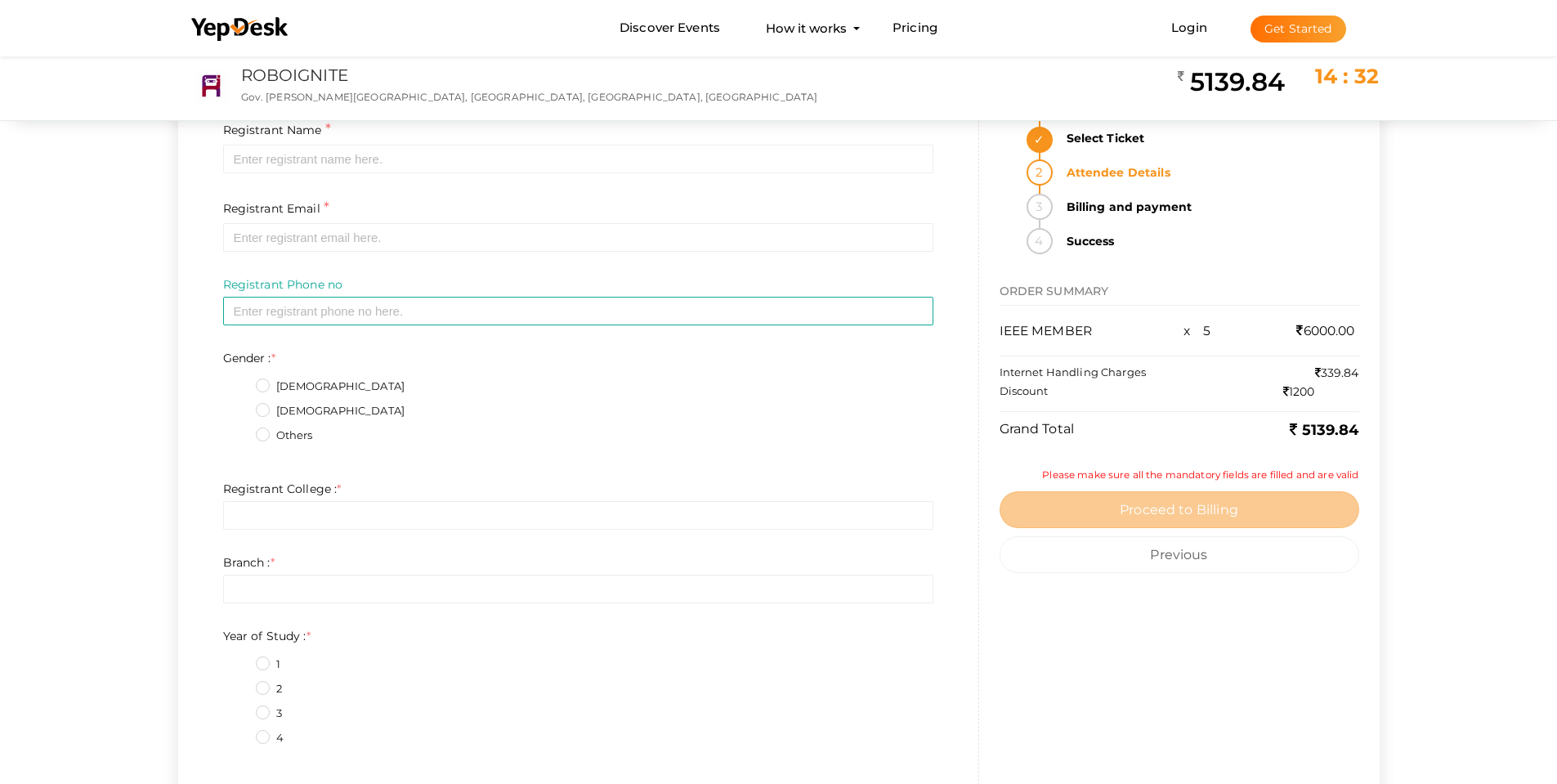
scroll to position [5311, 0]
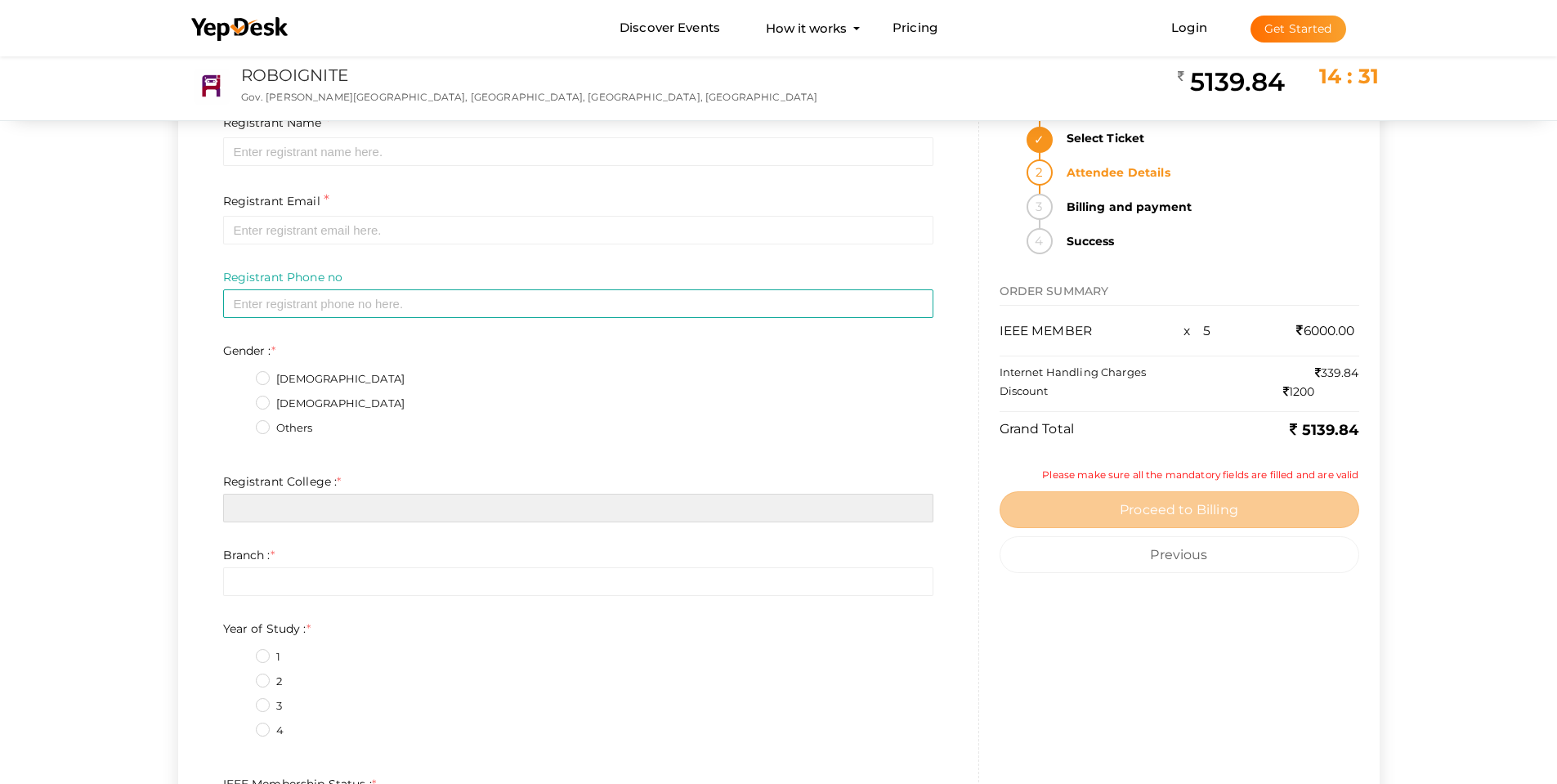
click at [304, 513] on input "text" at bounding box center [579, 507] width 711 height 28
type input "Providence College of Engineering"
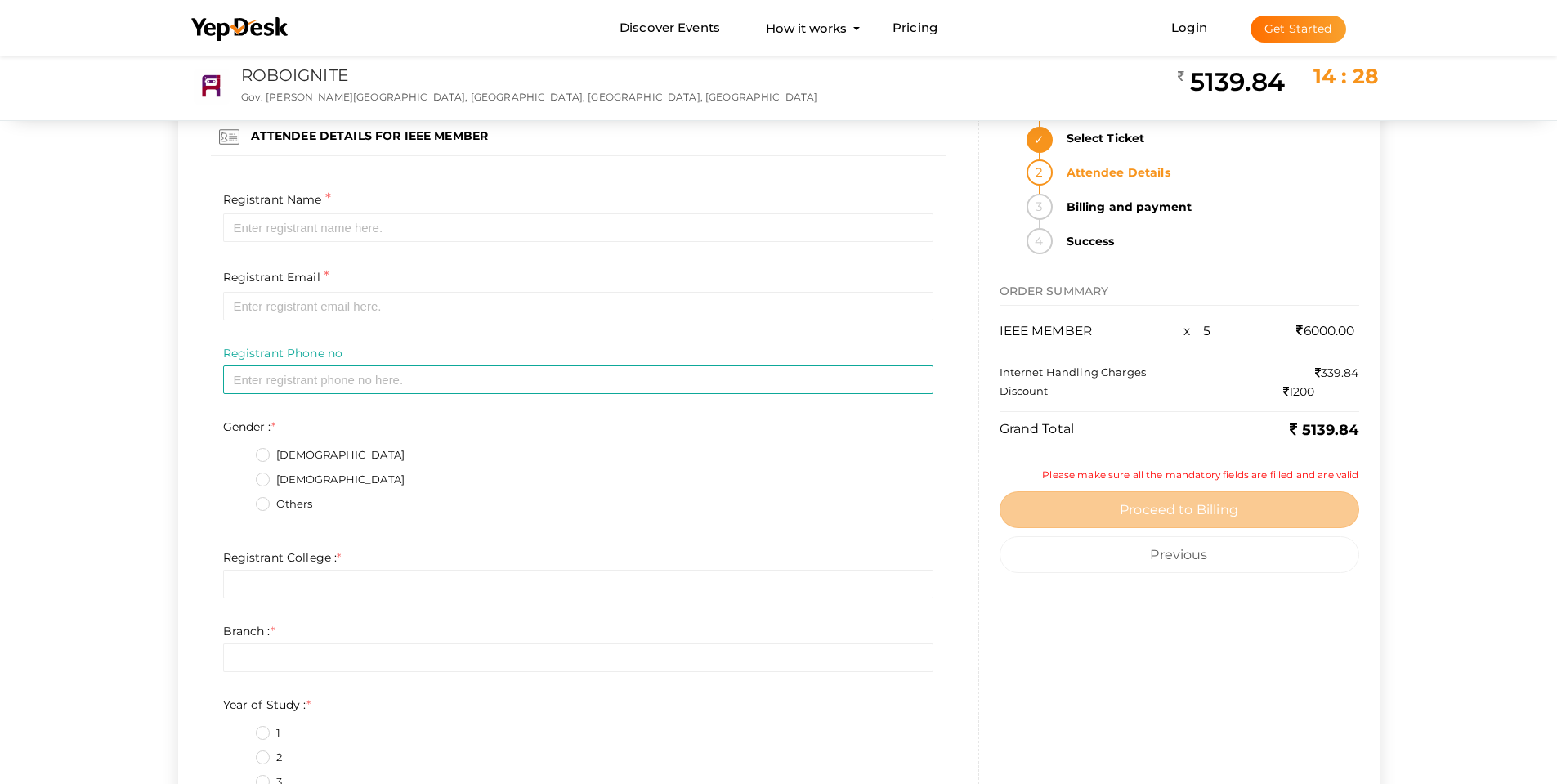
scroll to position [6945, 0]
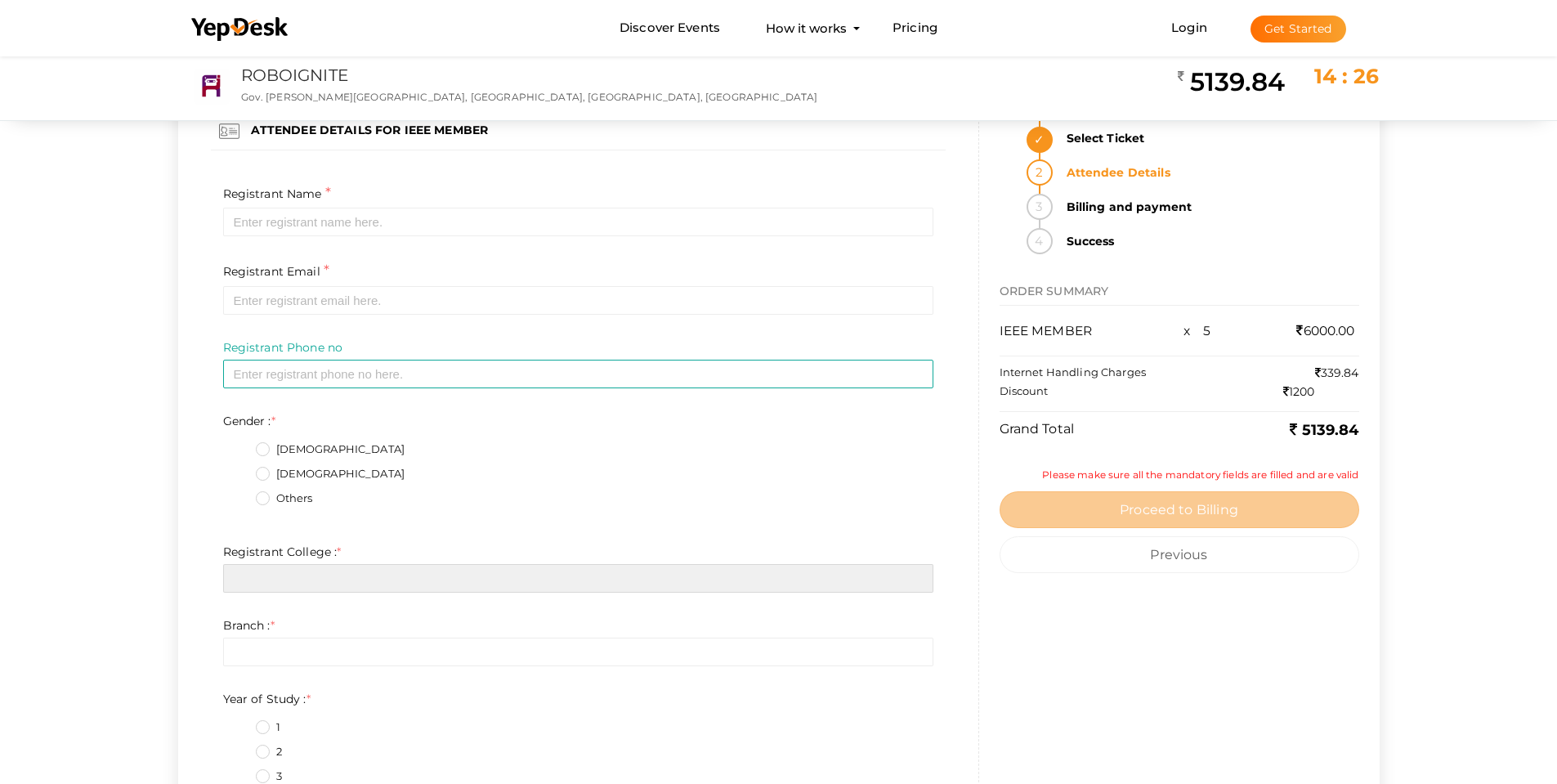
click at [280, 569] on input "text" at bounding box center [579, 577] width 711 height 28
type input "Providence College of Engineering"
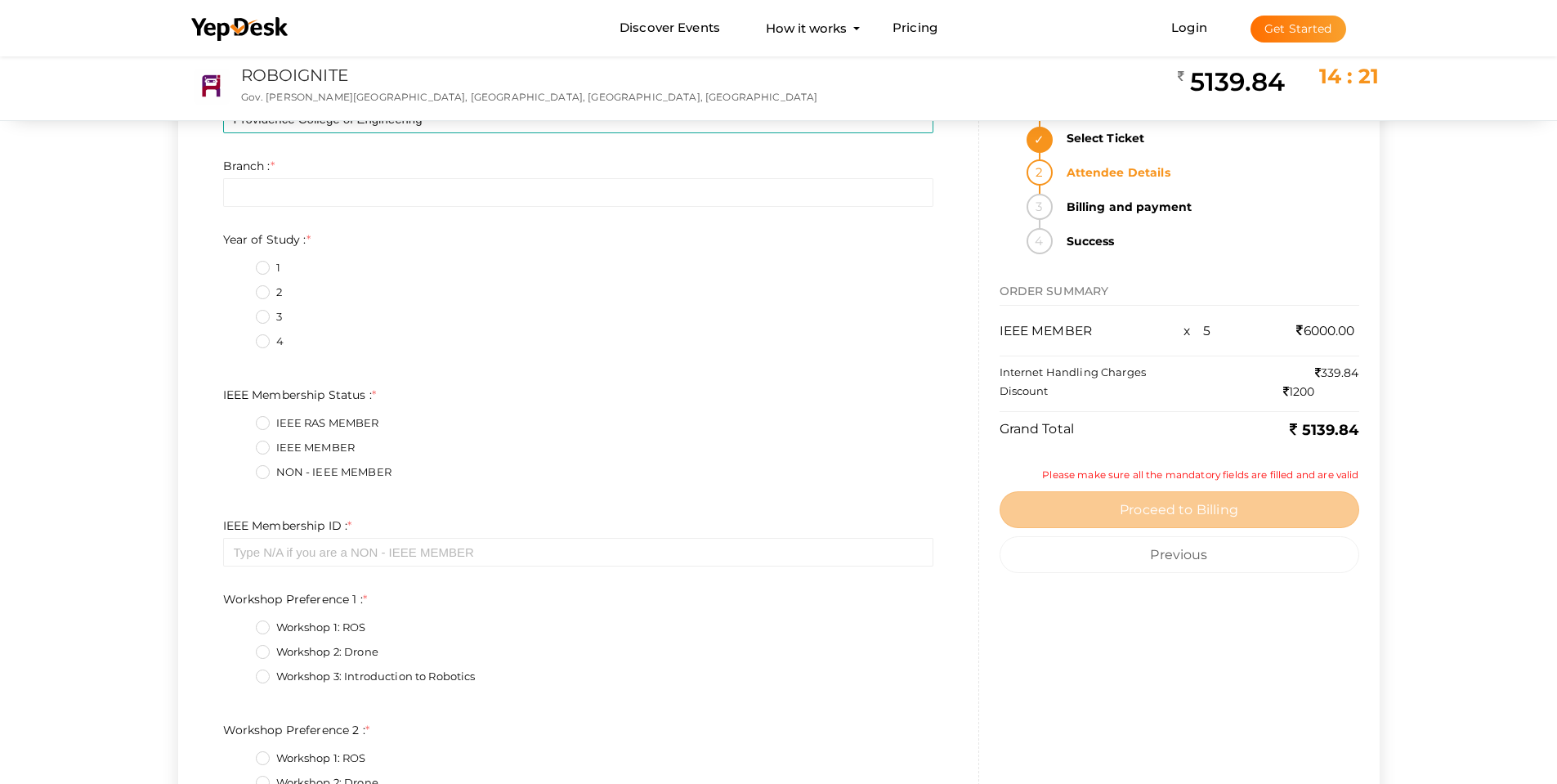
scroll to position [0, 0]
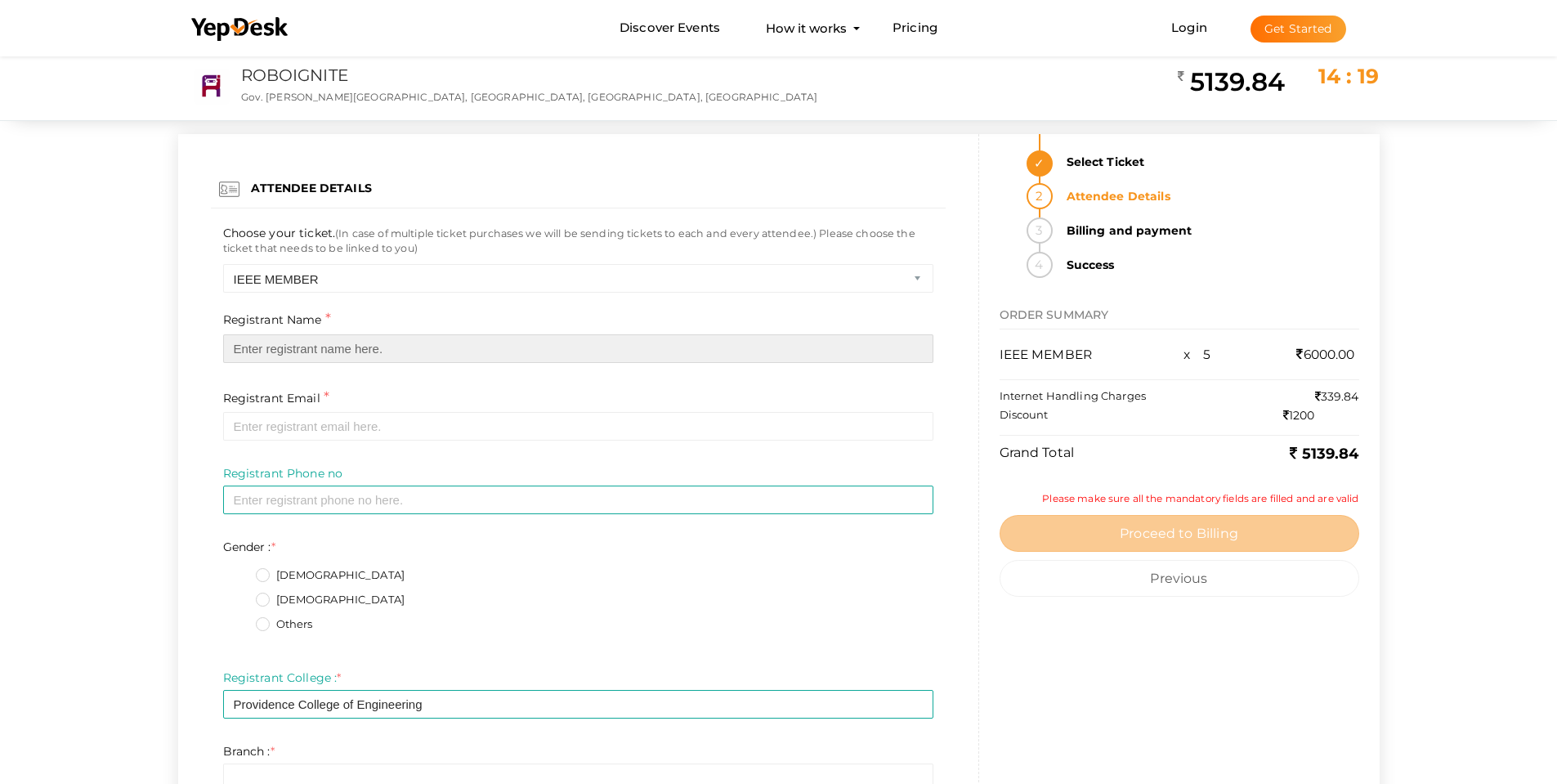
click at [282, 351] on input "text" at bounding box center [579, 347] width 711 height 28
paste input "Aaron George"
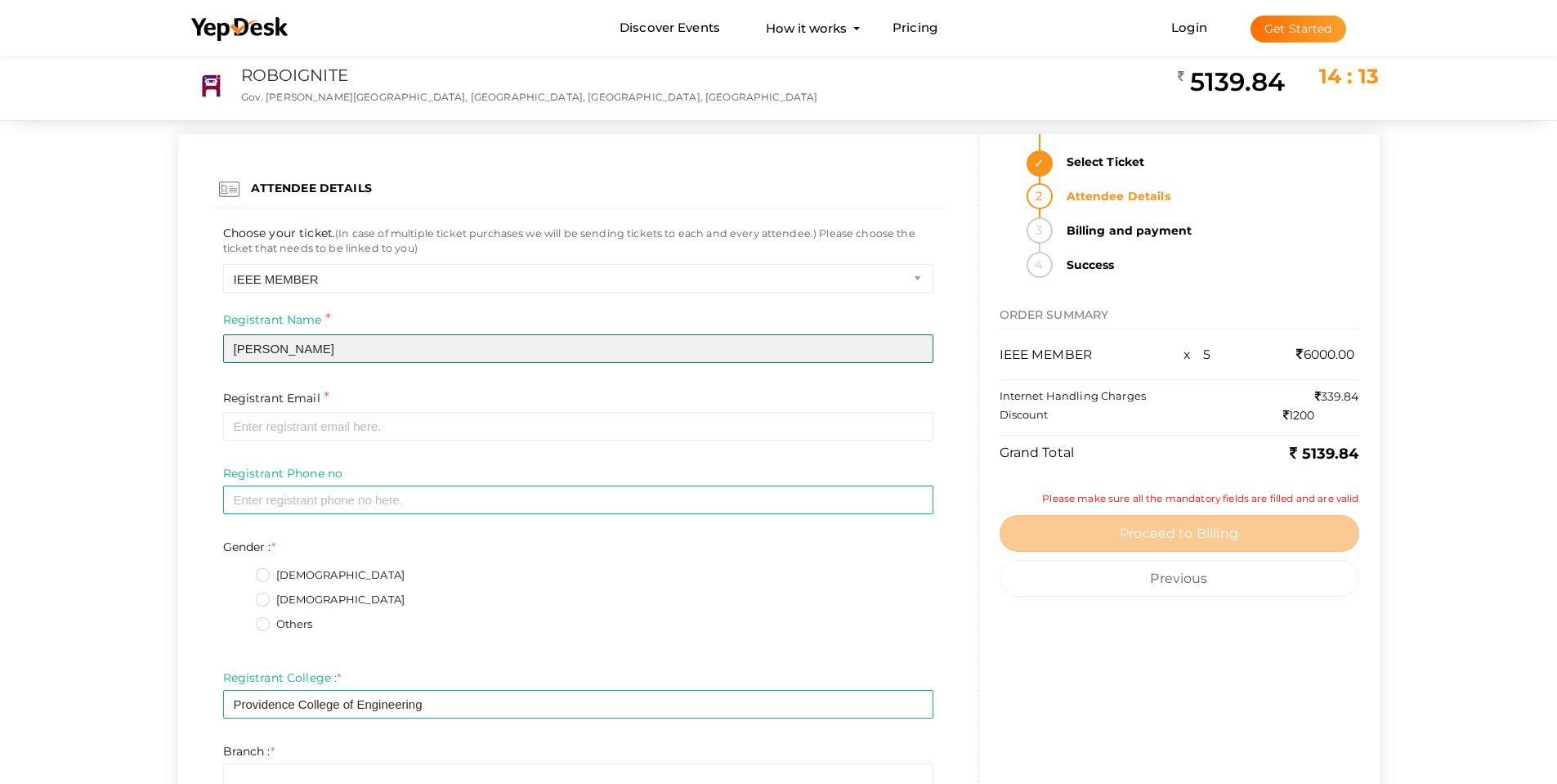
type input "Aaron George"
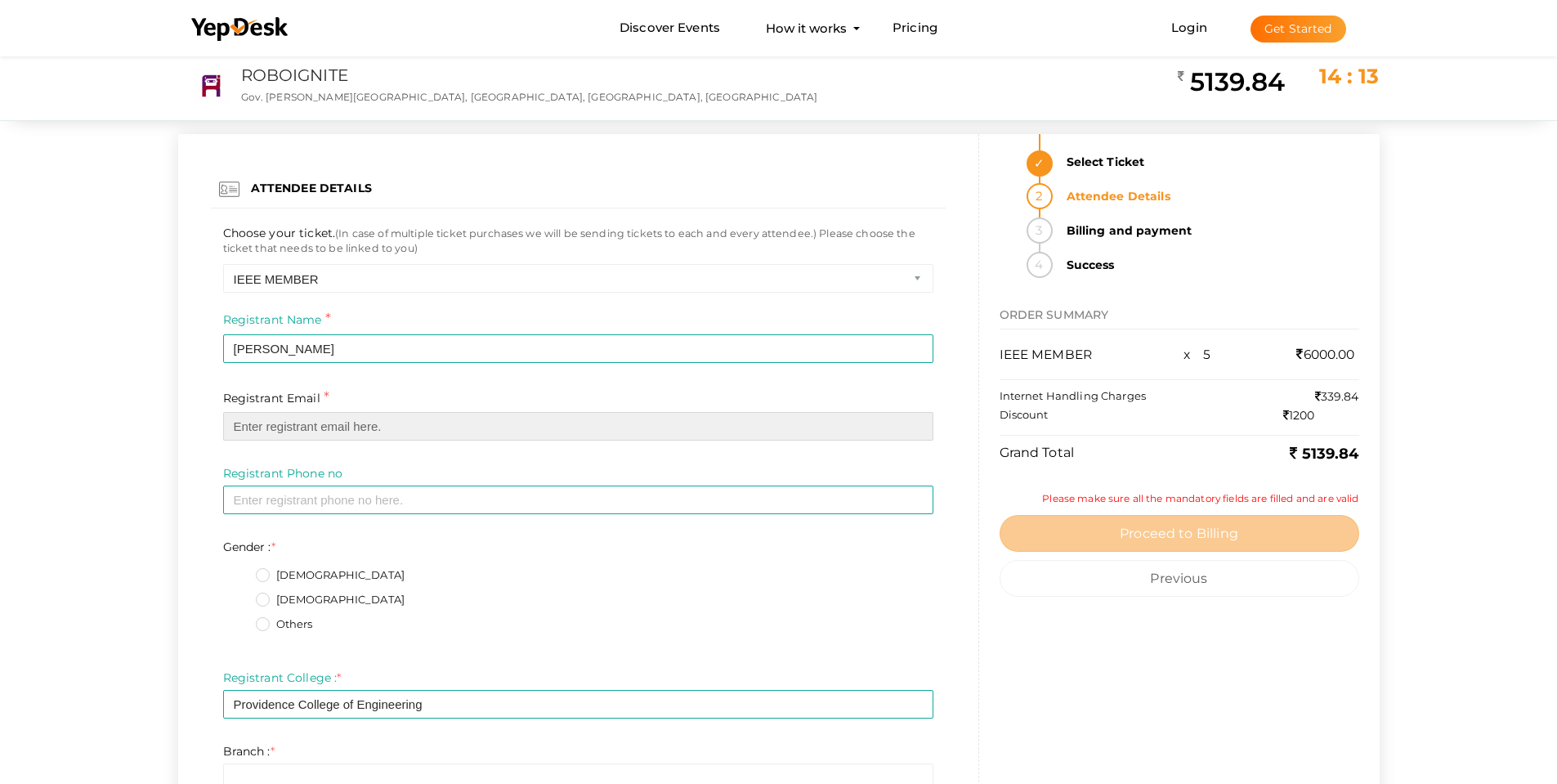
click at [404, 427] on input "email" at bounding box center [579, 425] width 711 height 28
paste input "aaxonxn@gmail.com"
type input "aaxonxn@gmail.com"
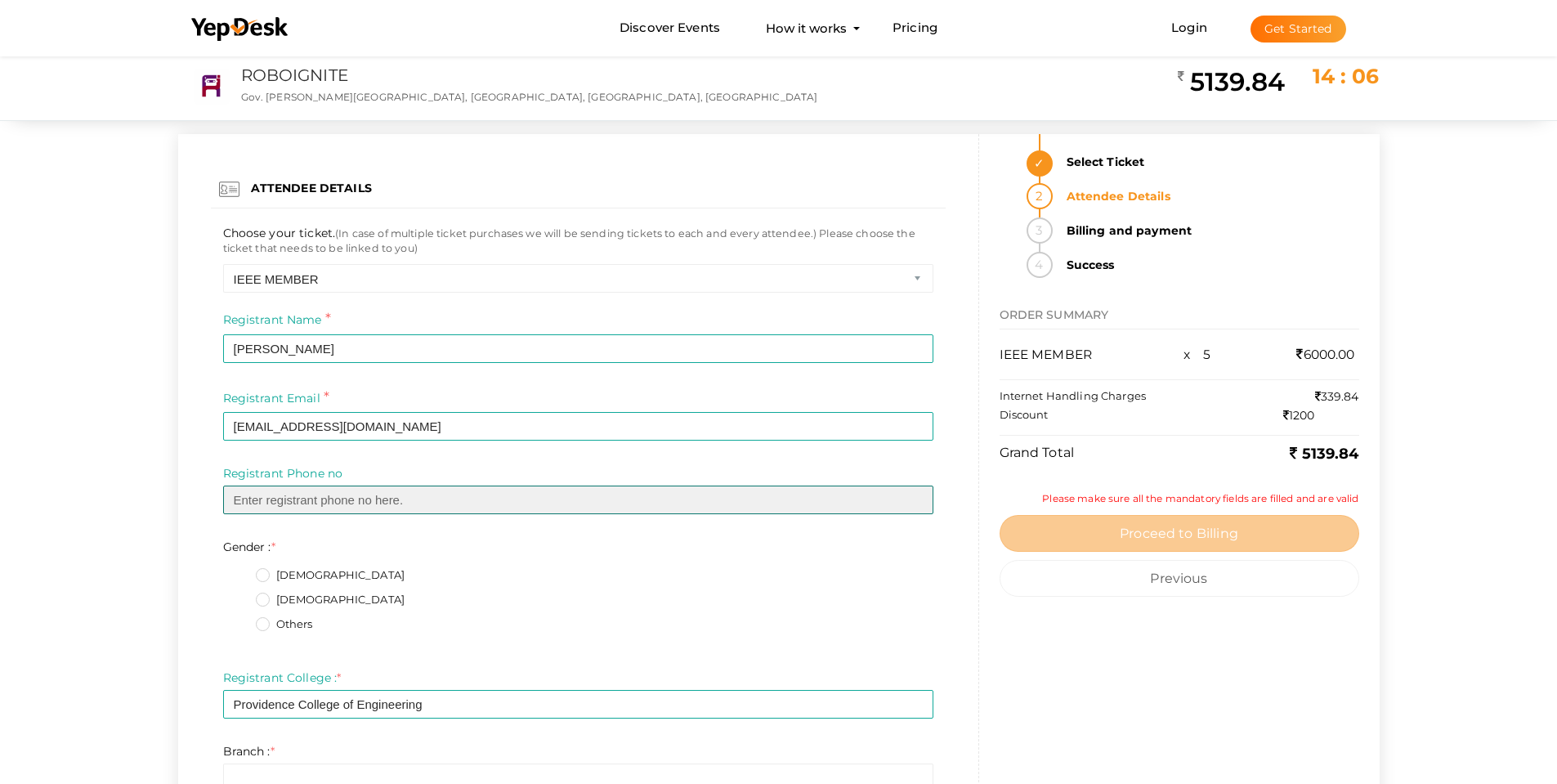
click at [291, 495] on input "text" at bounding box center [579, 499] width 711 height 28
paste input "9037422528"
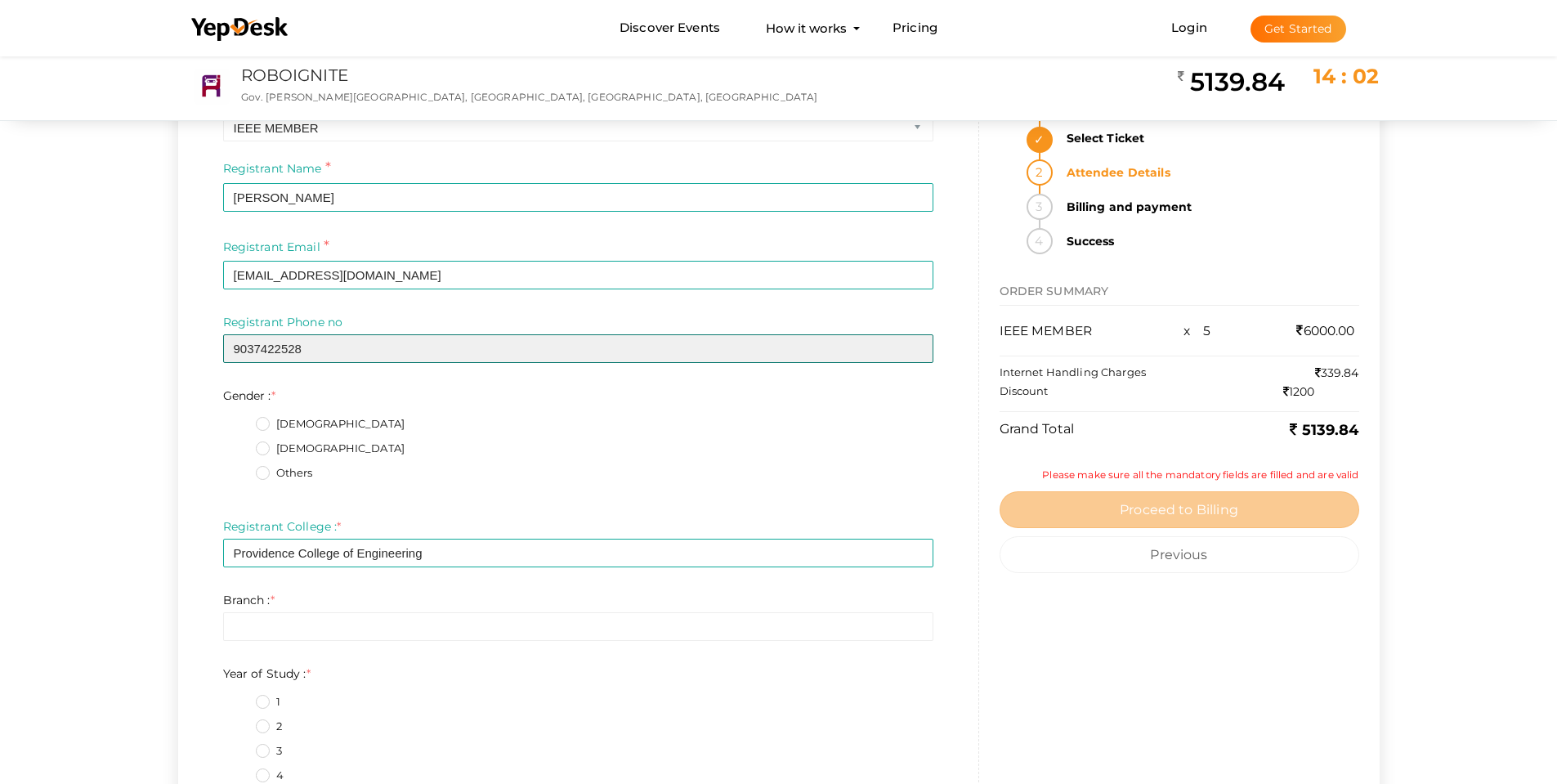
scroll to position [163, 0]
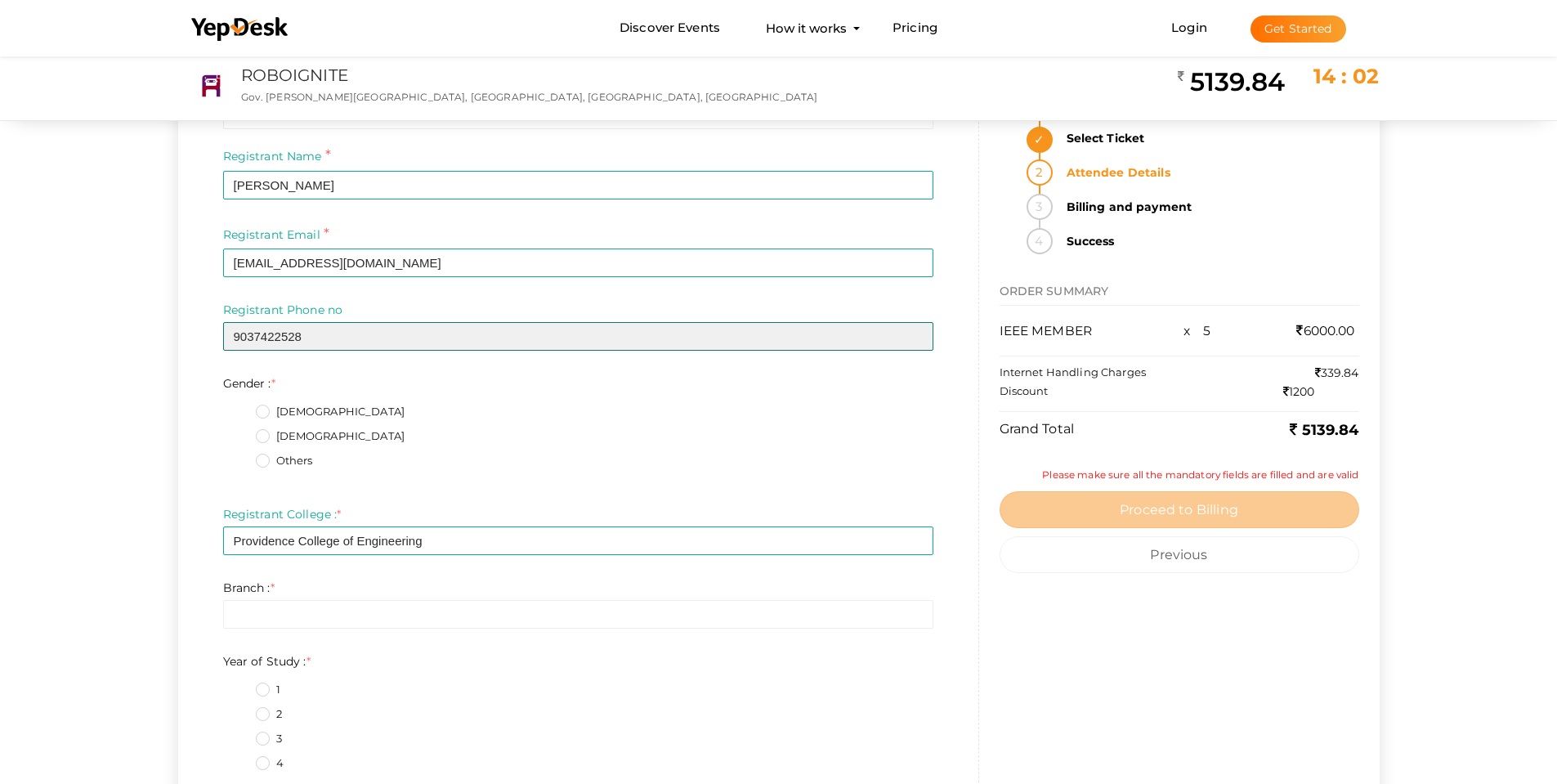
type input "9037422528"
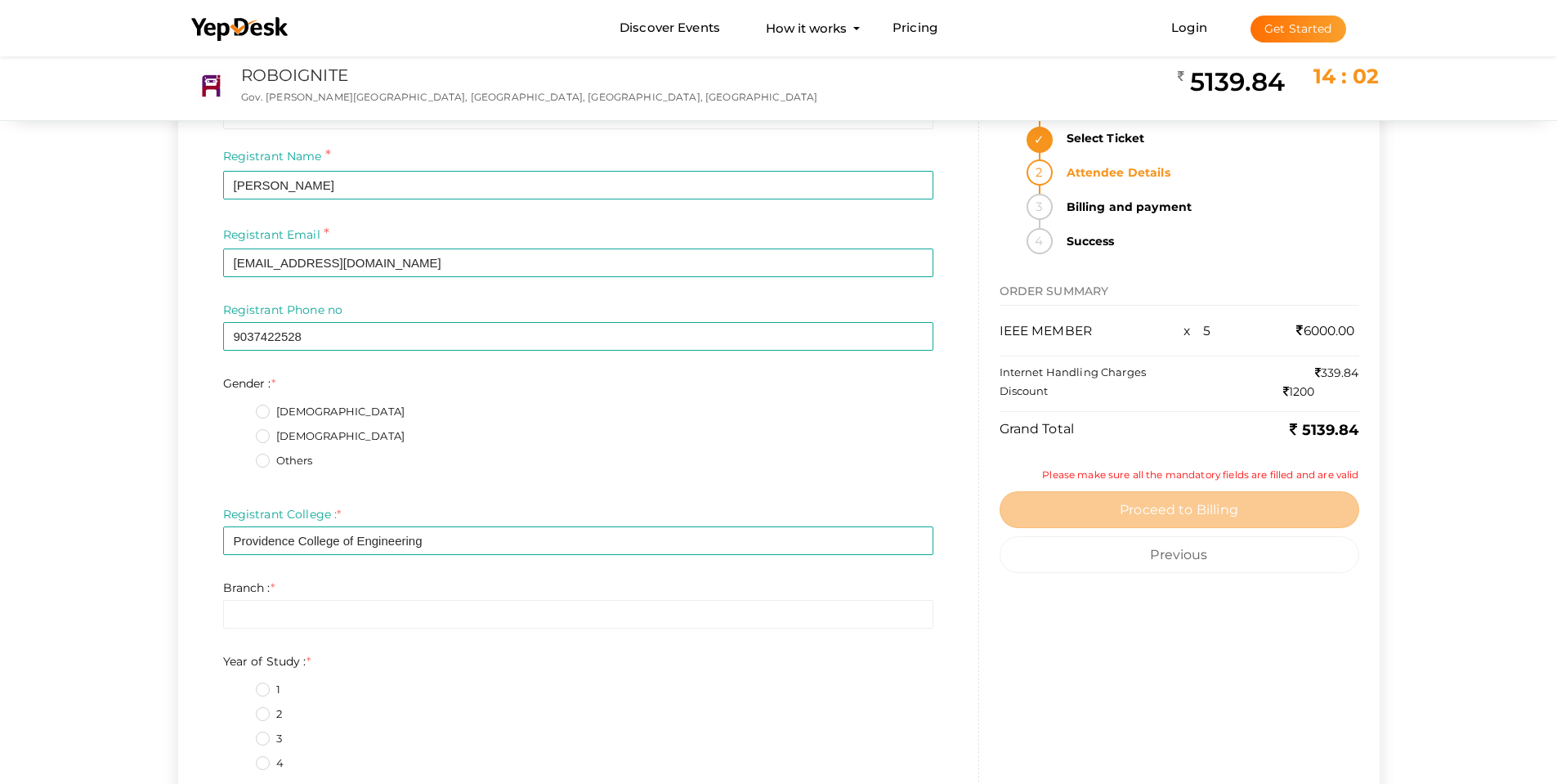
click at [268, 410] on label "Male" at bounding box center [331, 411] width 149 height 16
click at [240, 407] on input "Male" at bounding box center [240, 407] width 0 height 0
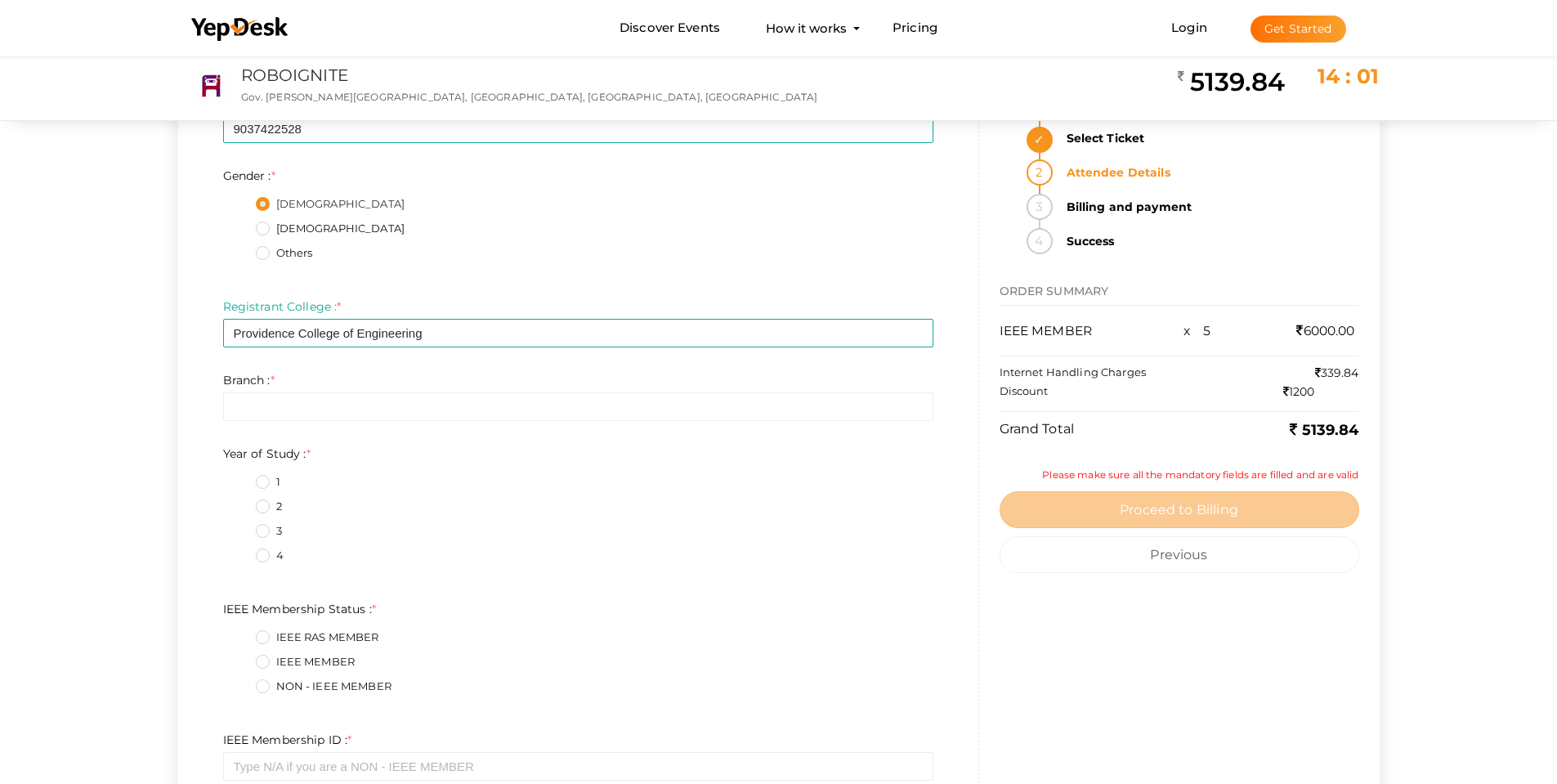
scroll to position [408, 0]
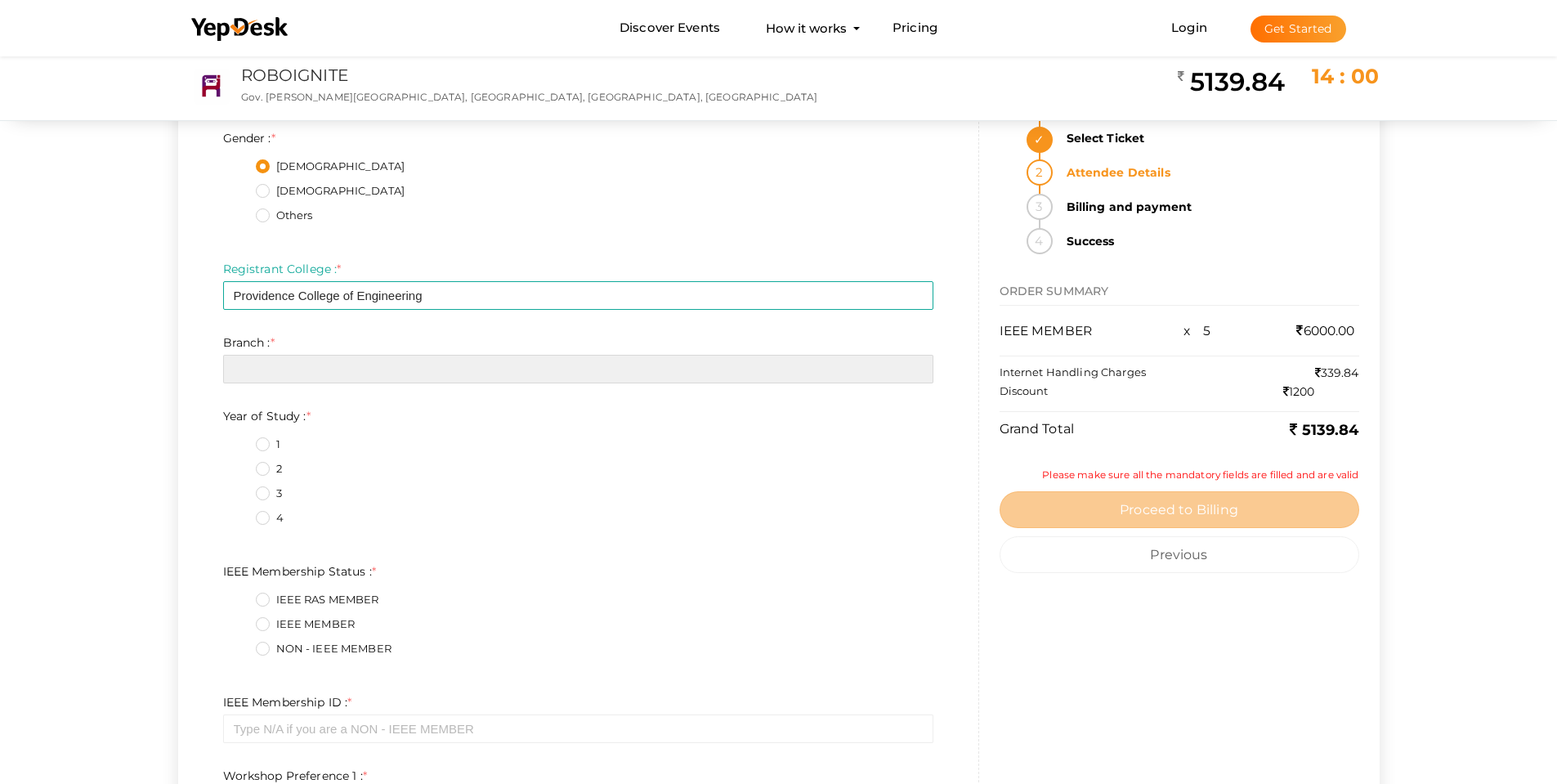
click at [305, 365] on input "text" at bounding box center [579, 369] width 711 height 28
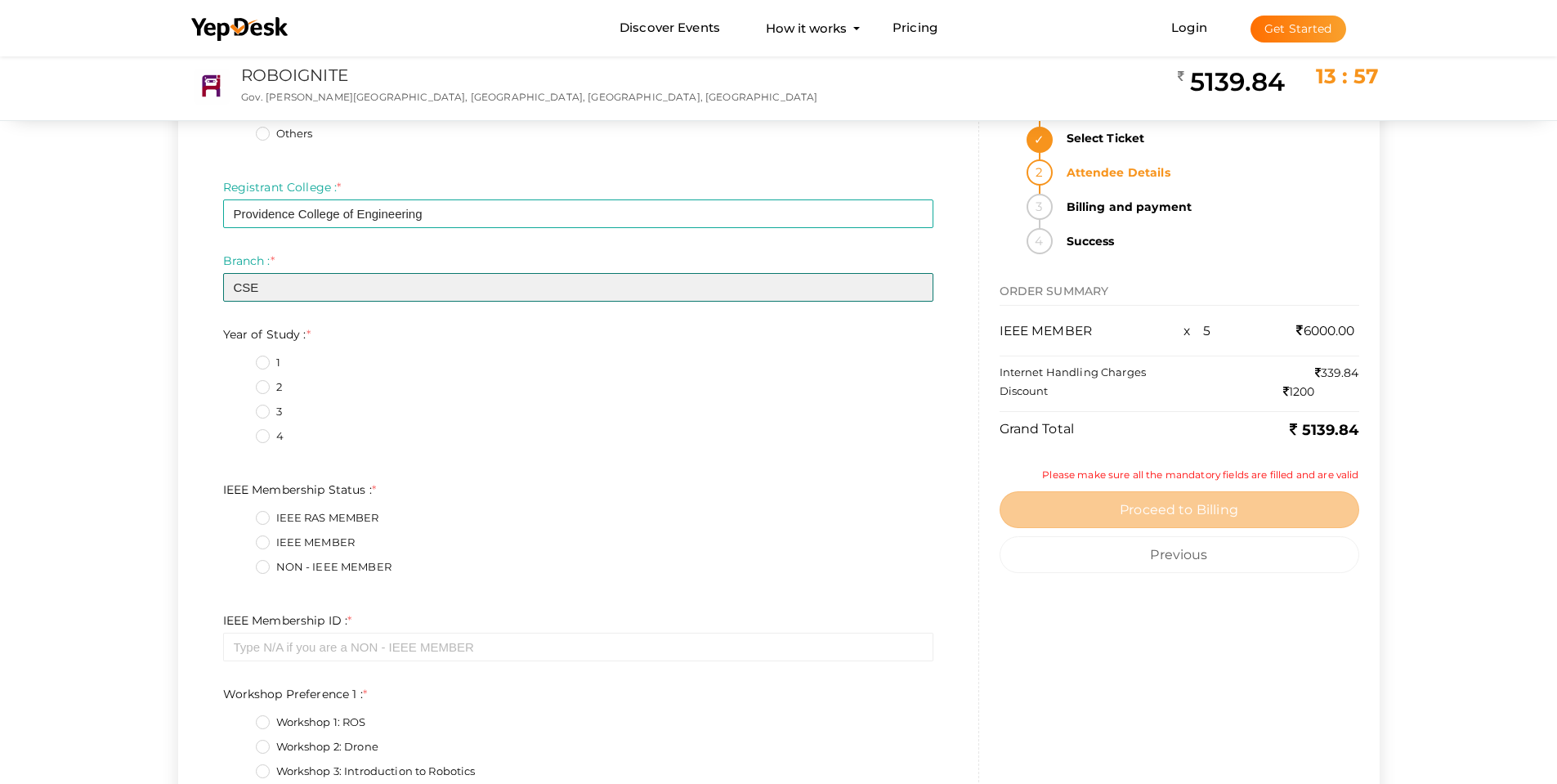
type input "CSE"
drag, startPoint x: 265, startPoint y: 407, endPoint x: 317, endPoint y: 365, distance: 66.8
click at [265, 407] on label "3" at bounding box center [269, 411] width 26 height 16
click at [240, 407] on Study\+2\+1 "3" at bounding box center [240, 407] width 0 height 0
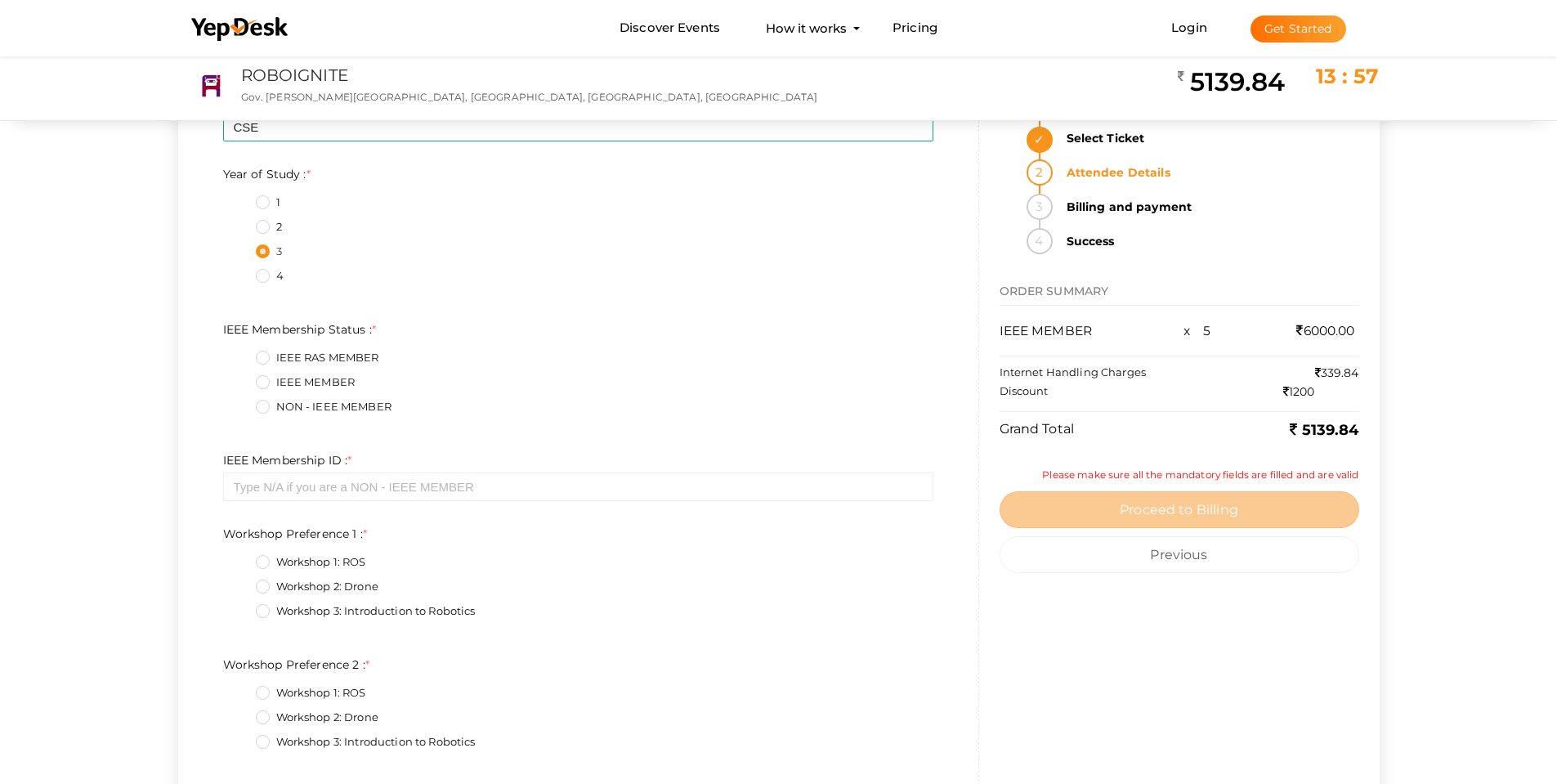
scroll to position [654, 0]
click at [278, 378] on label "IEEE MEMBER" at bounding box center [306, 378] width 100 height 16
click at [240, 375] on Status\+1\+1 "IEEE MEMBER" at bounding box center [240, 375] width 0 height 0
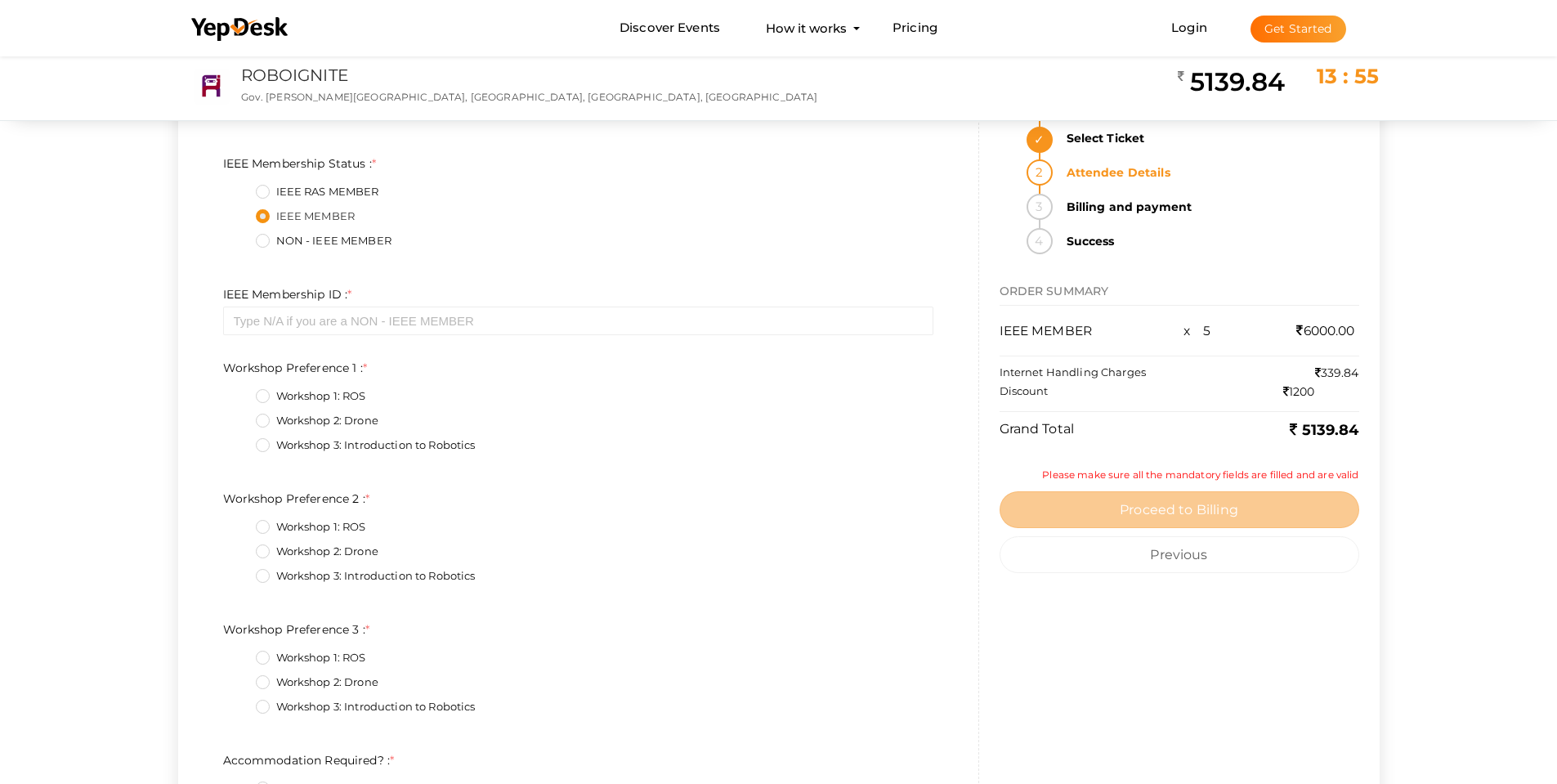
scroll to position [817, 0]
click at [353, 310] on input "text" at bounding box center [579, 319] width 711 height 28
paste input "99853319"
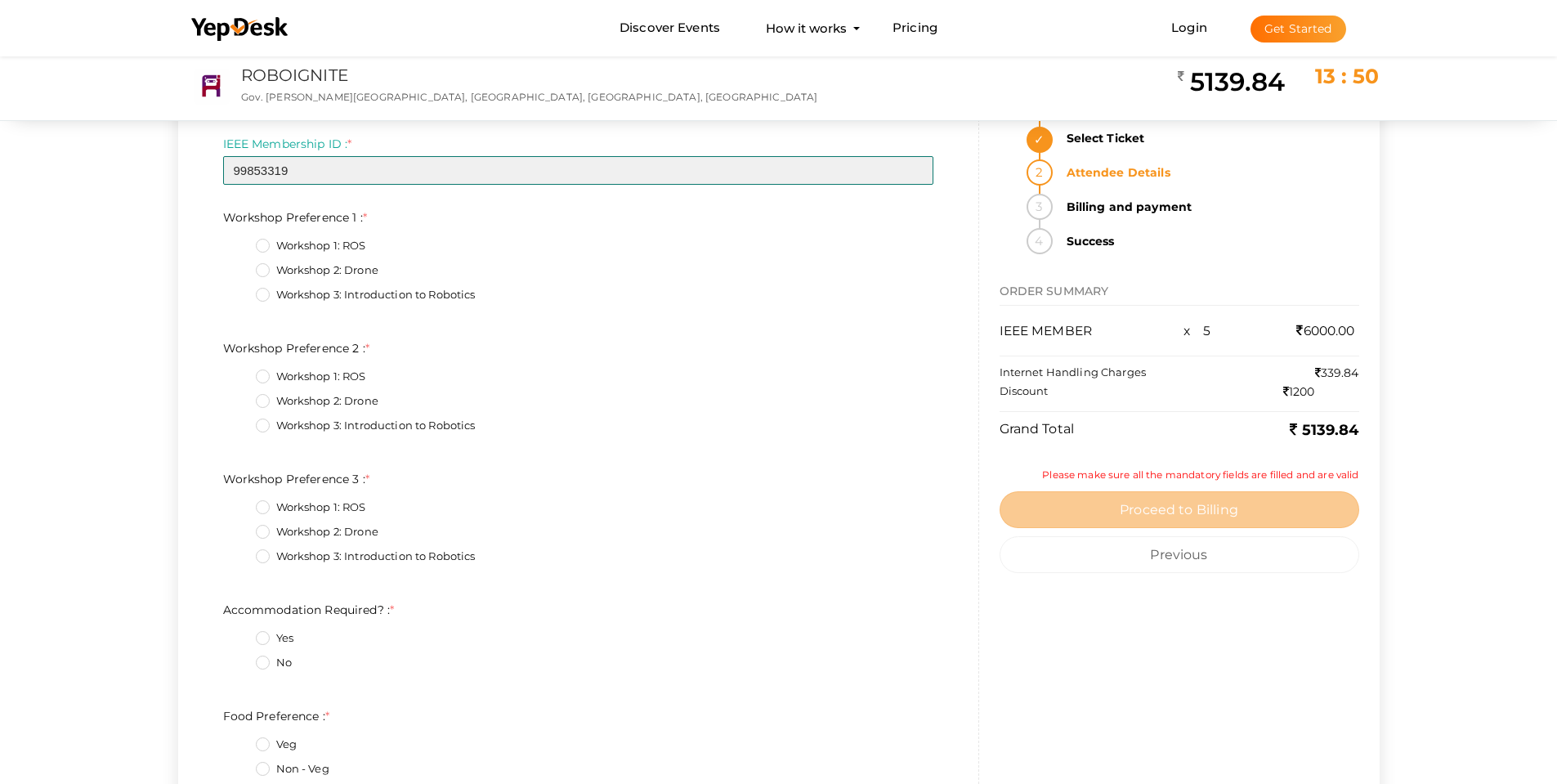
scroll to position [981, 0]
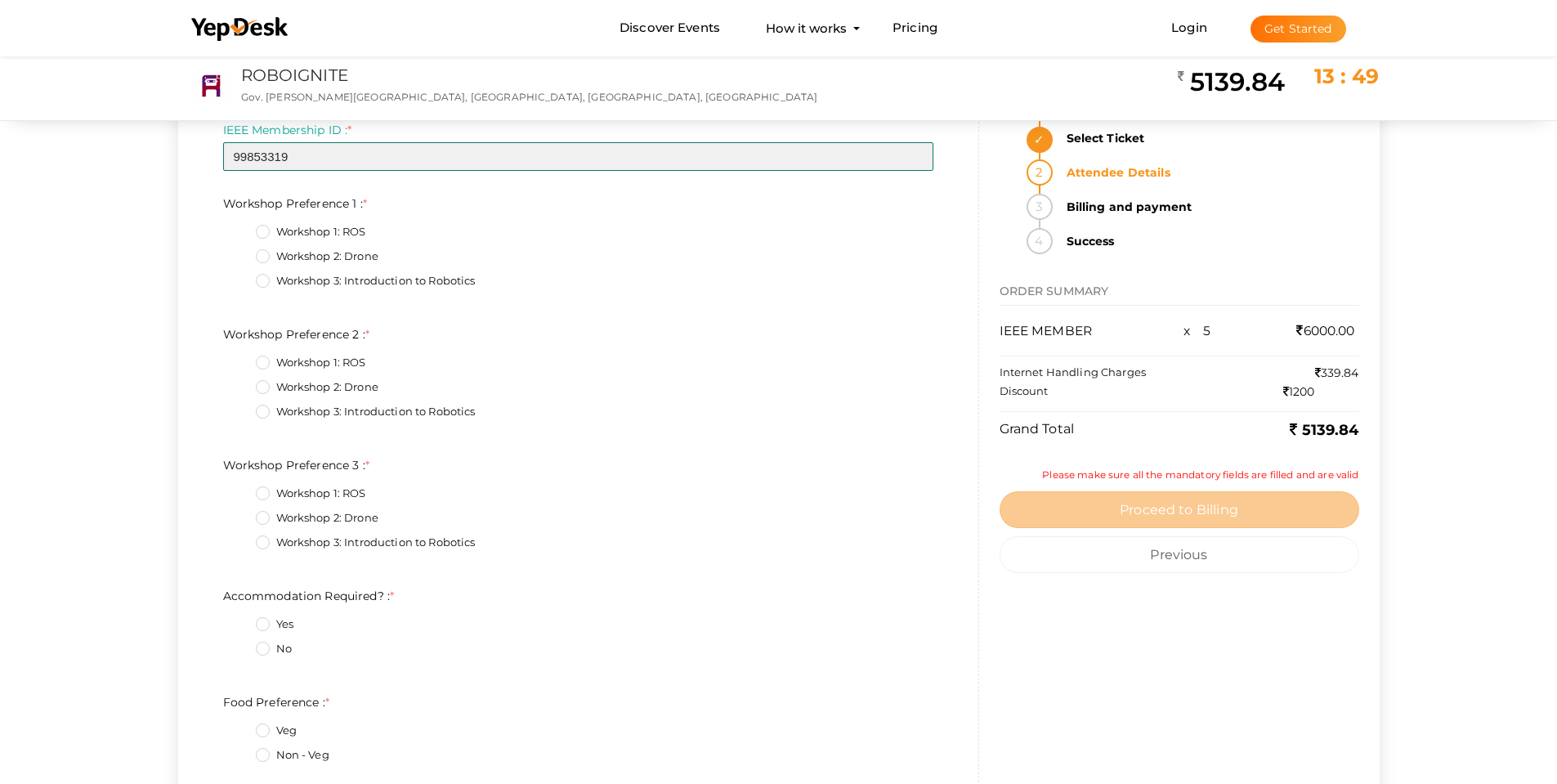
type input "99853319"
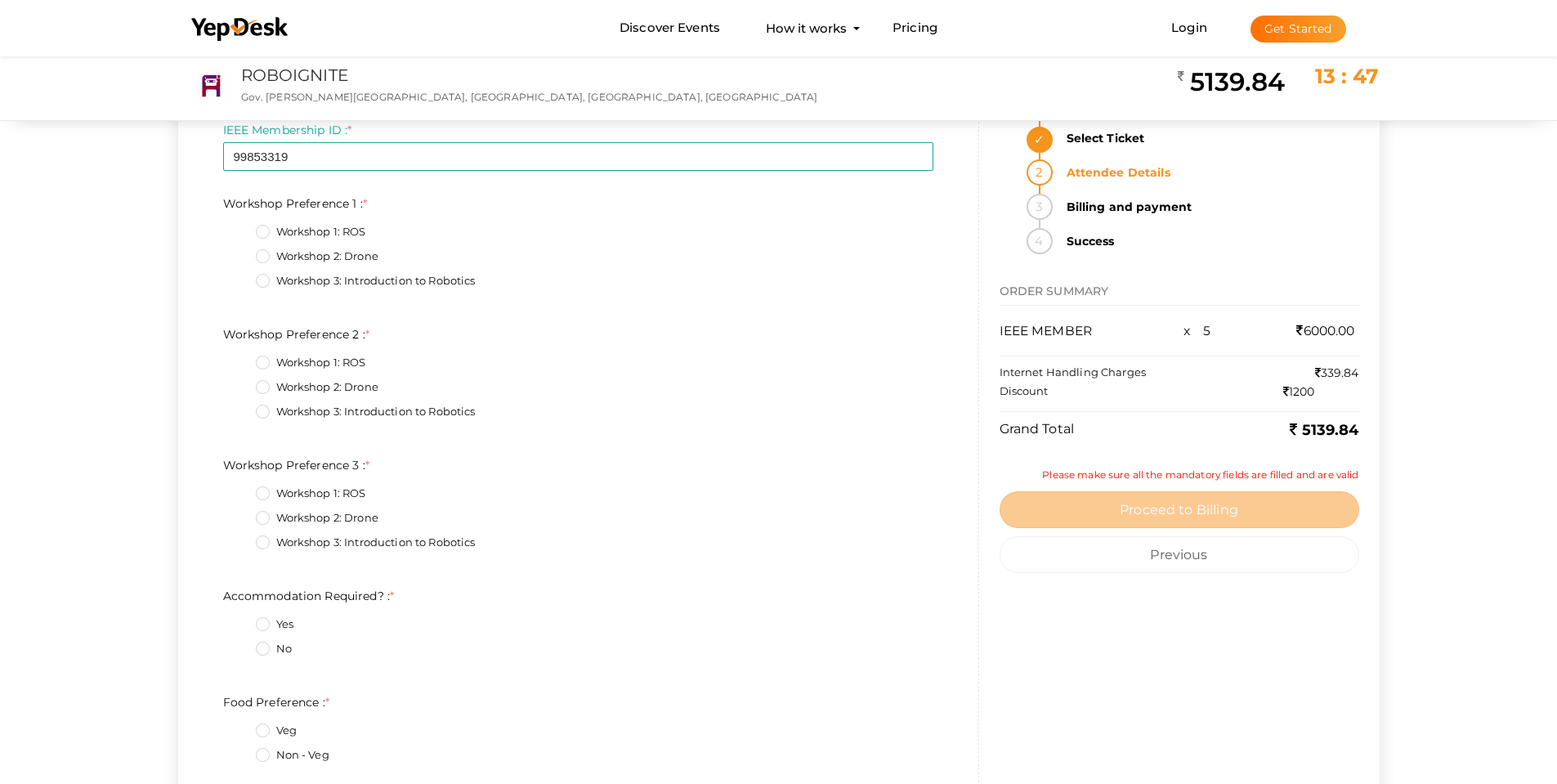
click at [298, 256] on label "Workshop 2: Drone" at bounding box center [317, 256] width 122 height 16
click at [240, 251] on 1\+1\+1 "Workshop 2: Drone" at bounding box center [240, 251] width 0 height 0
click at [318, 417] on label "Workshop 3: Introduction to Robotics" at bounding box center [366, 411] width 220 height 16
click at [240, 407] on 2\+2\+1 "Workshop 3: Introduction to Robotics" at bounding box center [240, 407] width 0 height 0
click at [325, 491] on label "Workshop 1: ROS" at bounding box center [312, 493] width 111 height 16
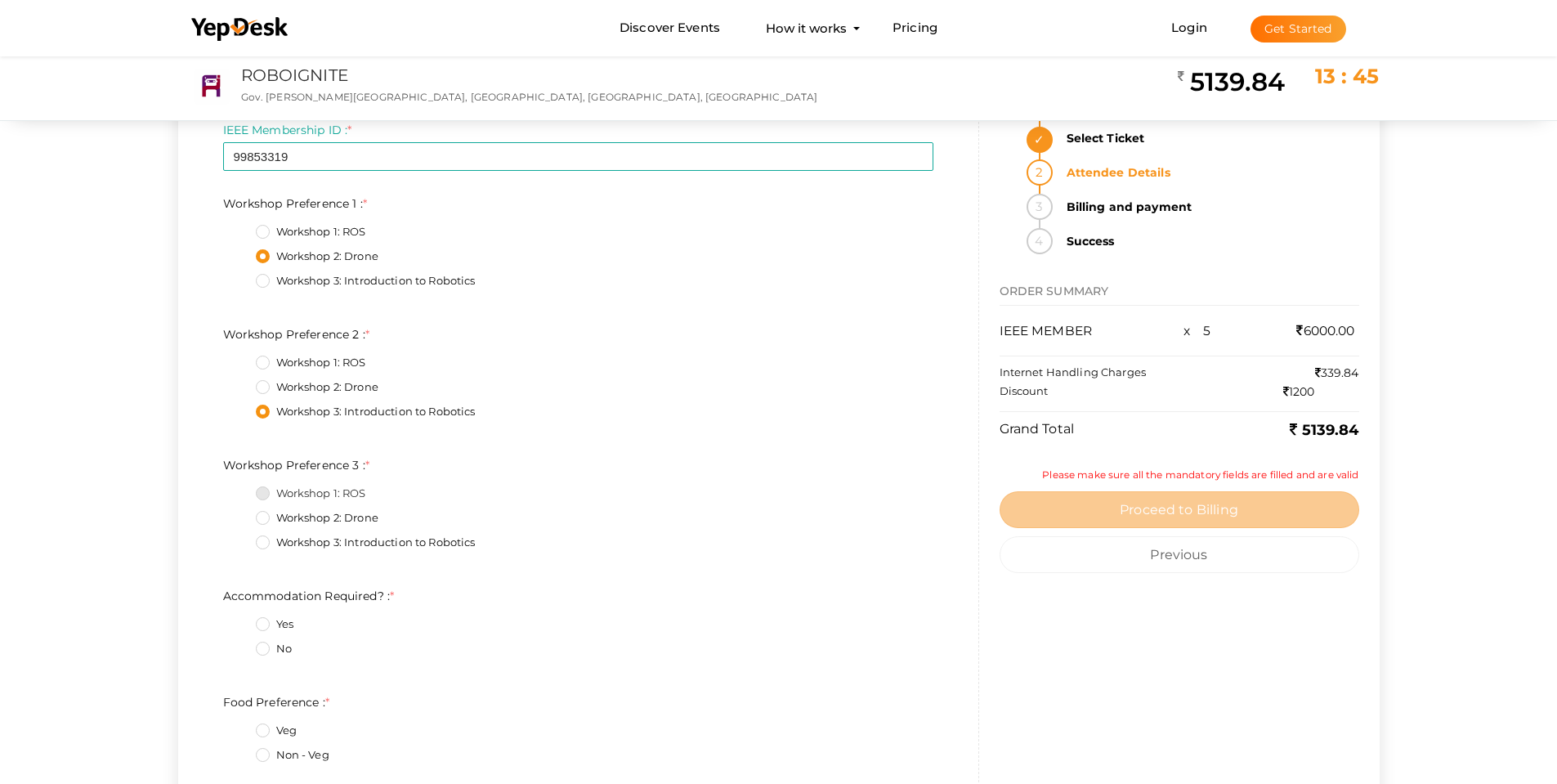
click at [240, 489] on 3\+0\+1 "Workshop 1: ROS" at bounding box center [240, 489] width 0 height 0
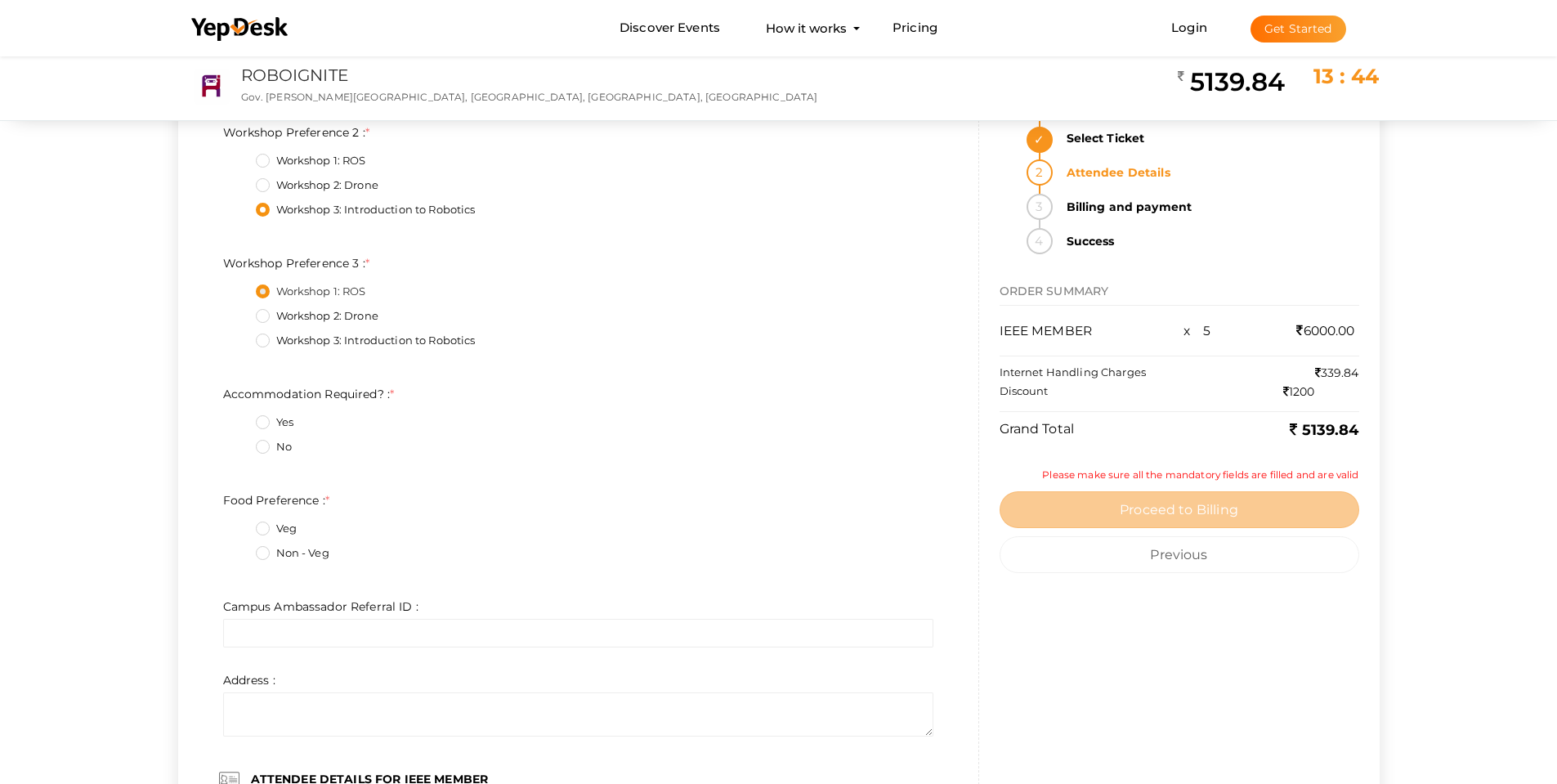
scroll to position [1225, 0]
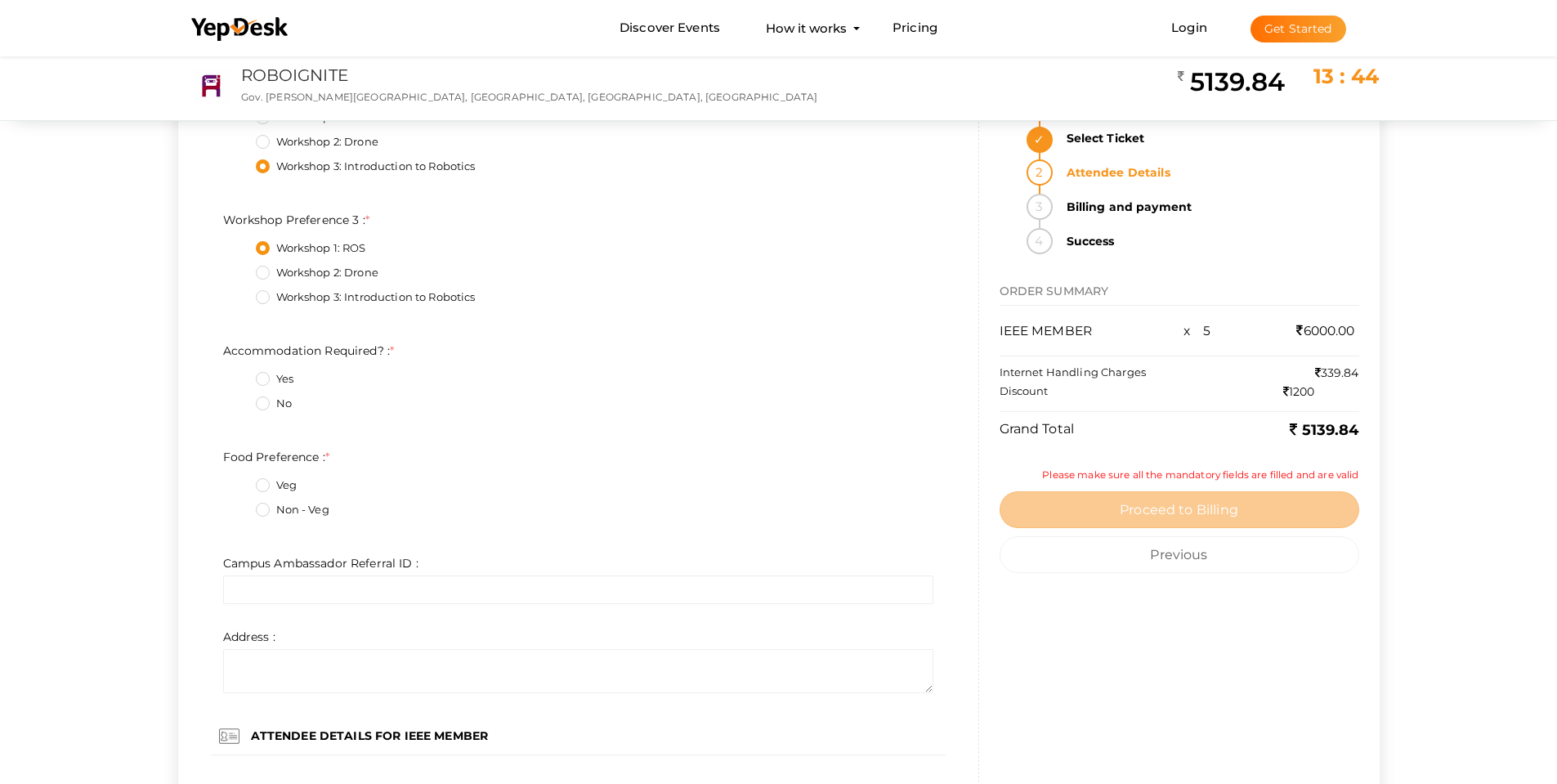
click at [281, 376] on label "Yes" at bounding box center [275, 378] width 38 height 16
click at [240, 375] on Required\?\+0\+1 "Yes" at bounding box center [240, 375] width 0 height 0
click at [277, 511] on label "Non - Veg" at bounding box center [293, 509] width 74 height 16
click at [240, 505] on Preference\+1\+1 "Non - Veg" at bounding box center [240, 505] width 0 height 0
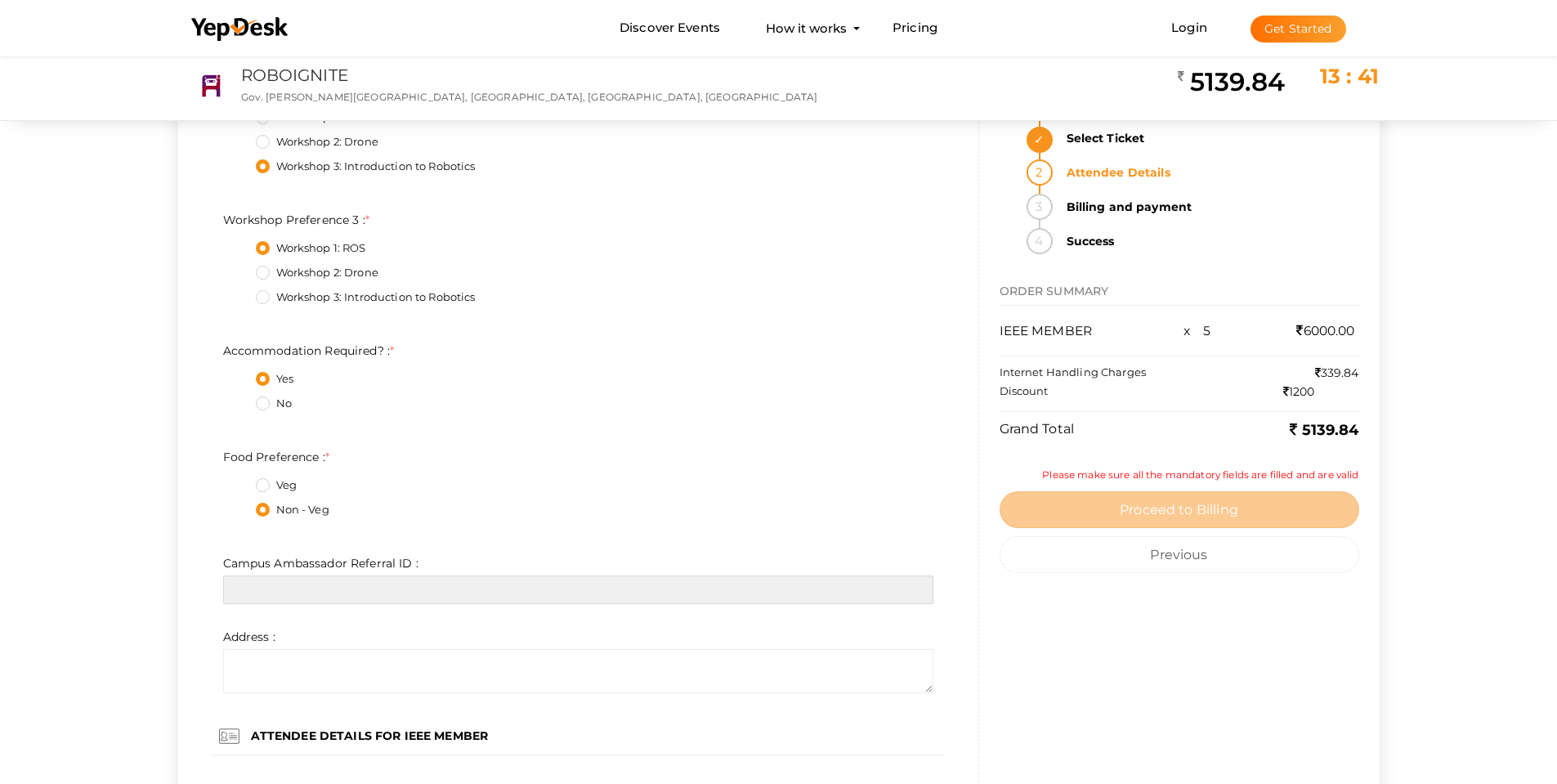
click at [290, 588] on input "text" at bounding box center [579, 589] width 711 height 28
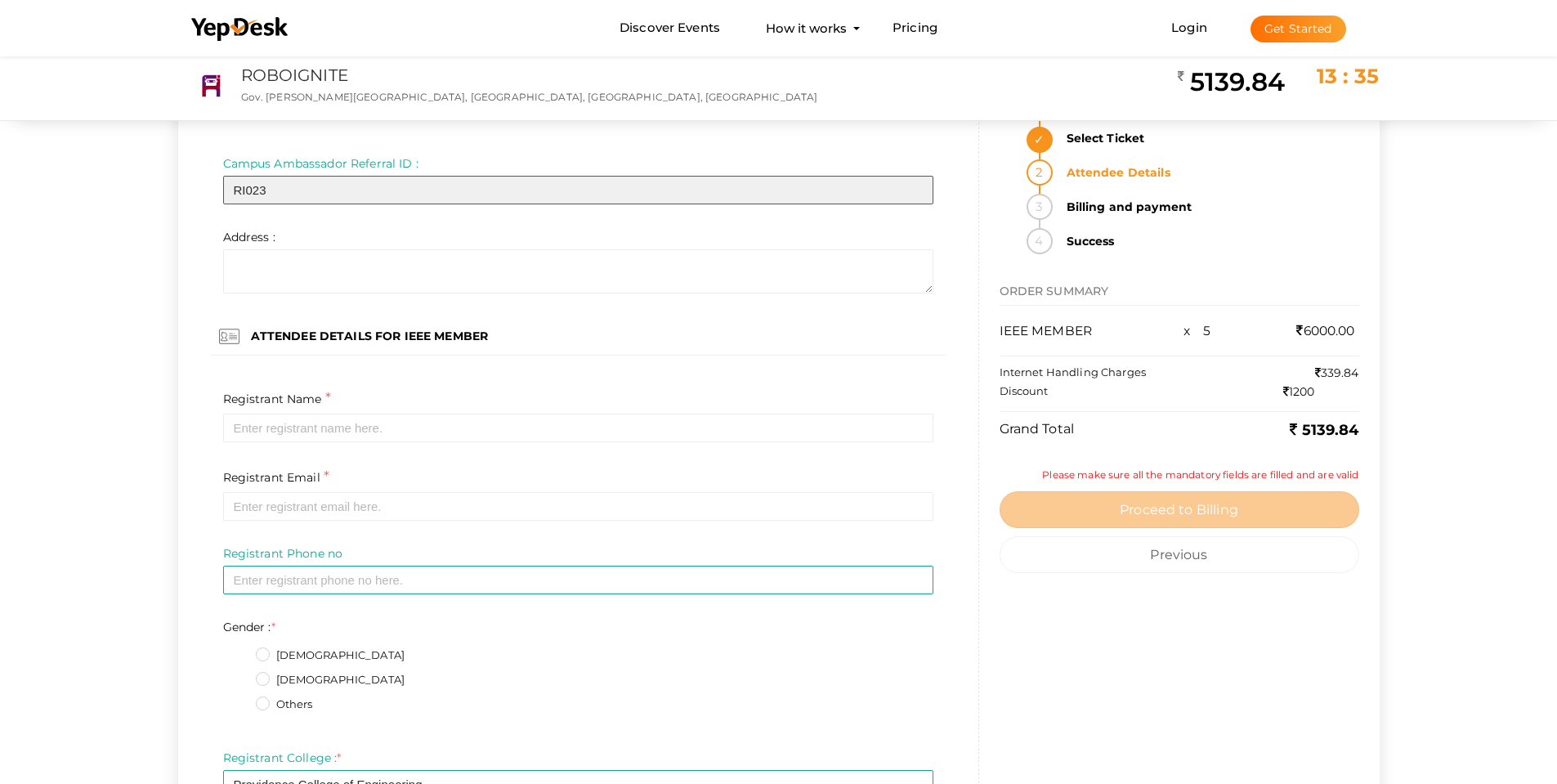
scroll to position [1634, 0]
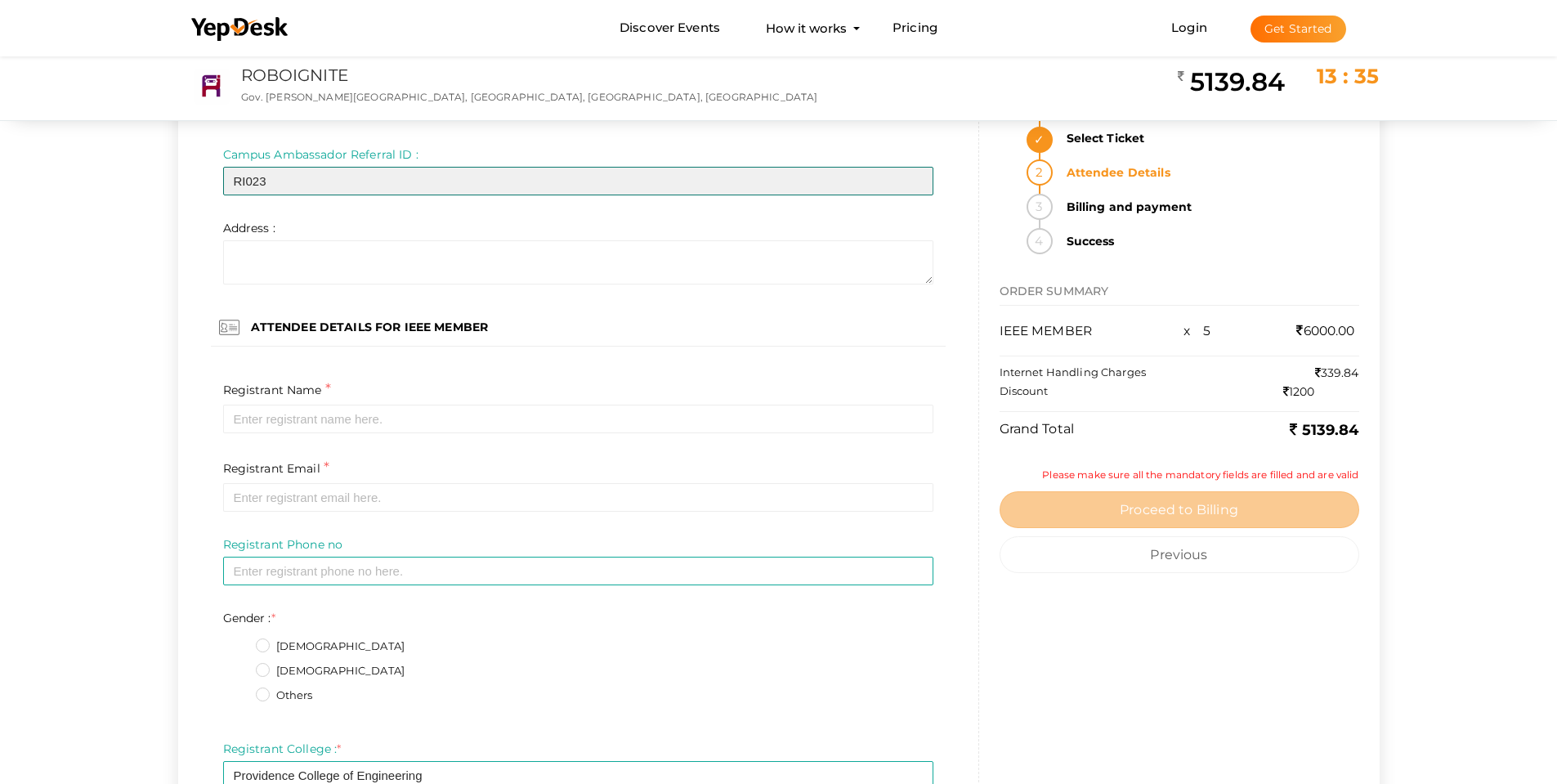
type input "RI023"
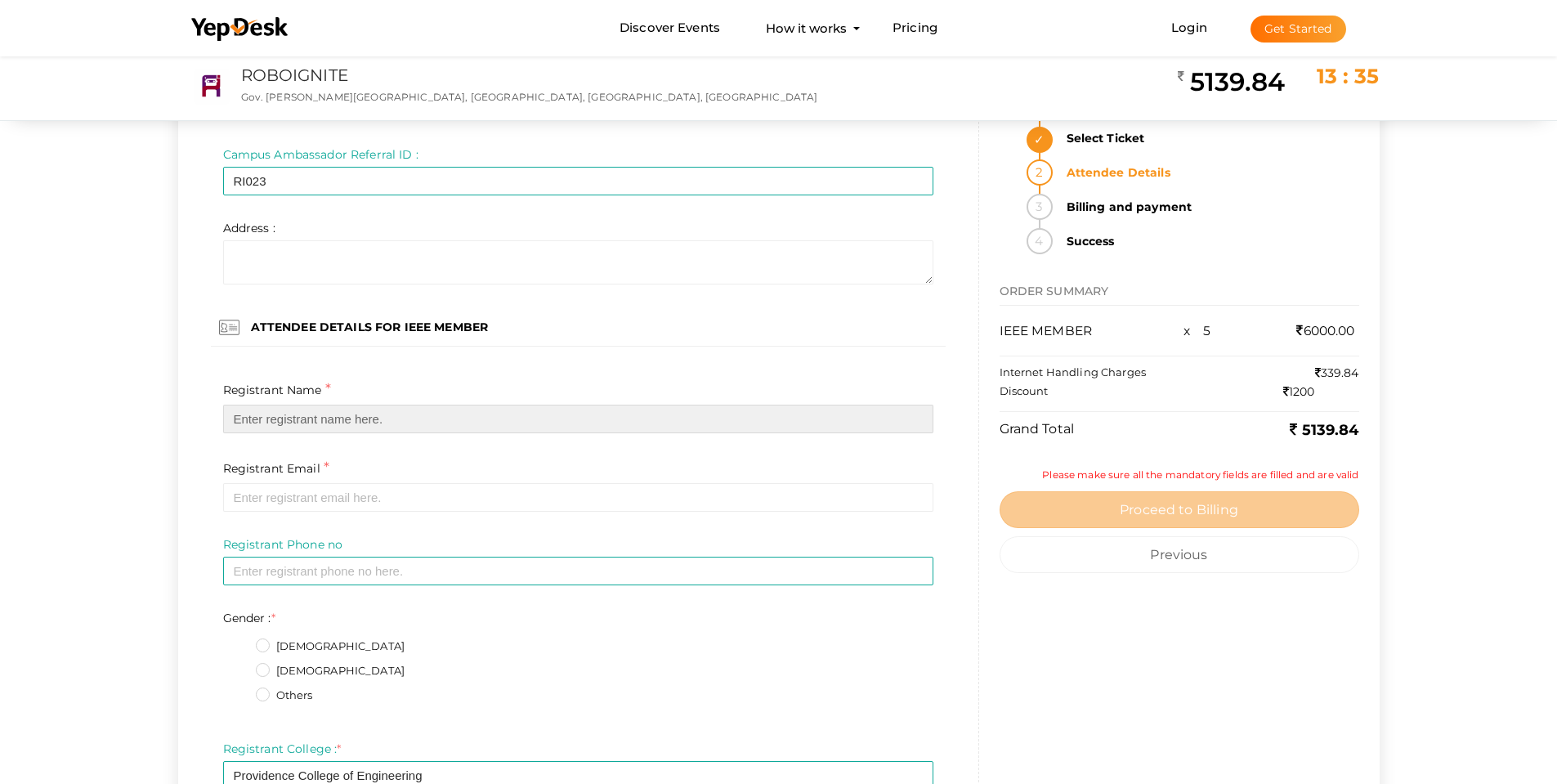
click at [320, 425] on input "text" at bounding box center [579, 418] width 711 height 28
click at [336, 422] on input "text" at bounding box center [579, 418] width 711 height 28
paste input "Adithyan s"
type input "Adithyan s"
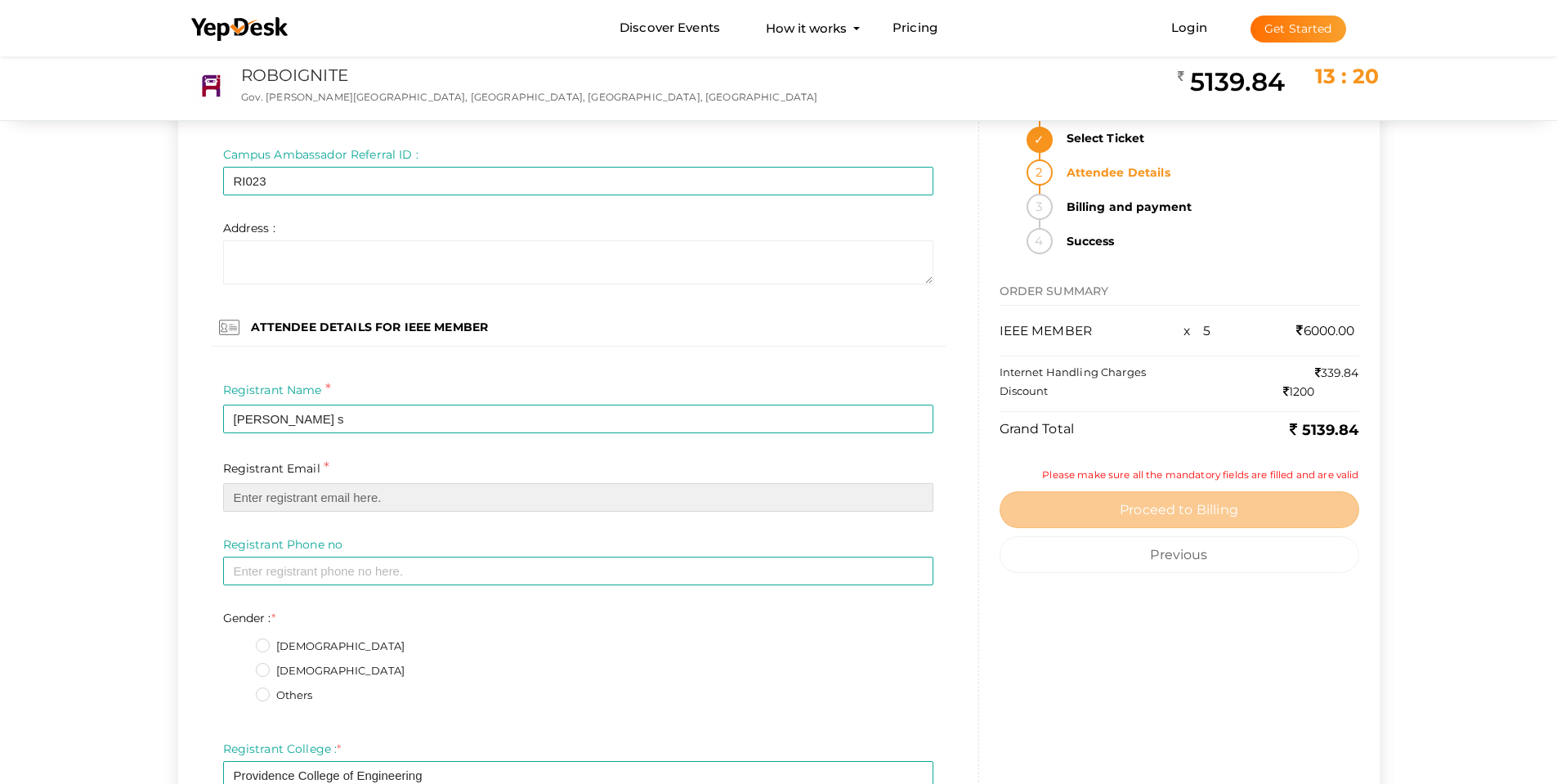
click at [322, 487] on input "email" at bounding box center [579, 497] width 711 height 28
paste input "adithyansanthosh007@gmail.com"
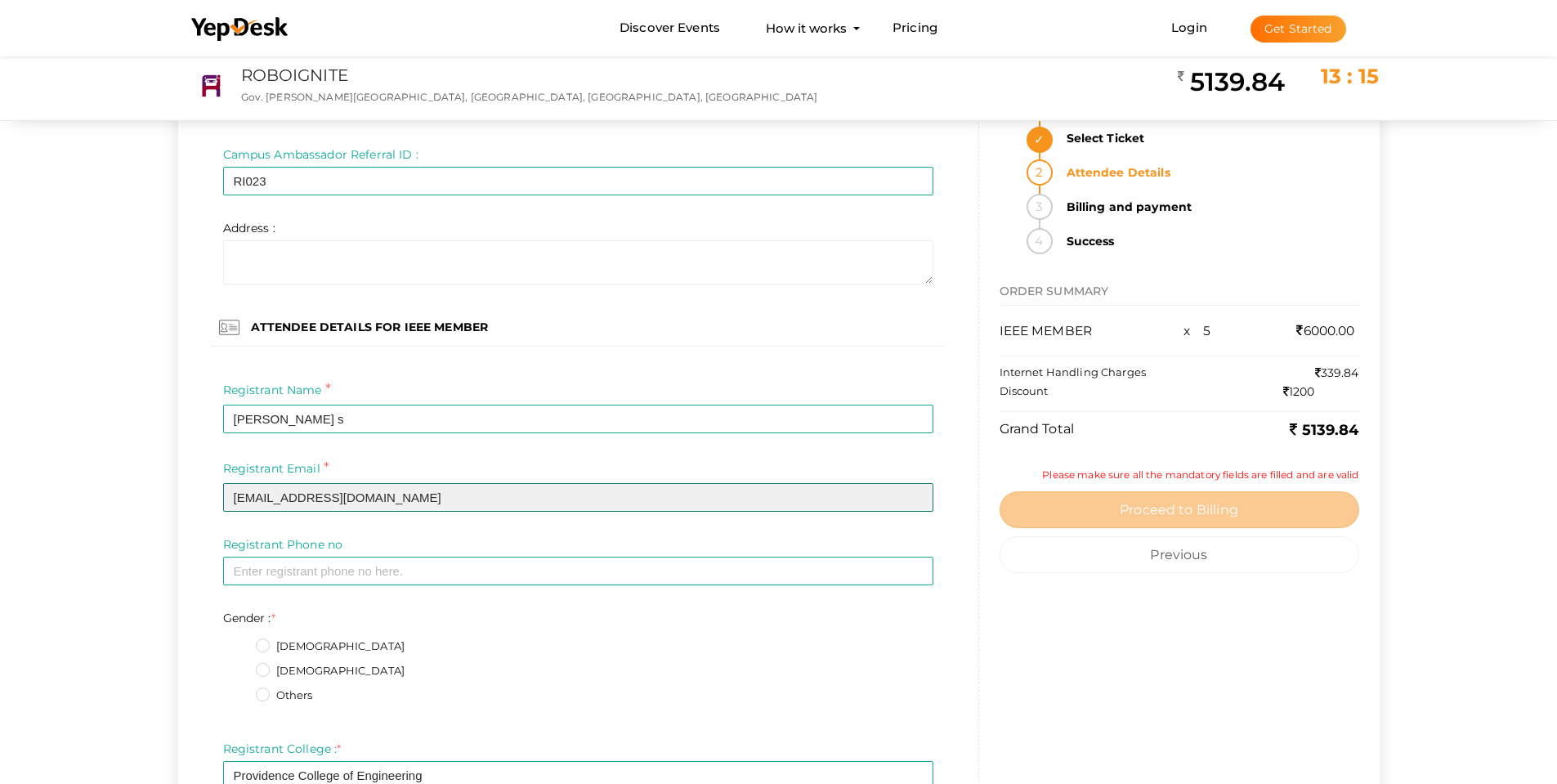
type input "adithyansanthosh007@gmail.com"
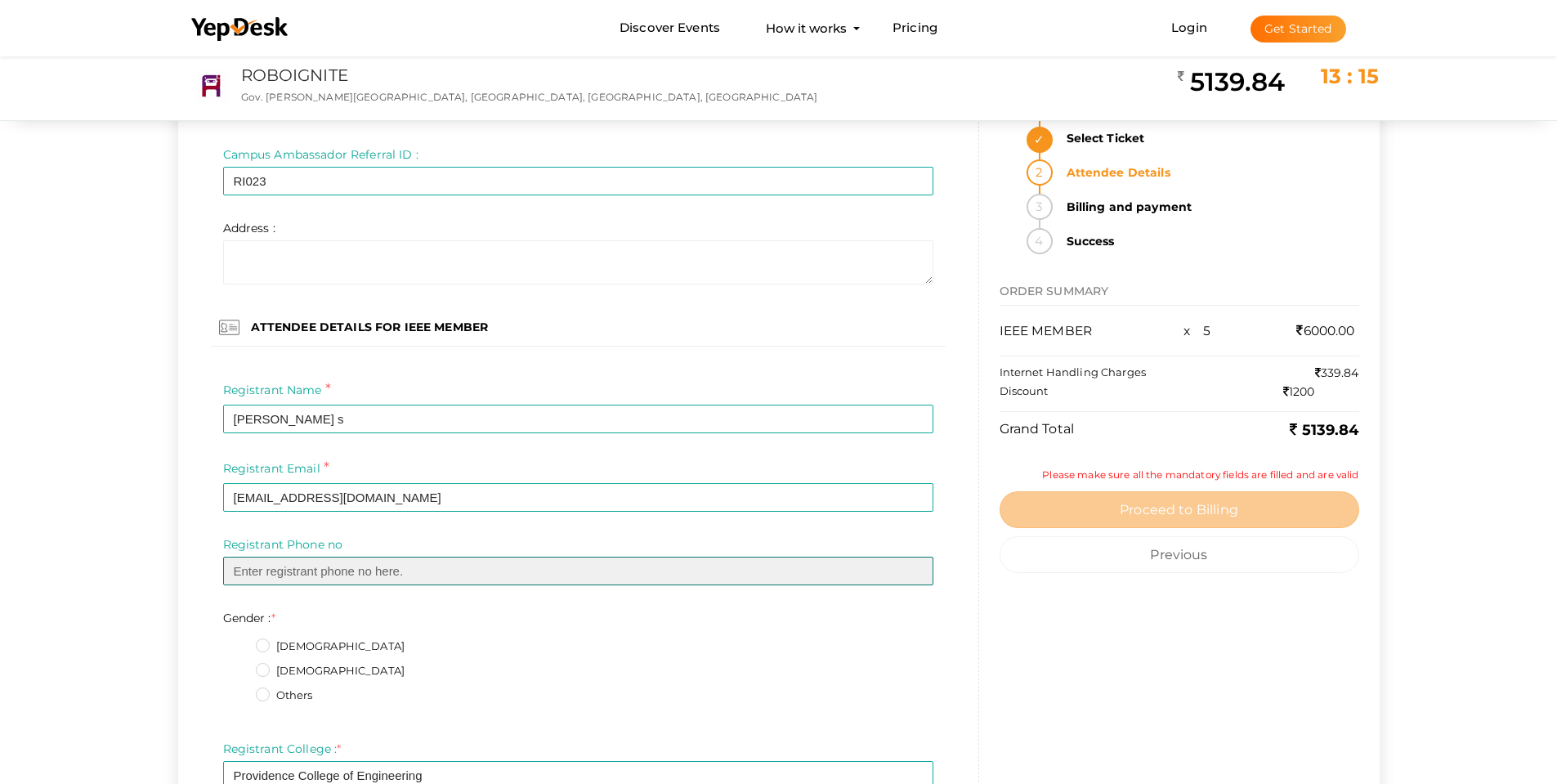
drag, startPoint x: 315, startPoint y: 572, endPoint x: 313, endPoint y: 556, distance: 16.1
click at [315, 572] on input "text" at bounding box center [579, 571] width 711 height 28
paste input "8943724818"
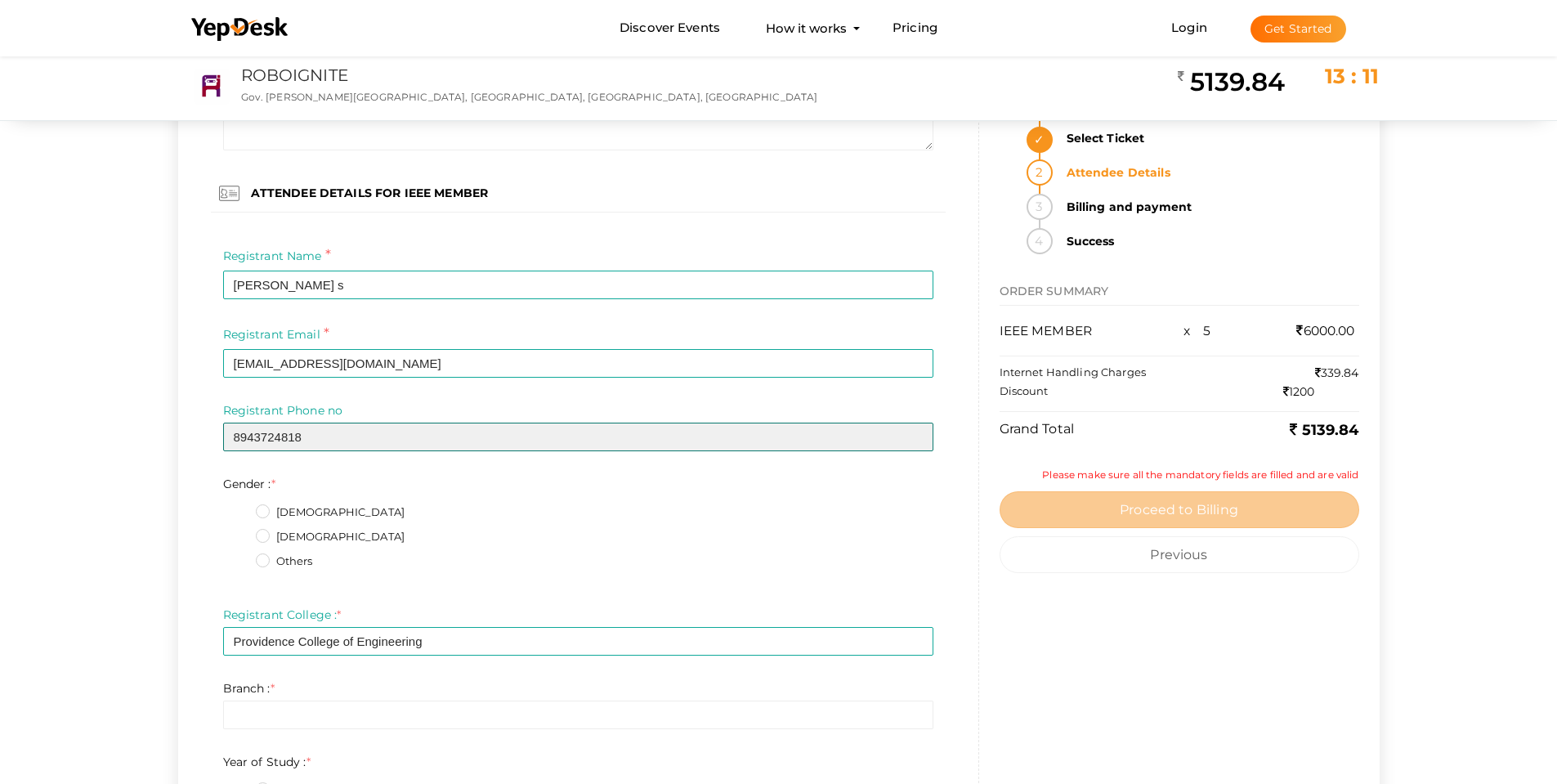
scroll to position [1798, 0]
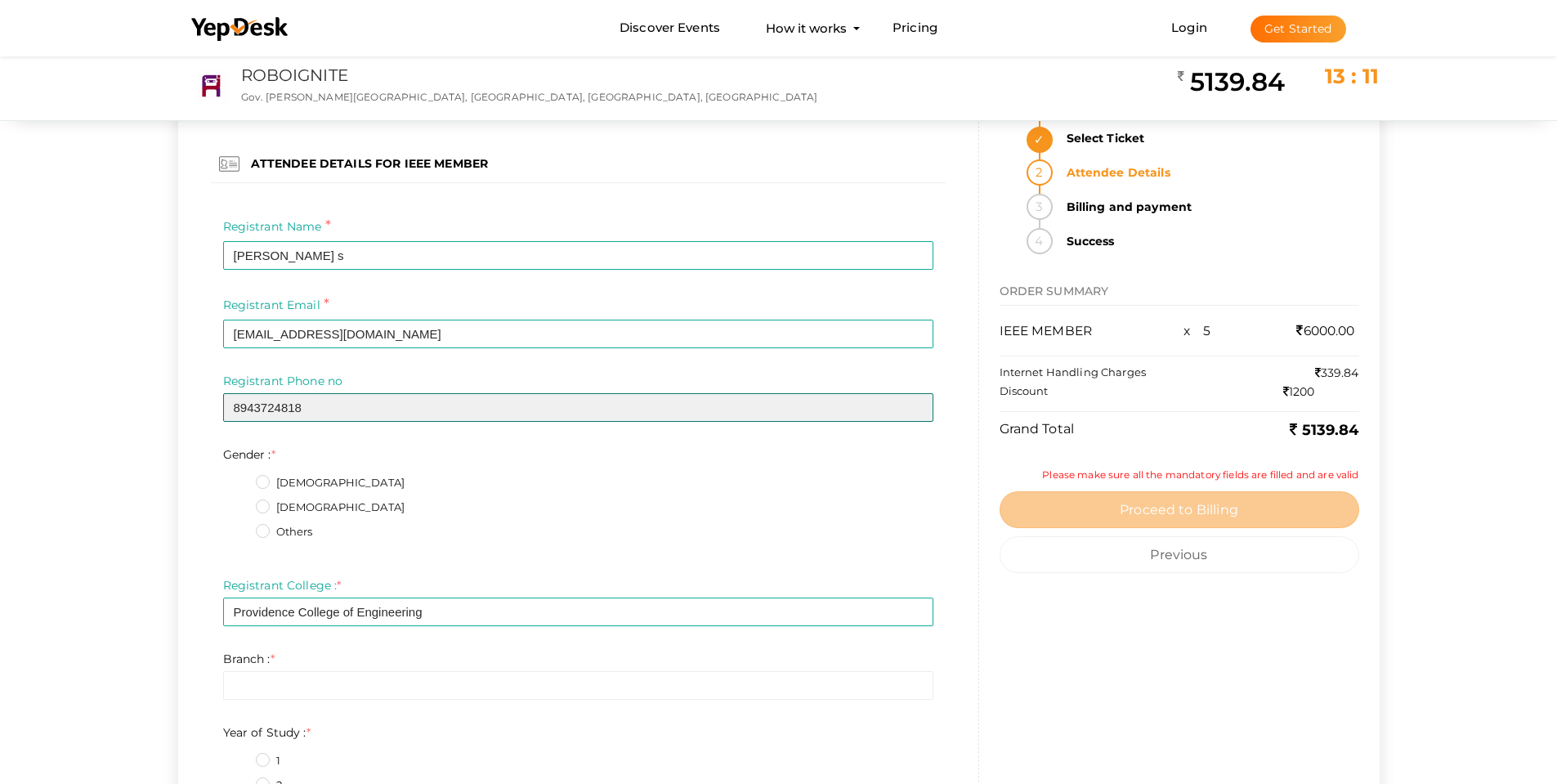
type input "8943724818"
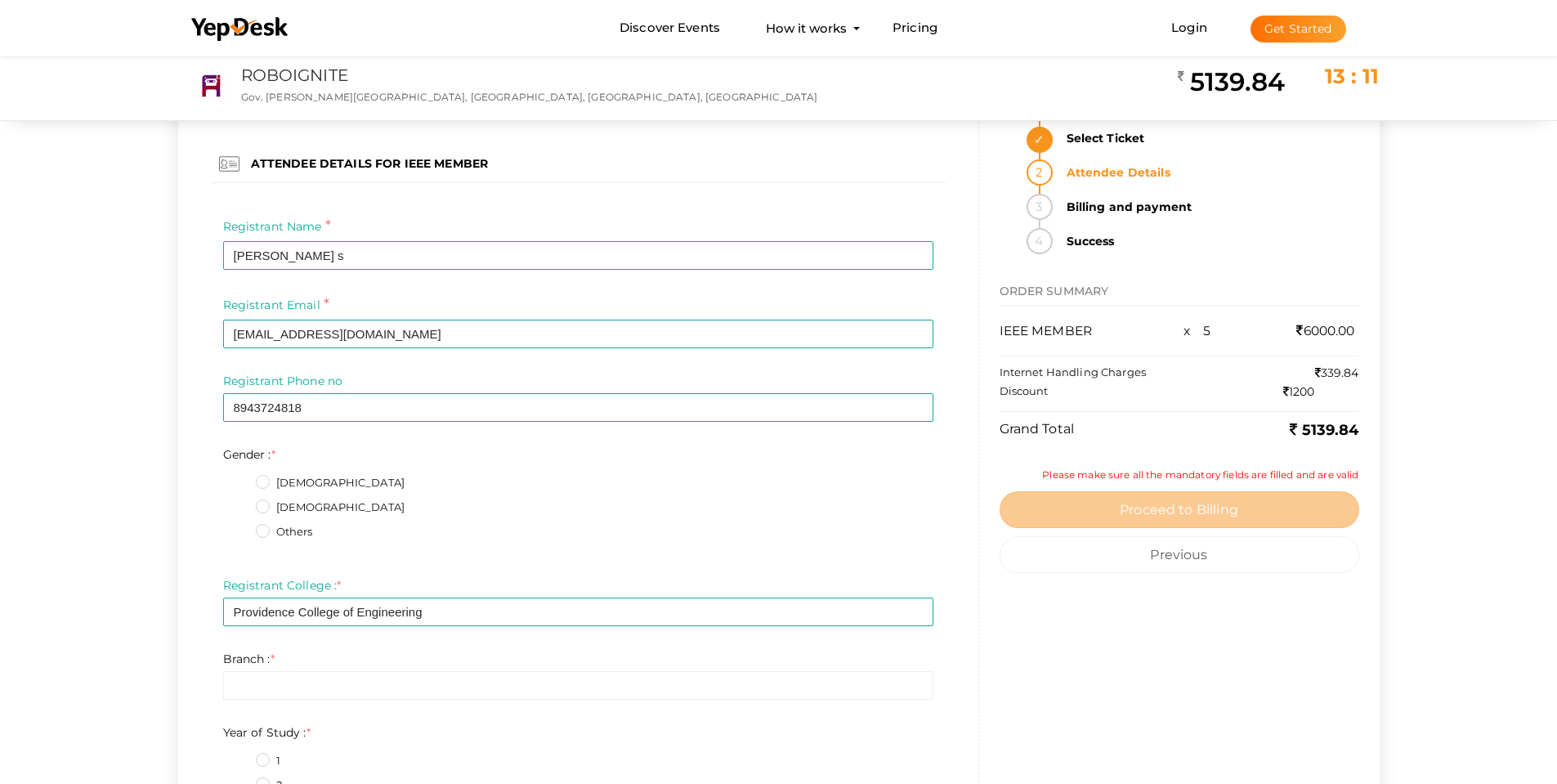
click at [280, 483] on label "Male" at bounding box center [331, 482] width 149 height 16
click at [240, 478] on input "Male" at bounding box center [240, 478] width 0 height 0
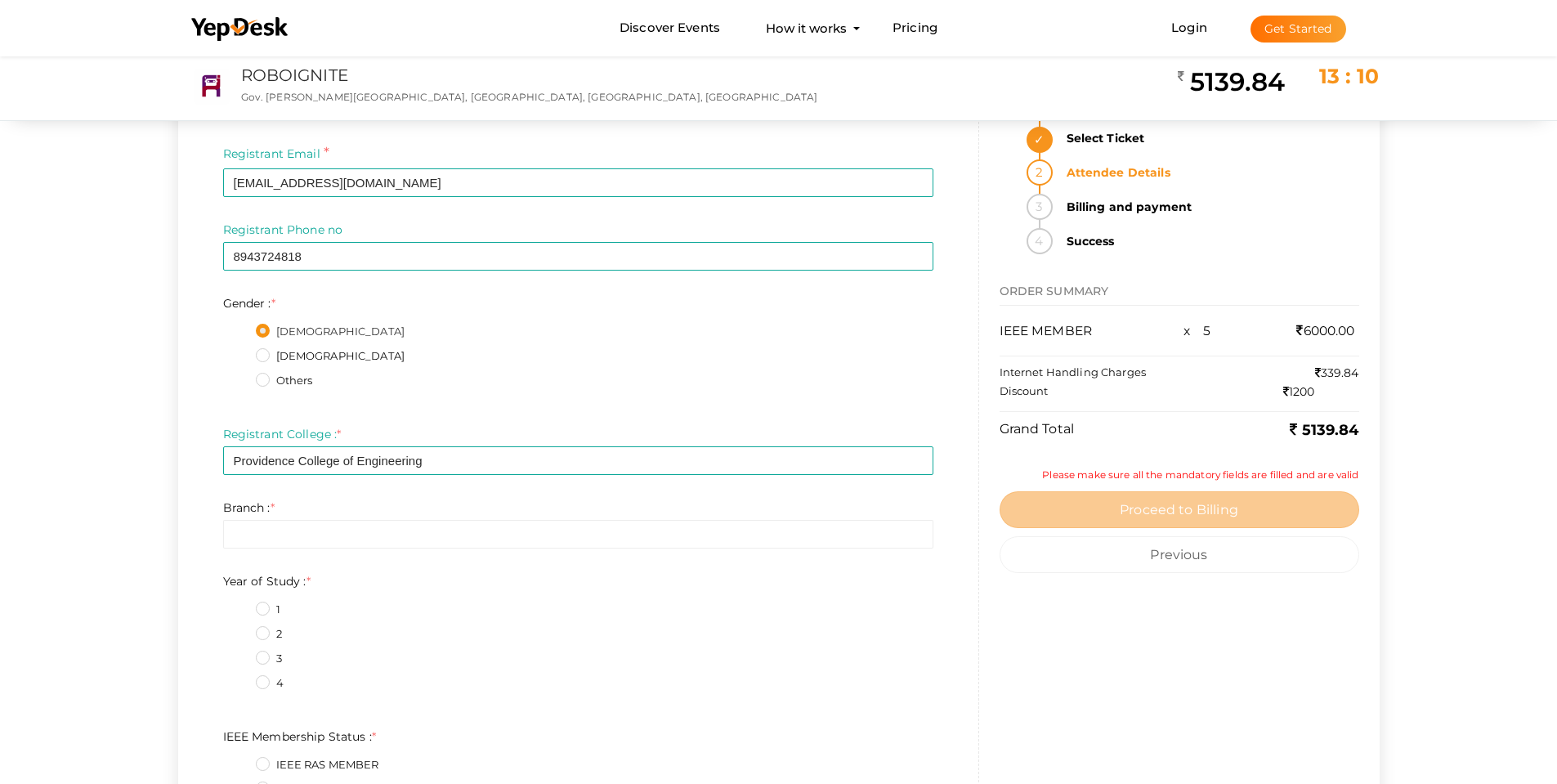
scroll to position [1961, 0]
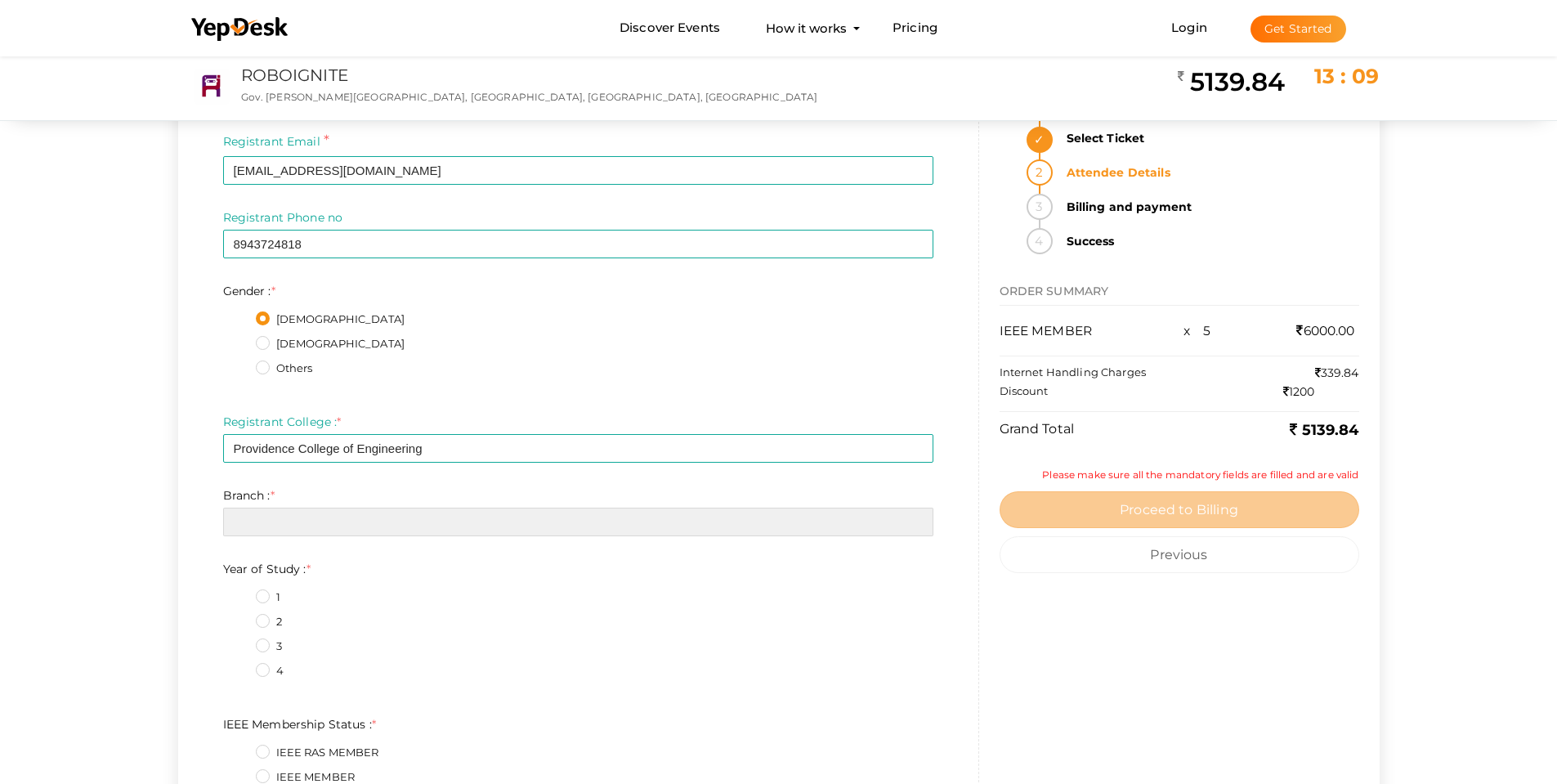
click at [289, 528] on input "text" at bounding box center [579, 521] width 711 height 28
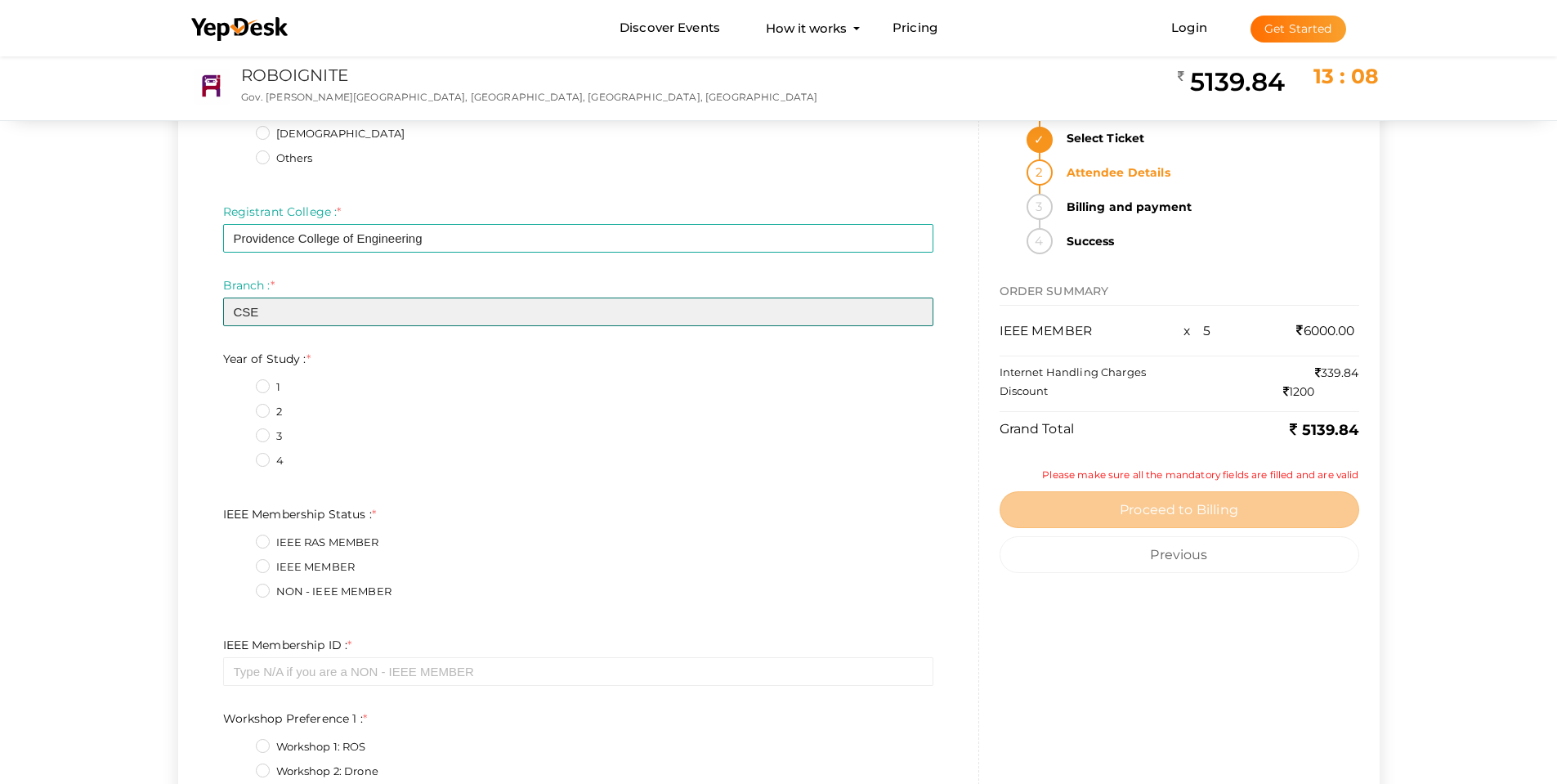
scroll to position [2206, 0]
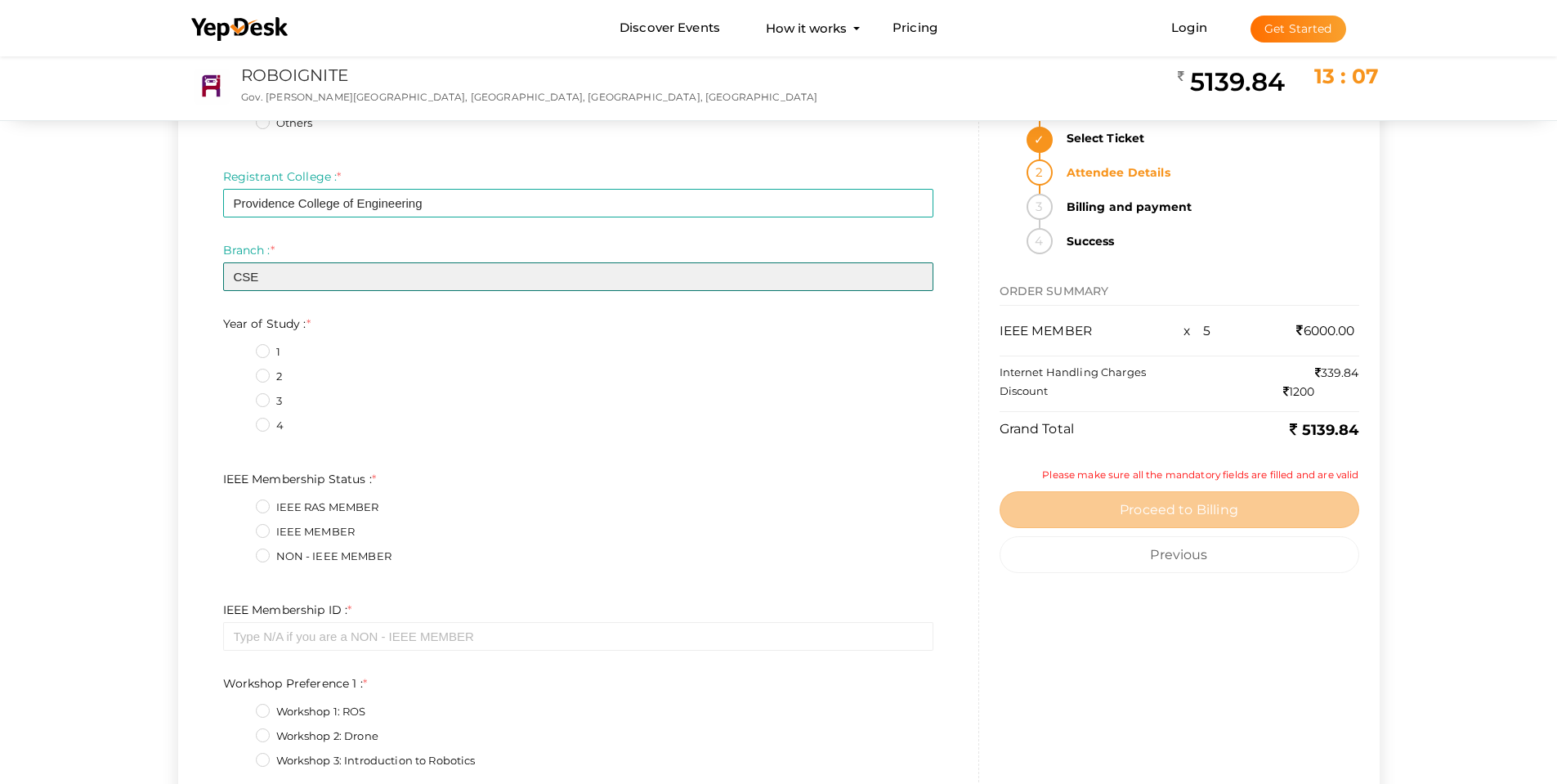
type input "CSE"
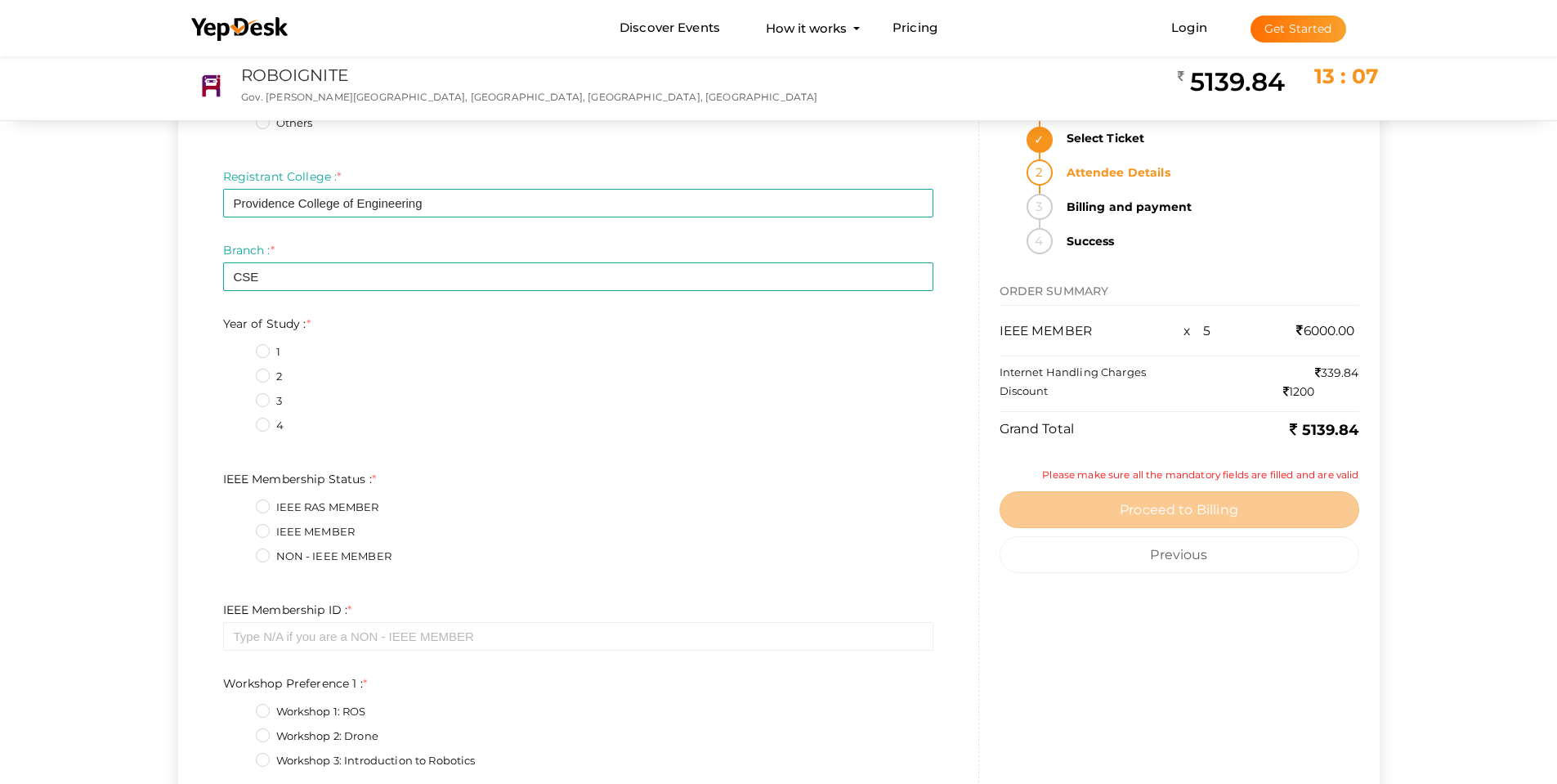
click at [267, 376] on label "2" at bounding box center [269, 376] width 26 height 16
click at [240, 372] on Study\+1\+2 "2" at bounding box center [240, 372] width 0 height 0
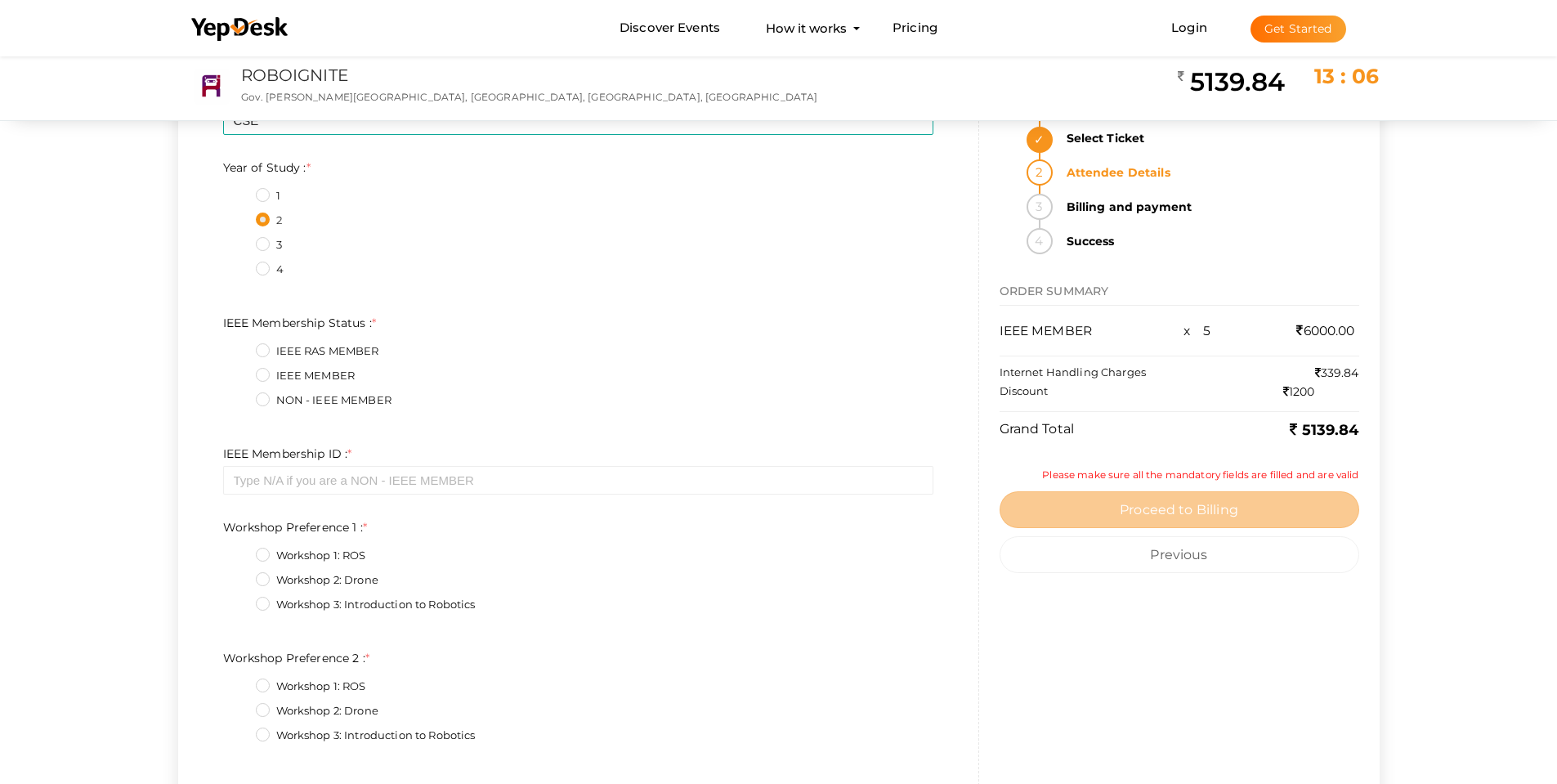
scroll to position [2369, 0]
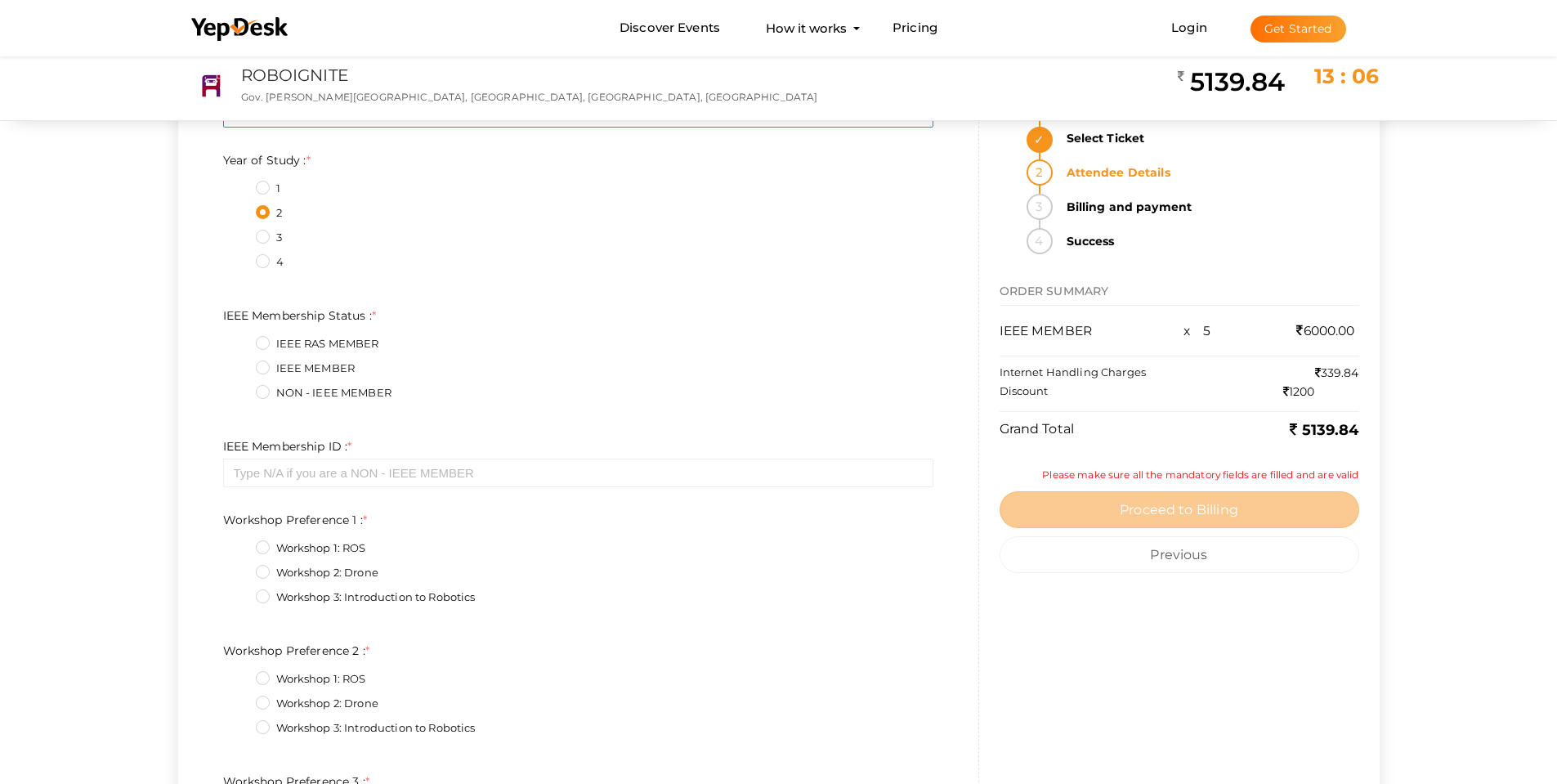
click at [282, 370] on label "IEEE MEMBER" at bounding box center [306, 368] width 100 height 16
click at [240, 364] on Status\+1\+2 "IEEE MEMBER" at bounding box center [240, 364] width 0 height 0
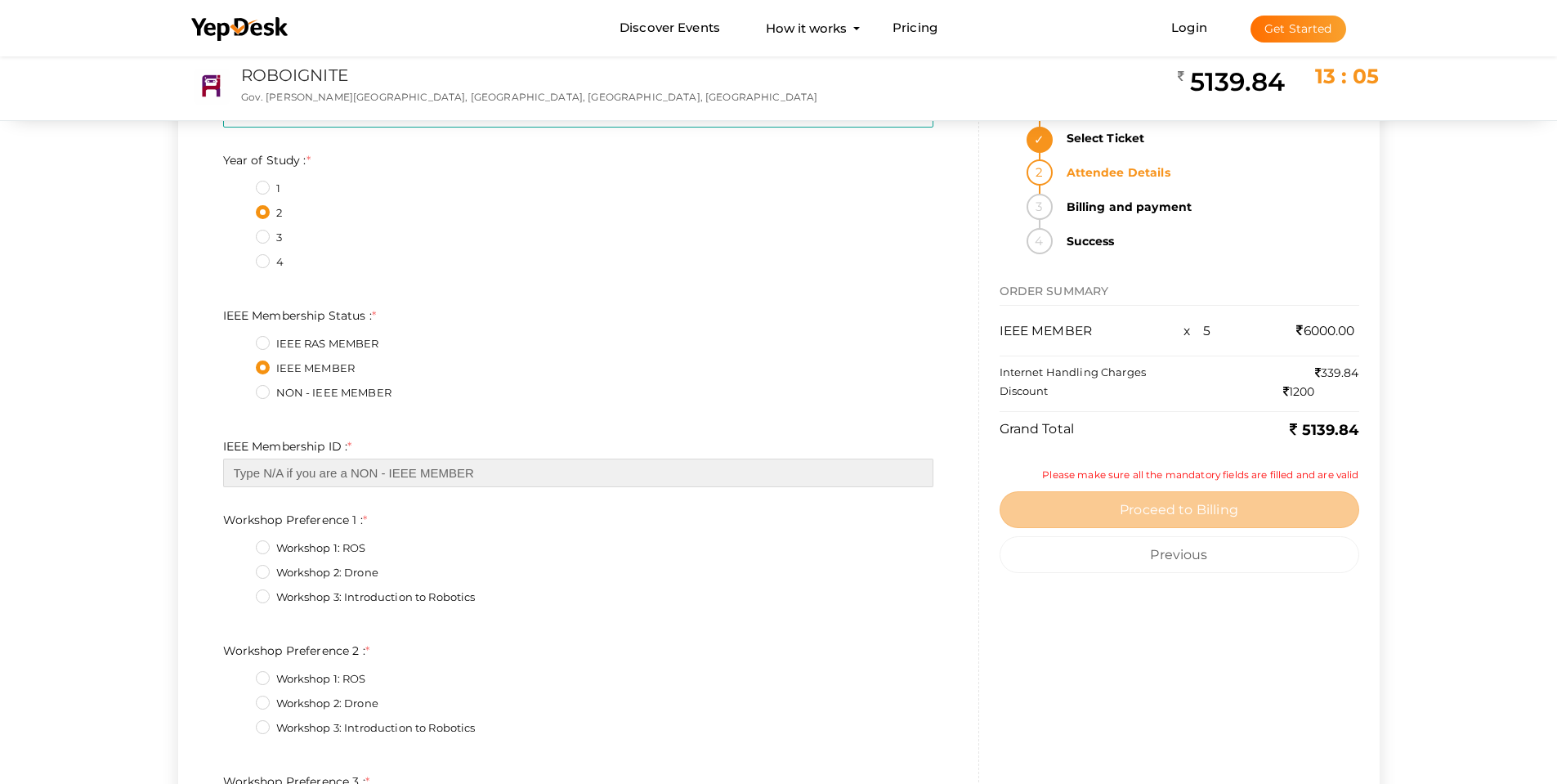
drag, startPoint x: 354, startPoint y: 481, endPoint x: 349, endPoint y: 331, distance: 150.1
click at [354, 481] on input "text" at bounding box center [579, 472] width 711 height 28
paste input "101144243"
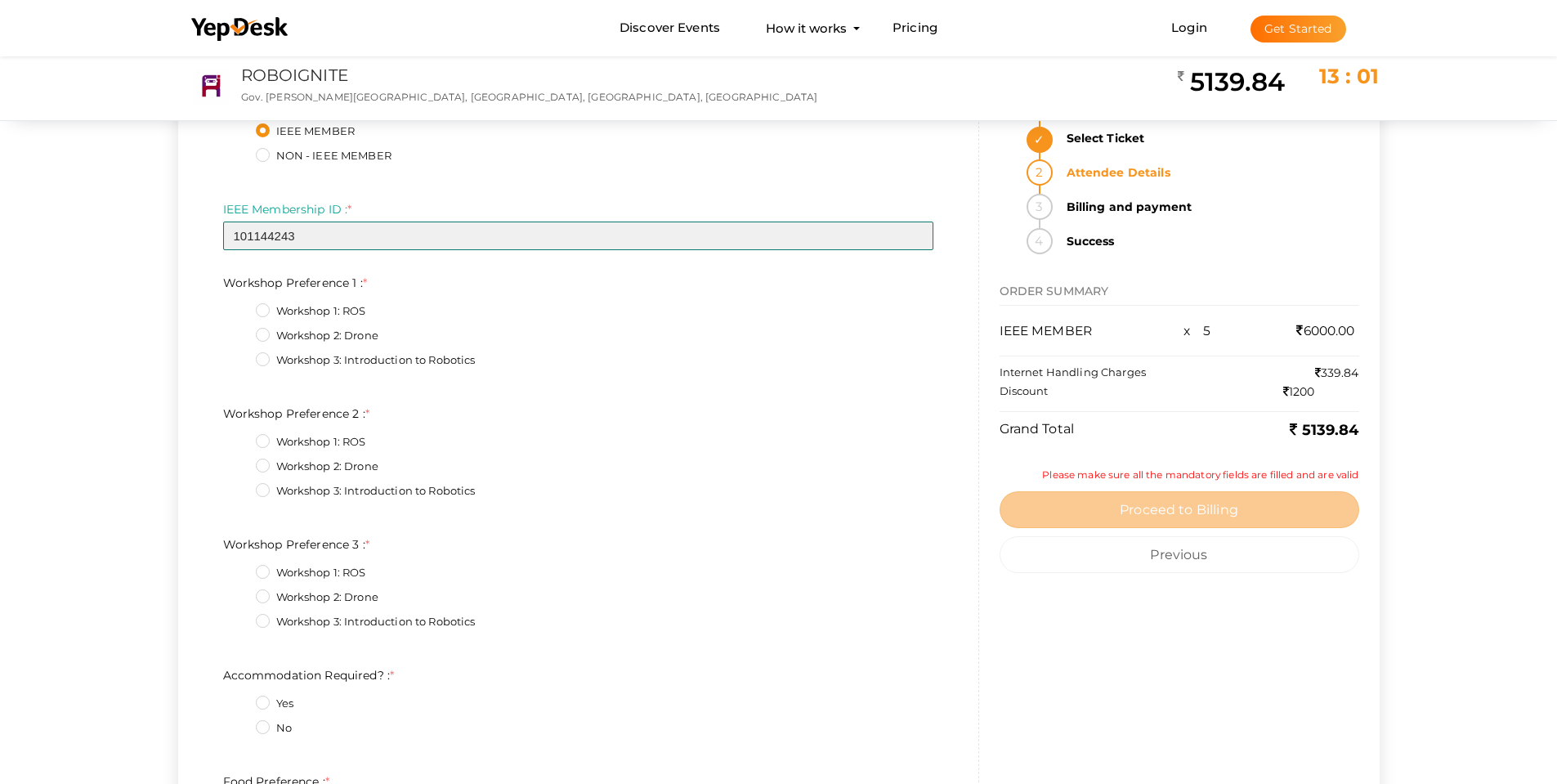
scroll to position [2615, 0]
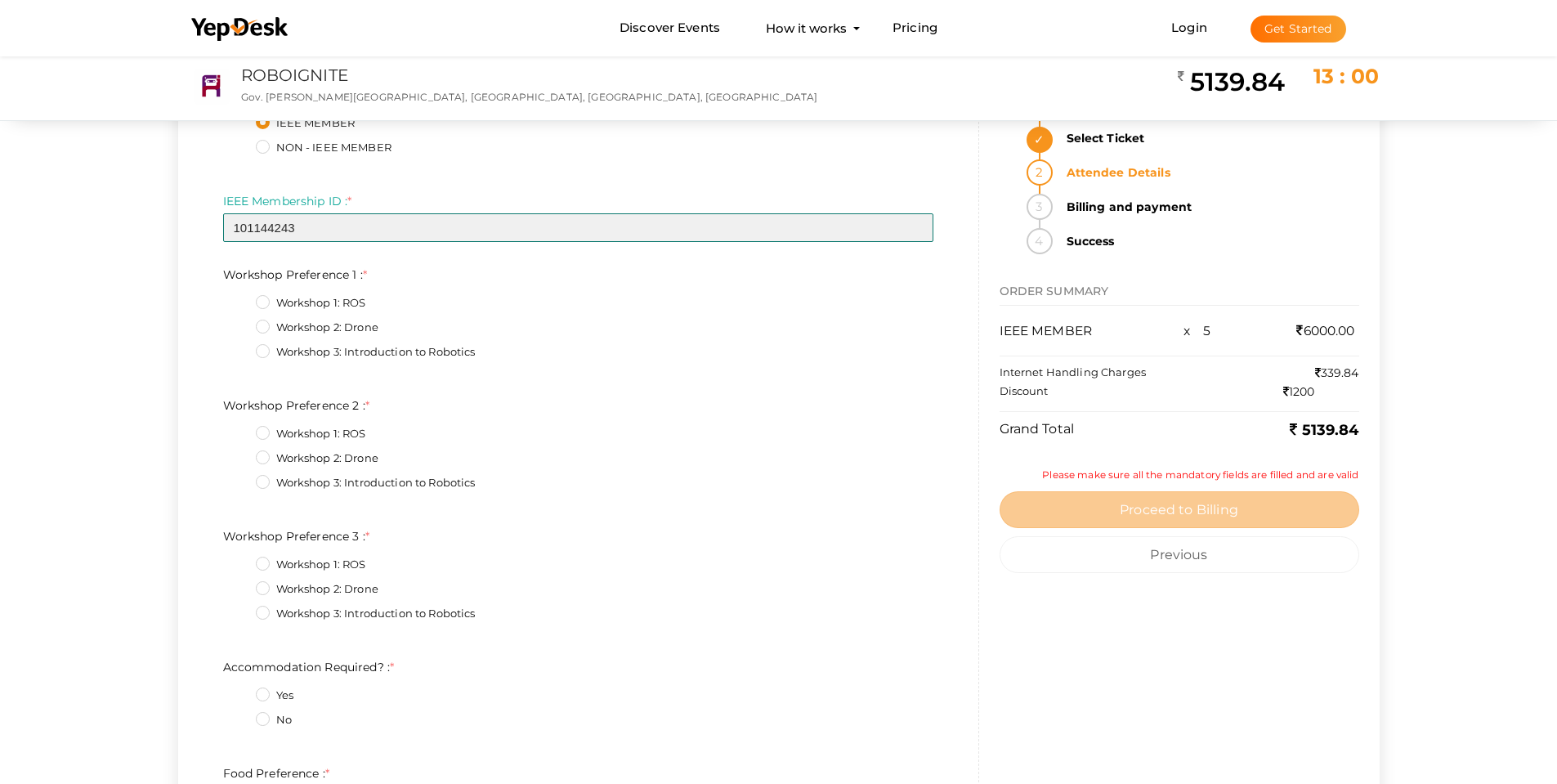
type input "101144243"
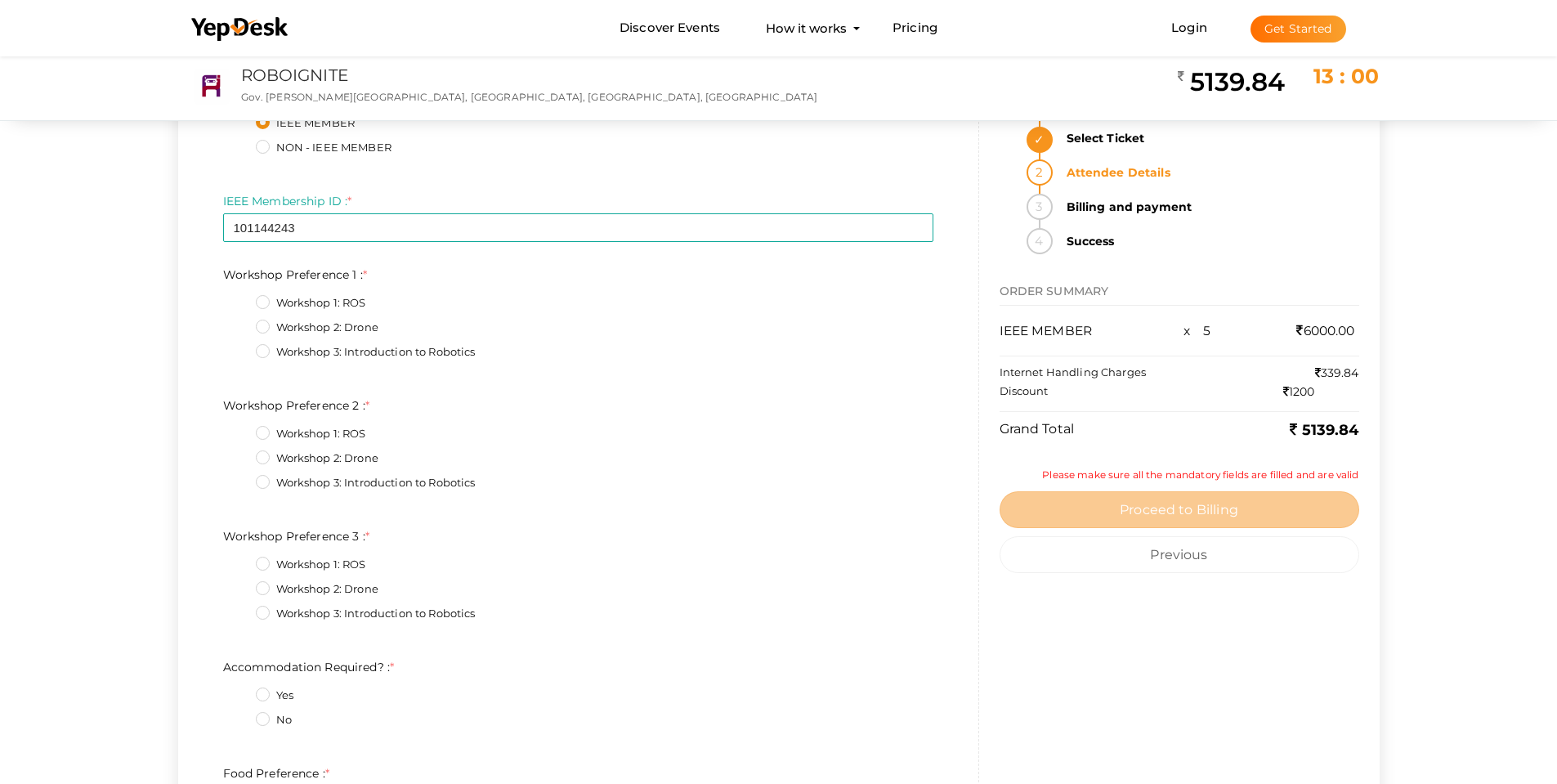
click at [301, 321] on label "Workshop 2: Drone" at bounding box center [317, 327] width 122 height 16
click at [240, 323] on 1\+1\+2 "Workshop 2: Drone" at bounding box center [240, 323] width 0 height 0
click at [366, 488] on div "Workshop 3: Introduction to Robotics" at bounding box center [595, 484] width 678 height 20
click at [334, 474] on label "Workshop 3: Introduction to Robotics" at bounding box center [366, 482] width 220 height 16
click at [240, 478] on 2\+2\+2 "Workshop 3: Introduction to Robotics" at bounding box center [240, 478] width 0 height 0
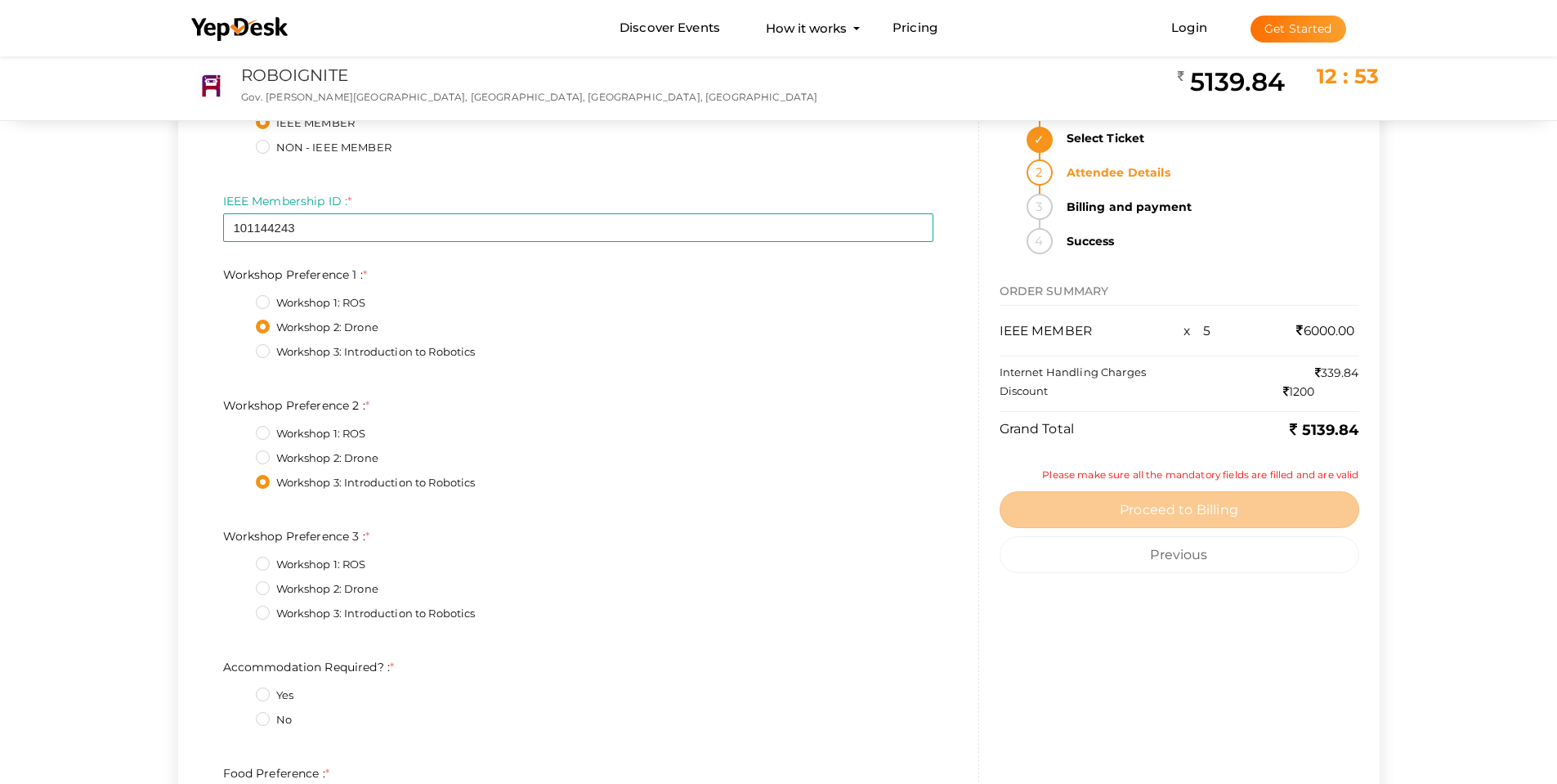
click at [333, 586] on label "Workshop 2: Drone" at bounding box center [317, 589] width 122 height 16
click at [240, 584] on 3\+1\+2 "Workshop 2: Drone" at bounding box center [240, 584] width 0 height 0
click at [345, 569] on label "Workshop 1: ROS" at bounding box center [312, 565] width 111 height 16
click at [240, 560] on 3\+0\+2 "Workshop 1: ROS" at bounding box center [240, 560] width 0 height 0
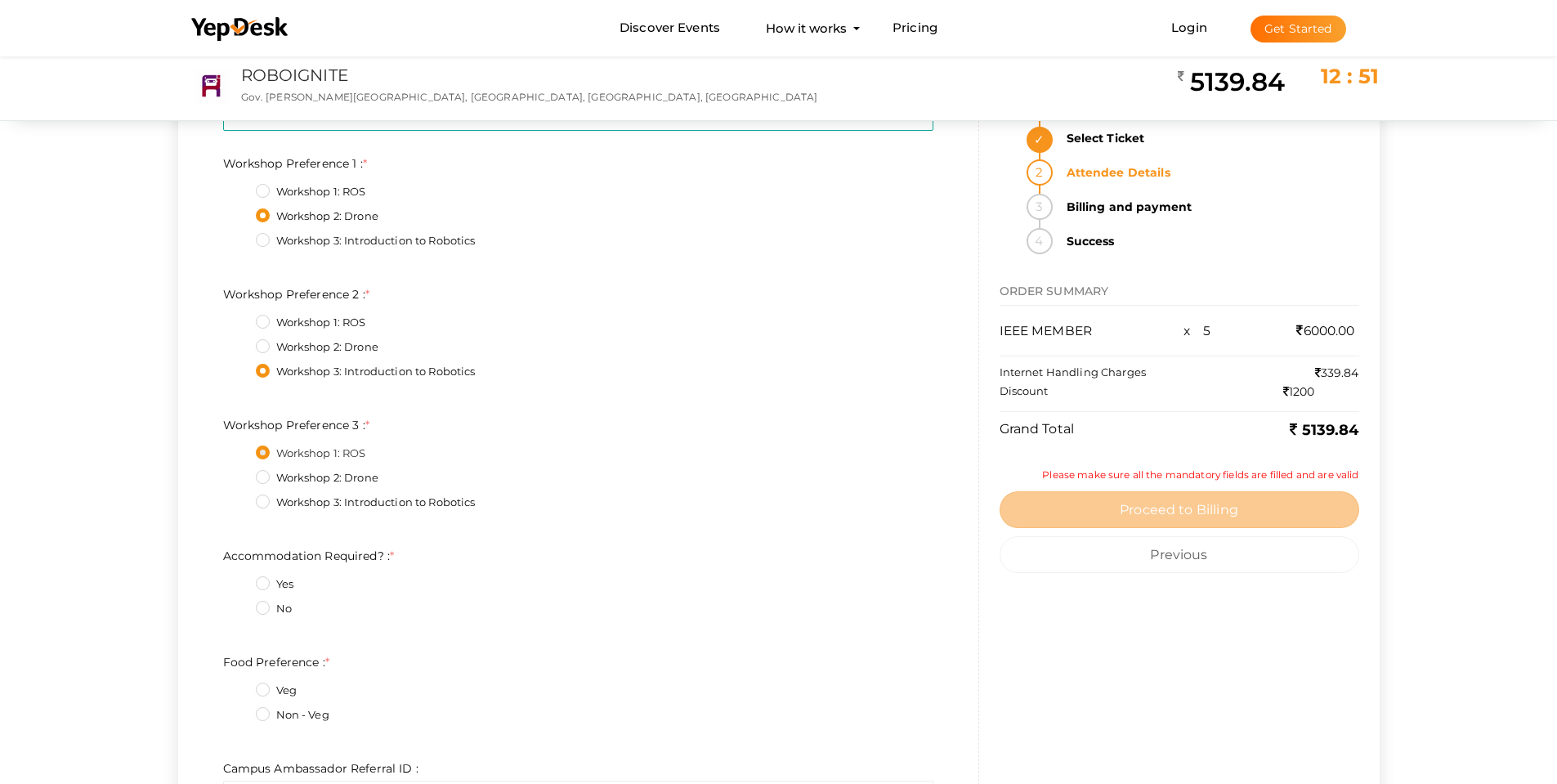
scroll to position [2778, 0]
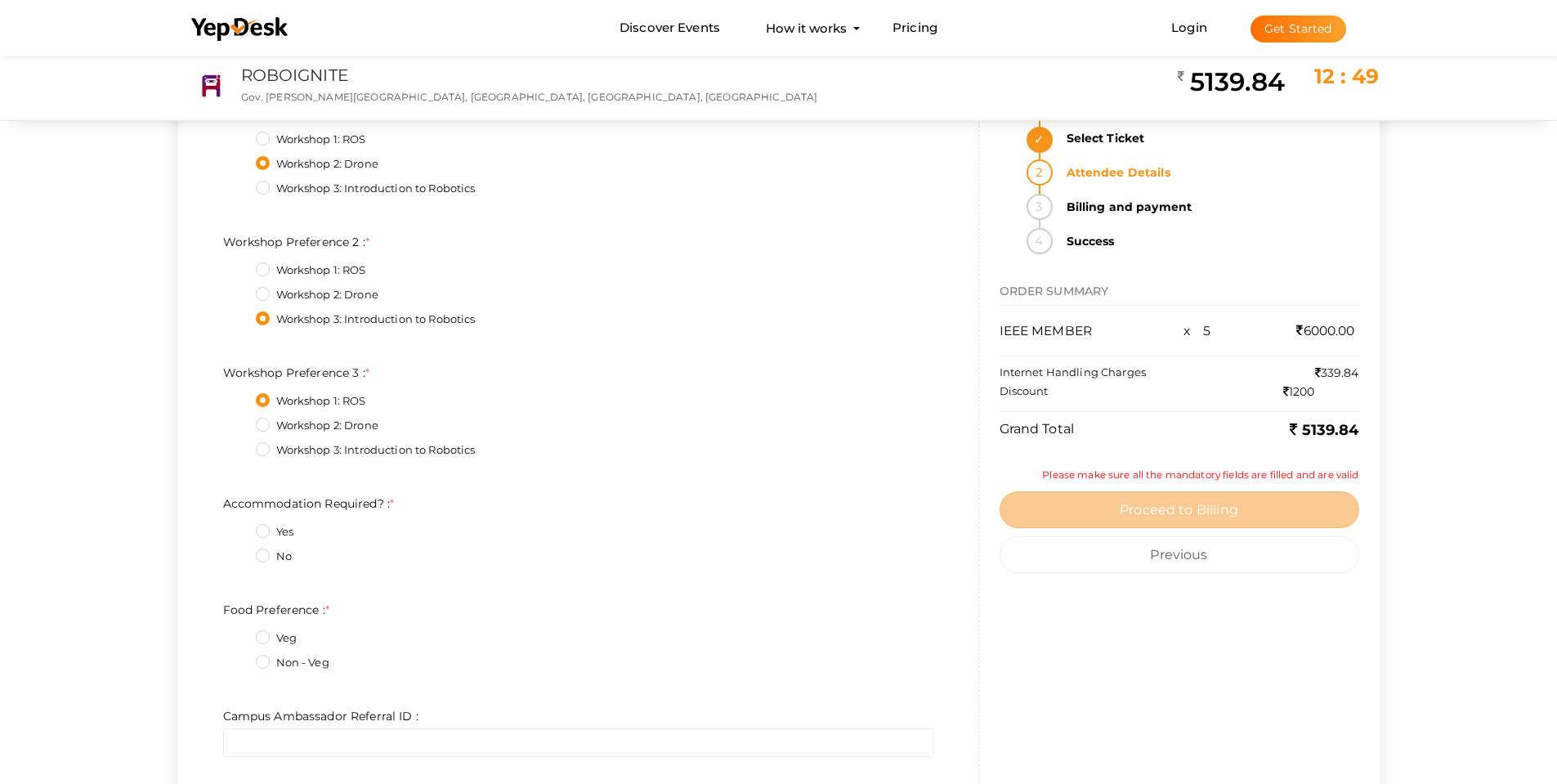
drag, startPoint x: 285, startPoint y: 529, endPoint x: 307, endPoint y: 587, distance: 62.0
click at [287, 528] on label "Yes" at bounding box center [275, 532] width 38 height 16
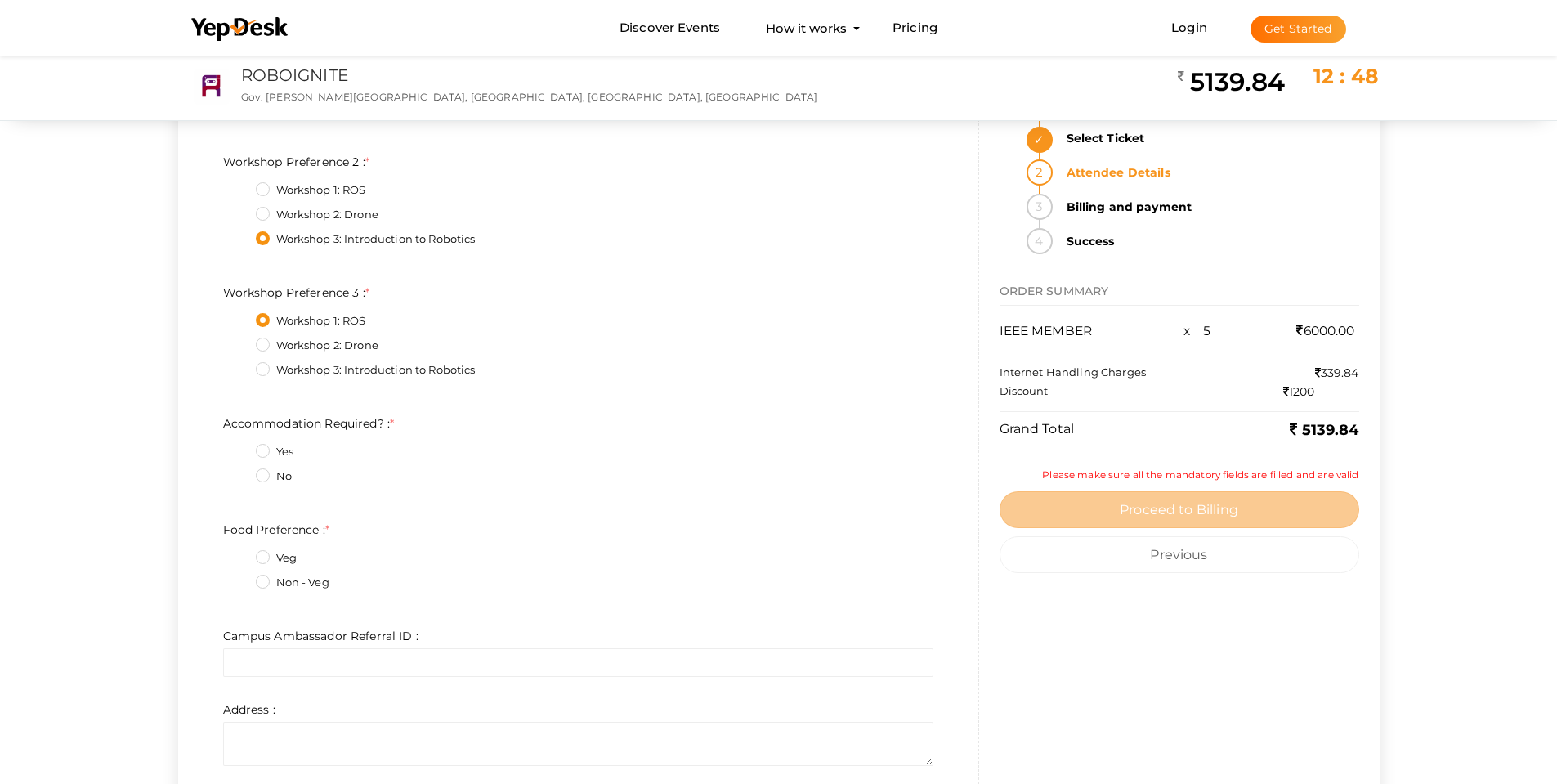
scroll to position [2860, 0]
click at [251, 446] on fieldset "Yes No" at bounding box center [579, 464] width 711 height 61
click at [271, 458] on div "Yes" at bounding box center [595, 452] width 678 height 20
click at [265, 443] on label "Yes" at bounding box center [275, 450] width 38 height 16
click at [240, 445] on Required\?\+0\+2 "Yes" at bounding box center [240, 445] width 0 height 0
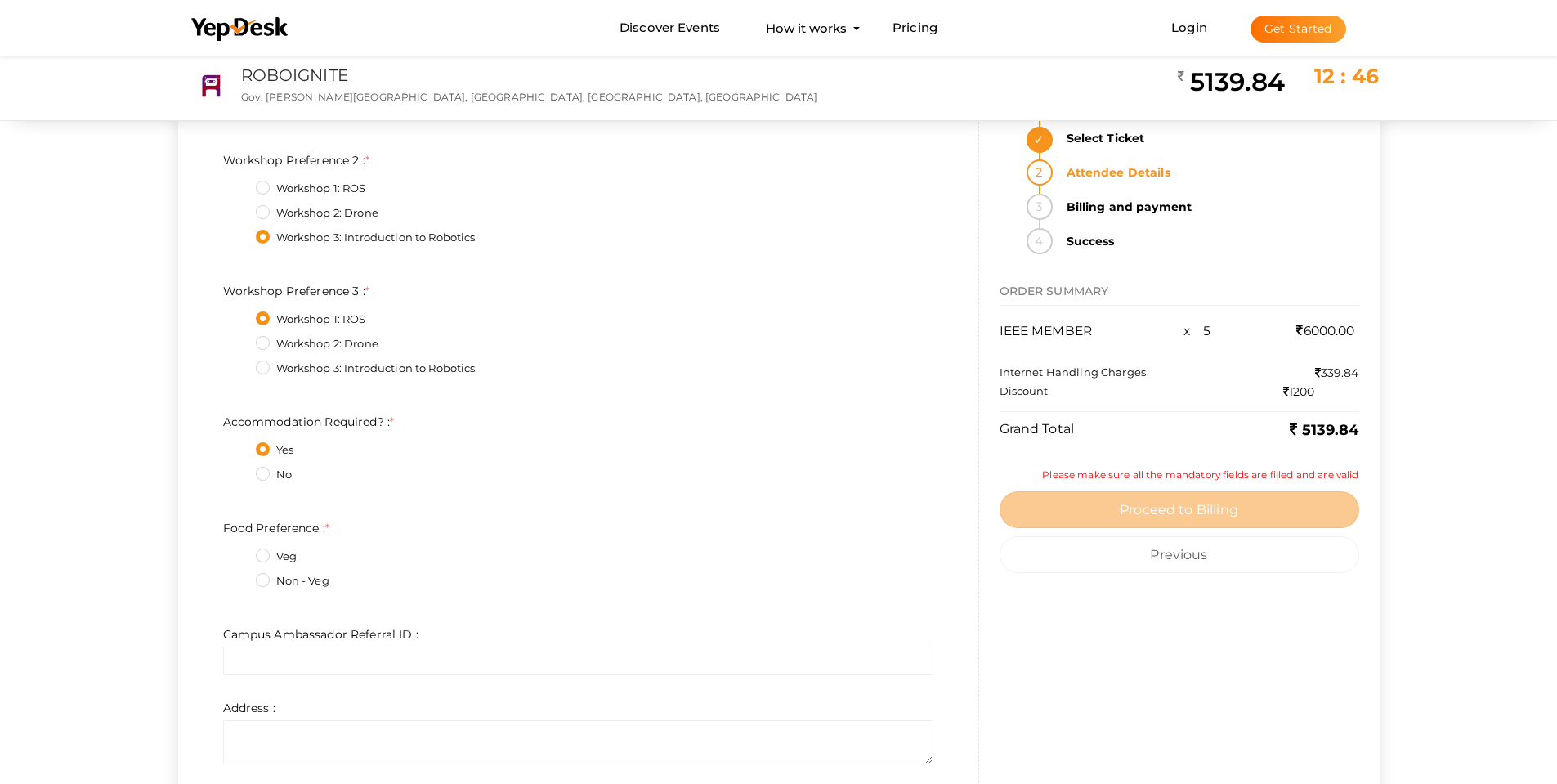
drag, startPoint x: 261, startPoint y: 579, endPoint x: 272, endPoint y: 572, distance: 13.0
click at [261, 578] on label "Non - Veg" at bounding box center [293, 580] width 74 height 16
click at [240, 576] on Preference\+1\+2 "Non - Veg" at bounding box center [240, 576] width 0 height 0
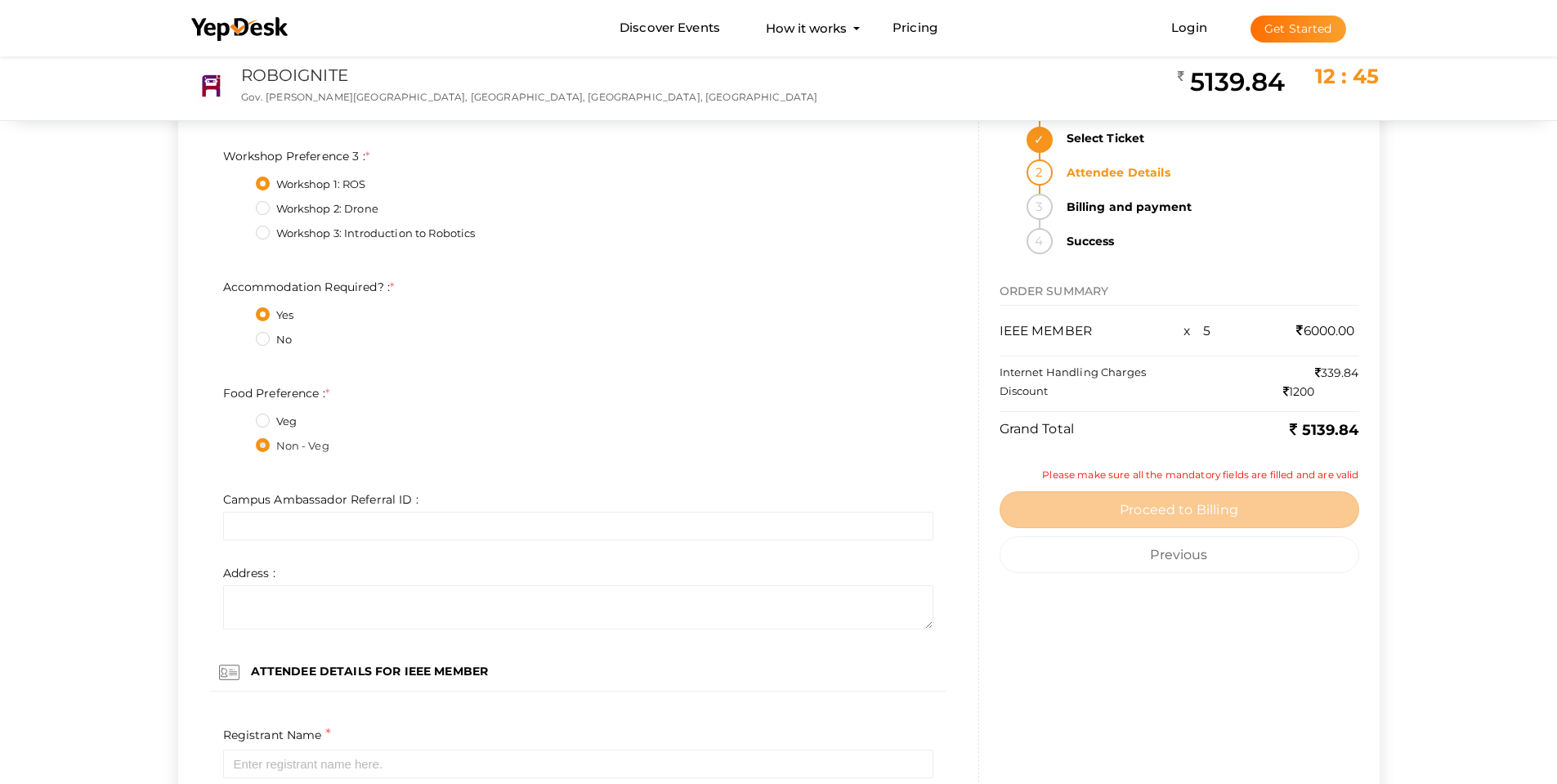
scroll to position [3023, 0]
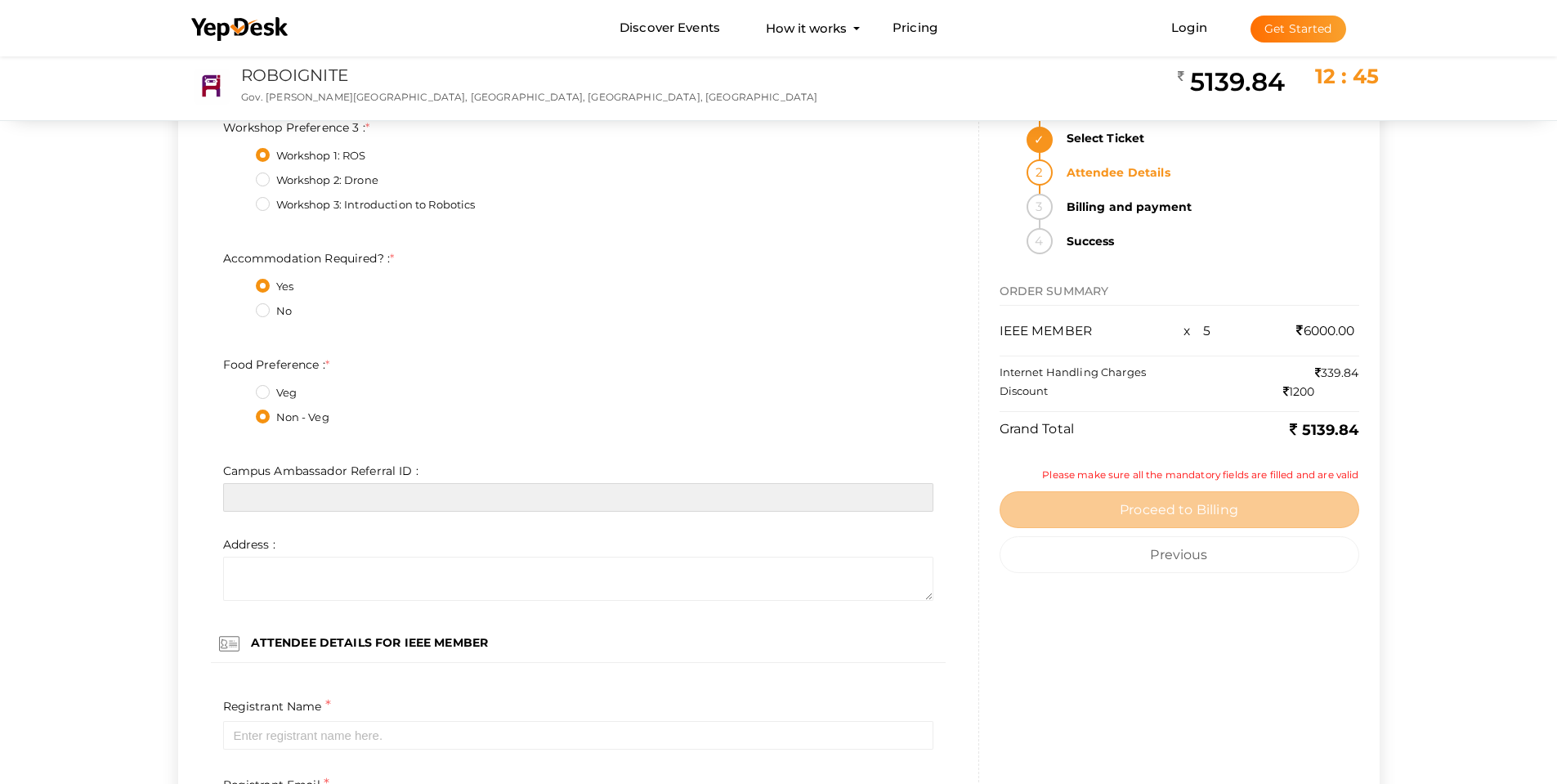
click at [356, 500] on input "text" at bounding box center [579, 497] width 711 height 28
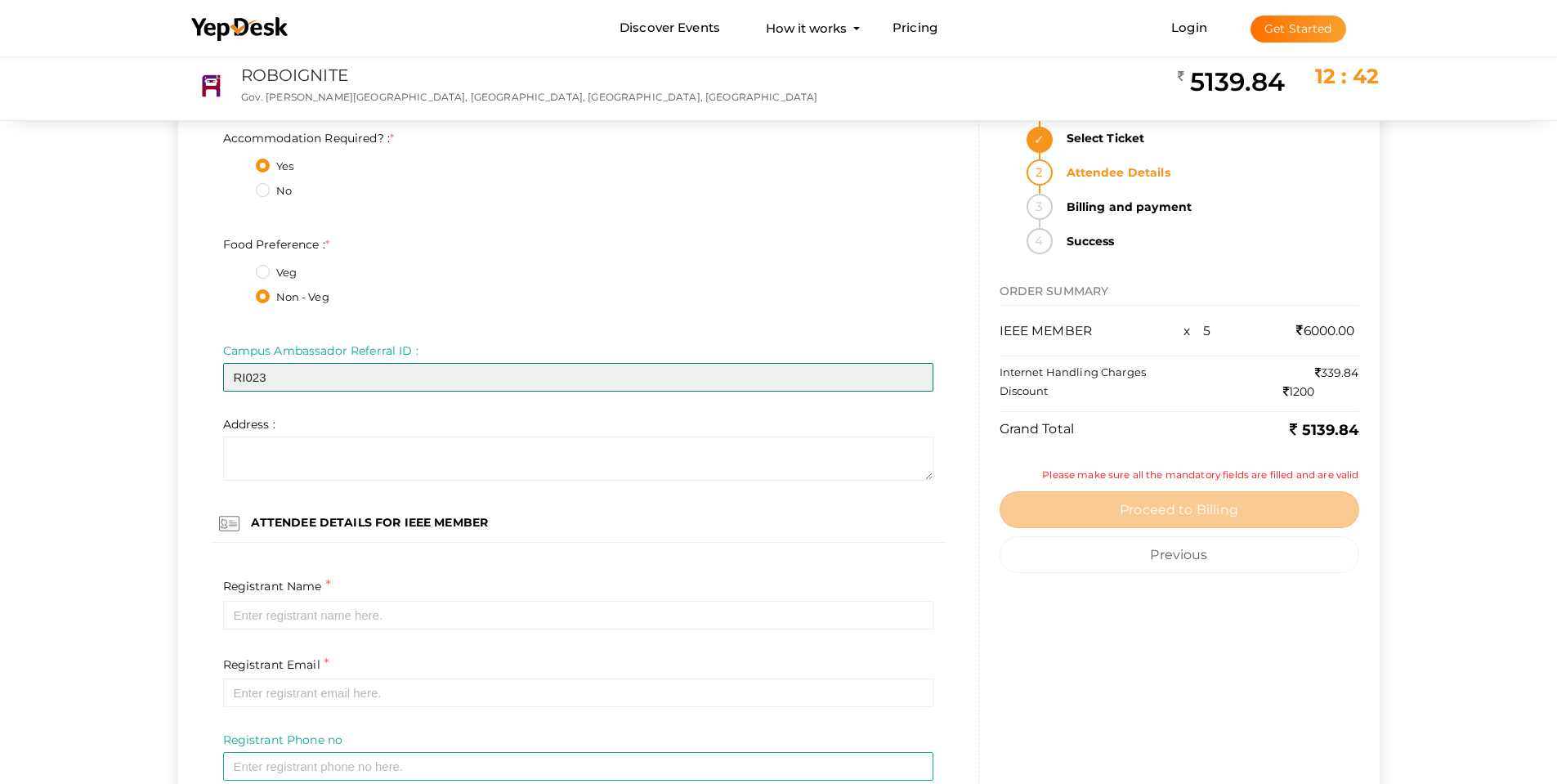
scroll to position [3186, 0]
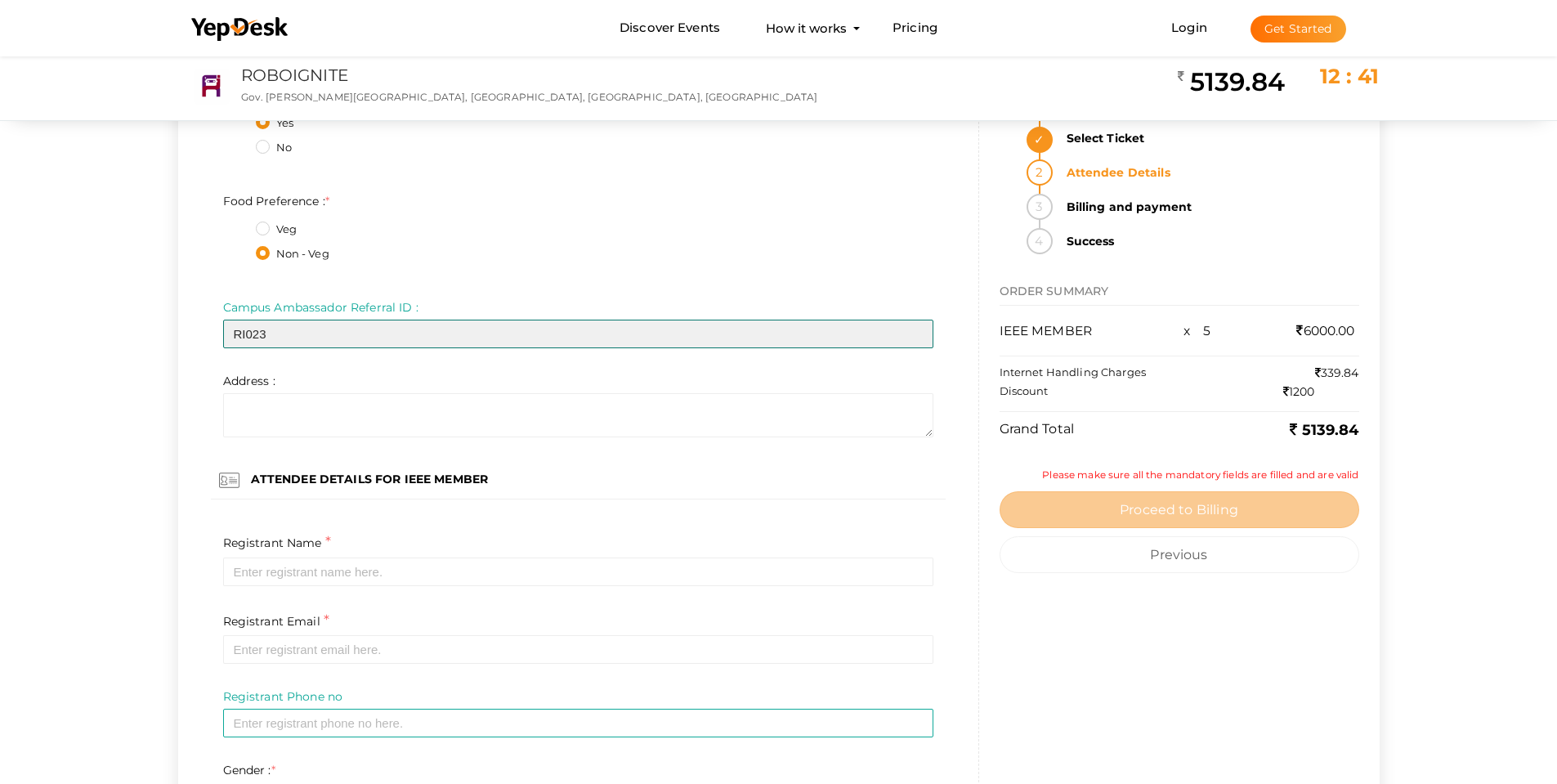
type input "RI023"
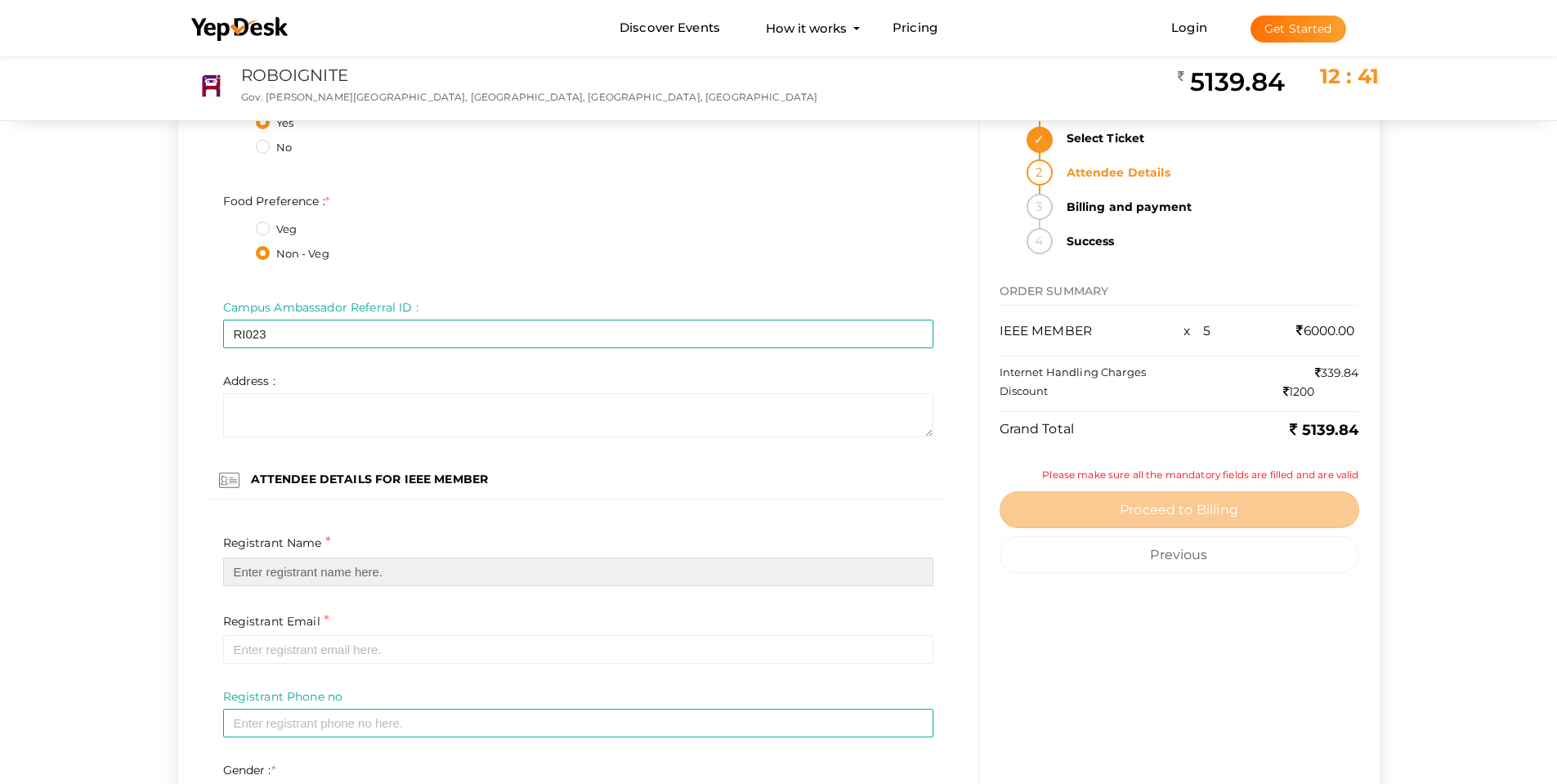
click at [330, 572] on input "text" at bounding box center [579, 571] width 711 height 28
paste input "Achsah Jacob Oommen"
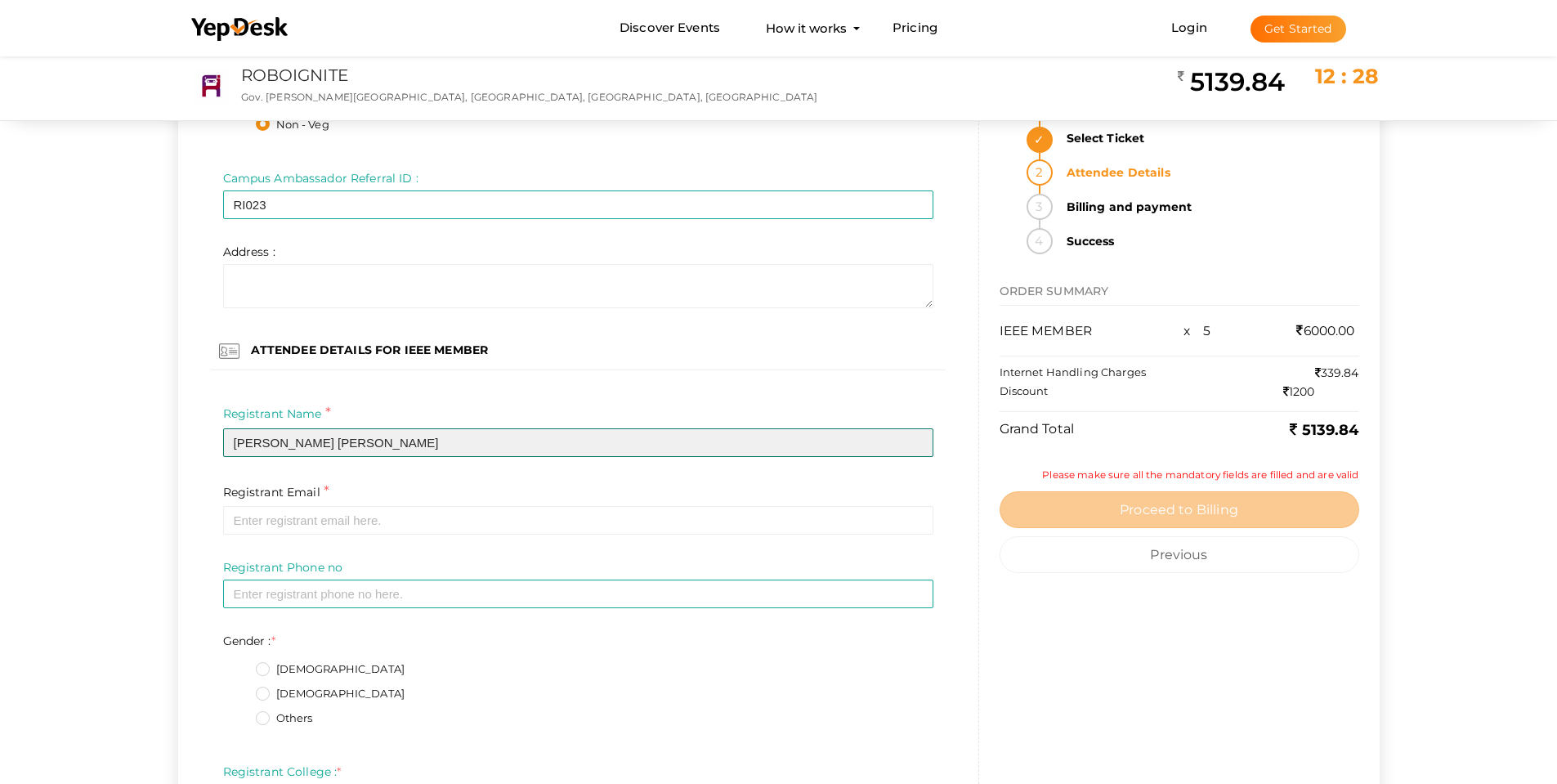
scroll to position [3350, 0]
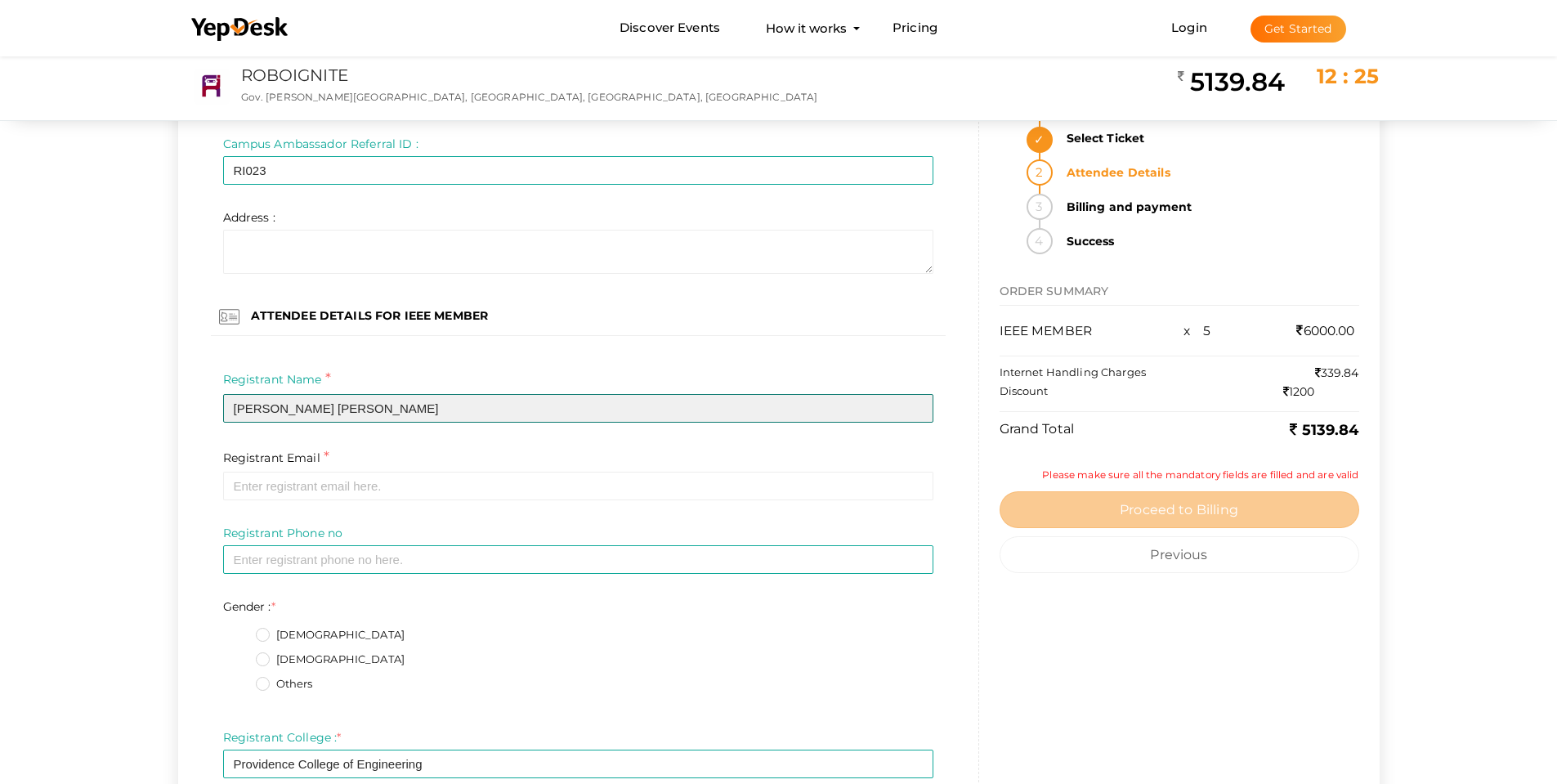
paste input "achsahjacob296@gmail.com"
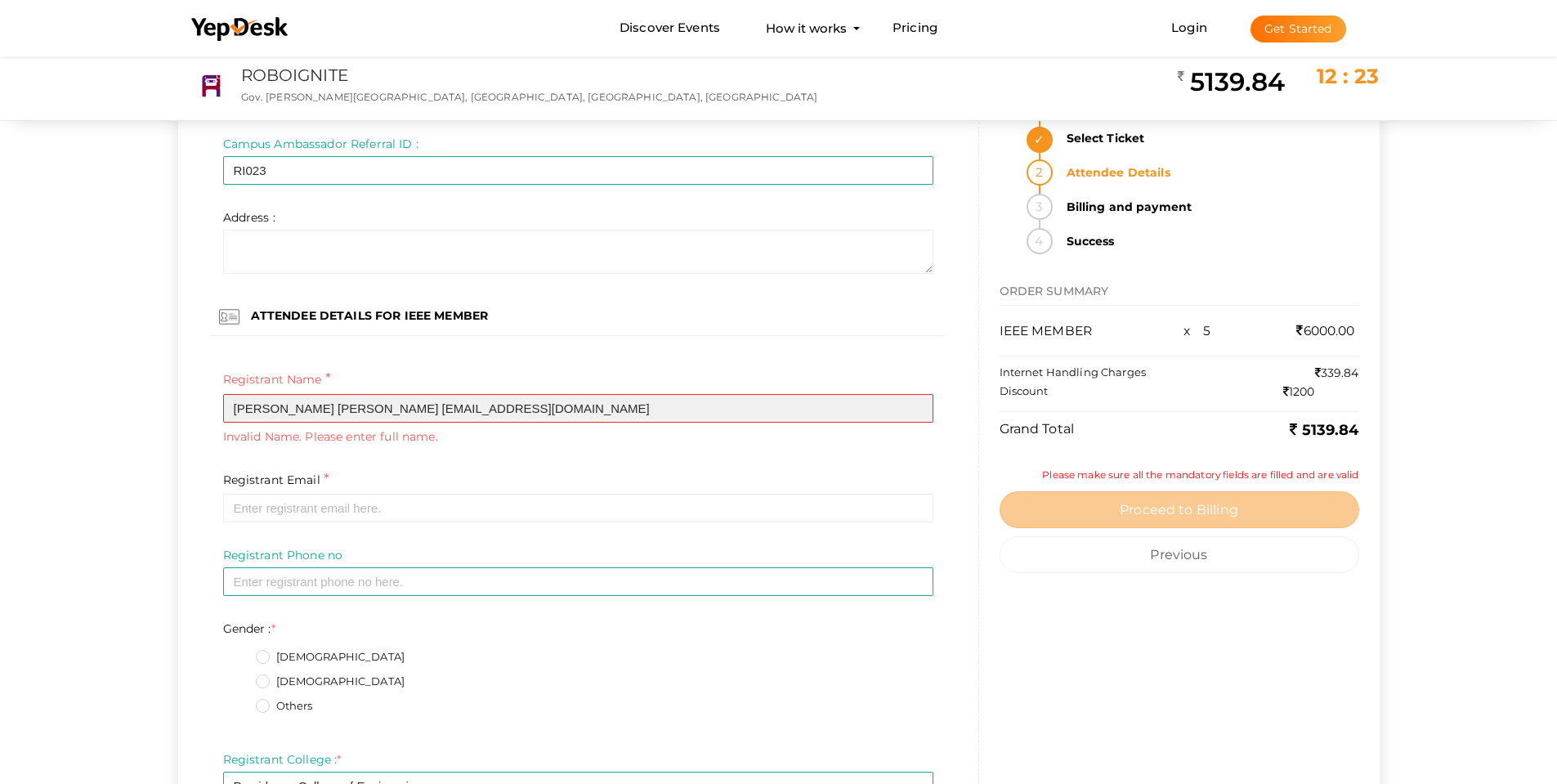
type input "Achsah Jacob Oommen"
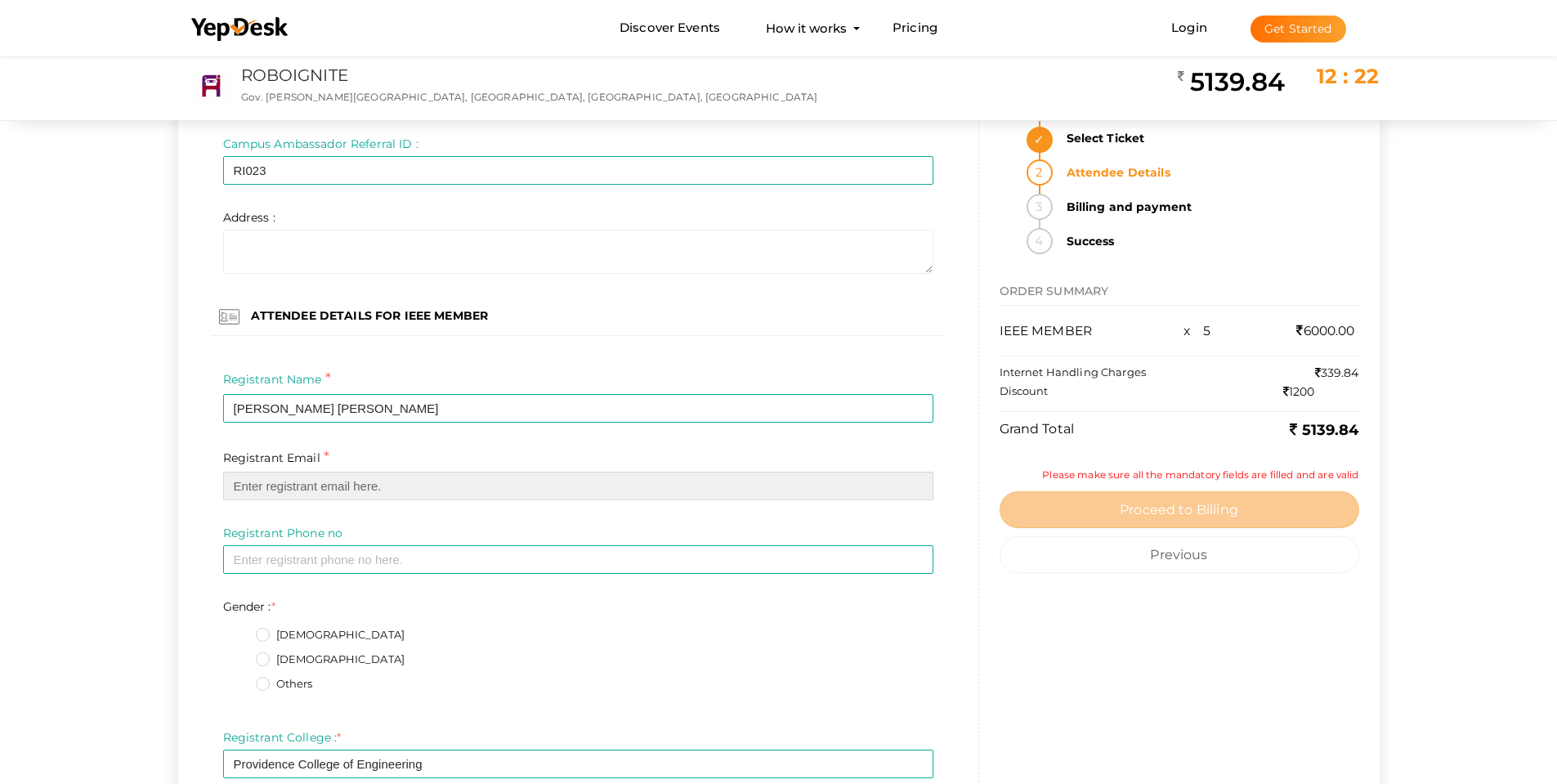
click at [360, 483] on input "email" at bounding box center [579, 485] width 711 height 28
paste input "achsahjacob296@gmail.com"
type input "achsahjacob296@gmail.com"
drag, startPoint x: 359, startPoint y: 577, endPoint x: 367, endPoint y: 548, distance: 30.1
click at [360, 573] on div "Registrant Phone no * Invalid phone number format Required" at bounding box center [578, 562] width 735 height 74
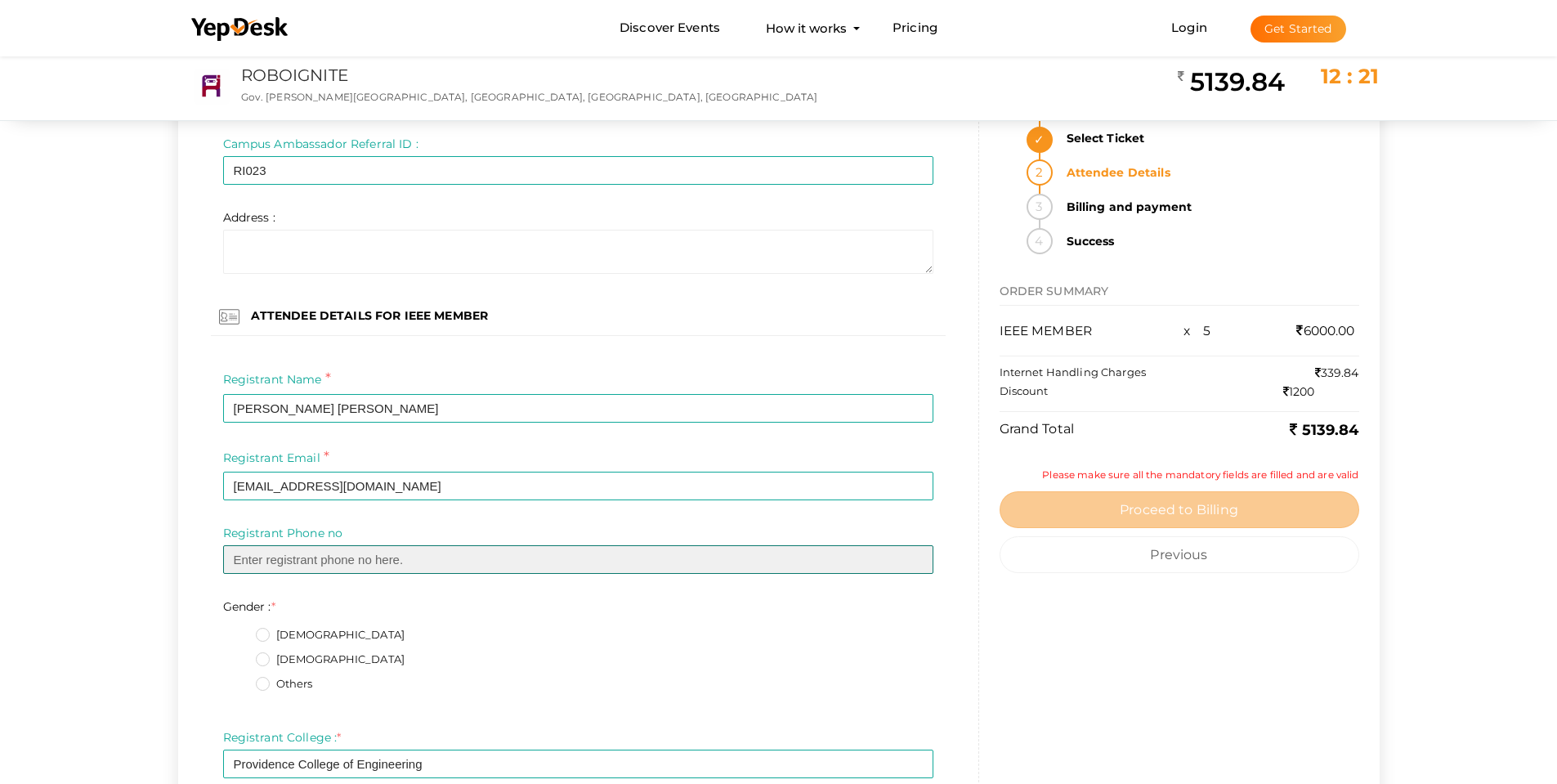
drag, startPoint x: 367, startPoint y: 546, endPoint x: 355, endPoint y: 561, distance: 19.2
click at [367, 546] on input "text" at bounding box center [579, 559] width 711 height 28
paste input "7042995344"
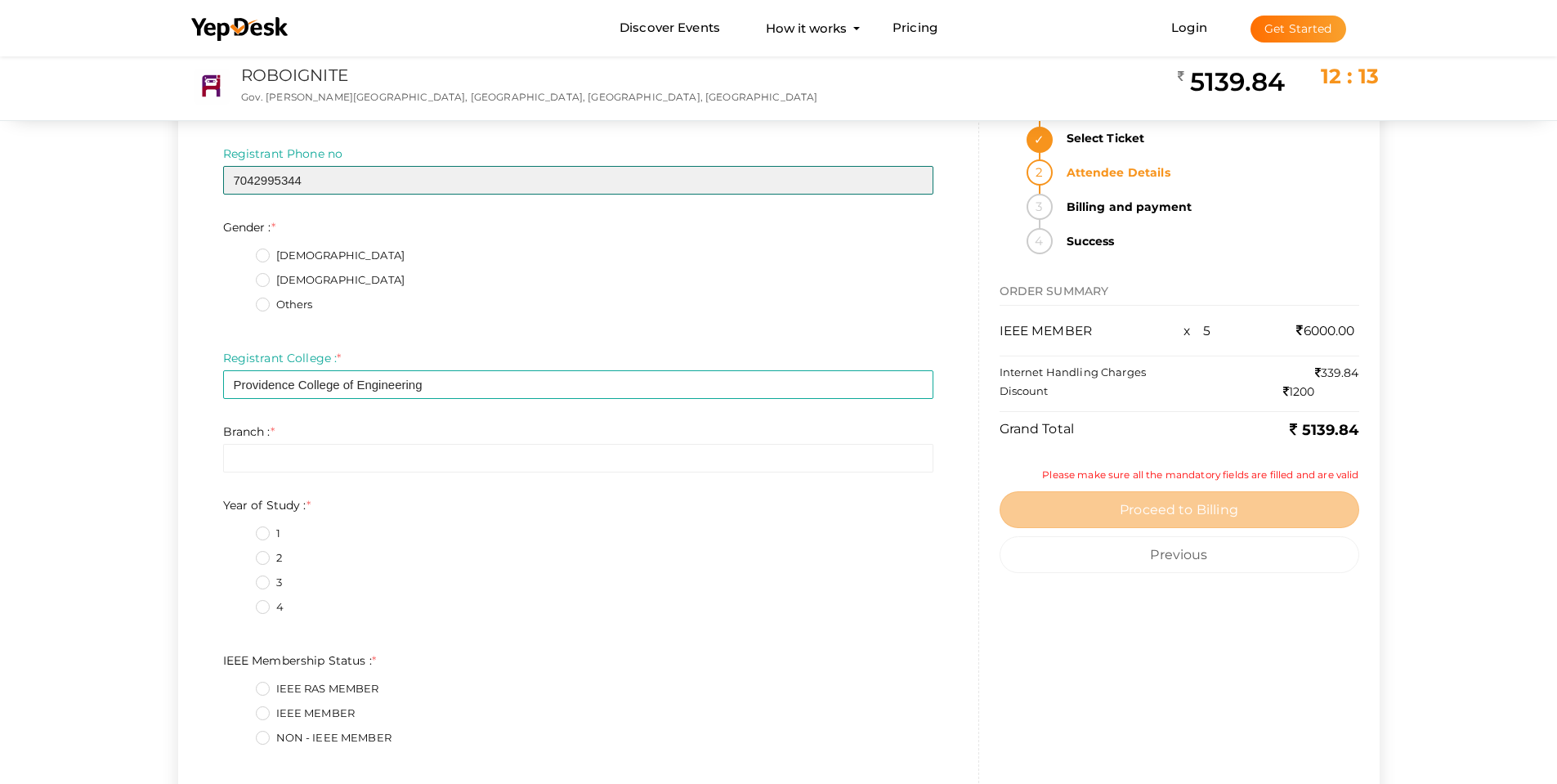
scroll to position [3759, 0]
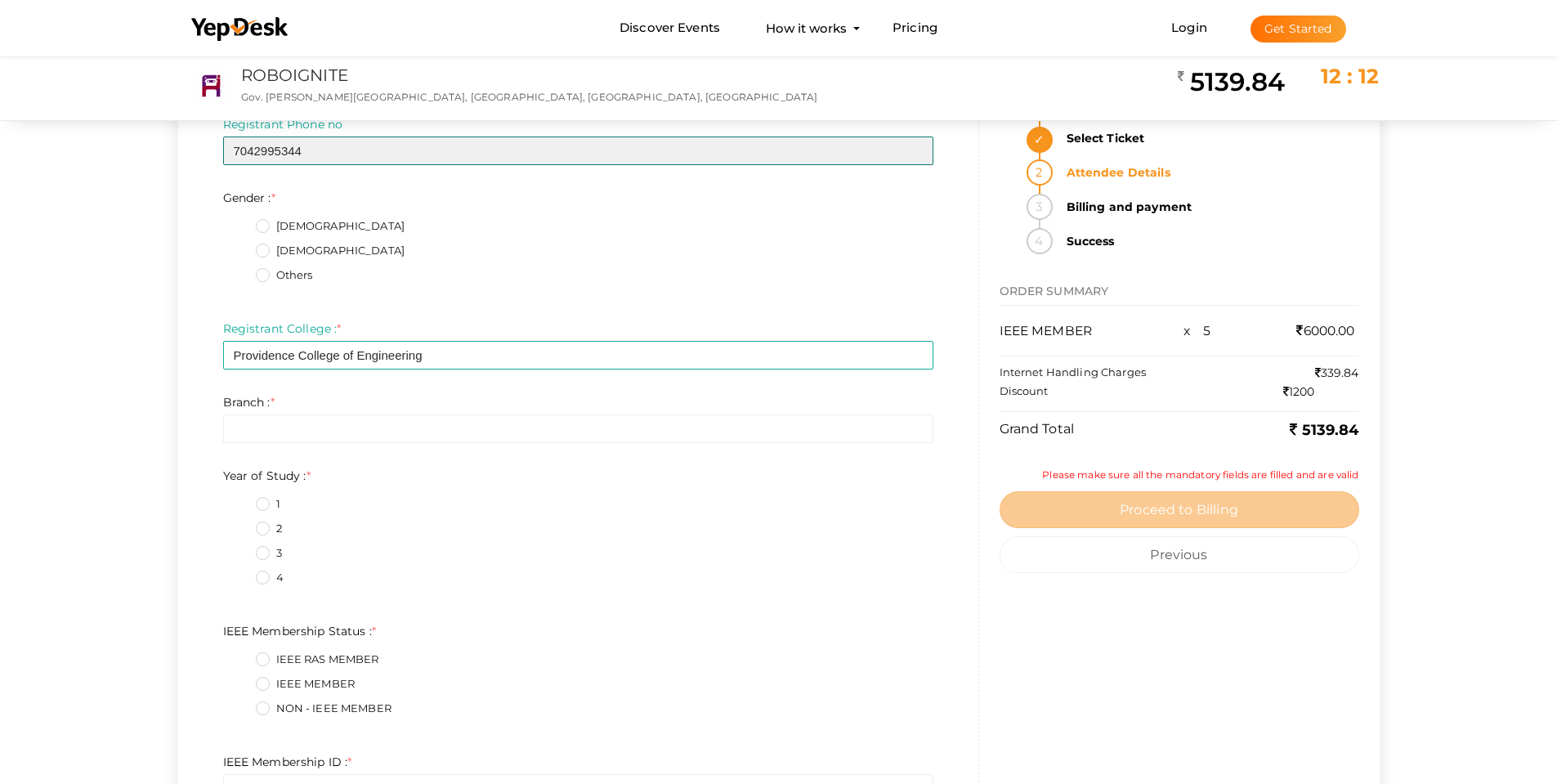
type input "7042995344"
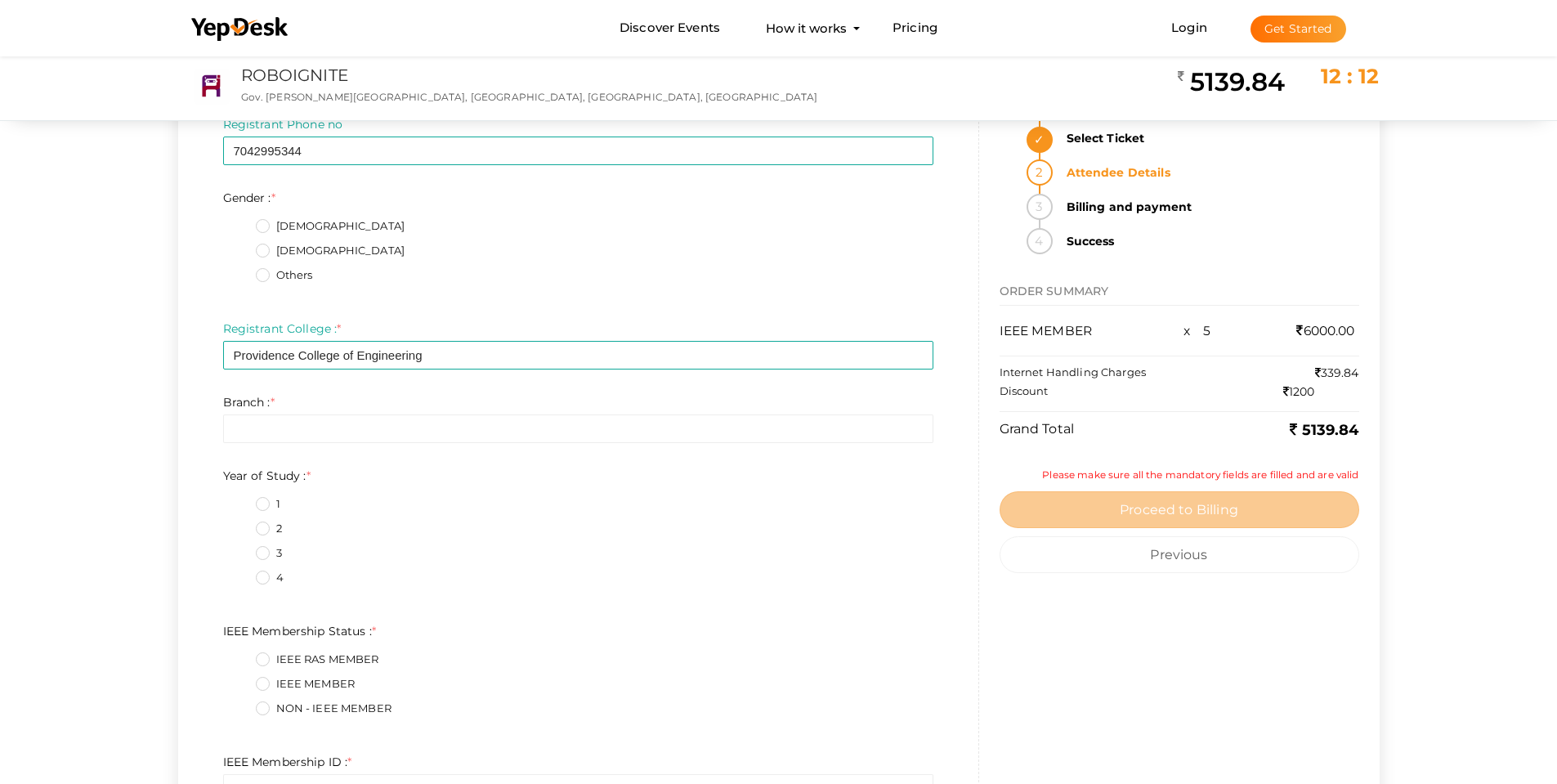
click at [271, 248] on label "Female" at bounding box center [331, 250] width 149 height 16
click at [240, 245] on input "Female" at bounding box center [240, 245] width 0 height 0
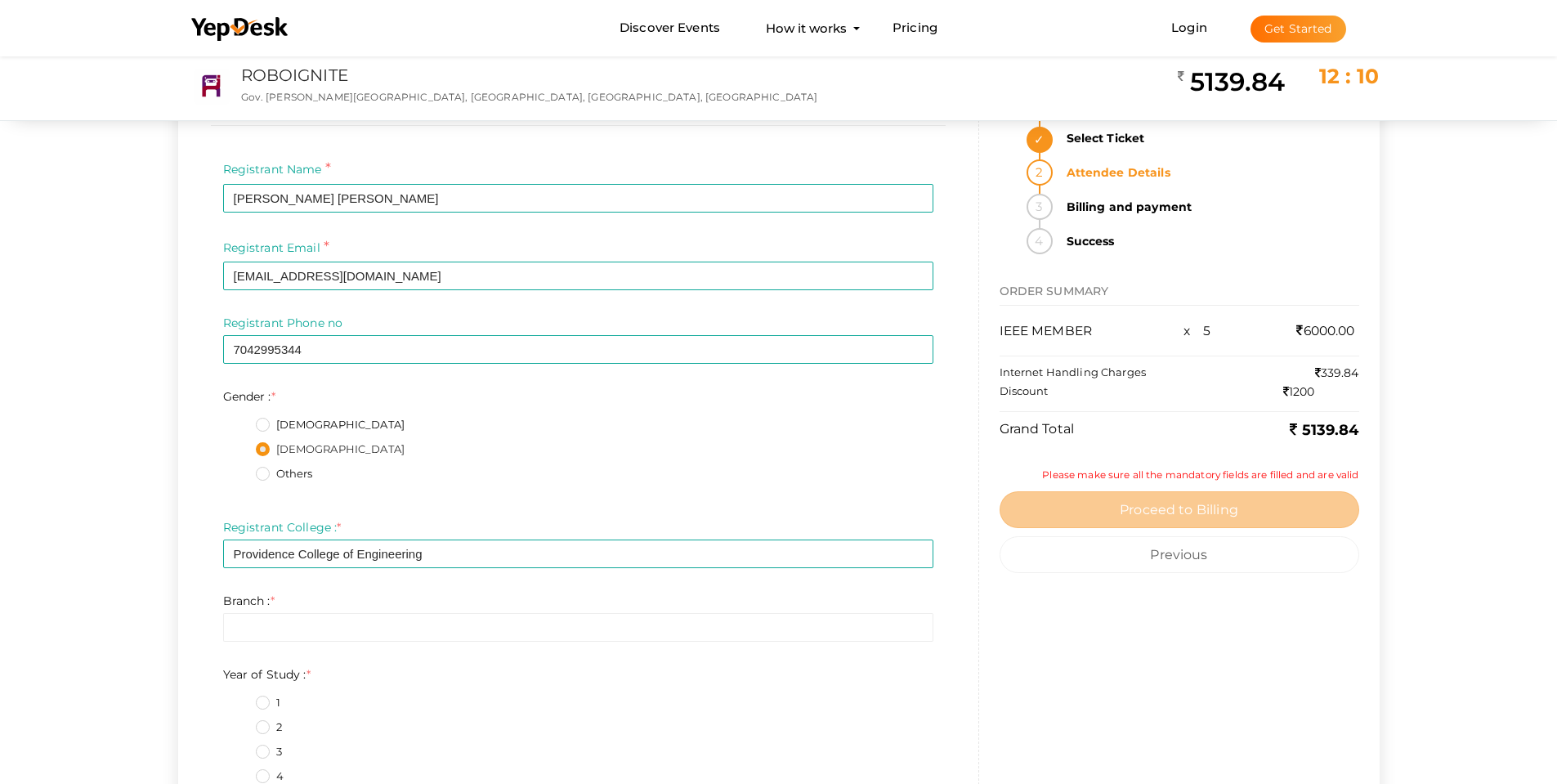
scroll to position [3677, 0]
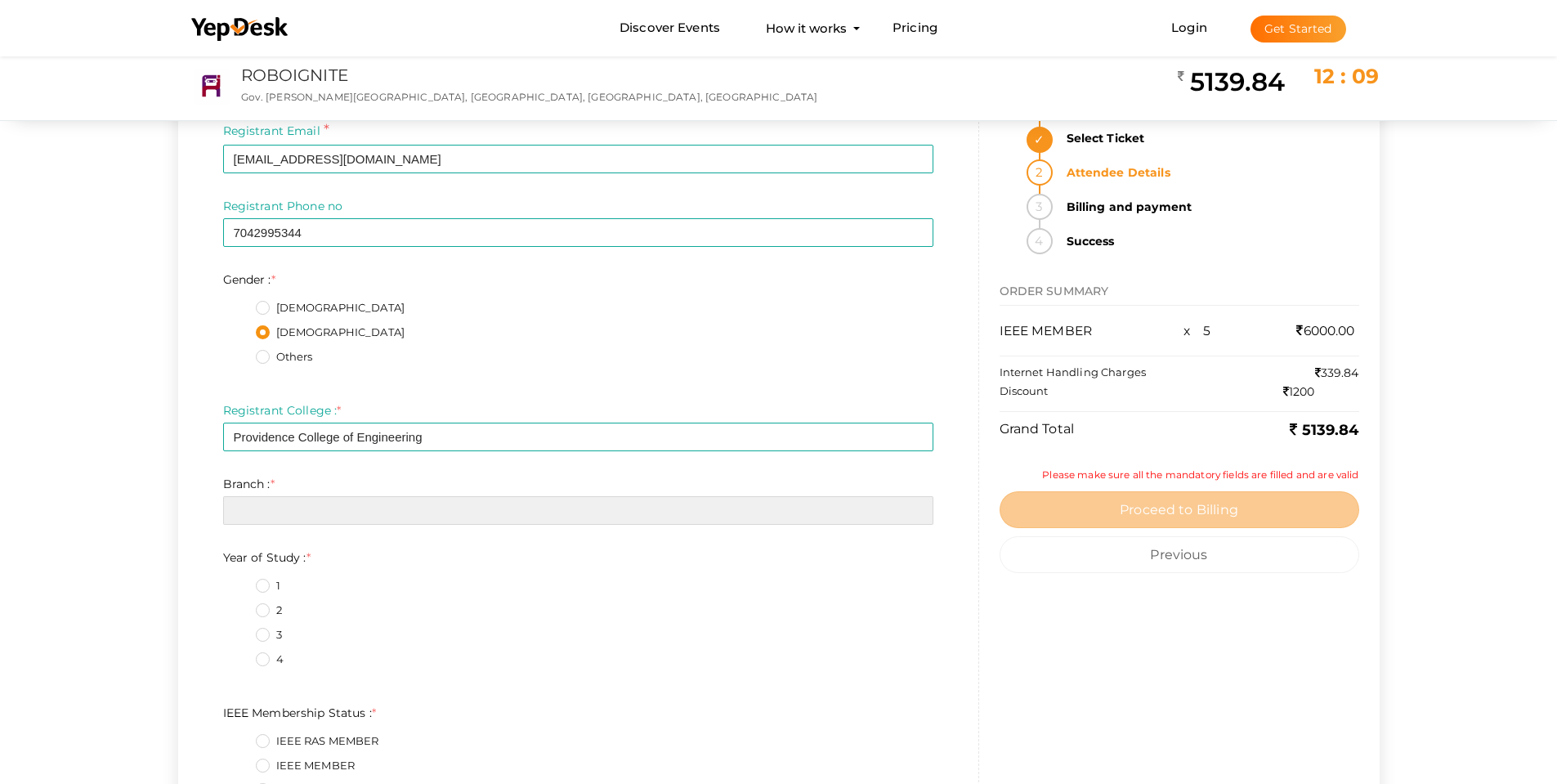
click at [327, 500] on input "text" at bounding box center [579, 509] width 711 height 28
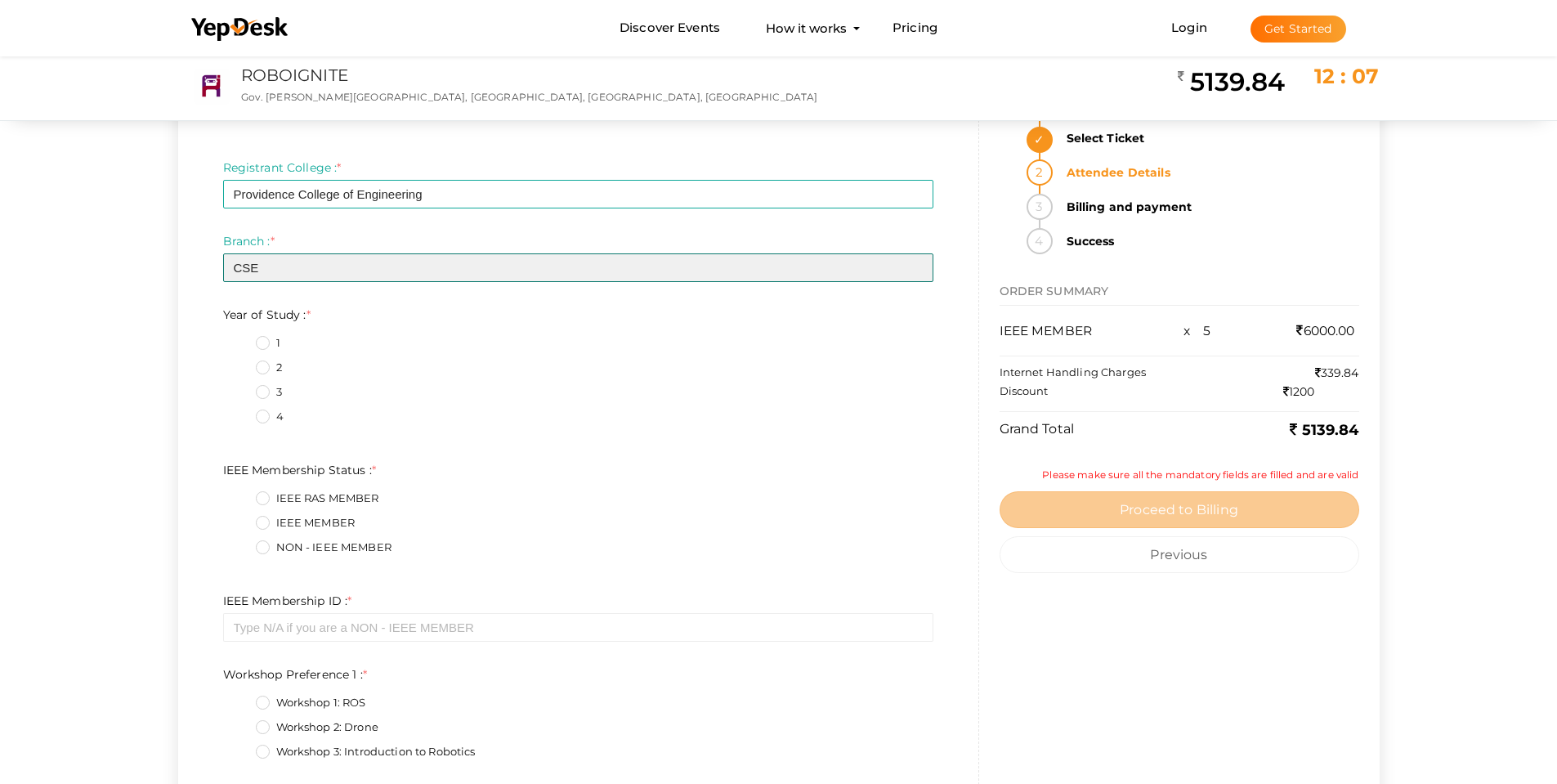
scroll to position [3922, 0]
type input "CSE"
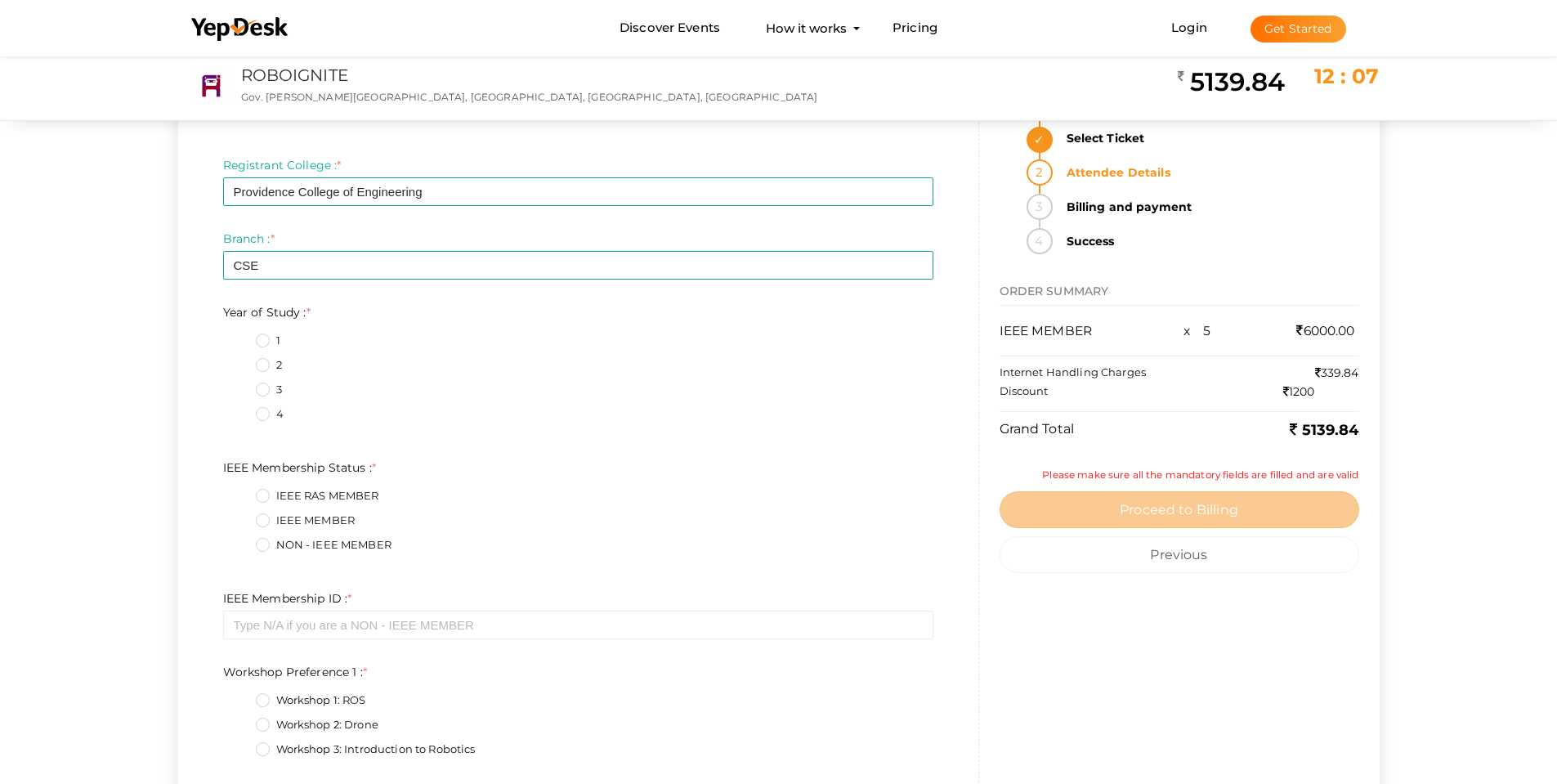
click at [261, 388] on label "3" at bounding box center [269, 389] width 26 height 16
click at [240, 385] on Study\+2\+3 "3" at bounding box center [240, 385] width 0 height 0
click at [282, 514] on label "IEEE MEMBER" at bounding box center [306, 520] width 100 height 16
click at [240, 515] on Status\+1\+3 "IEEE MEMBER" at bounding box center [240, 515] width 0 height 0
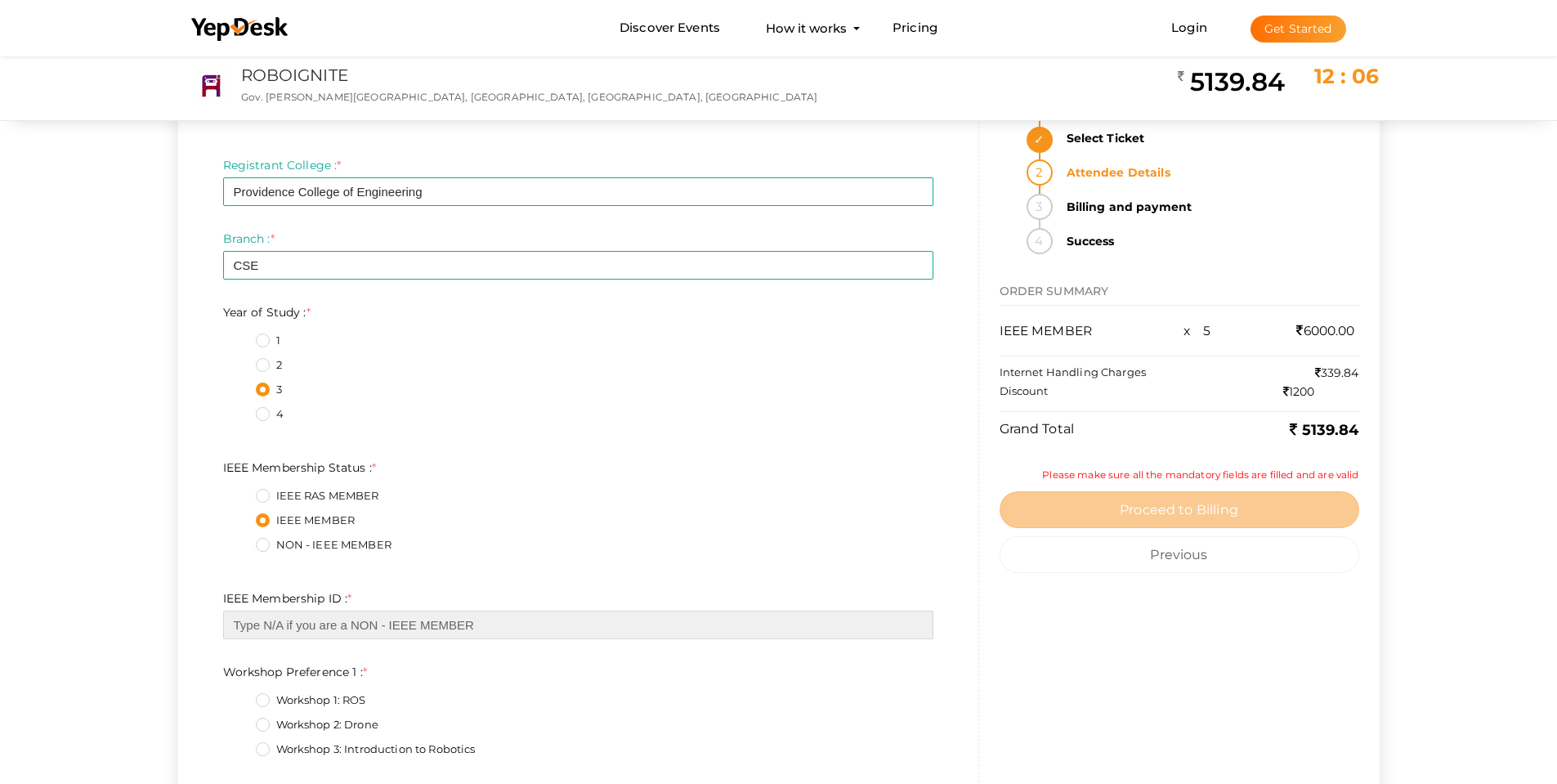
click at [335, 620] on input "text" at bounding box center [579, 624] width 711 height 28
paste input "100116080"
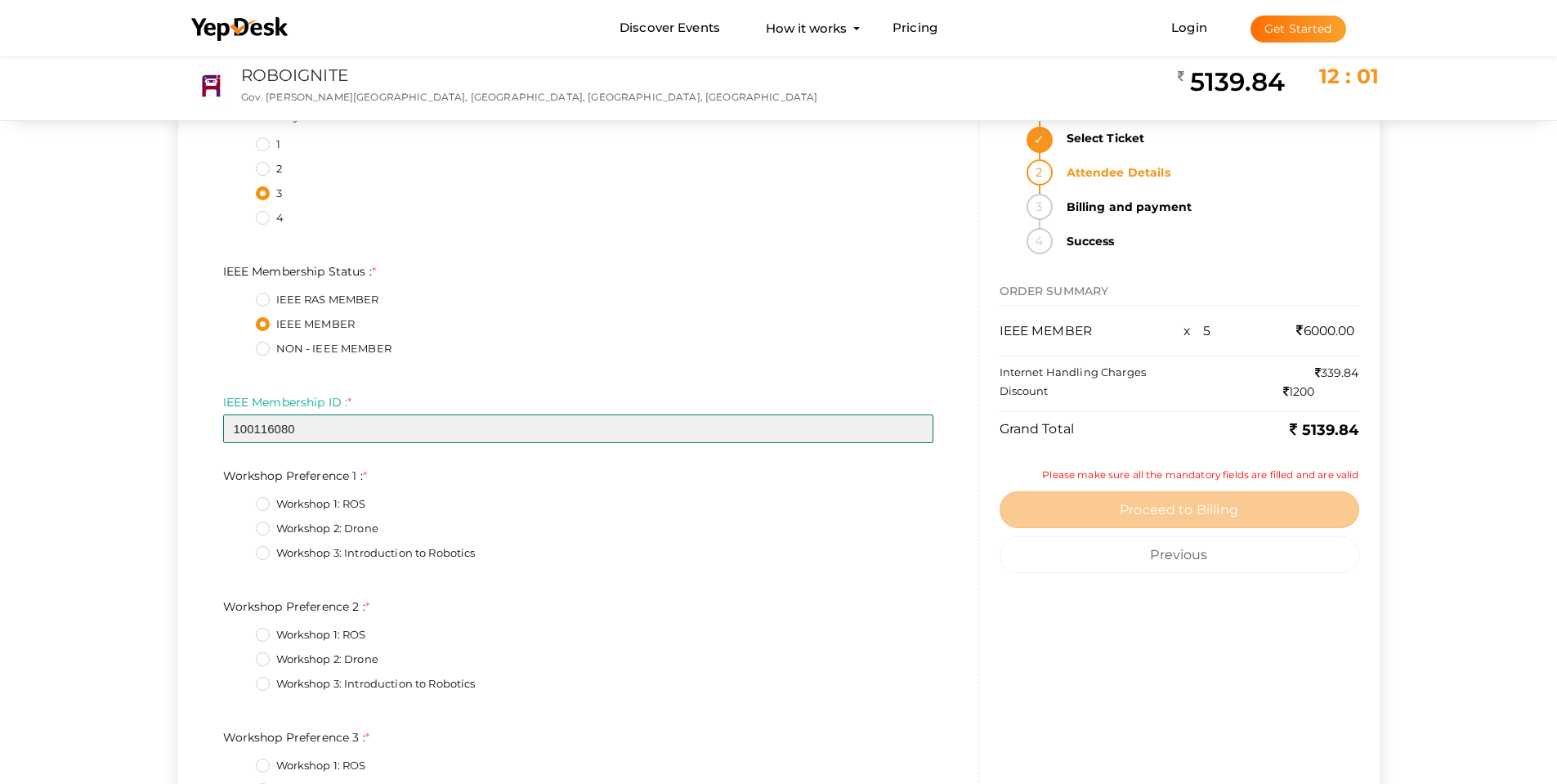
scroll to position [4167, 0]
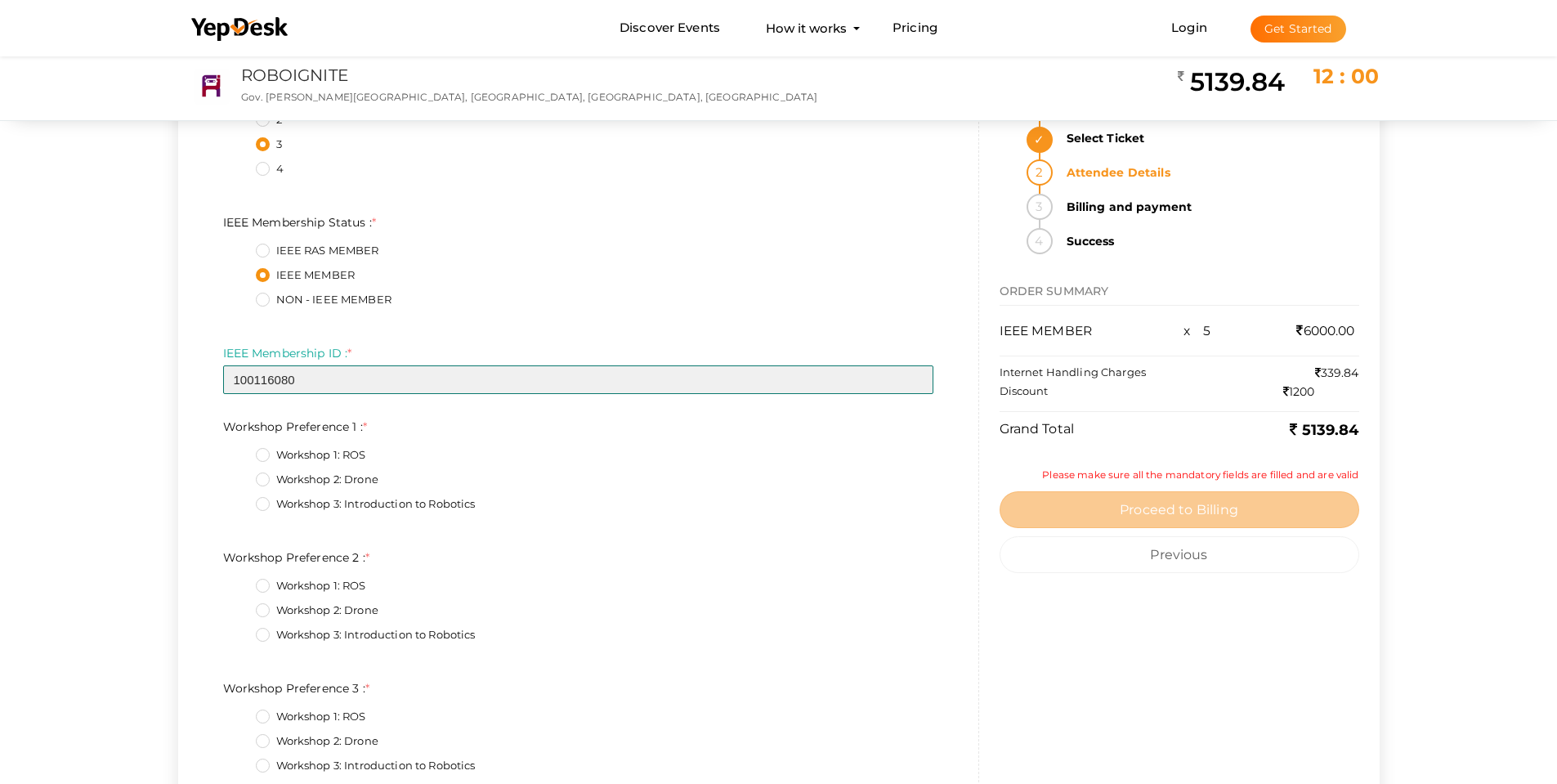
type input "100116080"
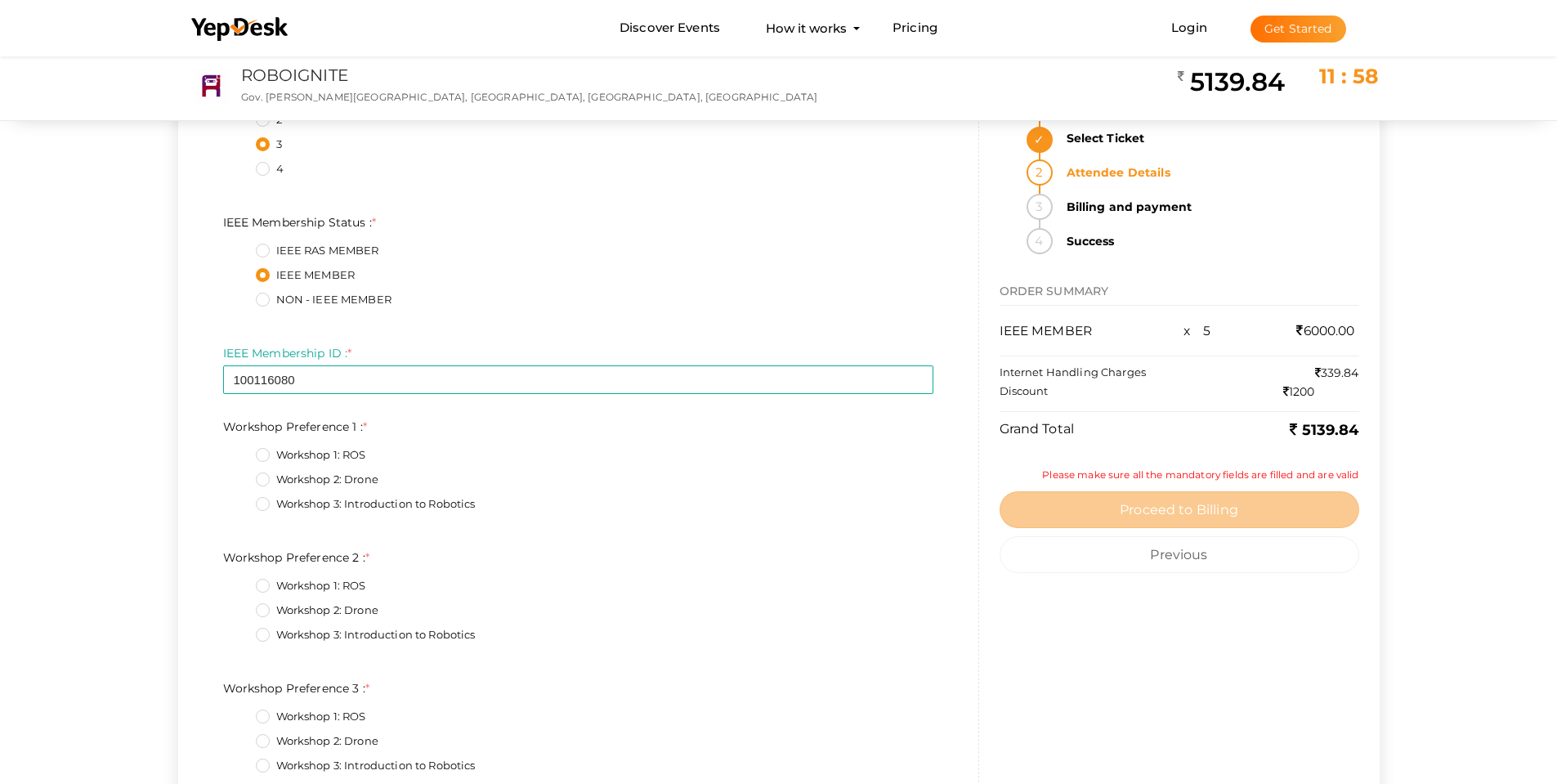
click at [322, 479] on label "Workshop 2: Drone" at bounding box center [317, 479] width 122 height 16
click at [240, 474] on 1\+1\+3 "Workshop 2: Drone" at bounding box center [240, 474] width 0 height 0
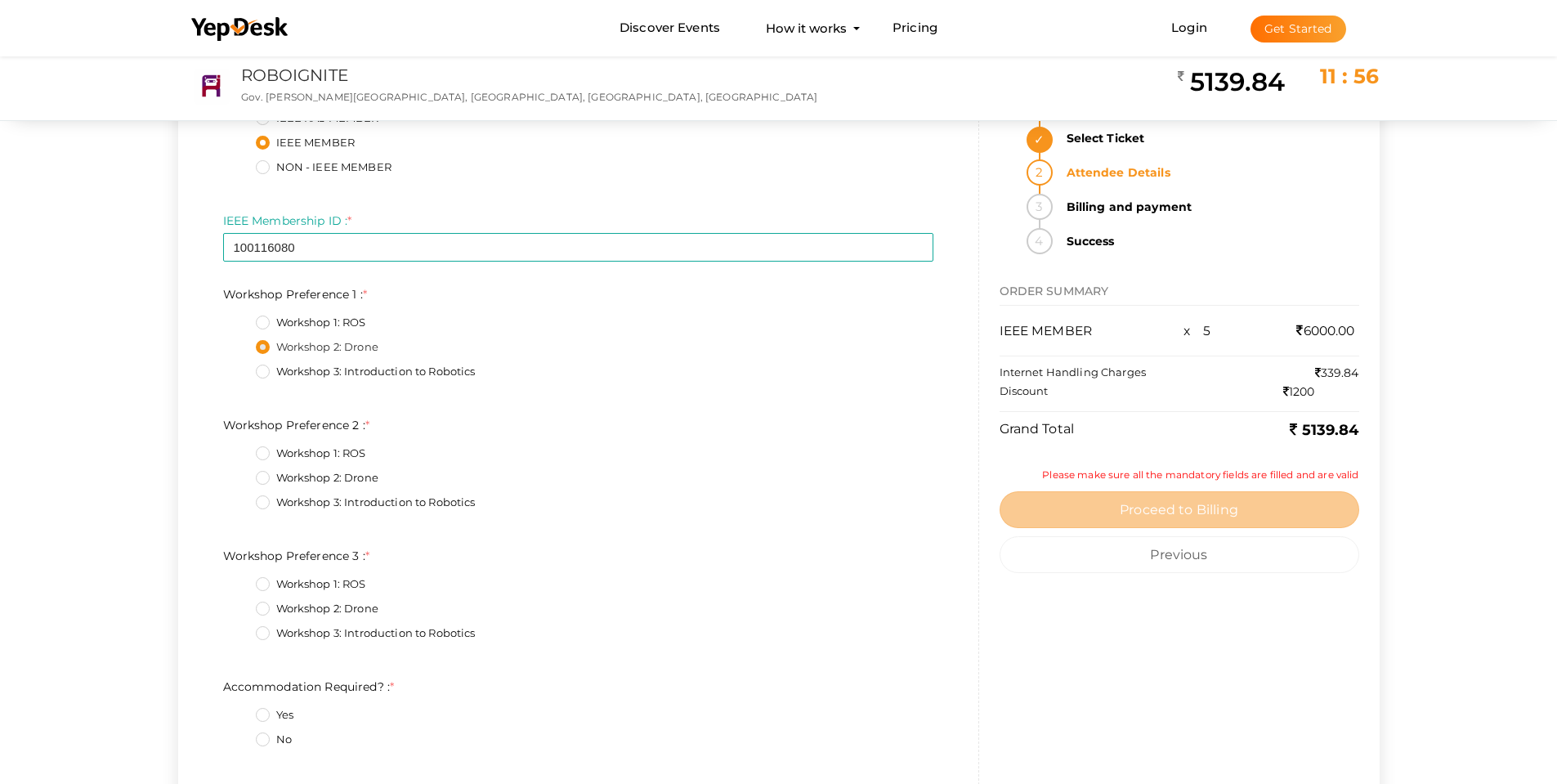
scroll to position [4330, 0]
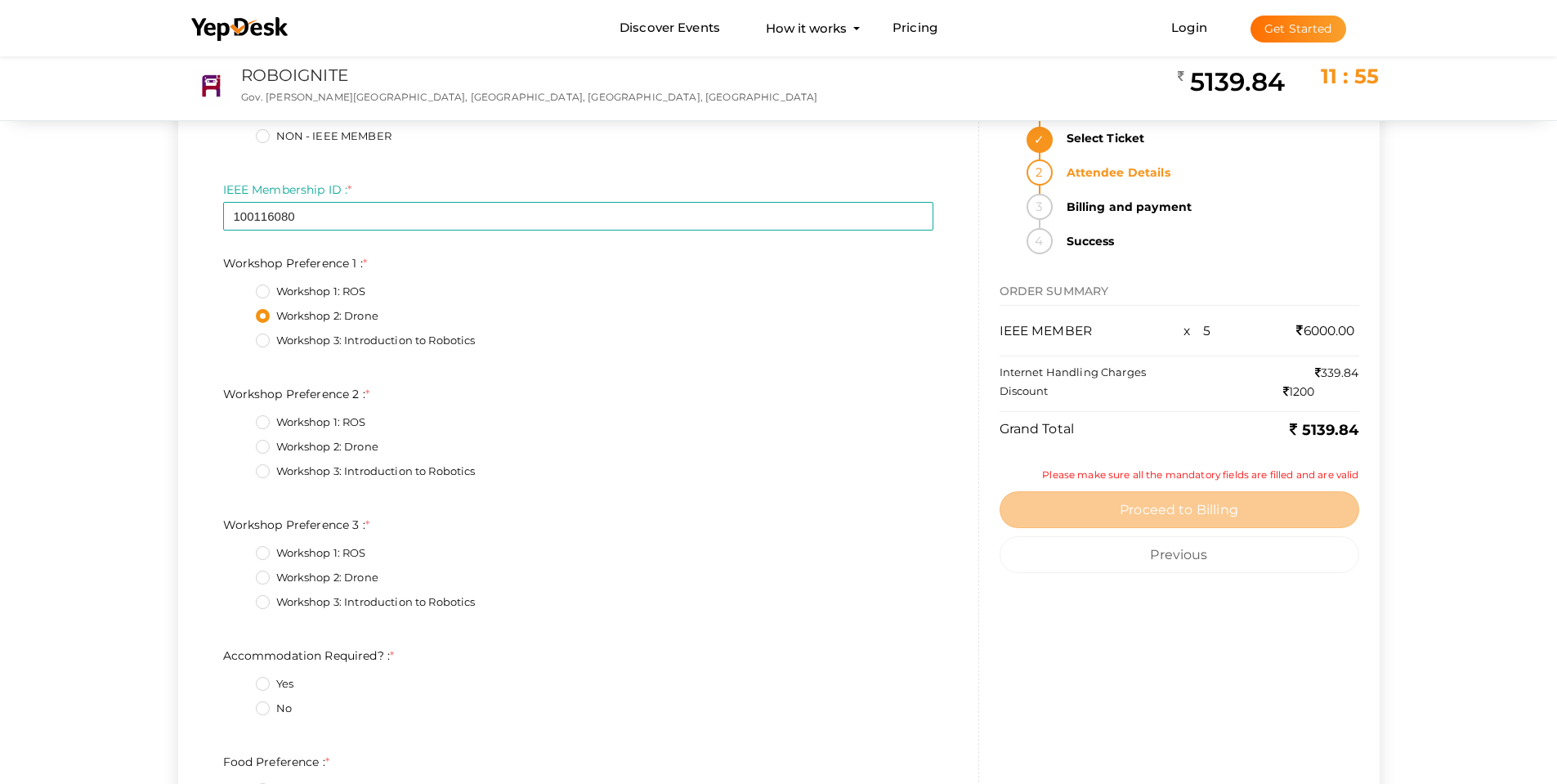
click at [327, 474] on label "Workshop 3: Introduction to Robotics" at bounding box center [366, 472] width 220 height 16
click at [240, 467] on 2\+2\+3 "Workshop 3: Introduction to Robotics" at bounding box center [240, 467] width 0 height 0
click at [322, 553] on label "Workshop 1: ROS" at bounding box center [312, 553] width 111 height 16
click at [240, 548] on 3\+0\+3 "Workshop 1: ROS" at bounding box center [240, 548] width 0 height 0
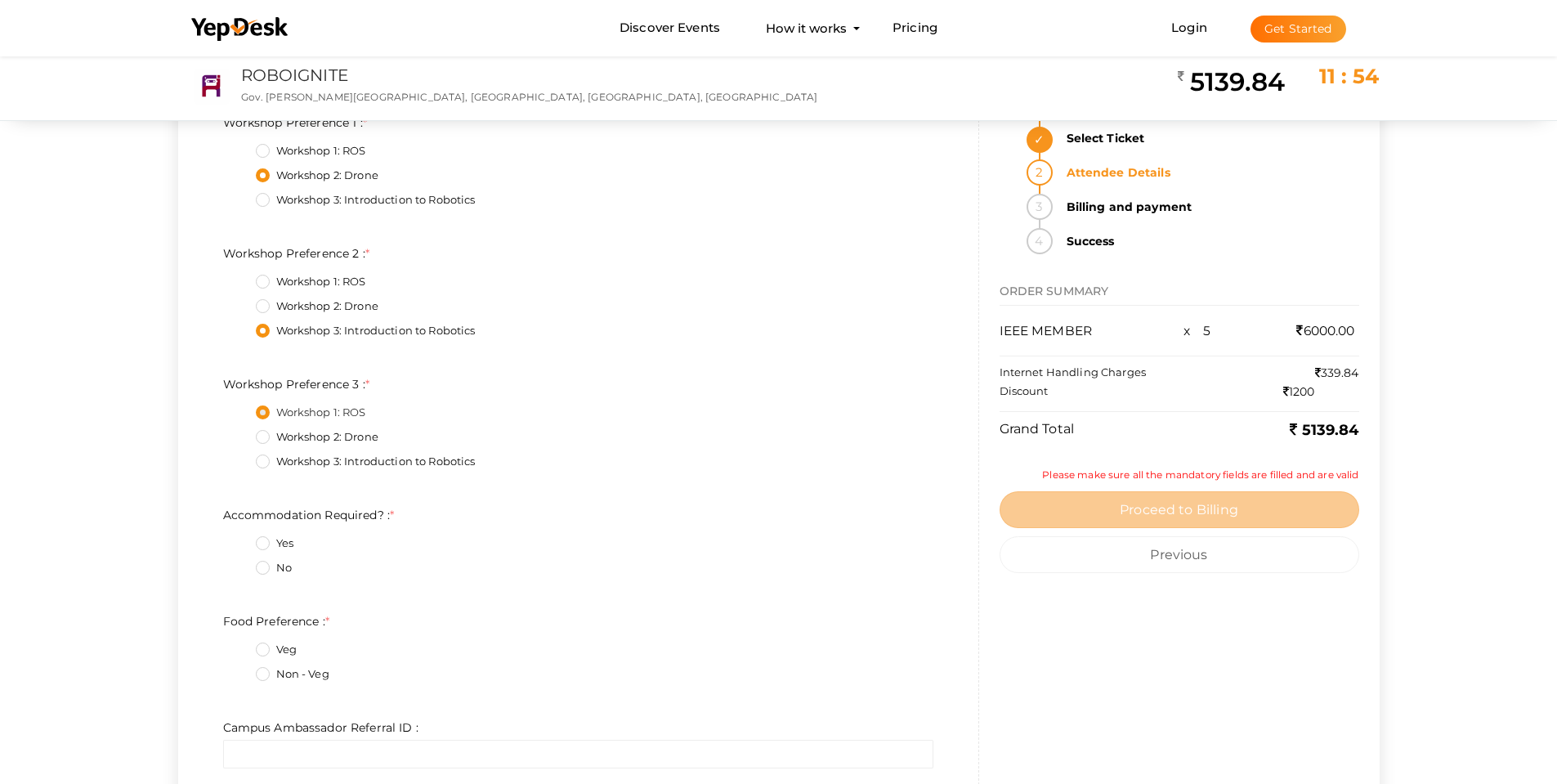
scroll to position [4494, 0]
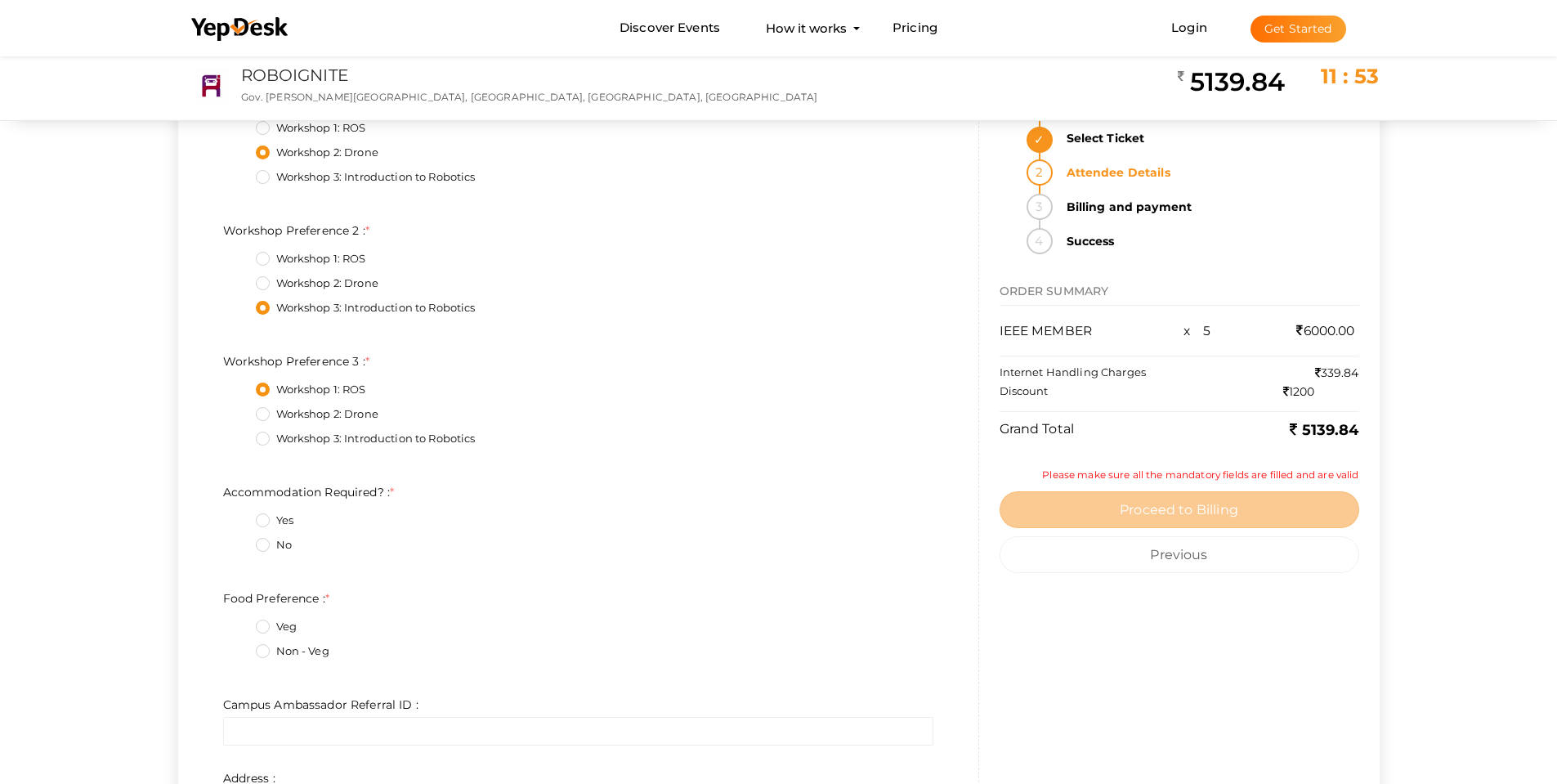
click at [263, 521] on label "Yes" at bounding box center [275, 520] width 38 height 16
click at [240, 515] on Required\?\+0\+3 "Yes" at bounding box center [240, 515] width 0 height 0
click at [262, 655] on label "Non - Veg" at bounding box center [293, 651] width 74 height 16
click at [240, 646] on Preference\+1\+3 "Non - Veg" at bounding box center [240, 646] width 0 height 0
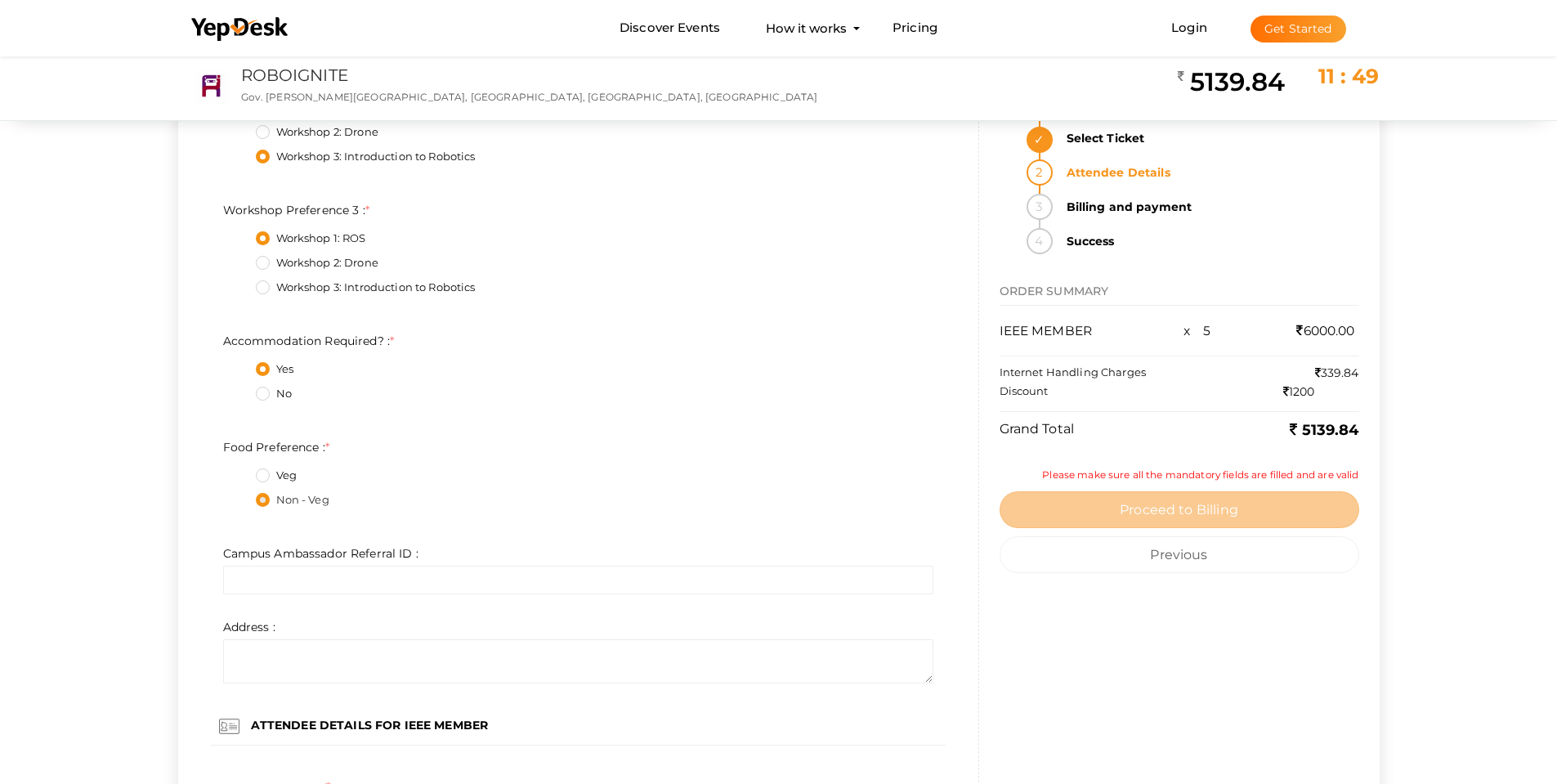
scroll to position [4657, 0]
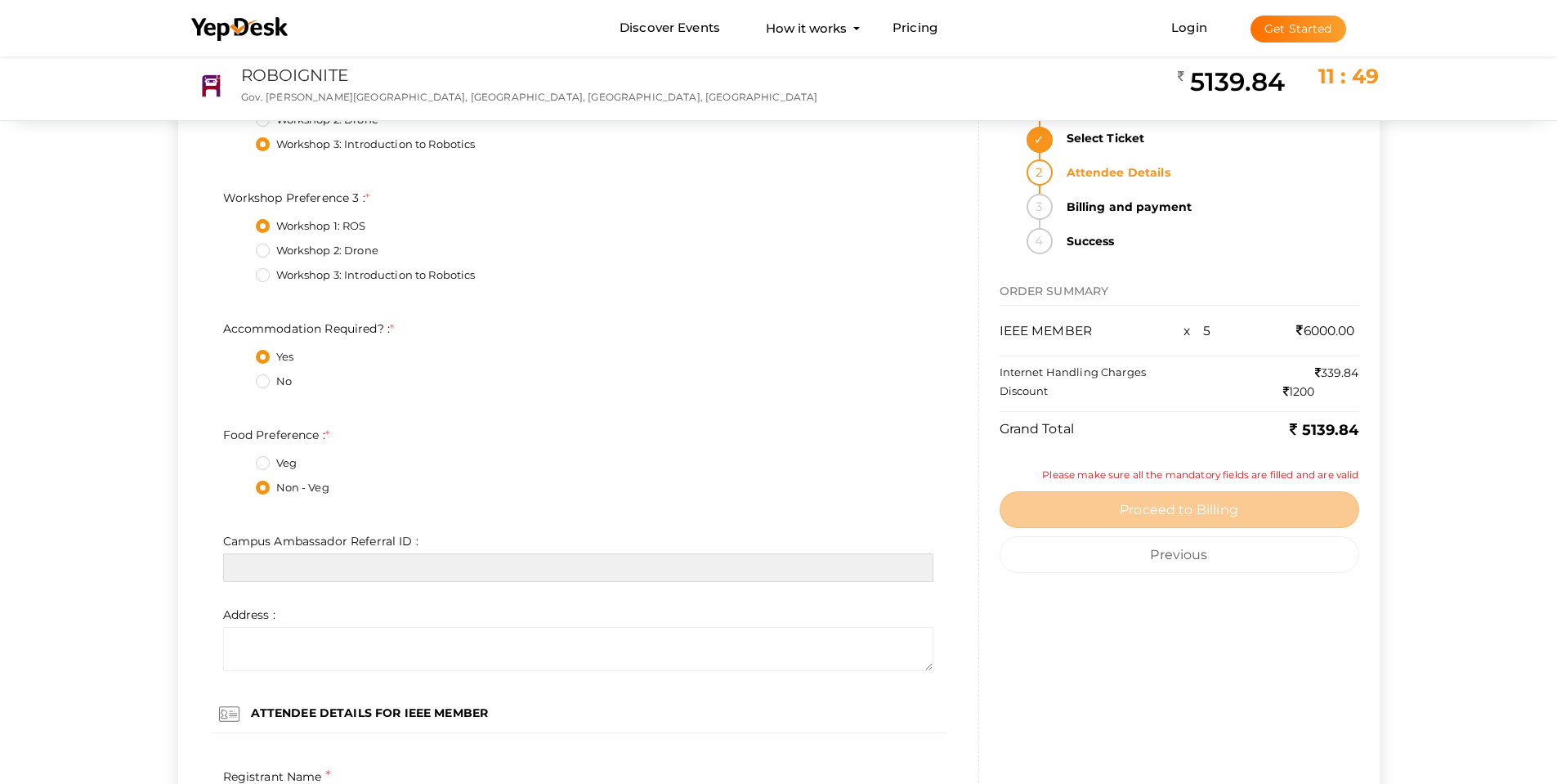
click at [316, 567] on input "text" at bounding box center [579, 567] width 711 height 28
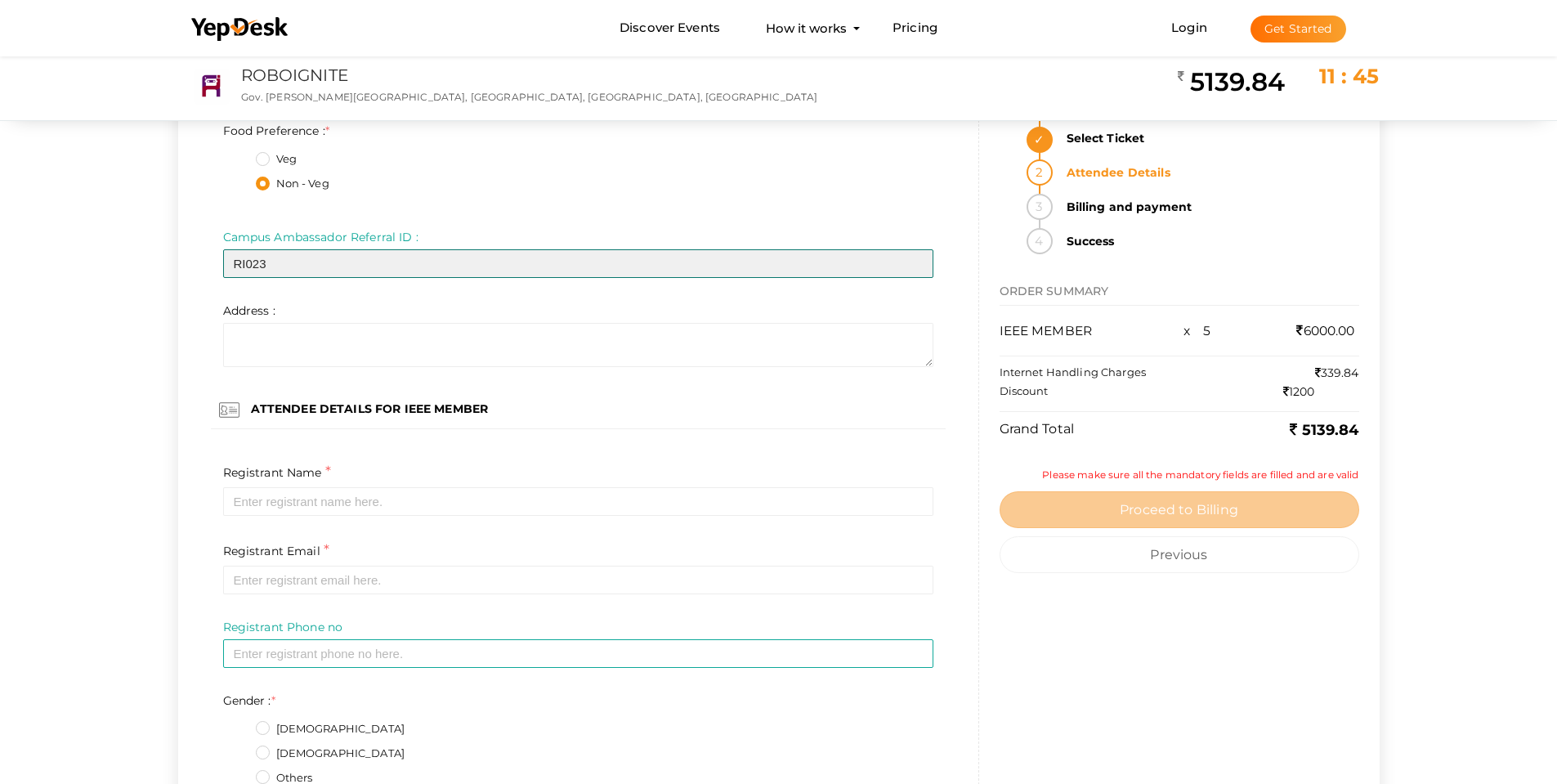
scroll to position [4984, 0]
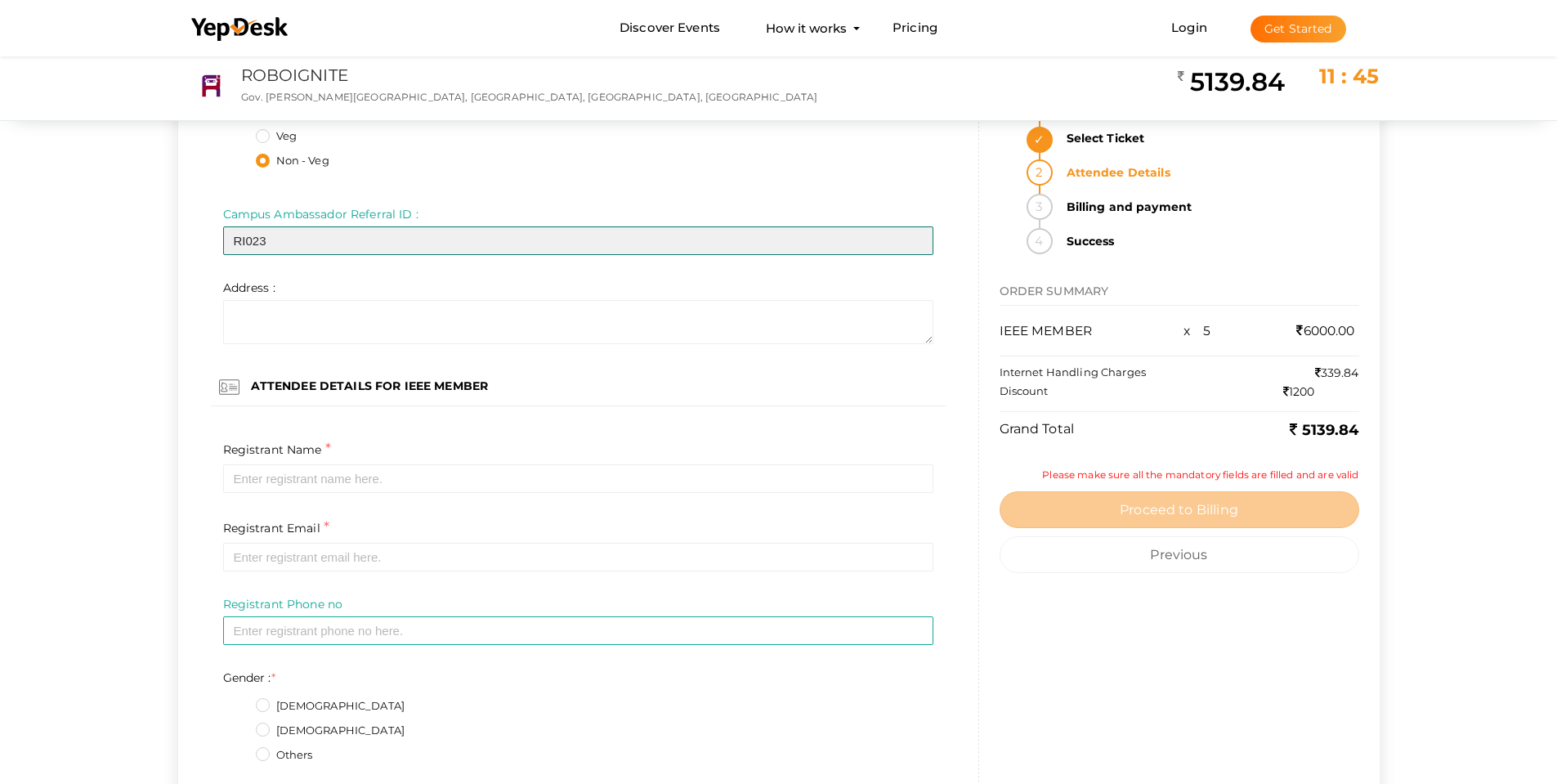
type input "RI023"
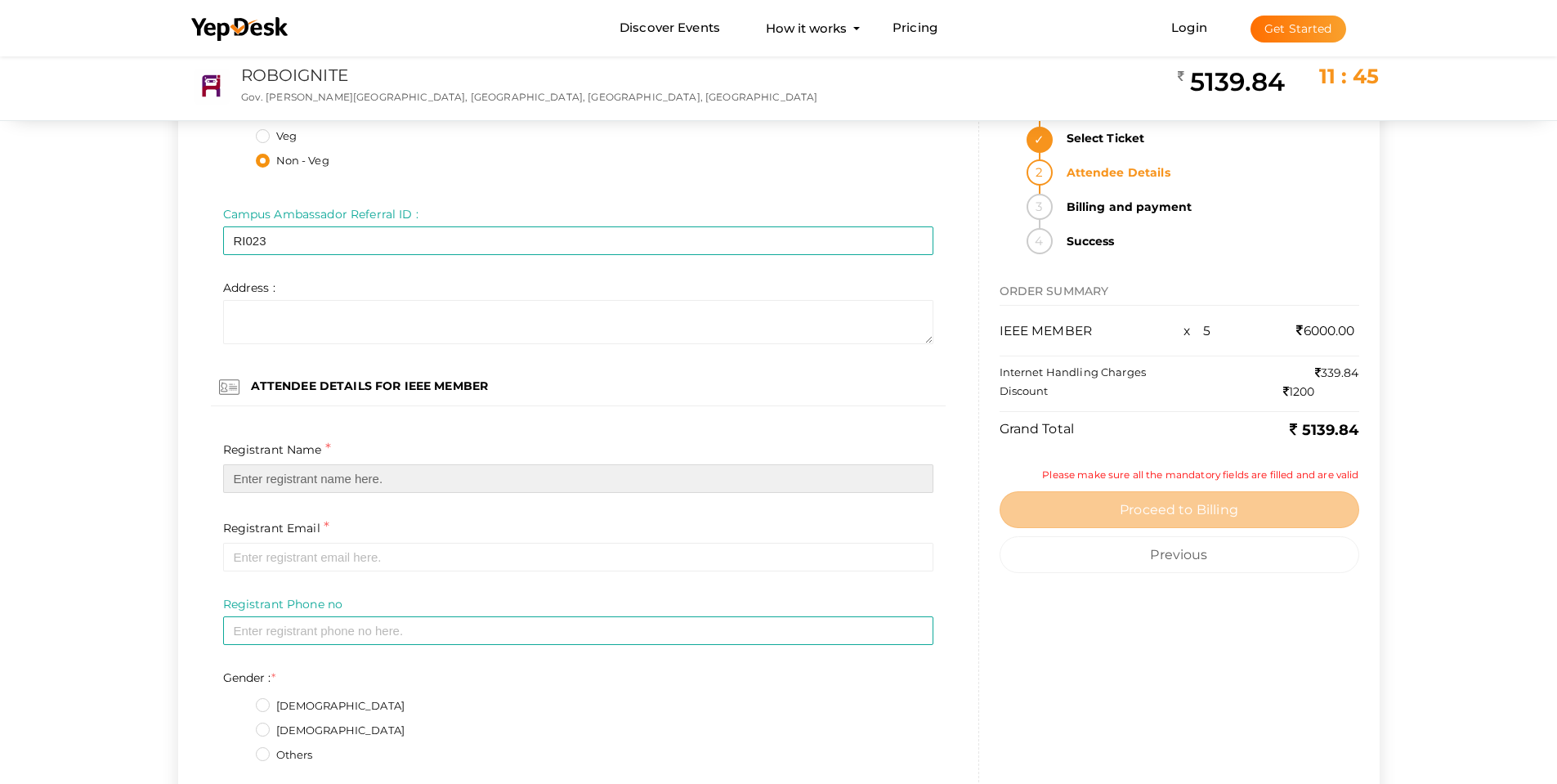
click at [298, 489] on input "text" at bounding box center [579, 477] width 711 height 28
paste input "Diya Susan Biju"
type input "Diya Susan Biju"
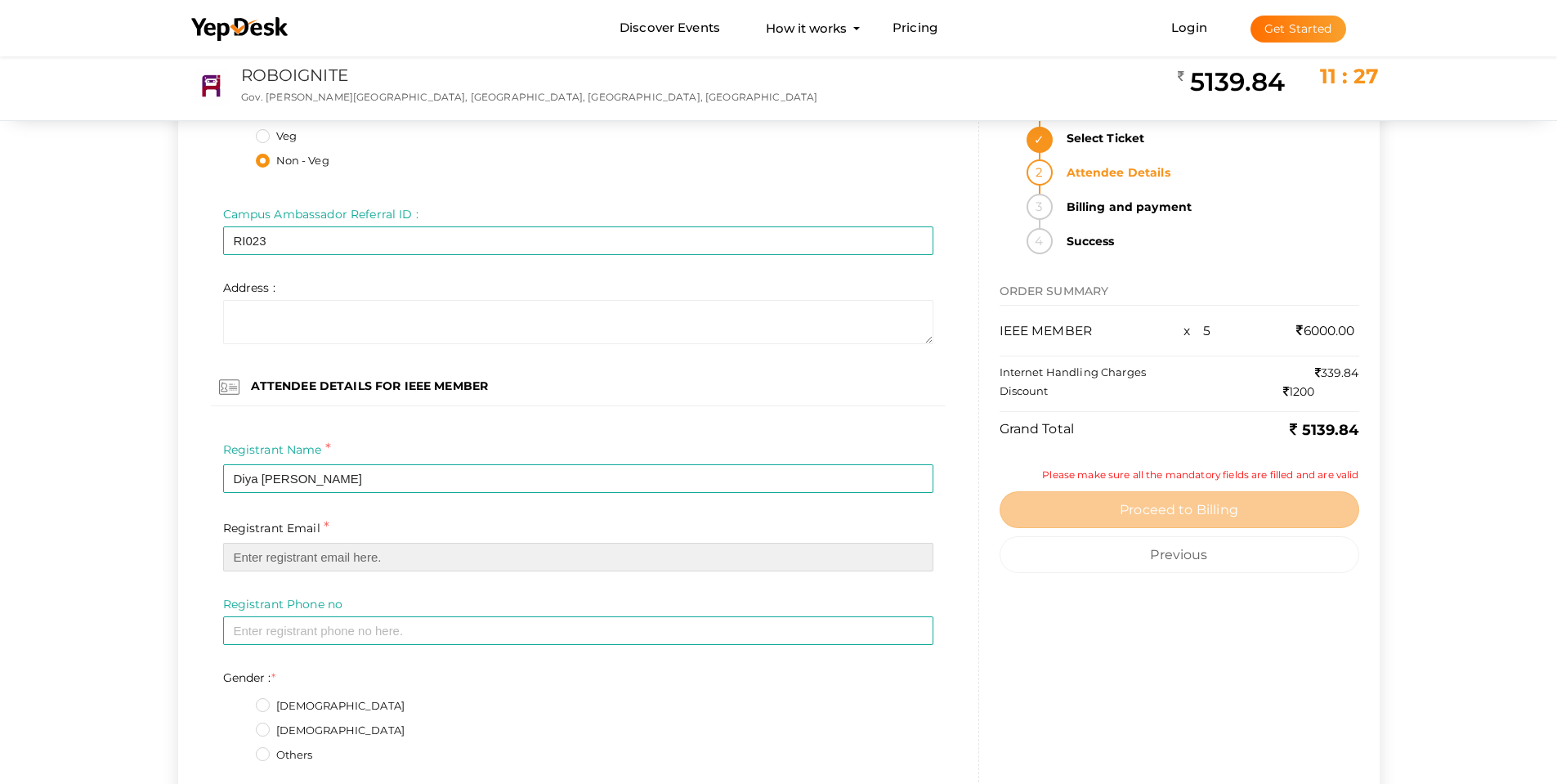
click at [292, 562] on input "email" at bounding box center [579, 556] width 711 height 28
paste input "diyabiju72@gmail.com"
type input "diyabiju72@gmail.com"
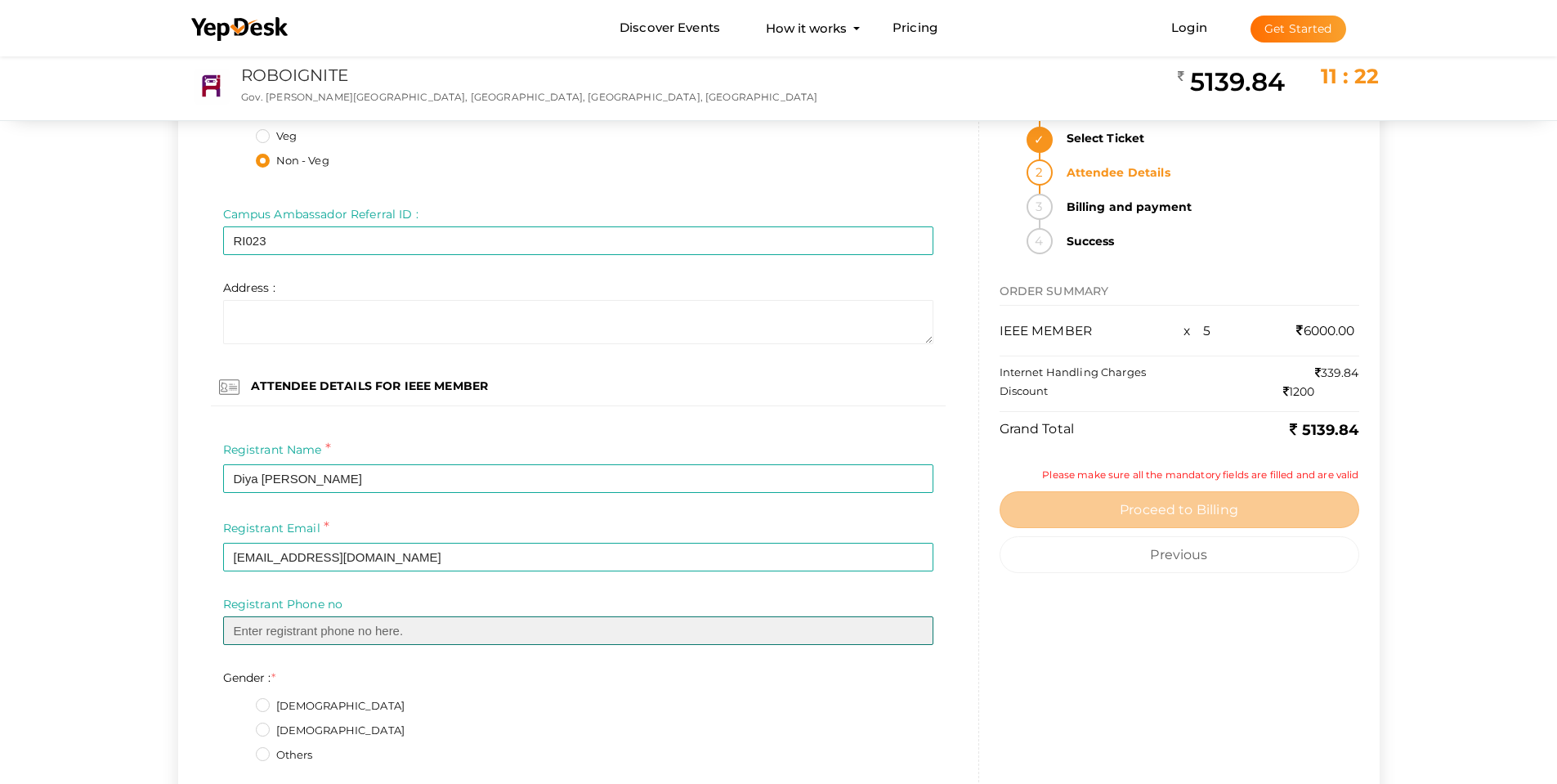
click at [325, 634] on input "text" at bounding box center [579, 630] width 711 height 28
paste input "8281923653"
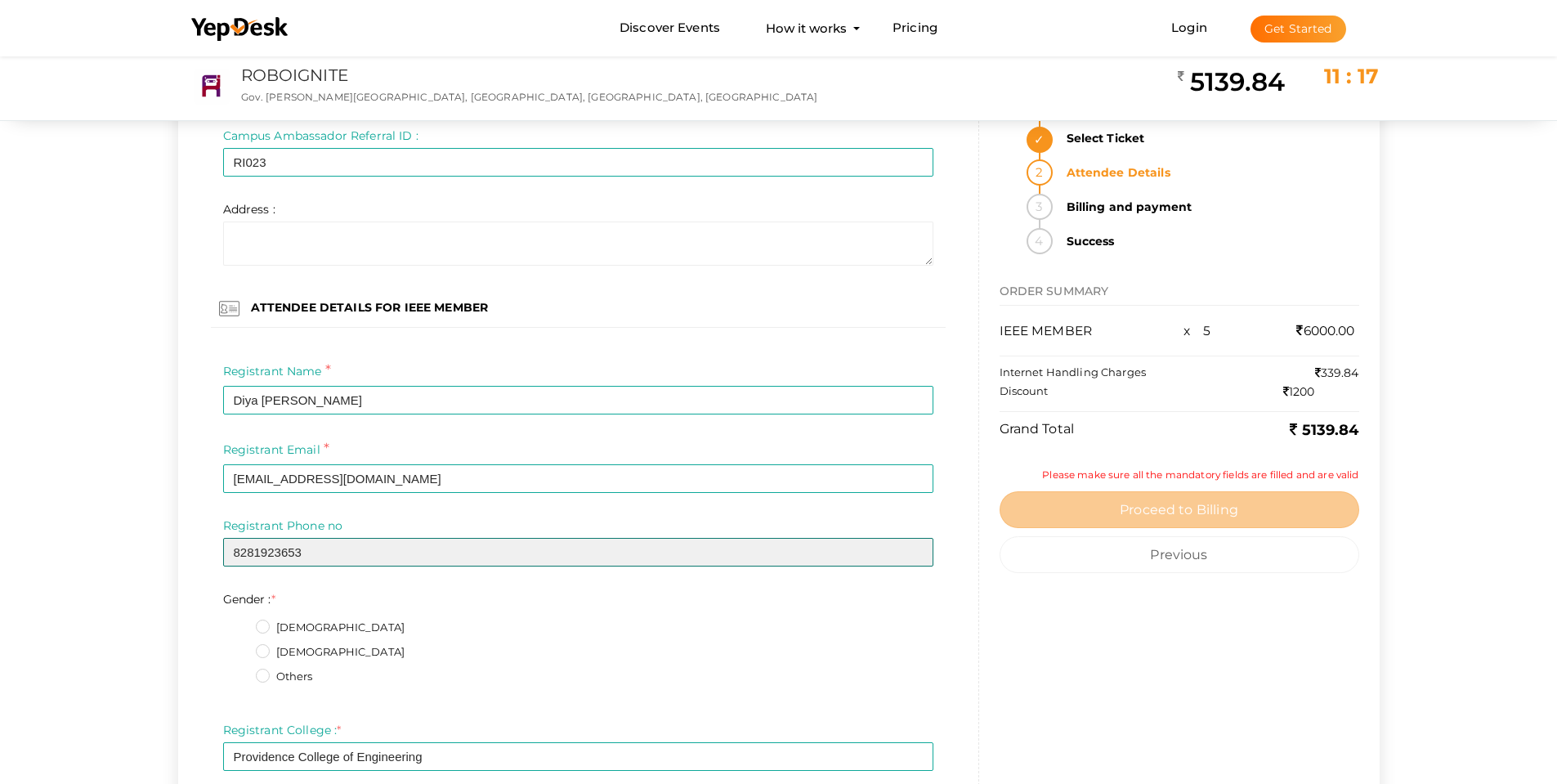
scroll to position [5066, 0]
type input "8281923653"
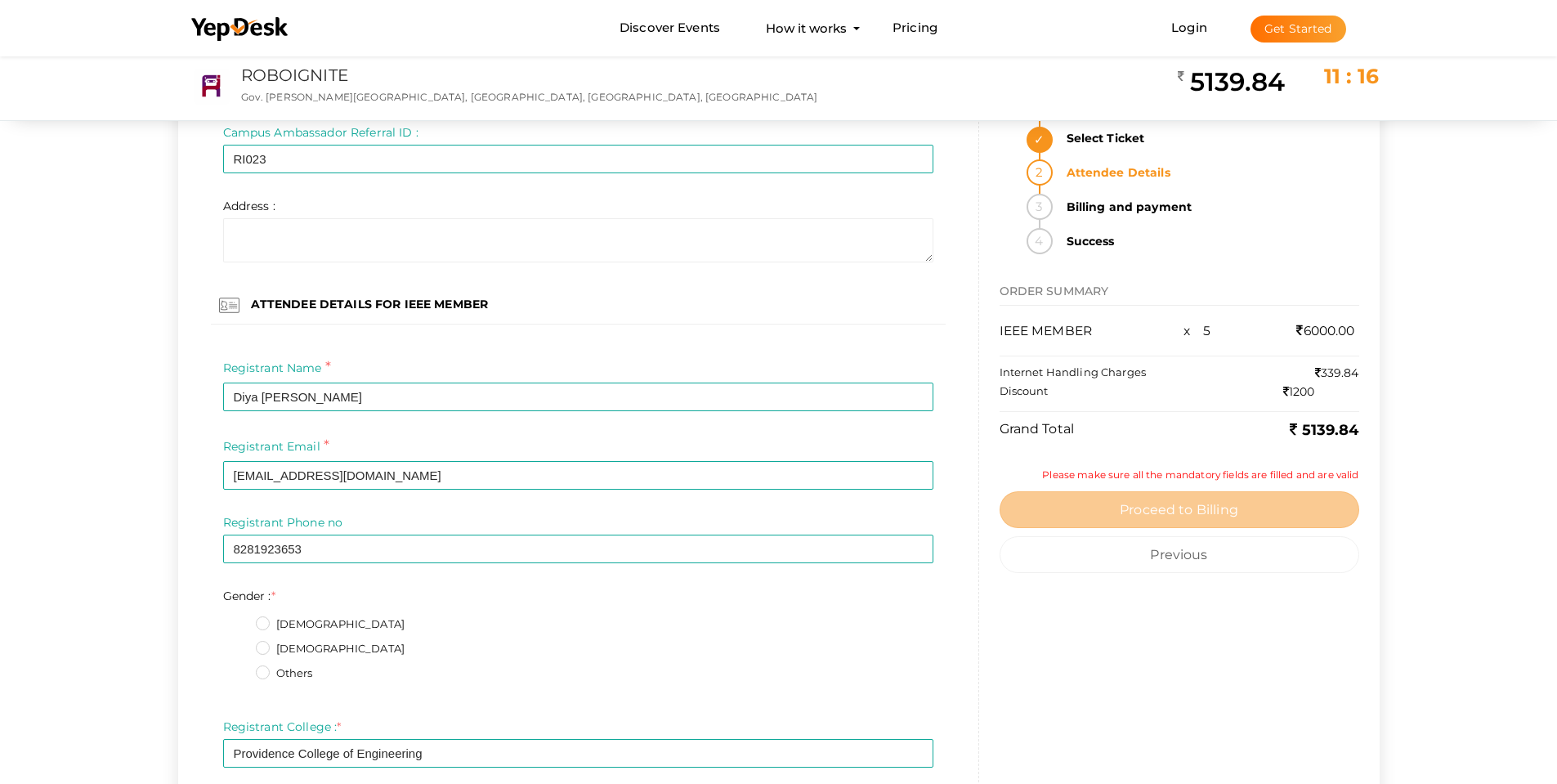
click at [295, 647] on label "Female" at bounding box center [331, 648] width 149 height 16
click at [240, 644] on input "Female" at bounding box center [240, 644] width 0 height 0
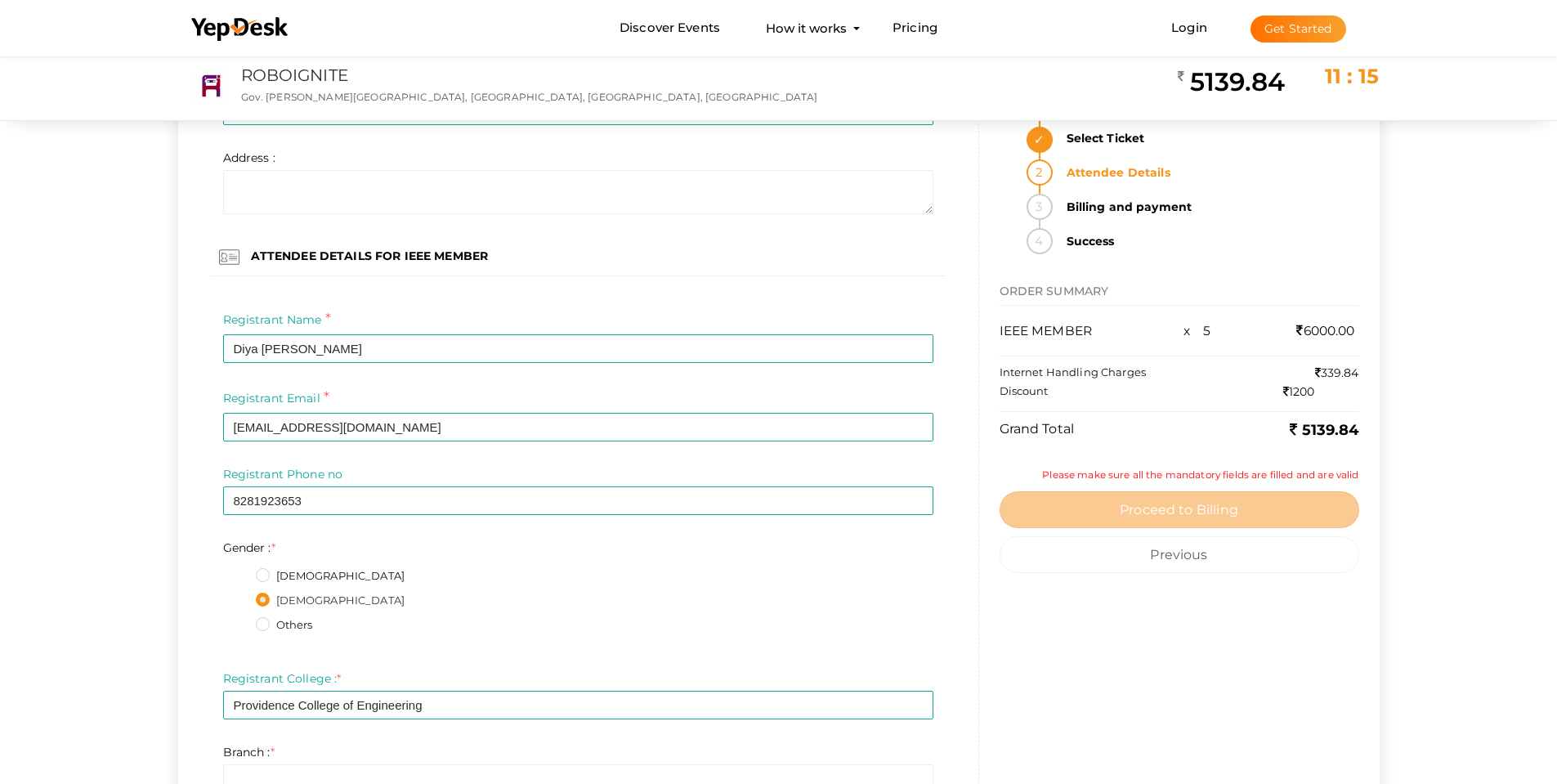
scroll to position [5311, 0]
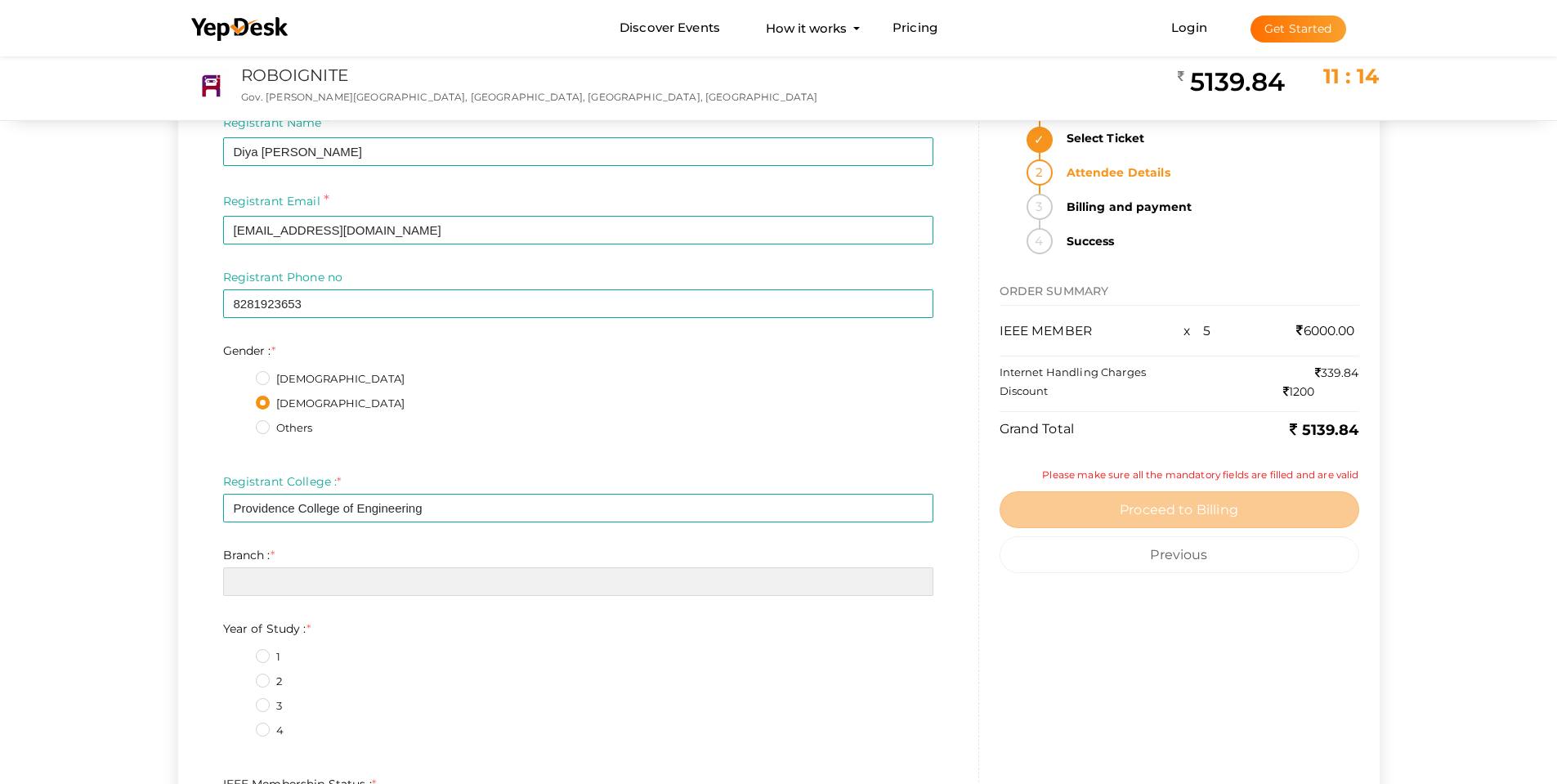
click at [302, 585] on input "text" at bounding box center [579, 580] width 711 height 28
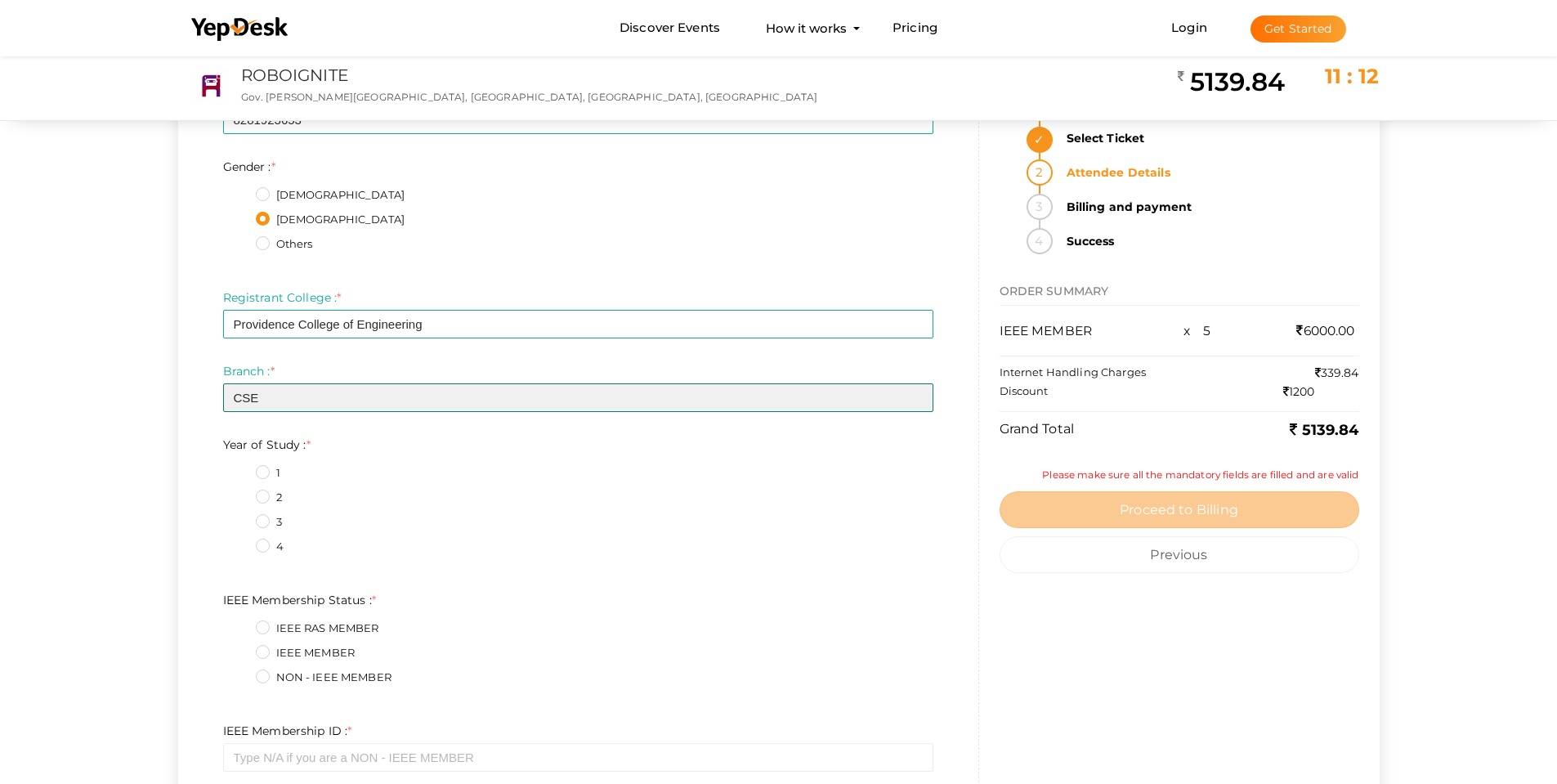
scroll to position [5557, 0]
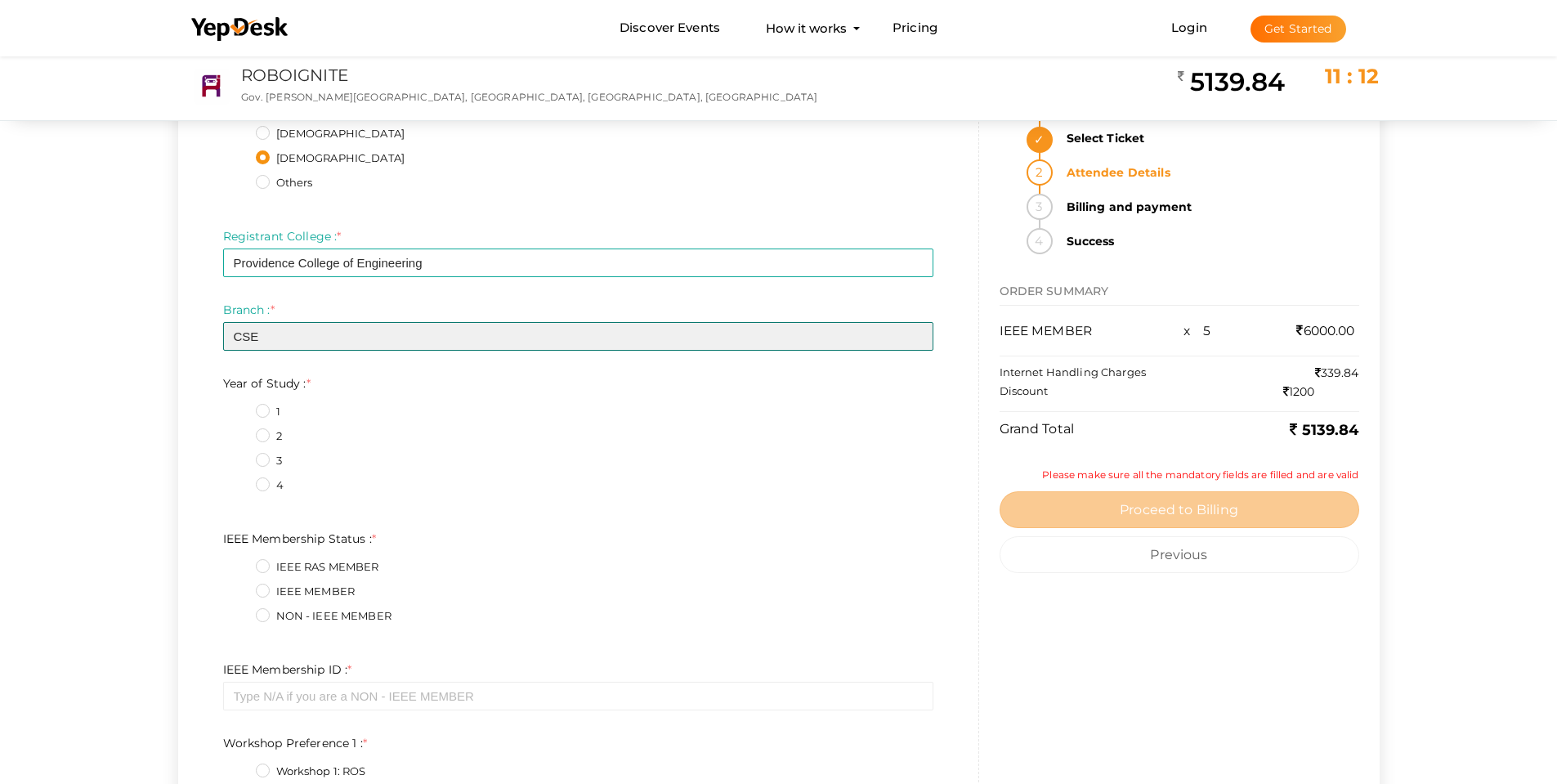
type input "CSE"
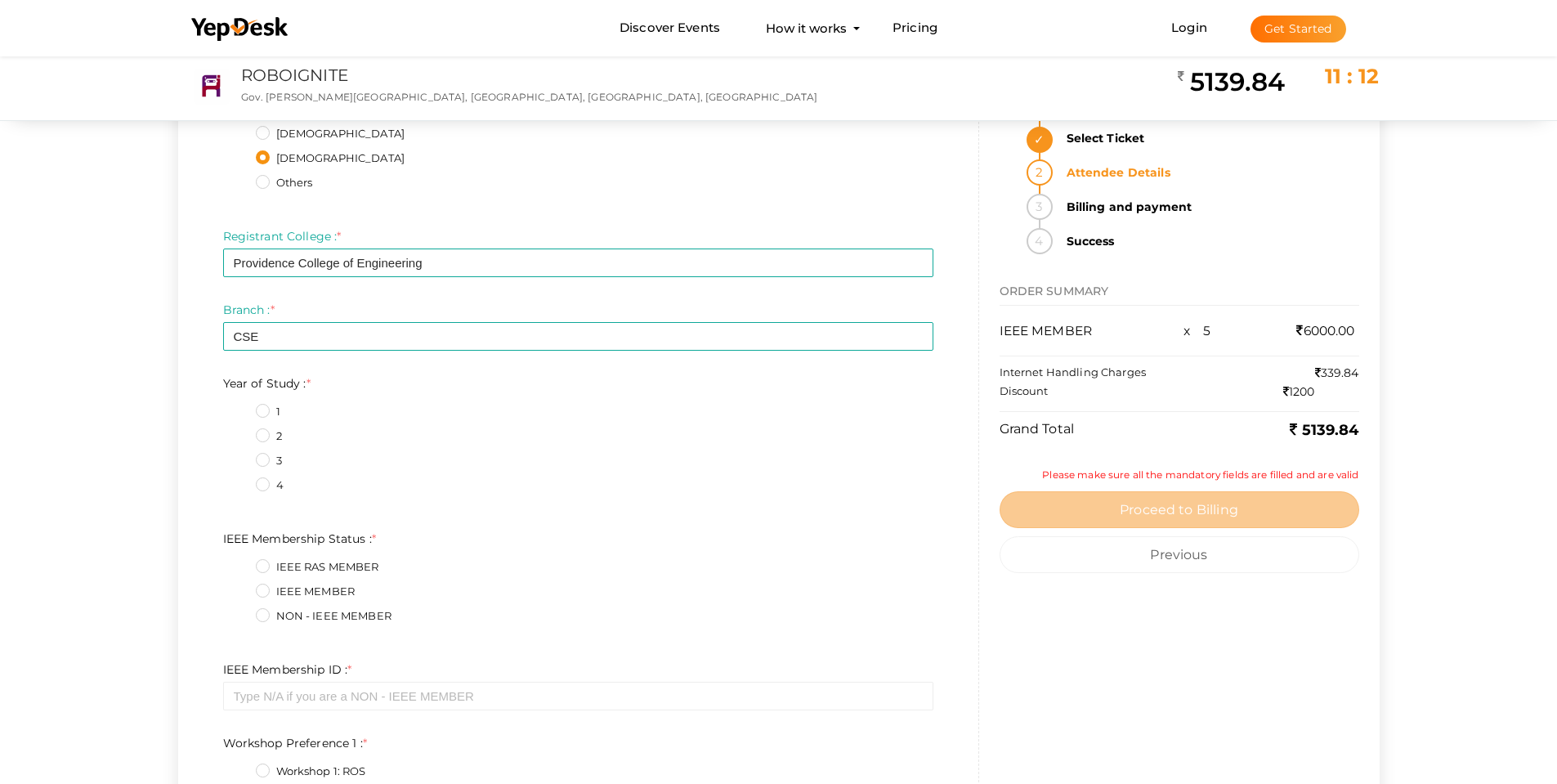
click at [268, 464] on label "3" at bounding box center [269, 461] width 26 height 16
click at [240, 456] on Study\+2\+4 "3" at bounding box center [240, 456] width 0 height 0
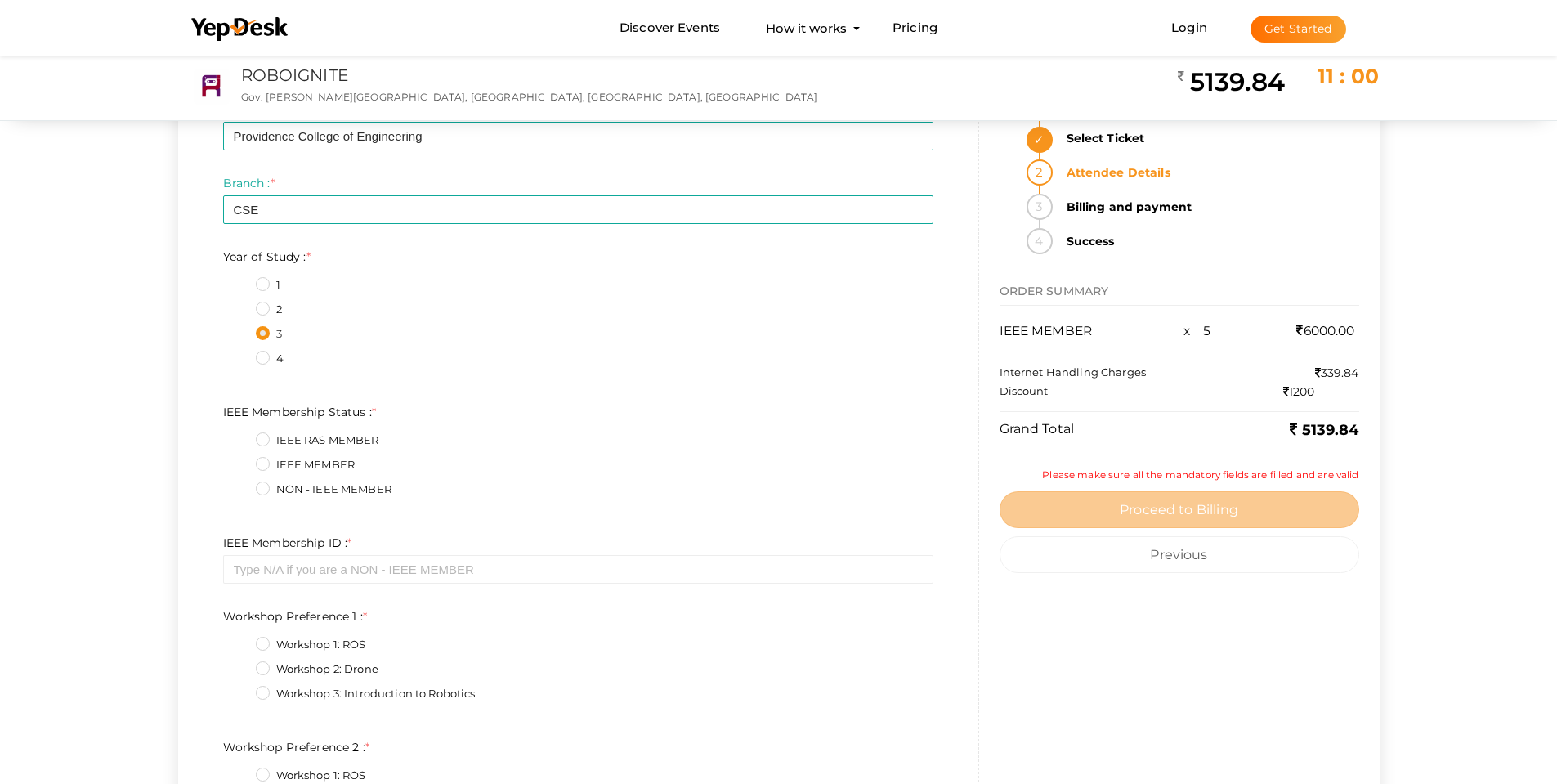
scroll to position [5720, 0]
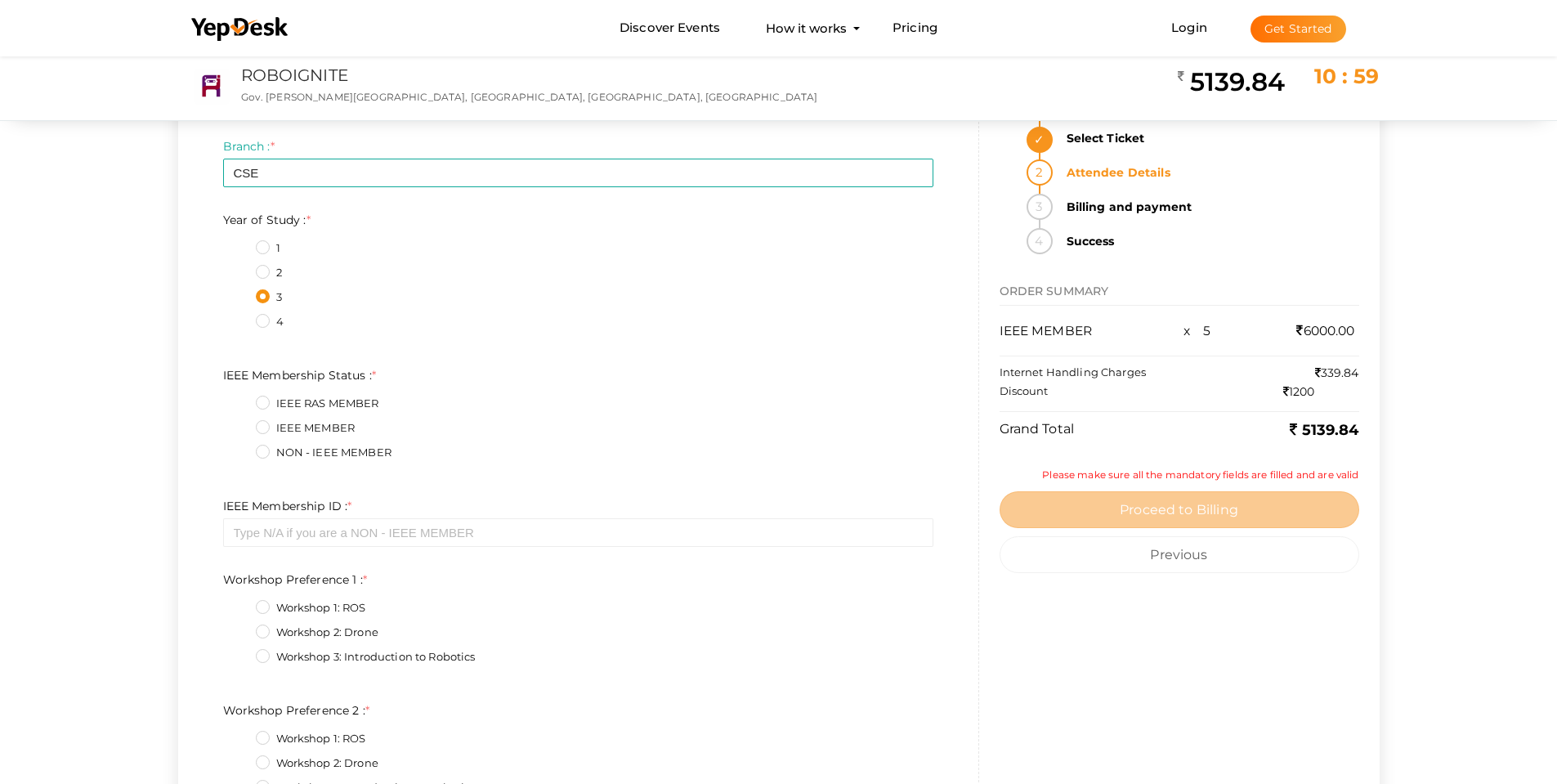
drag, startPoint x: 278, startPoint y: 414, endPoint x: 277, endPoint y: 422, distance: 8.1
click at [278, 415] on div "IEEE RAS MEMBER" at bounding box center [595, 406] width 678 height 20
click at [277, 422] on label "IEEE MEMBER" at bounding box center [306, 428] width 100 height 16
click at [240, 423] on Status\+1\+4 "IEEE MEMBER" at bounding box center [240, 423] width 0 height 0
click at [351, 531] on input "text" at bounding box center [579, 532] width 711 height 28
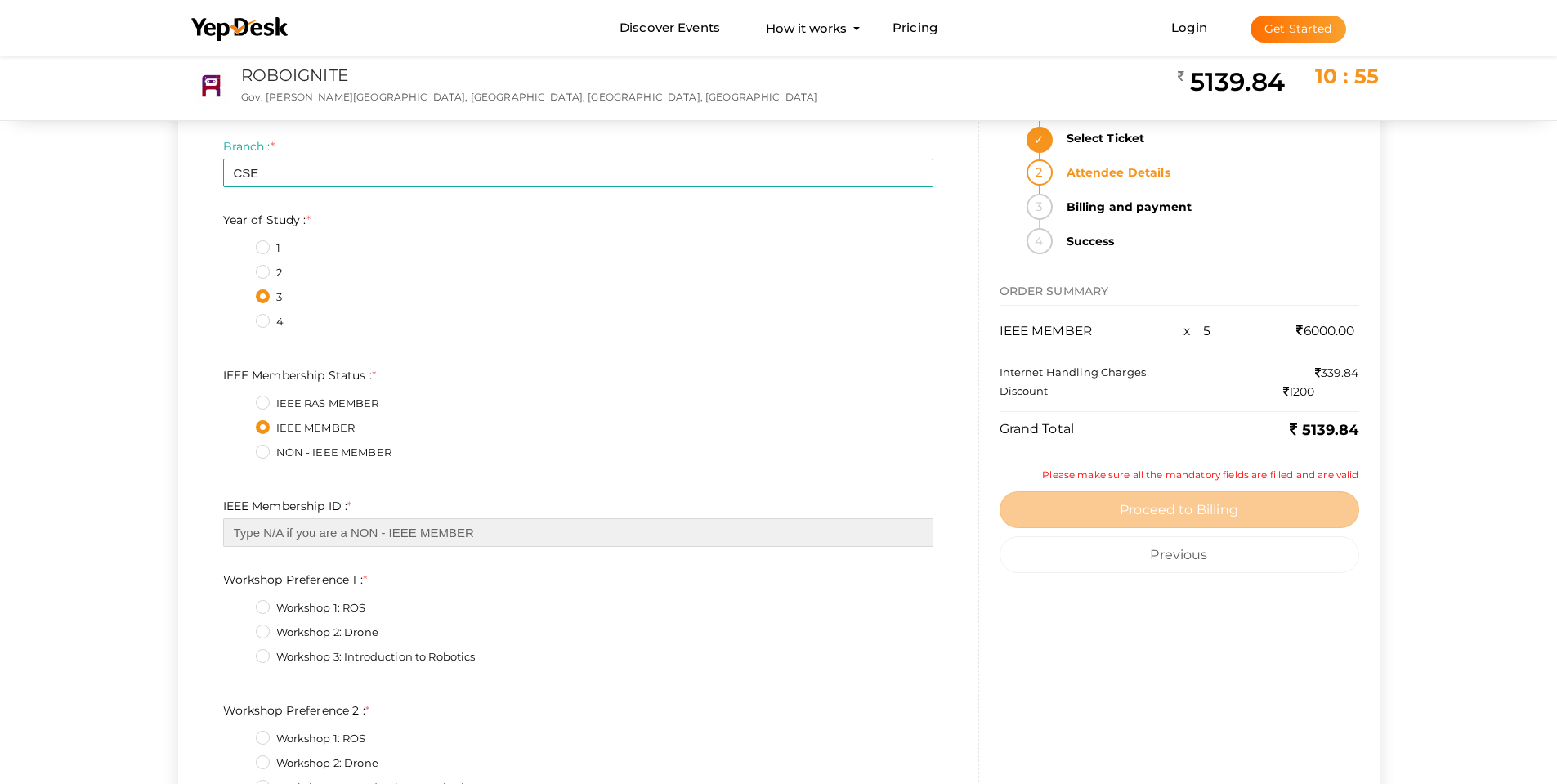
paste input "100115015"
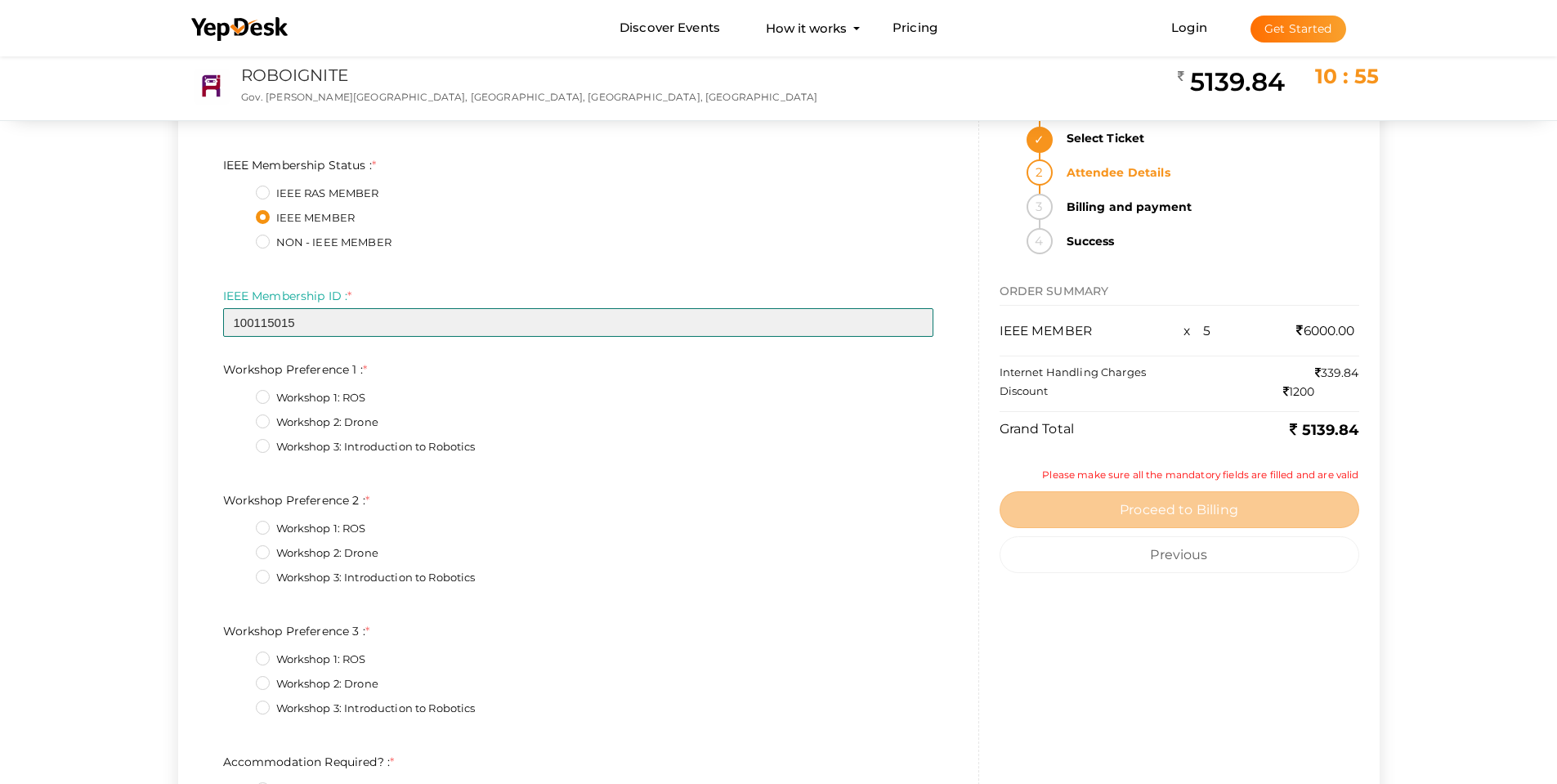
scroll to position [5965, 0]
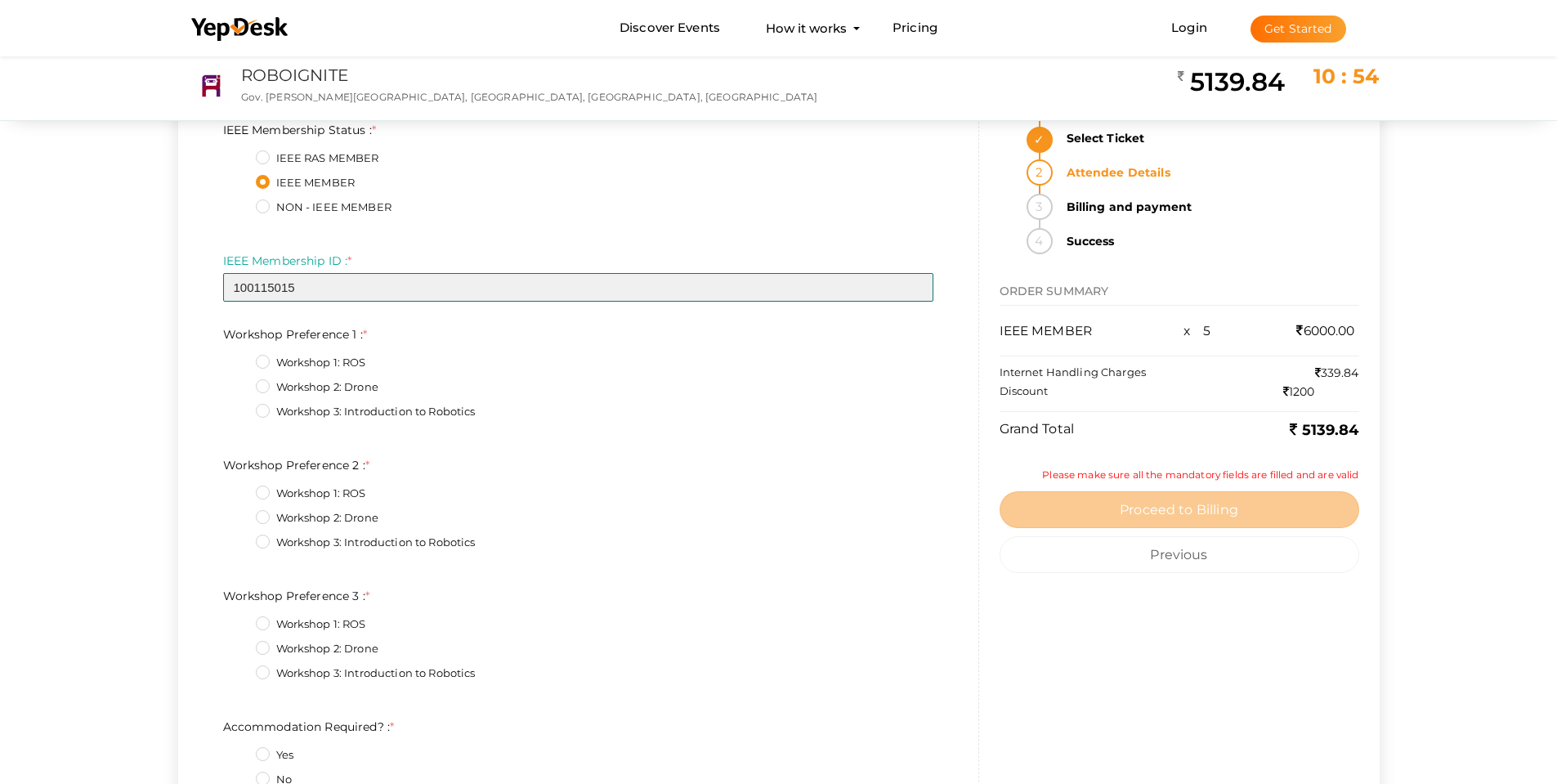
type input "100115015"
click at [286, 384] on label "Workshop 2: Drone" at bounding box center [317, 387] width 122 height 16
click at [240, 382] on 1\+1\+4 "Workshop 2: Drone" at bounding box center [240, 382] width 0 height 0
click at [306, 543] on label "Workshop 3: Introduction to Robotics" at bounding box center [366, 542] width 220 height 16
click at [240, 538] on 2\+2\+4 "Workshop 3: Introduction to Robotics" at bounding box center [240, 538] width 0 height 0
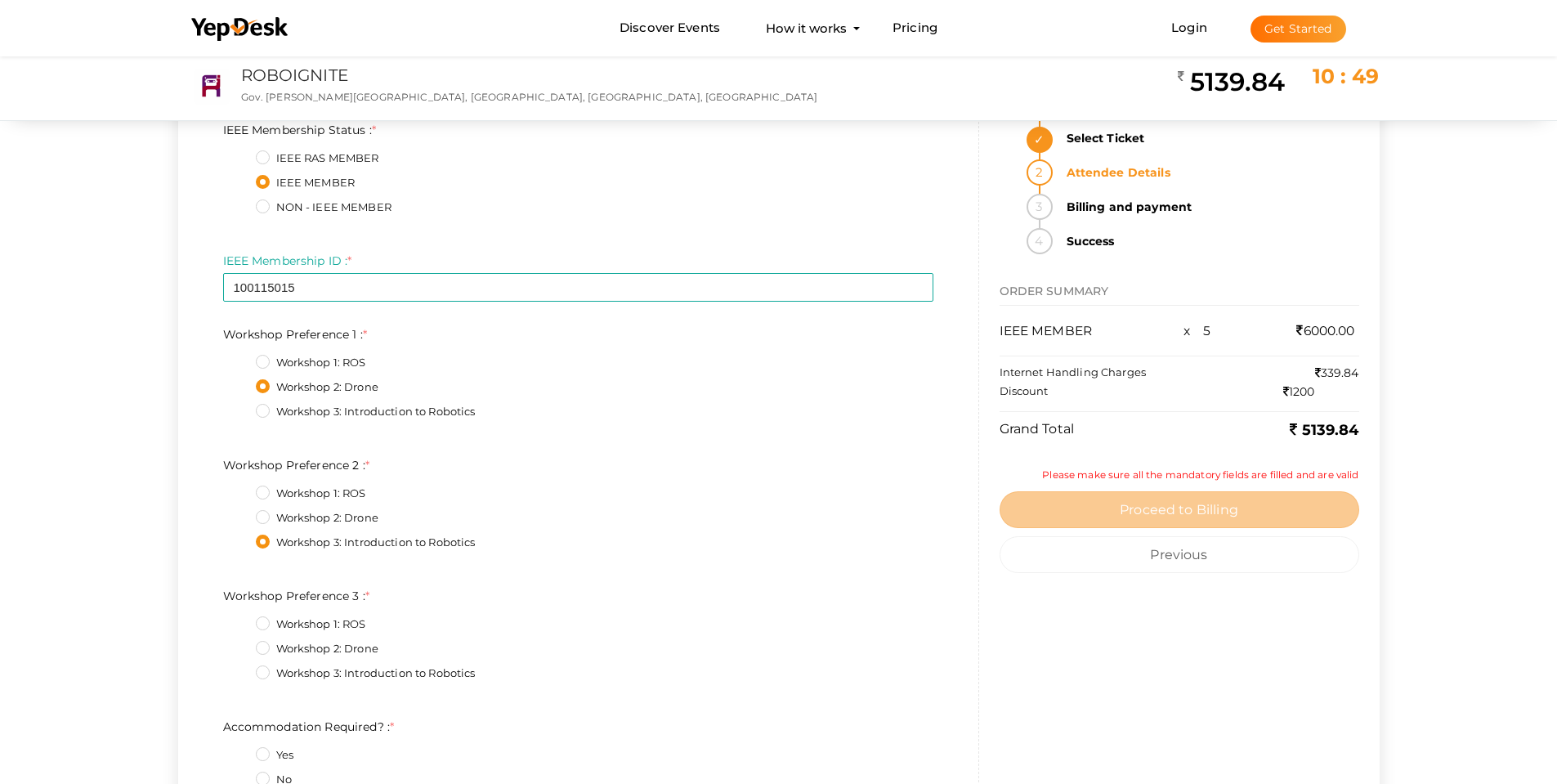
click at [307, 619] on label "Workshop 1: ROS" at bounding box center [312, 624] width 111 height 16
click at [240, 619] on 3\+0\+4 "Workshop 1: ROS" at bounding box center [240, 619] width 0 height 0
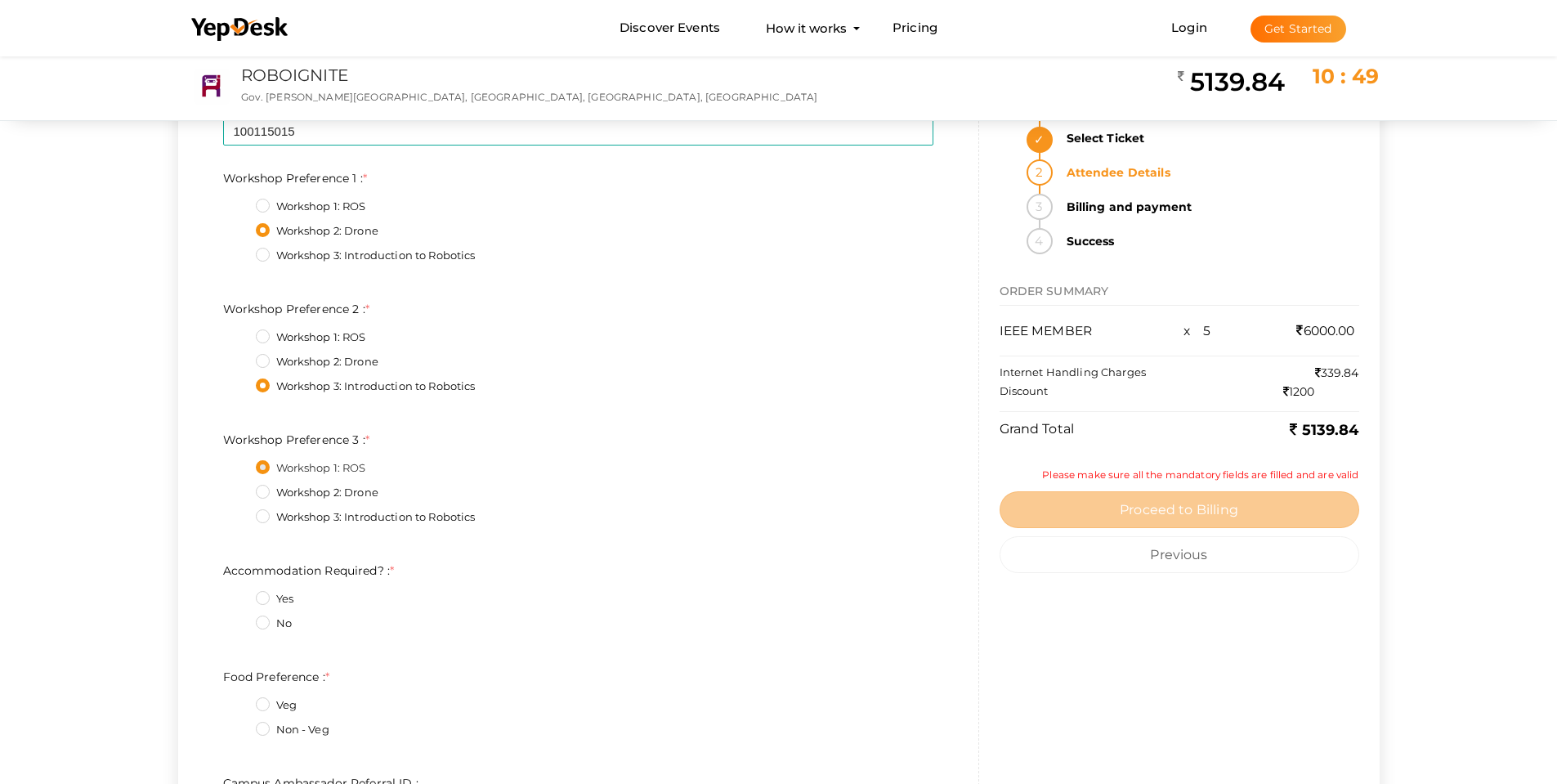
scroll to position [6128, 0]
click at [279, 590] on label "Yes" at bounding box center [275, 591] width 38 height 16
click at [240, 587] on Required\?\+0\+4 "Yes" at bounding box center [240, 587] width 0 height 0
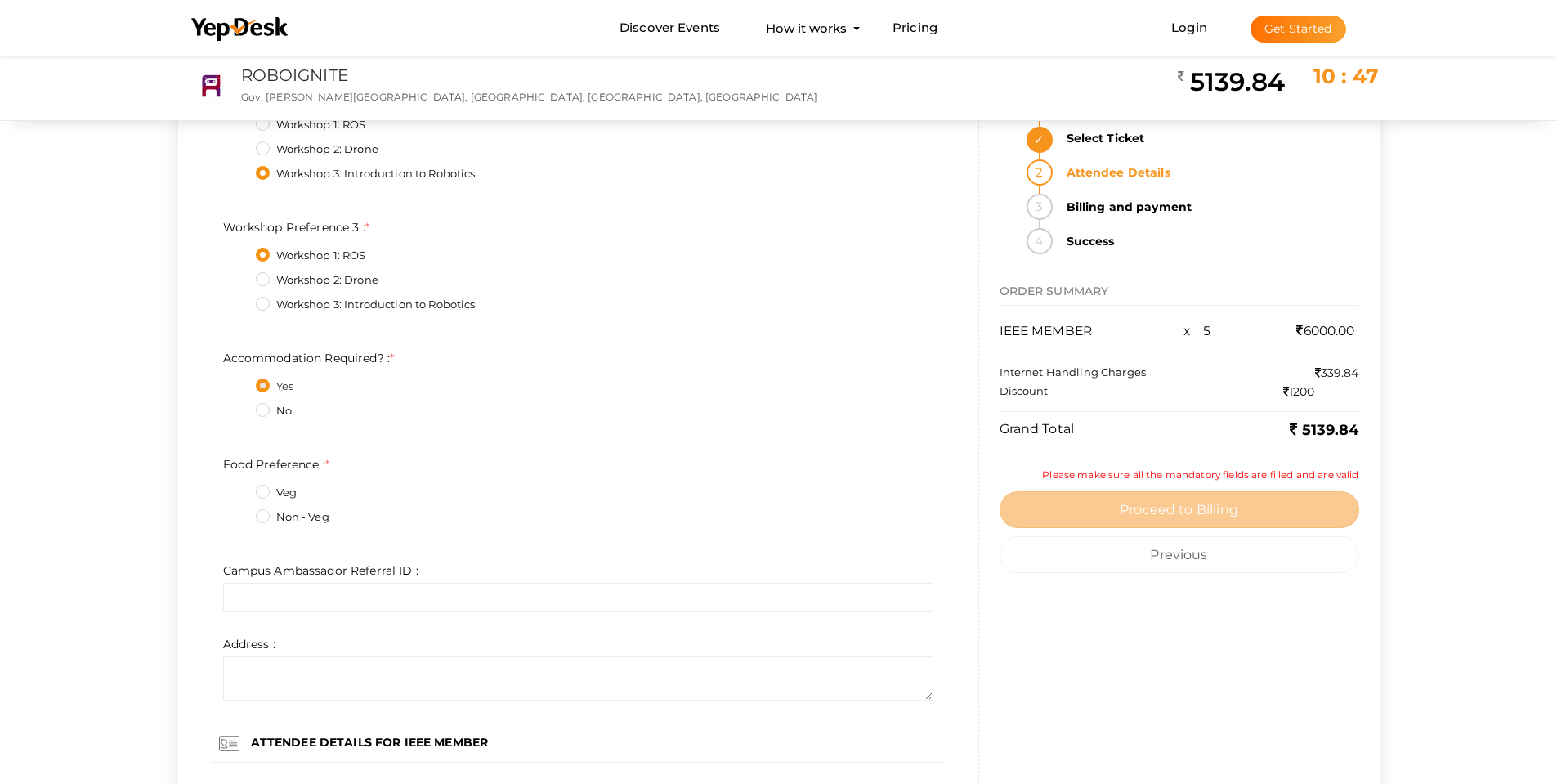
scroll to position [6374, 0]
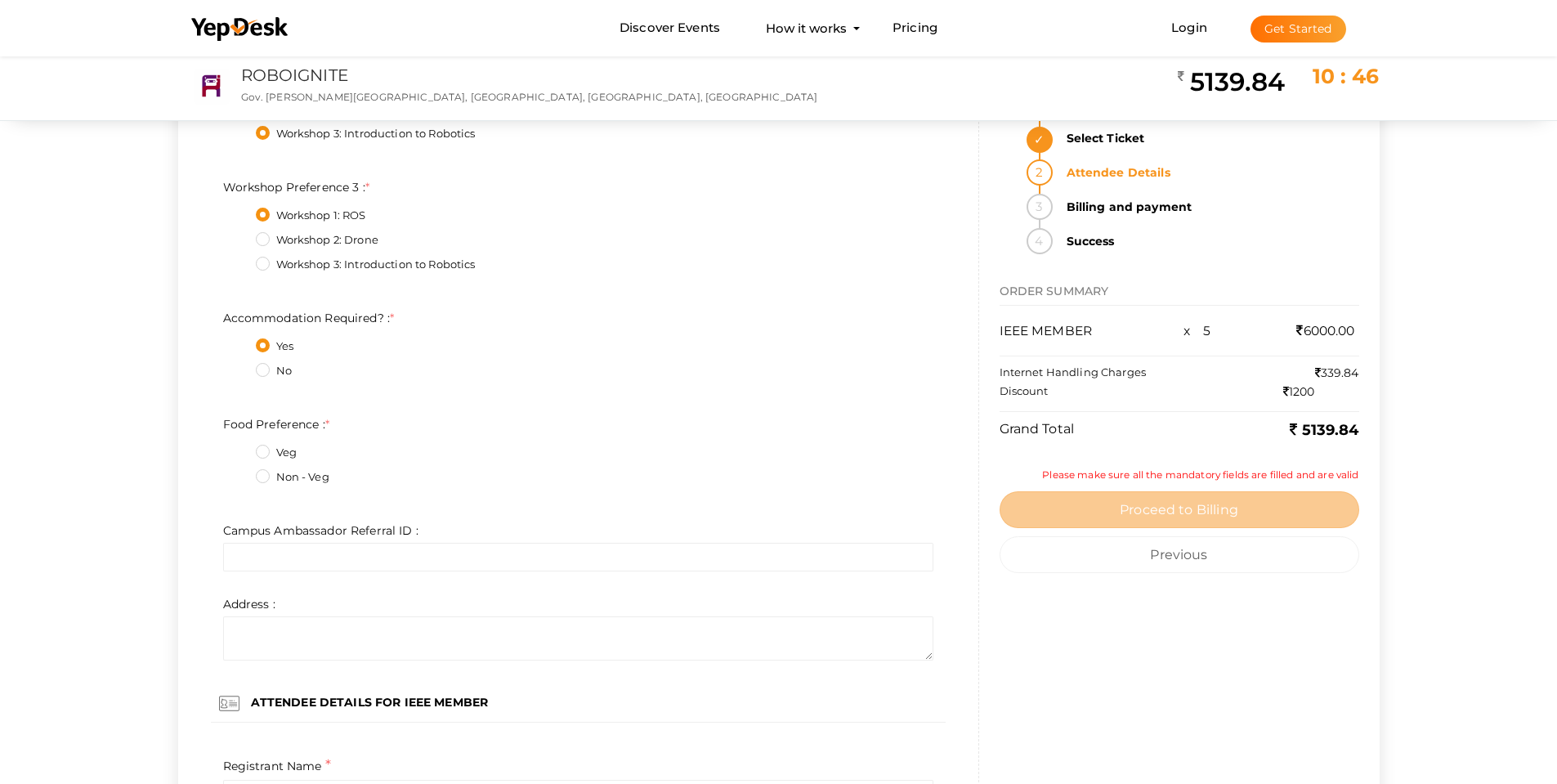
click at [287, 476] on label "Non - Veg" at bounding box center [293, 476] width 74 height 16
click at [240, 473] on Preference\+1\+4 "Non - Veg" at bounding box center [240, 473] width 0 height 0
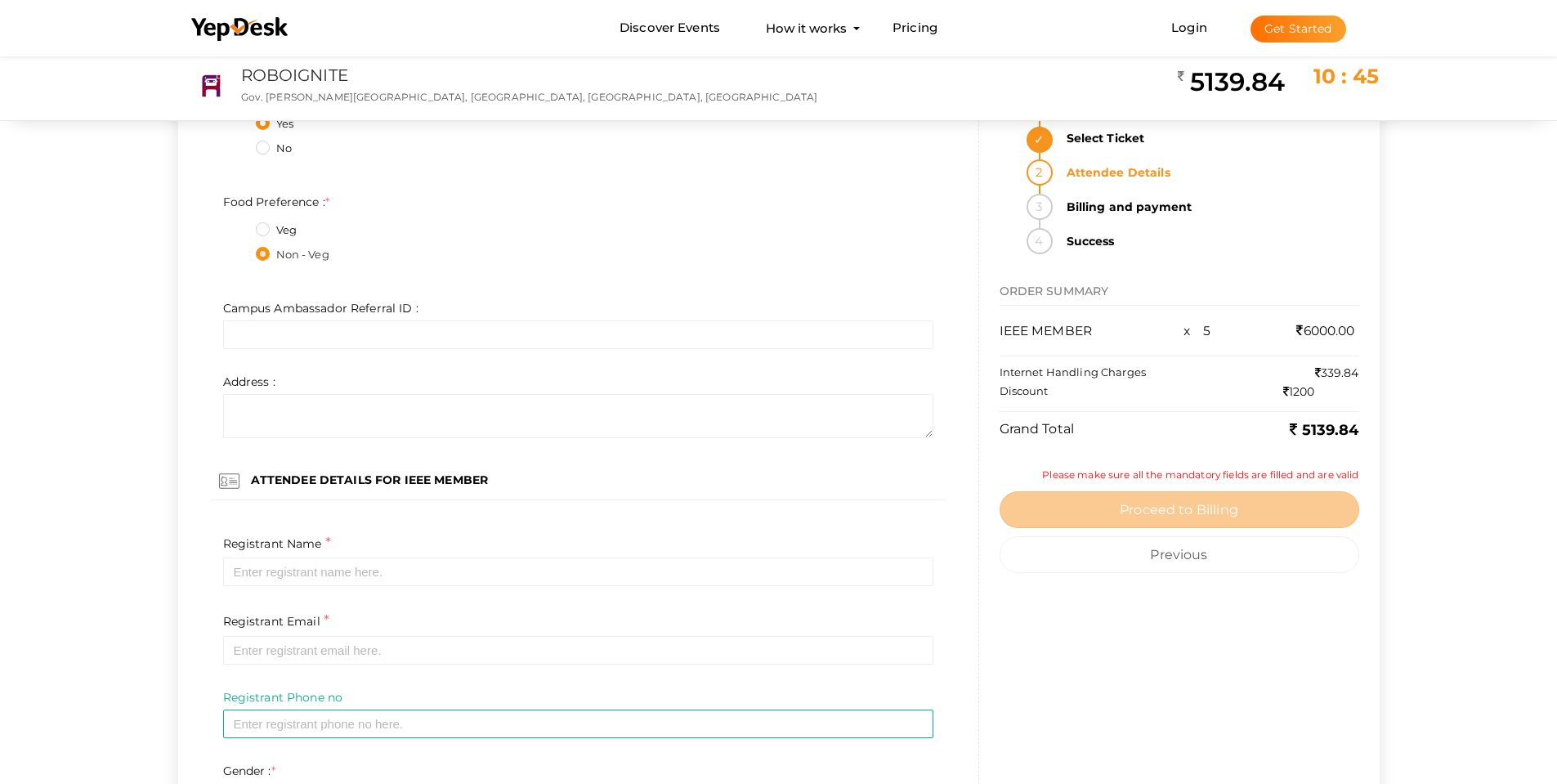
scroll to position [6619, 0]
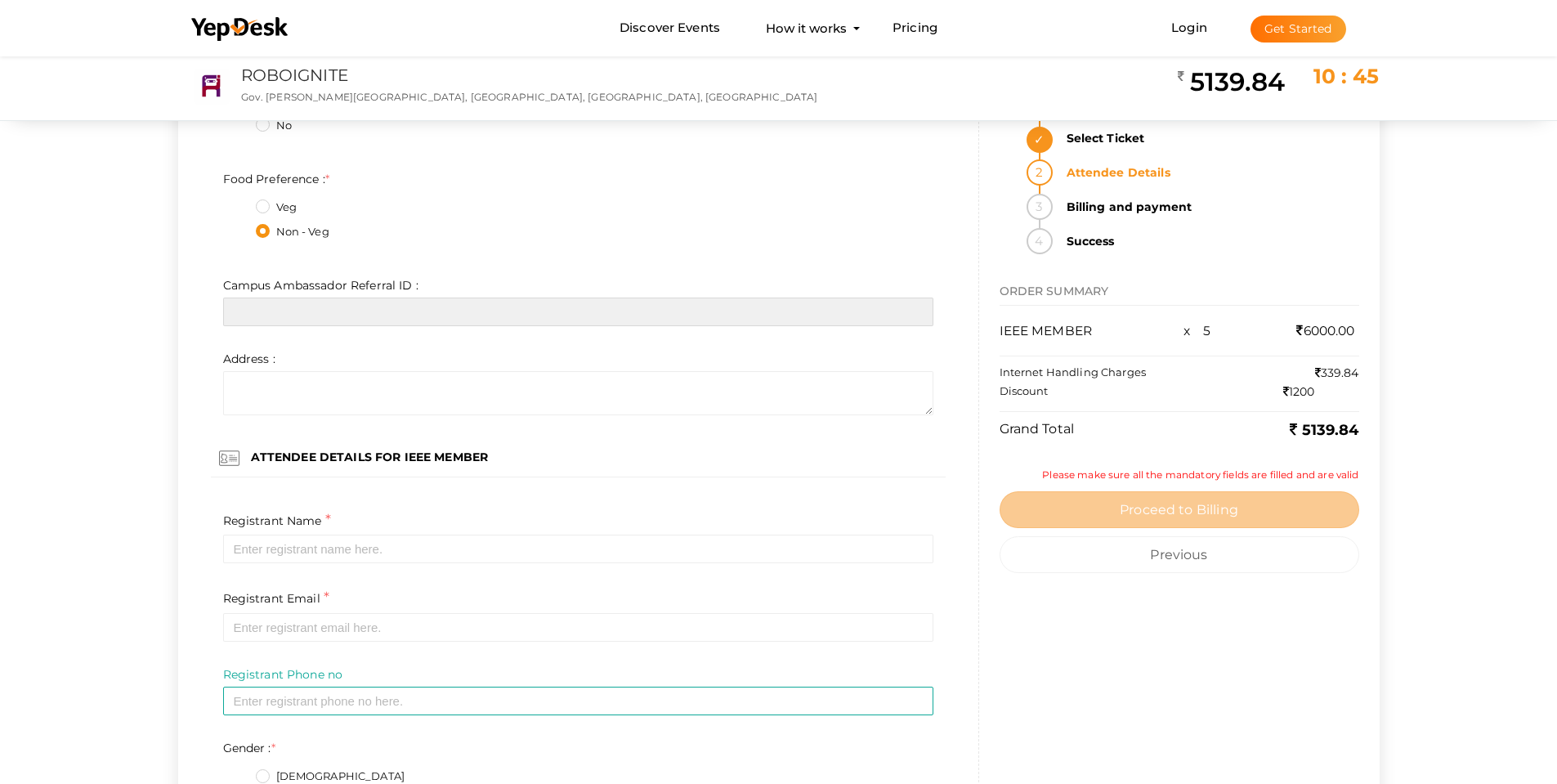
click at [339, 312] on input "text" at bounding box center [579, 311] width 711 height 28
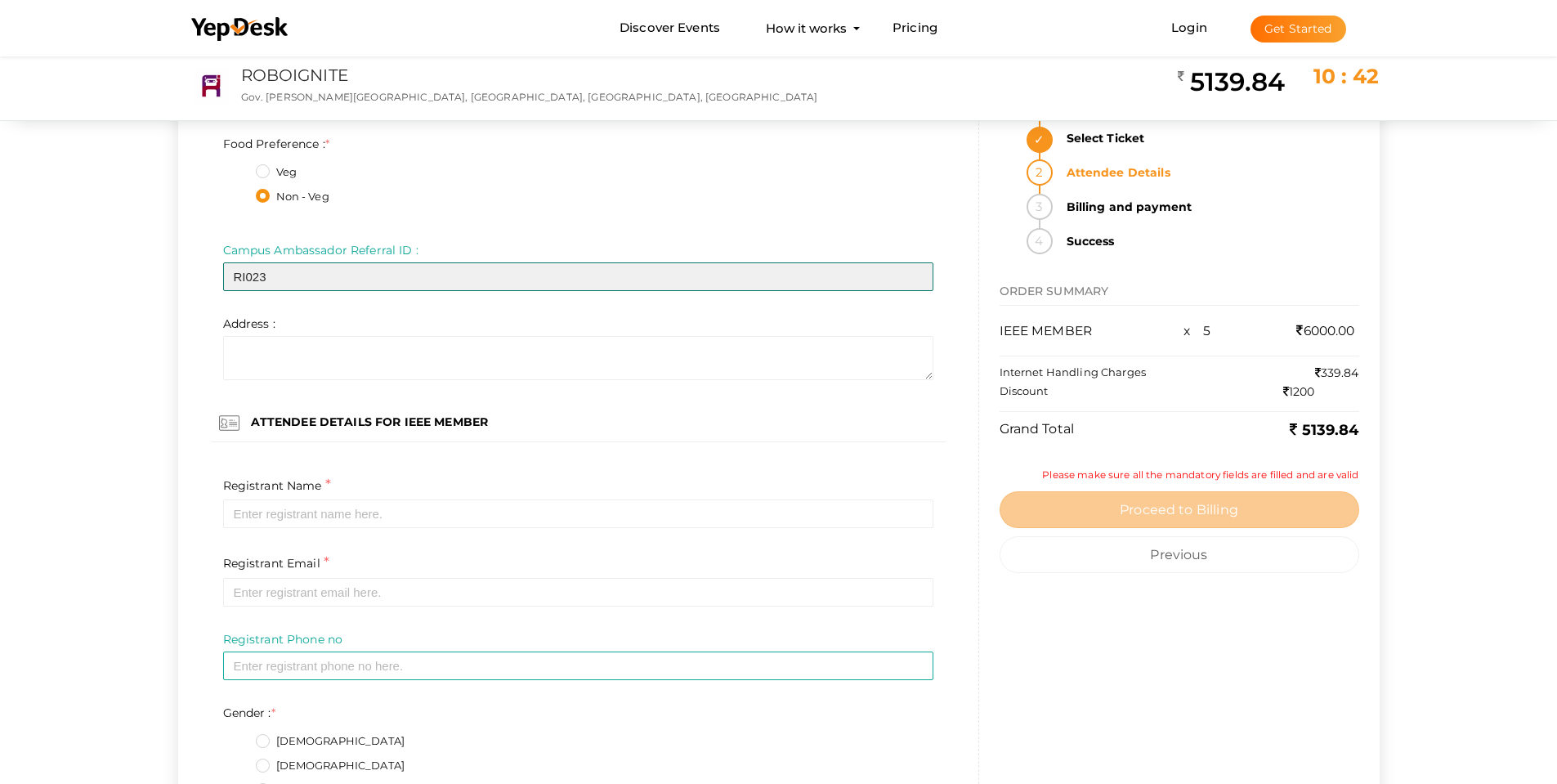
scroll to position [6701, 0]
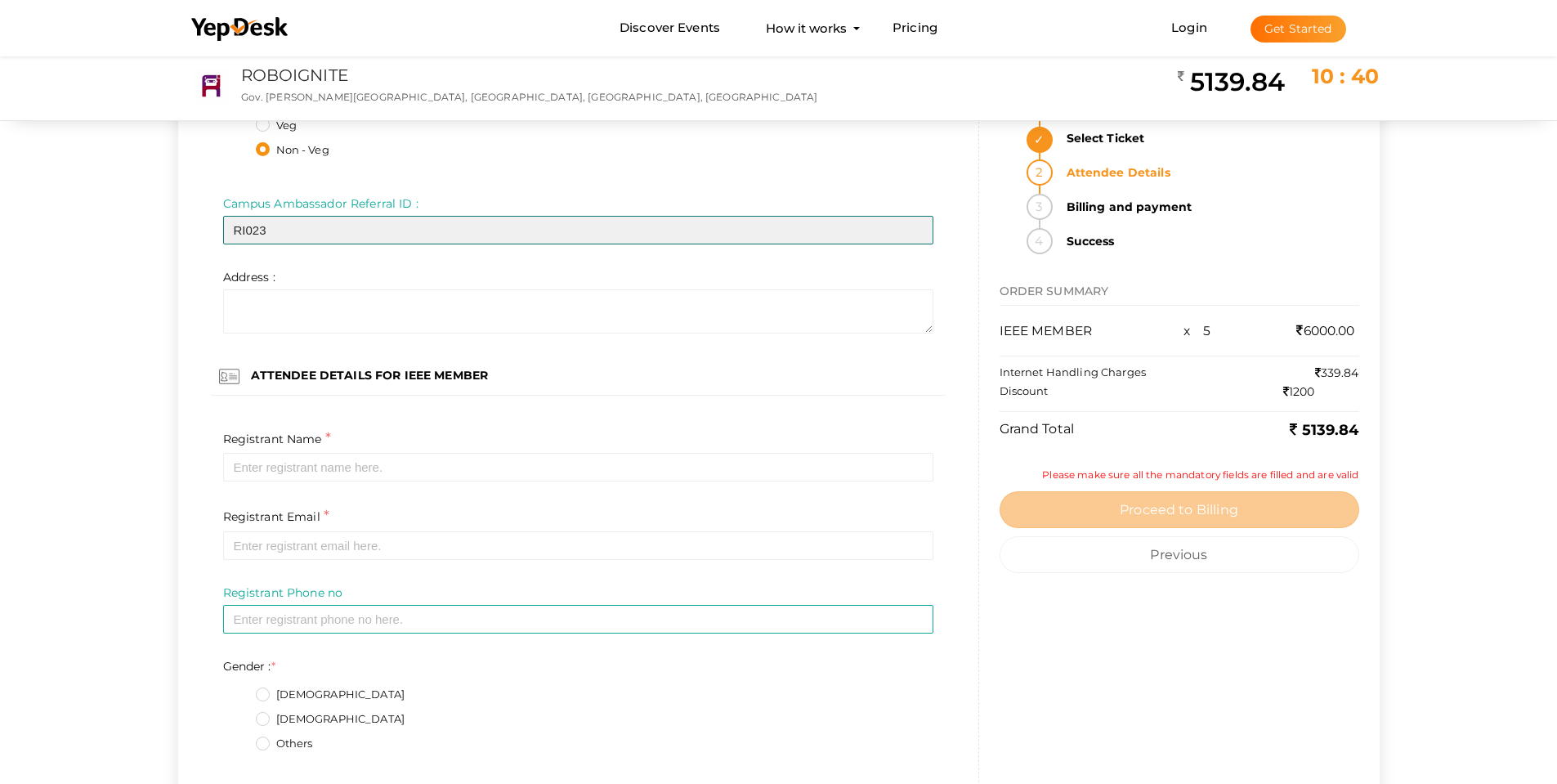
type input "RI023"
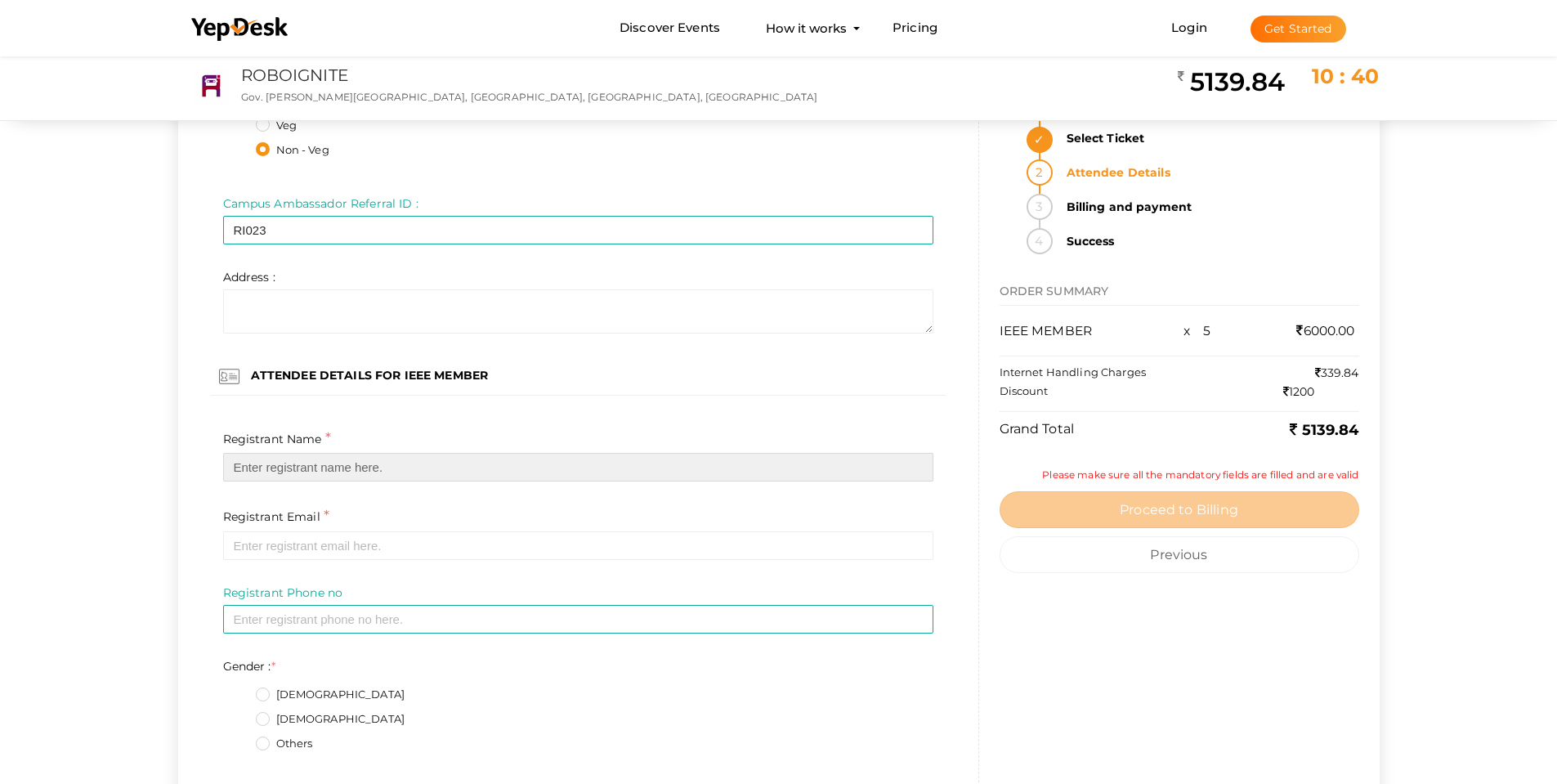
click at [317, 469] on input "text" at bounding box center [579, 467] width 711 height 28
paste input "Jesty Jose"
type input "Jesty Jose"
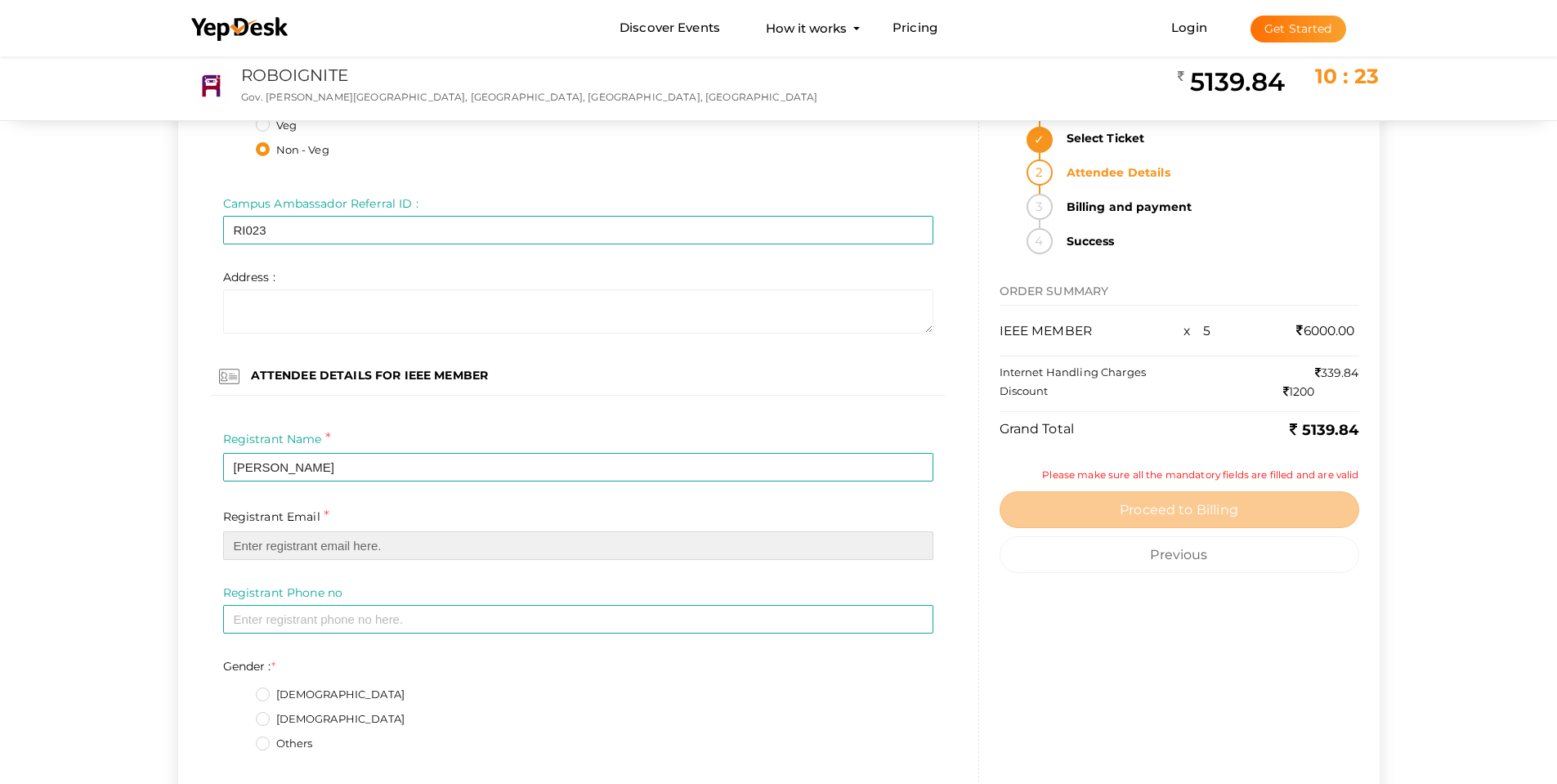
drag, startPoint x: 314, startPoint y: 554, endPoint x: 303, endPoint y: 482, distance: 72.8
click at [314, 554] on input "email" at bounding box center [579, 544] width 711 height 28
paste input "jesty1331@gmail.com"
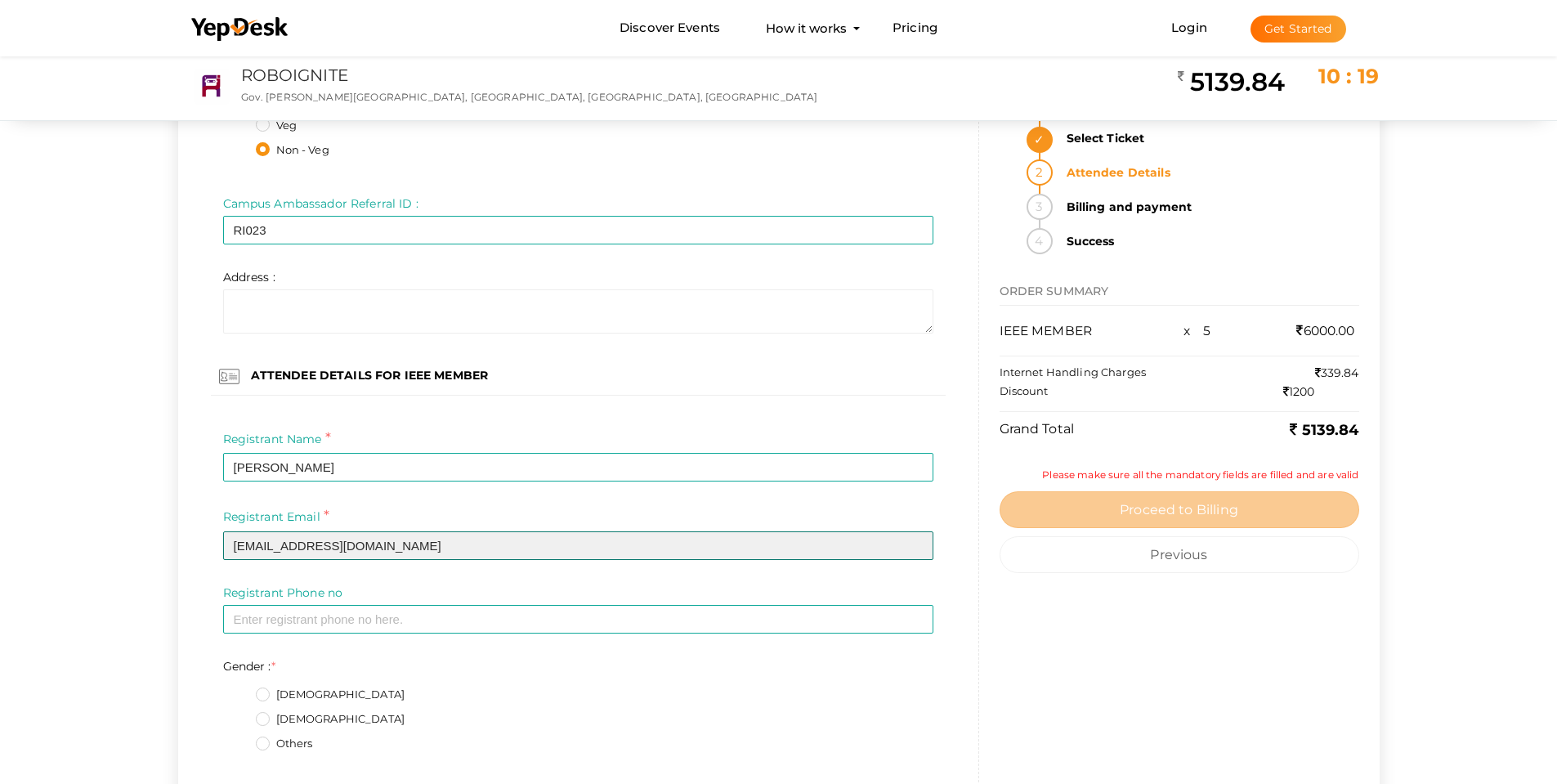
type input "jesty1331@gmail.com"
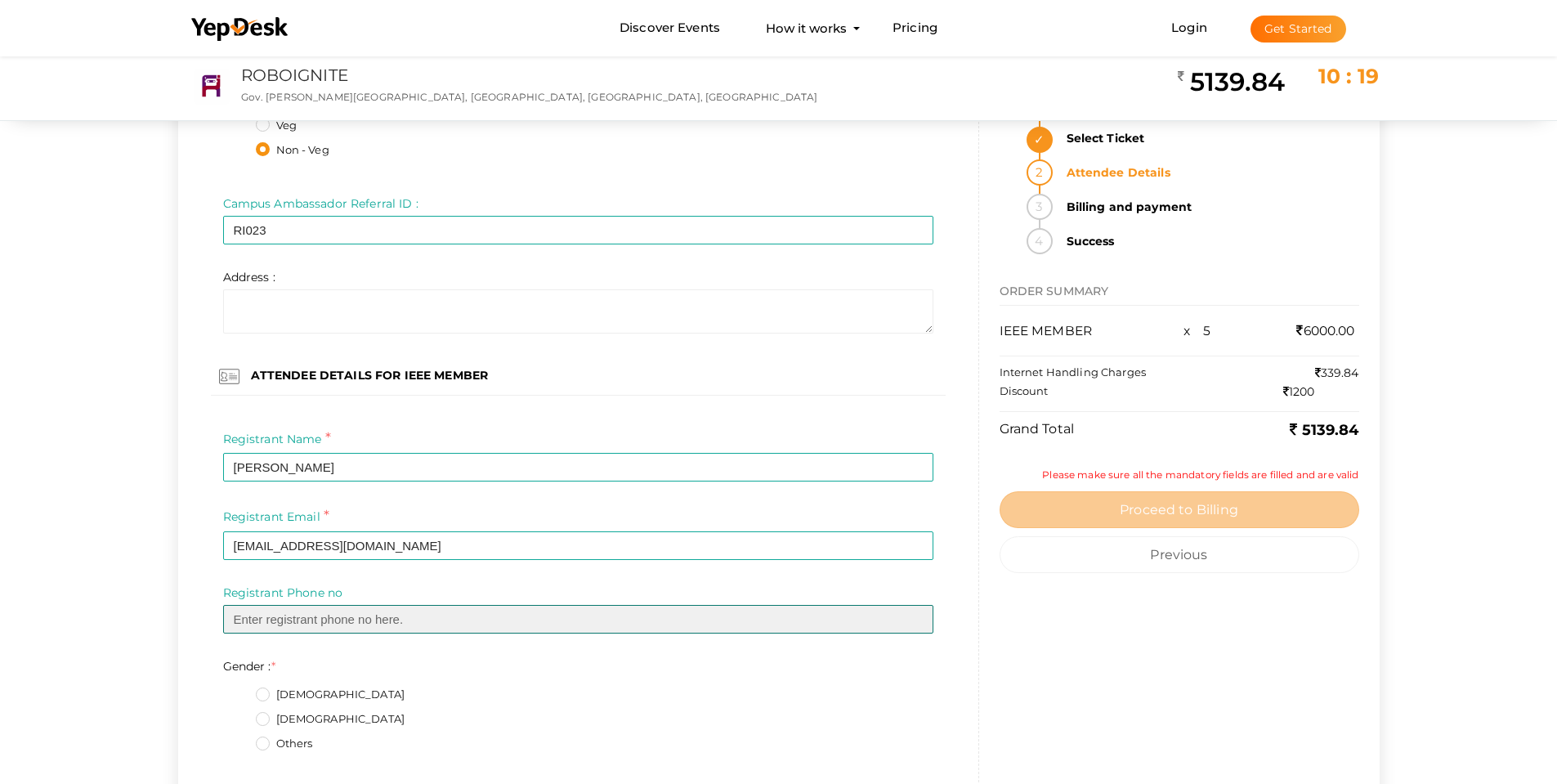
click at [352, 624] on input "text" at bounding box center [579, 618] width 711 height 28
paste input "8590493677"
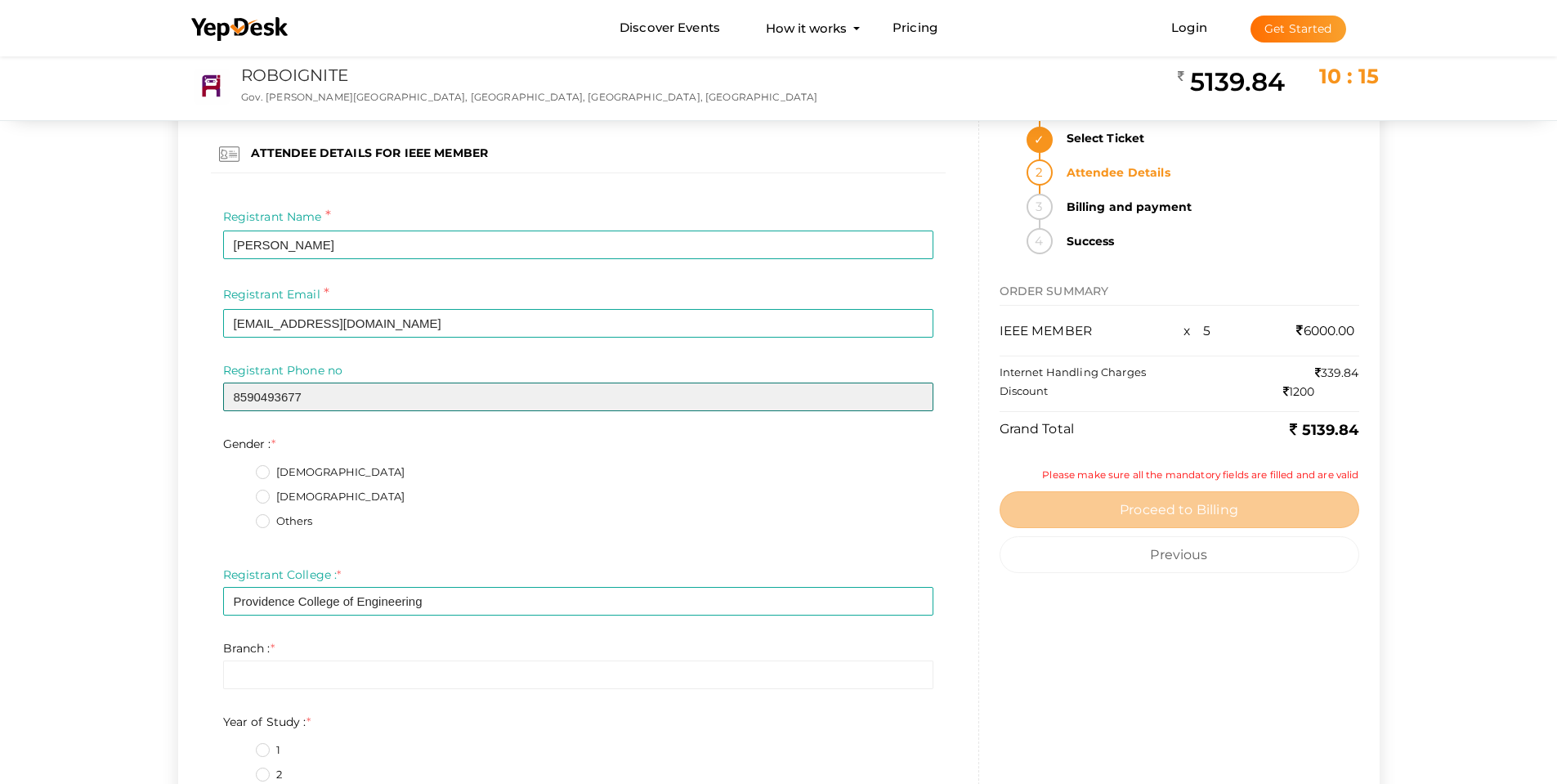
scroll to position [6945, 0]
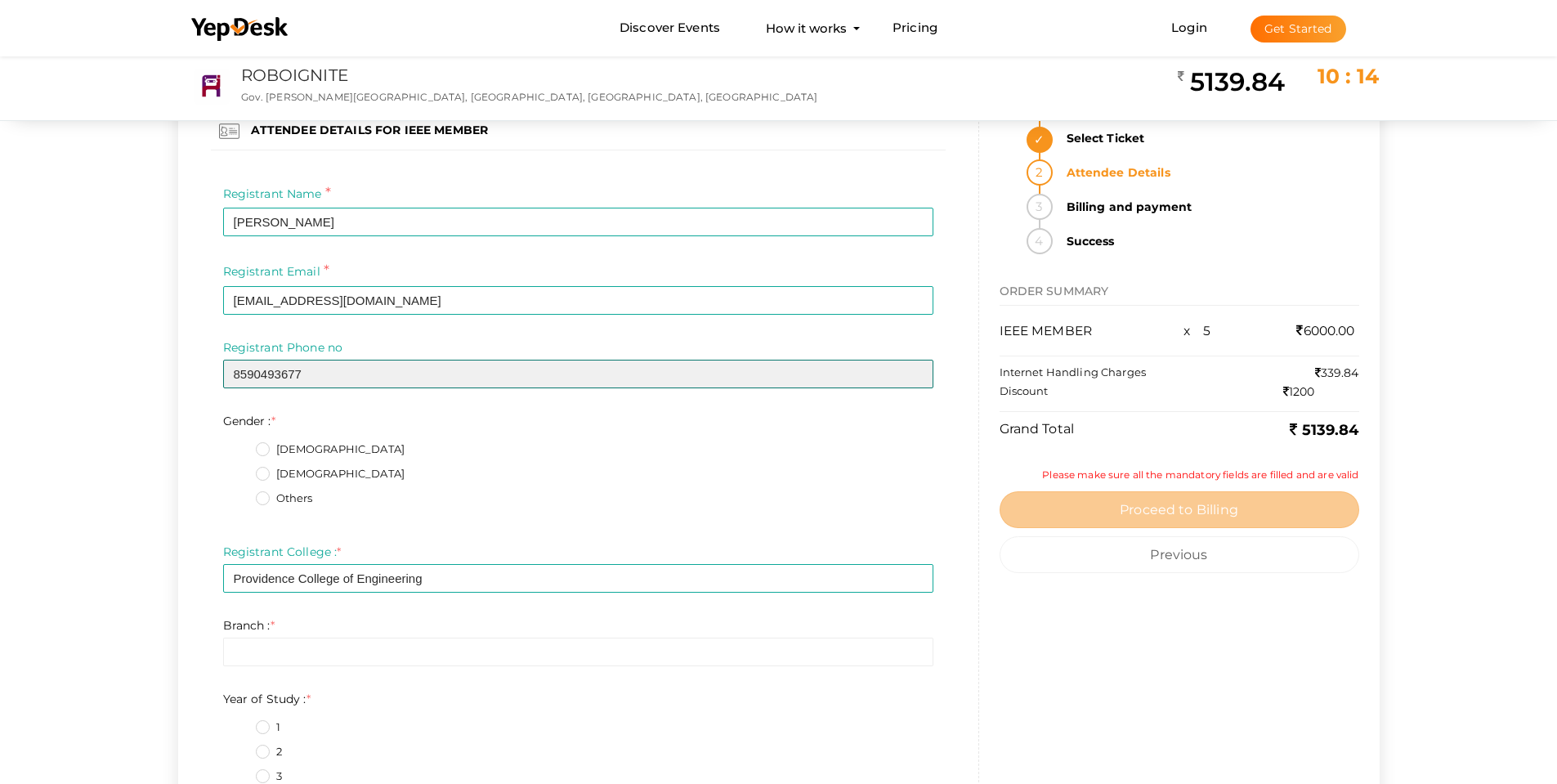
type input "8590493677"
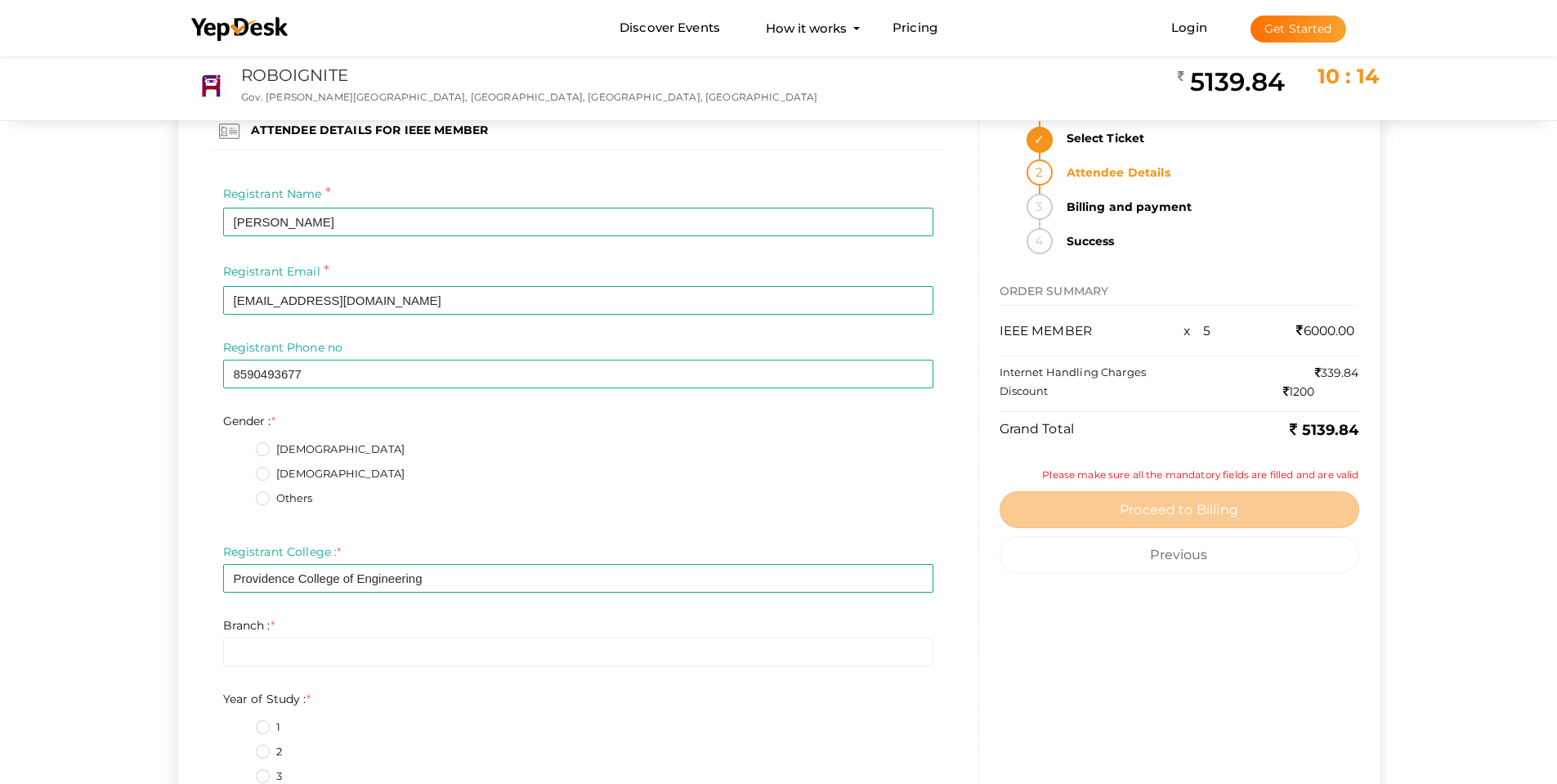
click at [282, 468] on label "Female" at bounding box center [331, 474] width 149 height 16
click at [240, 469] on input "Female" at bounding box center [240, 469] width 0 height 0
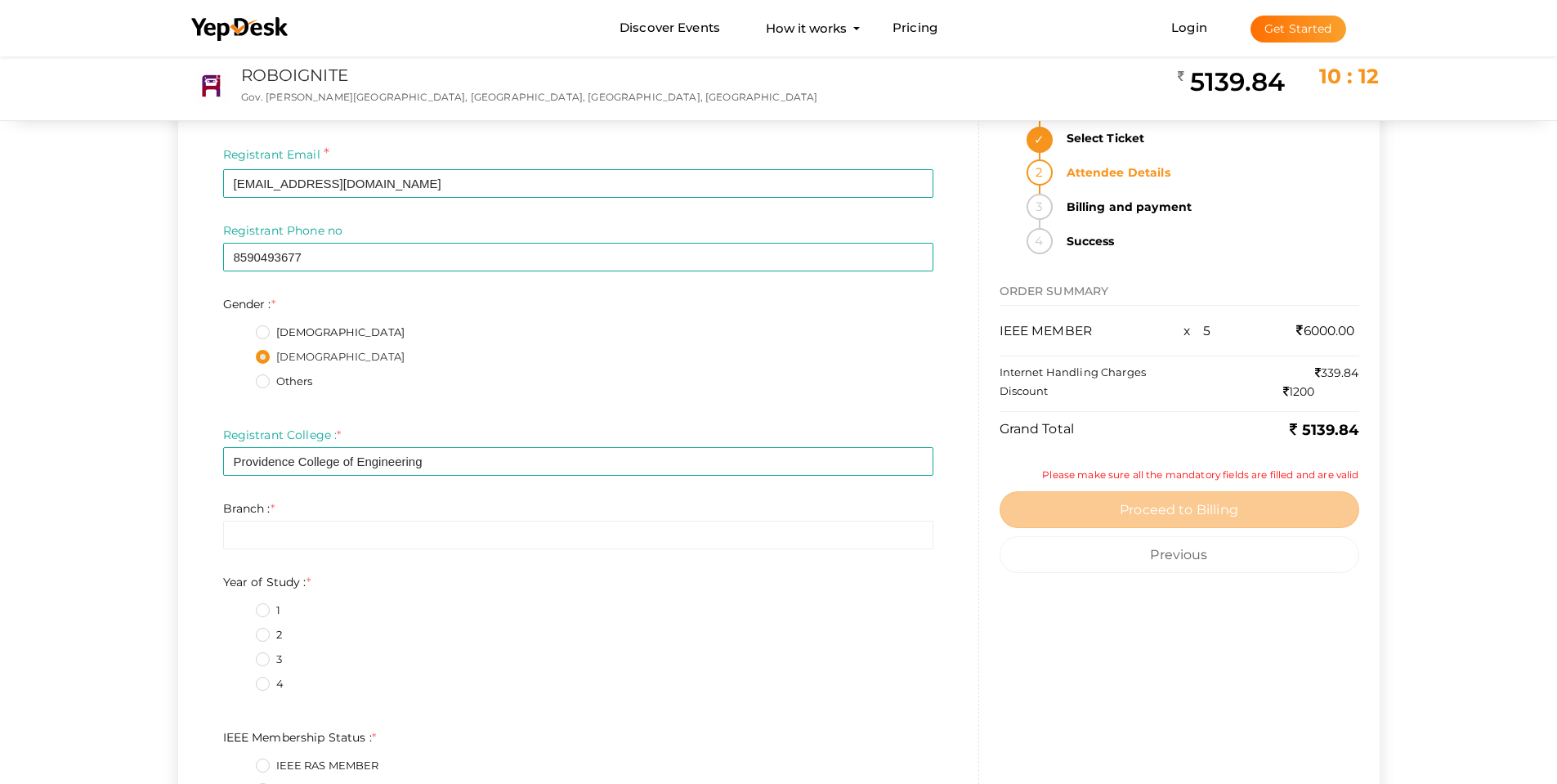
scroll to position [7109, 0]
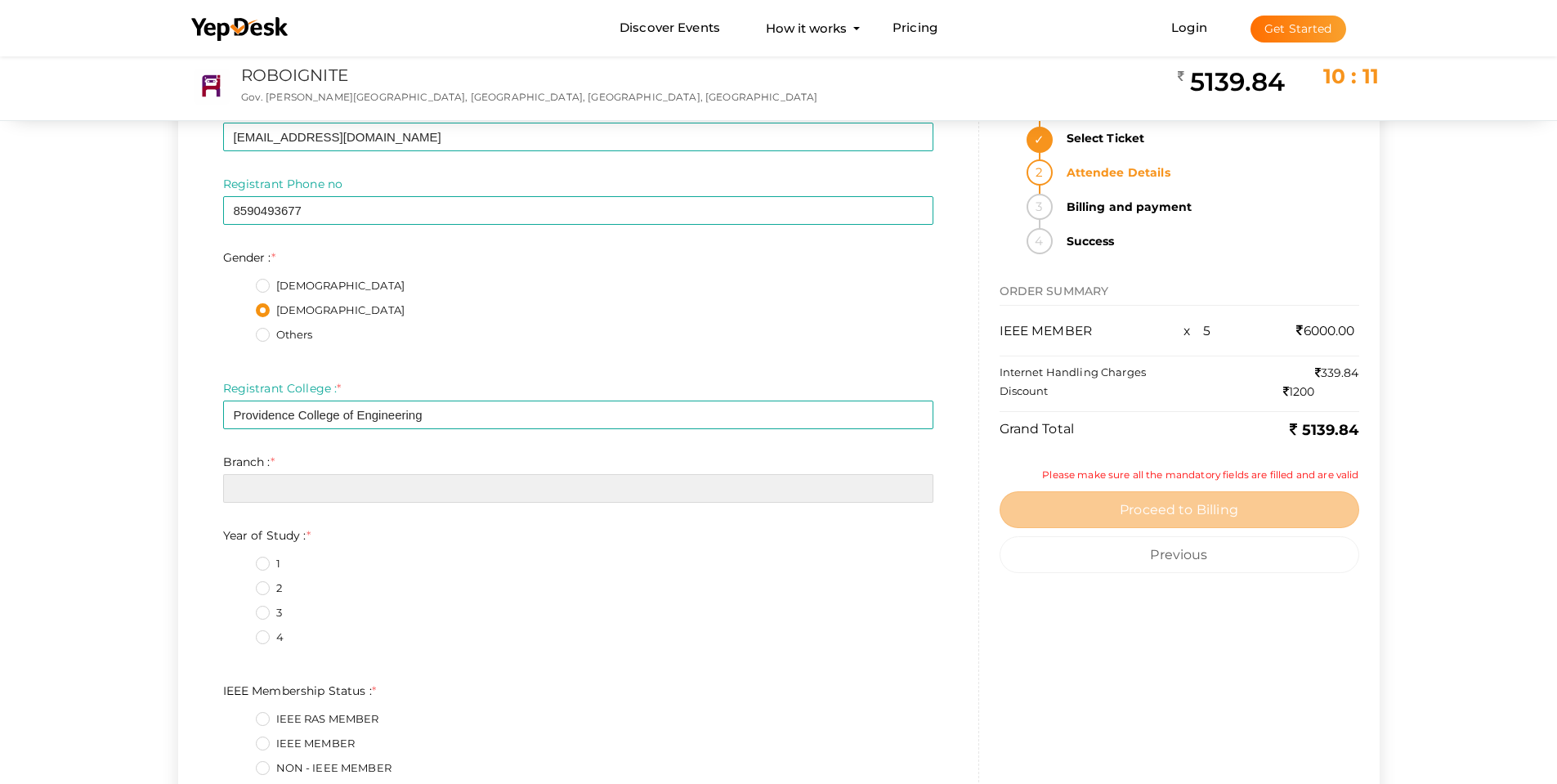
click at [300, 487] on input "text" at bounding box center [579, 487] width 711 height 28
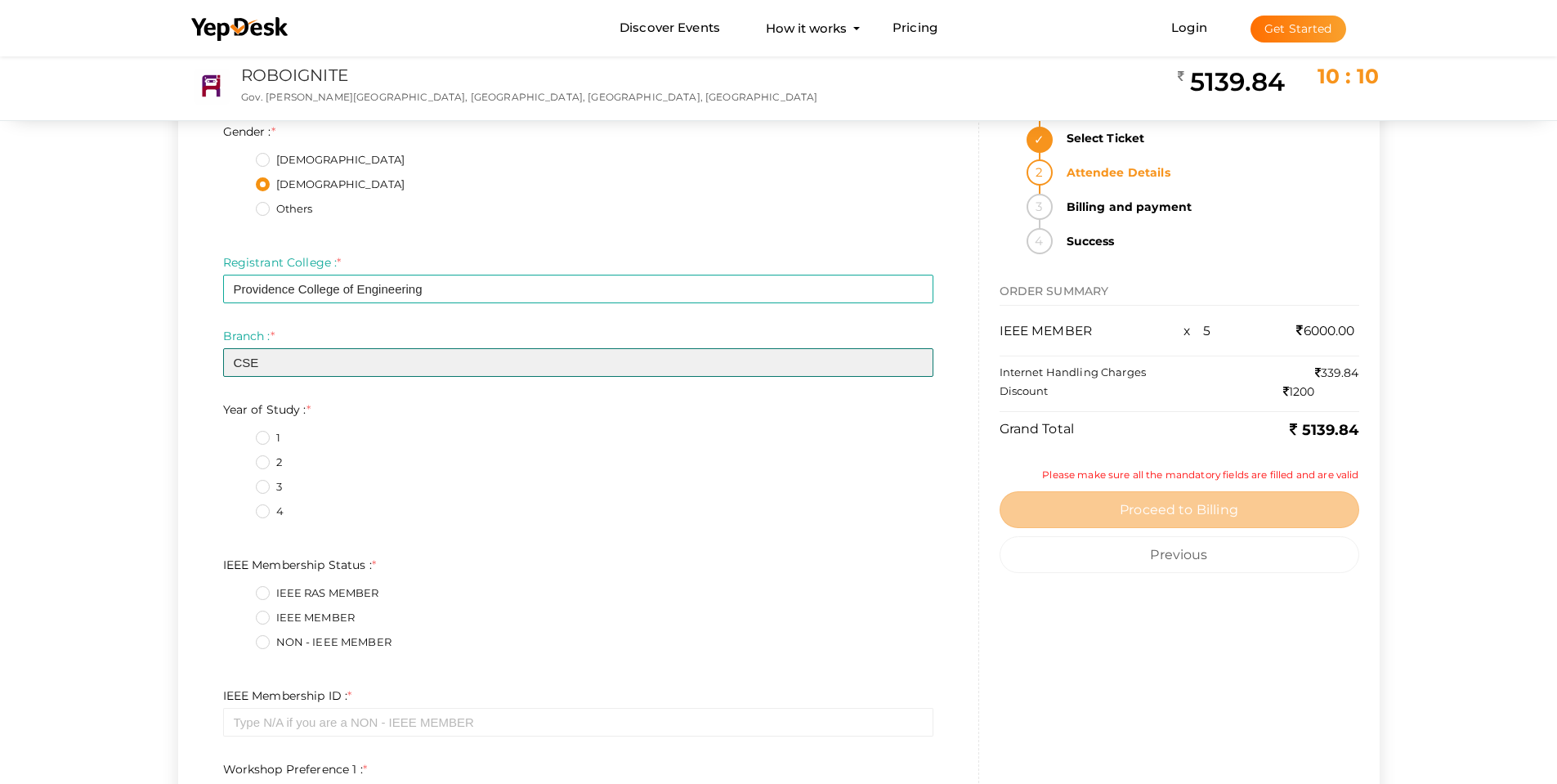
scroll to position [7272, 0]
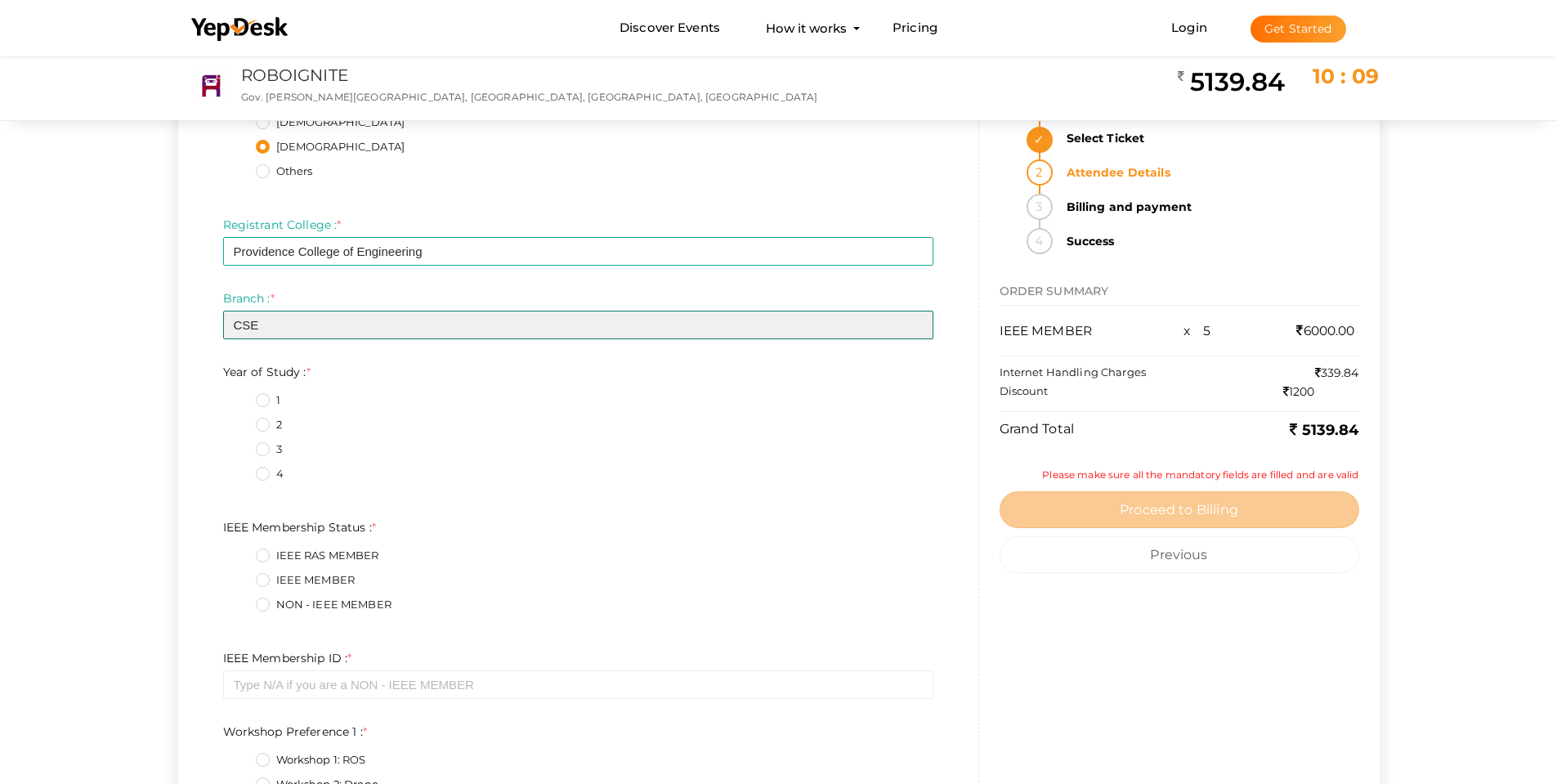
type input "CSE"
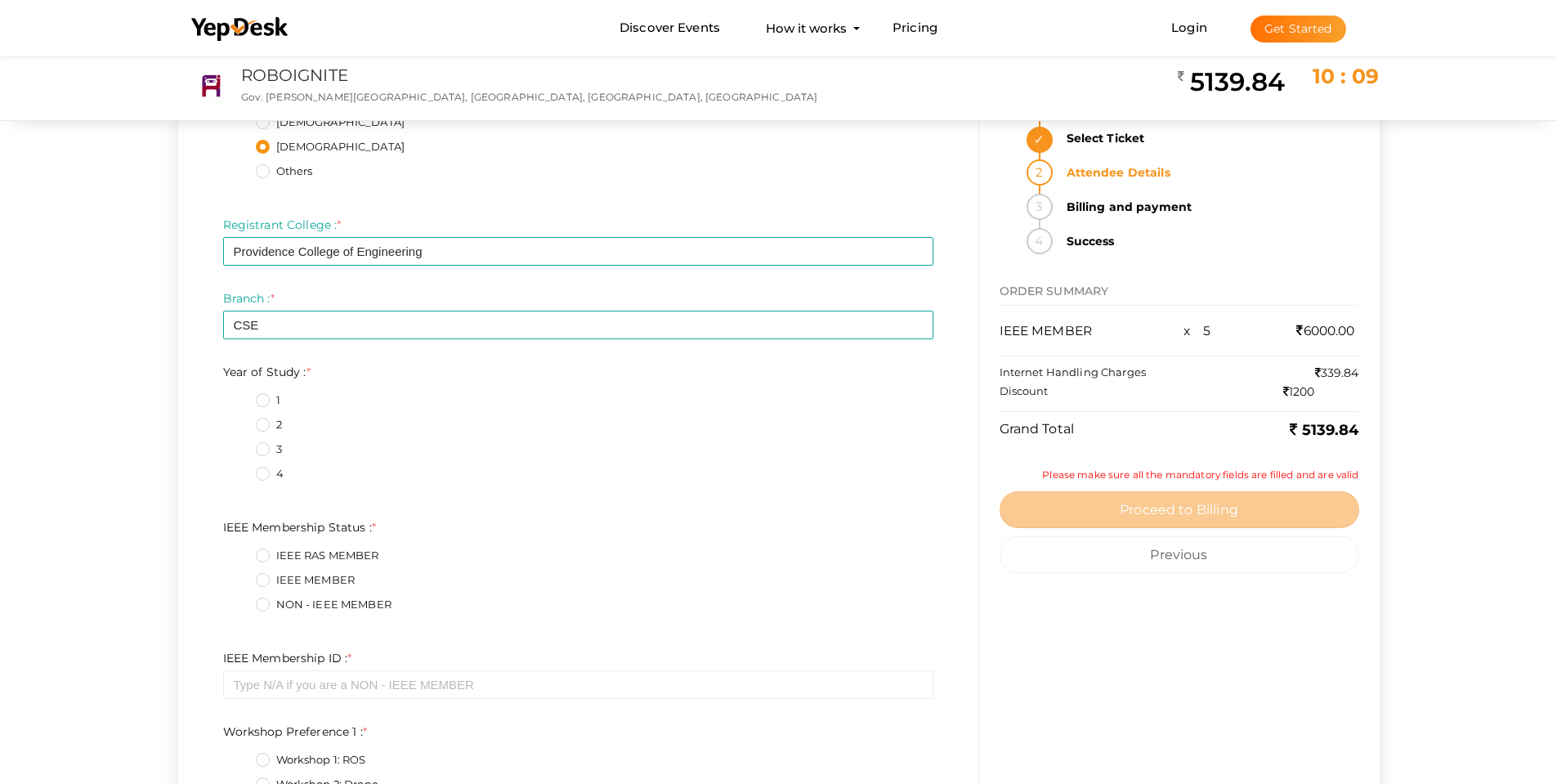
click at [267, 452] on label "3" at bounding box center [269, 449] width 26 height 16
click at [240, 444] on Study\+2\+5 "3" at bounding box center [240, 444] width 0 height 0
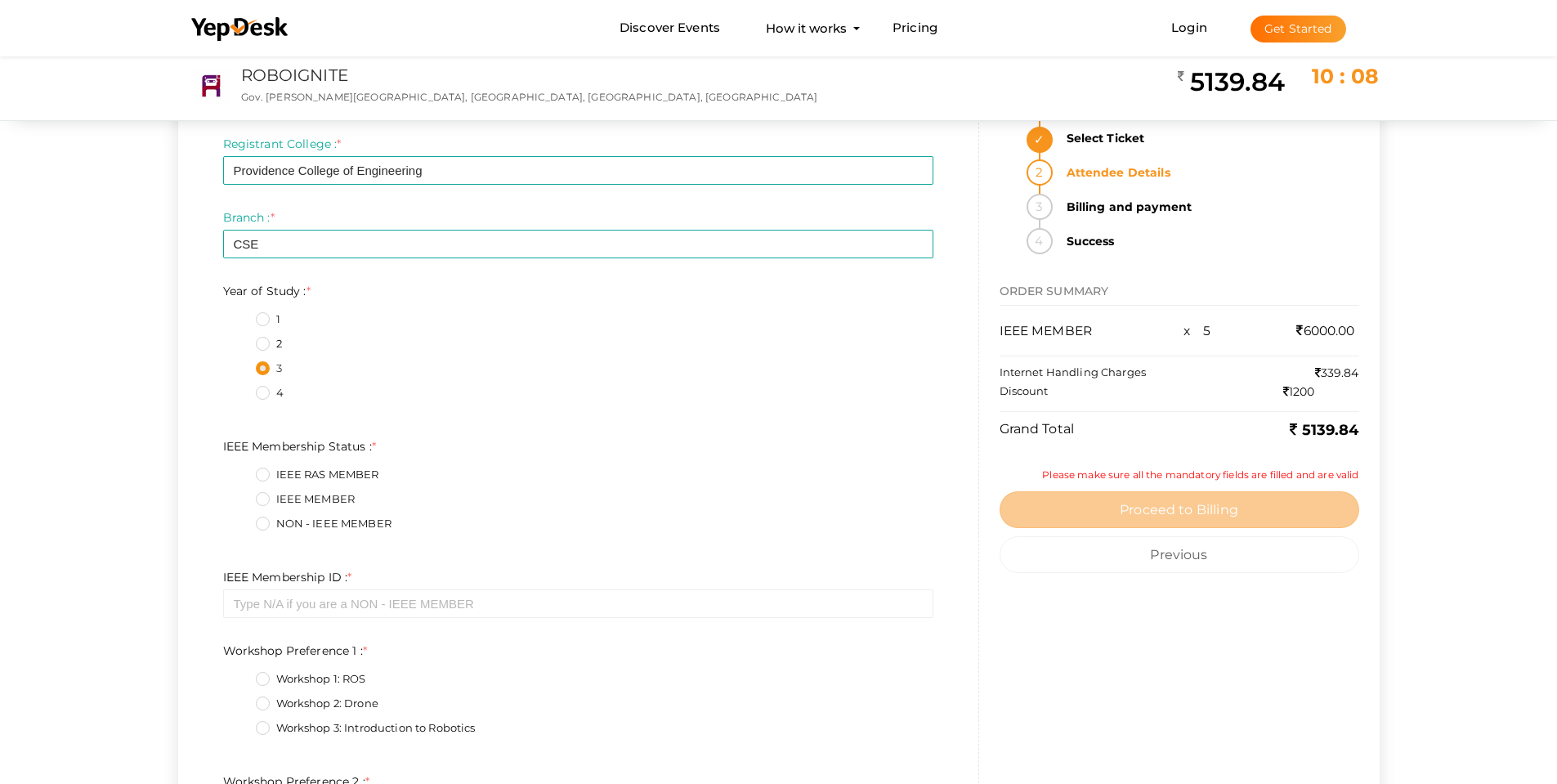
scroll to position [7355, 0]
click at [339, 495] on label "IEEE MEMBER" at bounding box center [306, 498] width 100 height 16
click at [240, 494] on Status\+1\+5 "IEEE MEMBER" at bounding box center [240, 494] width 0 height 0
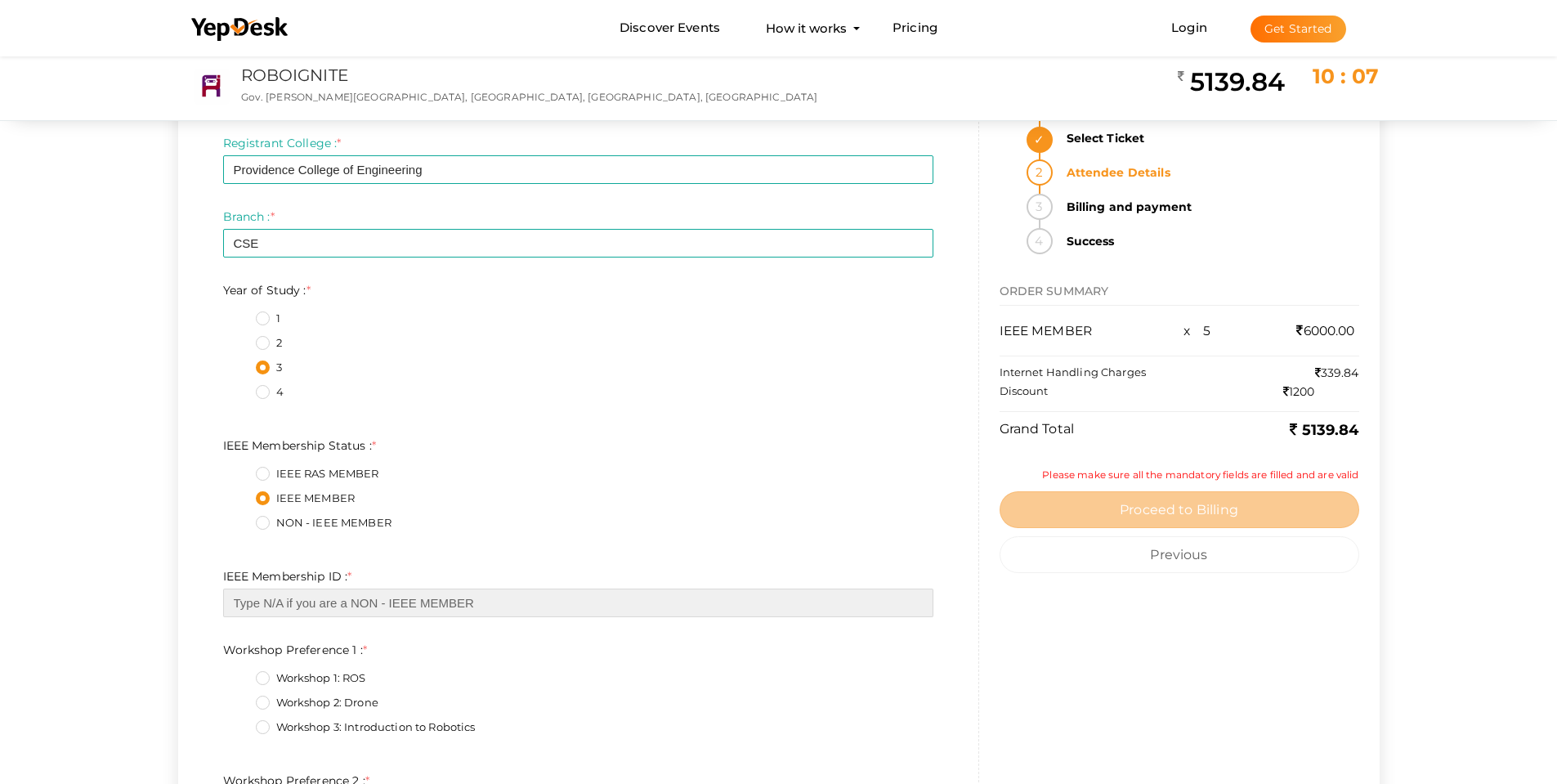
click at [304, 594] on input "text" at bounding box center [579, 602] width 711 height 28
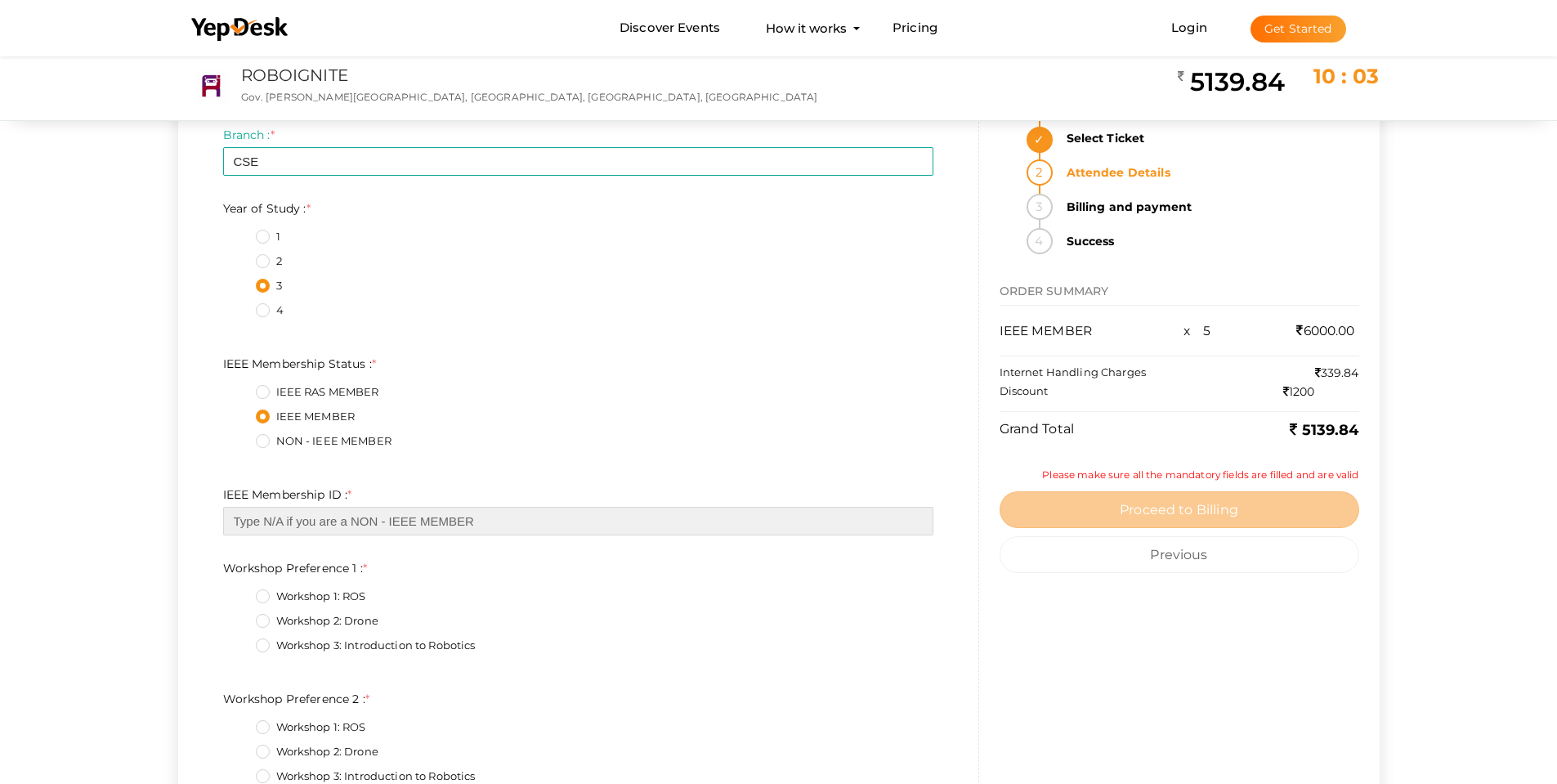
paste input "100115275"
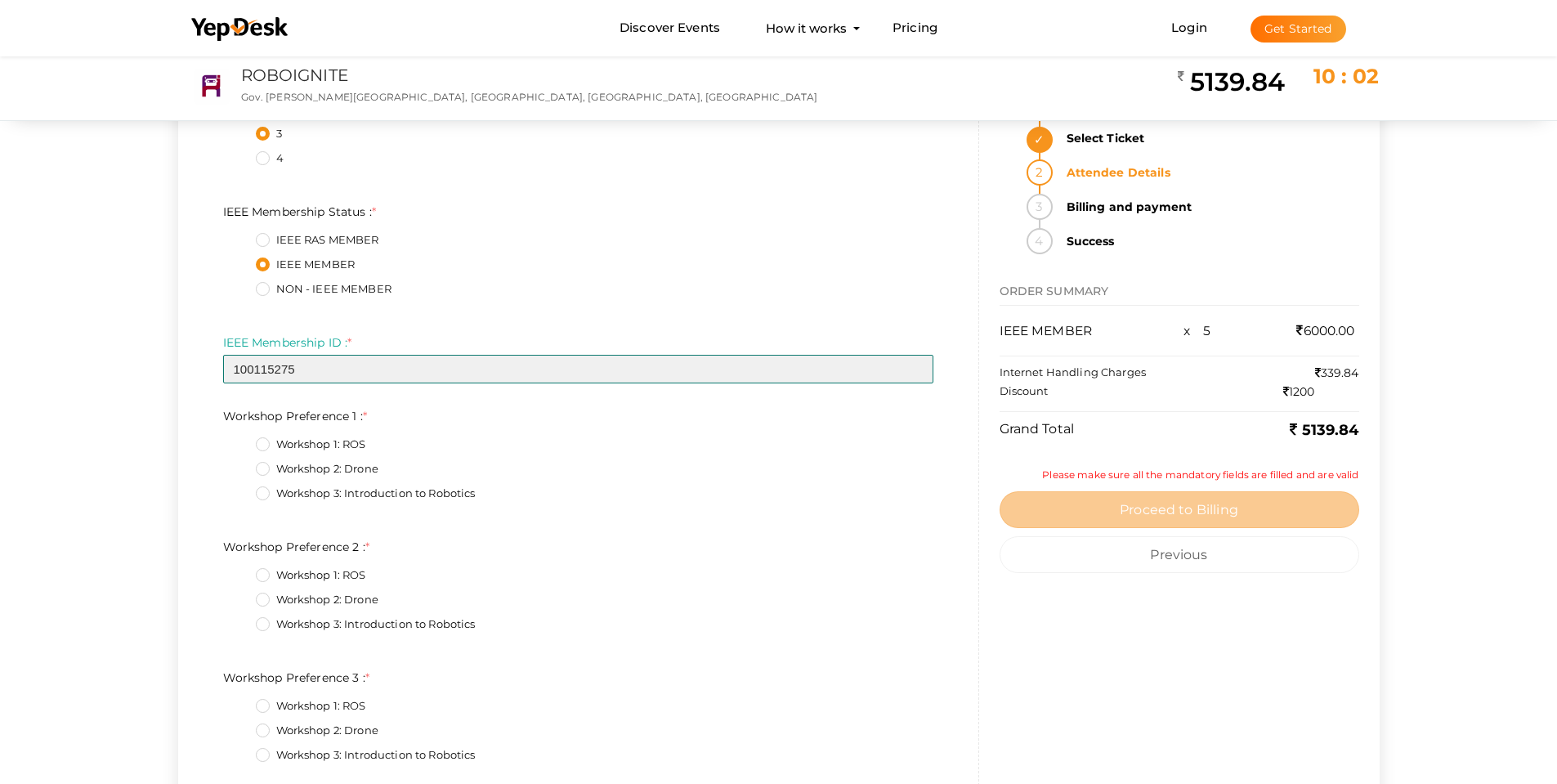
scroll to position [7599, 0]
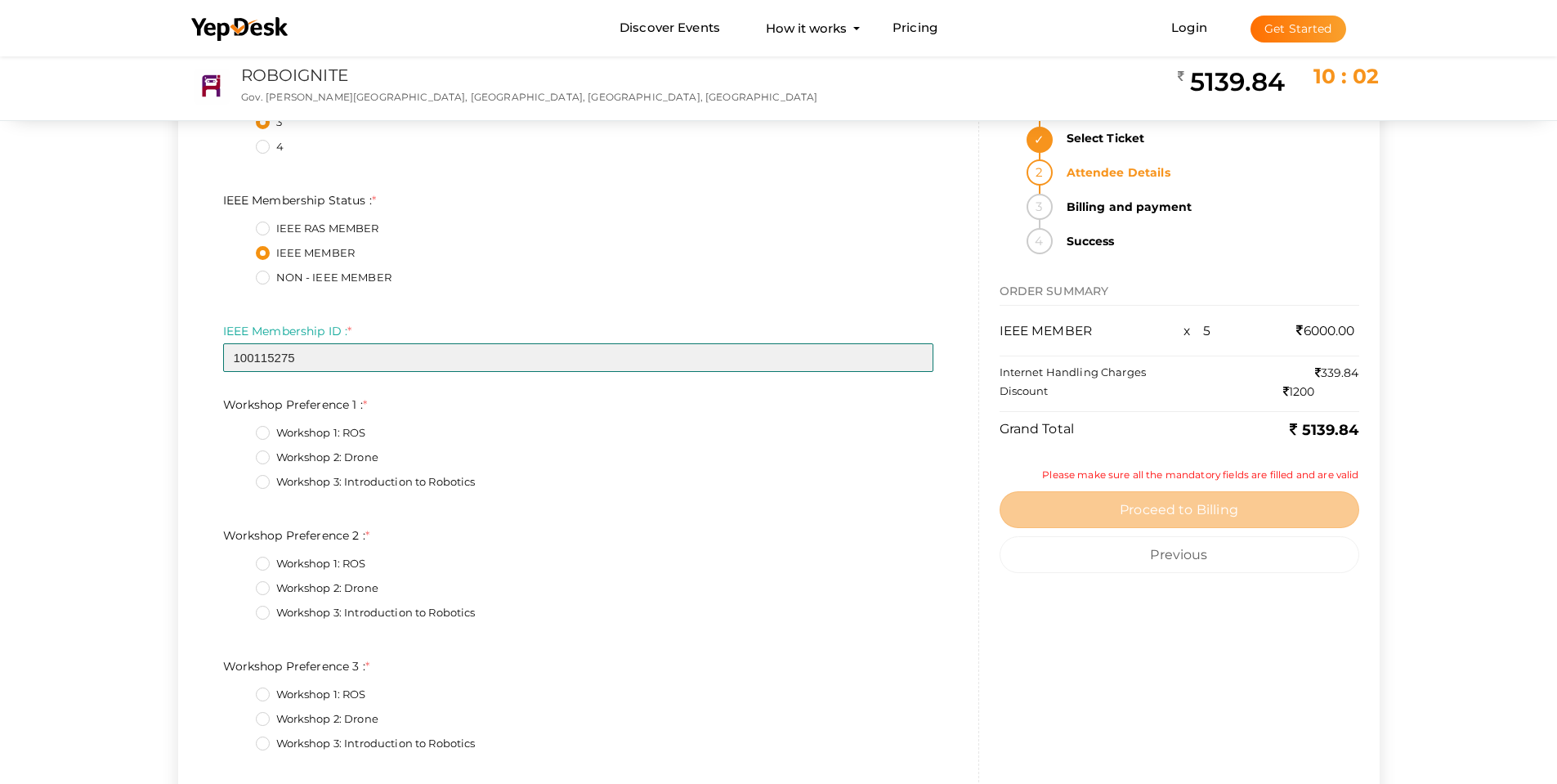
type input "100115275"
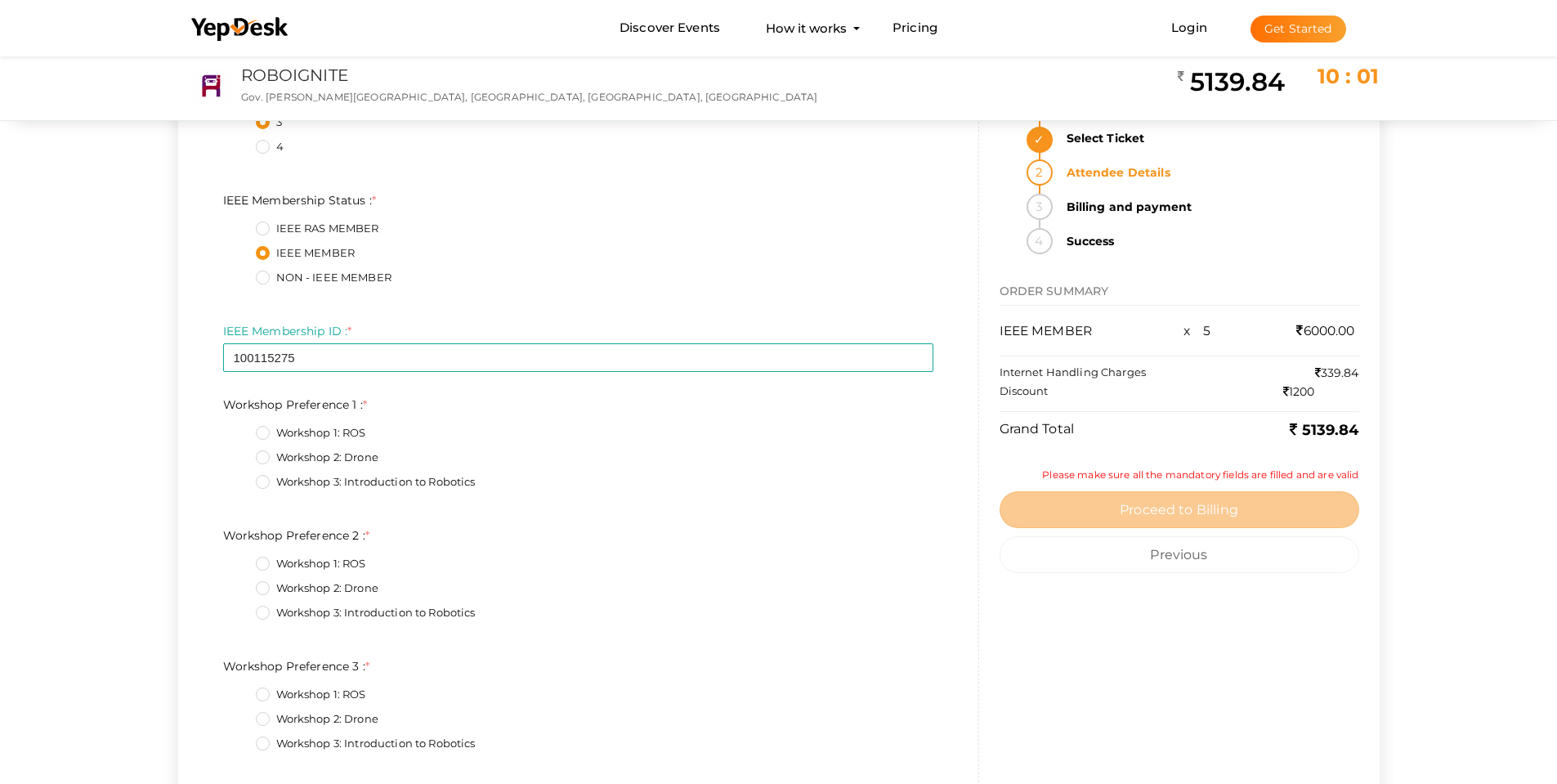
click at [328, 453] on label "Workshop 2: Drone" at bounding box center [317, 457] width 122 height 16
click at [240, 453] on 1\+1\+5 "Workshop 2: Drone" at bounding box center [240, 453] width 0 height 0
click at [322, 606] on label "Workshop 3: Introduction to Robotics" at bounding box center [366, 612] width 220 height 16
click at [240, 608] on 2\+2\+5 "Workshop 3: Introduction to Robotics" at bounding box center [240, 608] width 0 height 0
click at [313, 696] on label "Workshop 1: ROS" at bounding box center [312, 694] width 111 height 16
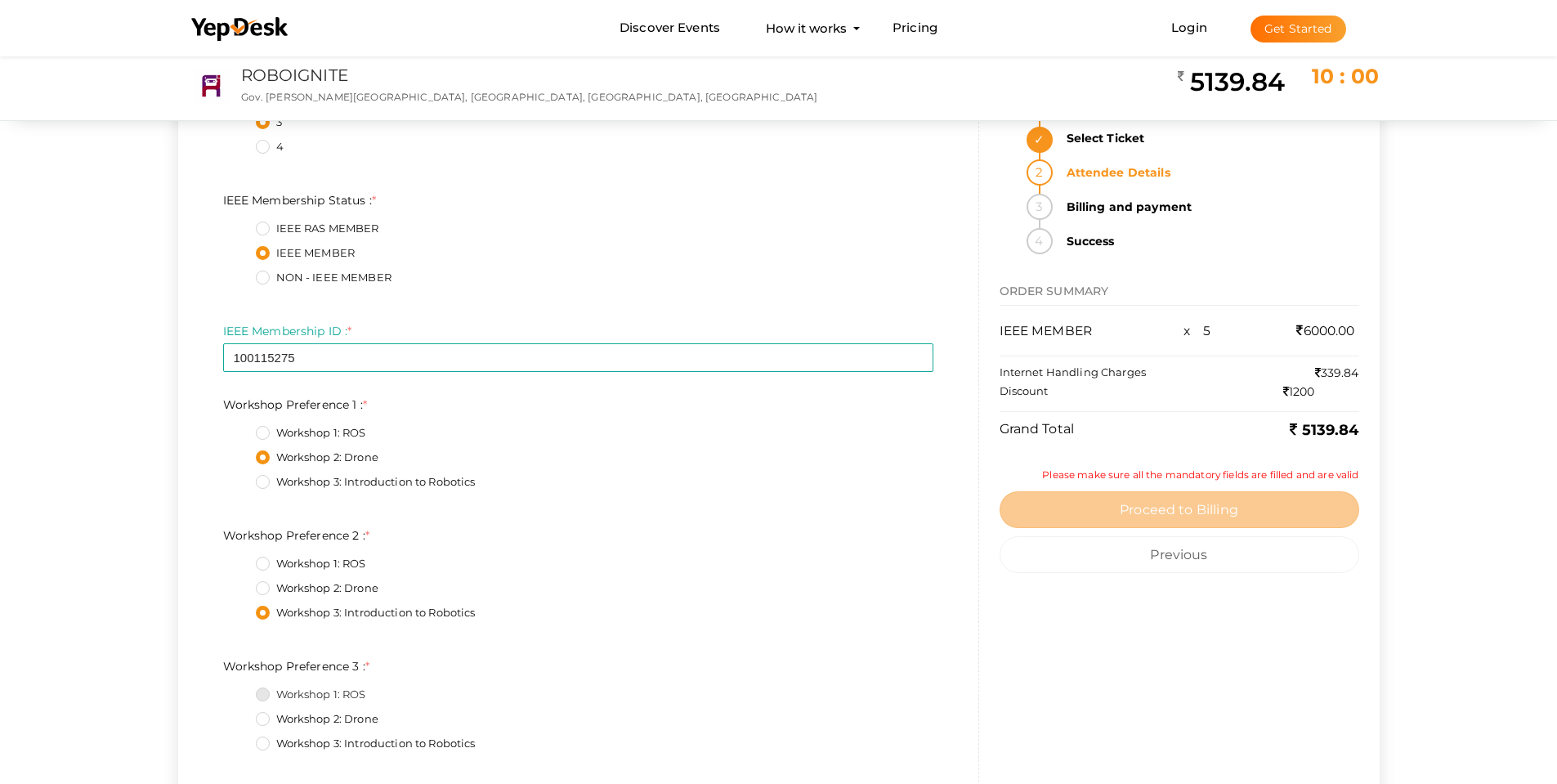
click at [240, 690] on 3\+0\+5 "Workshop 1: ROS" at bounding box center [240, 690] width 0 height 0
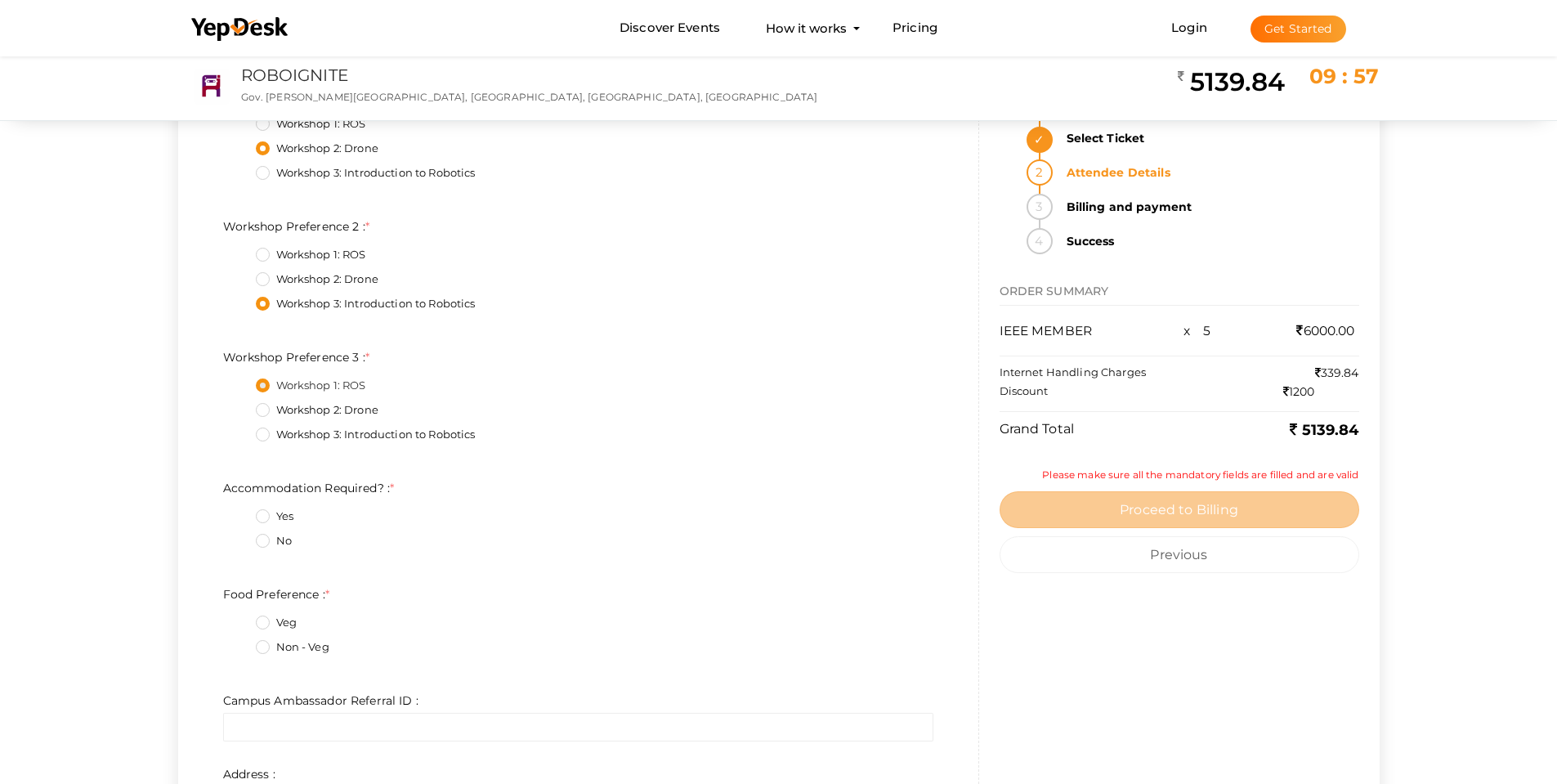
scroll to position [7926, 0]
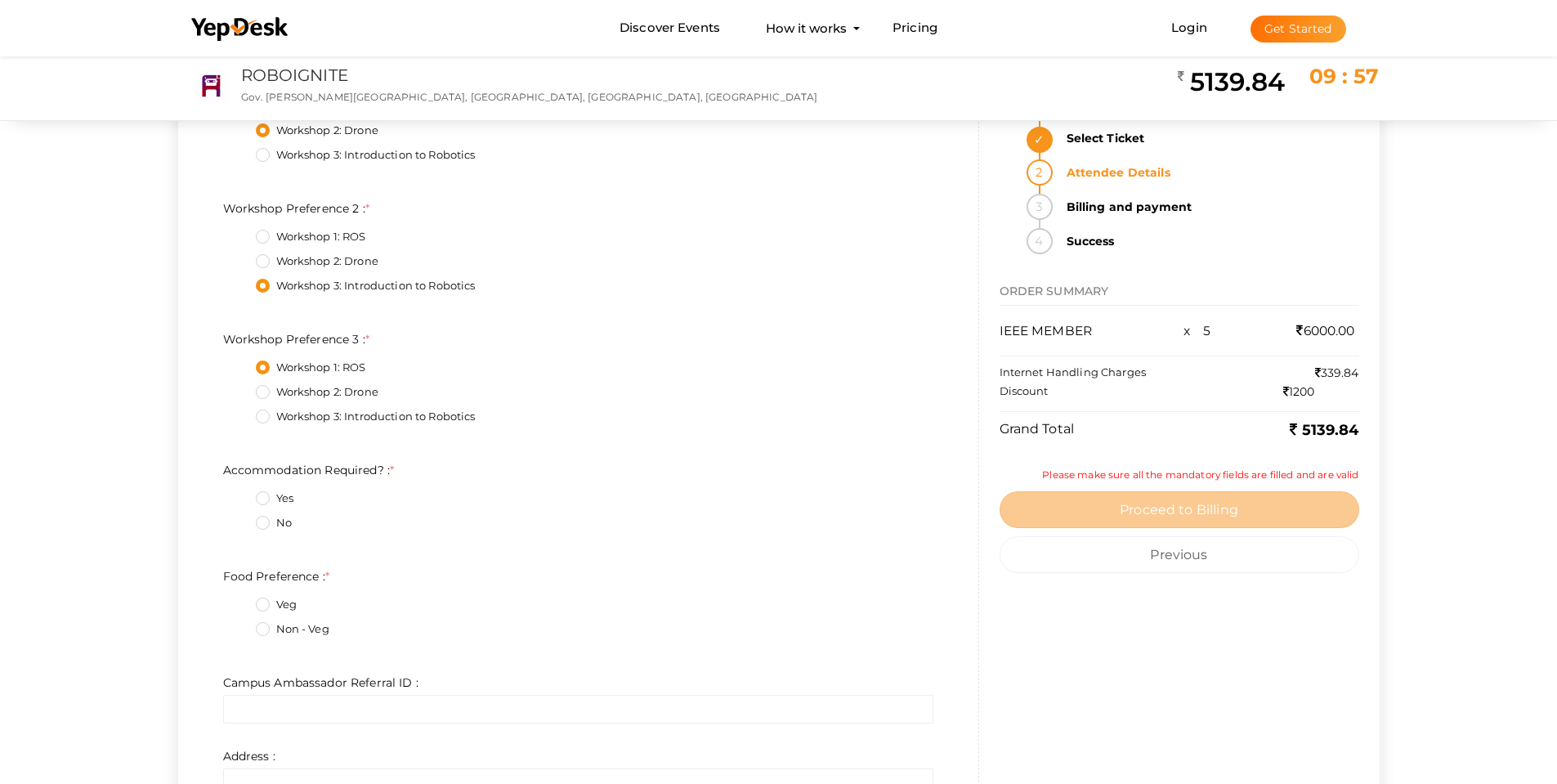
click at [276, 503] on label "Yes" at bounding box center [275, 498] width 38 height 16
click at [240, 494] on Required\?\+0\+5 "Yes" at bounding box center [240, 494] width 0 height 0
click at [269, 632] on label "Non - Veg" at bounding box center [293, 629] width 74 height 16
click at [240, 624] on Preference\+1\+5 "Non - Veg" at bounding box center [240, 624] width 0 height 0
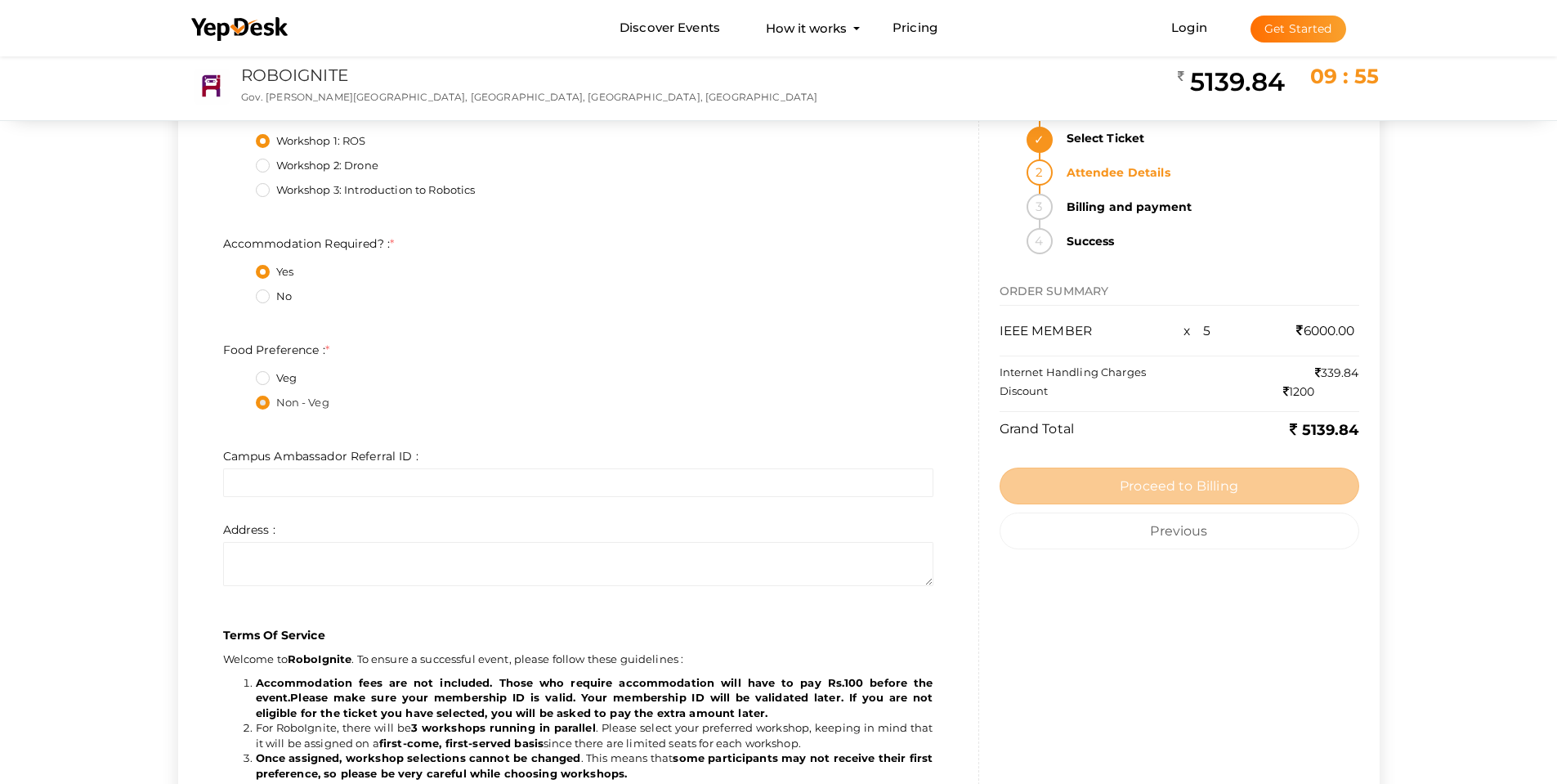
scroll to position [8172, 0]
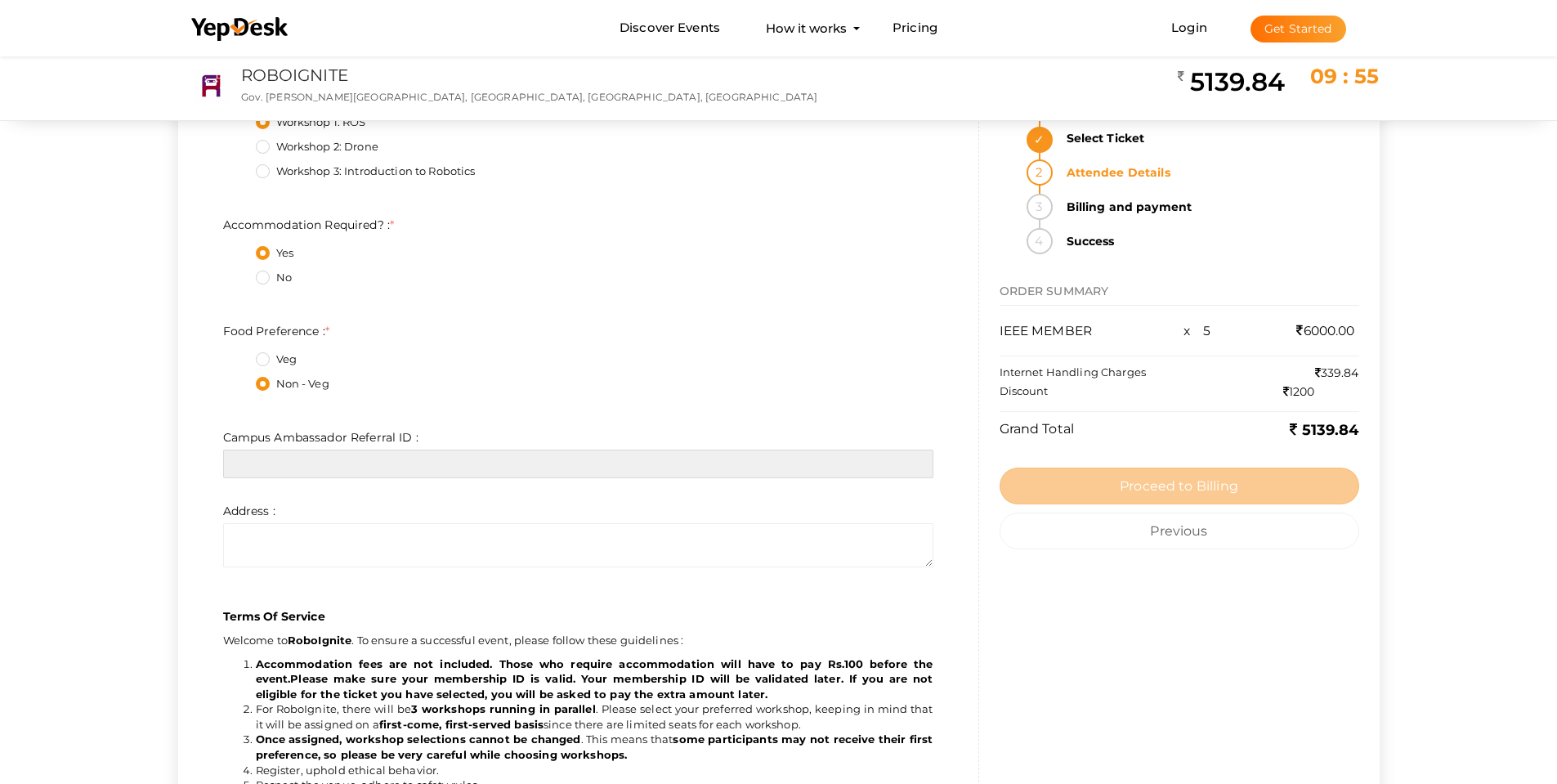
click at [339, 465] on input "text" at bounding box center [579, 463] width 711 height 28
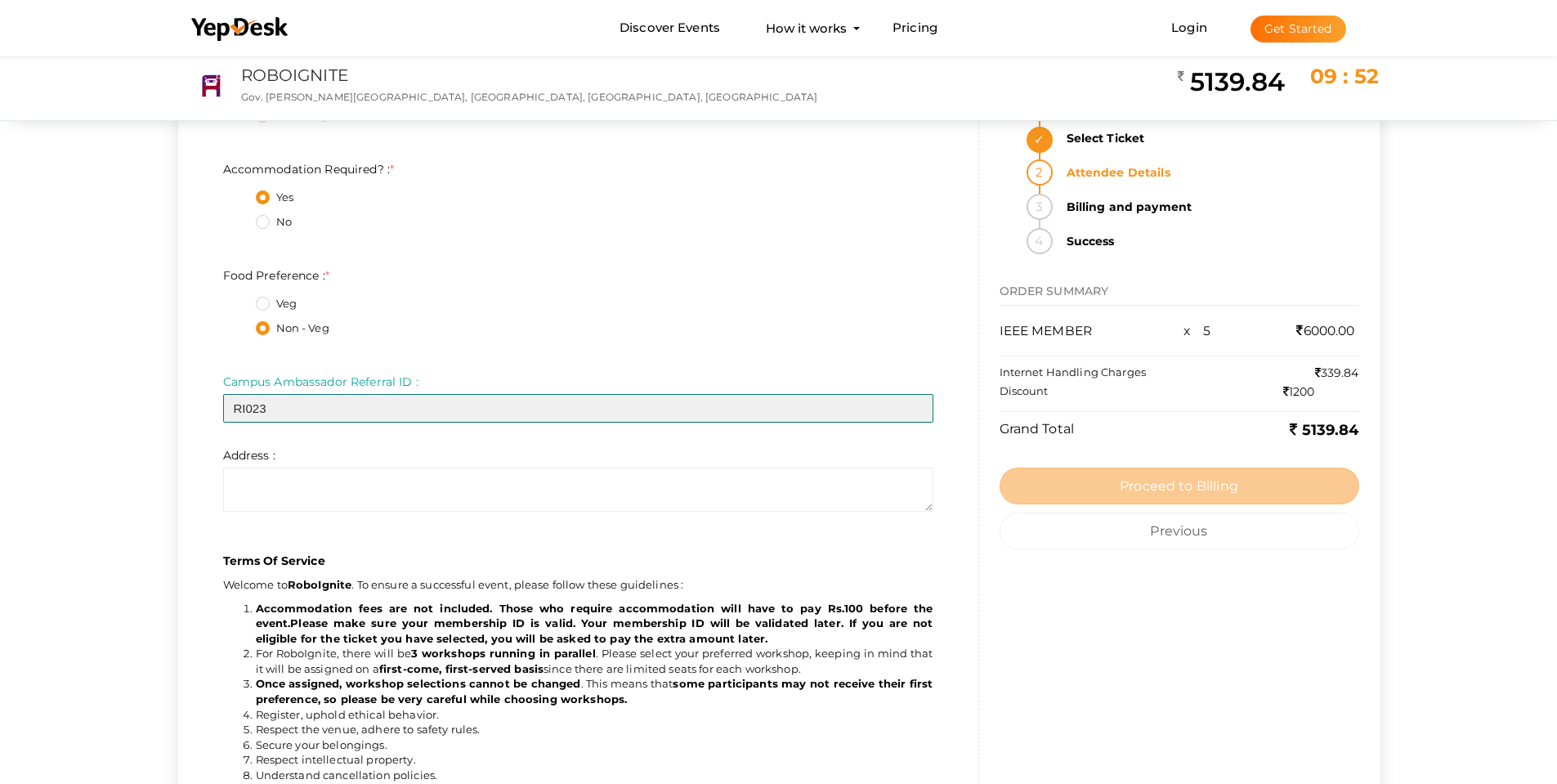
scroll to position [8335, 0]
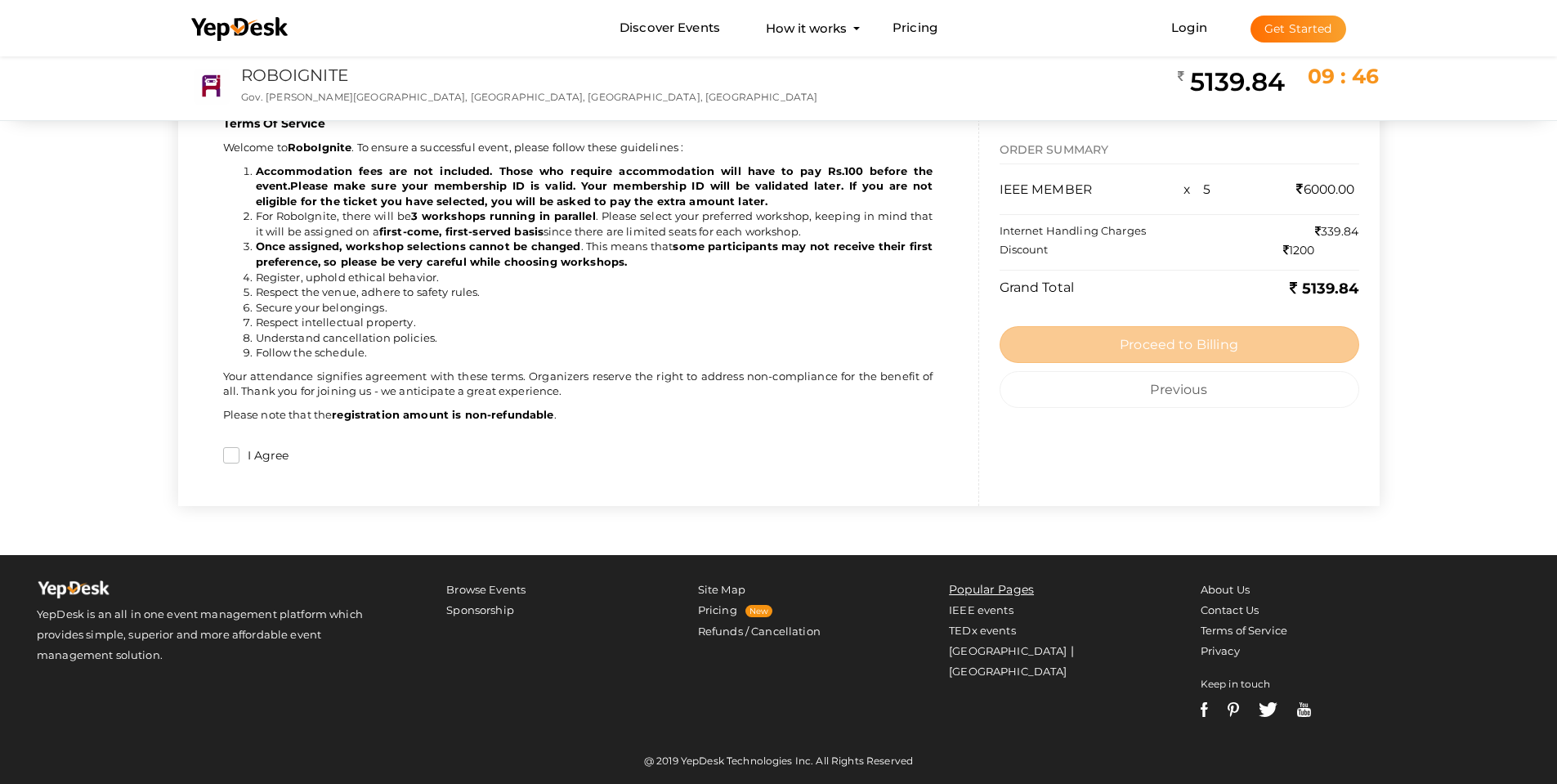
type input "RI023"
click at [230, 459] on input "I Agree" at bounding box center [231, 455] width 17 height 16
checkbox input "true"
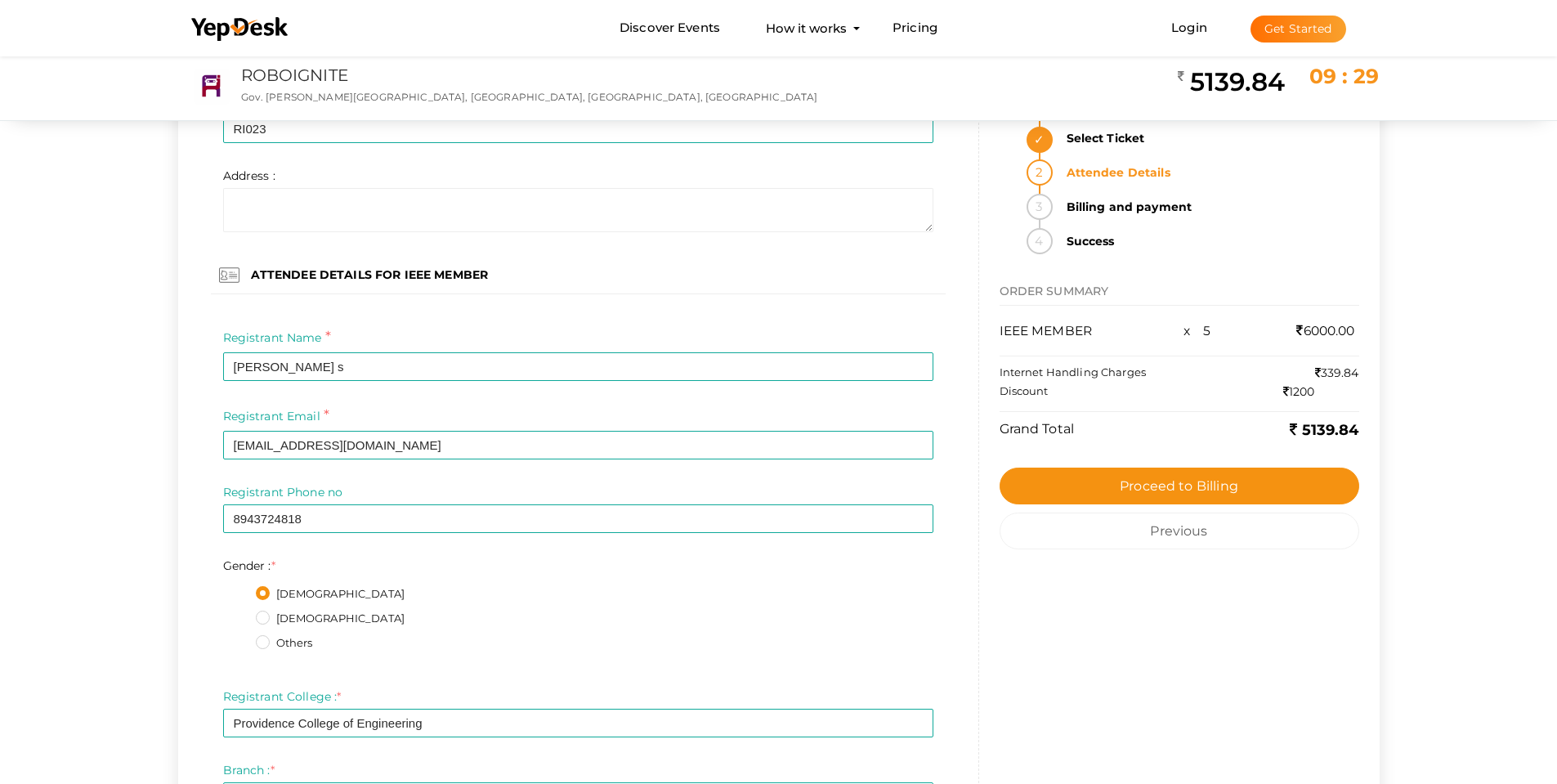
scroll to position [1716, 0]
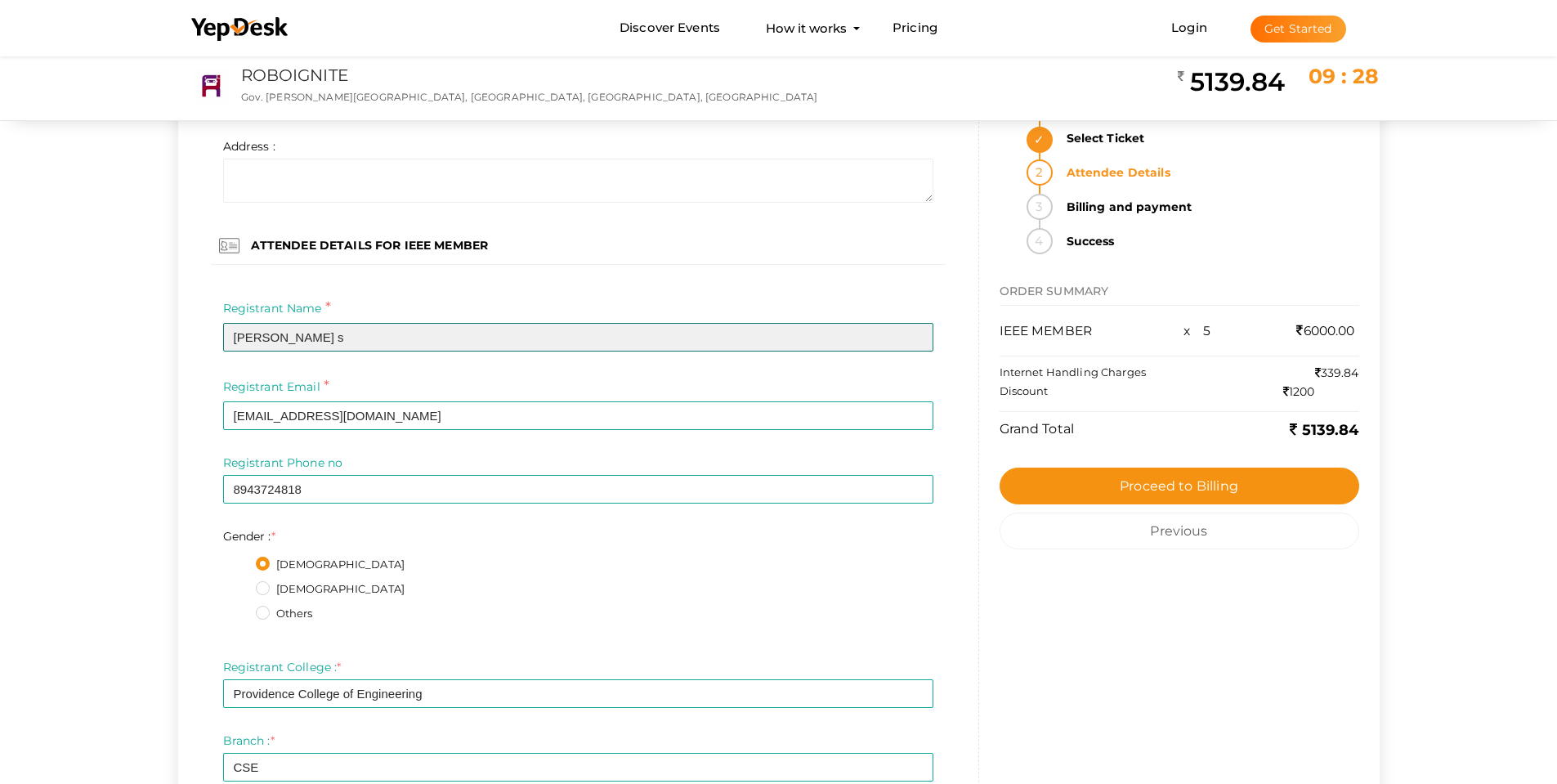
click at [333, 333] on input "Adithyan s" at bounding box center [579, 337] width 711 height 28
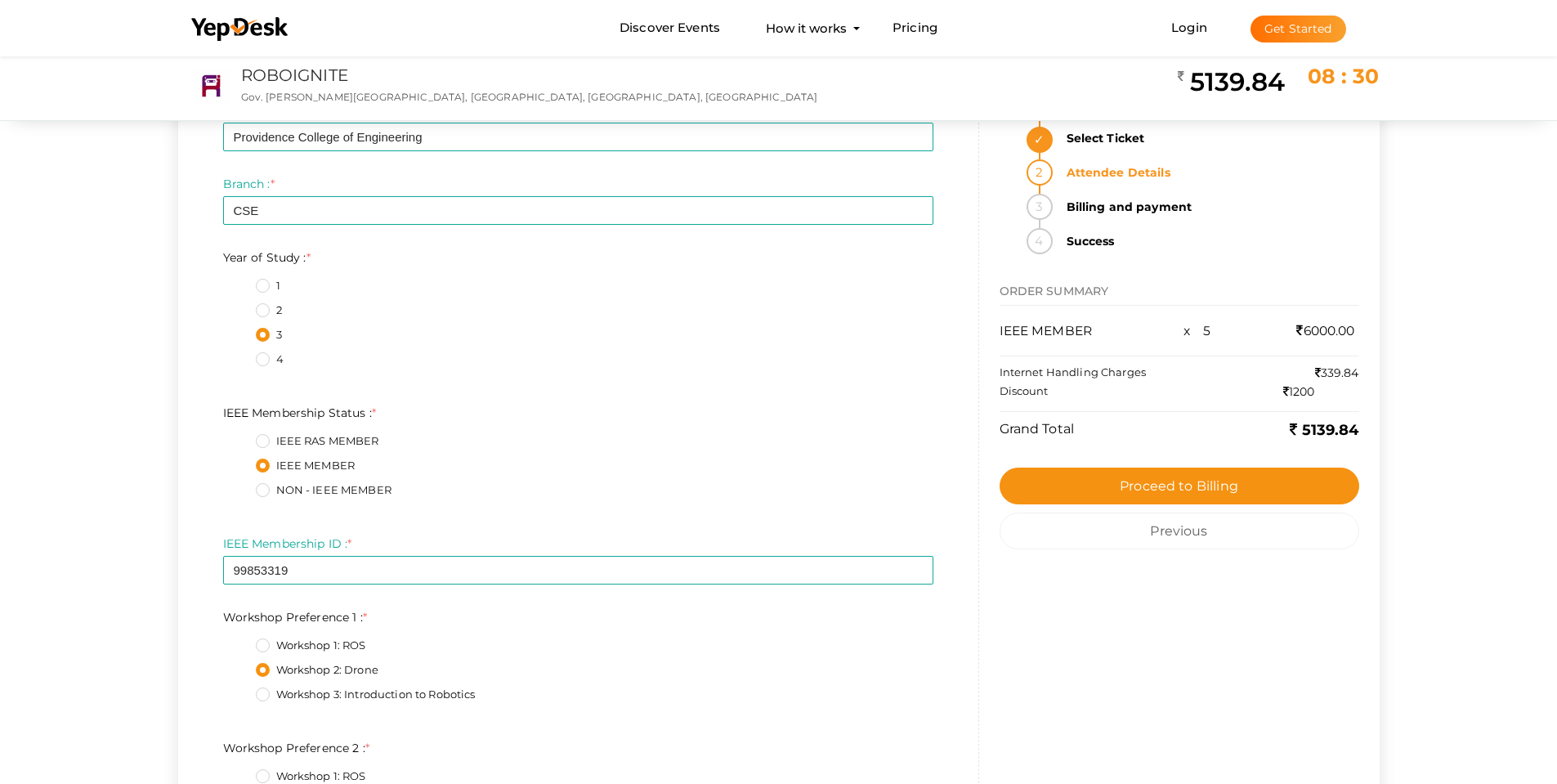
scroll to position [572, 0]
type input "Adithyan S"
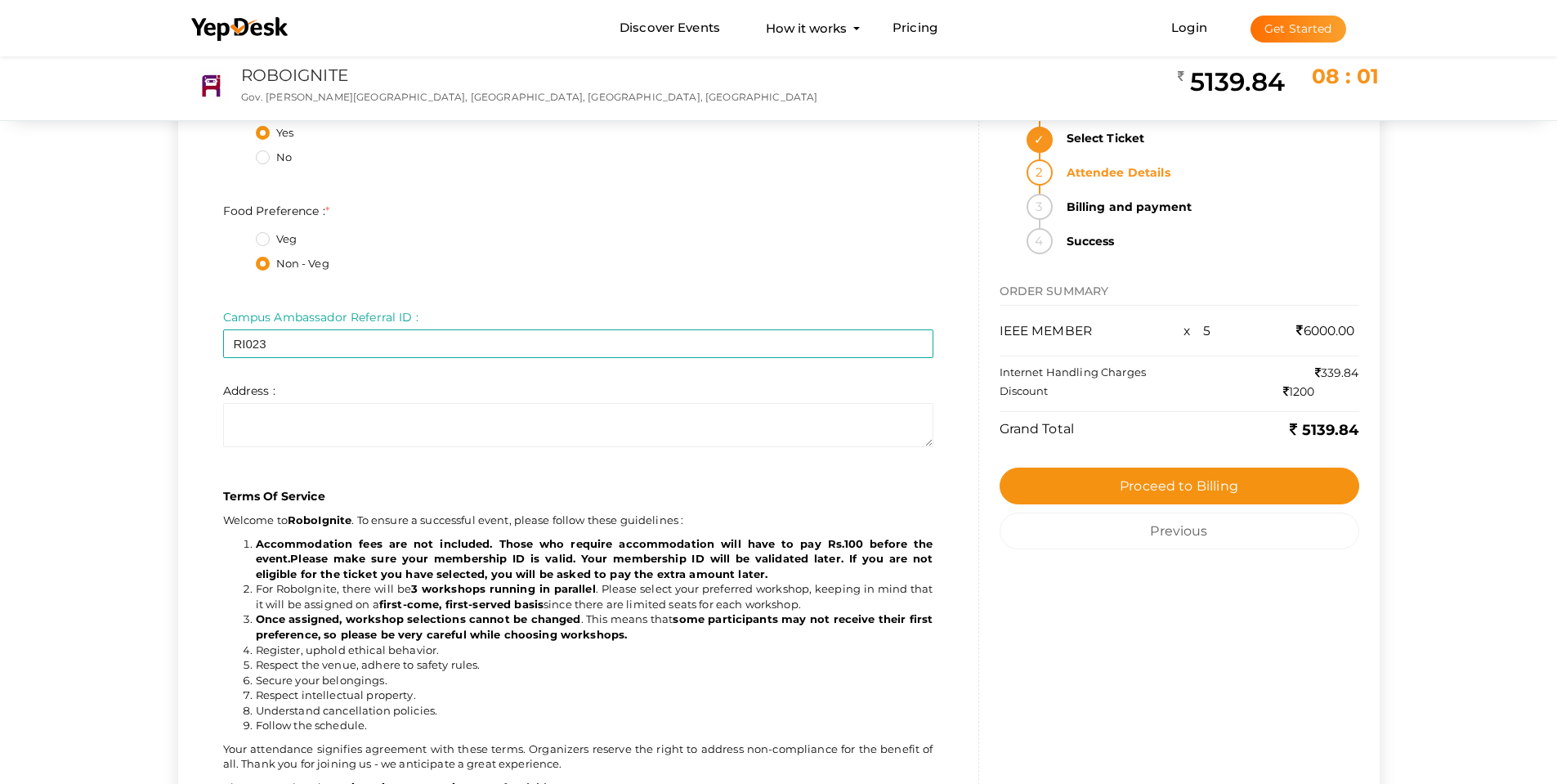
scroll to position [8255, 0]
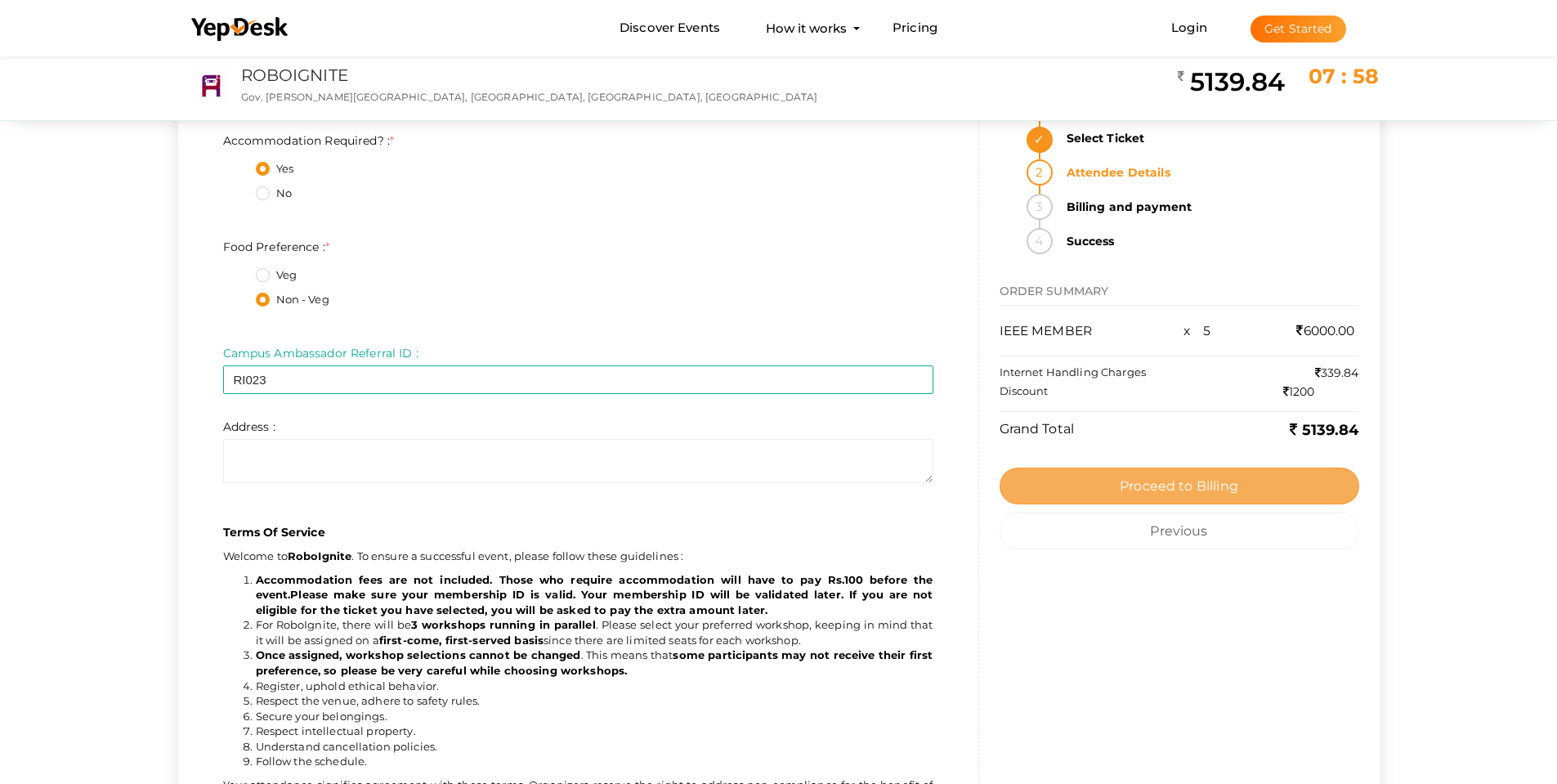
click at [1175, 479] on span "Proceed to Billing" at bounding box center [1179, 486] width 118 height 16
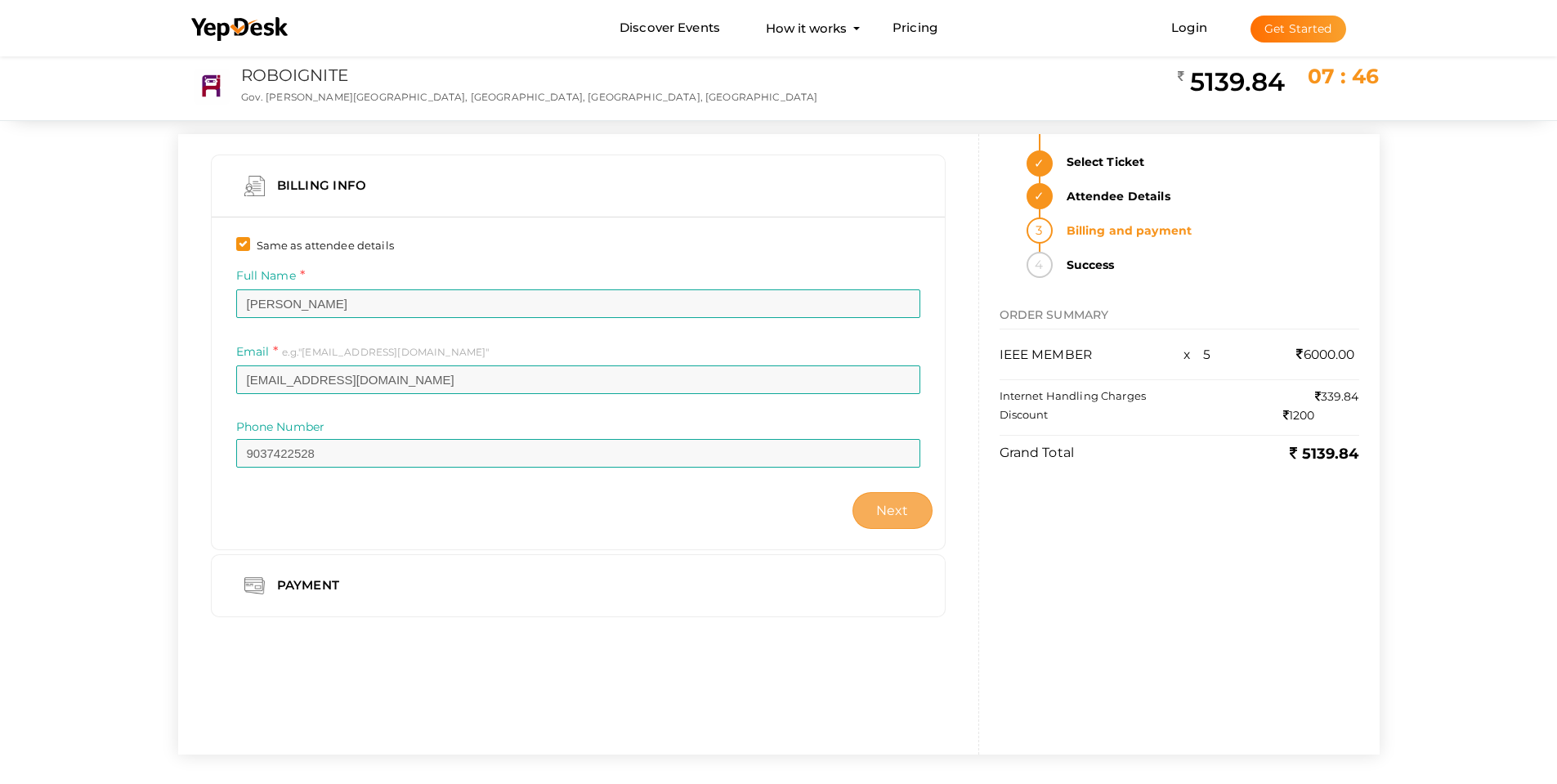
click at [895, 507] on span "Next" at bounding box center [893, 510] width 33 height 16
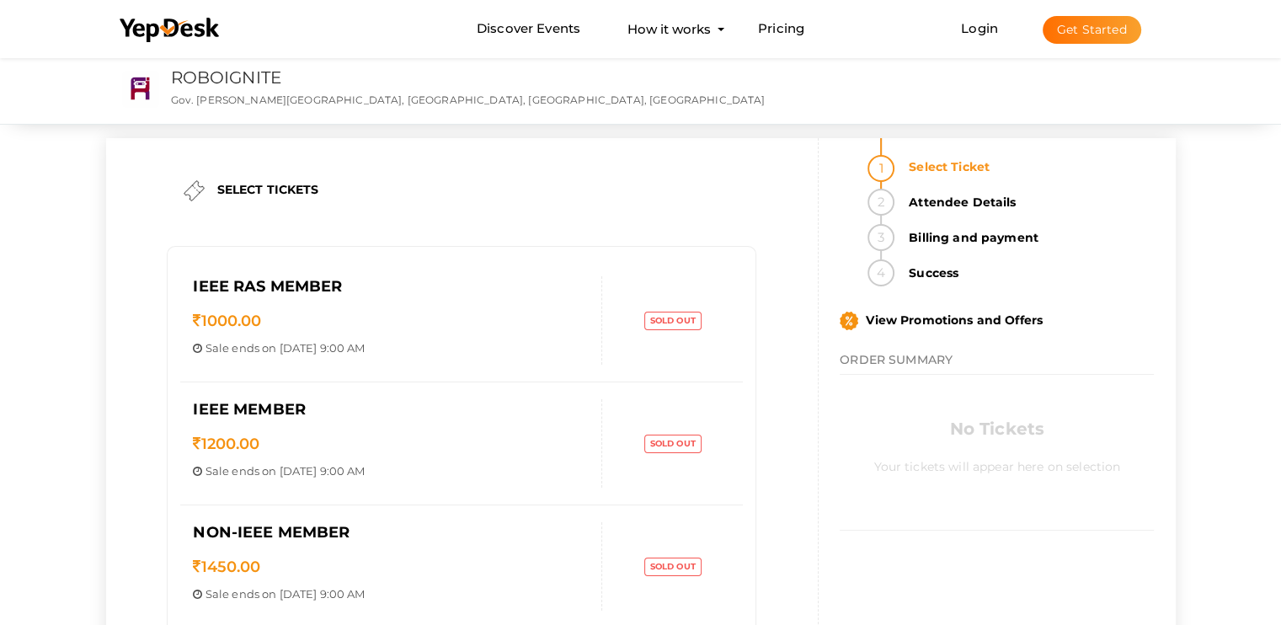
click at [704, 493] on div "IEEE MEMBER 1200.00 Sale ends on [DATE] 9:00 AM Sale Starts on [DATE] 12:27 PM …" at bounding box center [461, 443] width 563 height 123
click at [701, 612] on div "NON-IEEE MEMBER 1450.00 Sale ends on [DATE] 9:00 AM Sale Starts on [DATE] 12:27…" at bounding box center [461, 566] width 563 height 122
